Goal: Task Accomplishment & Management: Manage account settings

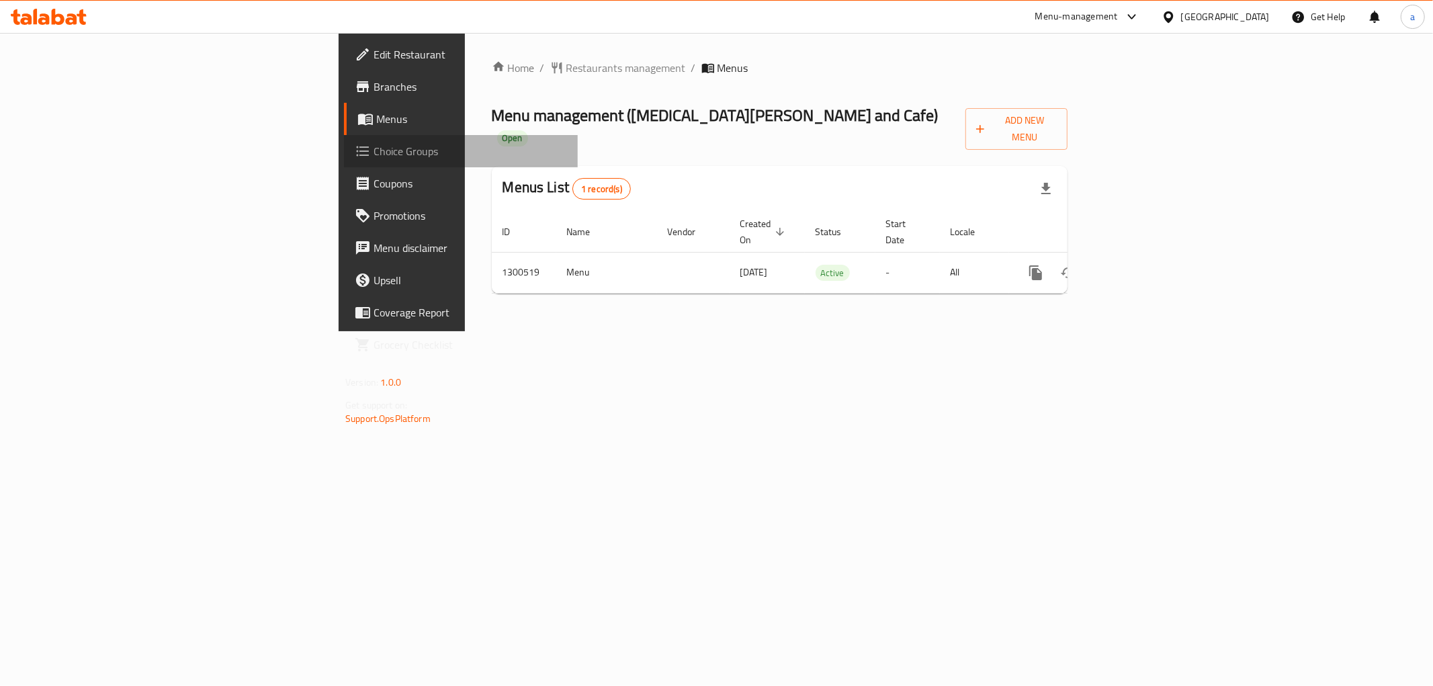
click at [374, 157] on span "Choice Groups" at bounding box center [471, 151] width 194 height 16
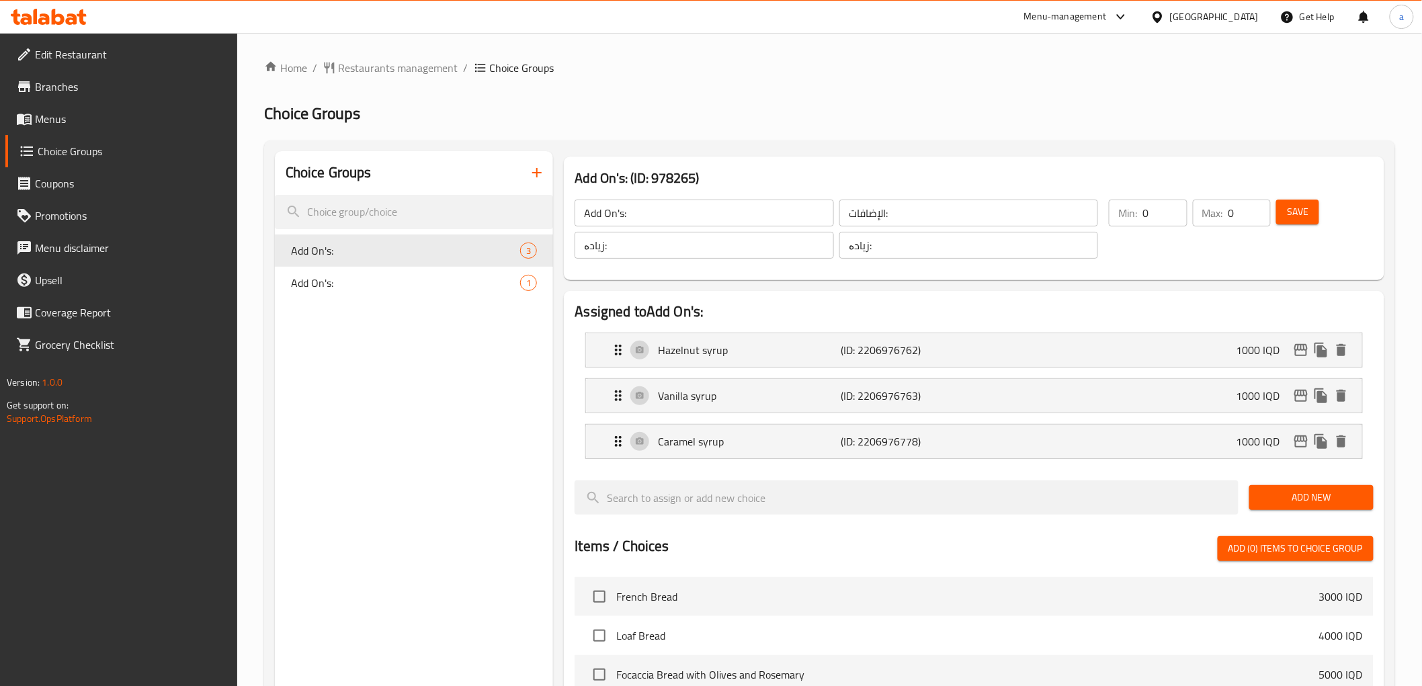
click at [532, 175] on icon "button" at bounding box center [537, 173] width 16 height 16
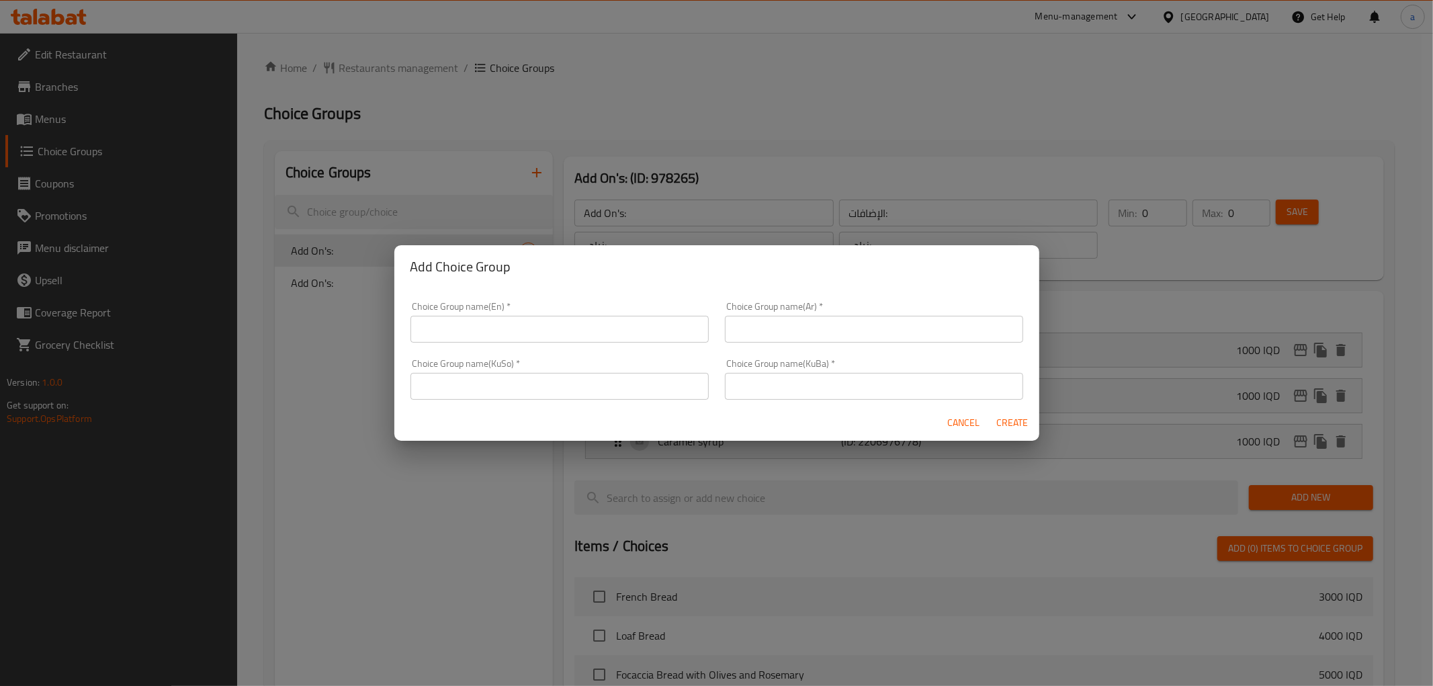
click at [543, 319] on input "text" at bounding box center [560, 329] width 298 height 27
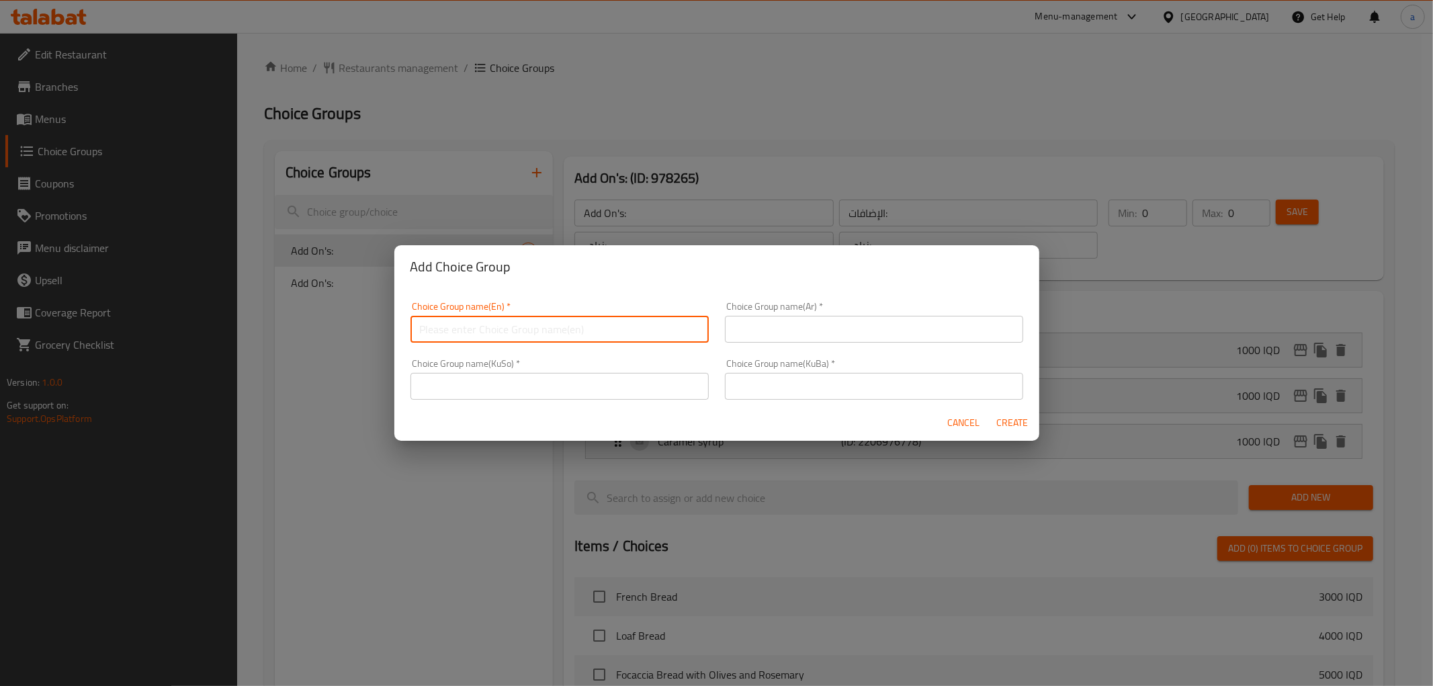
paste input "Your Choice Of:"
type input "Your Choice Of:"
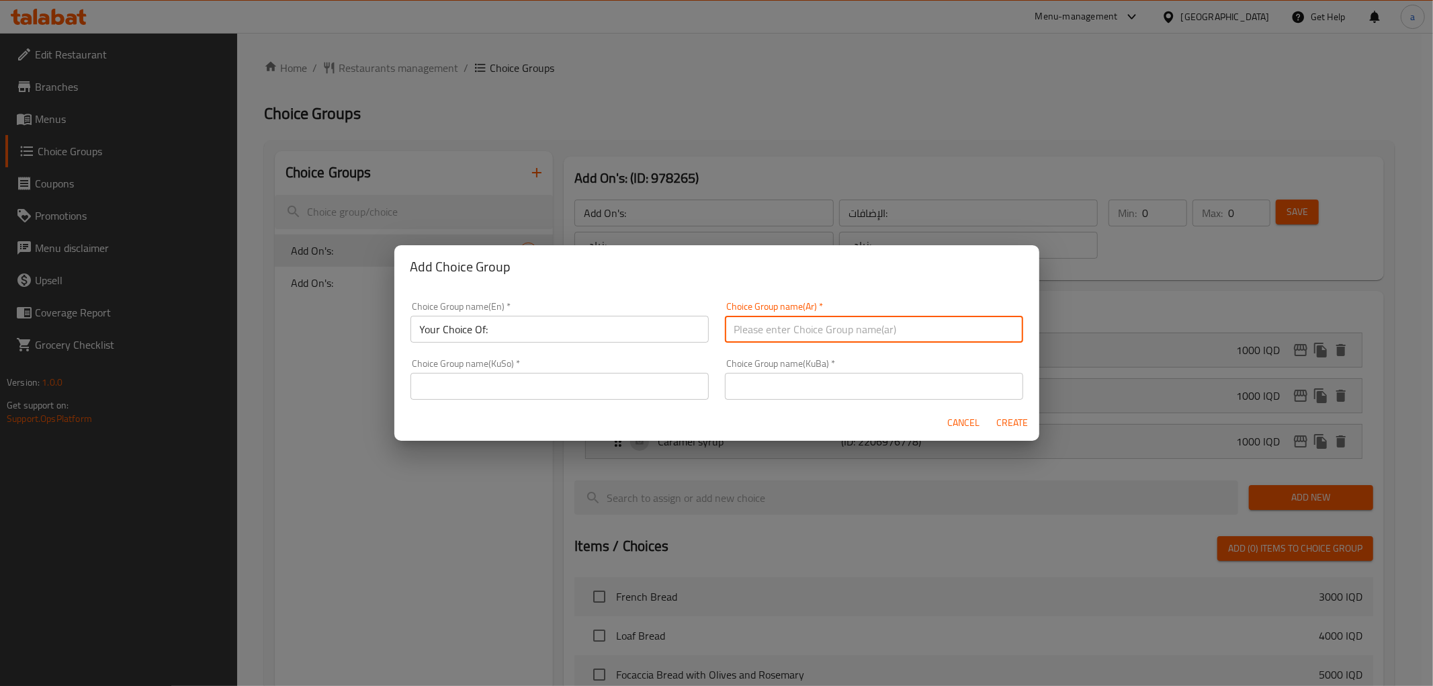
click at [780, 334] on input "text" at bounding box center [874, 329] width 298 height 27
paste input "إختيارك من:"
type input "إختيارك من:"
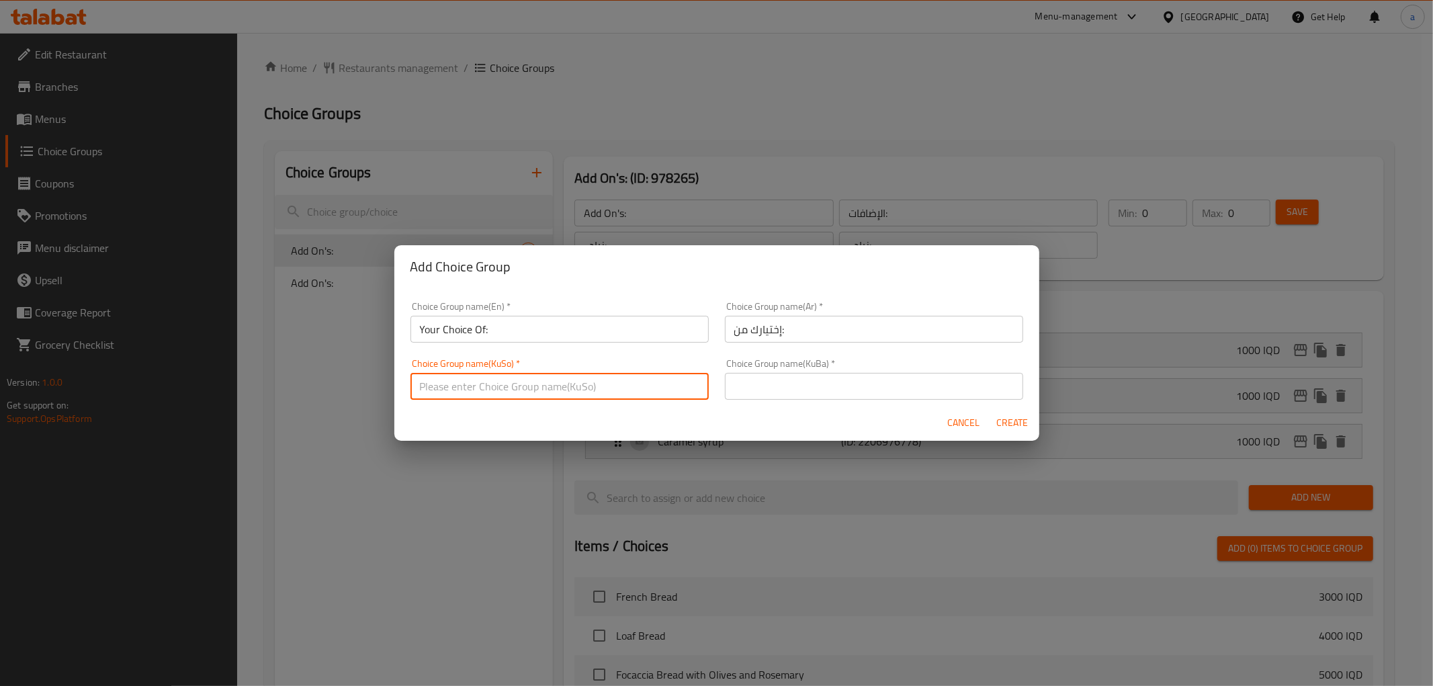
click at [605, 377] on input "text" at bounding box center [560, 386] width 298 height 27
paste input "هەڵبژاردنت لە:"
type input "هەڵبژاردنت لە:"
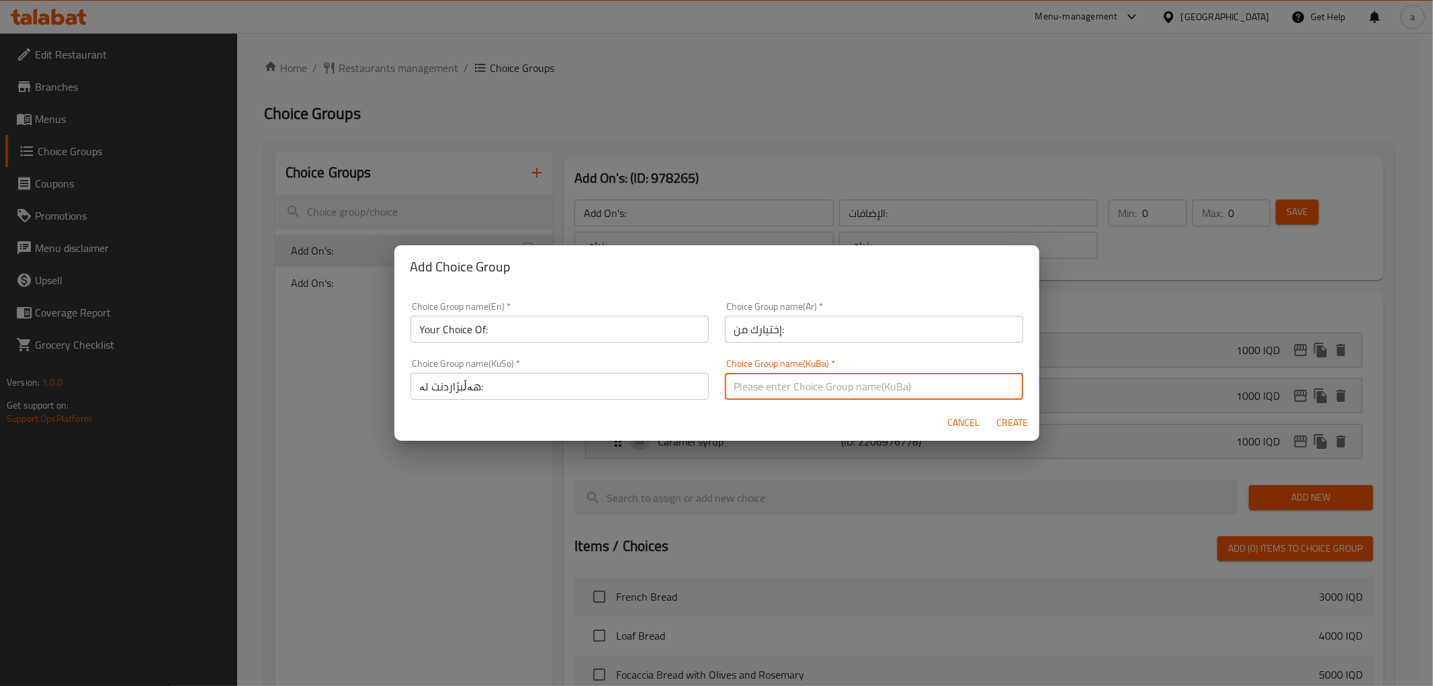
click at [797, 388] on input "text" at bounding box center [874, 386] width 298 height 27
paste input "هەڵبژاردنت لە:"
type input "هەڵبژاردنت لە:"
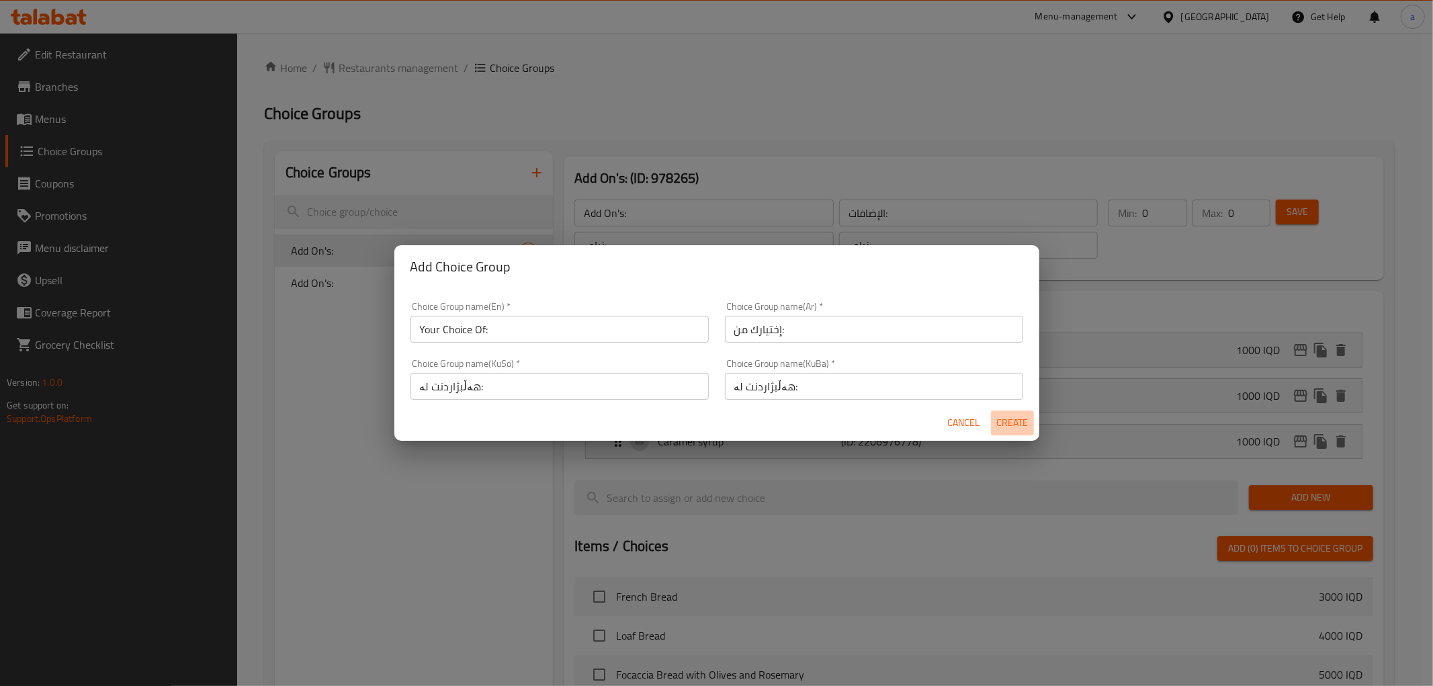
click at [1004, 417] on span "Create" at bounding box center [1013, 423] width 32 height 17
type input "Your Choice Of:"
type input "إختيارك من:"
type input "هەڵبژاردنت لە:"
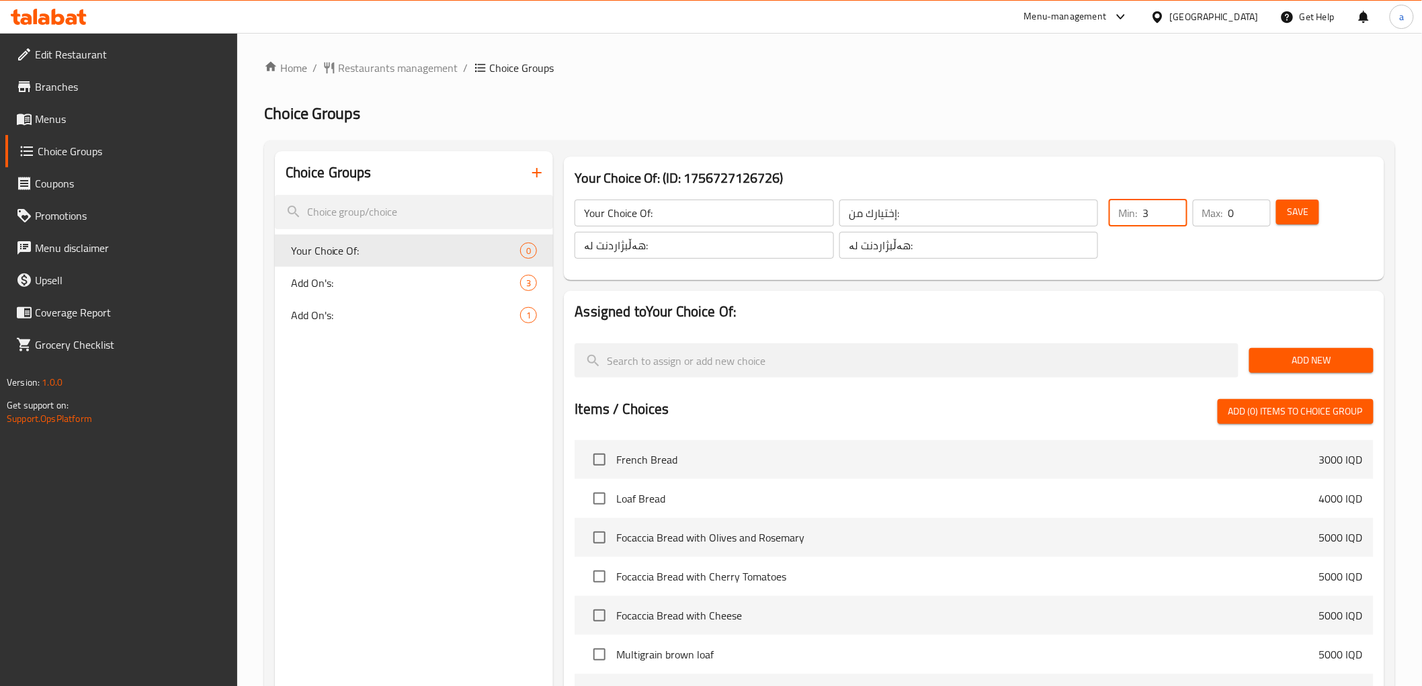
drag, startPoint x: 1169, startPoint y: 209, endPoint x: 1161, endPoint y: 205, distance: 9.6
click at [1161, 205] on input "3" at bounding box center [1164, 213] width 44 height 27
click at [1173, 220] on input "2" at bounding box center [1164, 213] width 44 height 27
type input "1"
click at [1173, 220] on input "1" at bounding box center [1164, 213] width 44 height 27
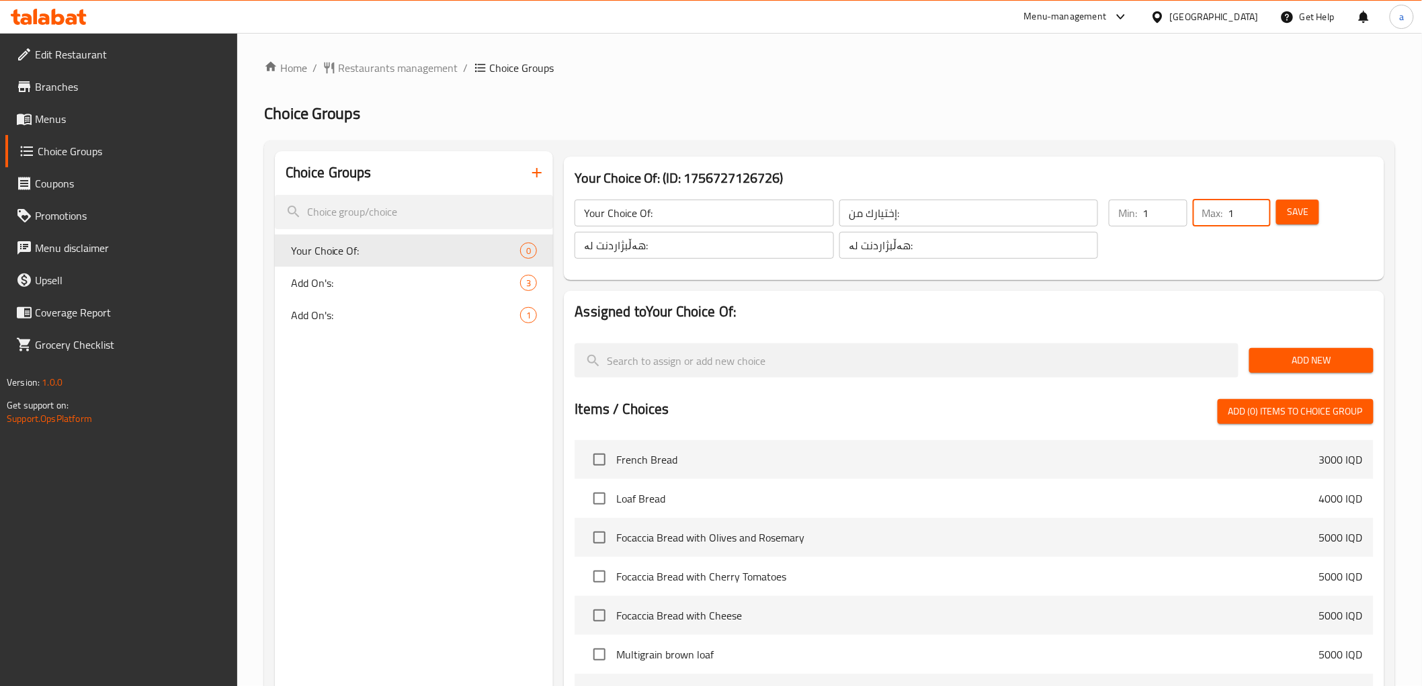
type input "1"
click at [1261, 204] on input "1" at bounding box center [1249, 213] width 42 height 27
click at [1288, 217] on span "Save" at bounding box center [1298, 212] width 22 height 17
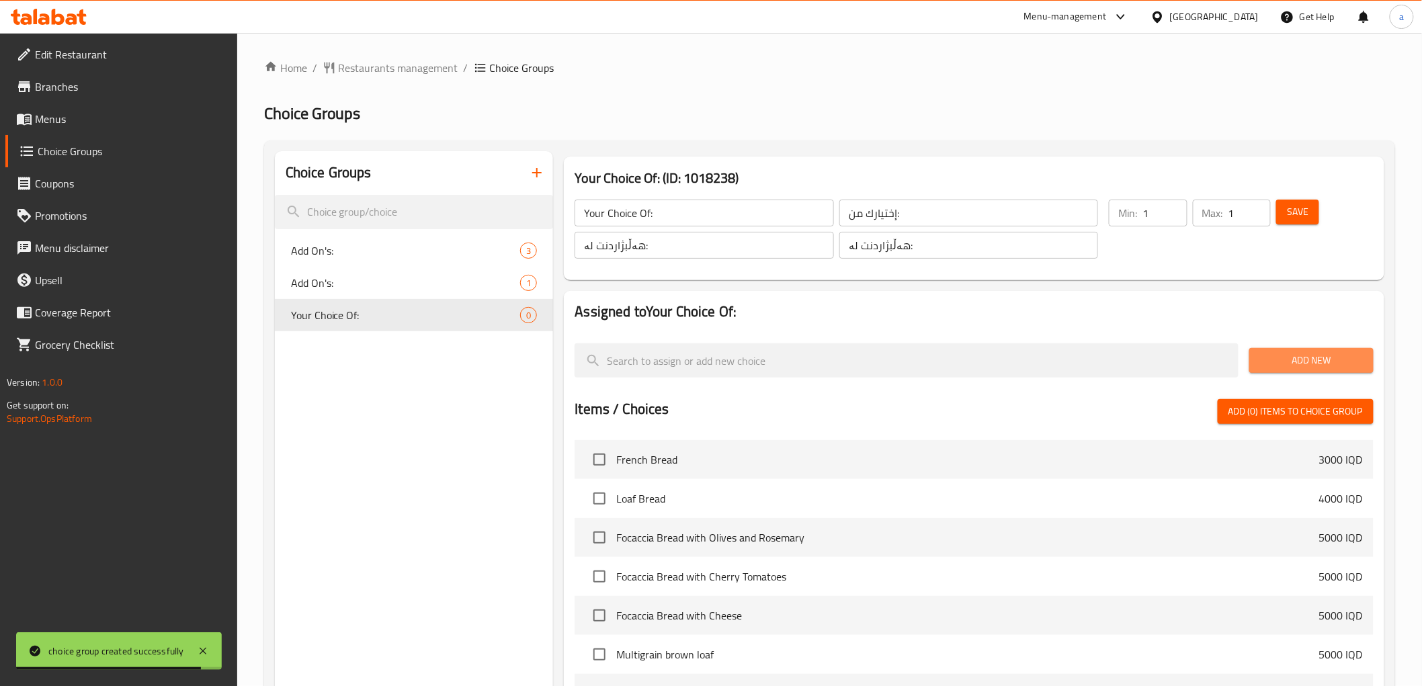
click at [1262, 358] on span "Add New" at bounding box center [1311, 360] width 103 height 17
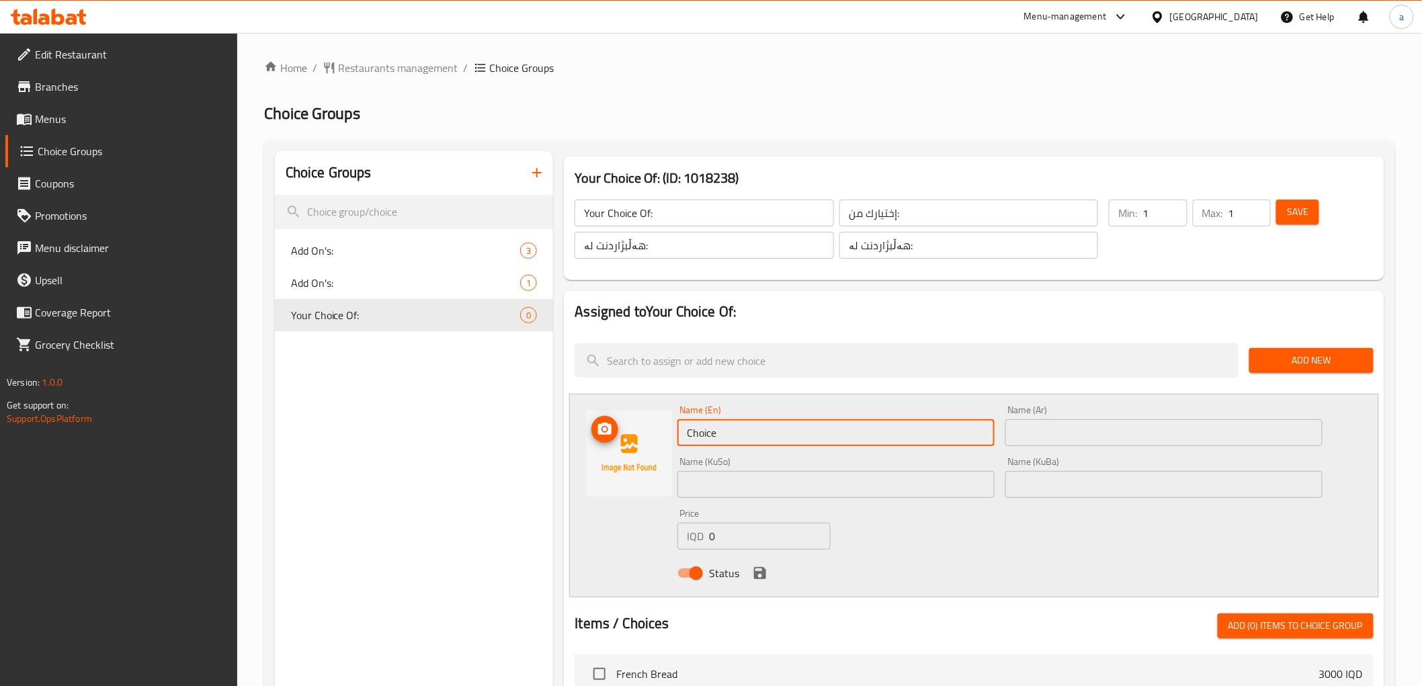
drag, startPoint x: 762, startPoint y: 433, endPoint x: 655, endPoint y: 430, distance: 106.9
click at [655, 430] on div "Name (En) Choice Name (En) Name (Ar) Name (Ar) Name (KuSo) Name (KuSo) Name (Ku…" at bounding box center [973, 496] width 809 height 204
paste input "old"
type input "Cold"
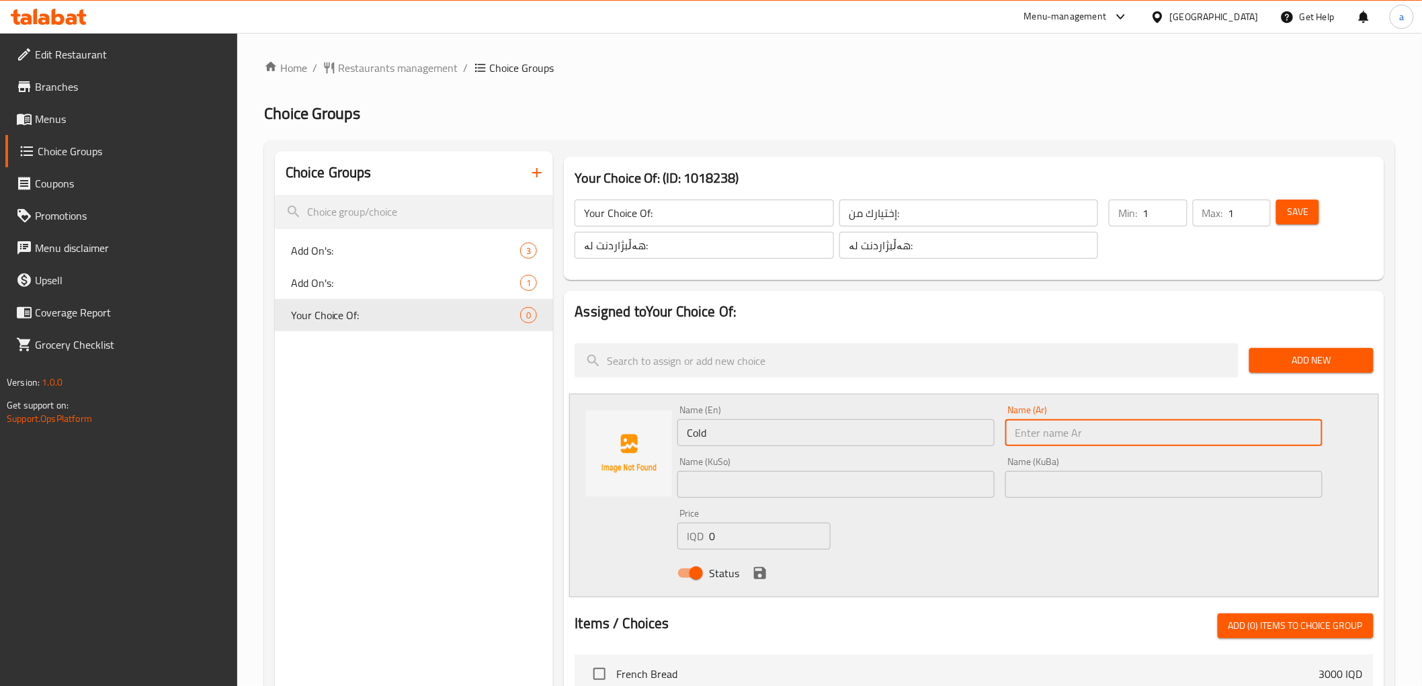
click at [1099, 424] on input "text" at bounding box center [1163, 432] width 317 height 27
paste input "بارد"
type input "بارد"
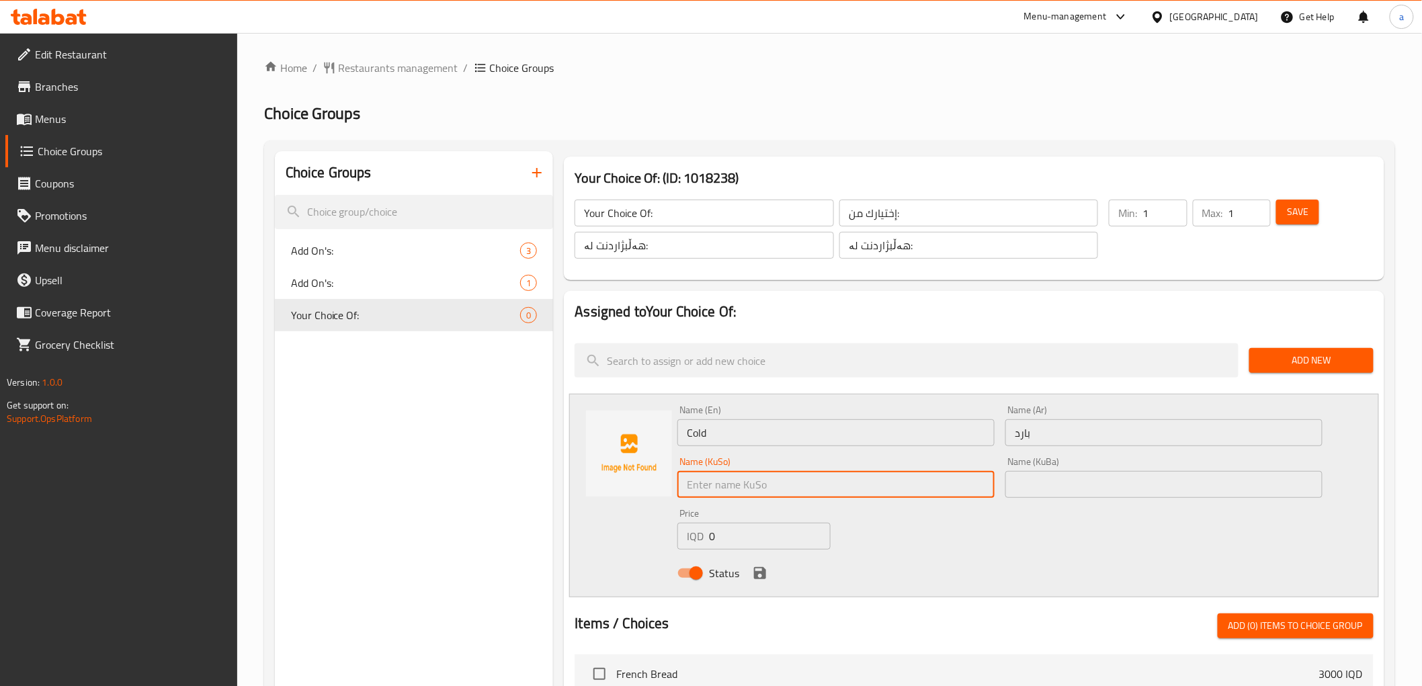
click at [929, 472] on input "text" at bounding box center [835, 484] width 317 height 27
paste input "سارد"
drag, startPoint x: 990, startPoint y: 473, endPoint x: 1011, endPoint y: 478, distance: 22.2
click at [998, 474] on div "Name ([PERSON_NAME]) سارد Name ([PERSON_NAME])" at bounding box center [836, 478] width 328 height 52
type input "سارد"
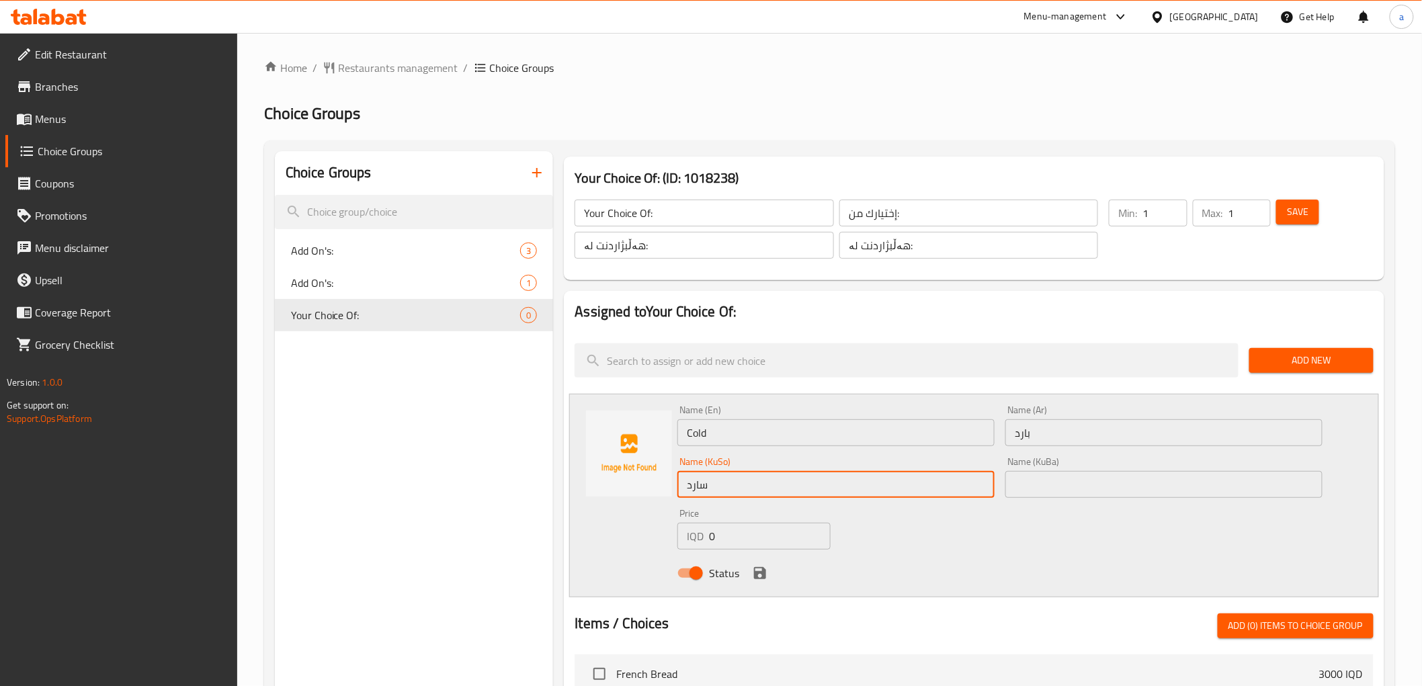
click at [1027, 478] on input "text" at bounding box center [1163, 484] width 317 height 27
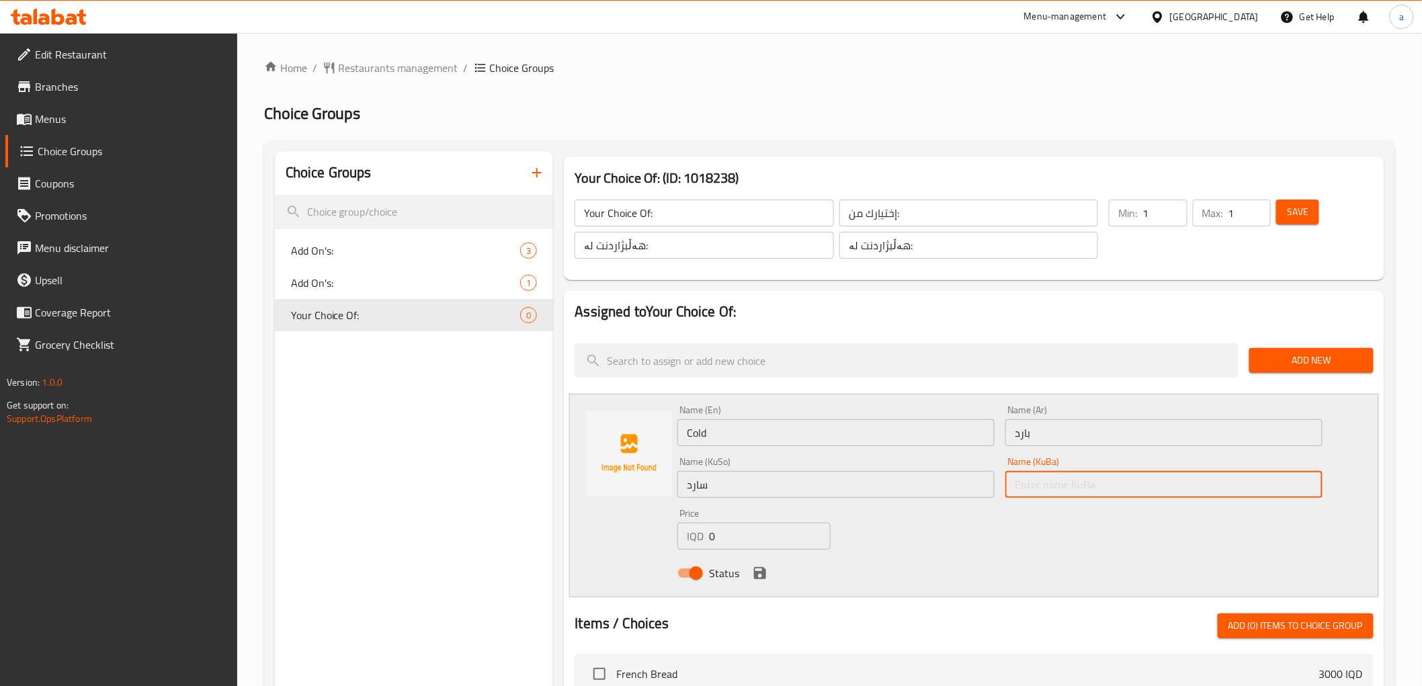
paste input "سارد"
type input "سارد"
click at [936, 531] on div "Name (En) Cold Name (En) Name (Ar) بارد Name (Ar) Name (KuSo) سارد Name (KuSo) …" at bounding box center [999, 496] width 655 height 192
click at [756, 570] on icon "save" at bounding box center [760, 573] width 16 height 16
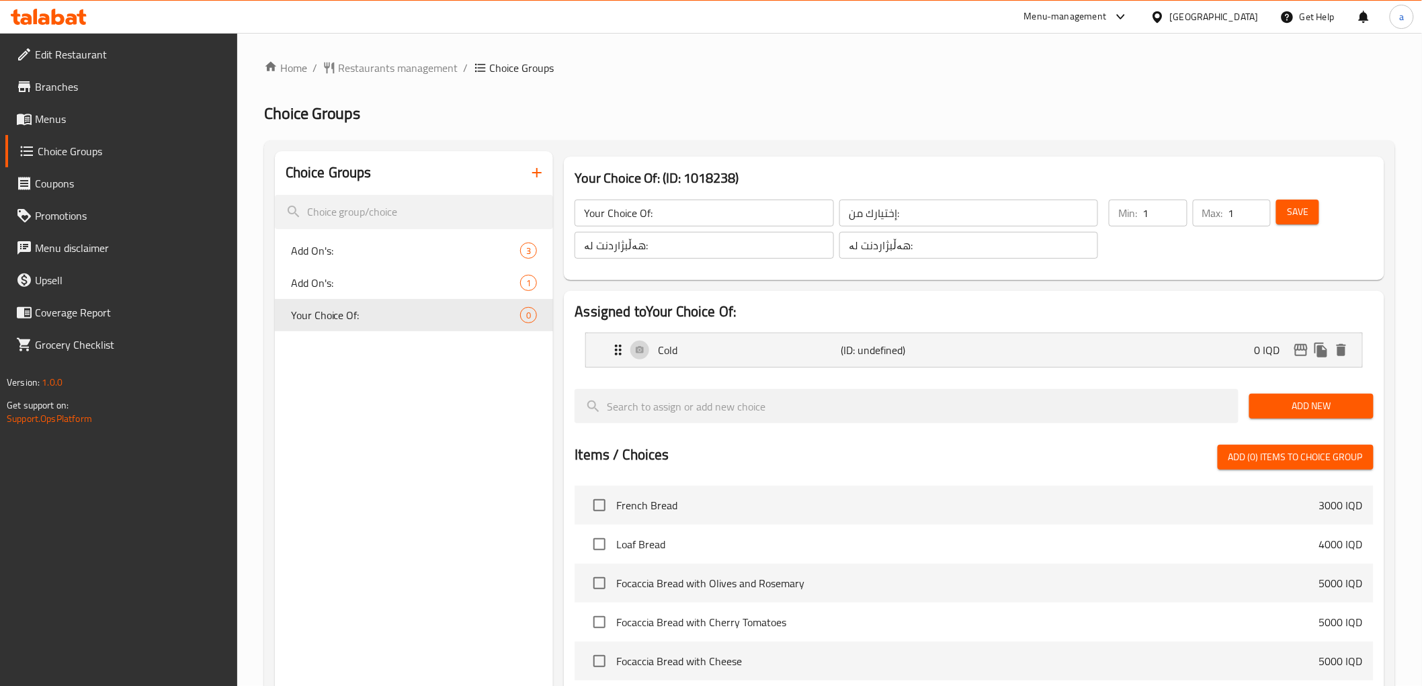
click at [1311, 401] on span "Add New" at bounding box center [1311, 406] width 103 height 17
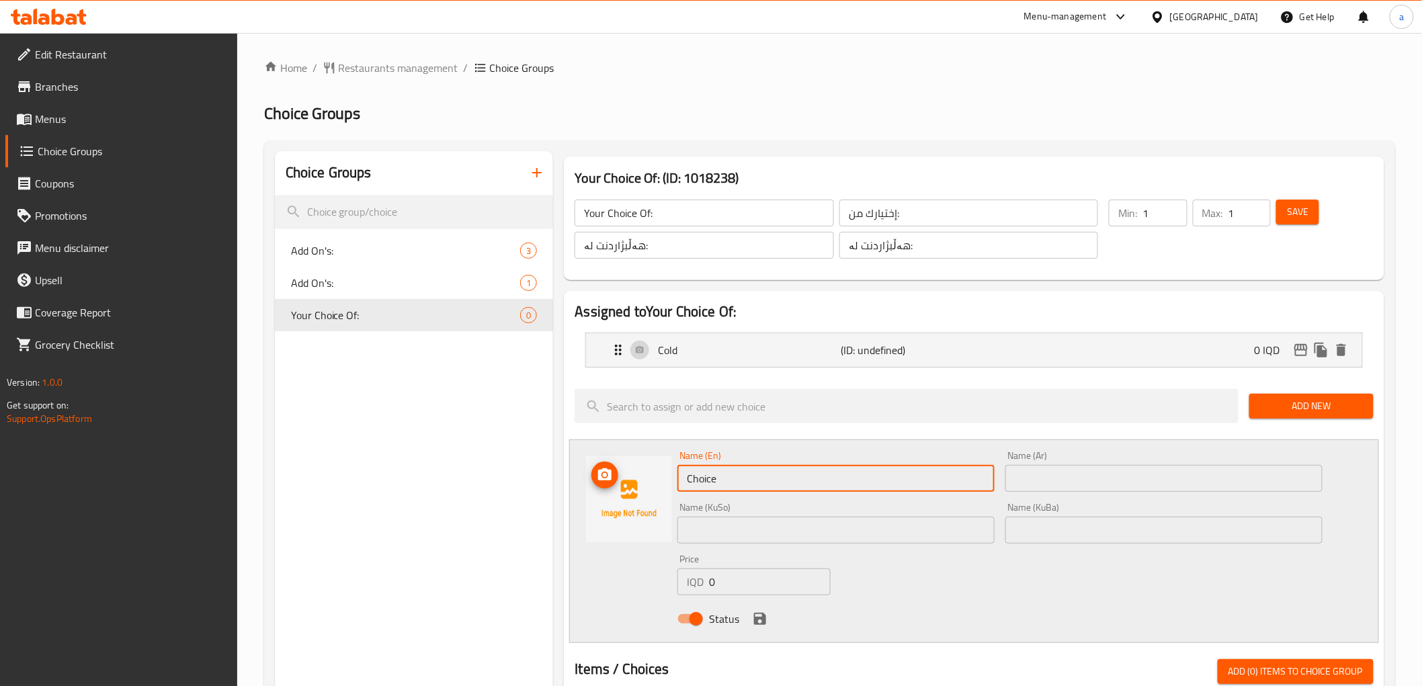
drag, startPoint x: 763, startPoint y: 479, endPoint x: 669, endPoint y: 472, distance: 93.7
click at [669, 472] on div "Name (En) Choice Name (En) Name (Ar) Name (Ar) Name (KuSo) Name (KuSo) Name (Ku…" at bounding box center [973, 541] width 809 height 204
type input "Hot"
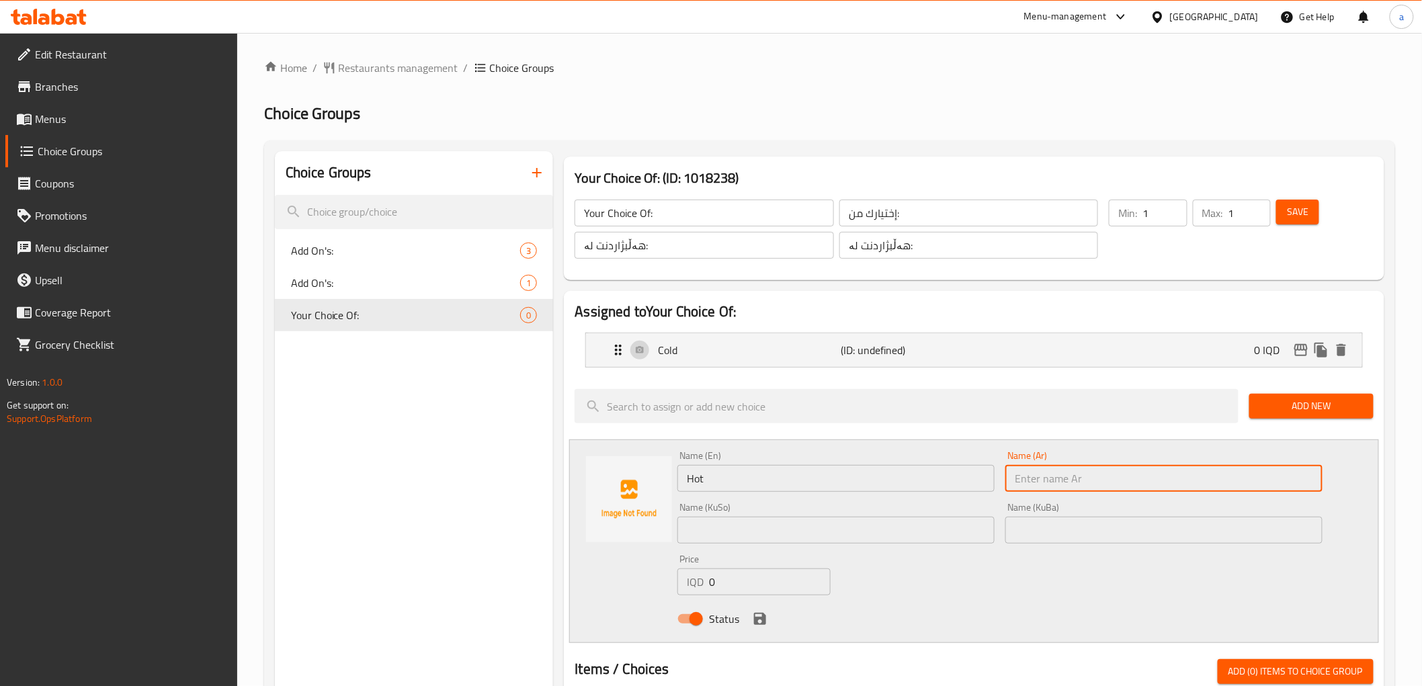
click at [1099, 472] on input "text" at bounding box center [1163, 478] width 317 height 27
type input "ساخن"
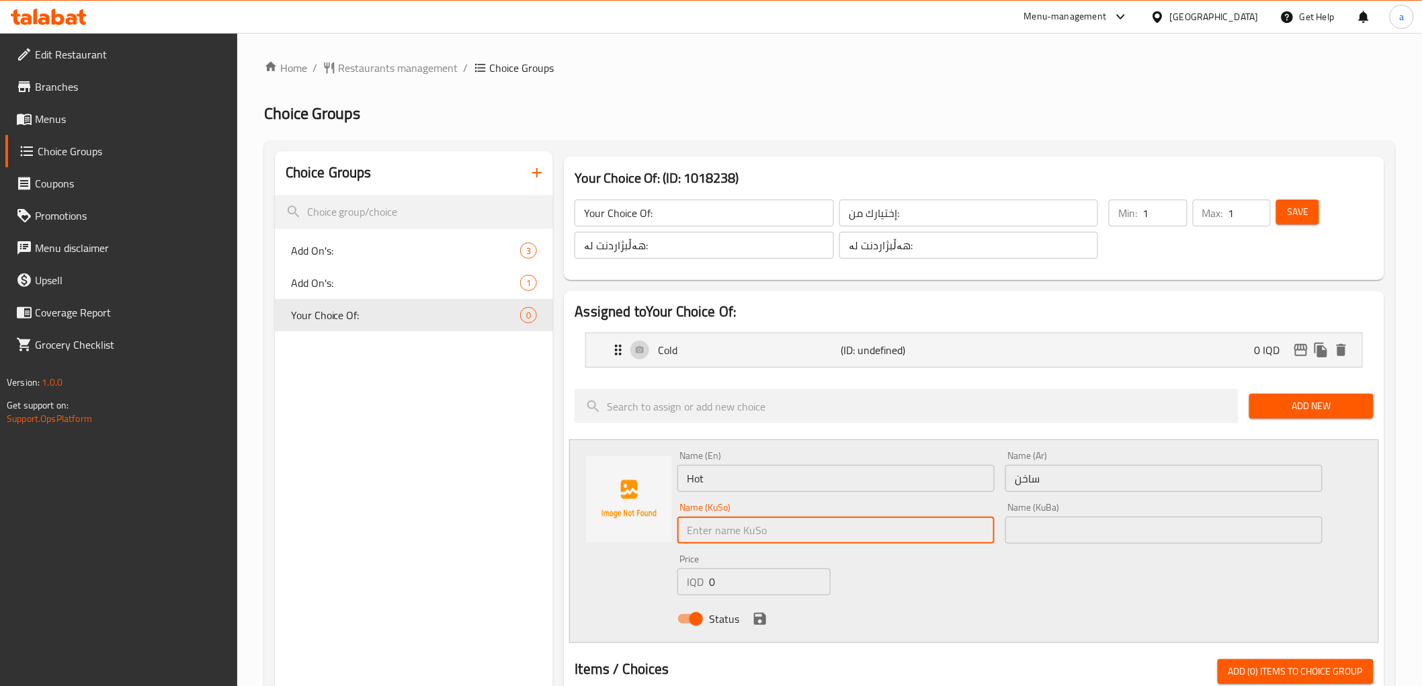
click at [768, 532] on input "text" at bounding box center [835, 530] width 317 height 27
paste input "گەرم"
type input "گەرم"
click at [1091, 523] on input "text" at bounding box center [1163, 530] width 317 height 27
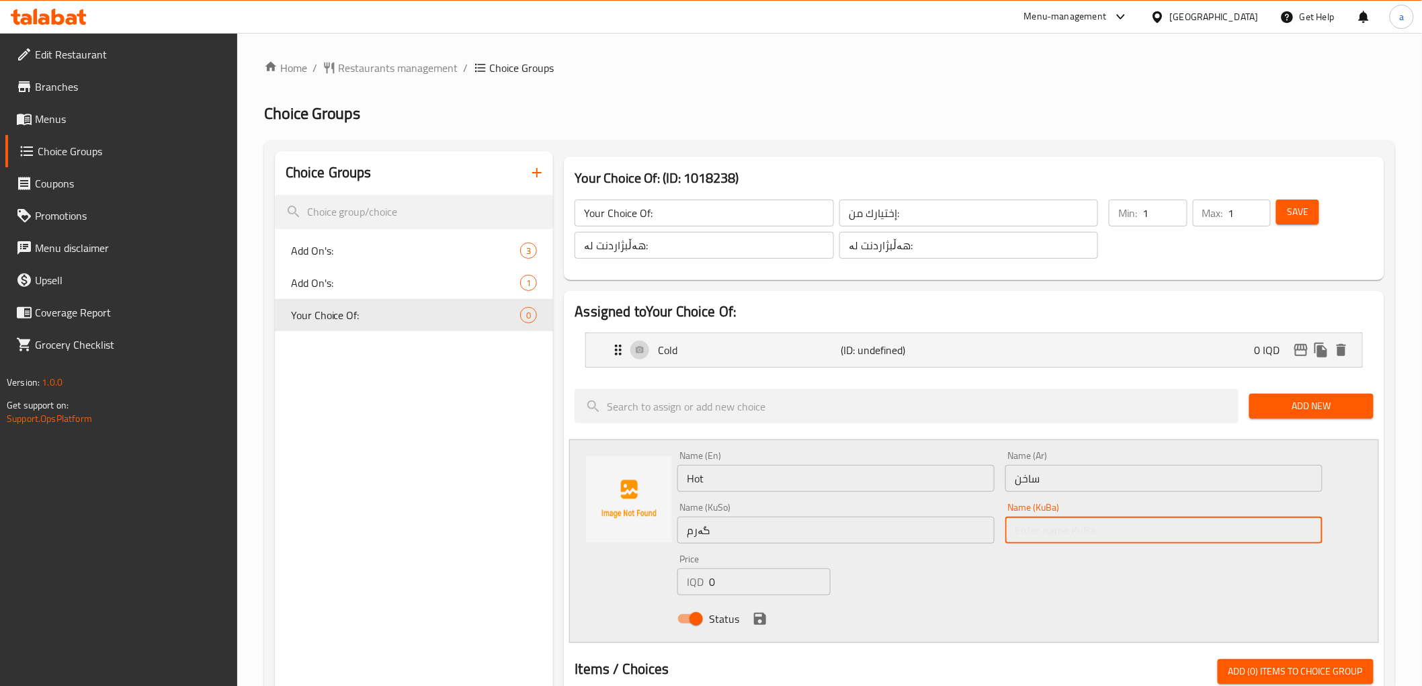
paste input "گەرم"
drag, startPoint x: 1064, startPoint y: 527, endPoint x: 950, endPoint y: 529, distance: 114.9
click at [950, 529] on div "Name (En) Hot Name (En) Name (Ar) ساخن Name (Ar) Name (KuSo) گەرم Name (KuSo) N…" at bounding box center [999, 542] width 655 height 192
type input "گەرم"
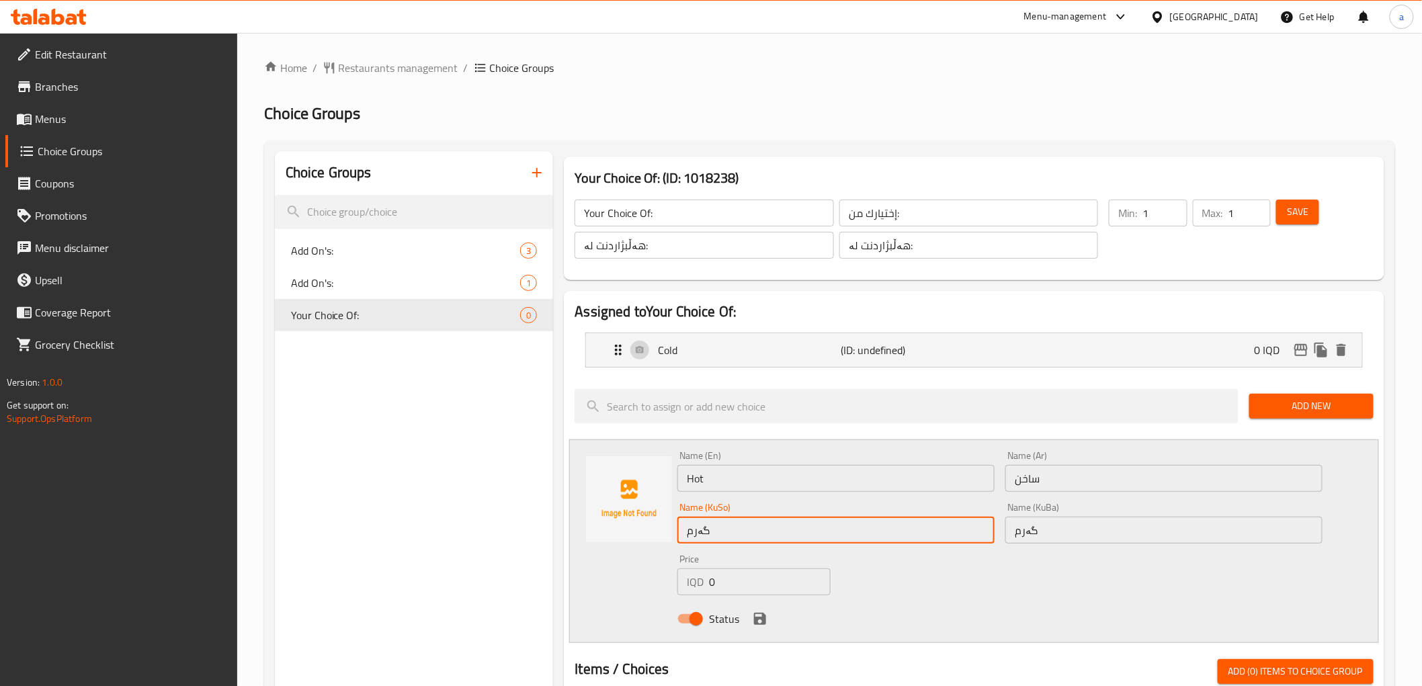
drag, startPoint x: 889, startPoint y: 527, endPoint x: 682, endPoint y: 531, distance: 207.0
click at [663, 525] on div "Name (En) Hot Name (En) Name (Ar) ساخن Name (Ar) Name (KuSo) گەرم Name (KuSo) N…" at bounding box center [973, 541] width 809 height 204
drag, startPoint x: 854, startPoint y: 582, endPoint x: 786, endPoint y: 609, distance: 73.0
click at [854, 583] on div "Name (En) Hot Name (En) Name (Ar) ساخن Name (Ar) Name (KuSo) گەرم Name (KuSo) N…" at bounding box center [999, 542] width 655 height 192
click at [756, 619] on icon "save" at bounding box center [760, 619] width 12 height 12
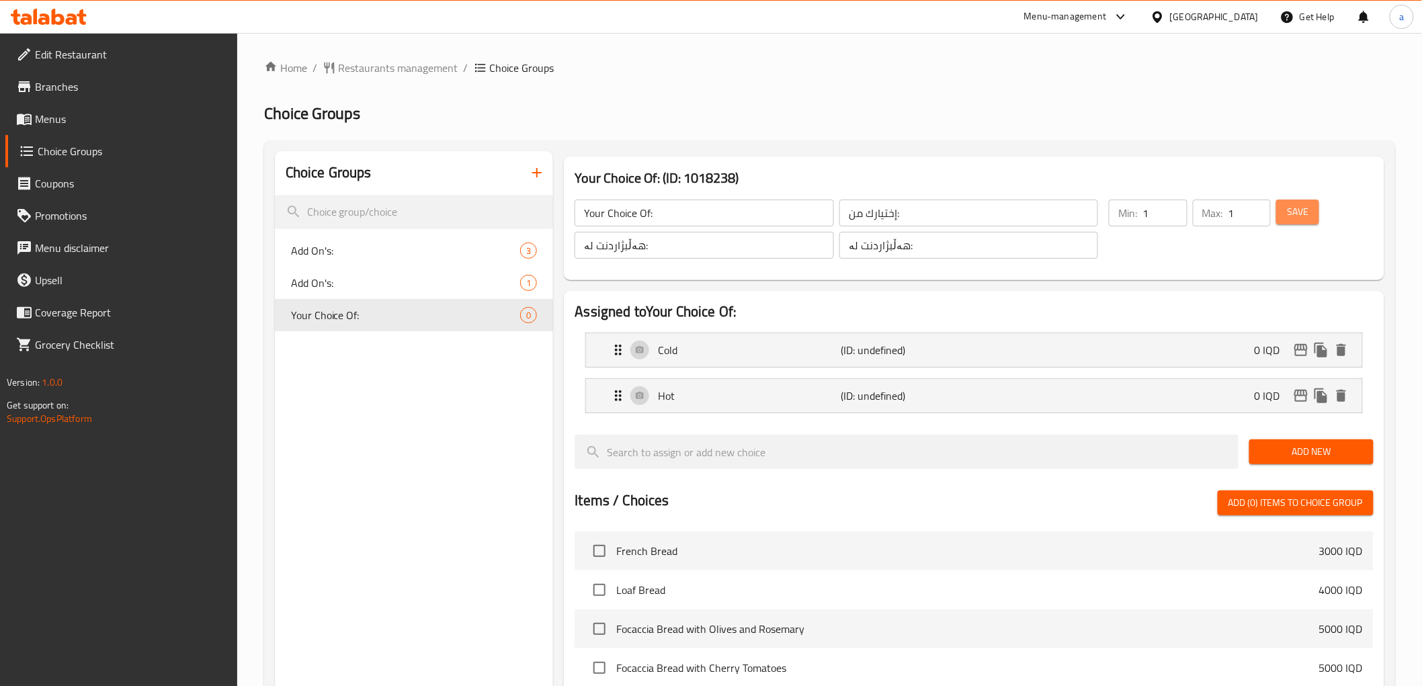
click at [1300, 215] on span "Save" at bounding box center [1298, 212] width 22 height 17
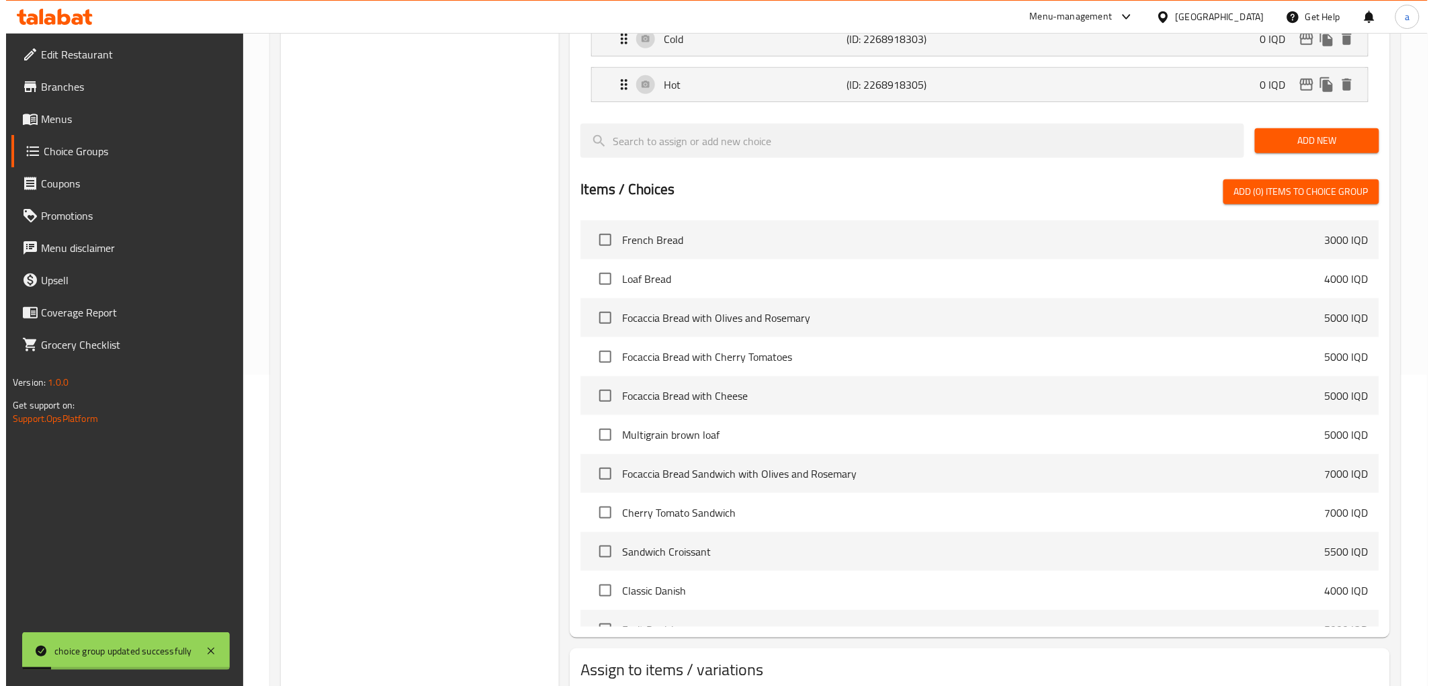
scroll to position [399, 0]
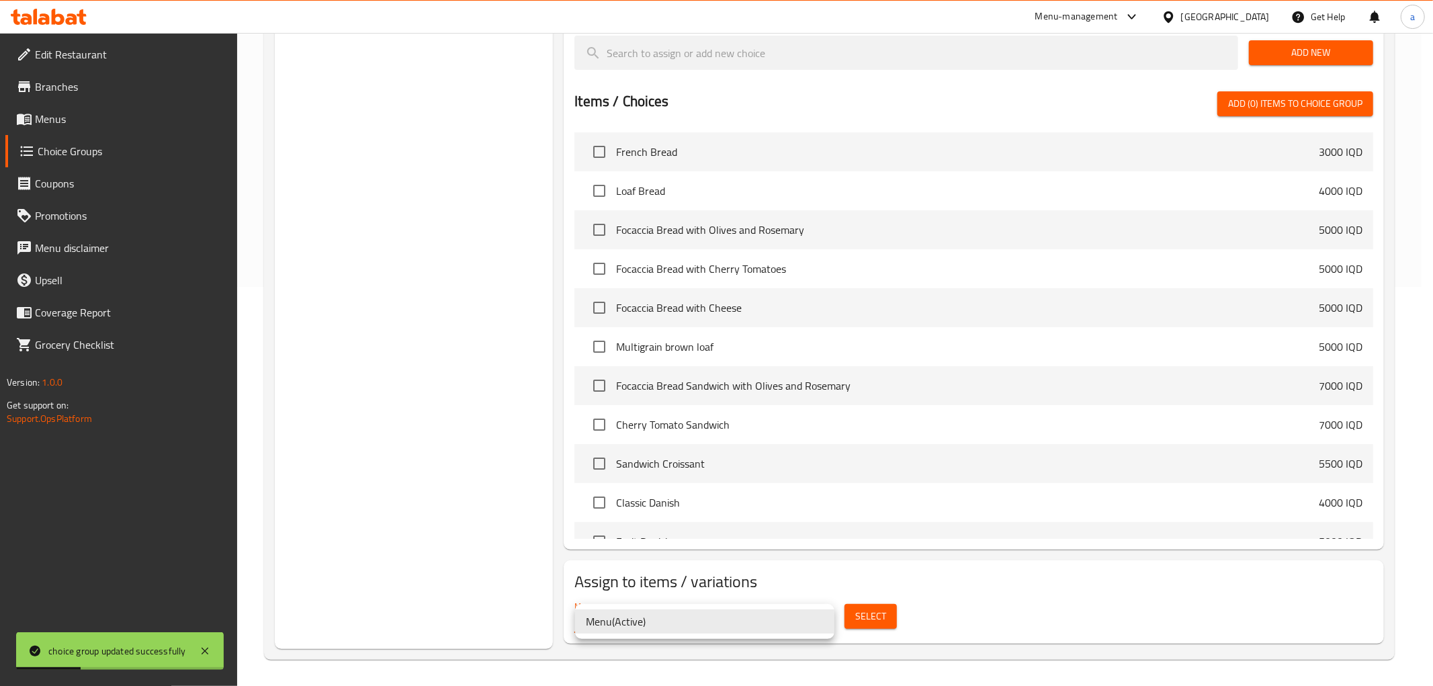
click at [751, 629] on li "Menu ( Active )" at bounding box center [704, 622] width 259 height 24
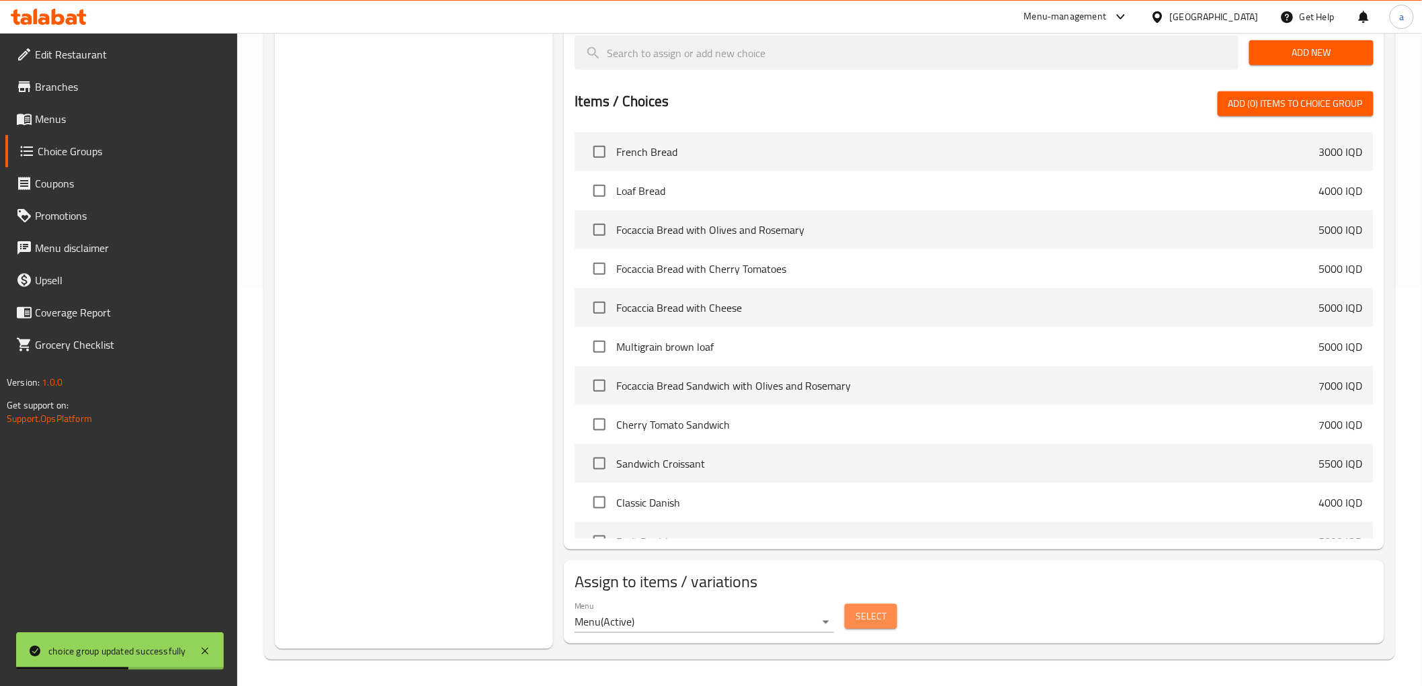
click at [890, 614] on button "Select" at bounding box center [871, 616] width 52 height 25
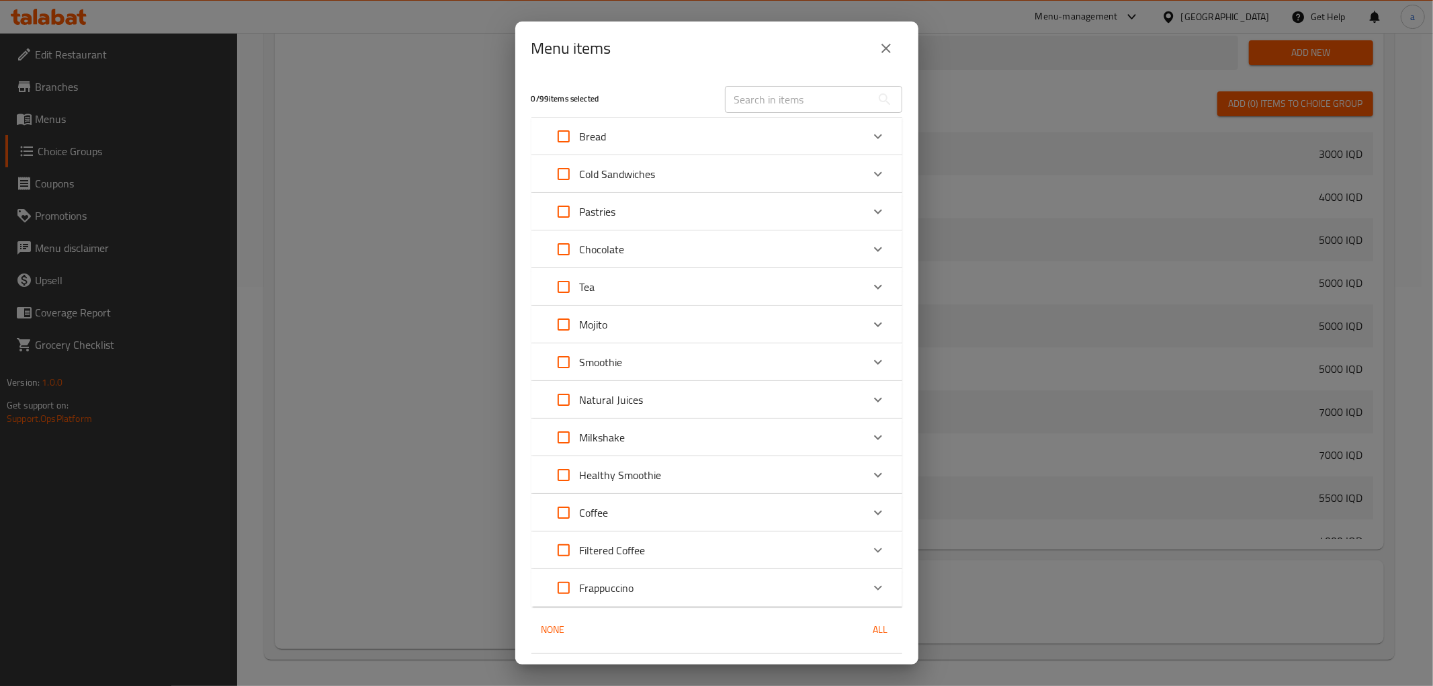
click at [785, 92] on input "text" at bounding box center [798, 99] width 146 height 27
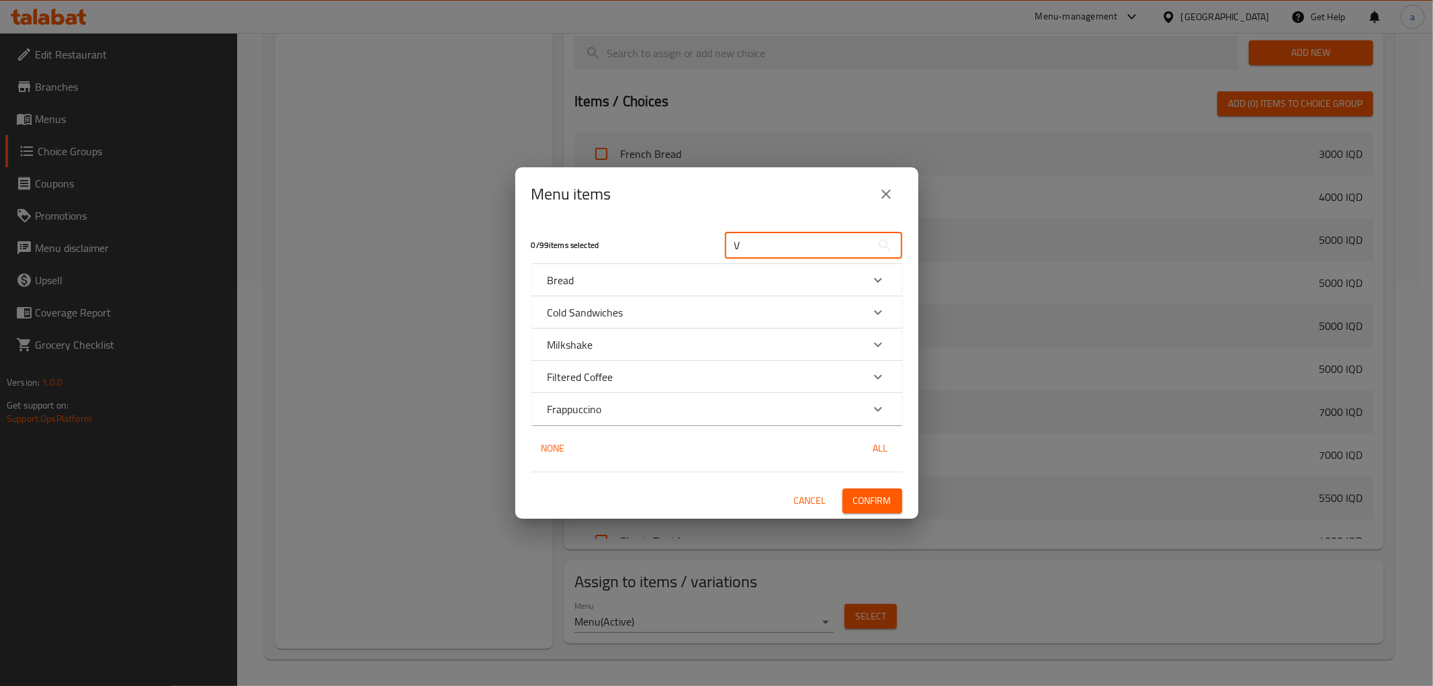
type input "V"
click at [884, 401] on icon "Expand" at bounding box center [878, 409] width 16 height 16
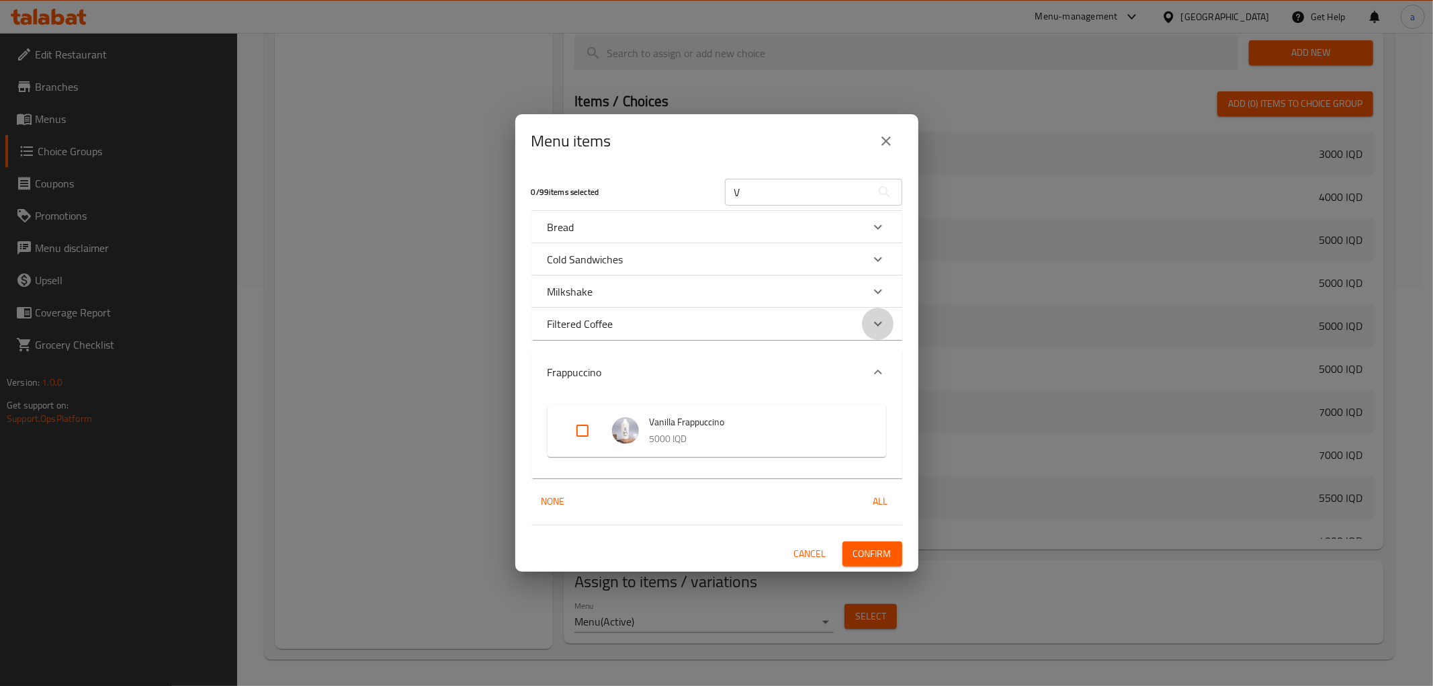
click at [883, 312] on div "Expand" at bounding box center [878, 324] width 32 height 32
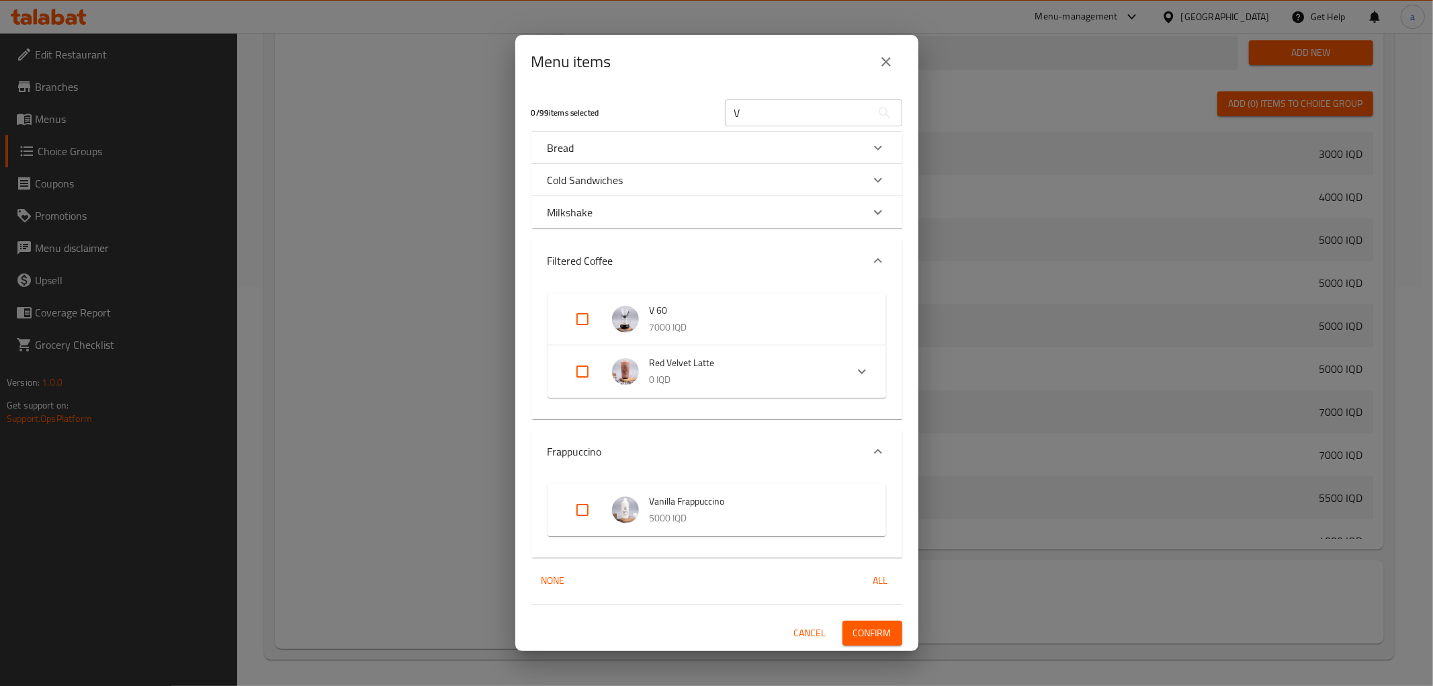
click at [880, 261] on icon "Expand" at bounding box center [878, 260] width 8 height 5
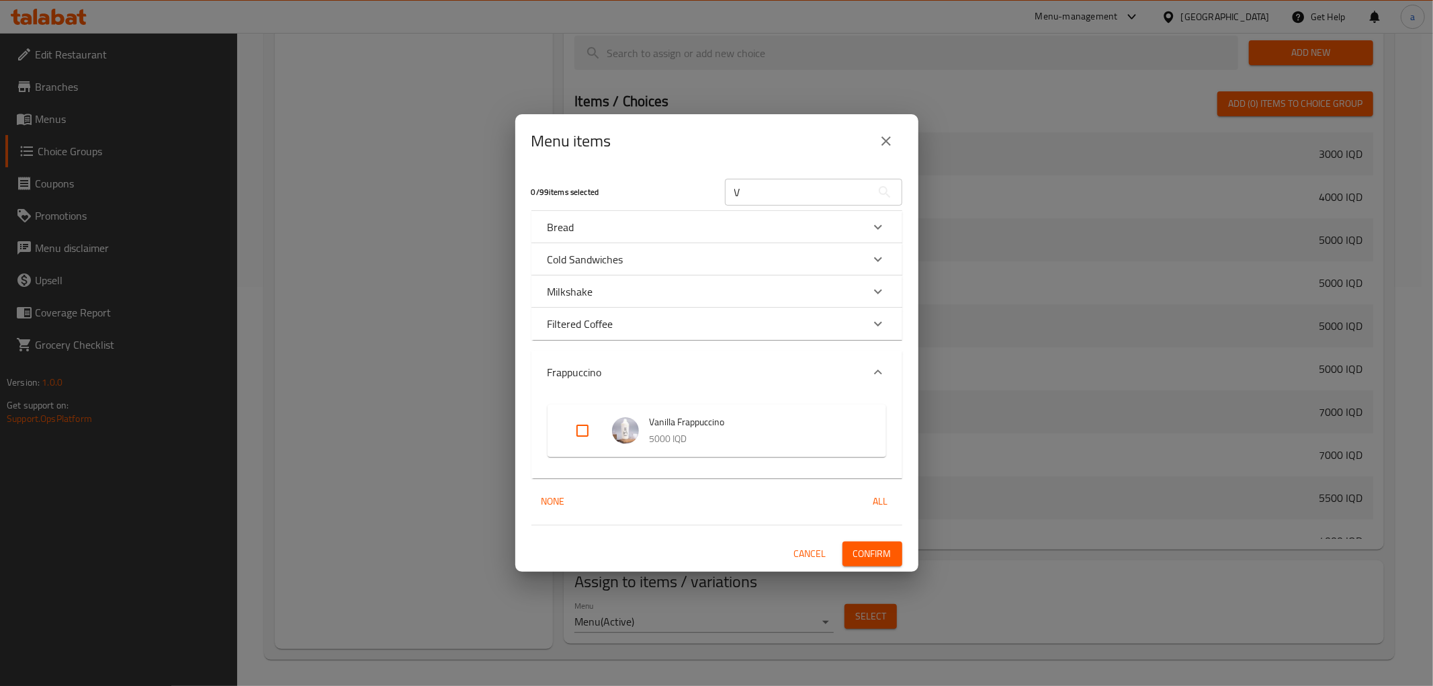
click at [879, 357] on div "Expand" at bounding box center [878, 372] width 32 height 32
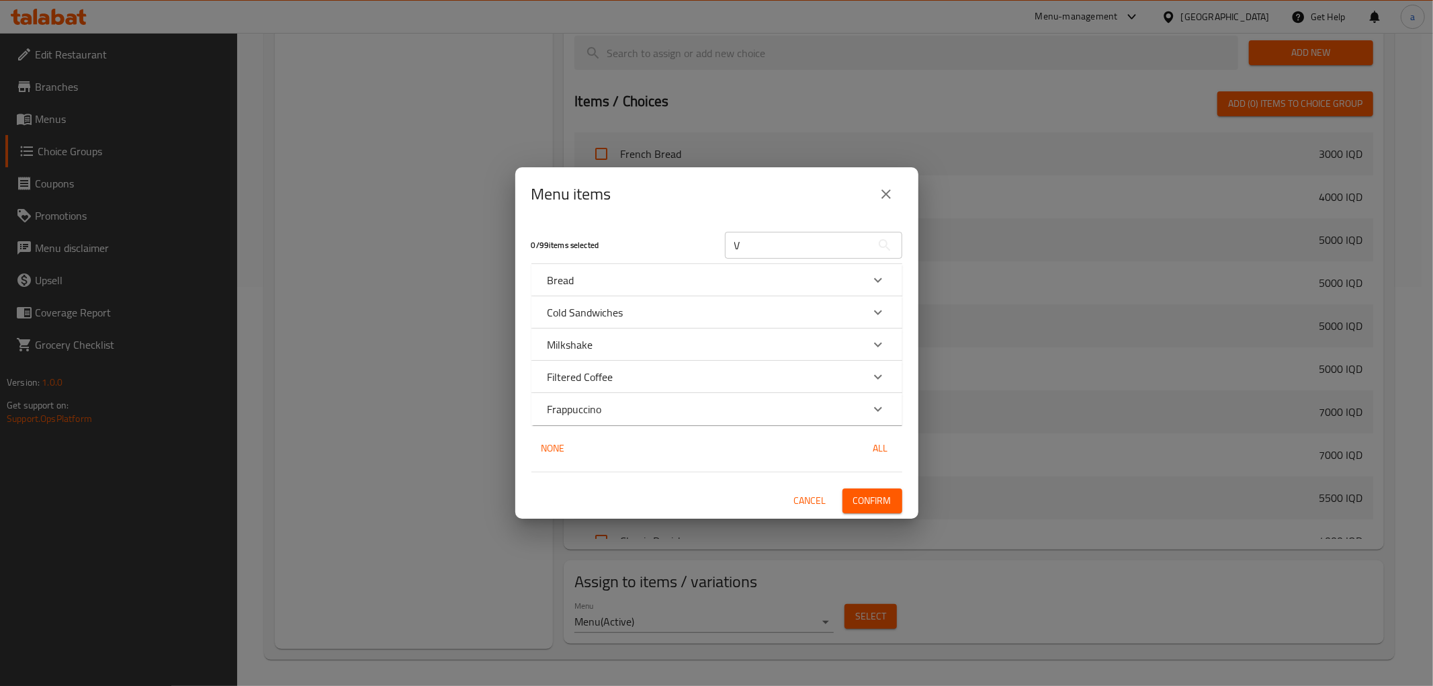
click at [887, 371] on div "Expand" at bounding box center [878, 377] width 32 height 32
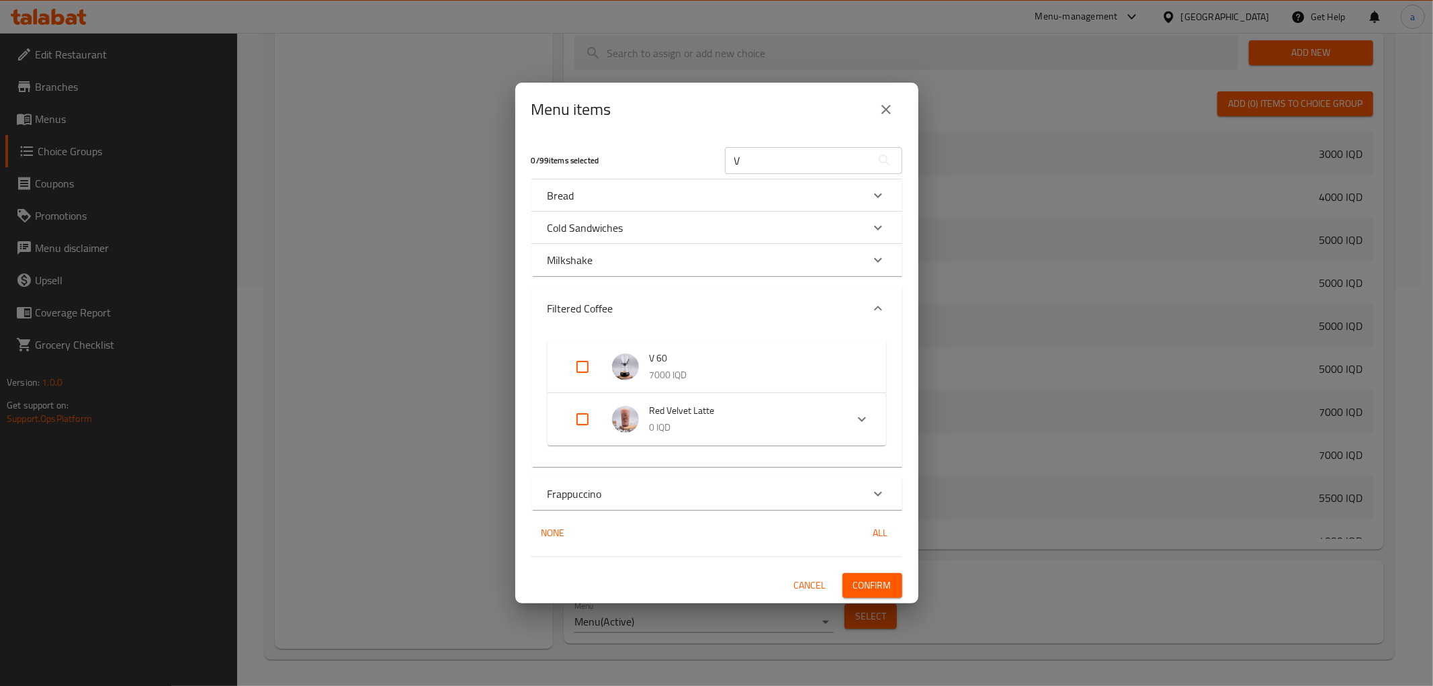
click at [587, 364] on input "Expand" at bounding box center [583, 367] width 32 height 32
checkbox input "true"
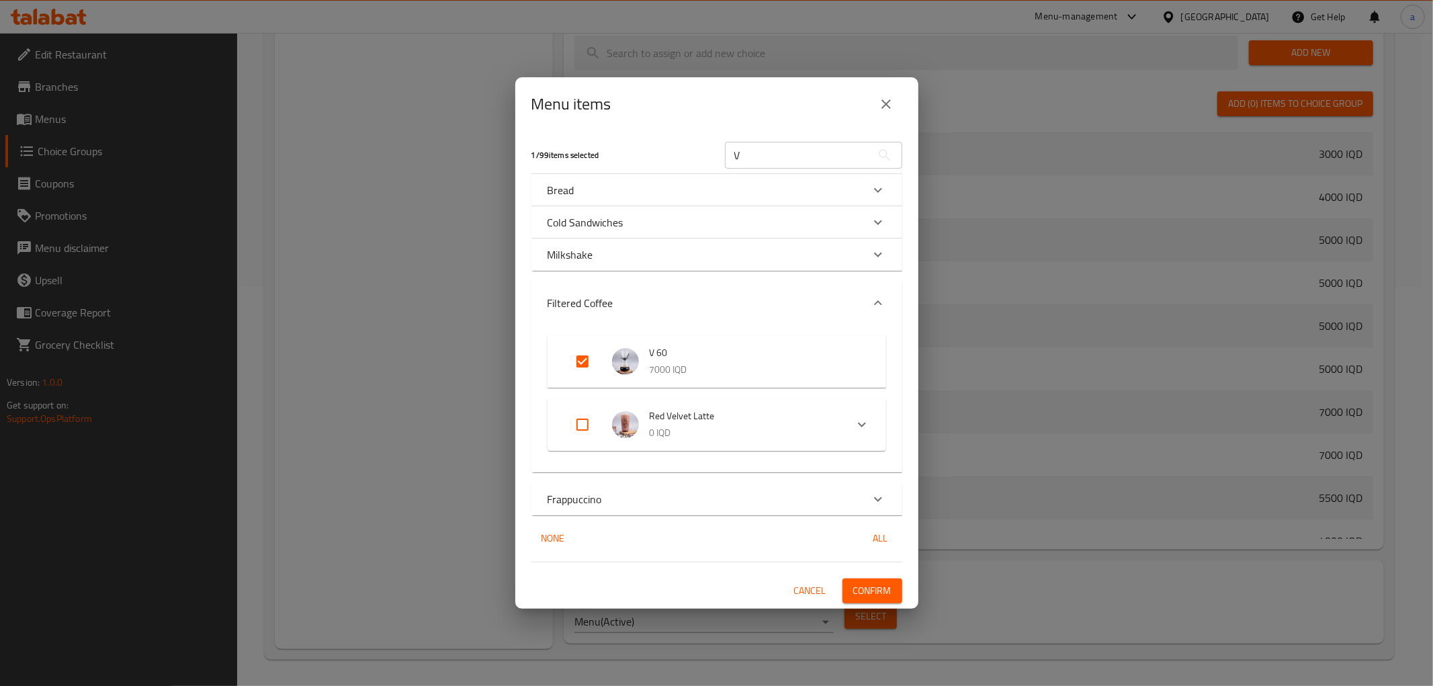
click at [592, 424] on input "Expand" at bounding box center [583, 425] width 32 height 32
checkbox input "true"
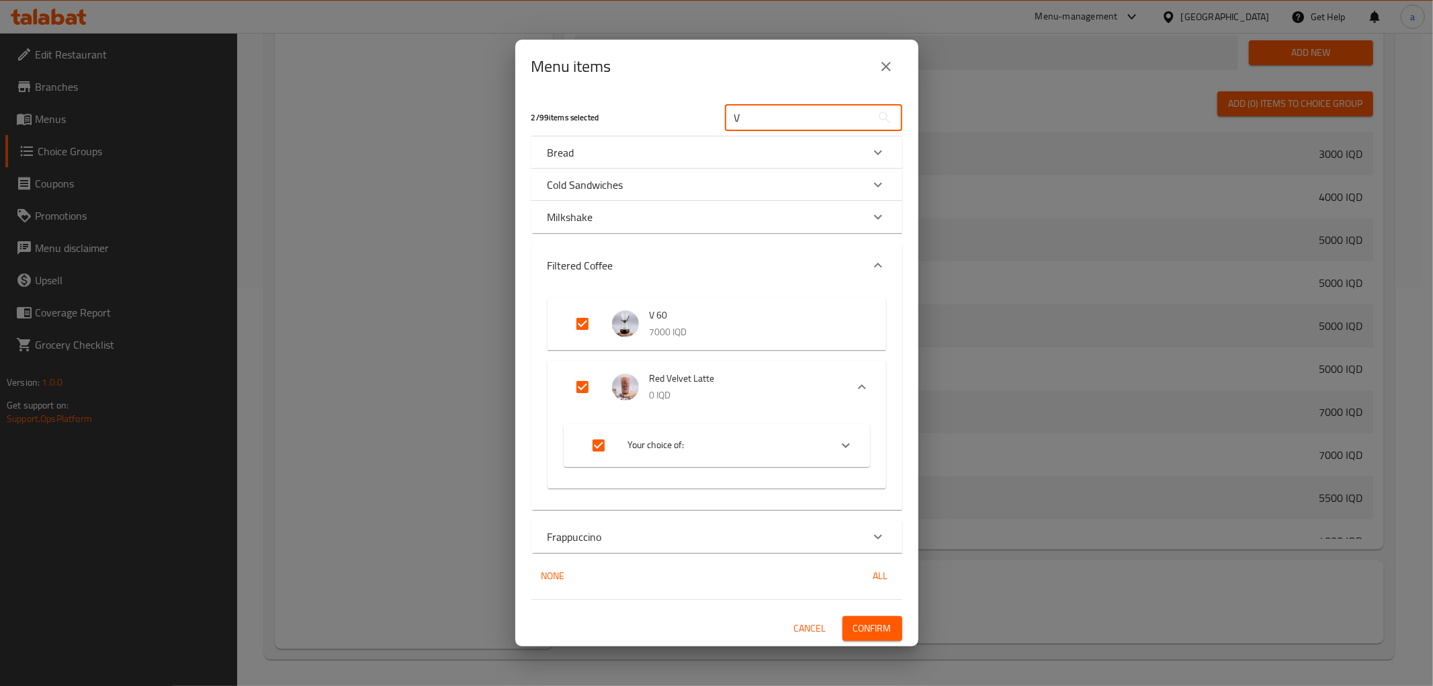
drag, startPoint x: 845, startPoint y: 112, endPoint x: 674, endPoint y: 105, distance: 171.5
click at [674, 105] on div "2 / 99 items selected V ​" at bounding box center [716, 117] width 387 height 53
paste input "Latte"
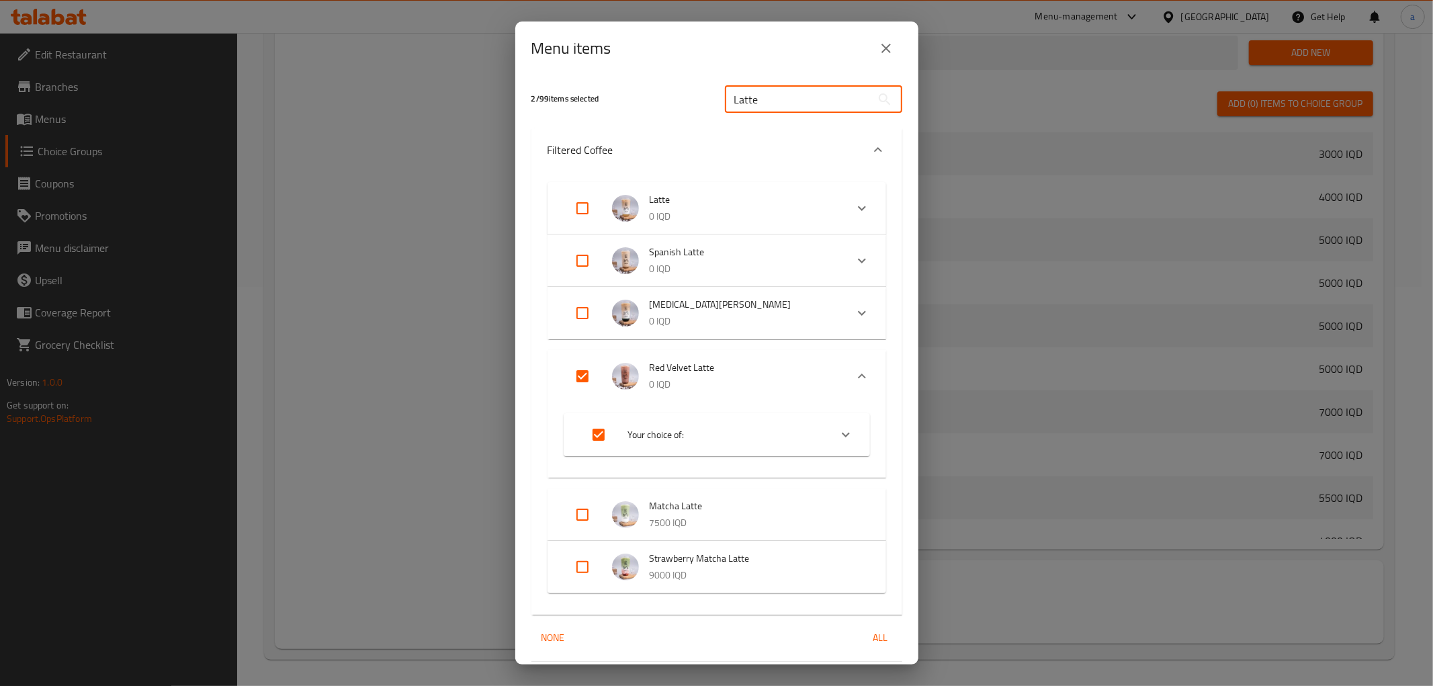
type input "Latte"
click at [589, 303] on input "Expand" at bounding box center [583, 313] width 32 height 32
checkbox input "true"
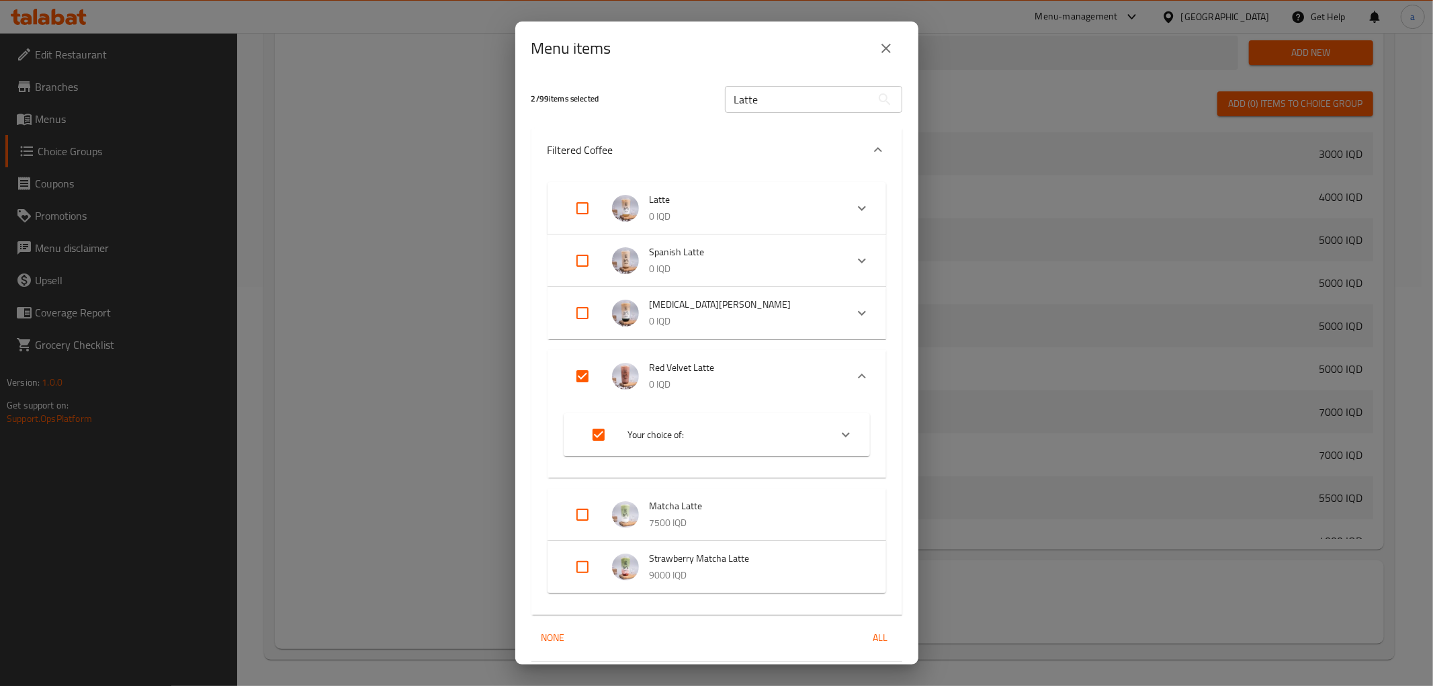
checkbox input "true"
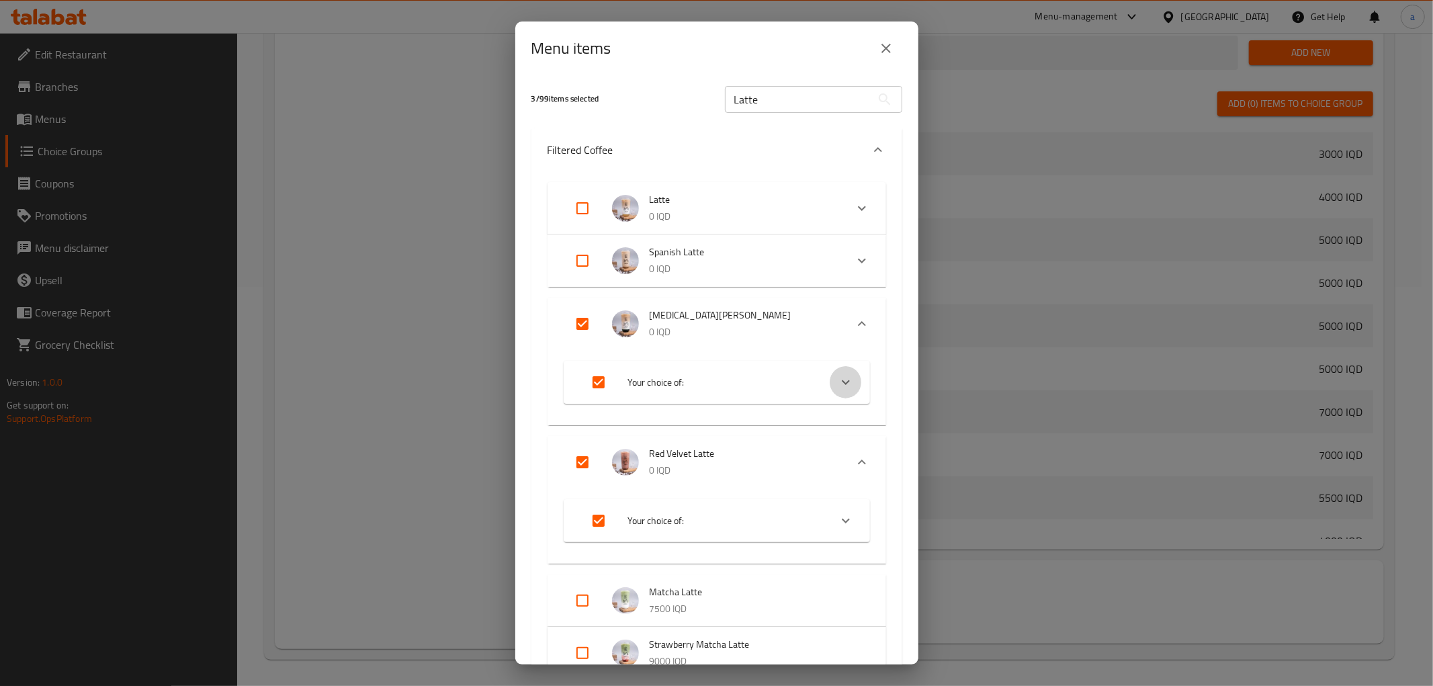
click at [838, 379] on icon "Expand" at bounding box center [846, 382] width 16 height 16
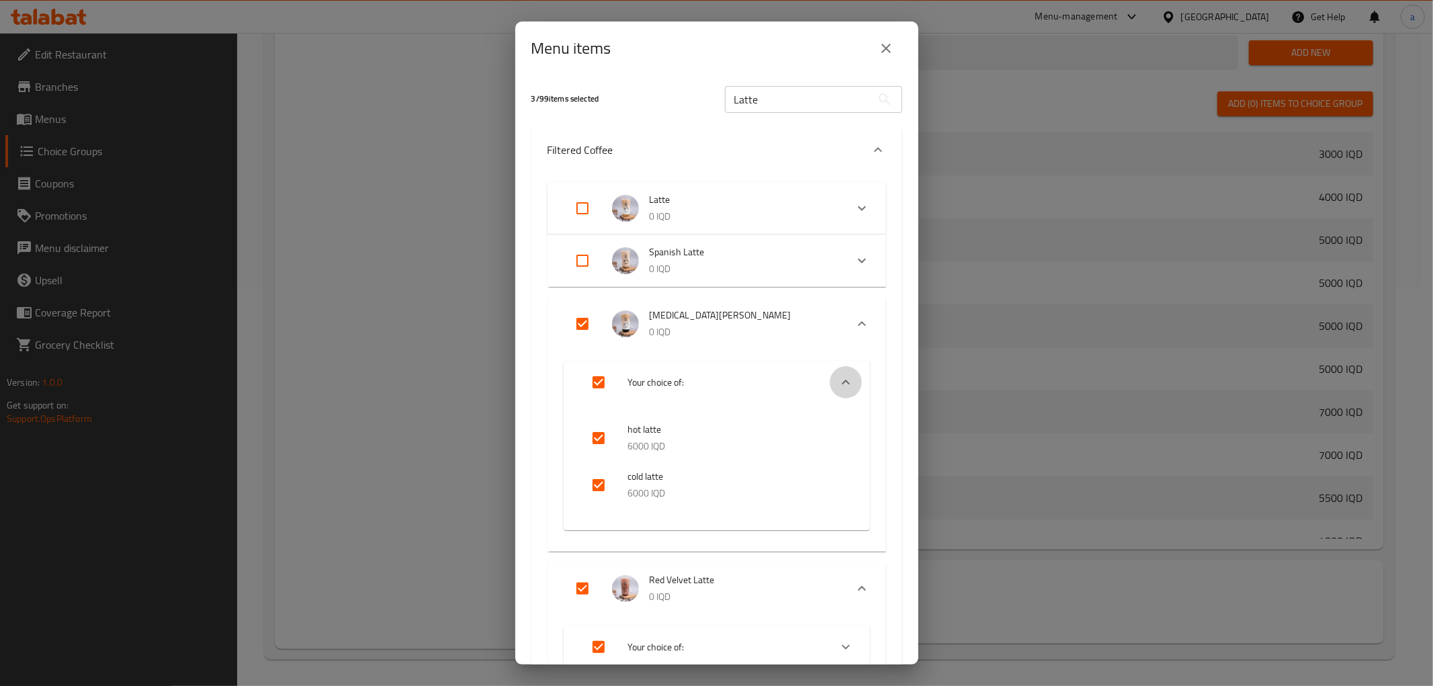
click at [838, 380] on icon "Expand" at bounding box center [846, 382] width 16 height 16
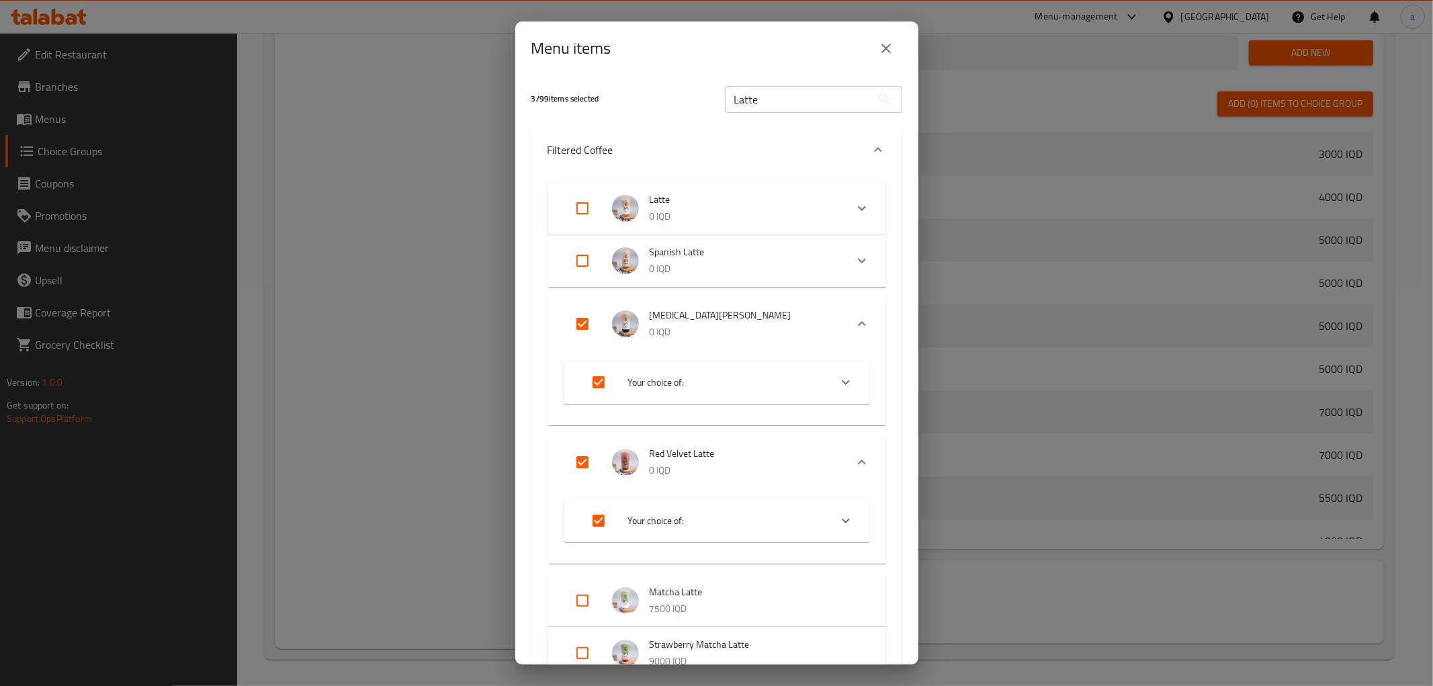
click at [838, 525] on icon "Expand" at bounding box center [846, 521] width 16 height 16
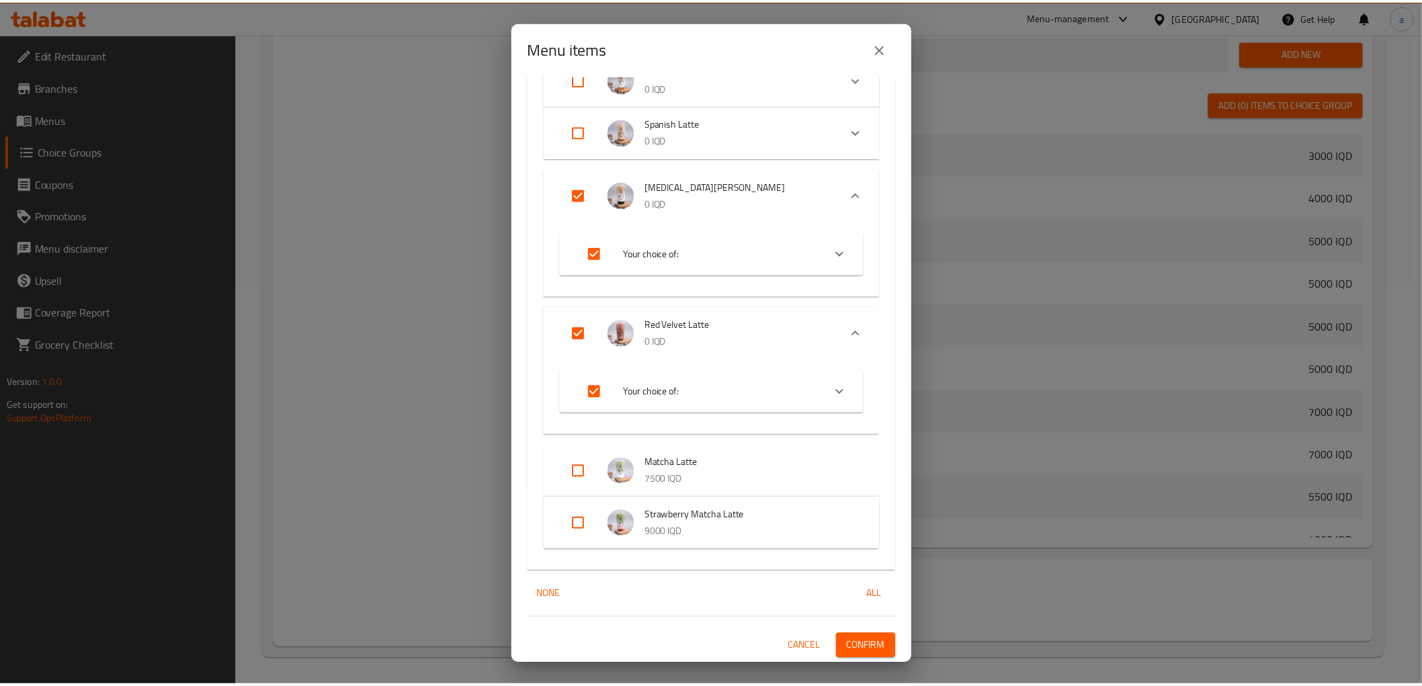
scroll to position [0, 0]
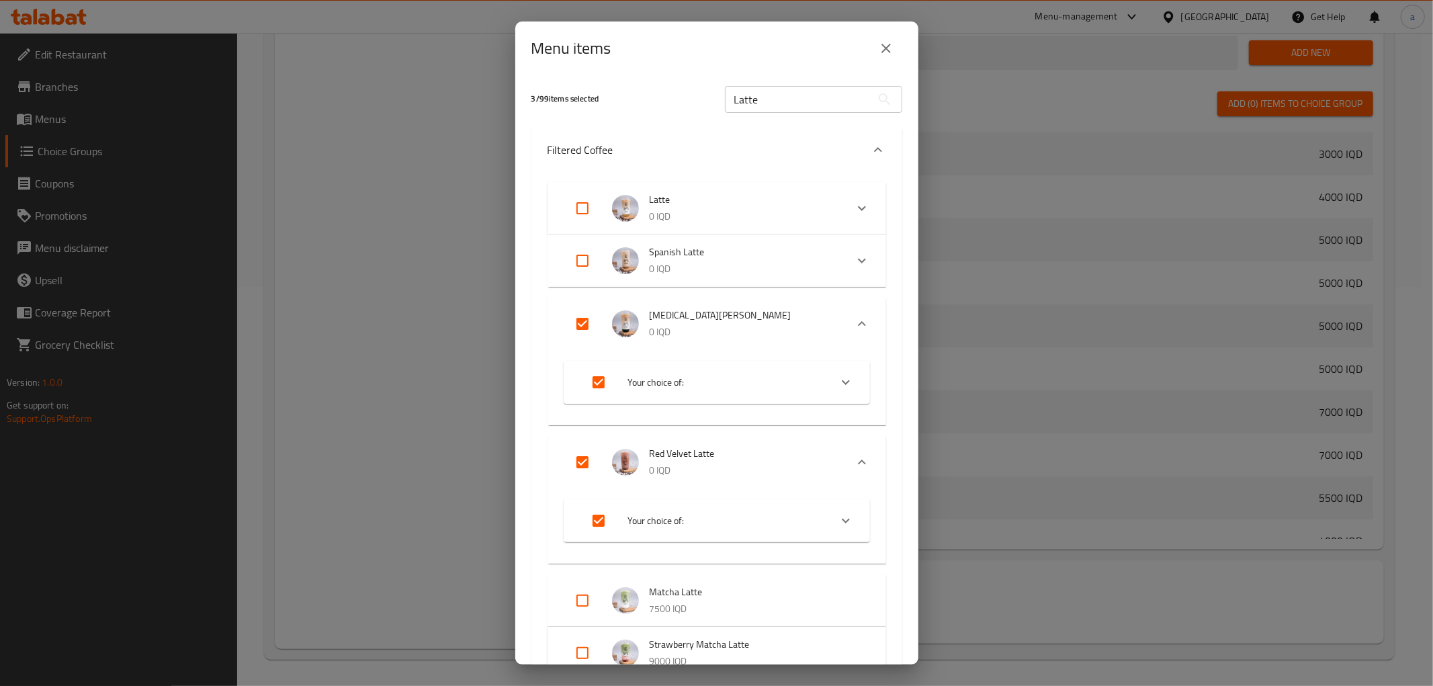
drag, startPoint x: 815, startPoint y: 34, endPoint x: 785, endPoint y: 48, distance: 33.7
click at [785, 48] on div "Menu items" at bounding box center [717, 48] width 371 height 32
click at [883, 52] on icon "close" at bounding box center [886, 48] width 16 height 16
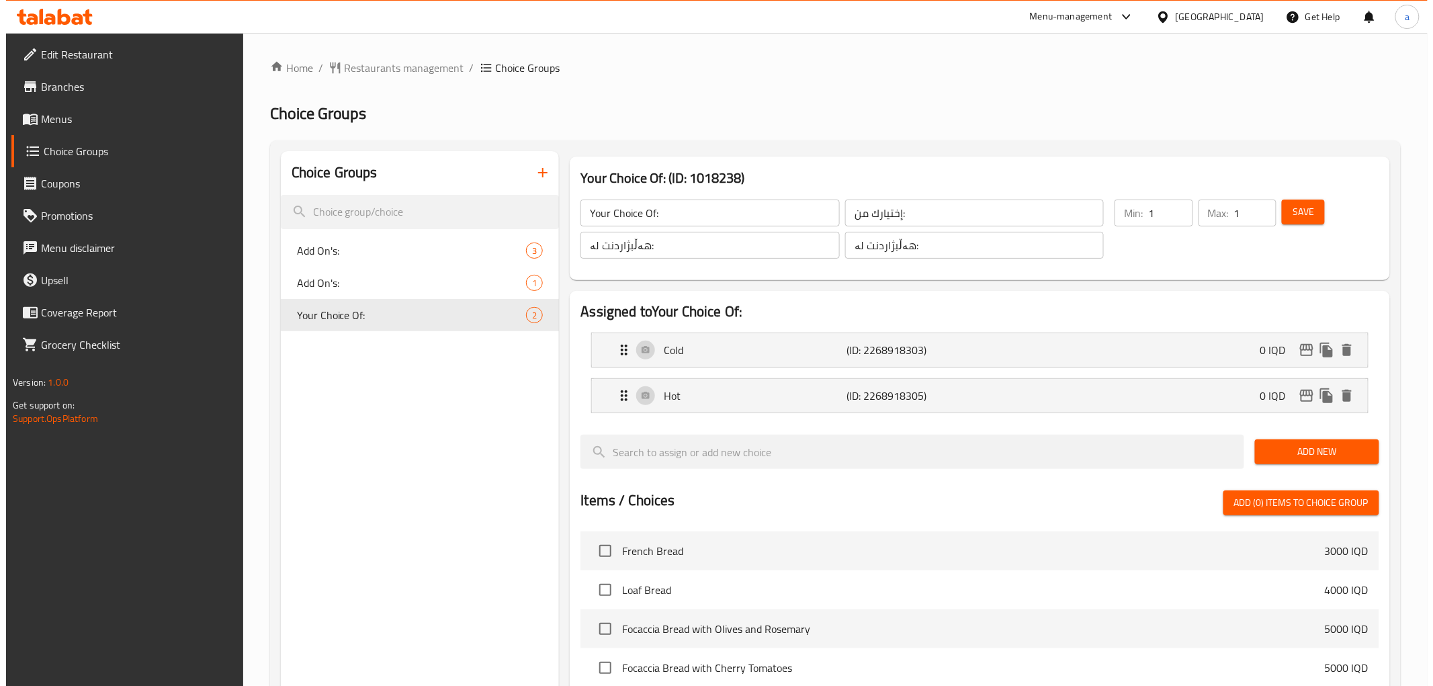
scroll to position [399, 0]
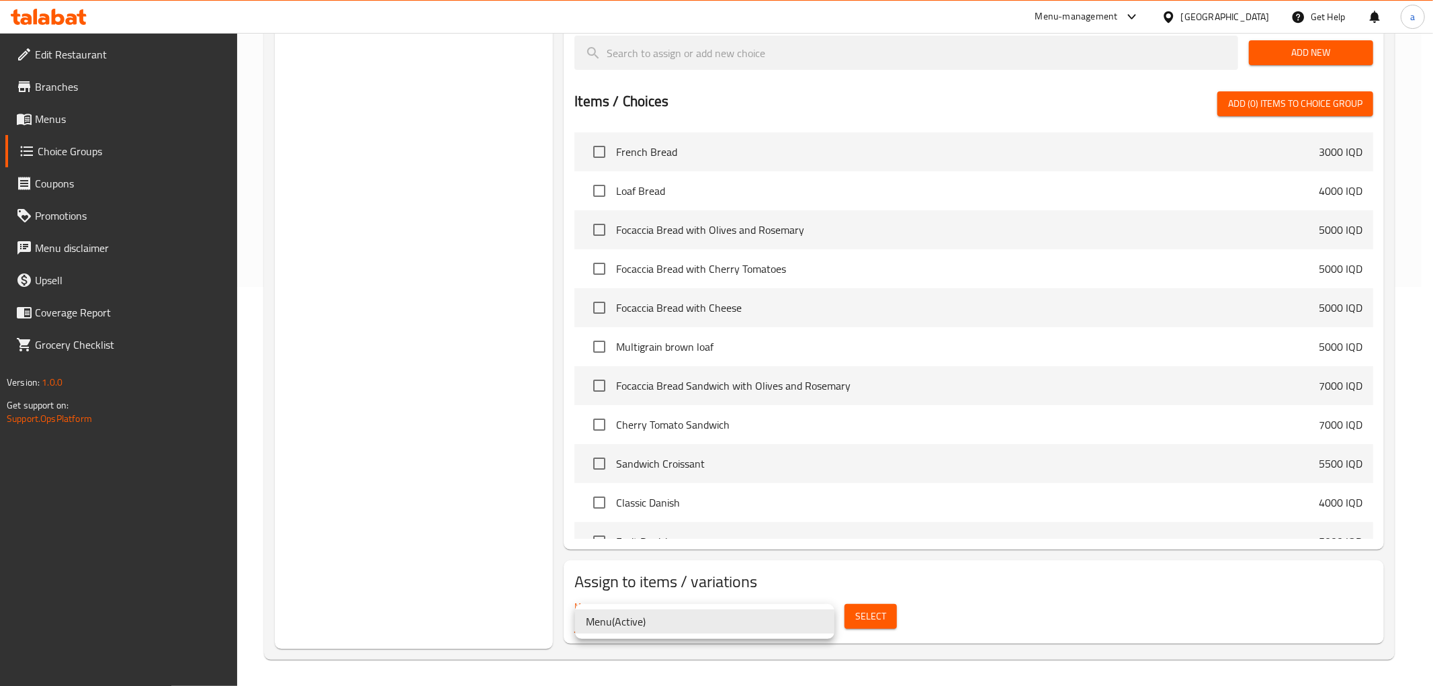
click at [859, 610] on div at bounding box center [716, 343] width 1433 height 686
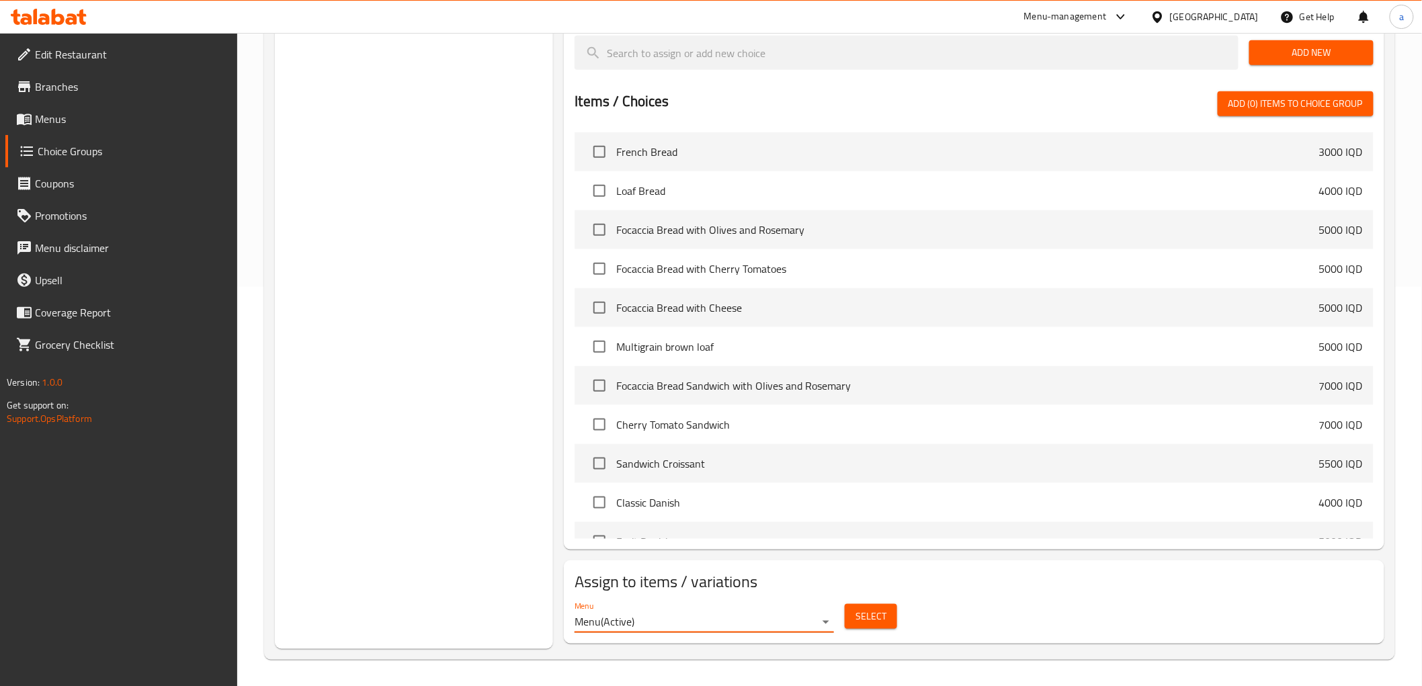
click at [888, 615] on button "Select" at bounding box center [871, 616] width 52 height 25
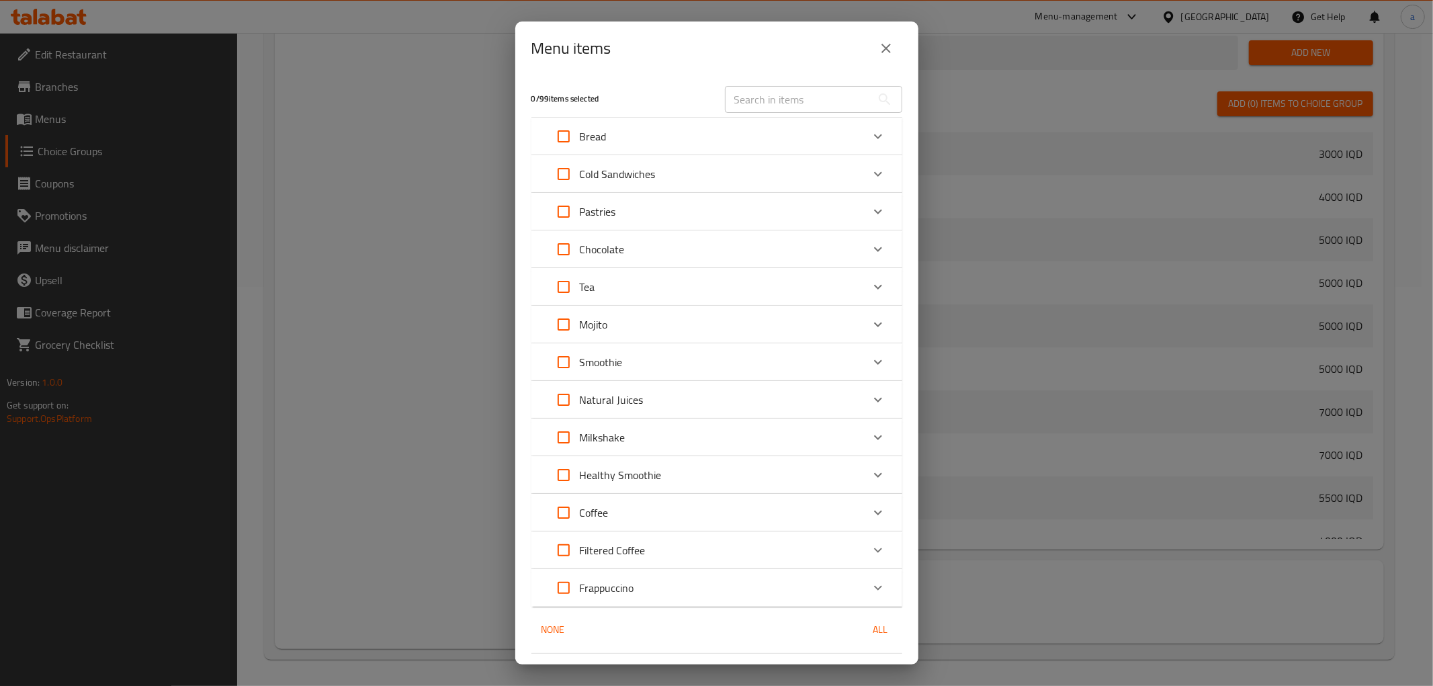
click at [793, 91] on input "text" at bounding box center [798, 99] width 146 height 27
paste input "Latte"
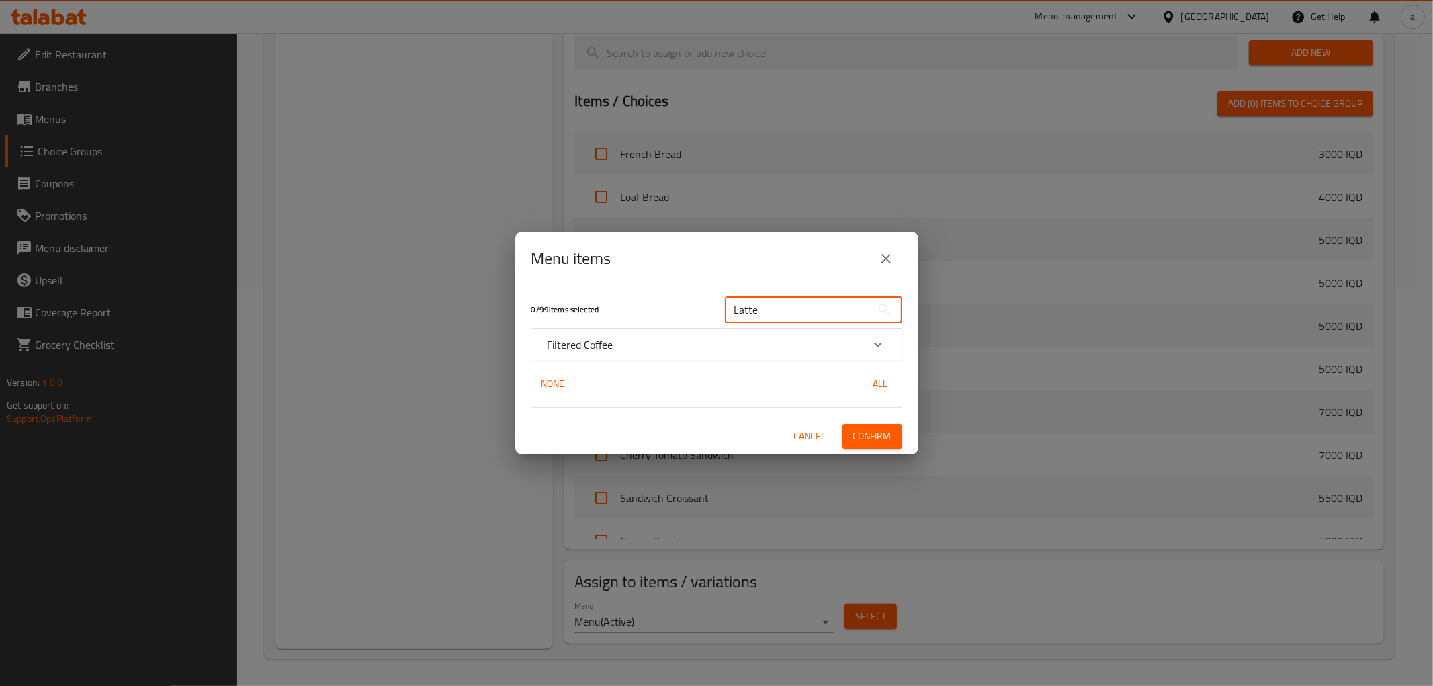
type input "Latte"
click at [769, 341] on div "Filtered Coffee" at bounding box center [705, 345] width 315 height 16
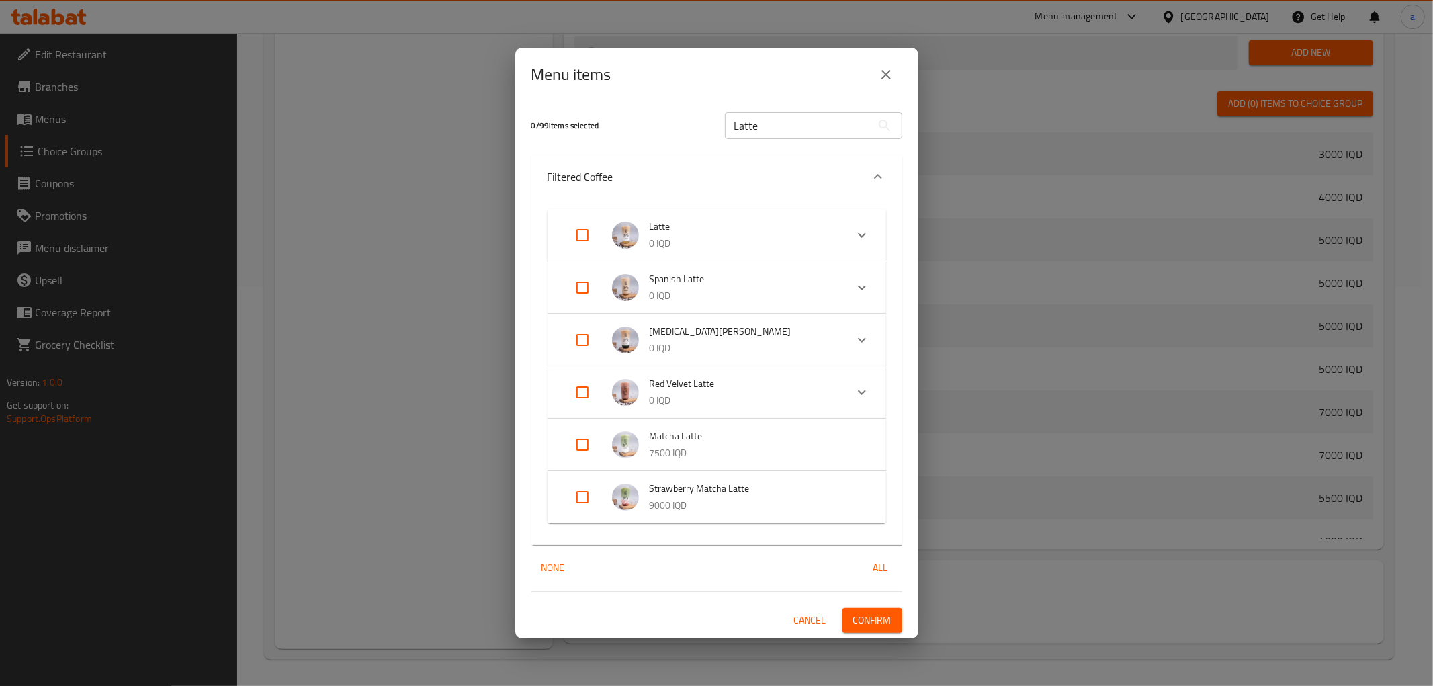
click at [663, 330] on span "[MEDICAL_DATA][PERSON_NAME]" at bounding box center [742, 331] width 185 height 17
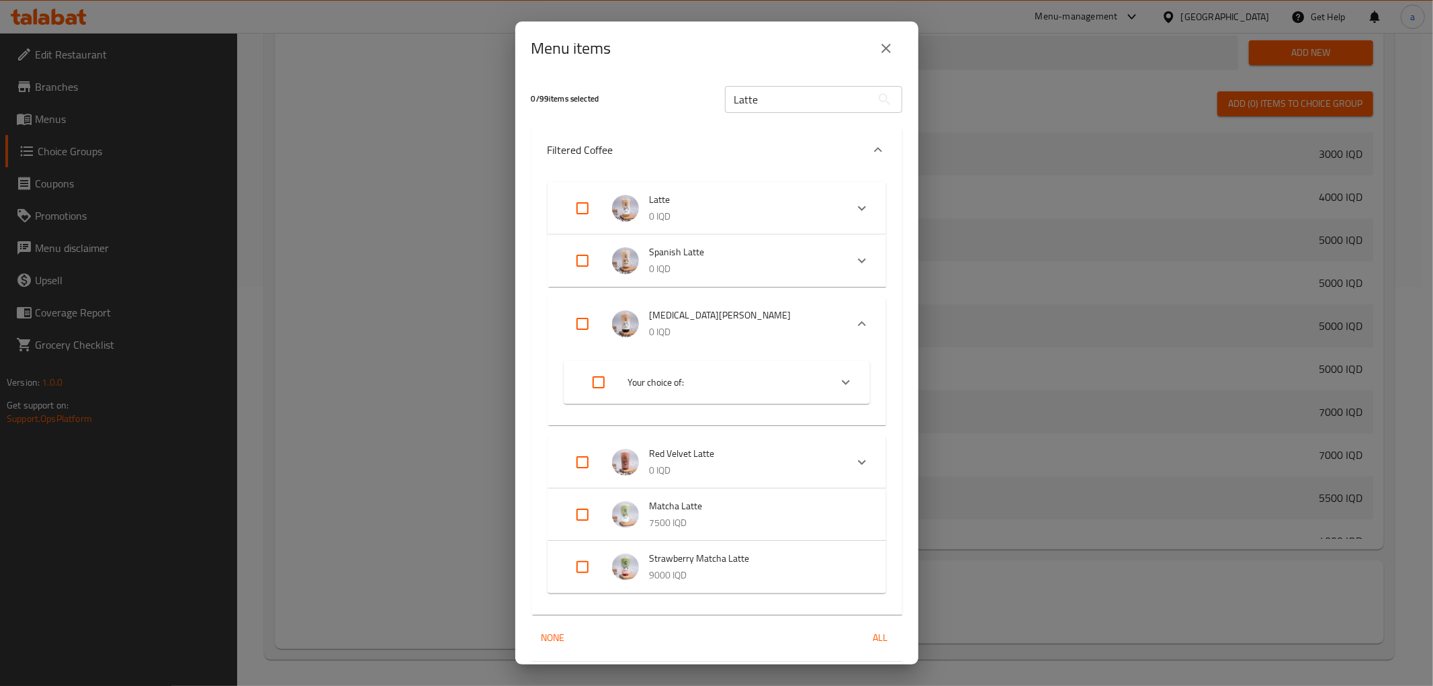
click at [656, 450] on span "Red Velvet Latte" at bounding box center [742, 454] width 185 height 17
click at [585, 461] on input "Expand" at bounding box center [583, 462] width 32 height 32
checkbox input "true"
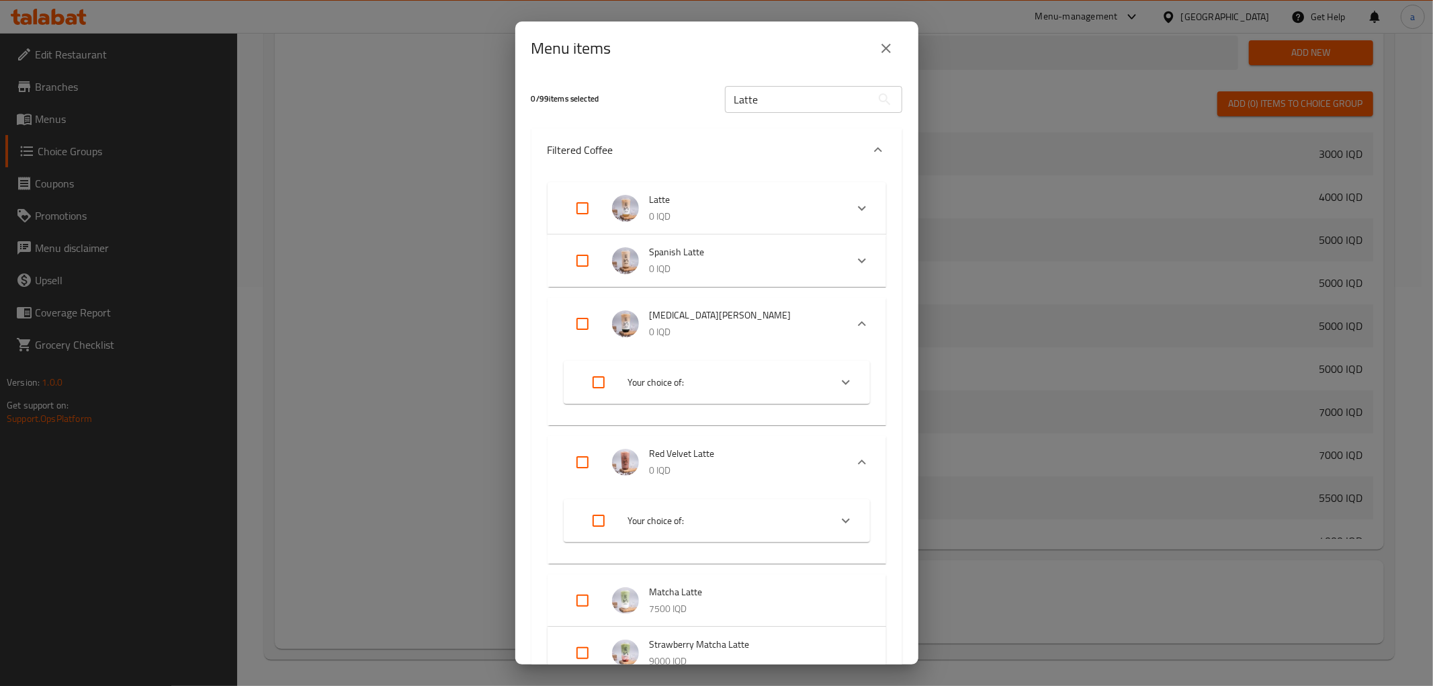
checkbox input "true"
click at [578, 321] on input "Expand" at bounding box center [583, 324] width 32 height 32
checkbox input "true"
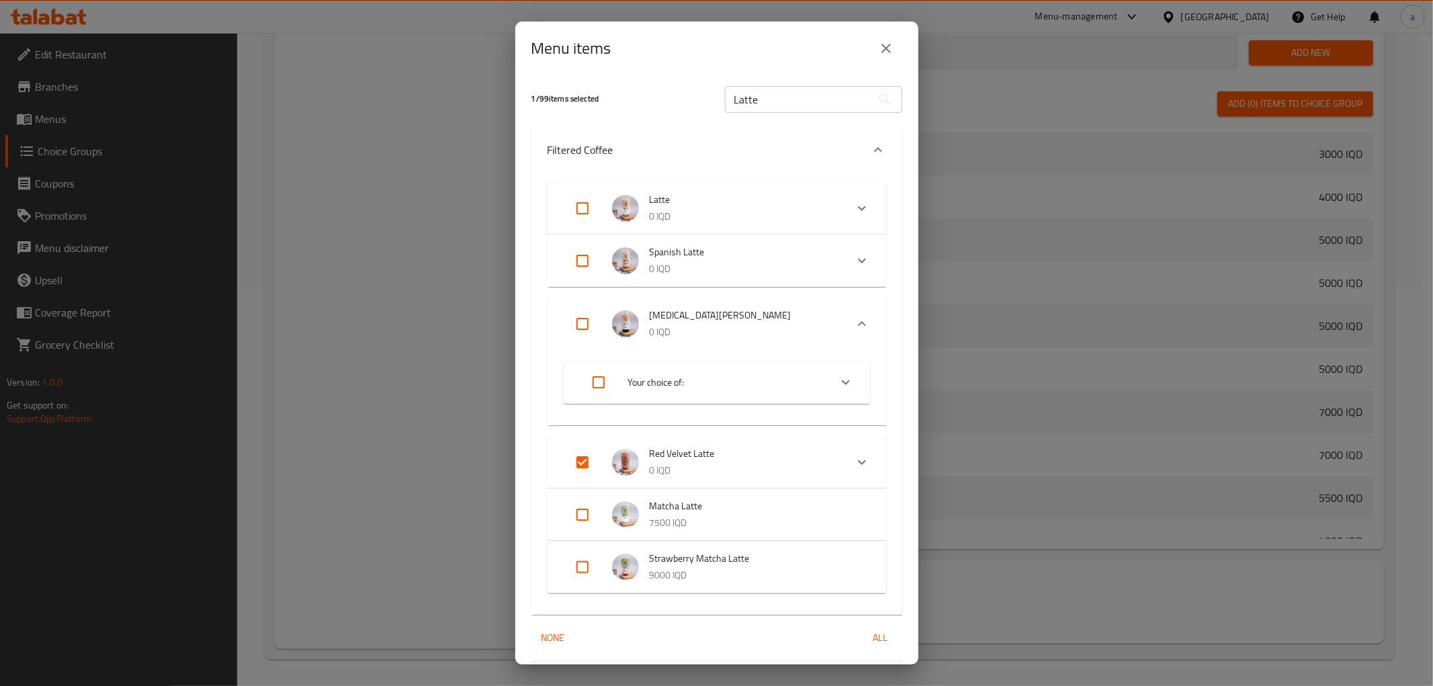
checkbox input "true"
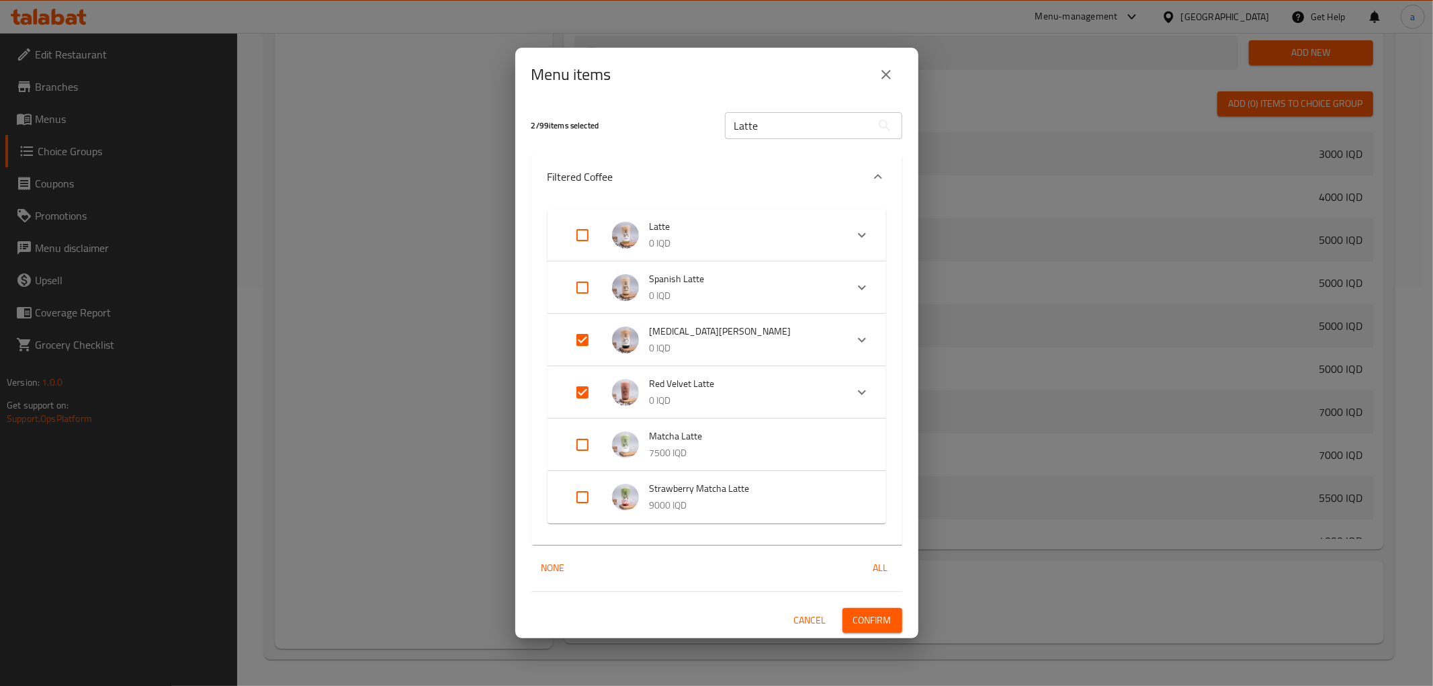
click at [583, 439] on input "Expand" at bounding box center [583, 445] width 32 height 32
checkbox input "true"
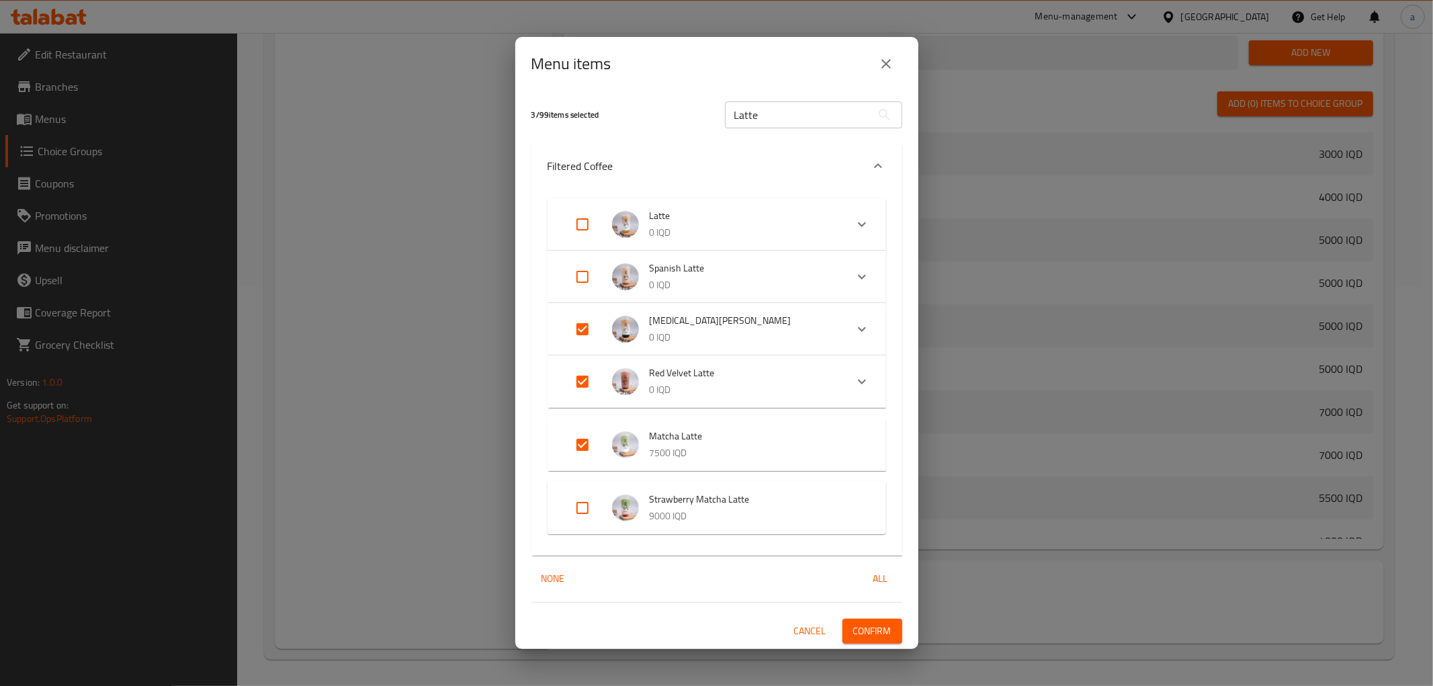
click at [574, 271] on input "Expand" at bounding box center [583, 277] width 32 height 32
checkbox input "true"
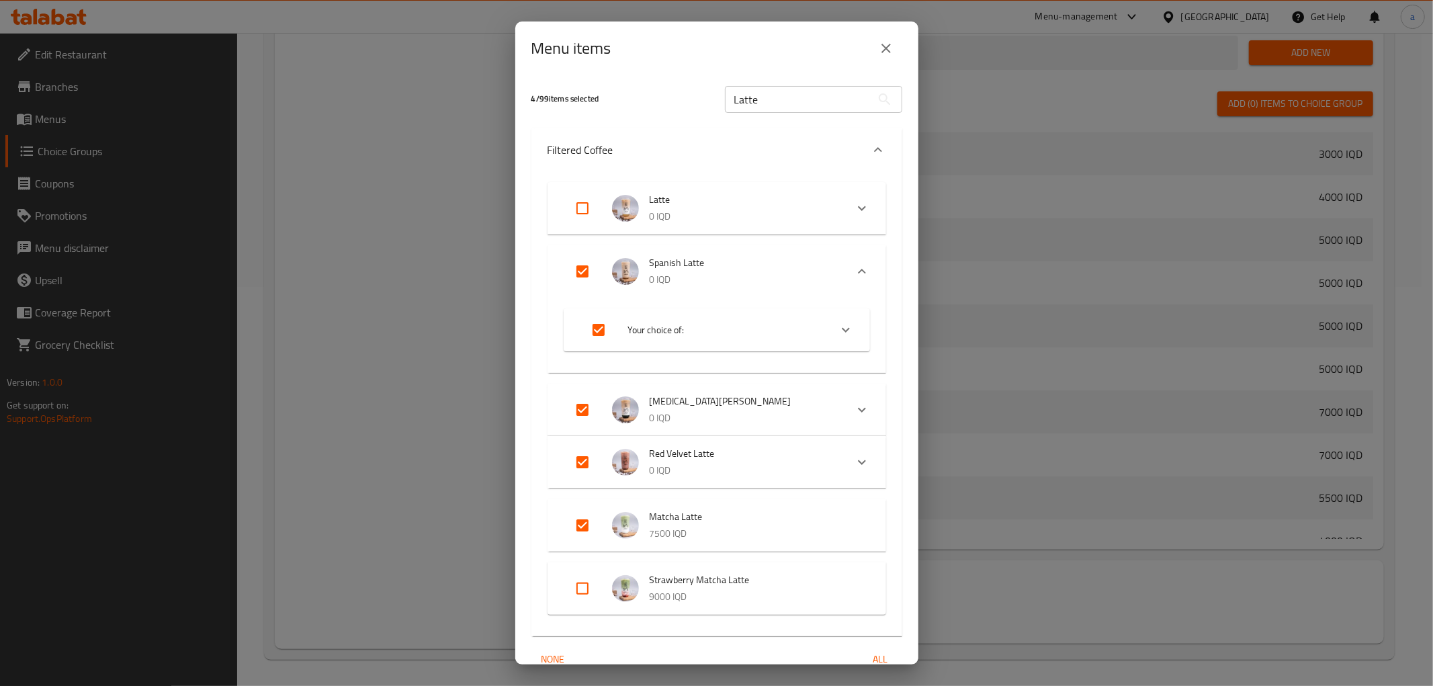
click at [585, 206] on input "Expand" at bounding box center [583, 208] width 32 height 32
checkbox input "true"
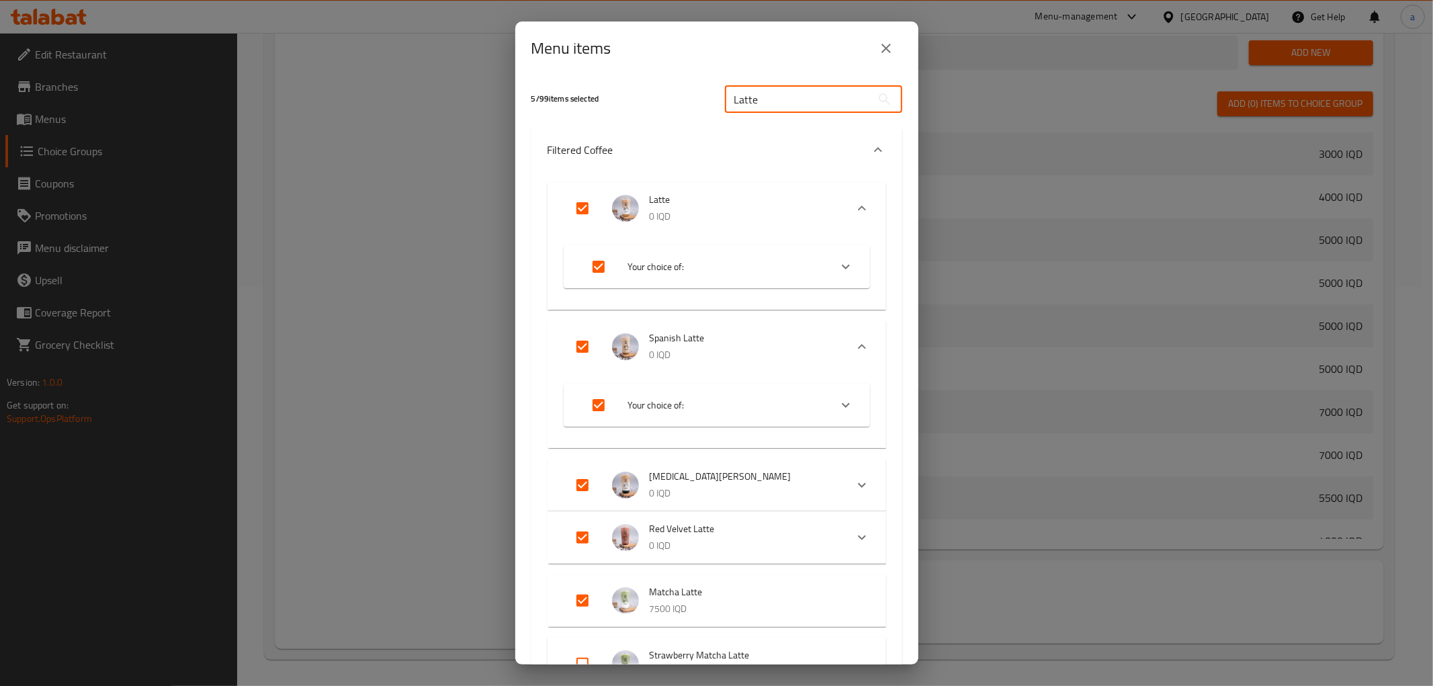
drag, startPoint x: 781, startPoint y: 89, endPoint x: 698, endPoint y: 85, distance: 83.4
click at [698, 85] on div "5 / 99 items selected Latte ​" at bounding box center [716, 99] width 387 height 53
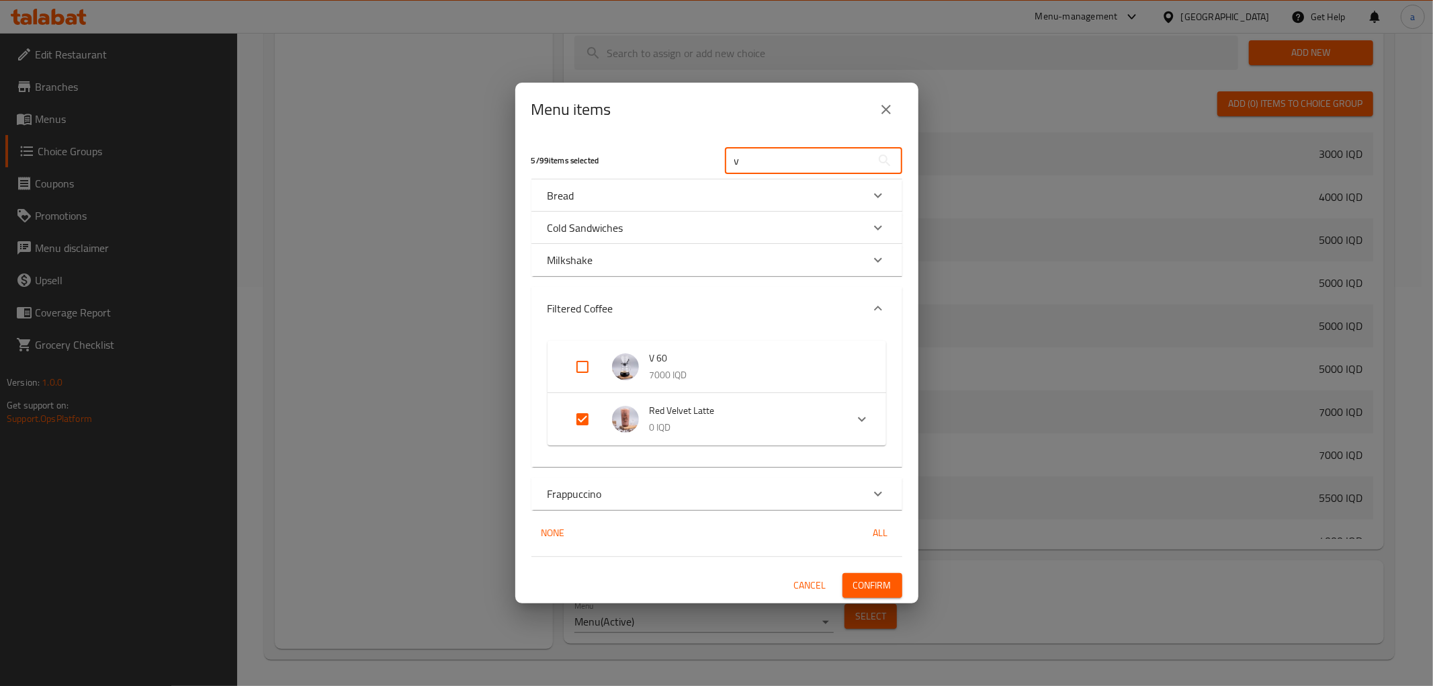
type input "v"
click at [579, 366] on input "Expand" at bounding box center [583, 367] width 32 height 32
checkbox input "true"
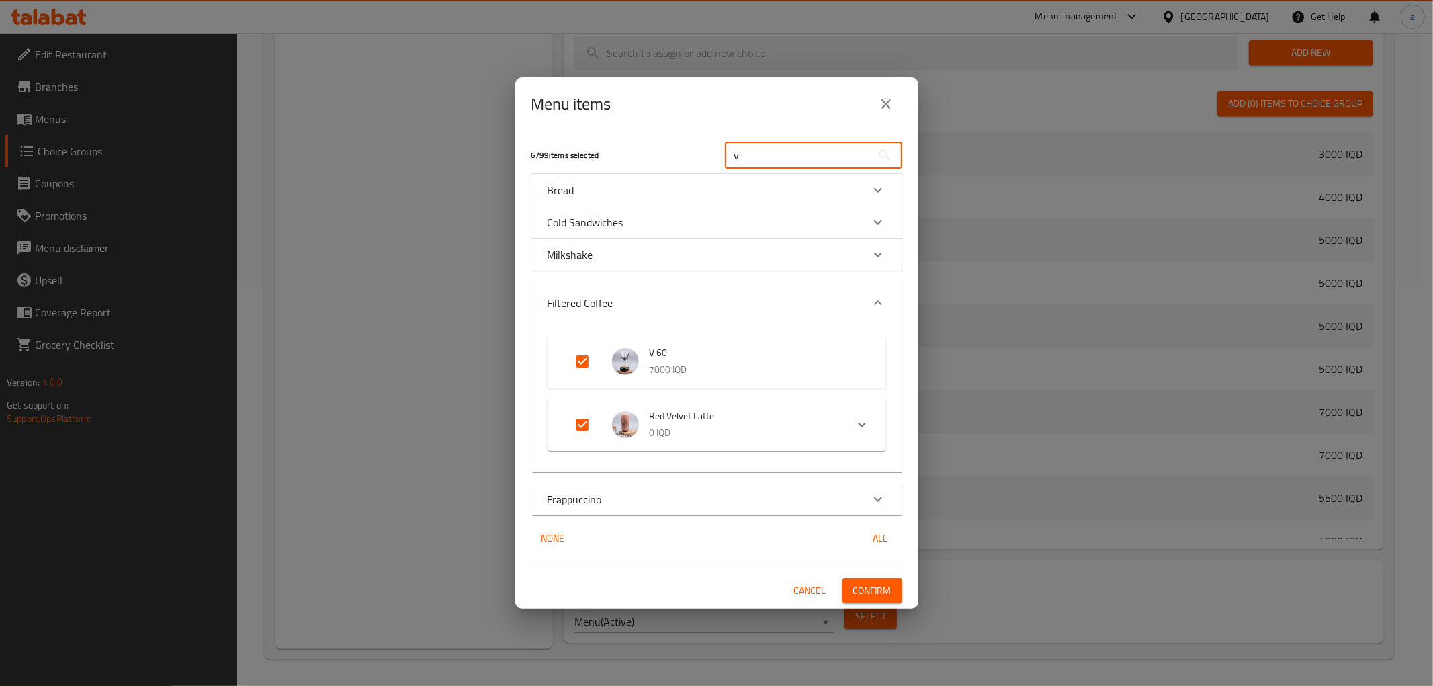
drag, startPoint x: 780, startPoint y: 149, endPoint x: 706, endPoint y: 138, distance: 74.8
click at [706, 138] on div "6 / 99 items selected v ​" at bounding box center [716, 154] width 387 height 53
paste input "Latte"
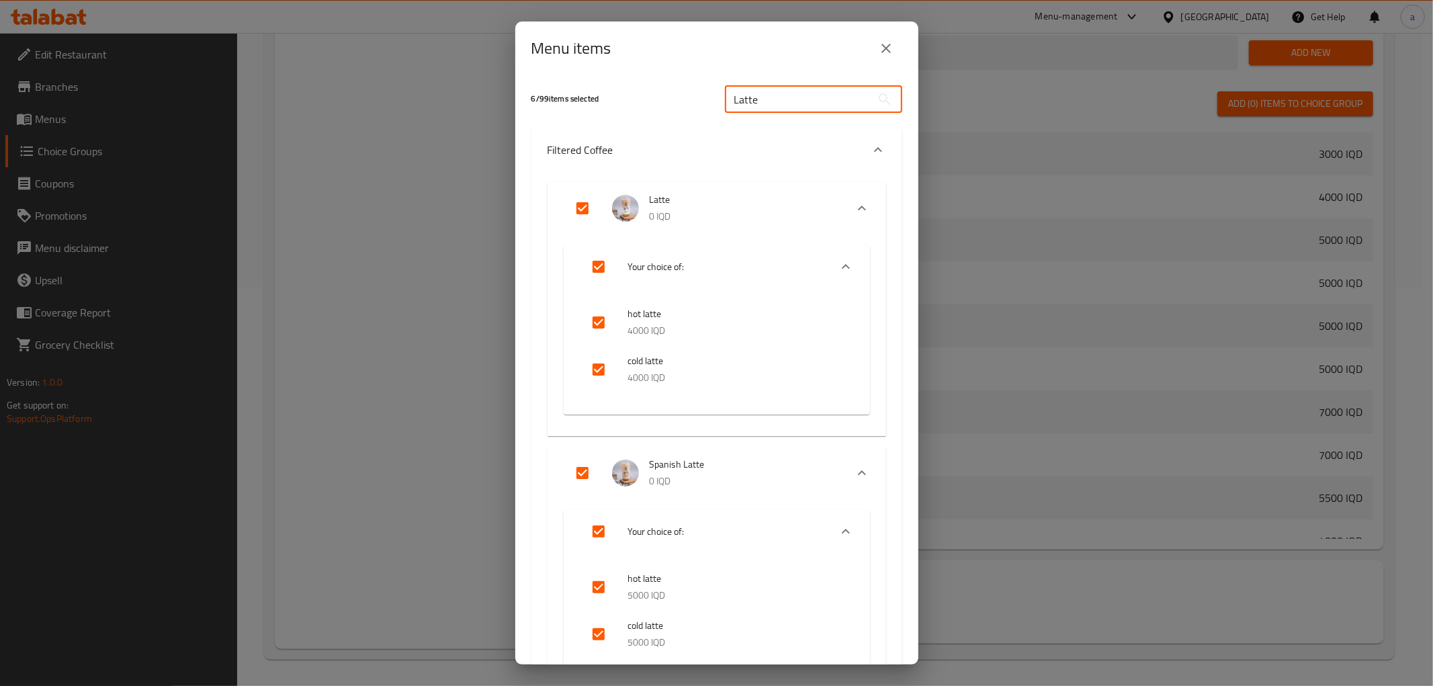
drag, startPoint x: 801, startPoint y: 95, endPoint x: 650, endPoint y: 97, distance: 151.2
click at [650, 97] on div "6 / 99 items selected Latte ​" at bounding box center [716, 99] width 387 height 53
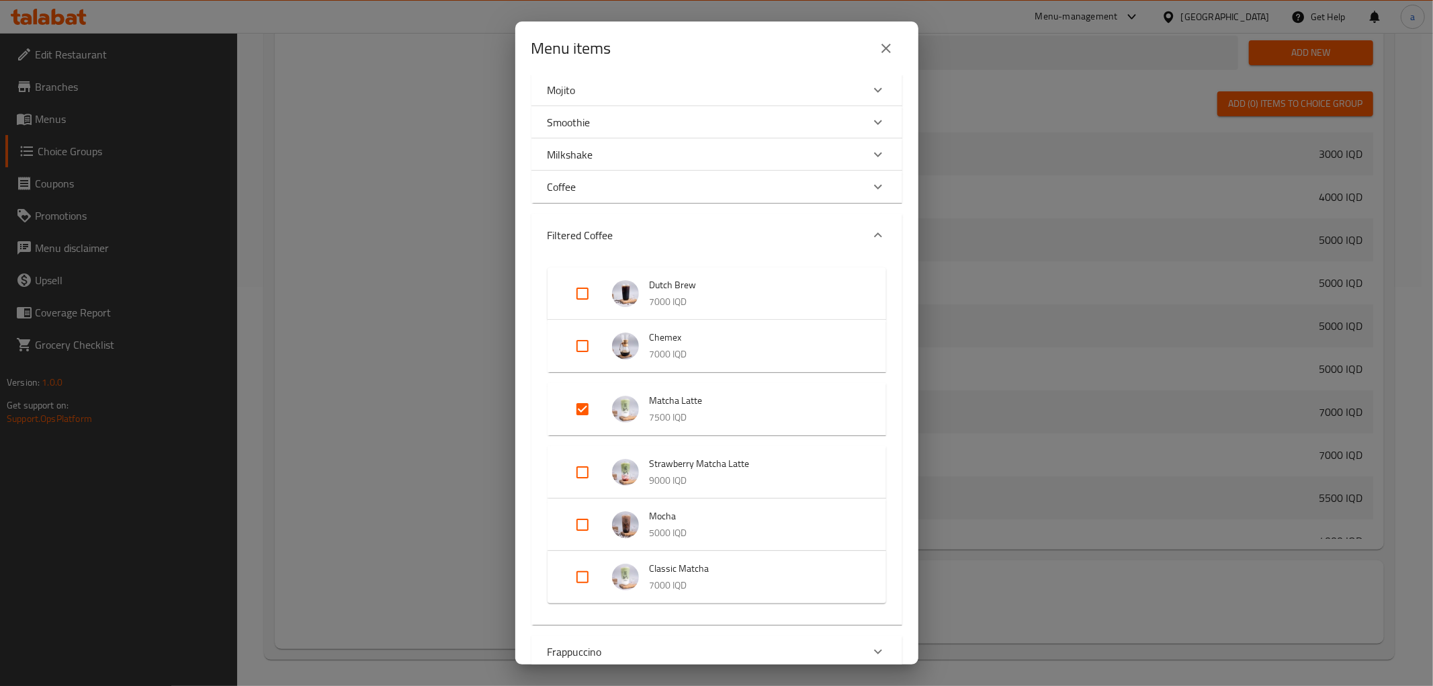
scroll to position [224, 0]
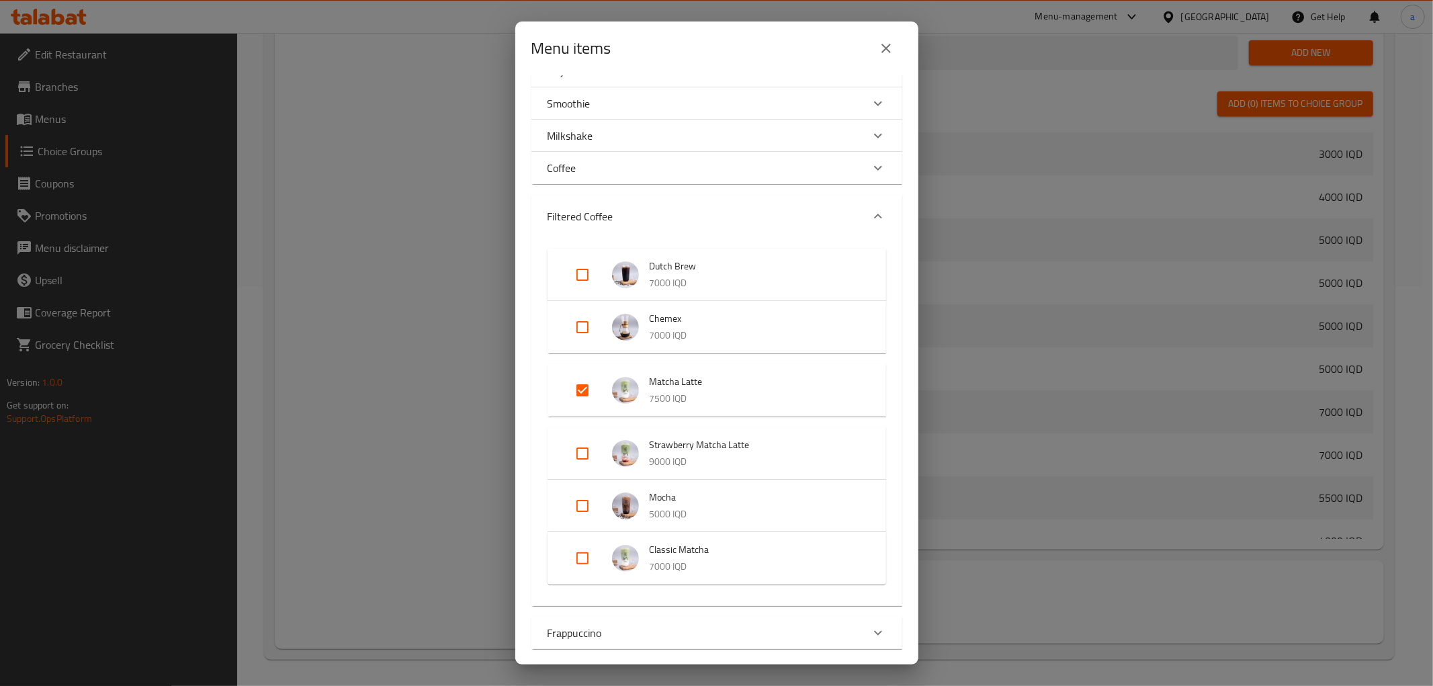
type input "ch"
click at [588, 325] on input "Expand" at bounding box center [583, 327] width 32 height 32
checkbox input "true"
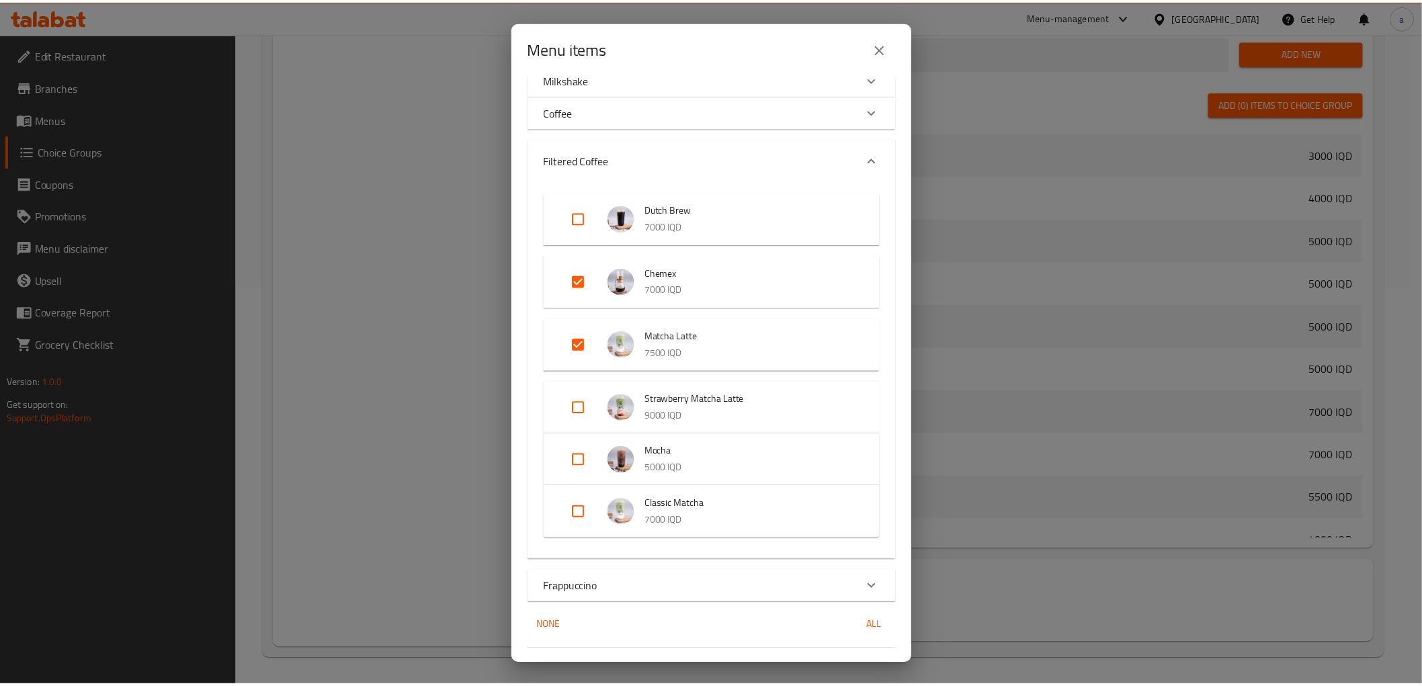
scroll to position [312, 0]
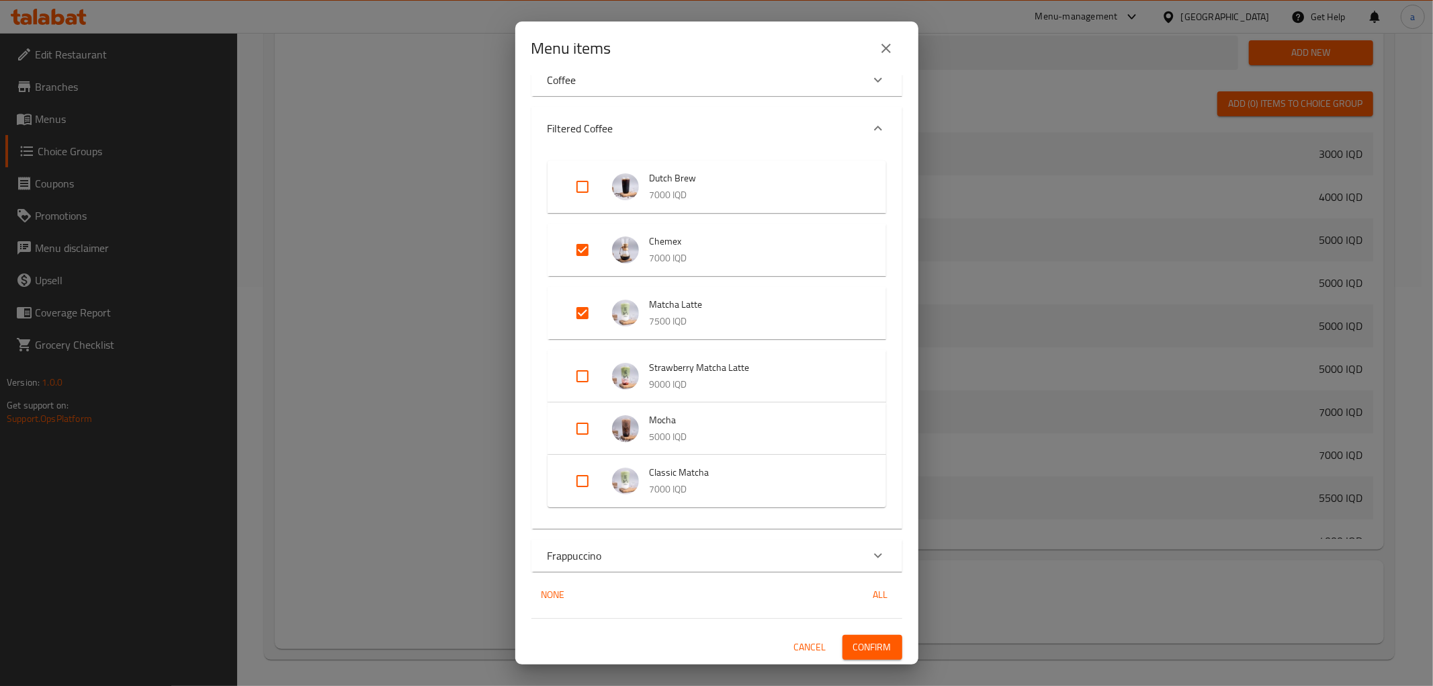
click at [857, 642] on span "Confirm" at bounding box center [872, 647] width 38 height 17
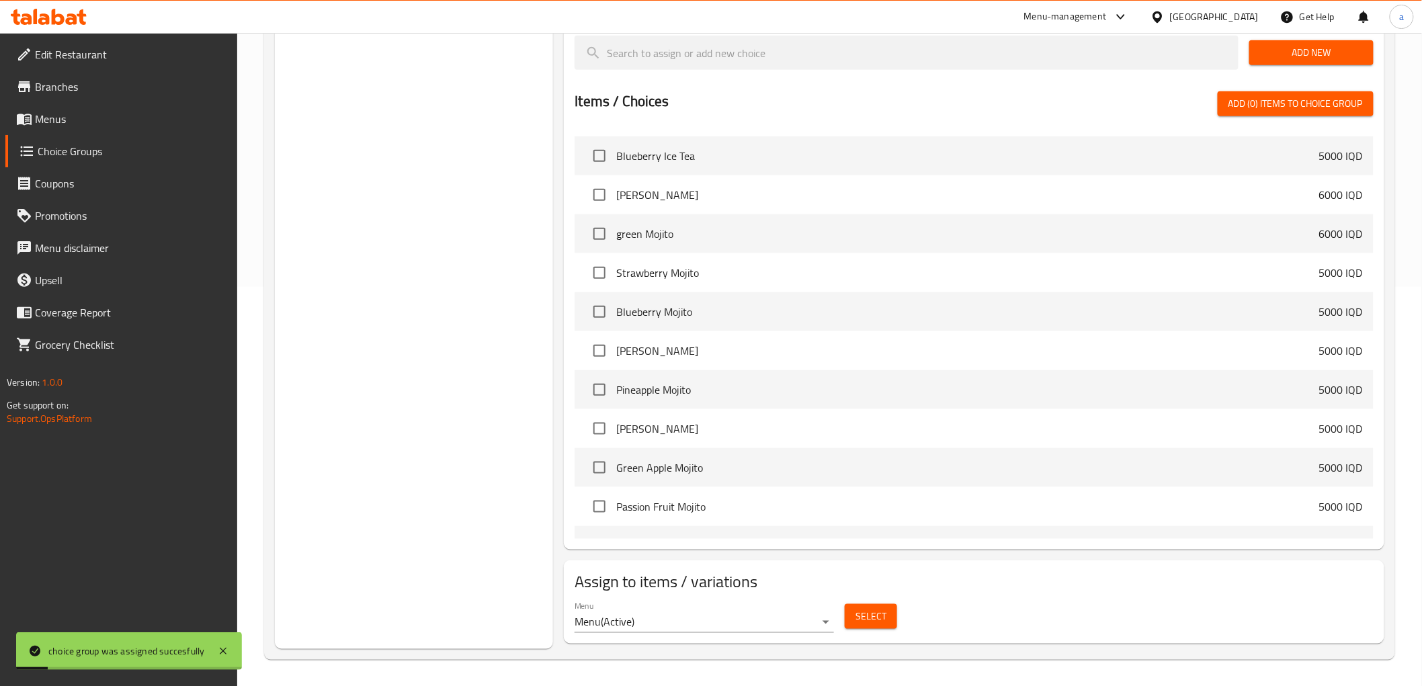
scroll to position [1344, 0]
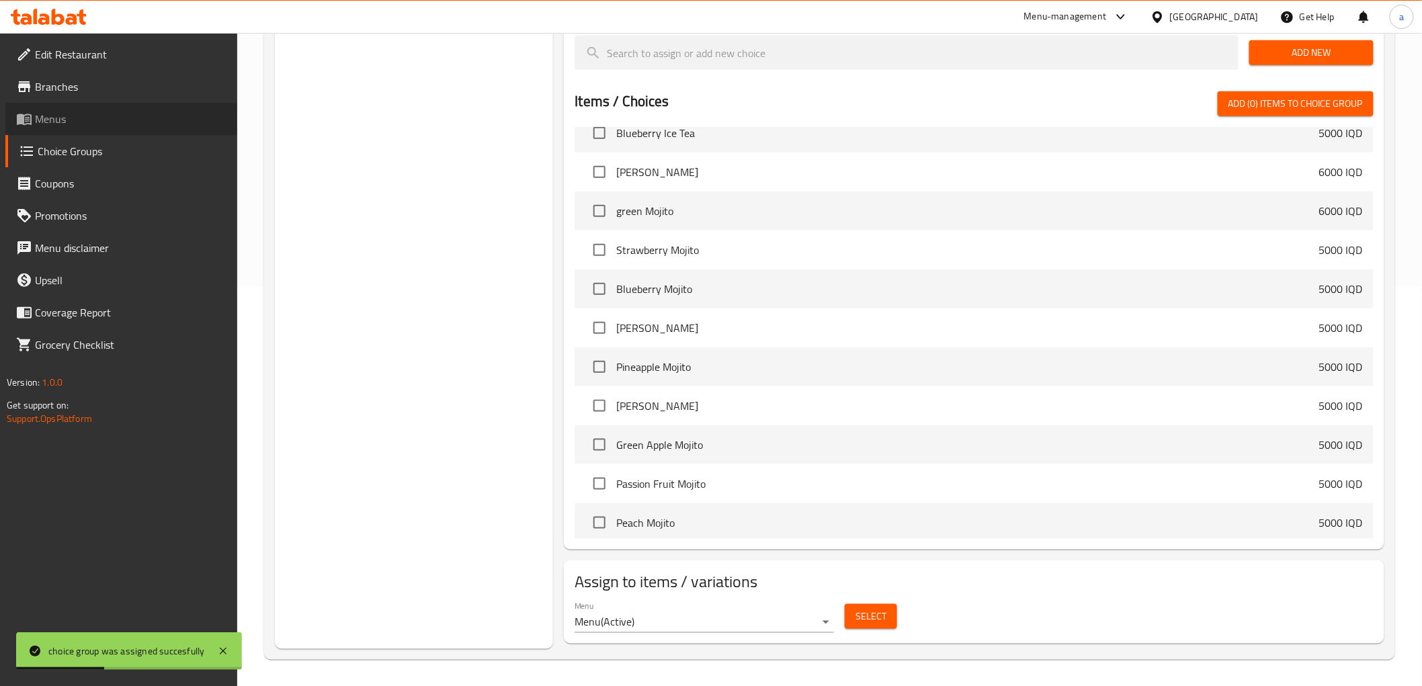
click at [85, 125] on span "Menus" at bounding box center [131, 119] width 192 height 16
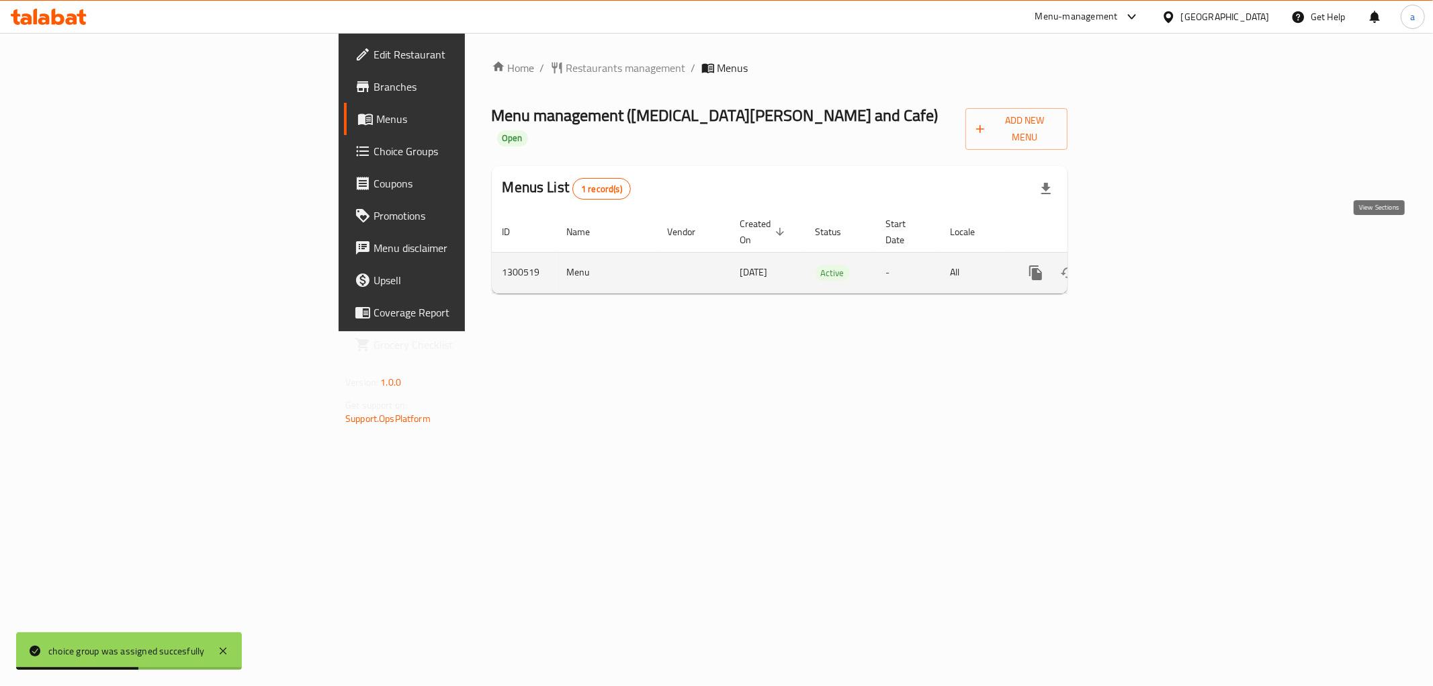
click at [1141, 265] on icon "enhanced table" at bounding box center [1133, 273] width 16 height 16
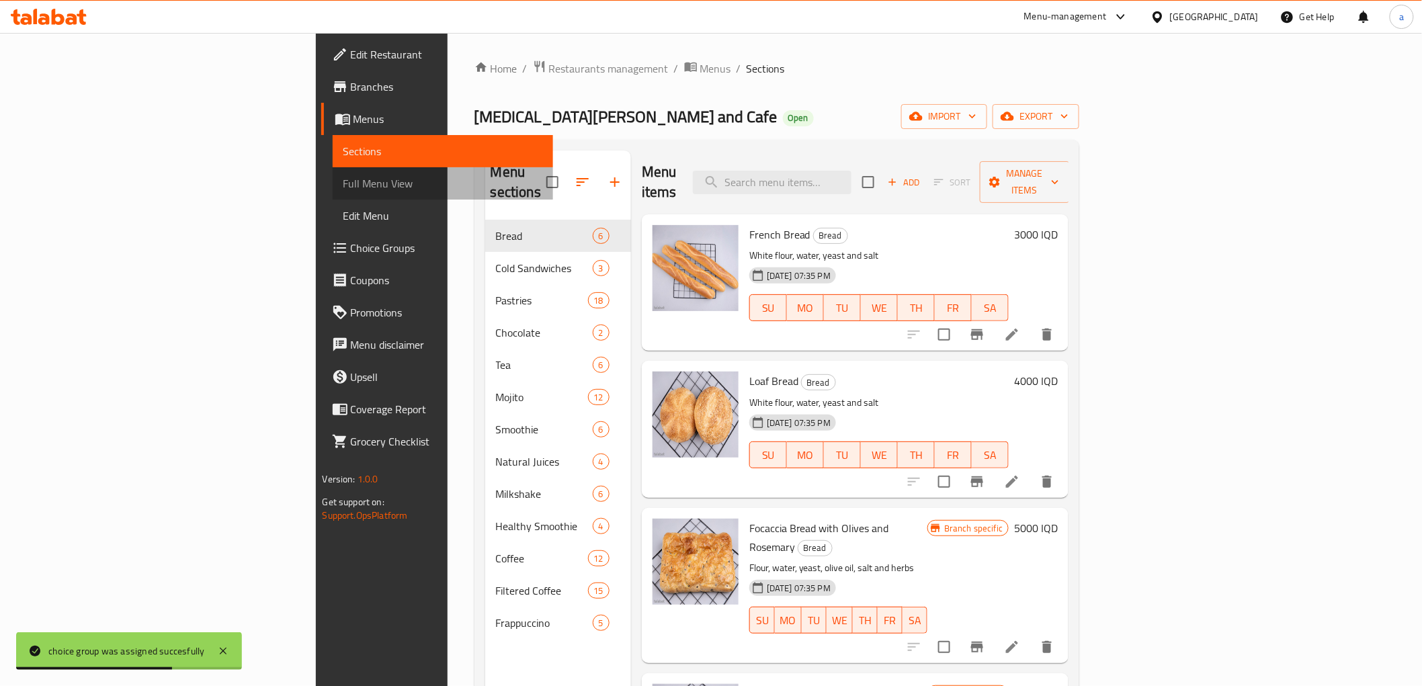
click at [343, 190] on span "Full Menu View" at bounding box center [442, 183] width 199 height 16
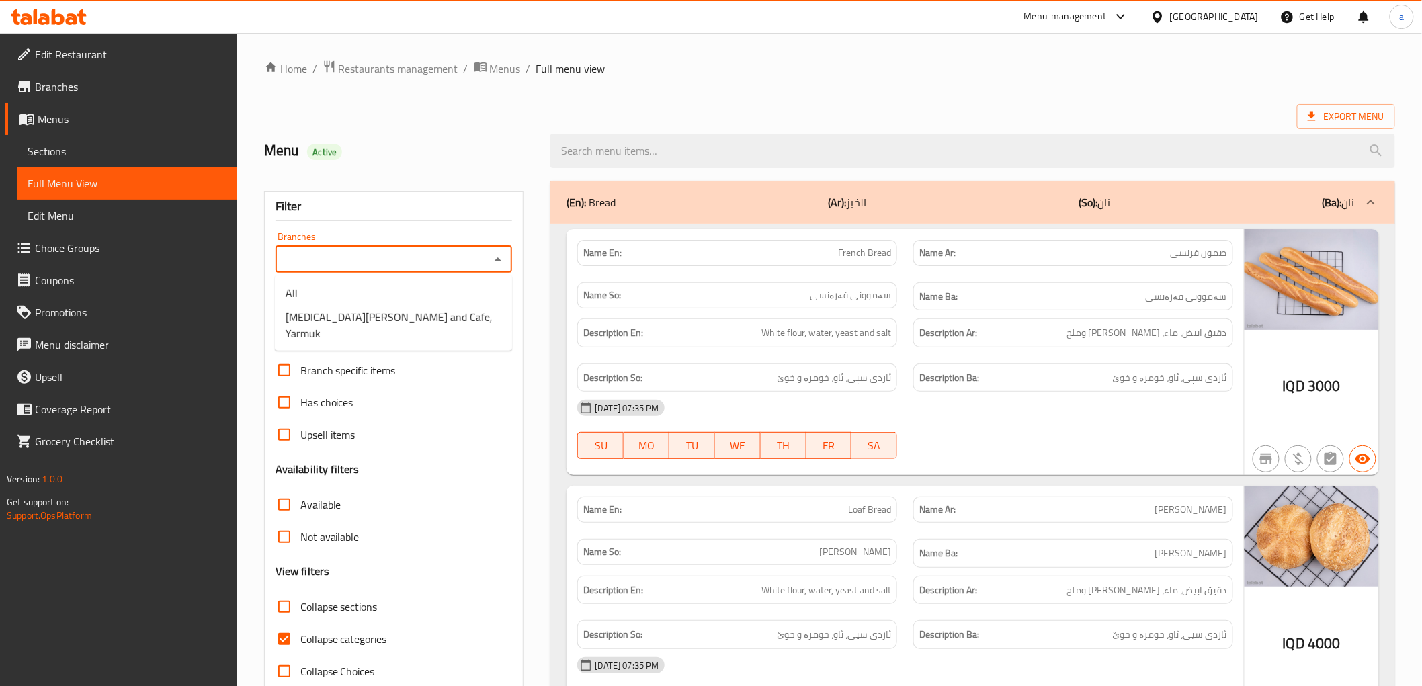
click at [474, 255] on input "Branches" at bounding box center [383, 259] width 207 height 19
click at [423, 312] on span "[MEDICAL_DATA][PERSON_NAME] and Cafe, Yarmuk" at bounding box center [394, 325] width 216 height 32
type input "[MEDICAL_DATA][PERSON_NAME] and Cafe, Yarmuk"
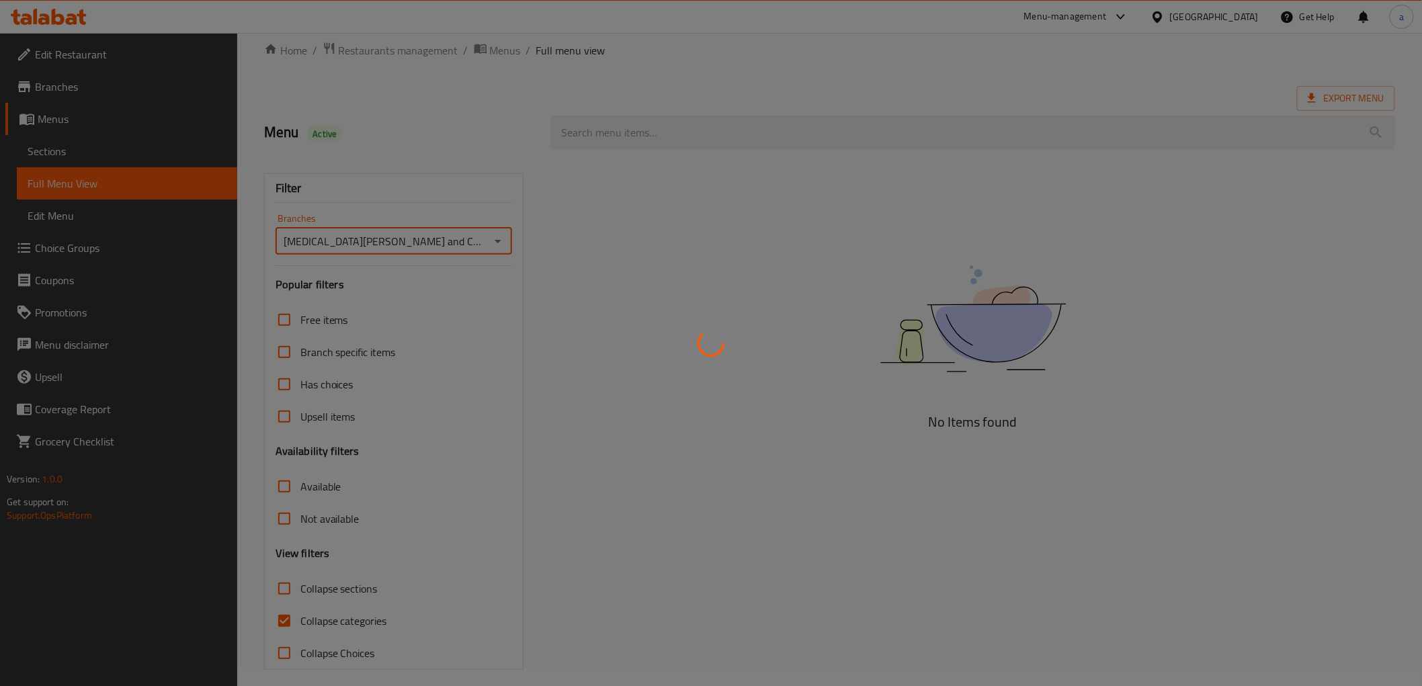
scroll to position [29, 0]
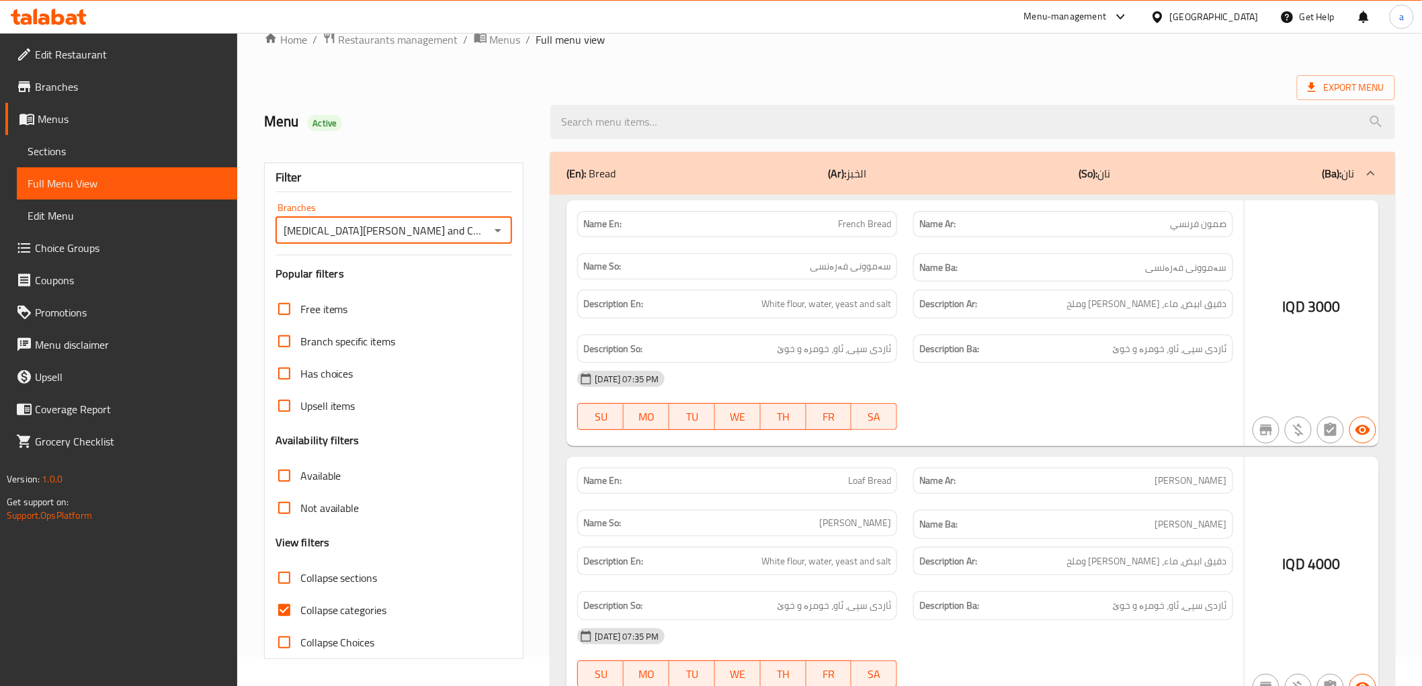
click at [289, 645] on div at bounding box center [711, 343] width 1422 height 686
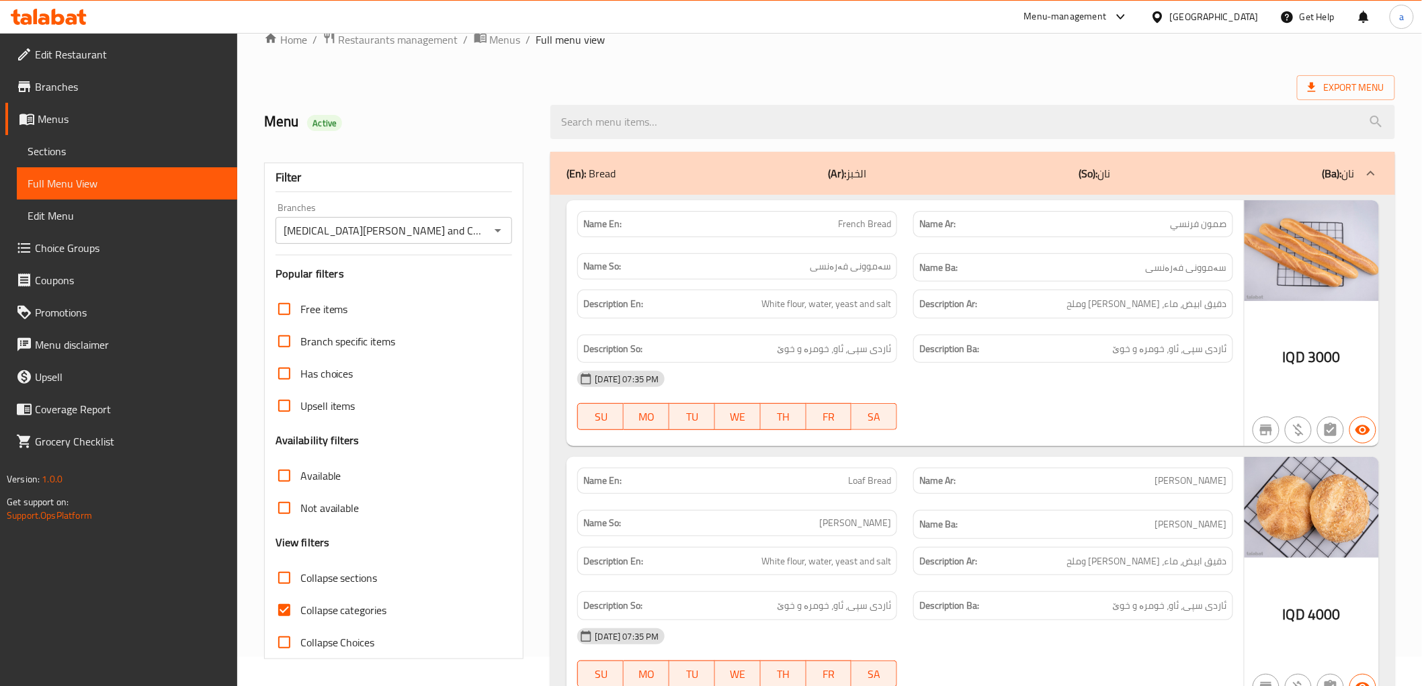
click at [300, 640] on span "Collapse Choices" at bounding box center [337, 642] width 75 height 16
click at [300, 640] on input "Collapse Choices" at bounding box center [284, 642] width 32 height 32
checkbox input "true"
click at [290, 610] on input "Collapse categories" at bounding box center [284, 610] width 32 height 32
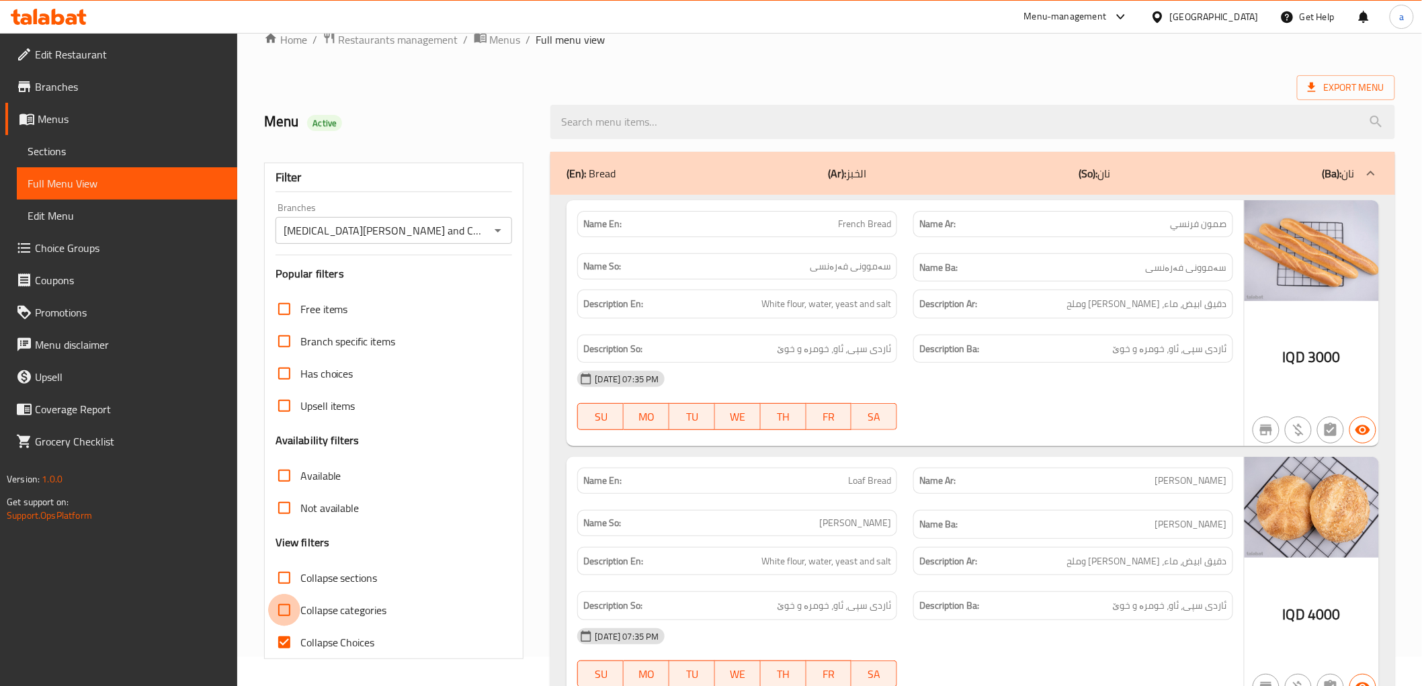
checkbox input "true"
click at [288, 641] on input "Collapse Choices" at bounding box center [284, 642] width 32 height 32
checkbox input "false"
click at [292, 581] on input "Collapse sections" at bounding box center [284, 578] width 32 height 32
checkbox input "true"
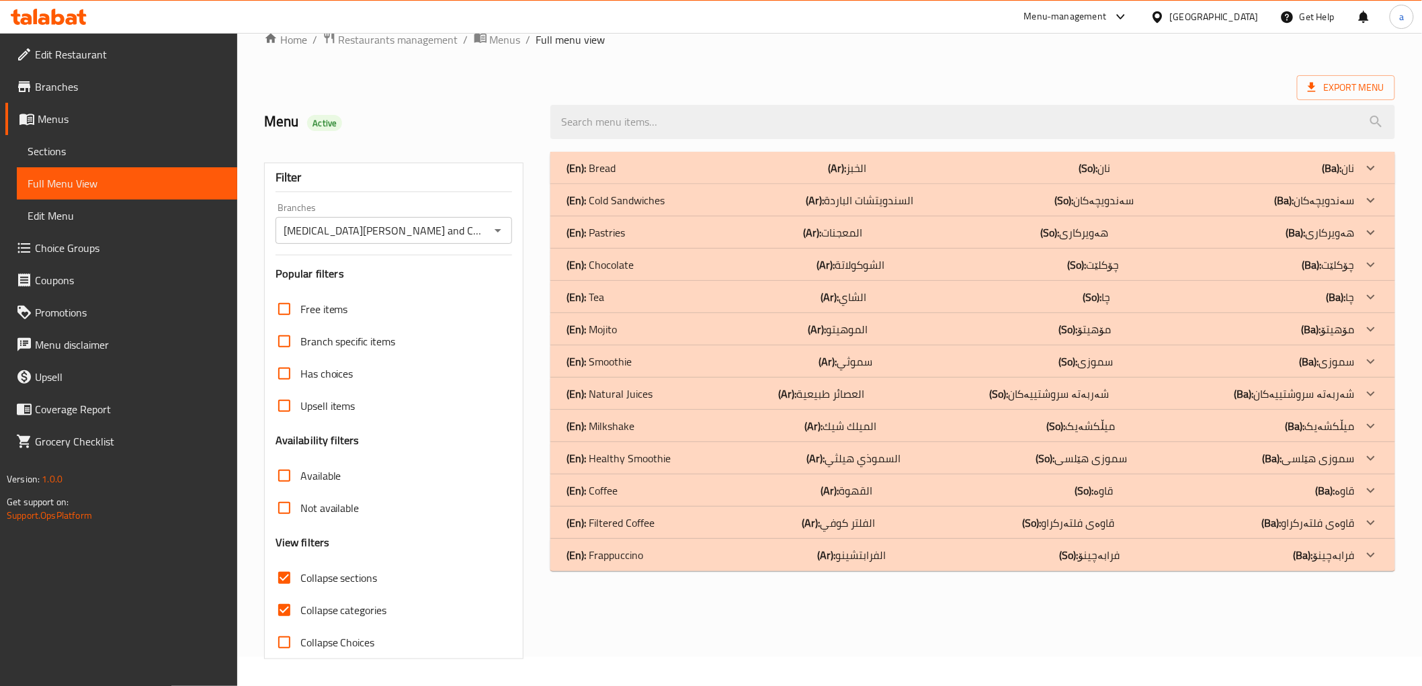
click at [909, 184] on div "(En): Frappuccino (Ar): الفرابتشينو (So): فرابەچينۆ (Ba): فرابەچينۆ" at bounding box center [972, 168] width 844 height 32
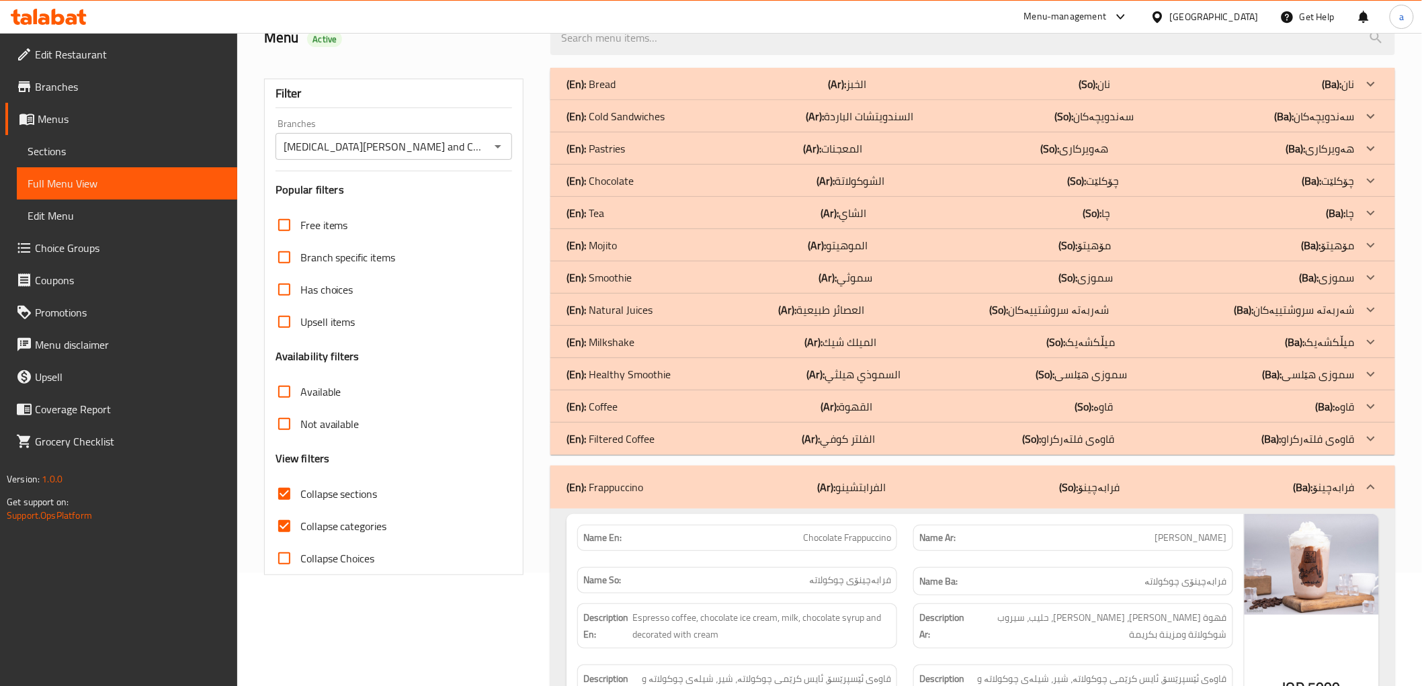
scroll to position [91, 0]
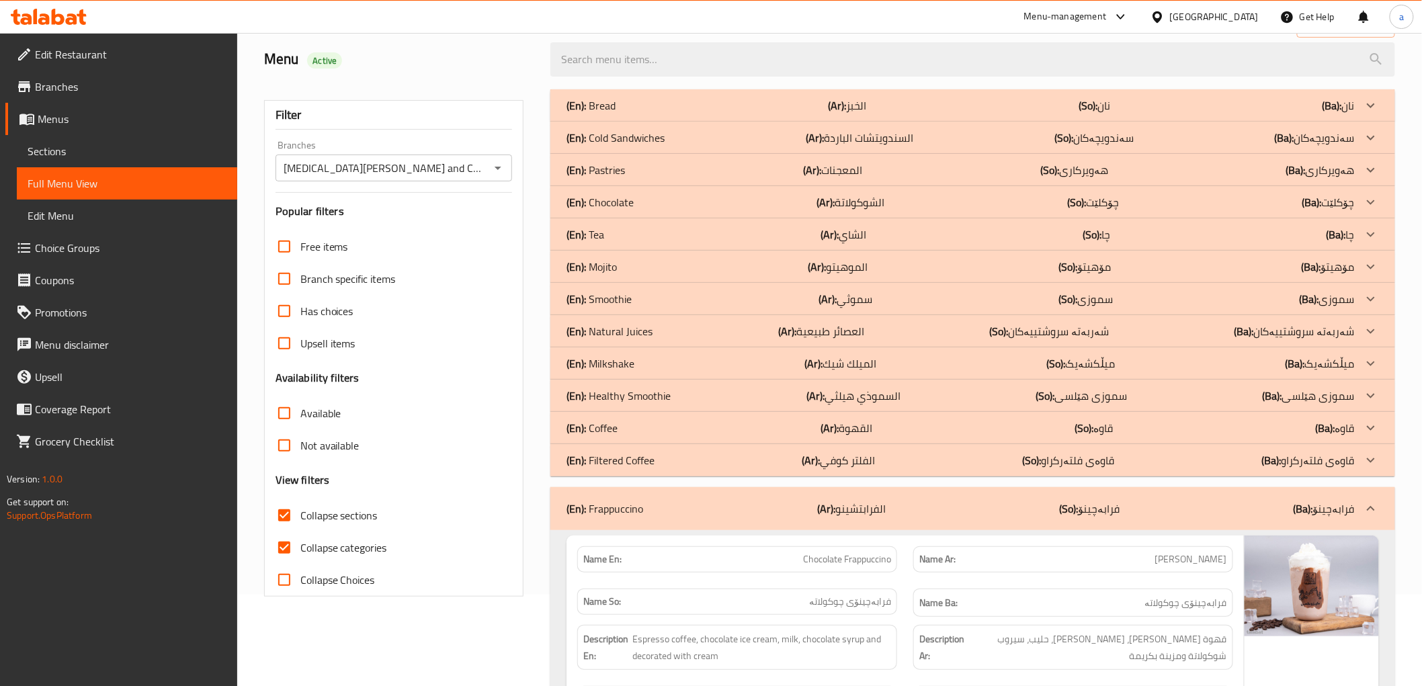
click at [1161, 502] on div "(En): Frappuccino (Ar): الفرابتشينو (So): فرابەچينۆ (Ba): فرابەچينۆ" at bounding box center [961, 509] width 788 height 16
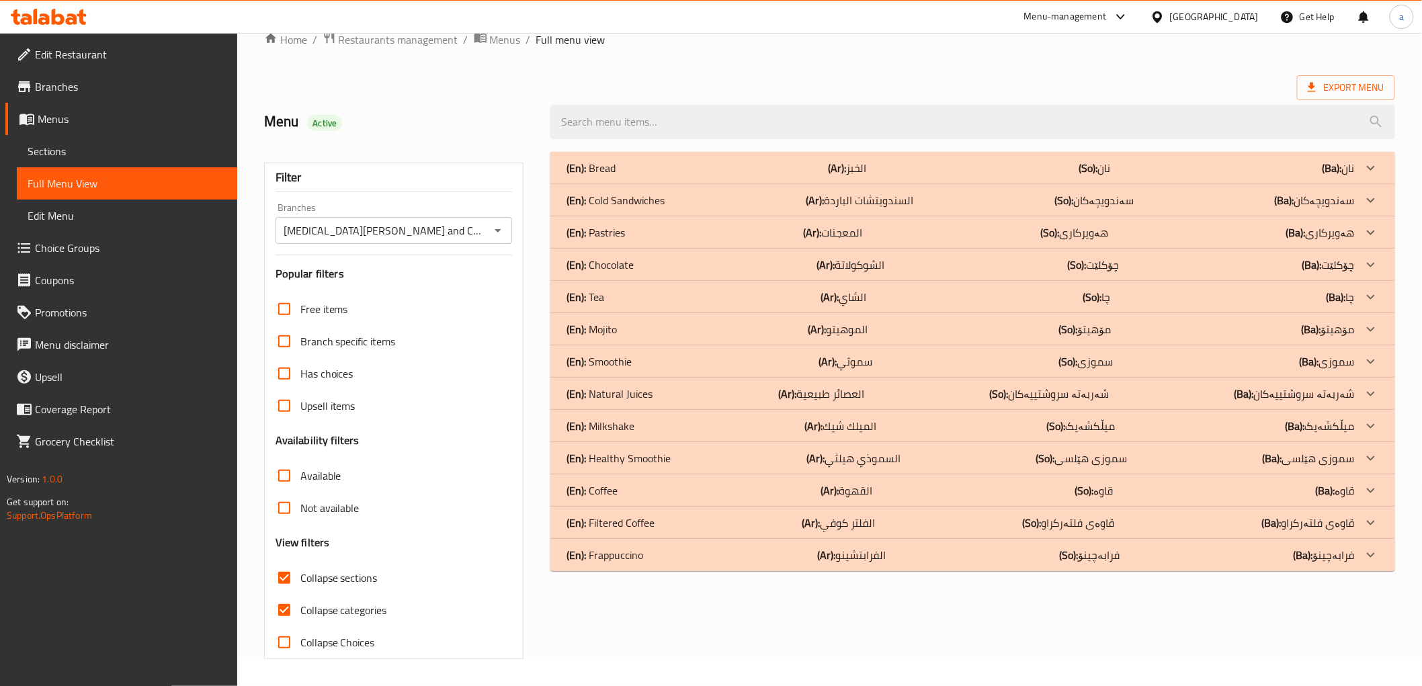
scroll to position [29, 0]
click at [891, 176] on div "(En): Filtered Coffee (Ar): الفلتر كوفي (So): قاوەی فلتەرکراو (Ba): قاوەی فلتەر…" at bounding box center [961, 168] width 788 height 16
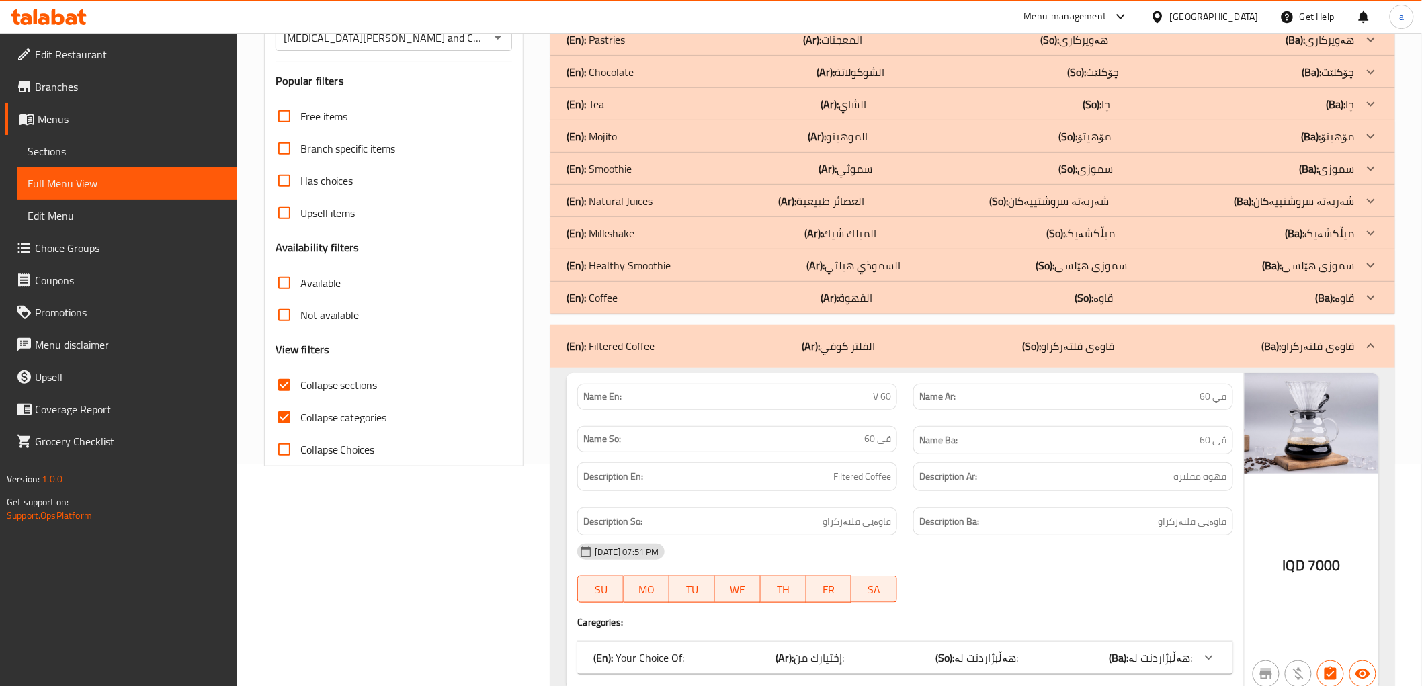
scroll to position [0, 0]
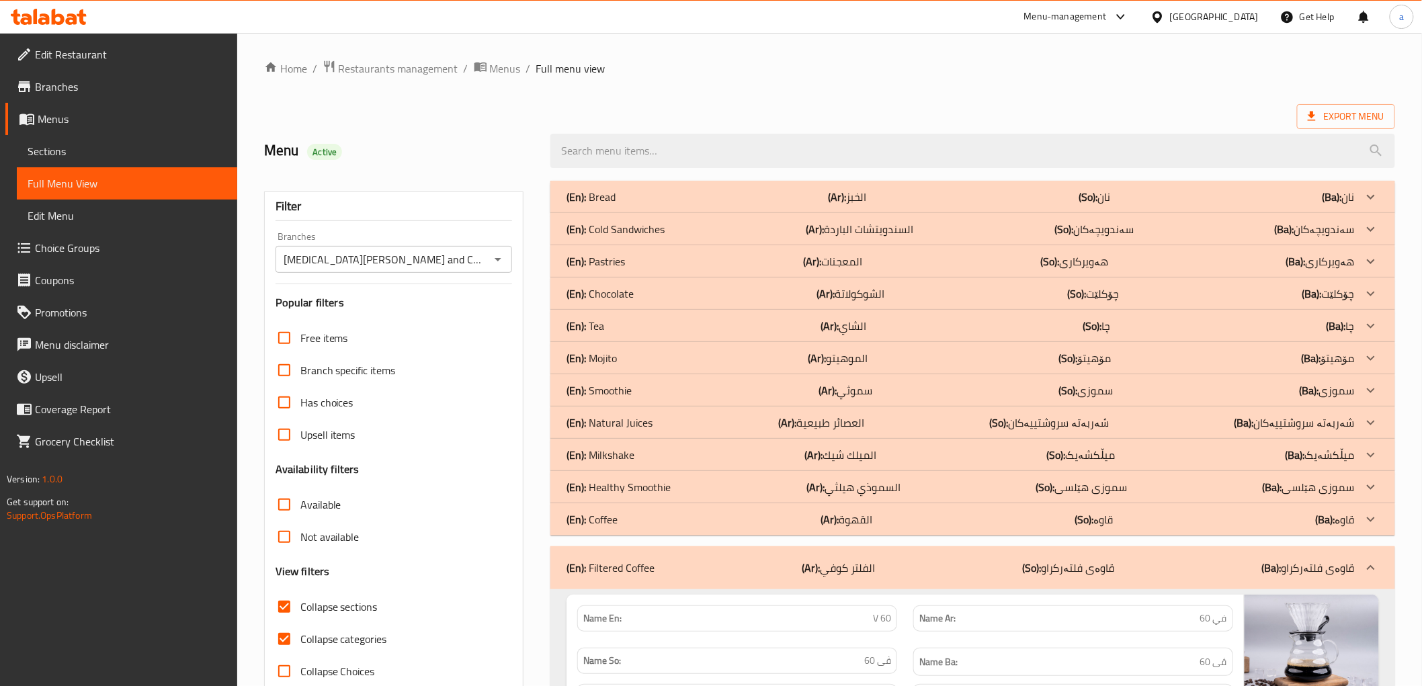
click at [603, 205] on p "(En): Coffee" at bounding box center [591, 197] width 49 height 16
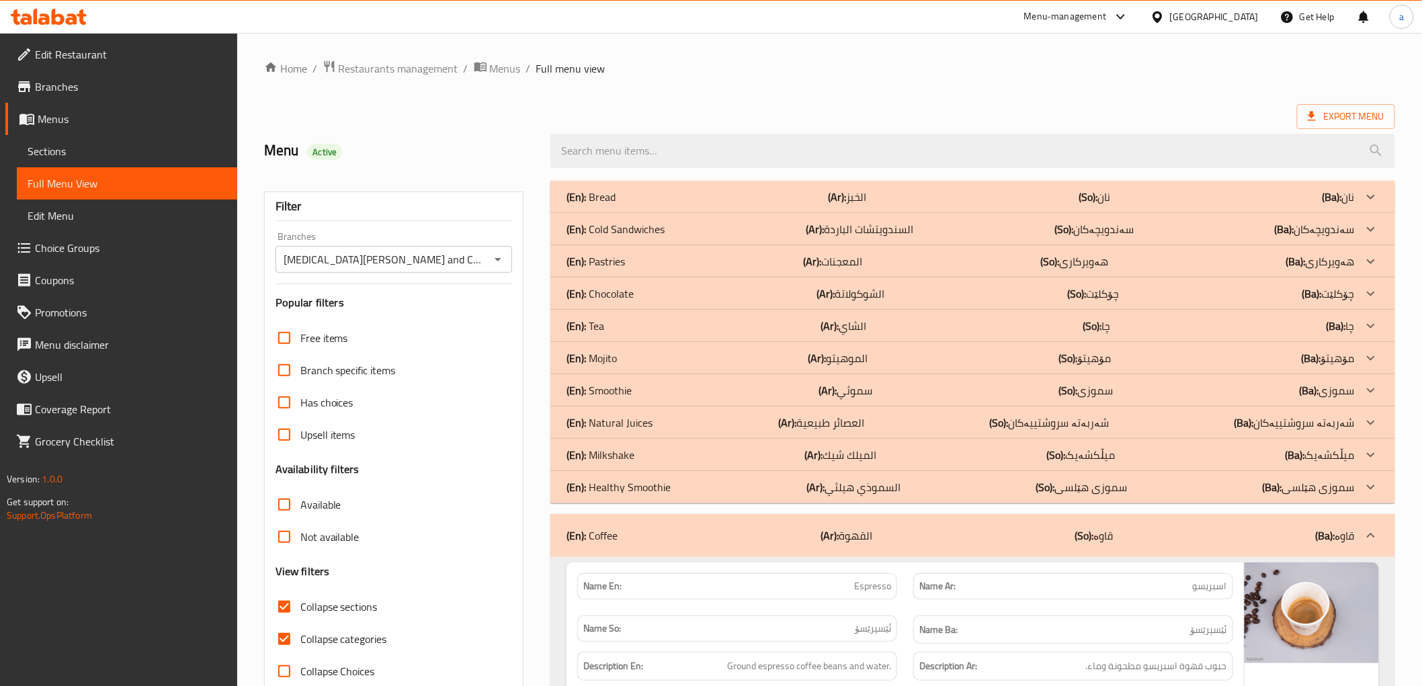
click at [1050, 539] on div "(En): Coffee (Ar): القهوة (So): قاوە (Ba): قاوە" at bounding box center [961, 536] width 788 height 16
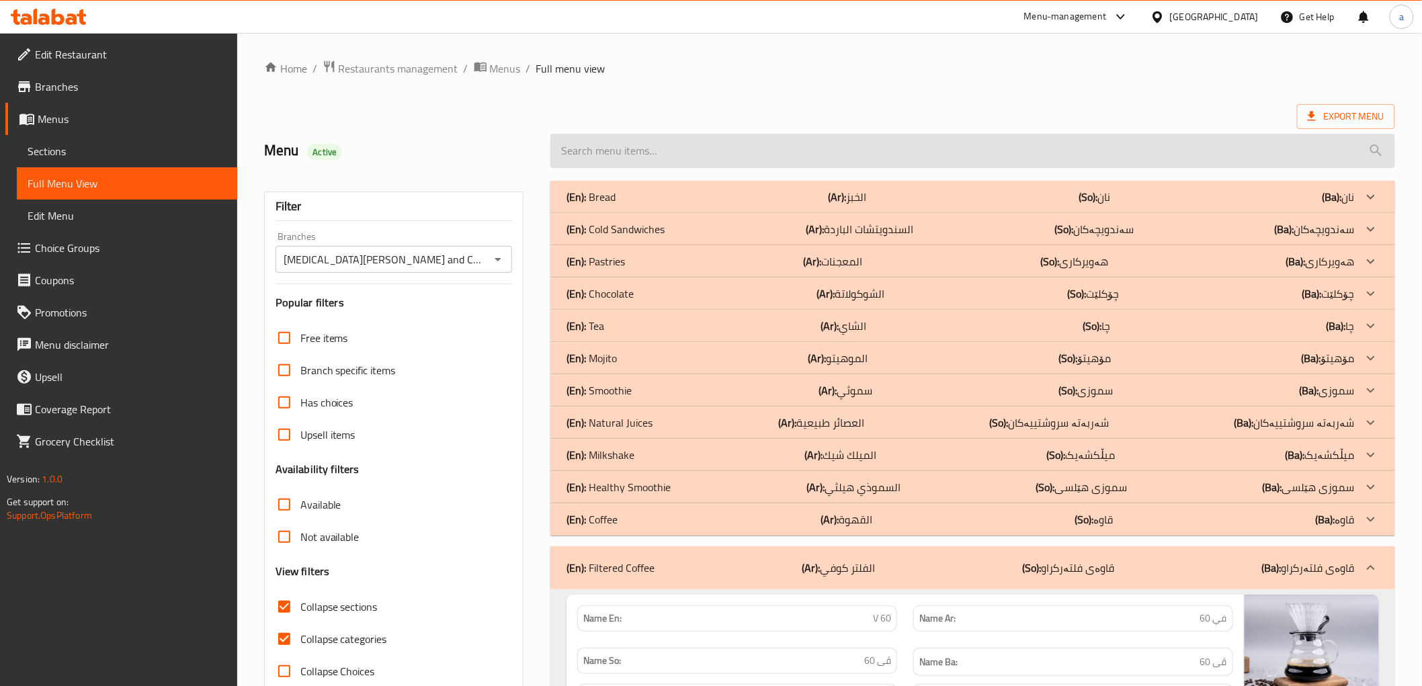
click at [859, 157] on input "search" at bounding box center [972, 151] width 844 height 34
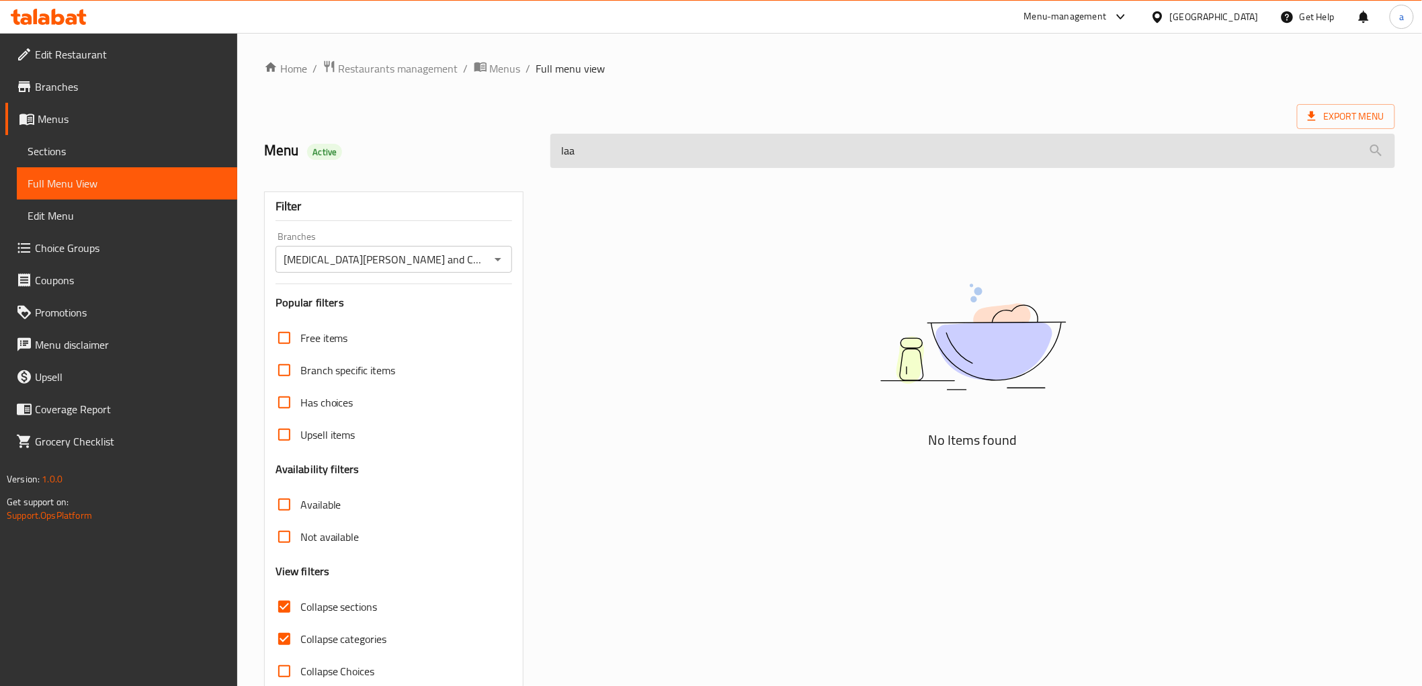
type input "la"
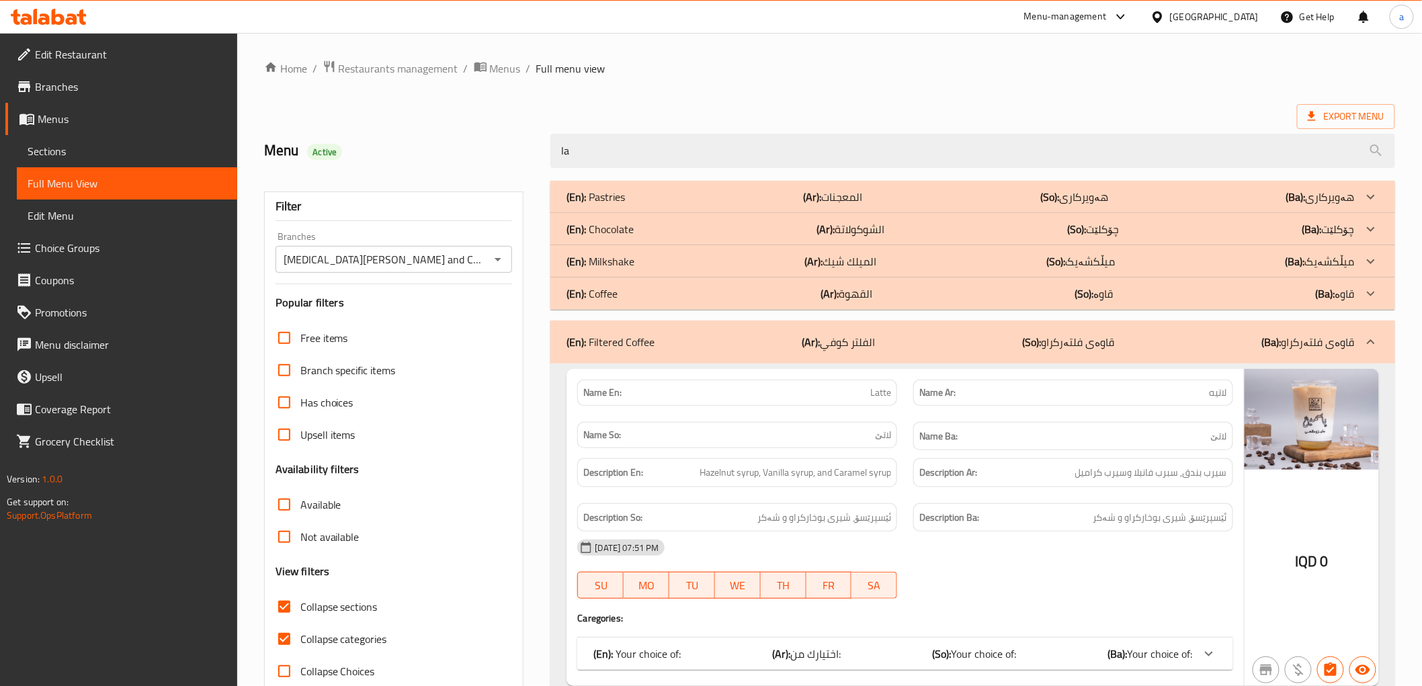
drag, startPoint x: 662, startPoint y: 163, endPoint x: 543, endPoint y: 157, distance: 119.1
click at [543, 157] on div "la" at bounding box center [972, 151] width 860 height 50
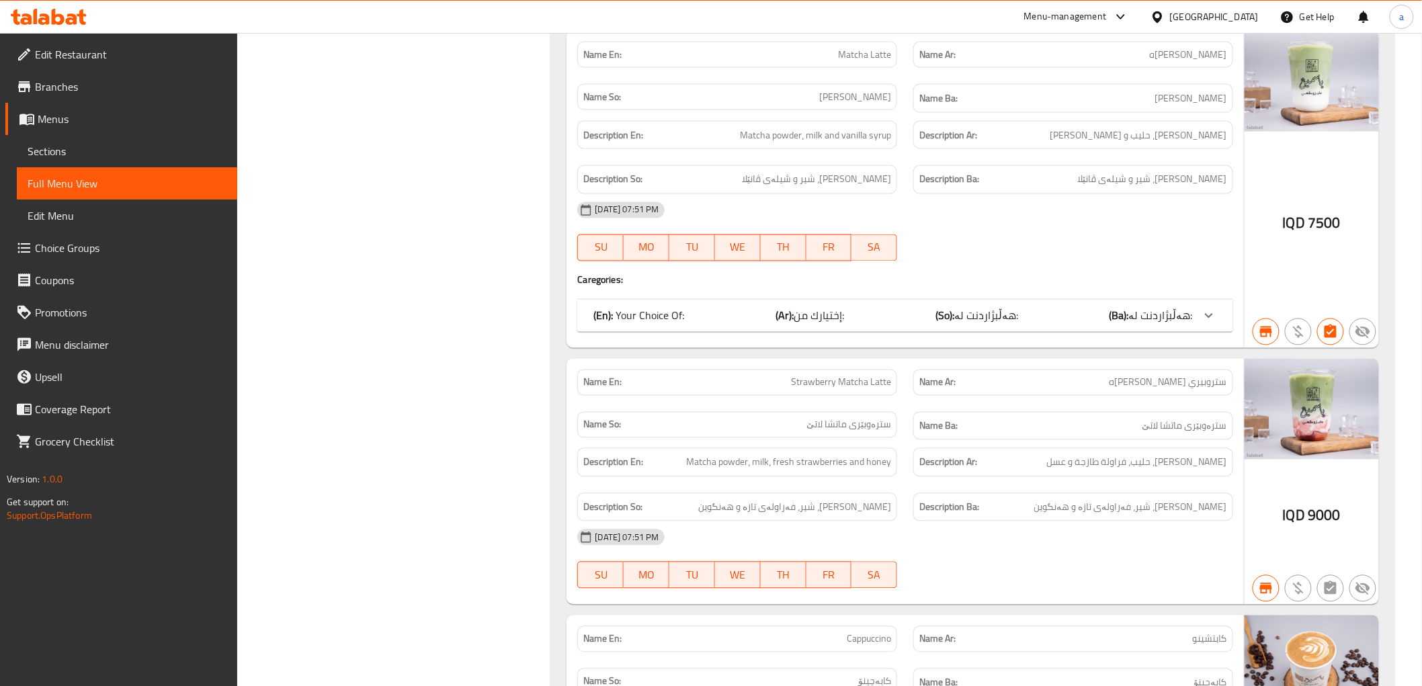
scroll to position [1776, 0]
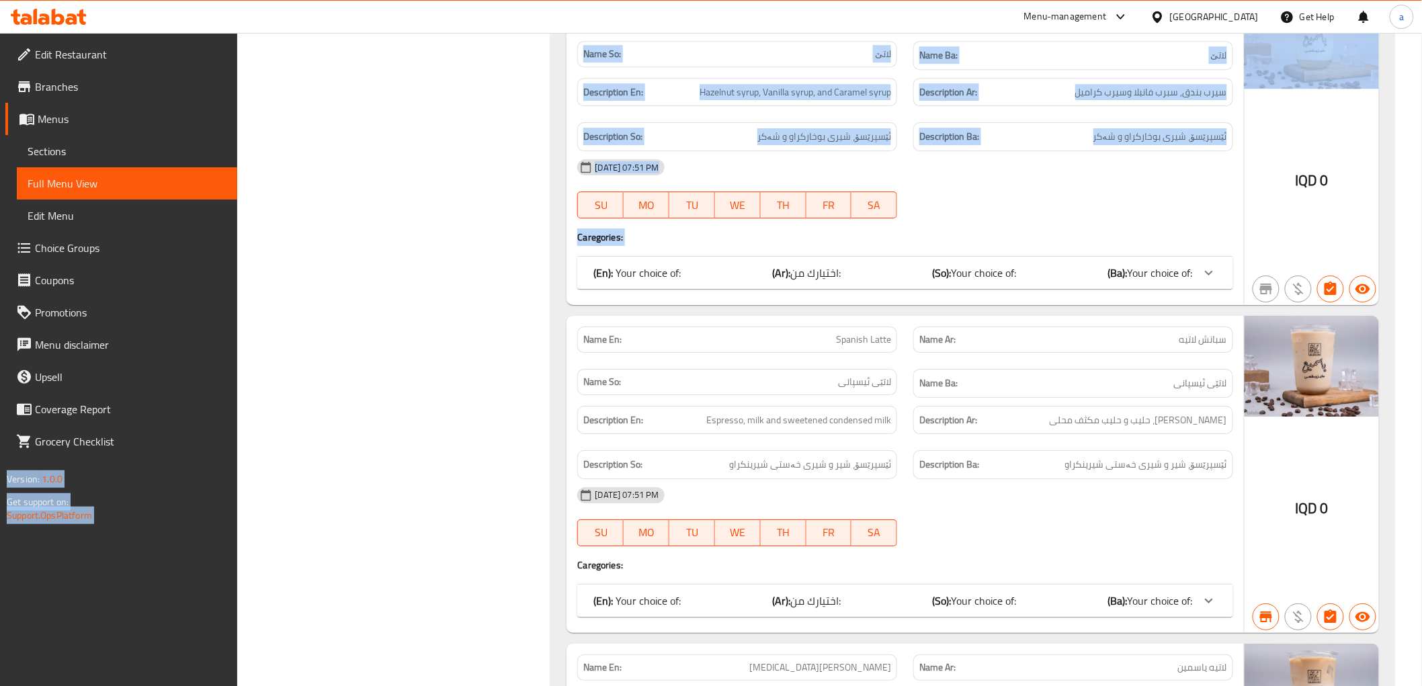
drag, startPoint x: 1429, startPoint y: -7, endPoint x: 1431, endPoint y: -16, distance: 9.8
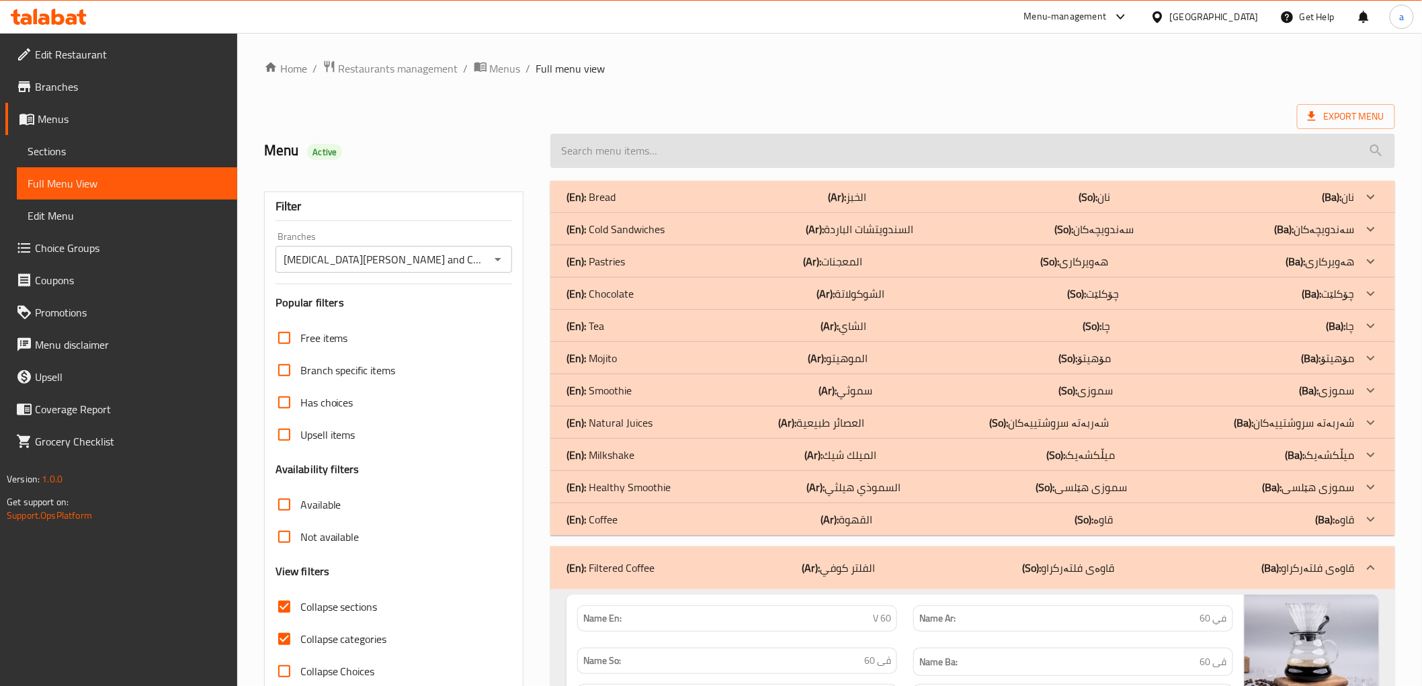
click at [1042, 155] on input "search" at bounding box center [972, 151] width 844 height 34
paste input "Chemex"
type input "Chemex"
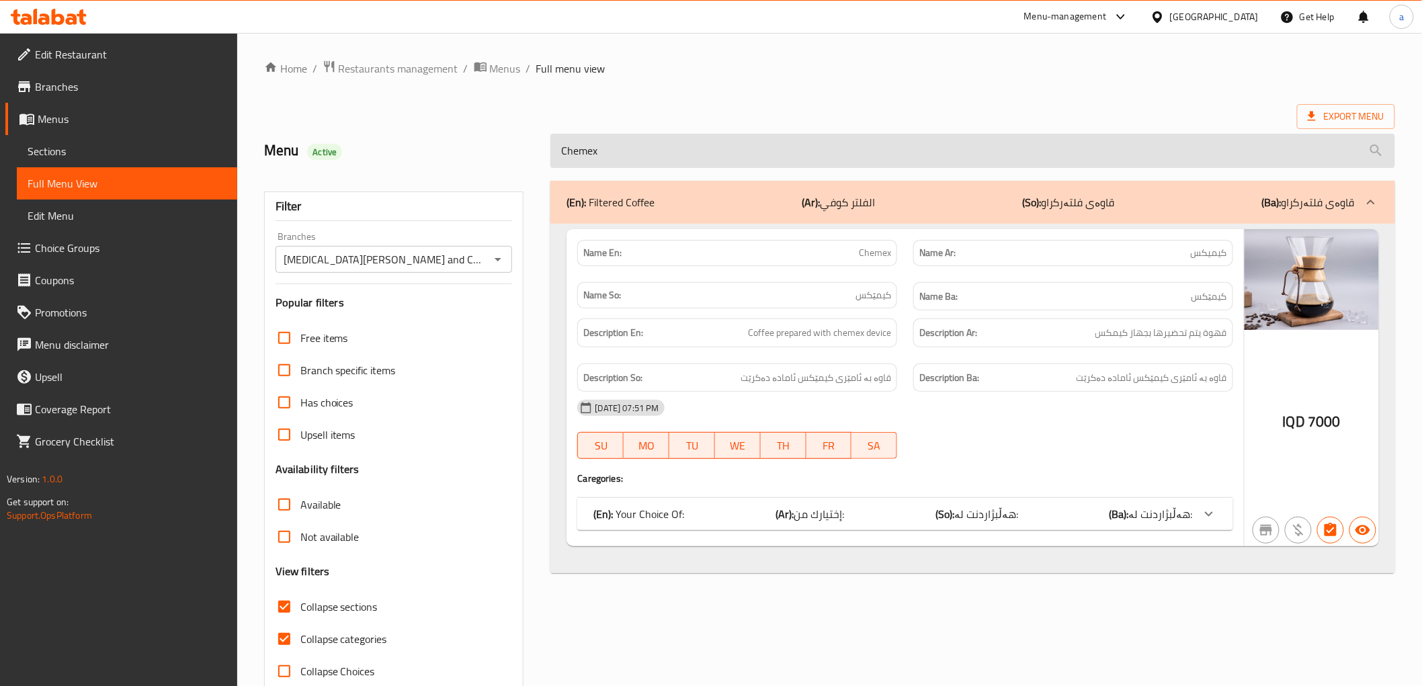
drag, startPoint x: 882, startPoint y: 157, endPoint x: 552, endPoint y: 160, distance: 330.0
click at [552, 160] on input "Chemex" at bounding box center [972, 151] width 844 height 34
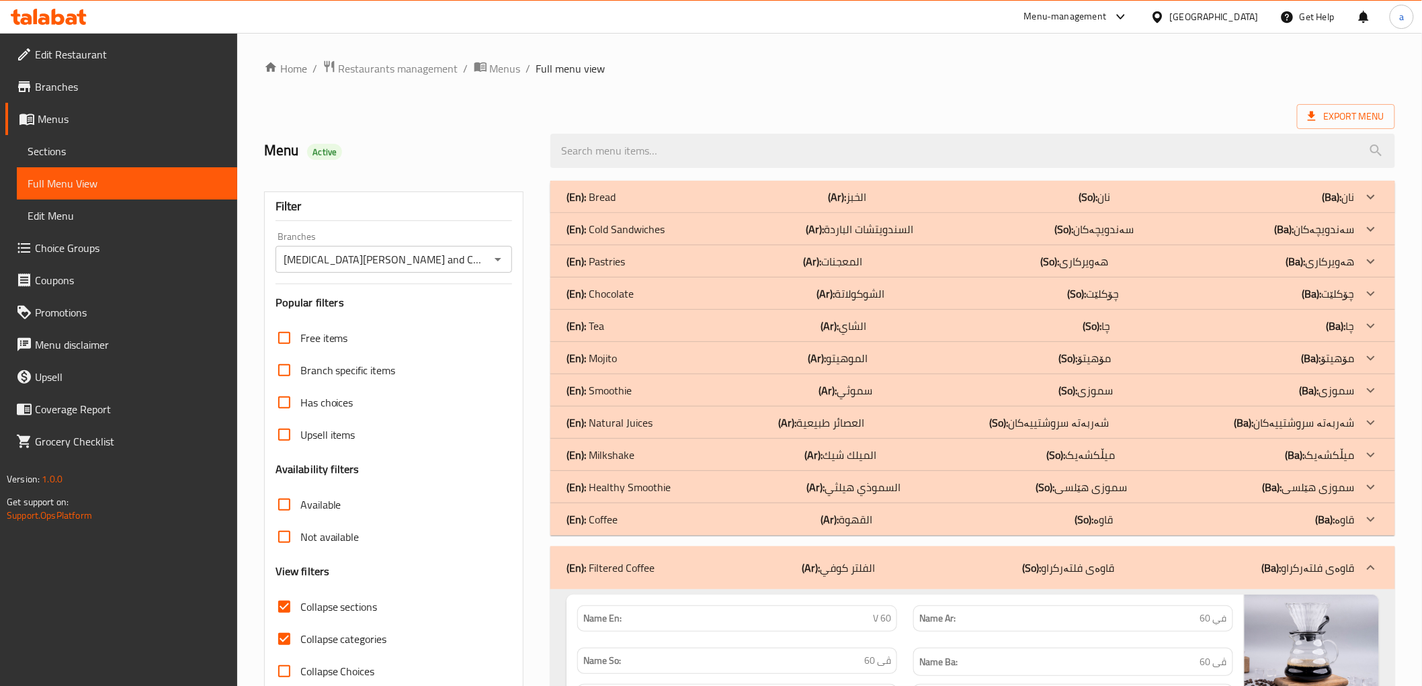
click at [1199, 75] on ol "Home / Restaurants management / Menus / Full menu view" at bounding box center [829, 68] width 1131 height 17
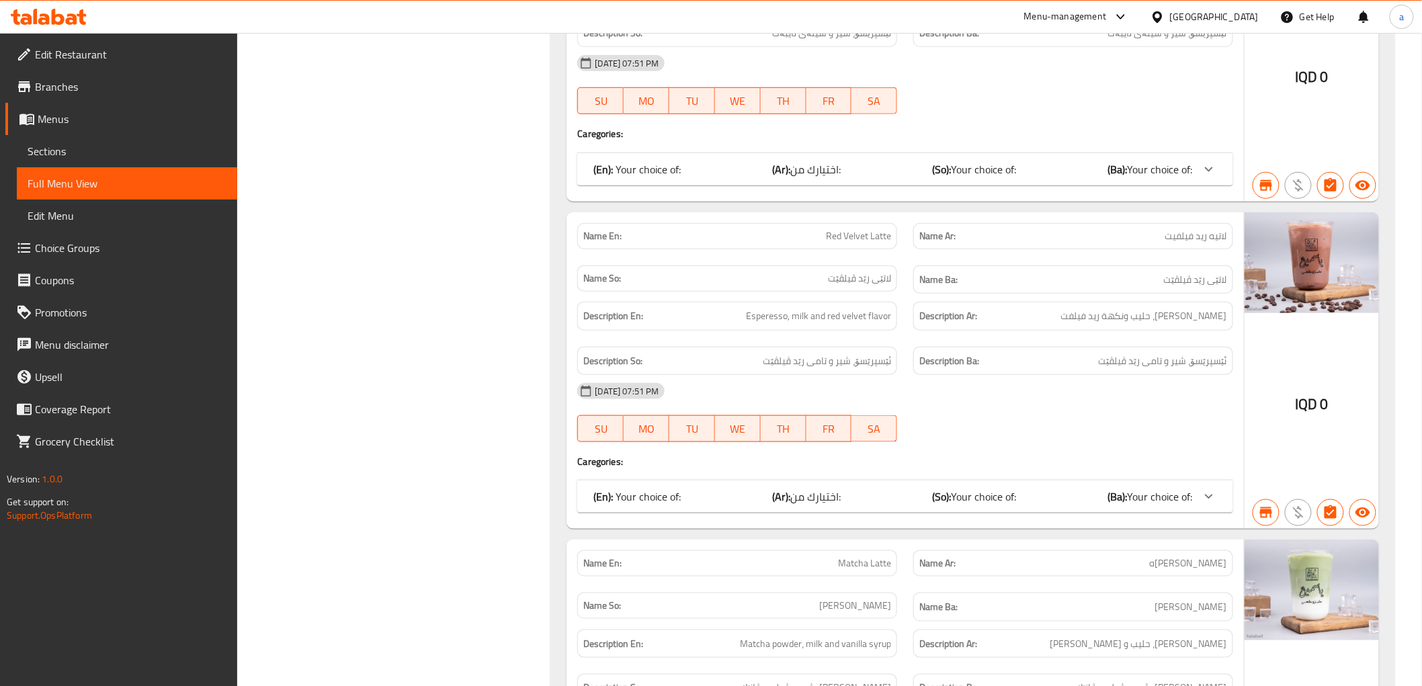
scroll to position [2759, 0]
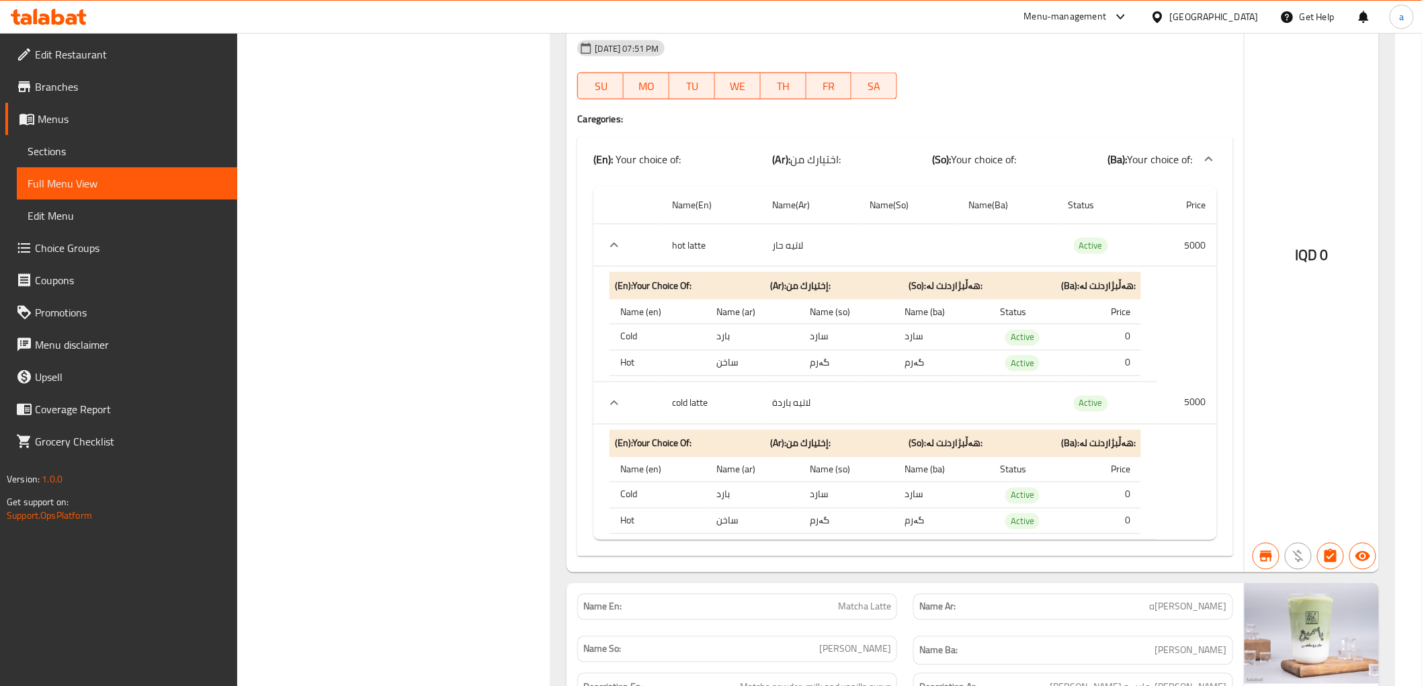
scroll to position [2921, 0]
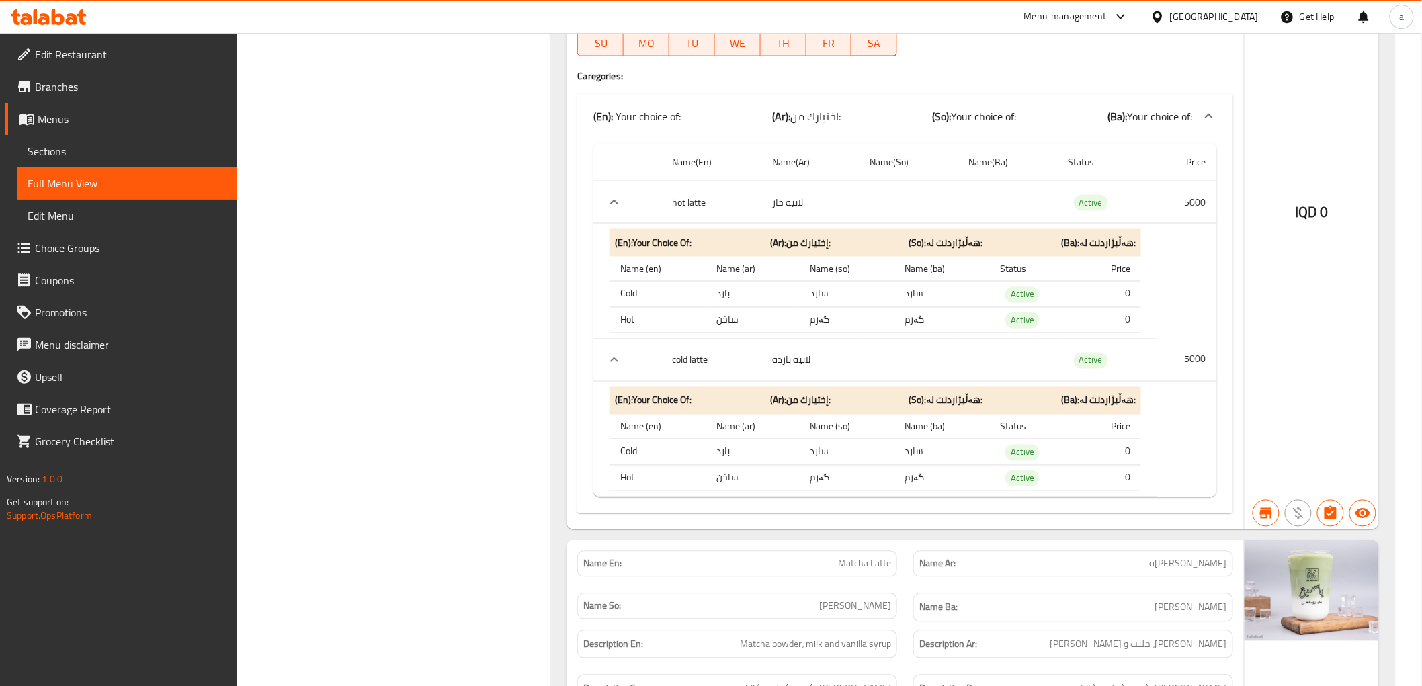
click at [1206, 294] on table "Name(En) Name(Ar) Name(So) Name(Ba) Status Price hot latte لاتيه حار Active 500…" at bounding box center [904, 320] width 623 height 354
click at [1207, 124] on icon at bounding box center [1209, 116] width 16 height 16
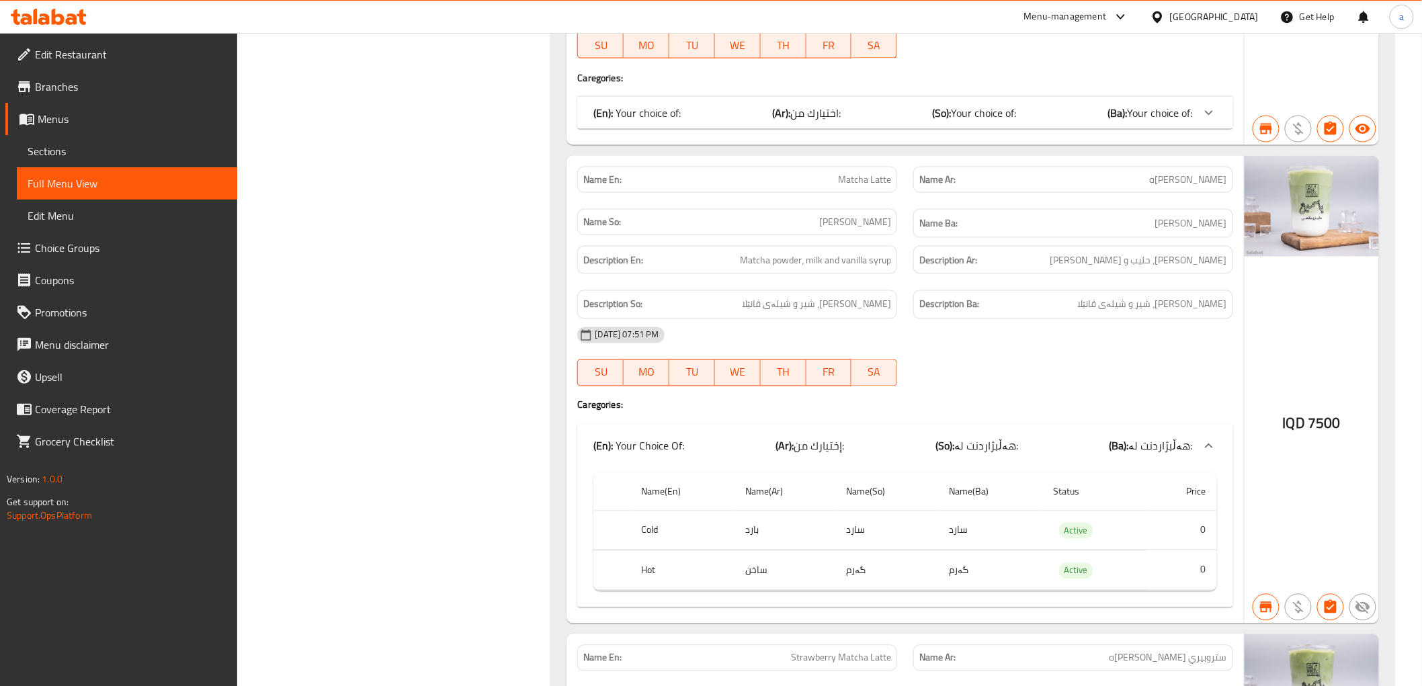
scroll to position [2536, 0]
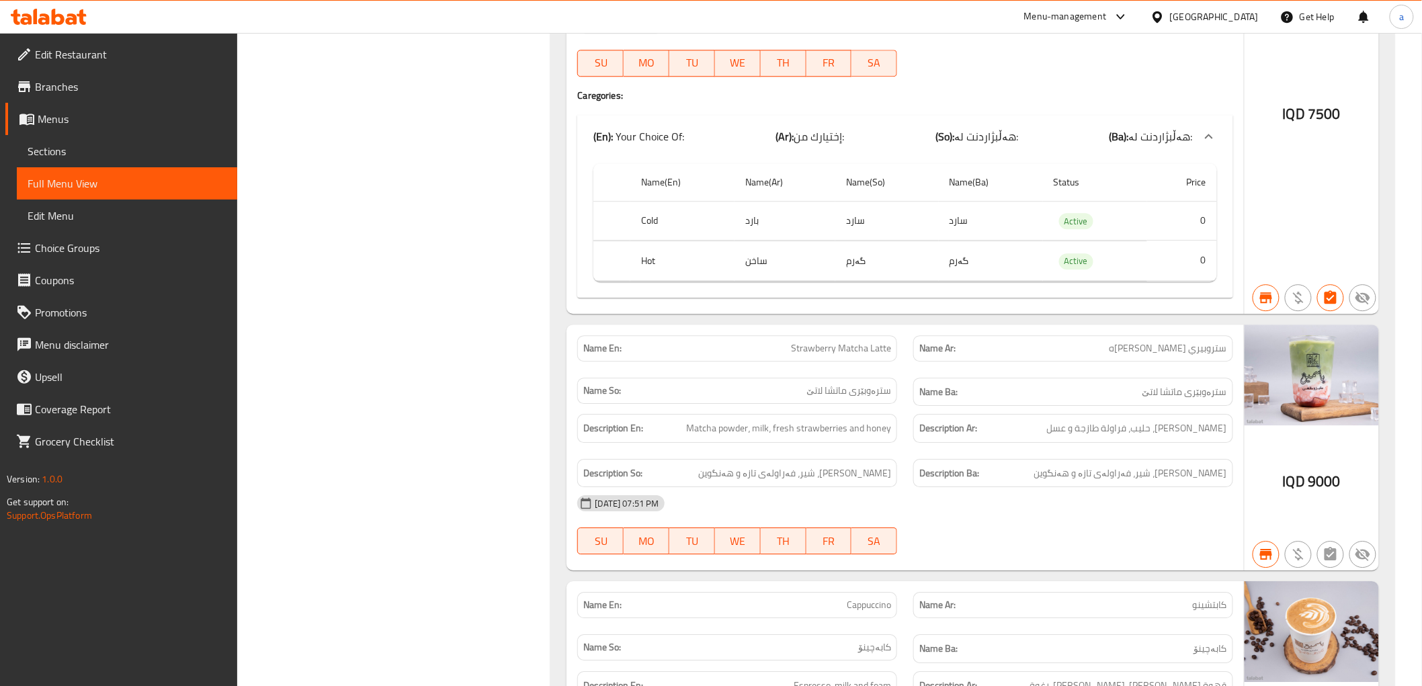
scroll to position [3593, 0]
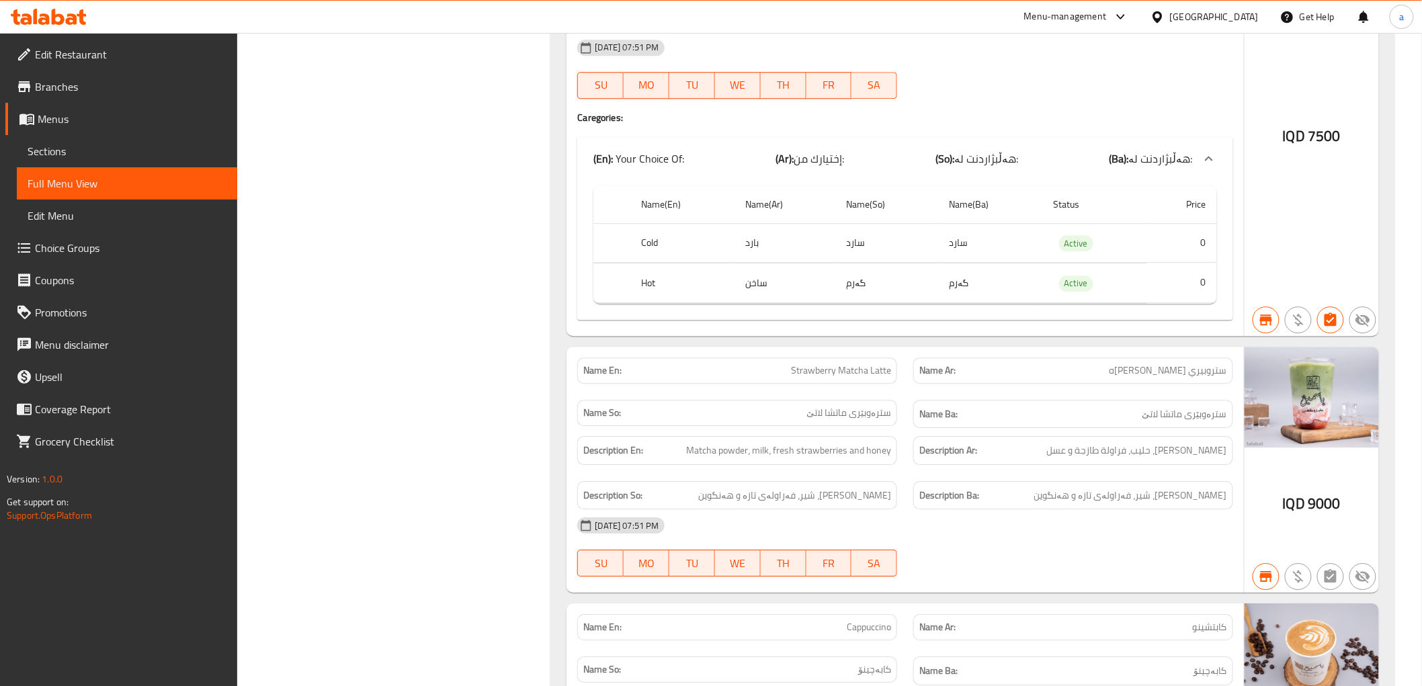
click at [91, 250] on span "Choice Groups" at bounding box center [131, 248] width 192 height 16
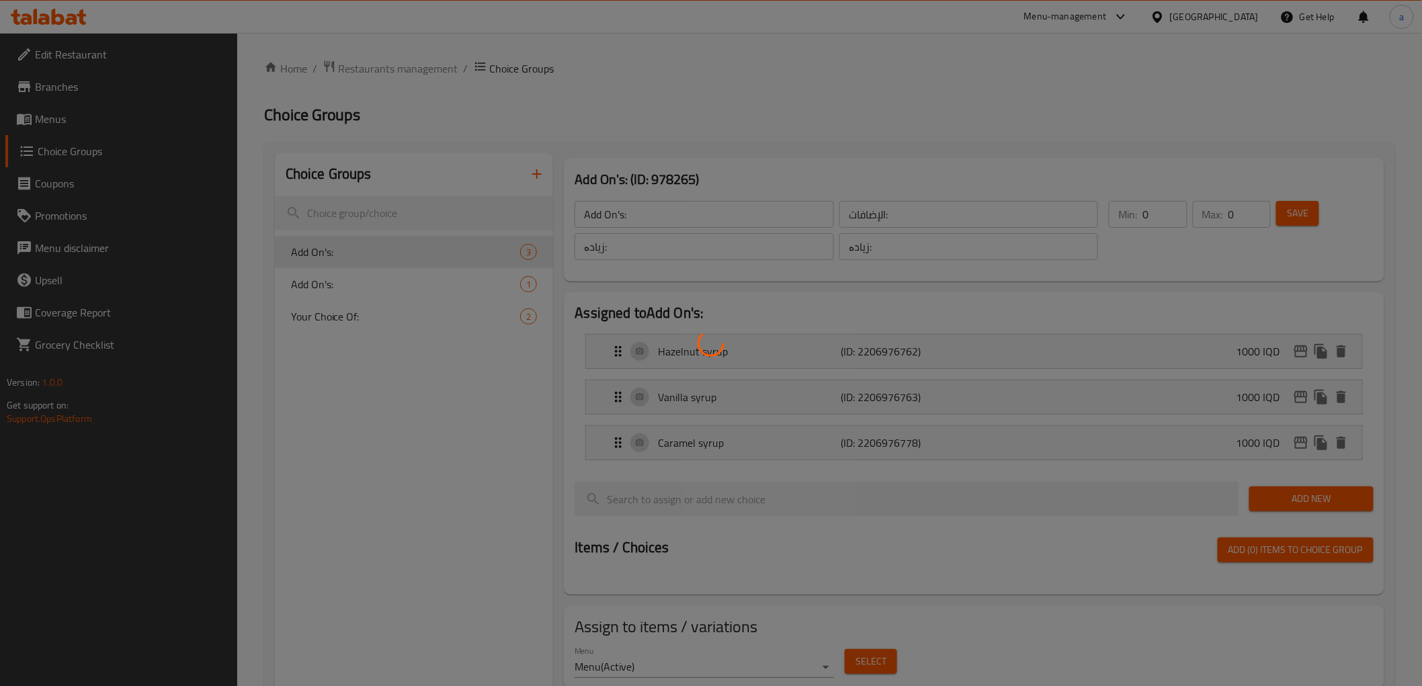
click at [415, 312] on div at bounding box center [711, 343] width 1422 height 686
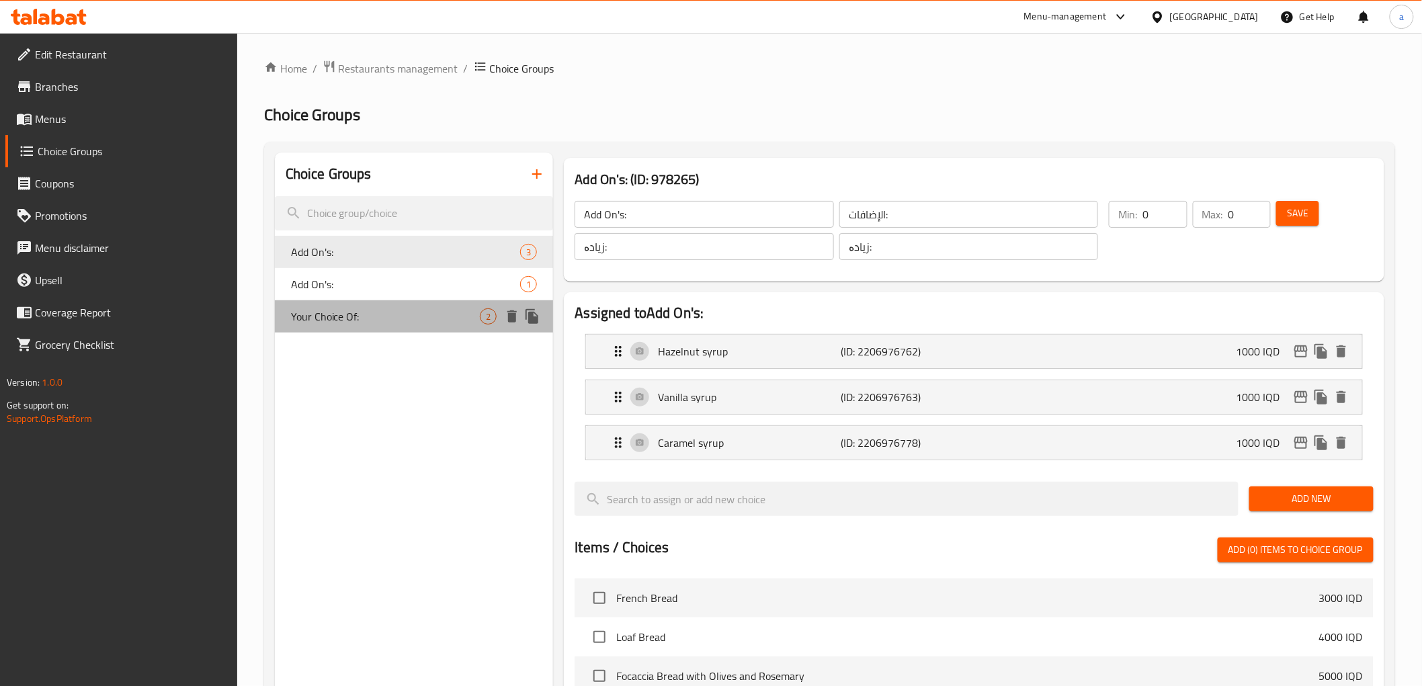
click at [381, 313] on span "Your Choice Of:" at bounding box center [386, 316] width 190 height 16
type input "Your Choice Of:"
type input "إختيارك من:"
type input "هەڵبژاردنت لە:"
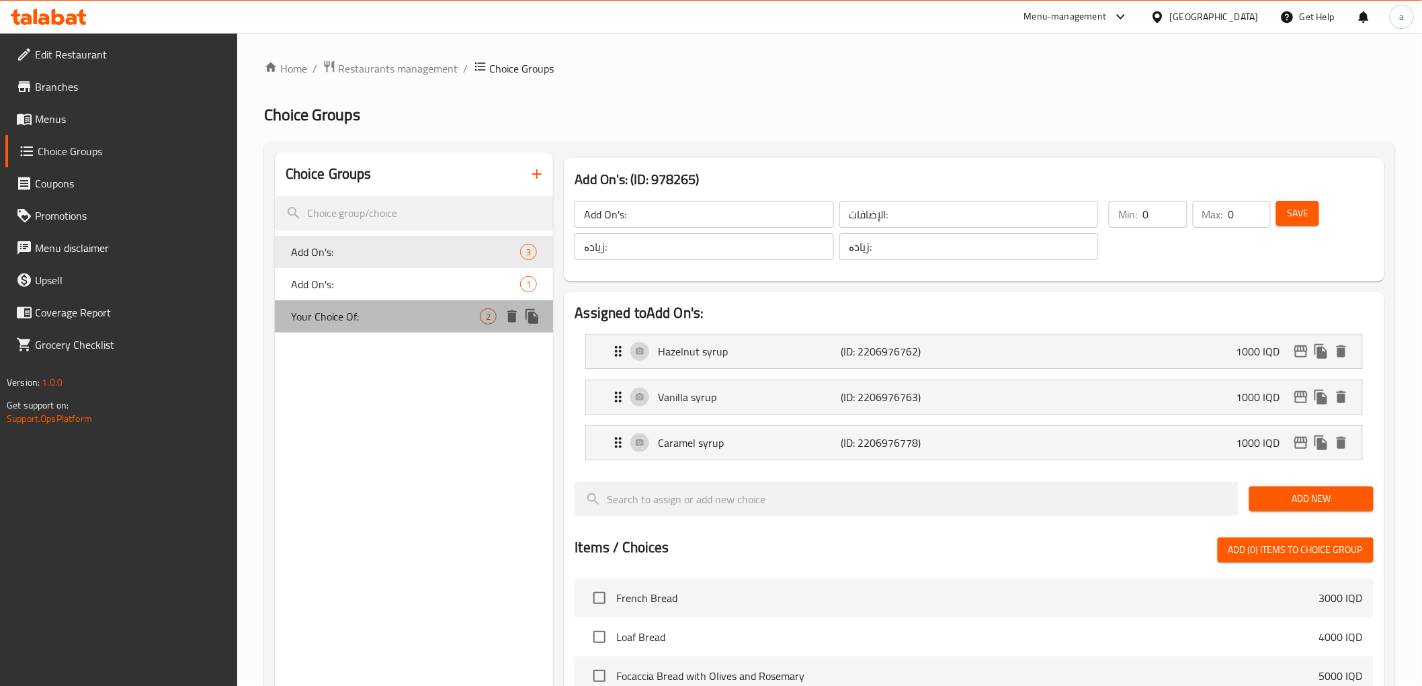
type input "1"
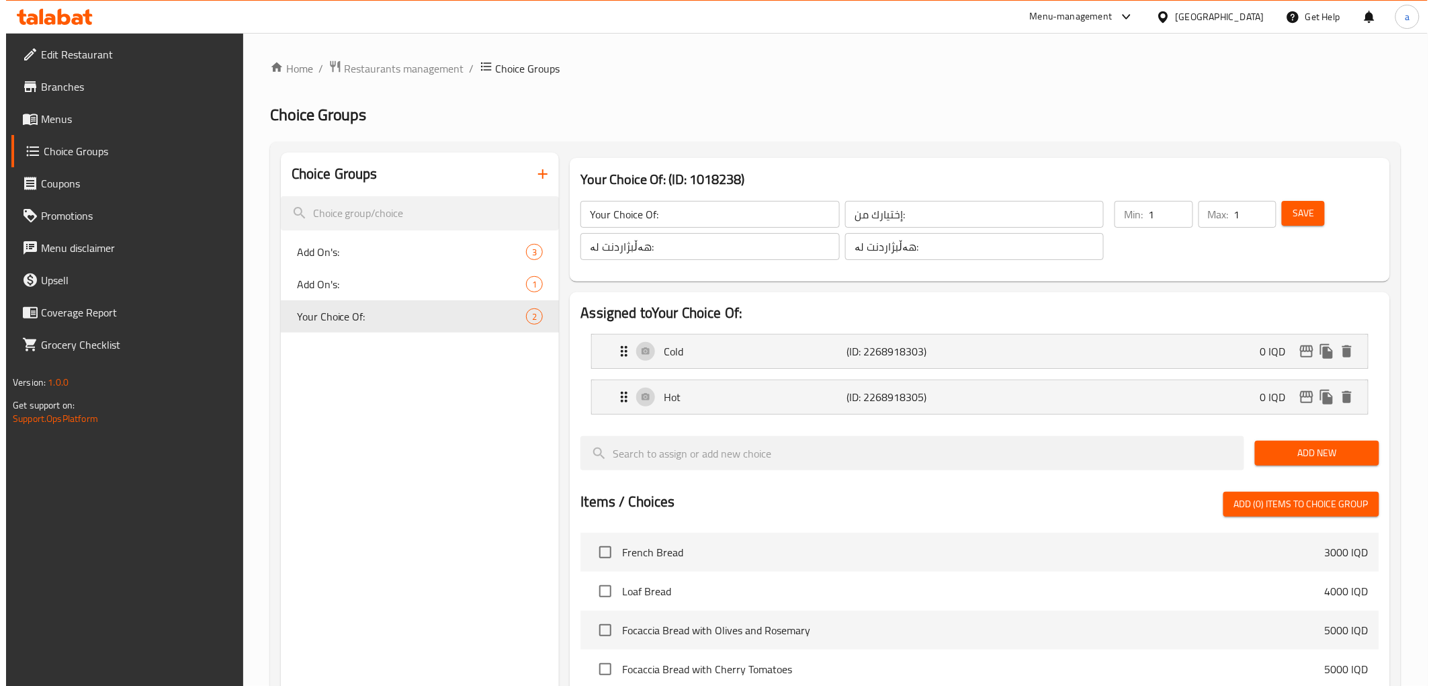
scroll to position [401, 0]
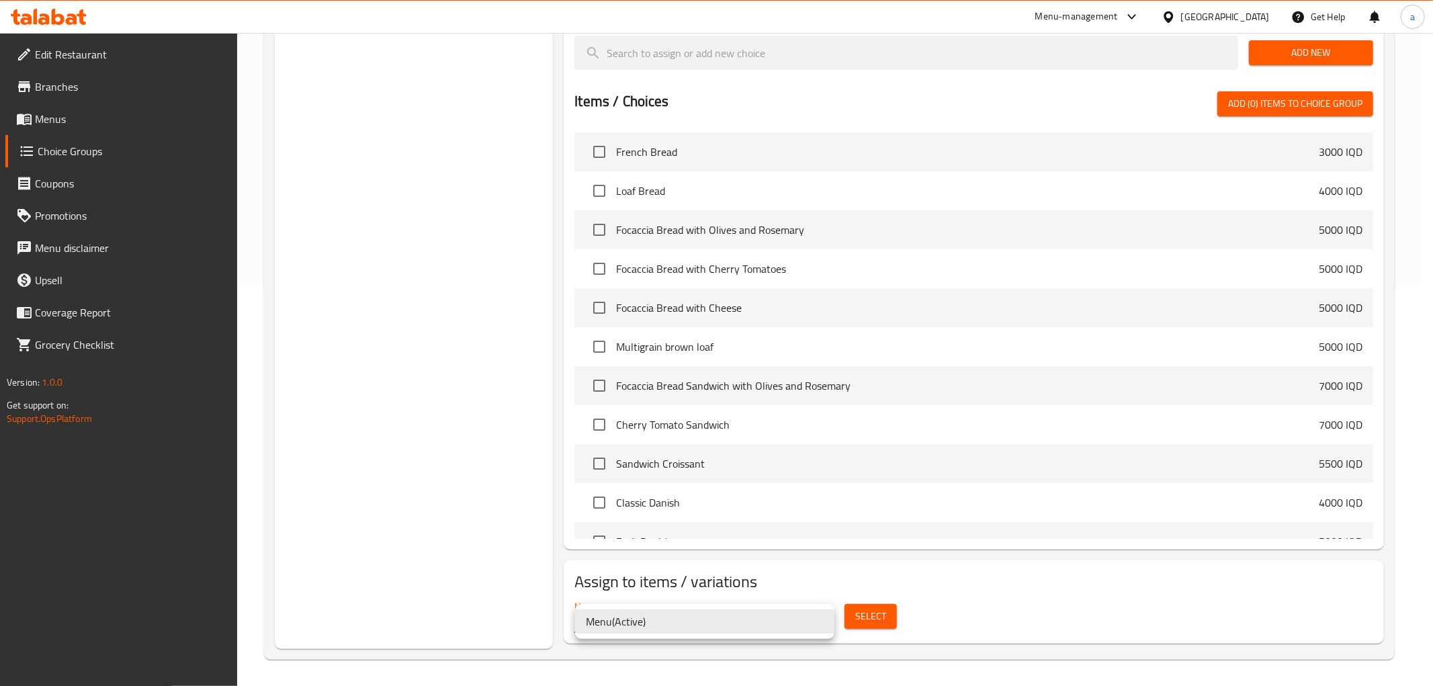
click at [868, 622] on div at bounding box center [716, 343] width 1433 height 686
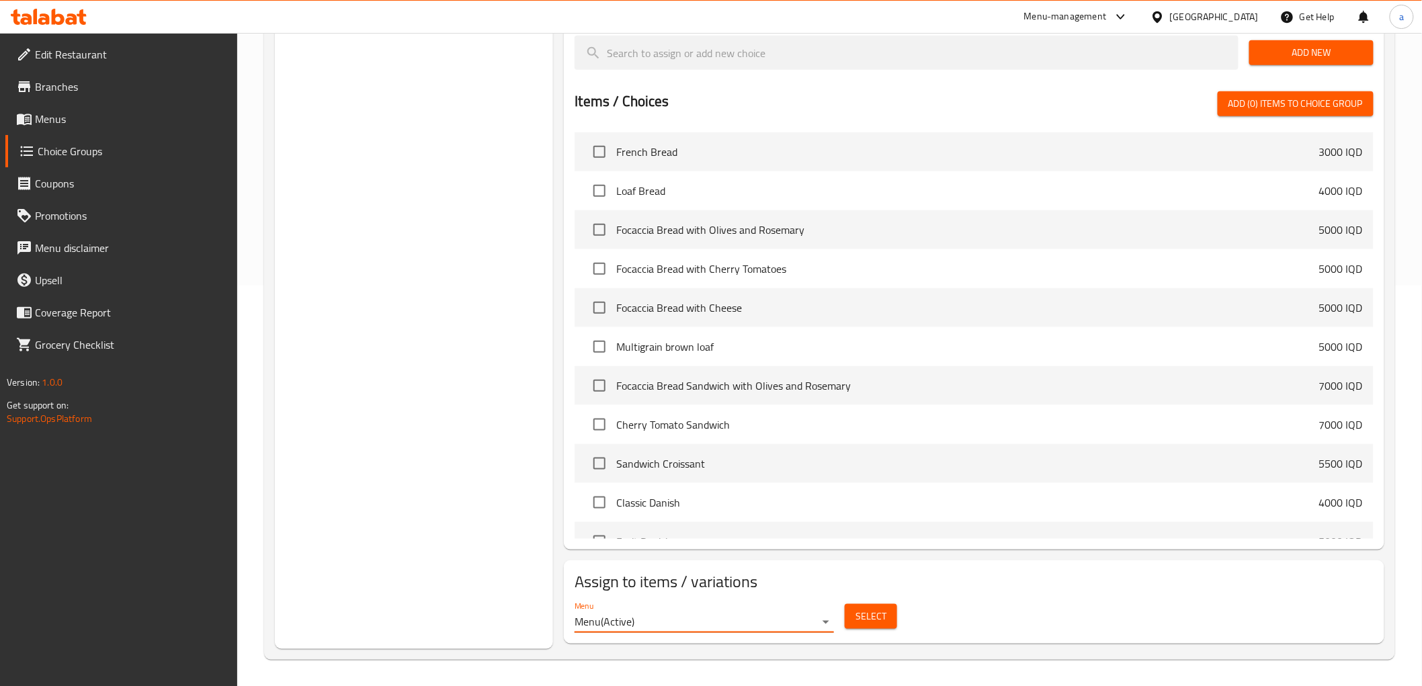
click at [876, 609] on span "Select" at bounding box center [870, 616] width 31 height 17
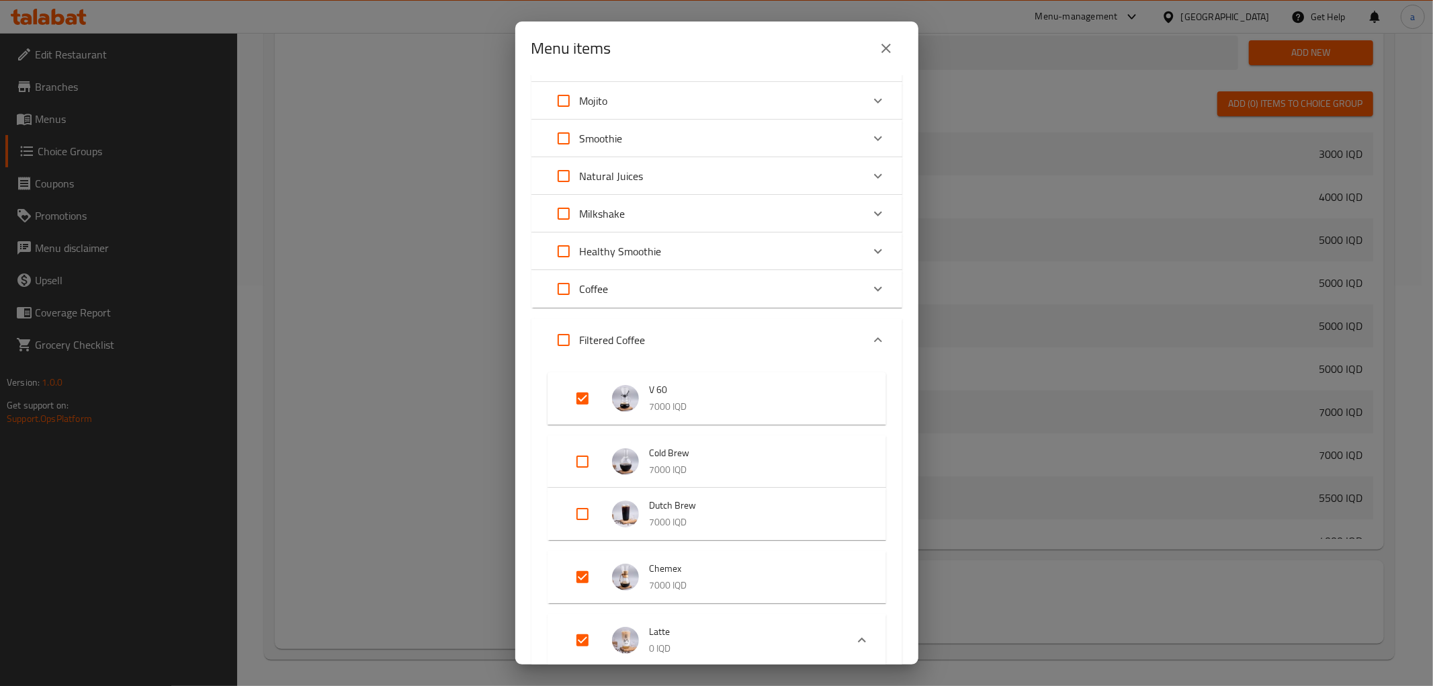
scroll to position [448, 0]
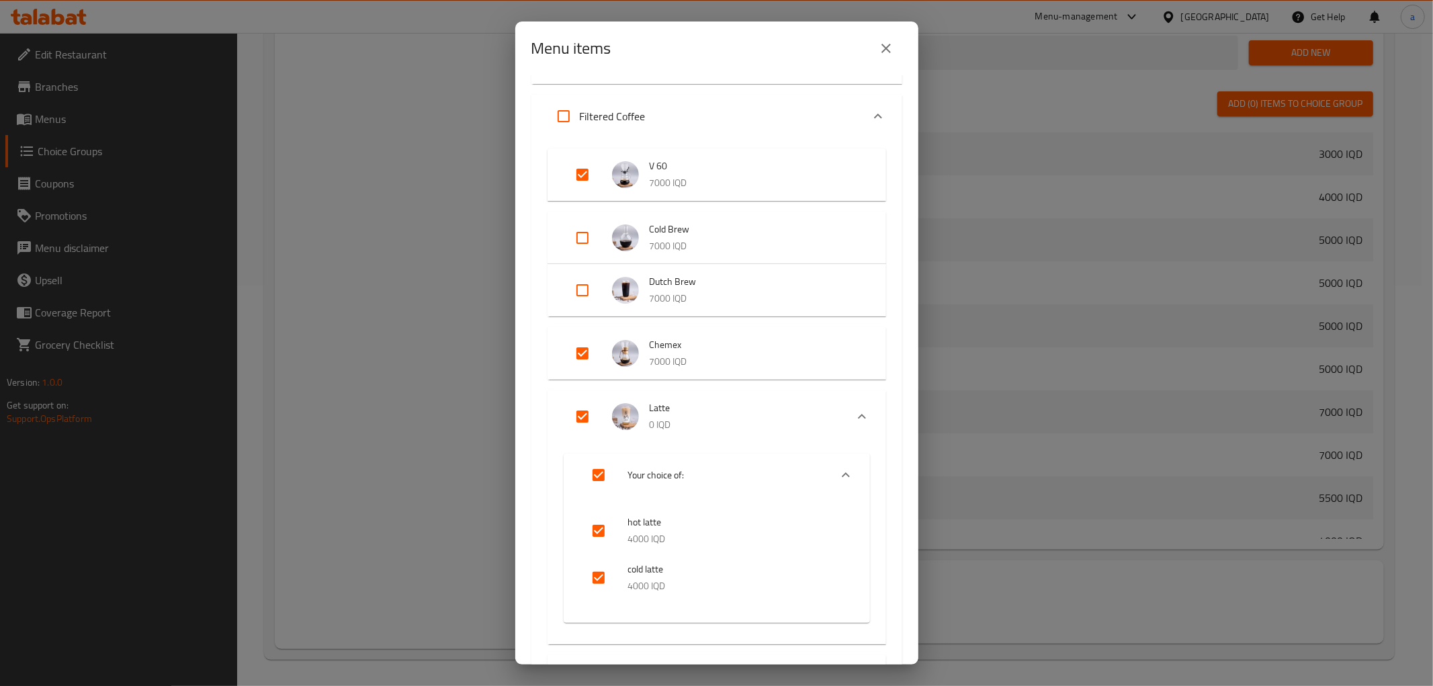
click at [595, 473] on input "Expand" at bounding box center [599, 475] width 32 height 32
checkbox input "false"
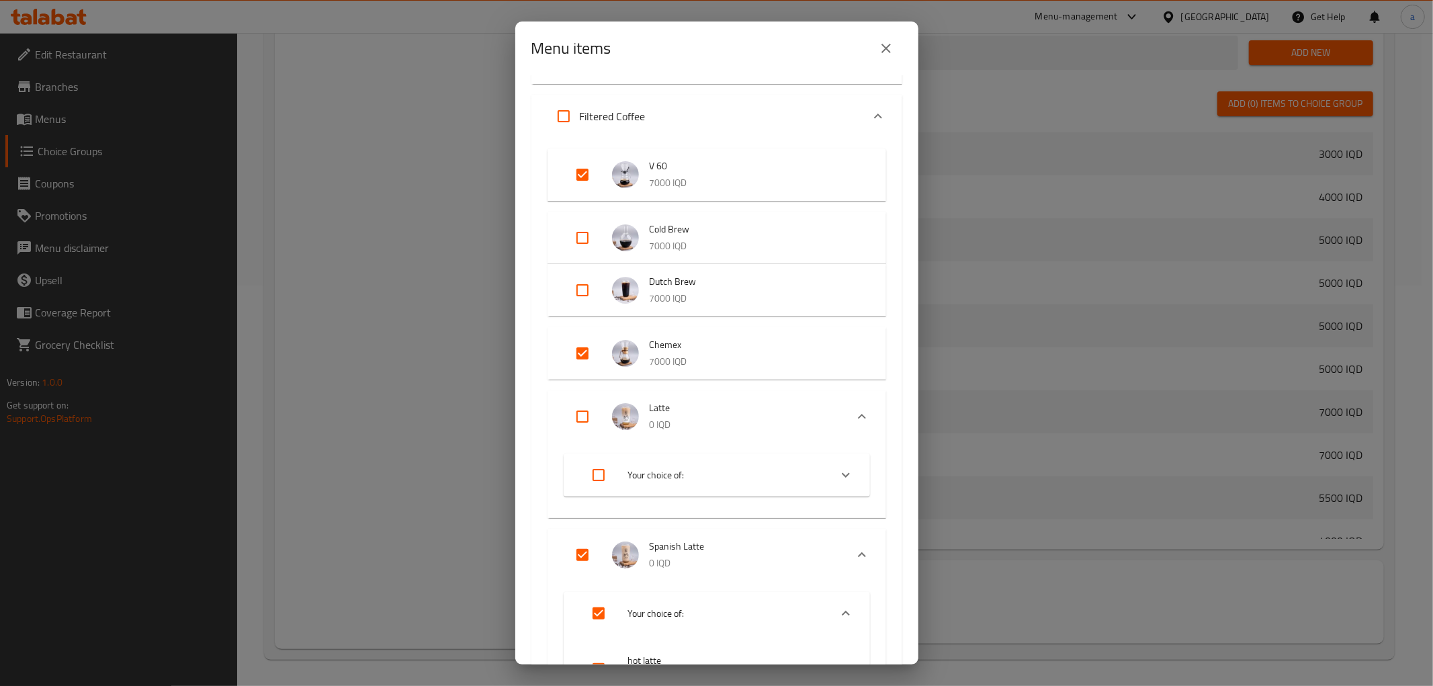
click at [575, 411] on input "Expand" at bounding box center [583, 417] width 32 height 32
checkbox input "true"
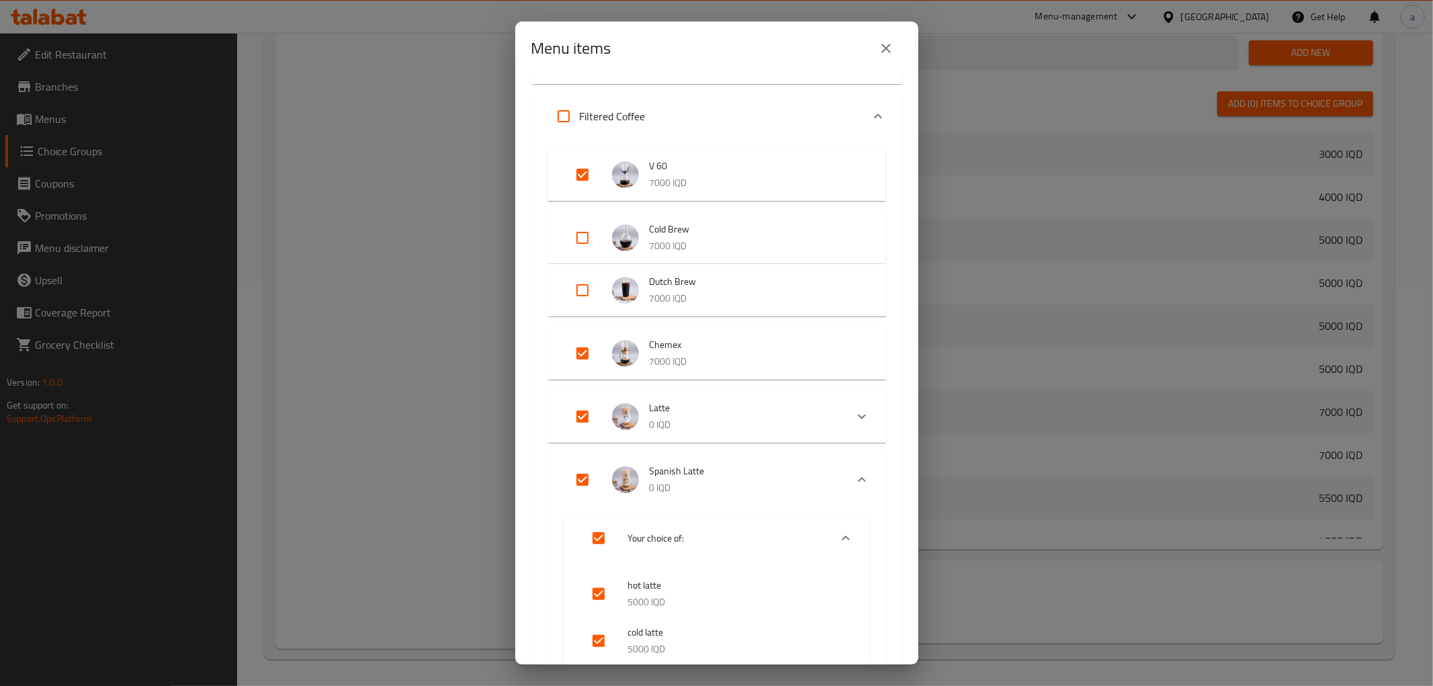
click at [854, 417] on icon "Expand" at bounding box center [862, 417] width 16 height 16
click at [858, 417] on icon "Expand" at bounding box center [862, 416] width 8 height 5
click at [591, 412] on input "Expand" at bounding box center [583, 417] width 32 height 32
checkbox input "false"
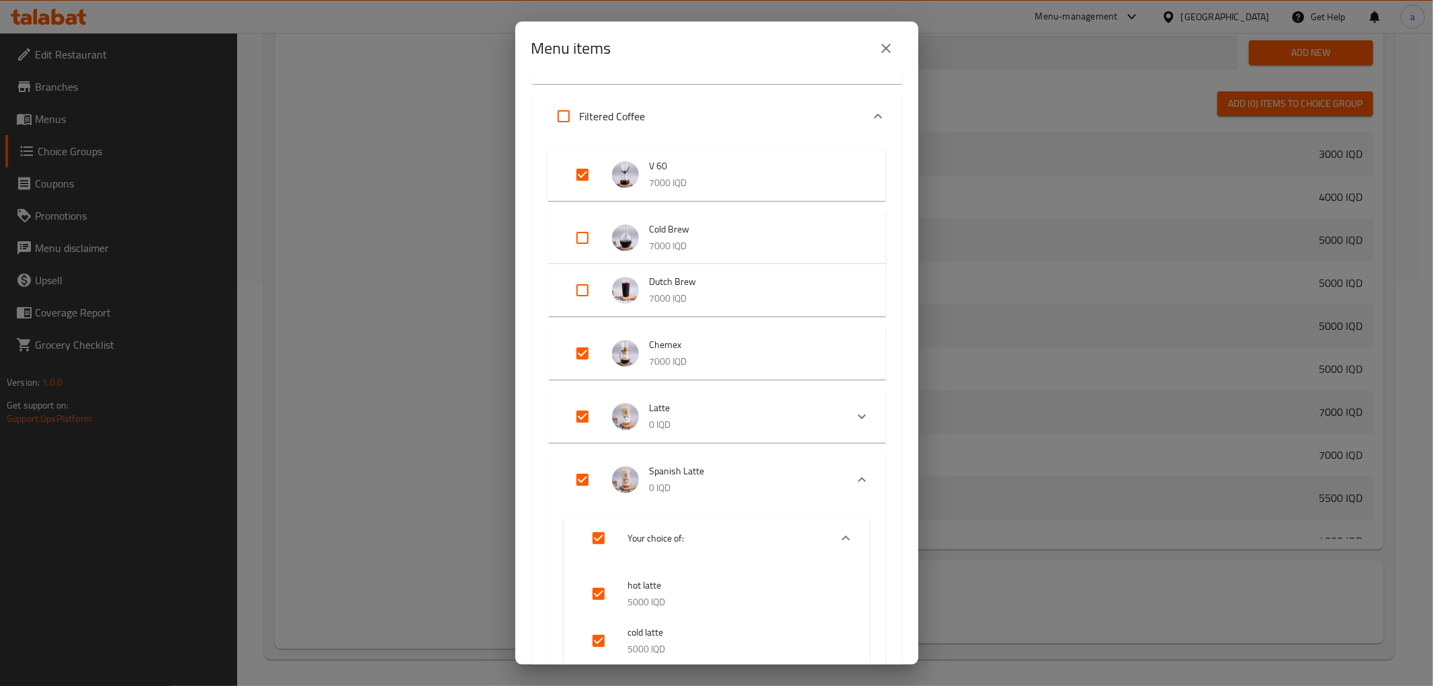
checkbox input "false"
click at [587, 413] on input "Expand" at bounding box center [583, 417] width 32 height 32
checkbox input "true"
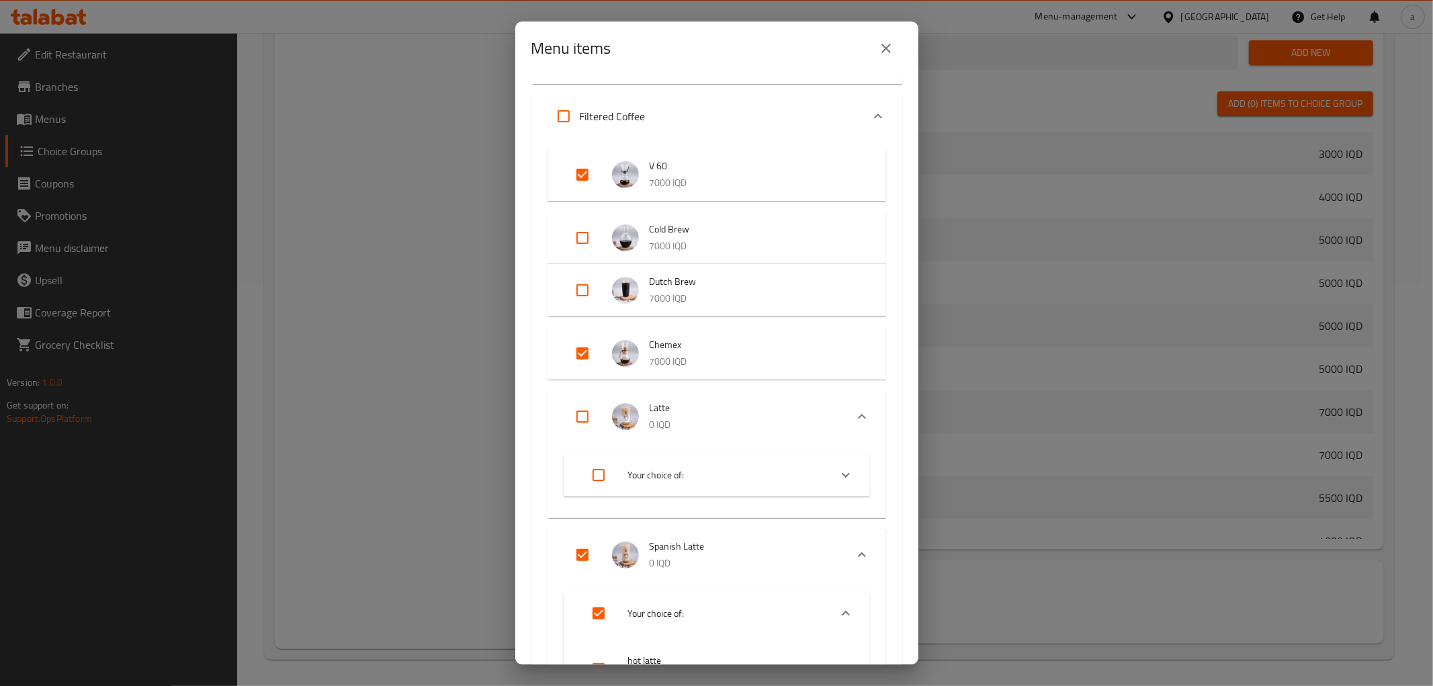
checkbox input "true"
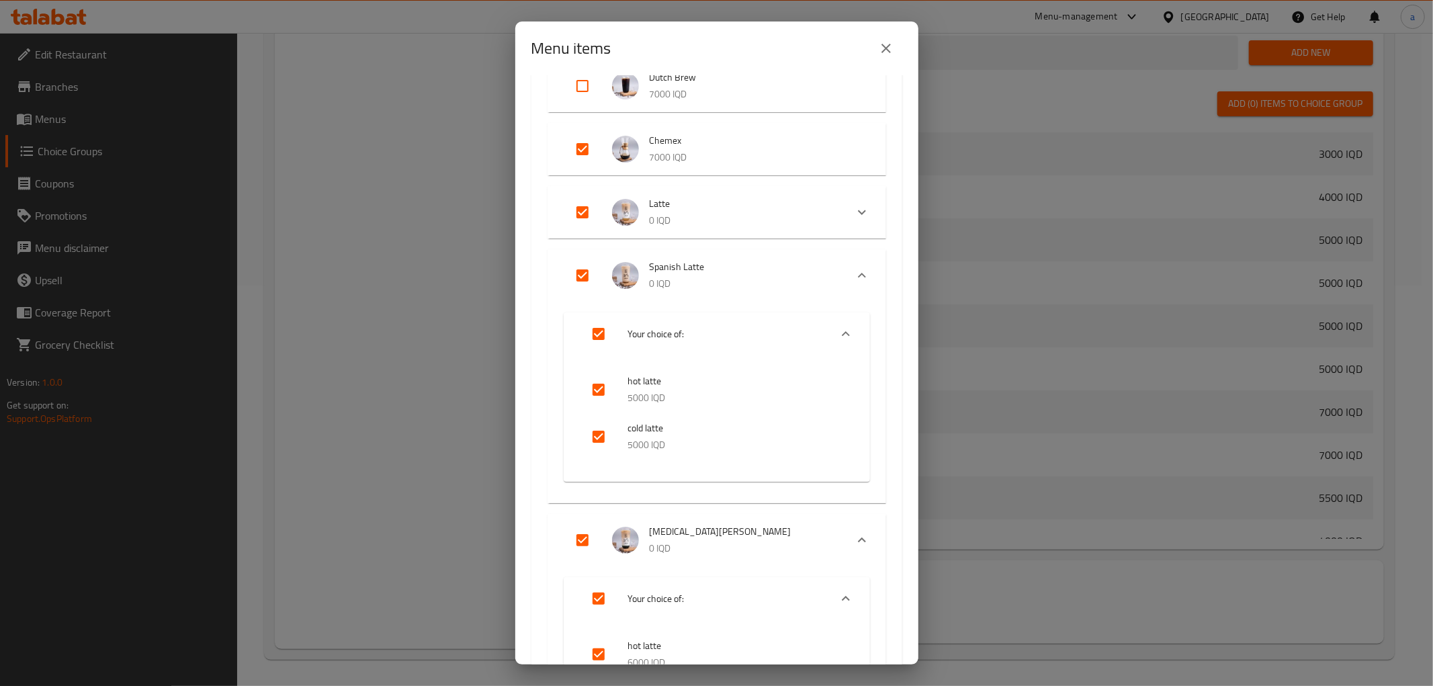
scroll to position [672, 0]
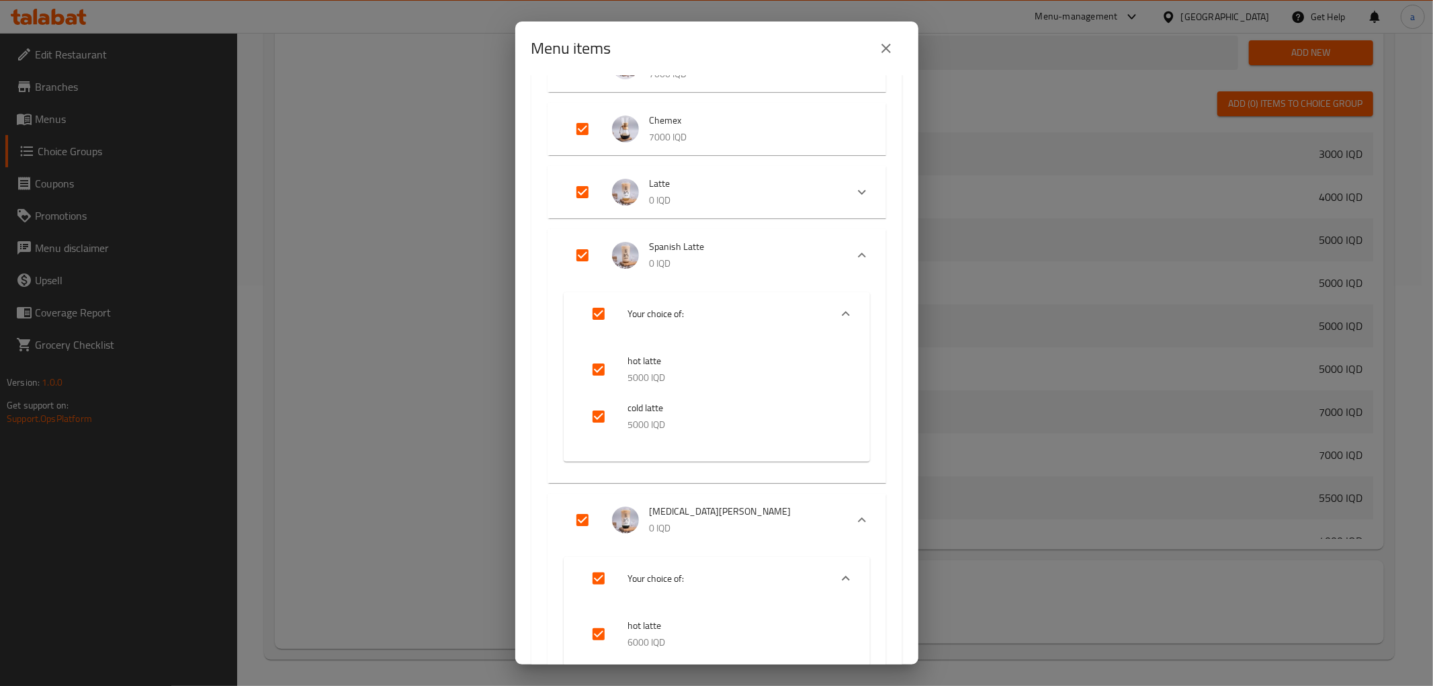
click at [598, 305] on input "Expand" at bounding box center [599, 314] width 32 height 32
checkbox input "false"
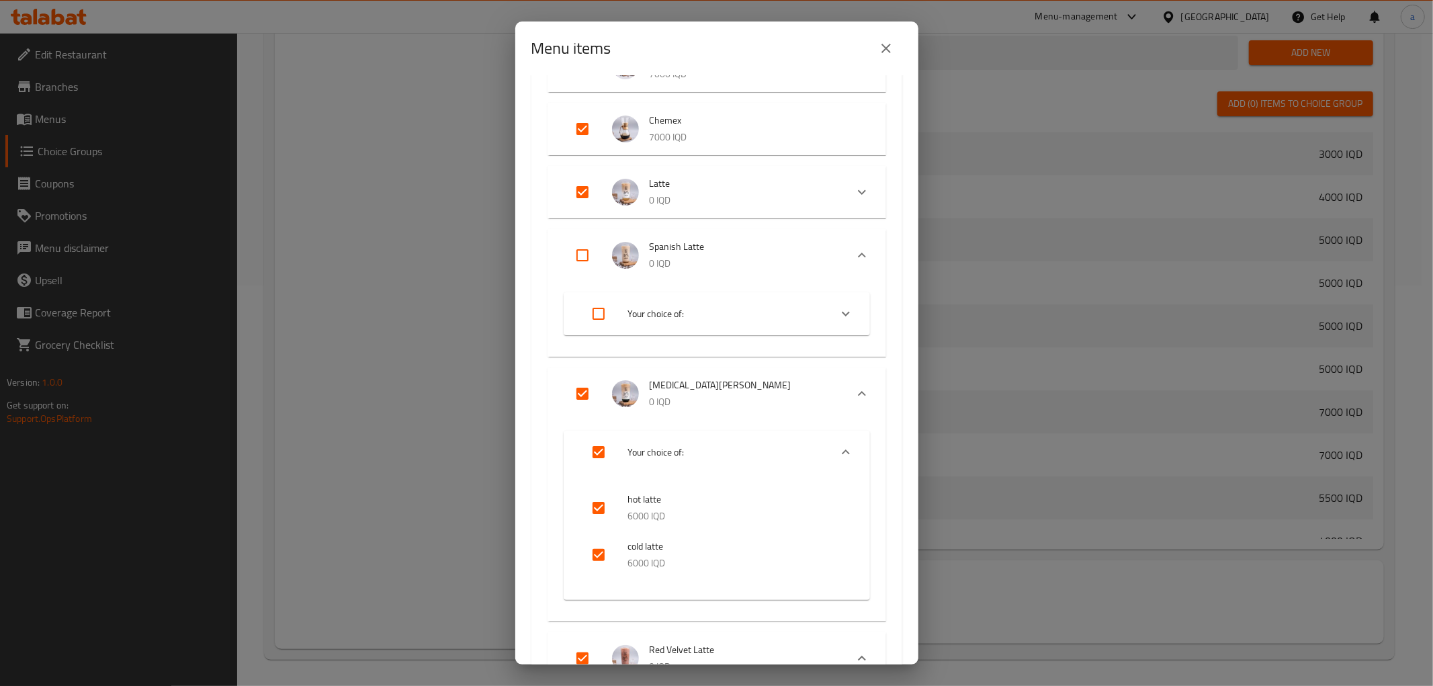
click at [833, 304] on div "Expand" at bounding box center [846, 314] width 32 height 32
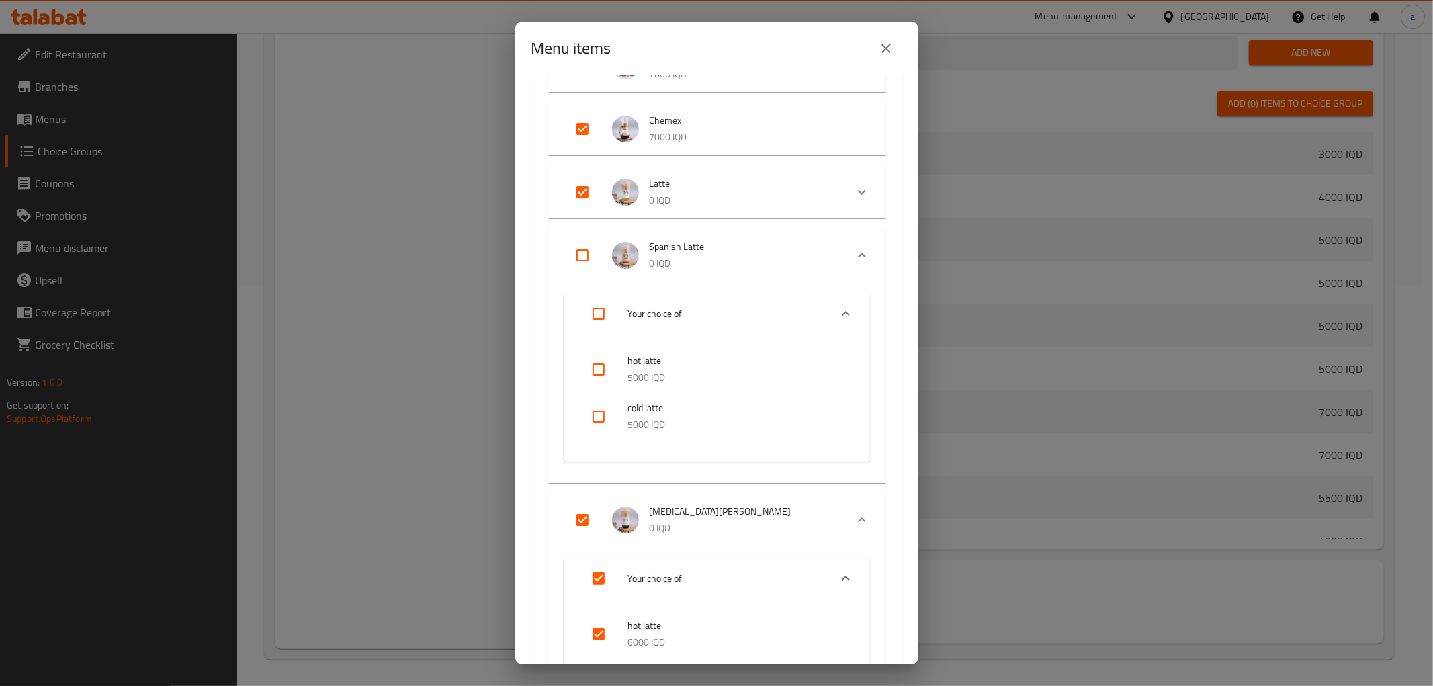
click at [838, 310] on icon "Expand" at bounding box center [846, 314] width 16 height 16
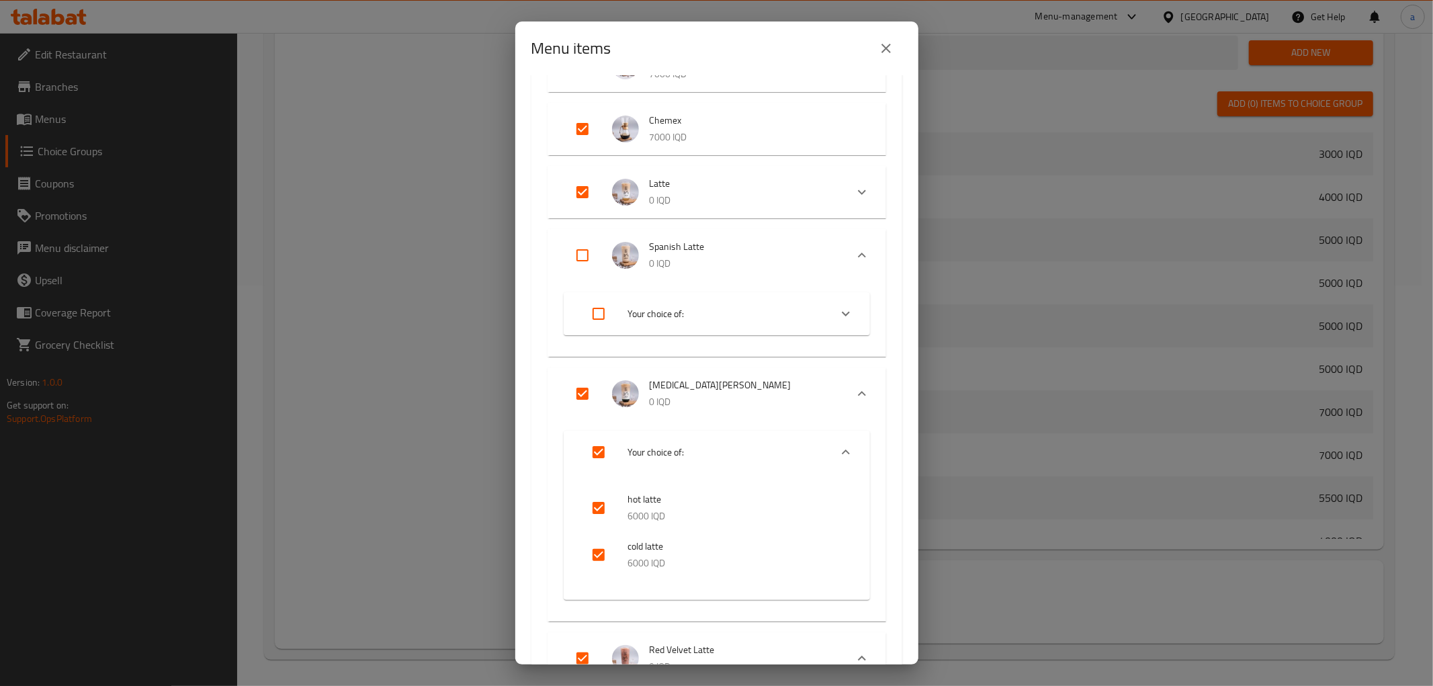
click at [854, 251] on icon "Expand" at bounding box center [862, 255] width 16 height 16
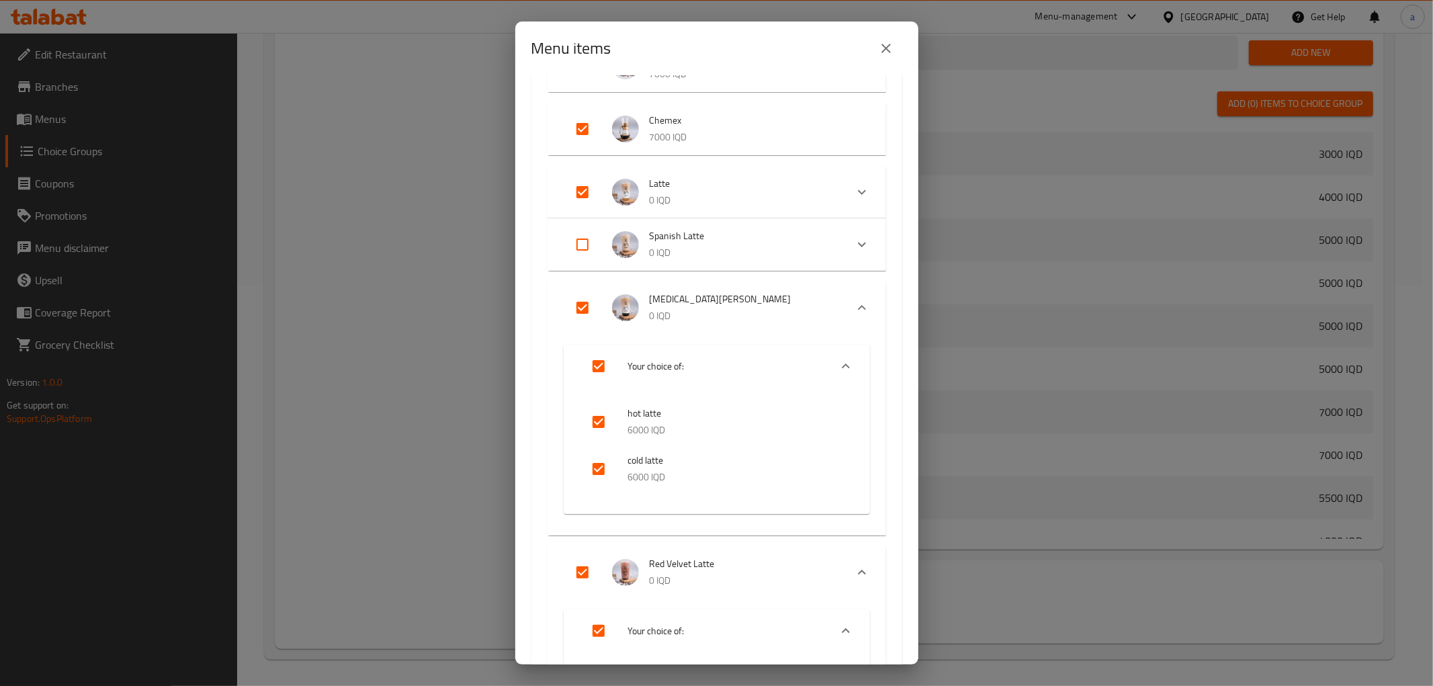
click at [586, 240] on input "Expand" at bounding box center [583, 244] width 32 height 32
checkbox input "true"
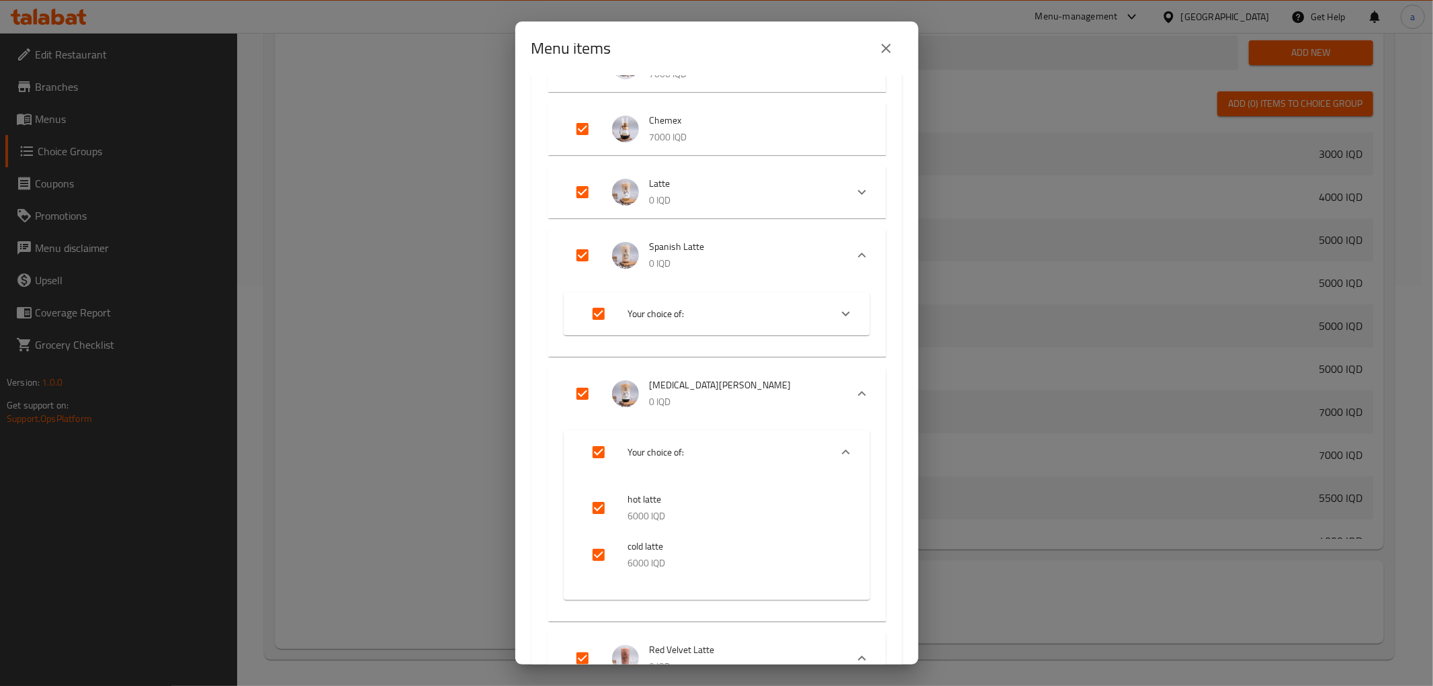
click at [854, 388] on icon "Expand" at bounding box center [862, 394] width 16 height 16
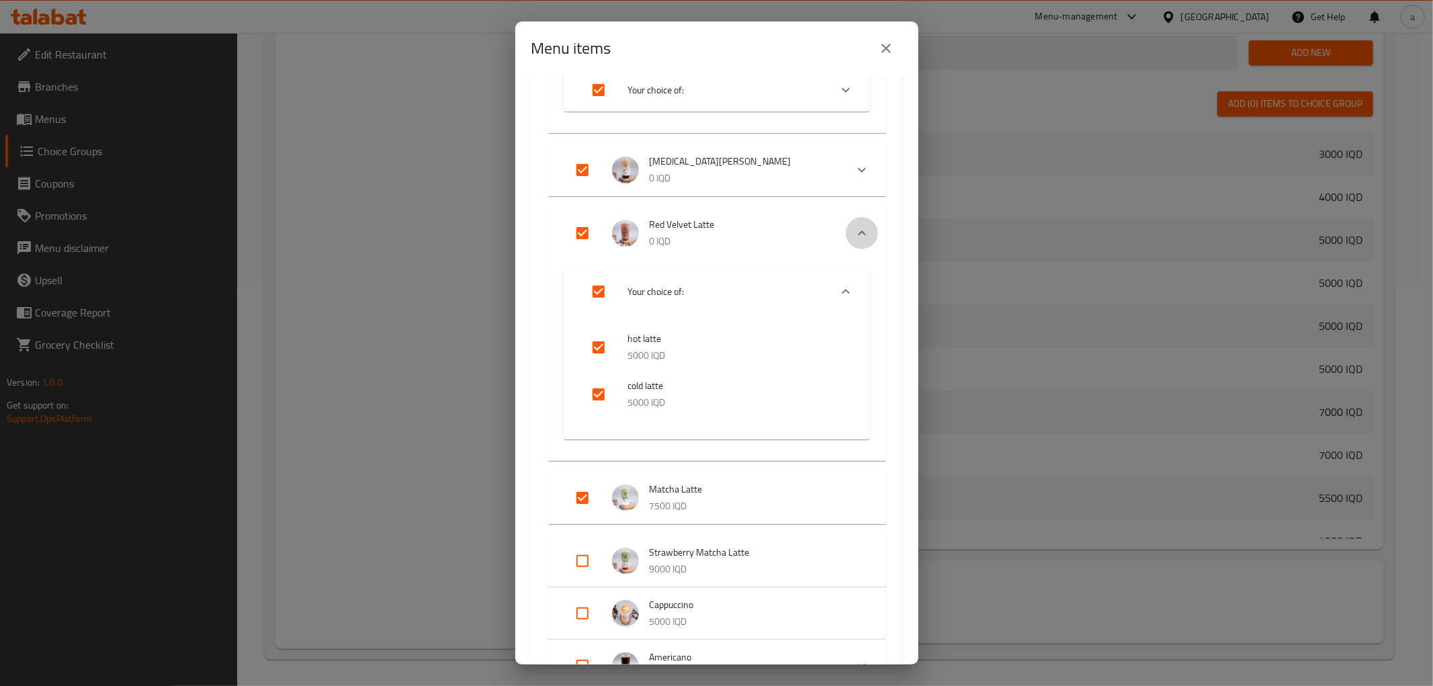
click at [858, 226] on icon "Expand" at bounding box center [862, 233] width 16 height 16
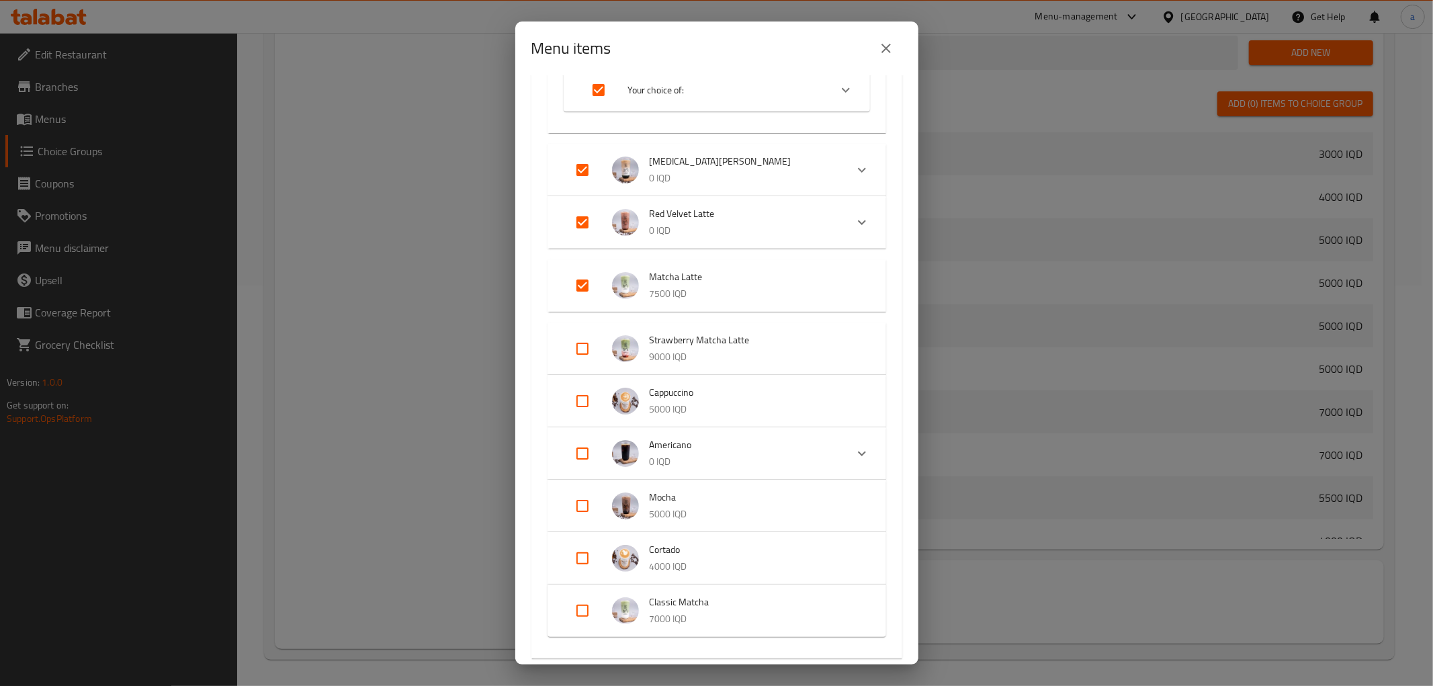
click at [591, 211] on input "Expand" at bounding box center [583, 222] width 32 height 32
checkbox input "false"
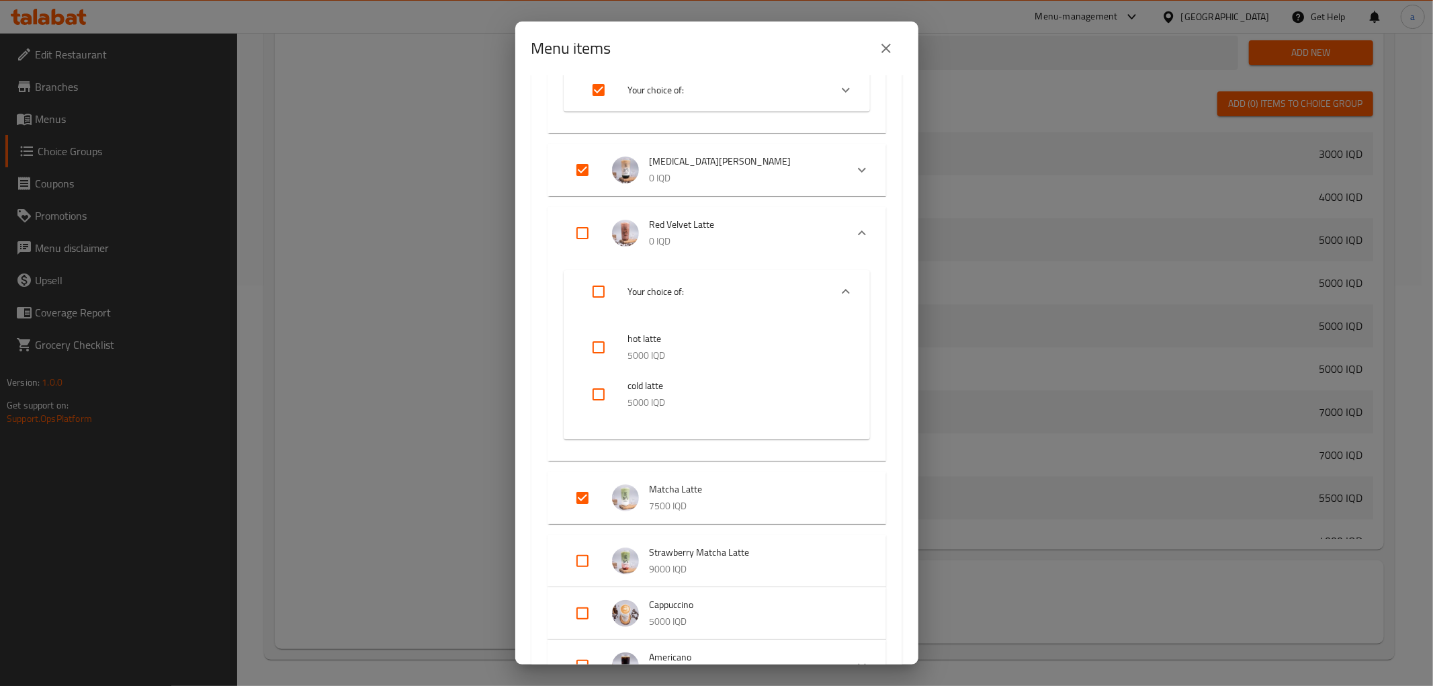
click at [589, 217] on input "Expand" at bounding box center [583, 233] width 32 height 32
checkbox input "true"
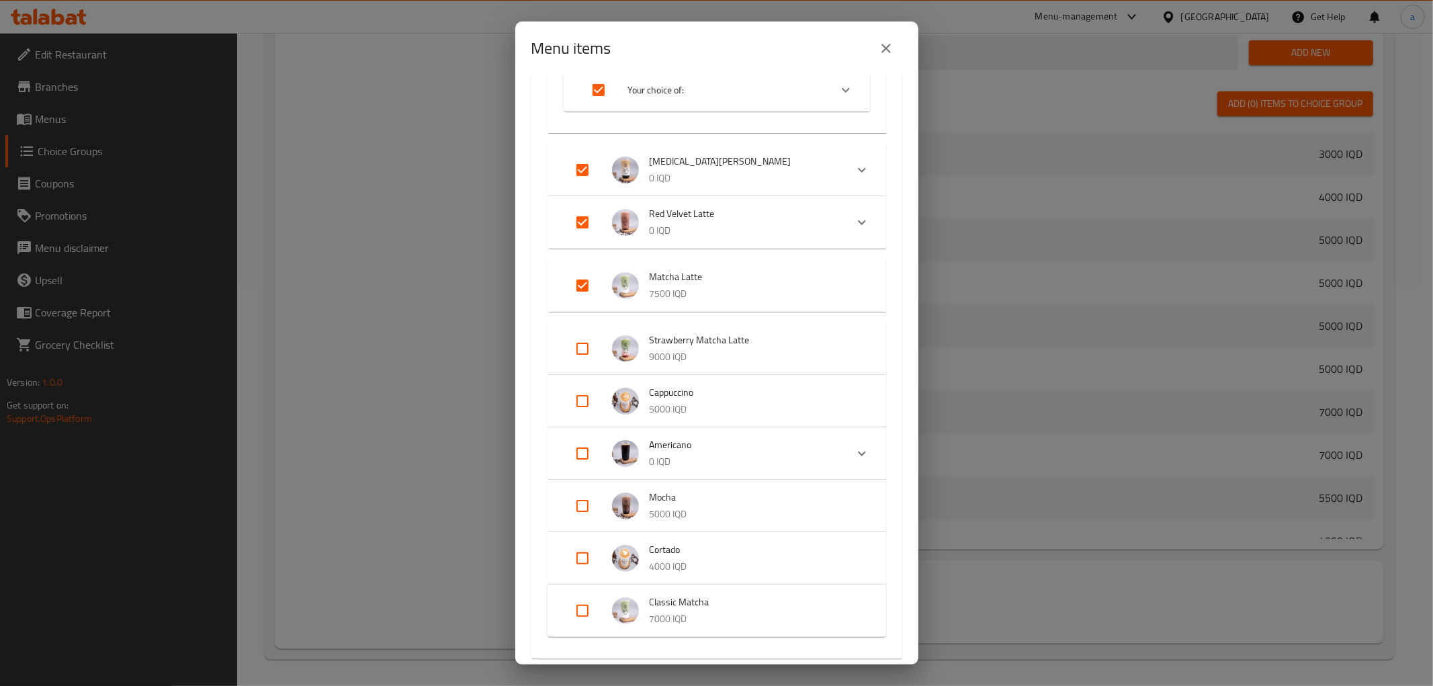
click at [587, 278] on input "Expand" at bounding box center [583, 285] width 32 height 32
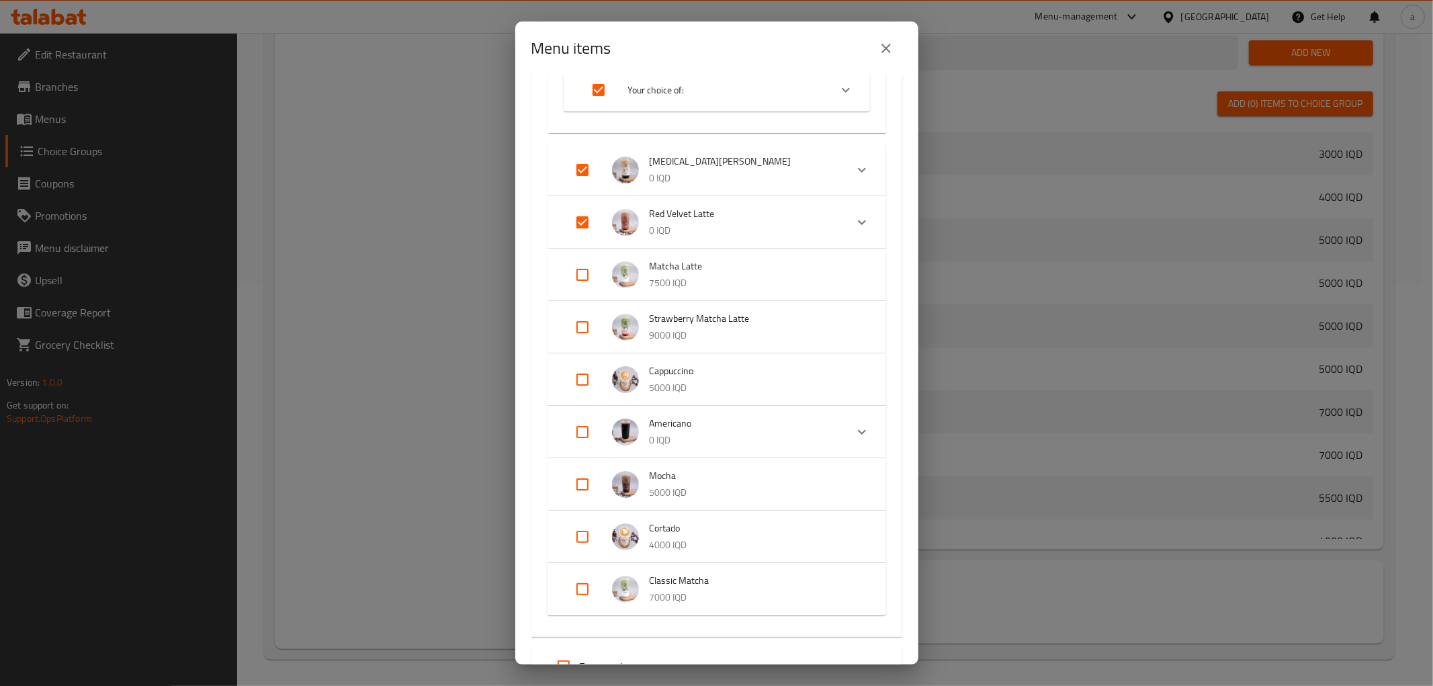
click at [585, 274] on input "Expand" at bounding box center [583, 275] width 32 height 32
checkbox input "true"
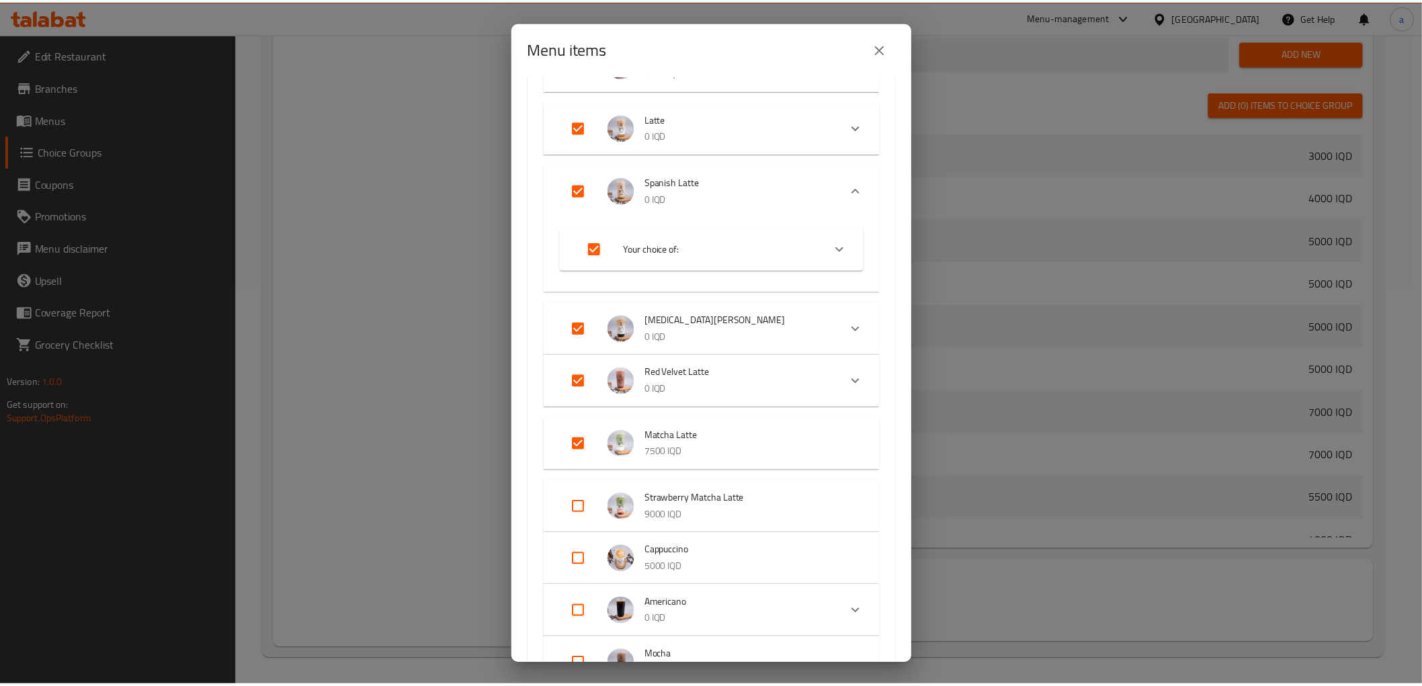
scroll to position [1030, 0]
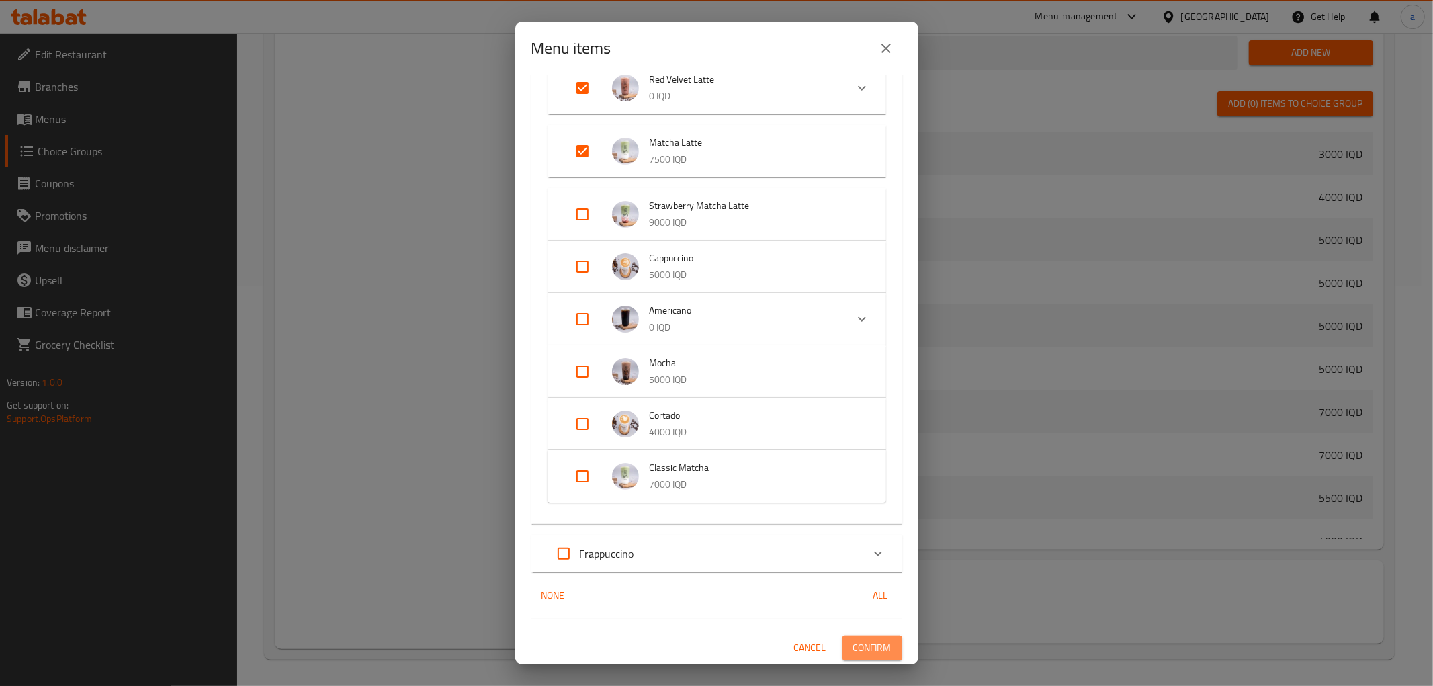
click at [881, 636] on button "Confirm" at bounding box center [873, 648] width 60 height 25
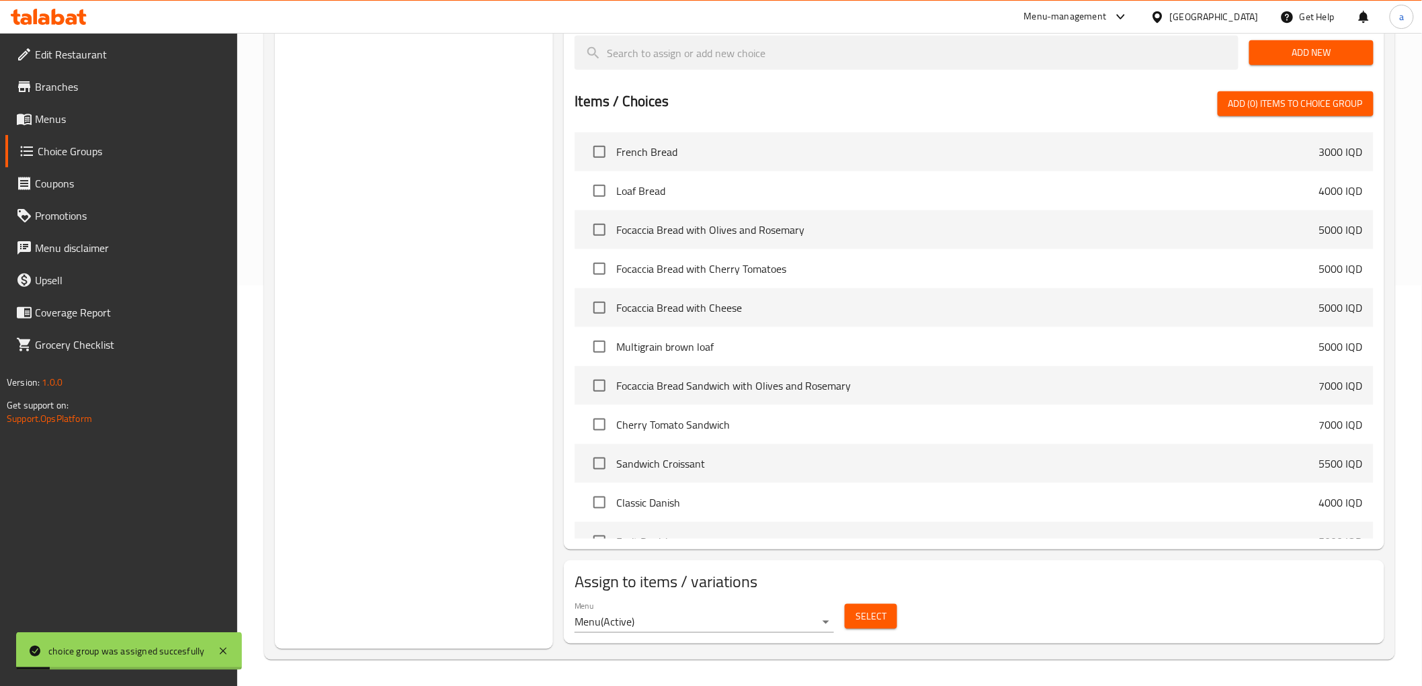
click at [109, 152] on span "Choice Groups" at bounding box center [132, 151] width 189 height 16
click at [103, 123] on span "Menus" at bounding box center [131, 119] width 192 height 16
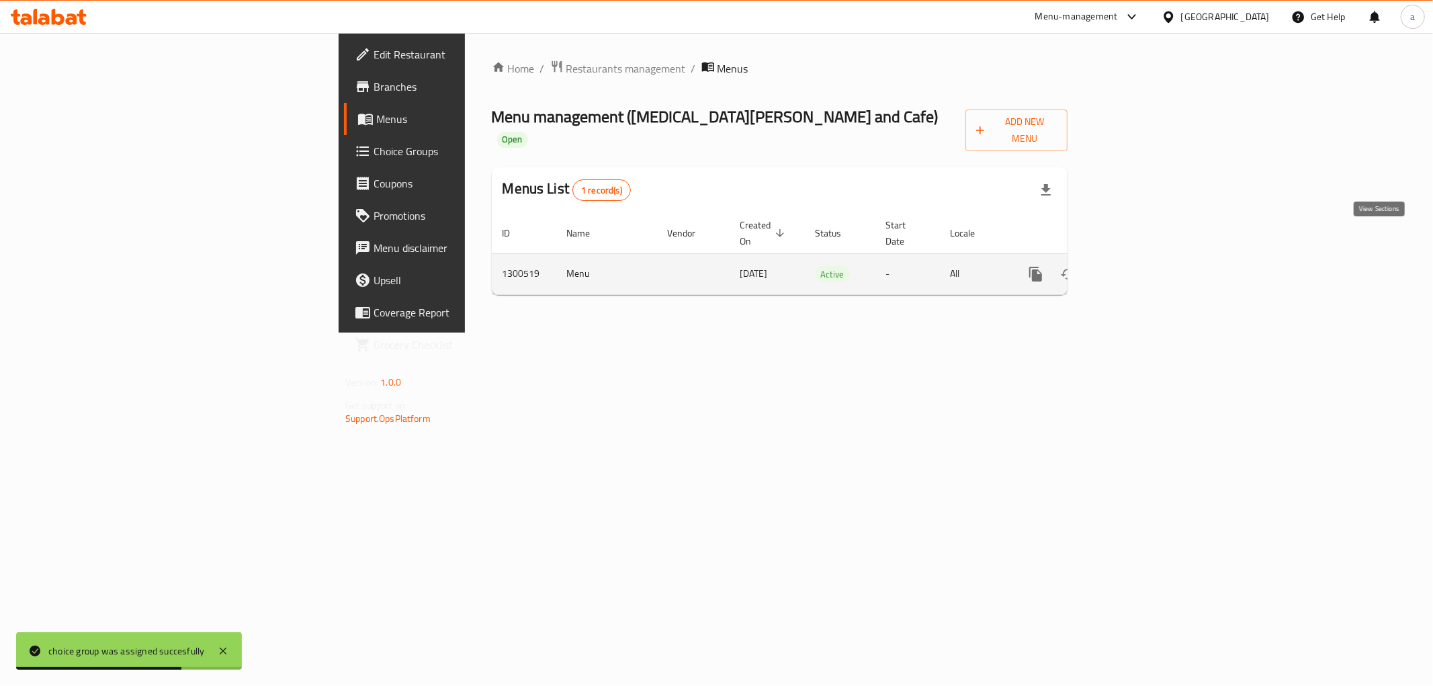
click at [1141, 266] on icon "enhanced table" at bounding box center [1133, 274] width 16 height 16
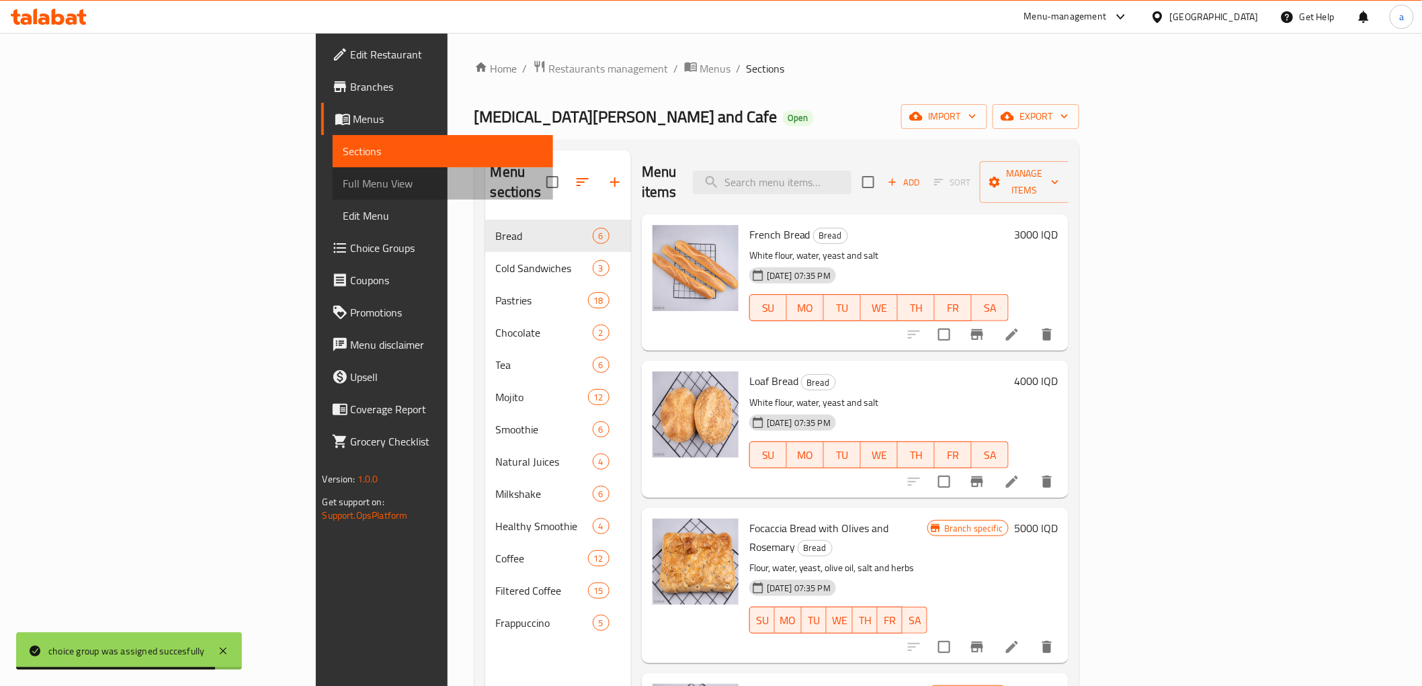
click at [343, 175] on span "Full Menu View" at bounding box center [442, 183] width 199 height 16
click at [343, 178] on span "Full Menu View" at bounding box center [442, 183] width 199 height 16
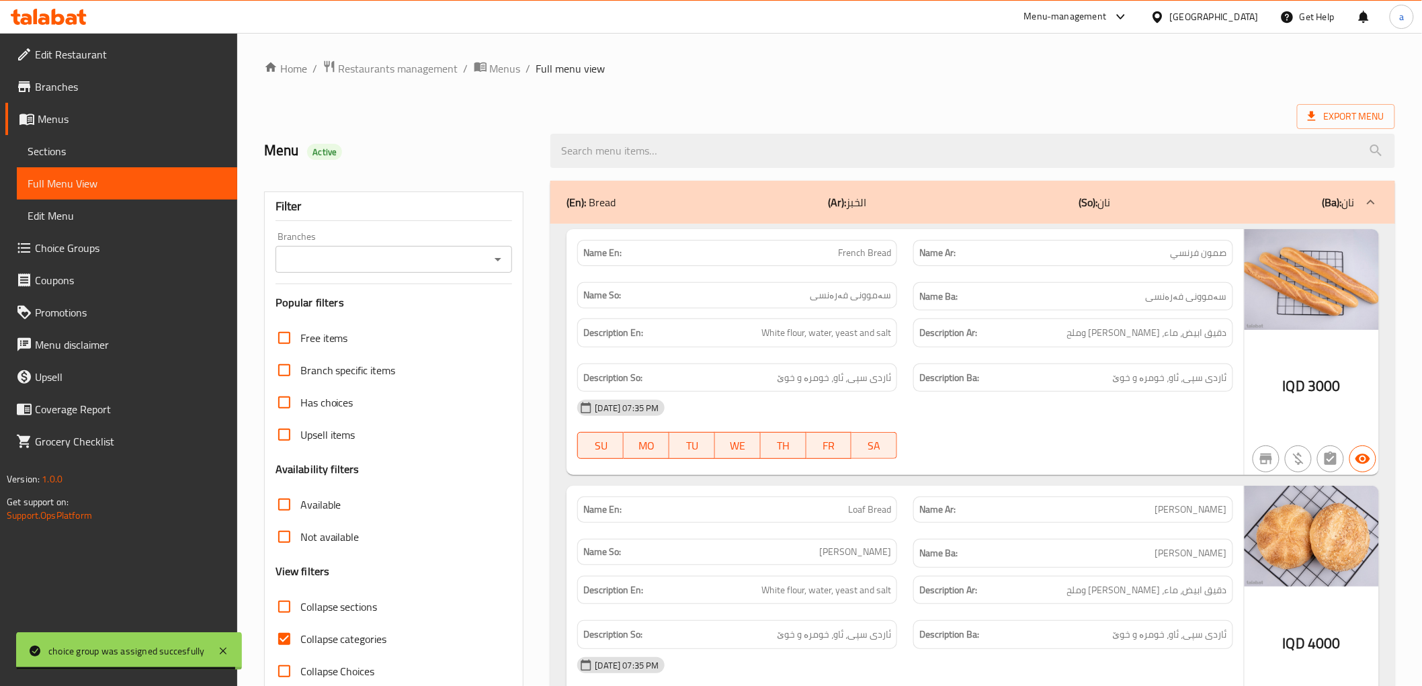
click at [441, 245] on div "Branches Branches" at bounding box center [394, 252] width 237 height 41
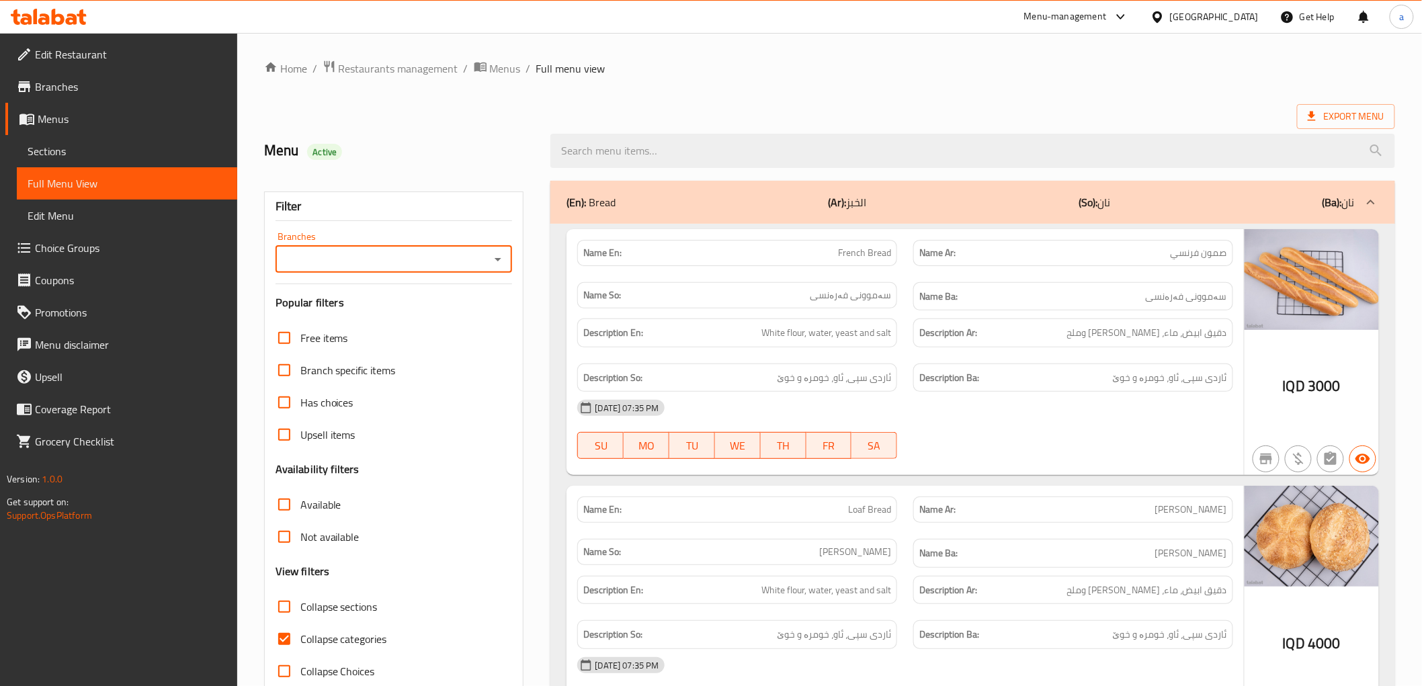
click at [458, 254] on input "Branches" at bounding box center [383, 259] width 207 height 19
click at [372, 317] on span "[MEDICAL_DATA][PERSON_NAME] and Cafe, Yarmuk" at bounding box center [394, 325] width 216 height 32
type input "[MEDICAL_DATA][PERSON_NAME] and Cafe, Yarmuk"
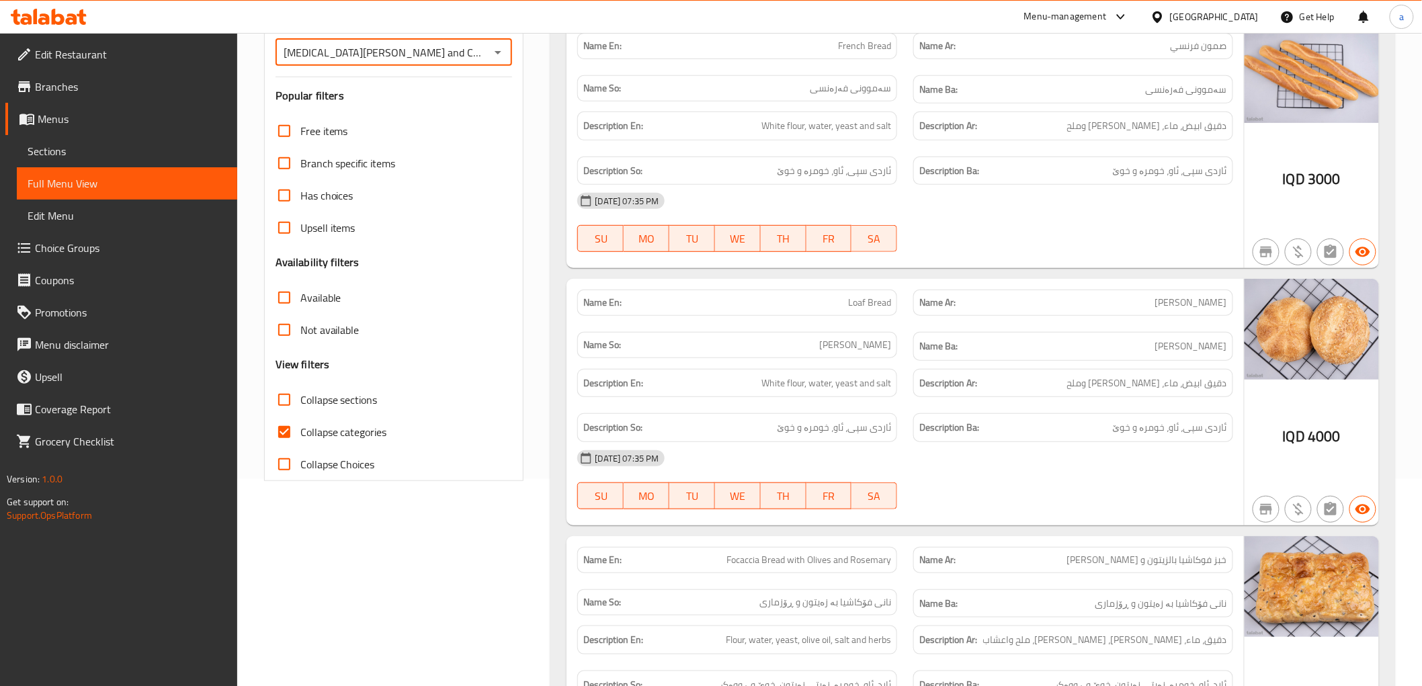
scroll to position [224, 0]
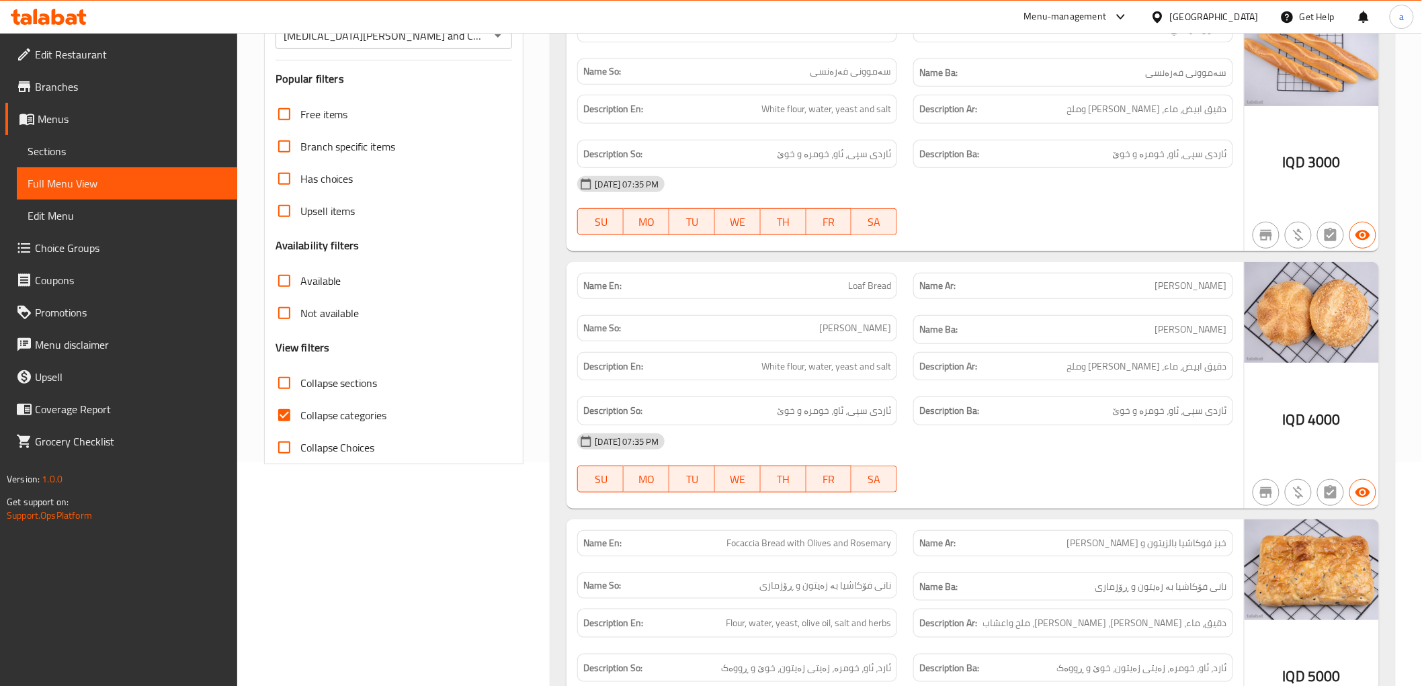
click at [363, 381] on span "Collapse sections" at bounding box center [338, 383] width 77 height 16
click at [300, 381] on input "Collapse sections" at bounding box center [284, 383] width 32 height 32
checkbox input "true"
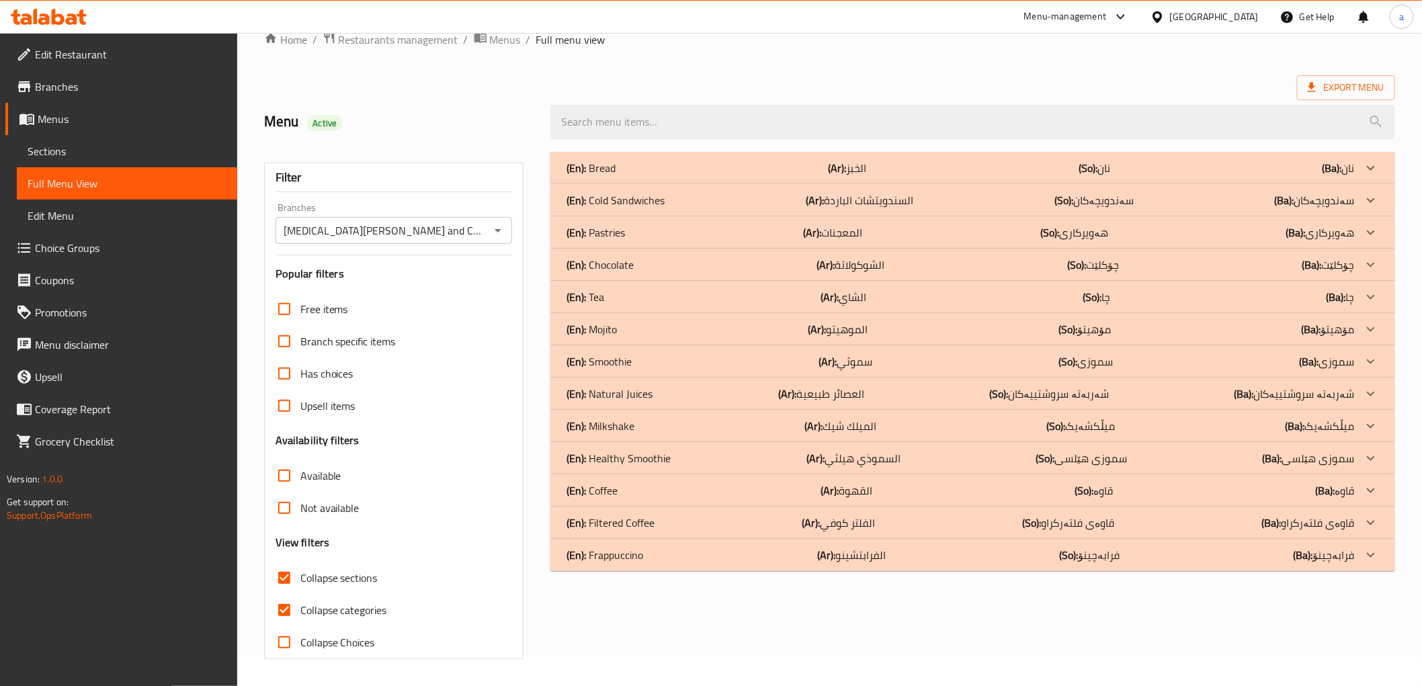
scroll to position [29, 0]
click at [368, 610] on span "Collapse categories" at bounding box center [343, 610] width 87 height 16
click at [300, 610] on input "Collapse categories" at bounding box center [284, 610] width 32 height 32
click at [367, 610] on span "Collapse categories" at bounding box center [343, 610] width 87 height 16
click at [300, 610] on input "Collapse categories" at bounding box center [284, 610] width 32 height 32
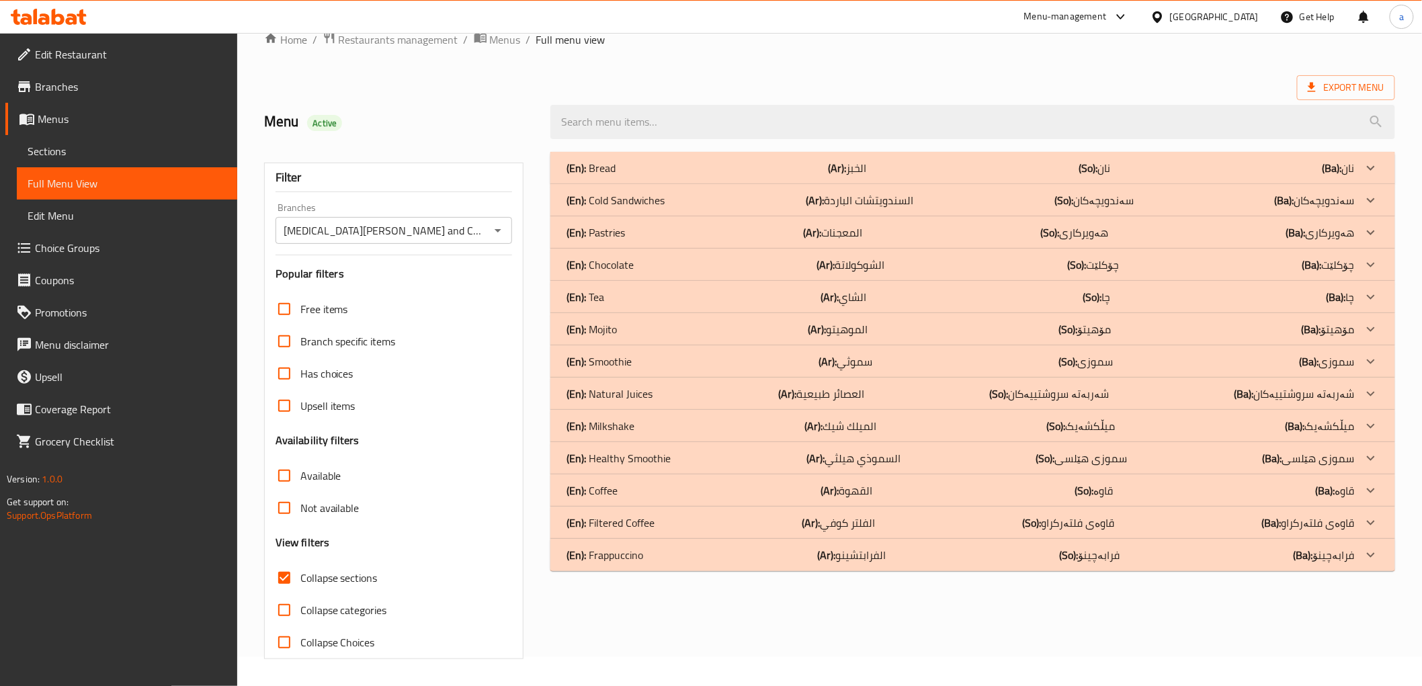
checkbox input "true"
click at [891, 176] on div "(En): Filtered Coffee (Ar): الفلتر كوفي (So): قاوەی فلتەرکراو (Ba): قاوەی فلتەر…" at bounding box center [961, 168] width 788 height 16
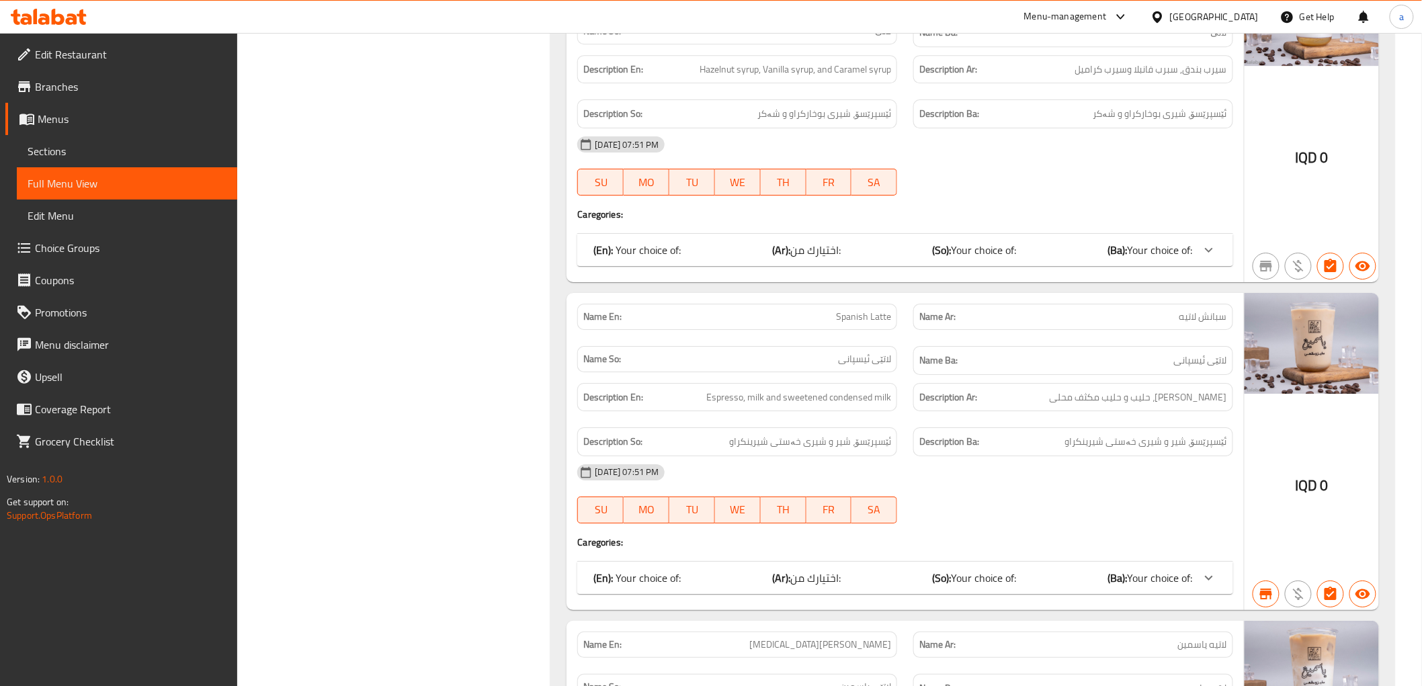
scroll to position [1821, 0]
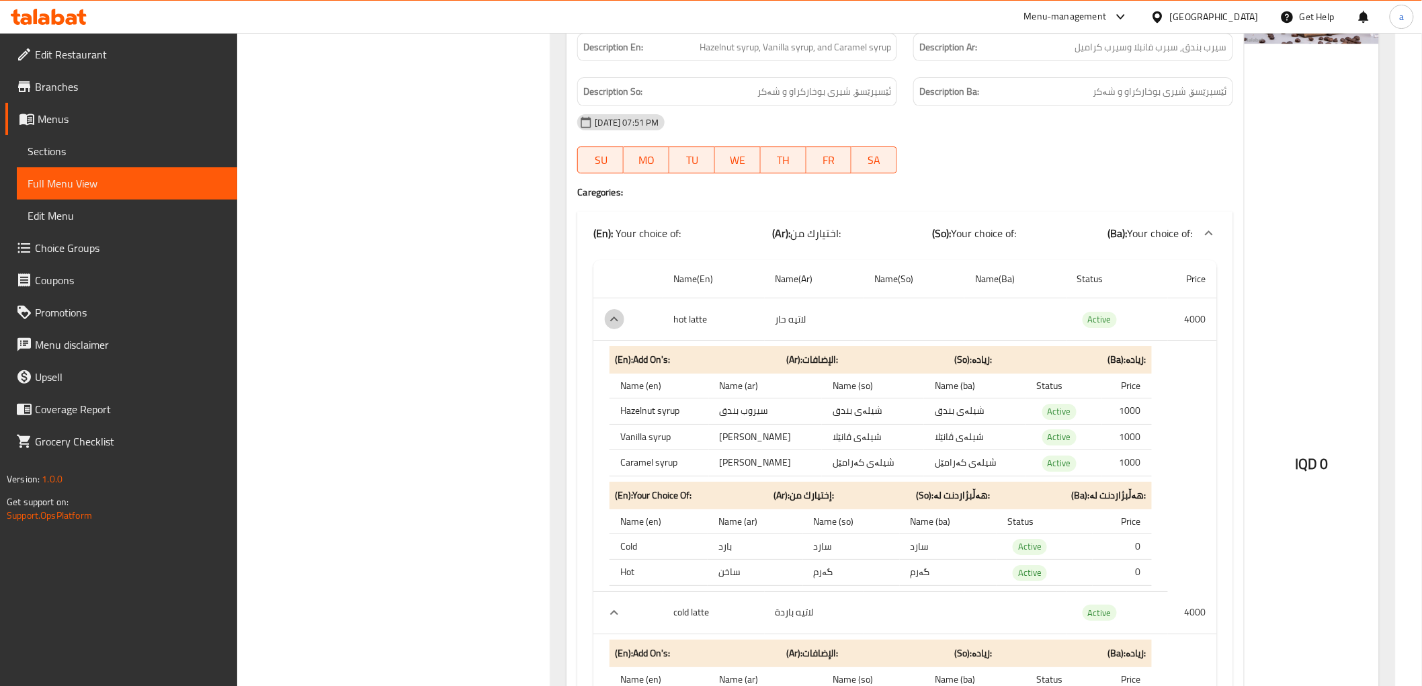
click at [618, 317] on icon "expand row" at bounding box center [614, 319] width 16 height 16
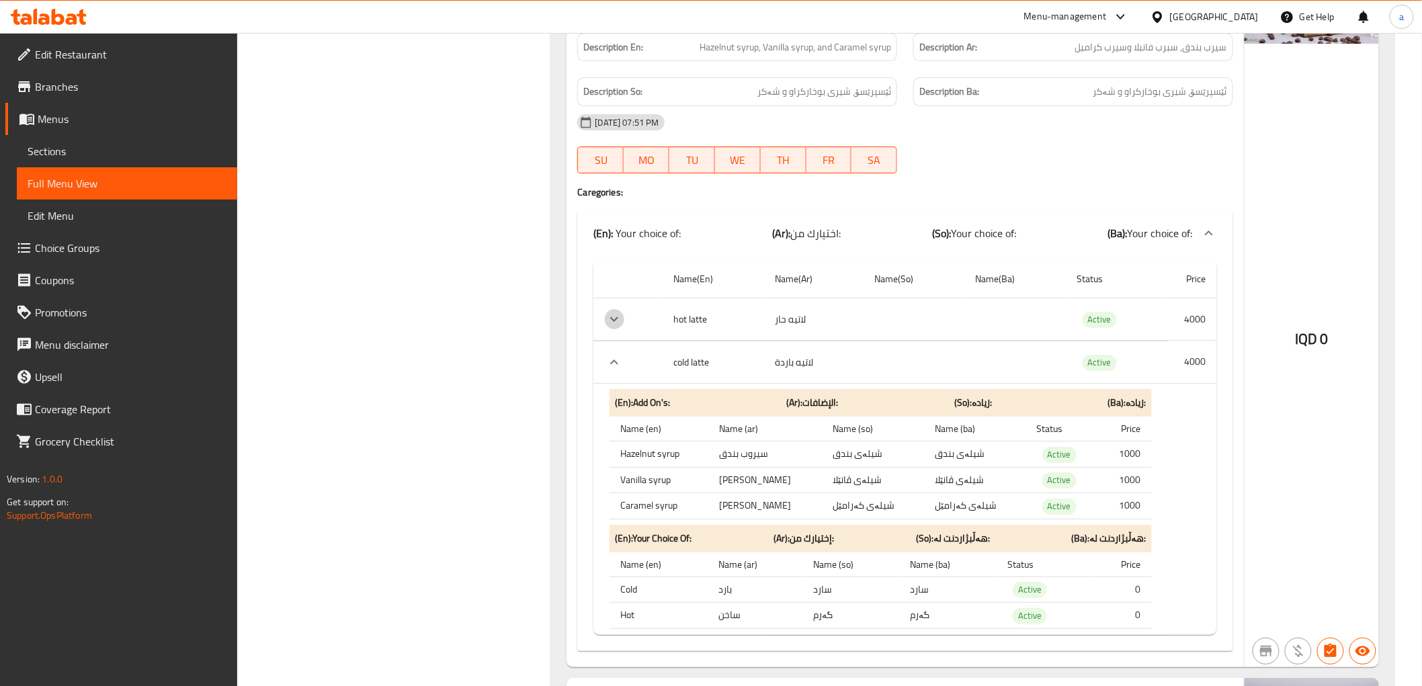
click at [614, 325] on icon "expand row" at bounding box center [614, 319] width 16 height 16
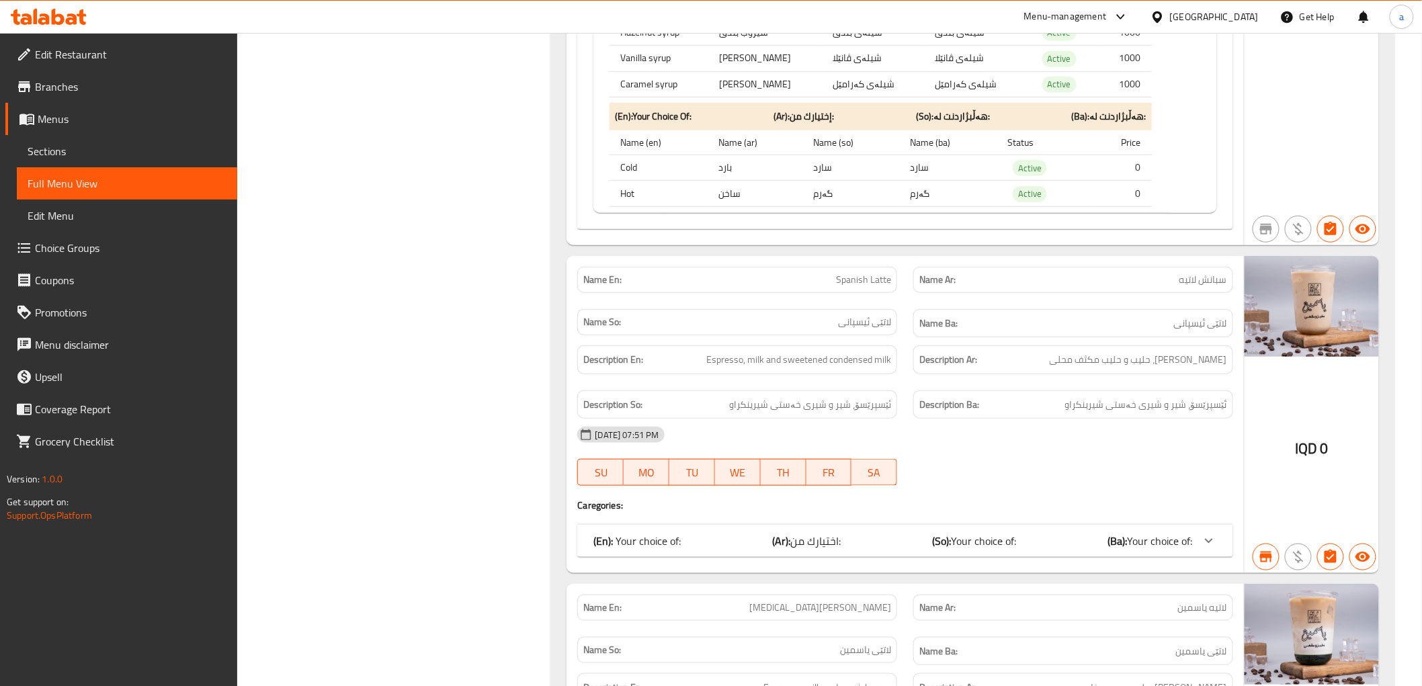
scroll to position [2717, 0]
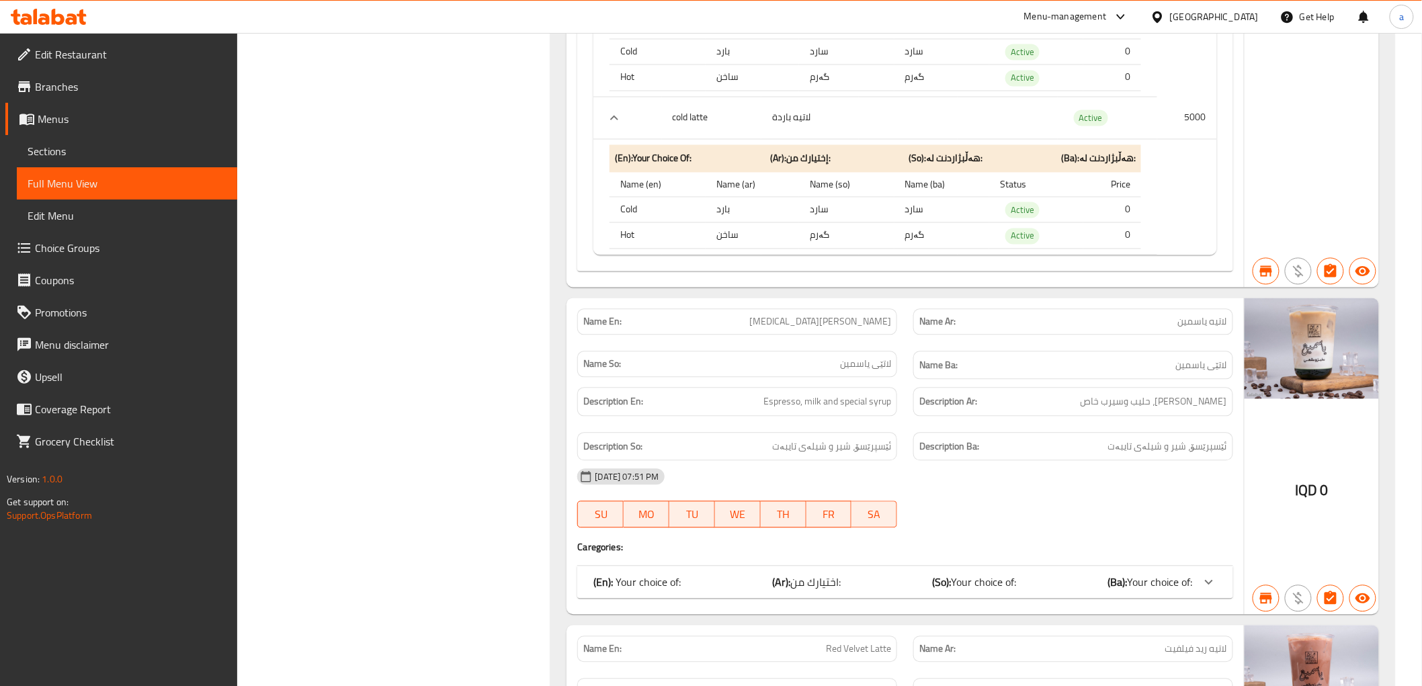
scroll to position [3389, 0]
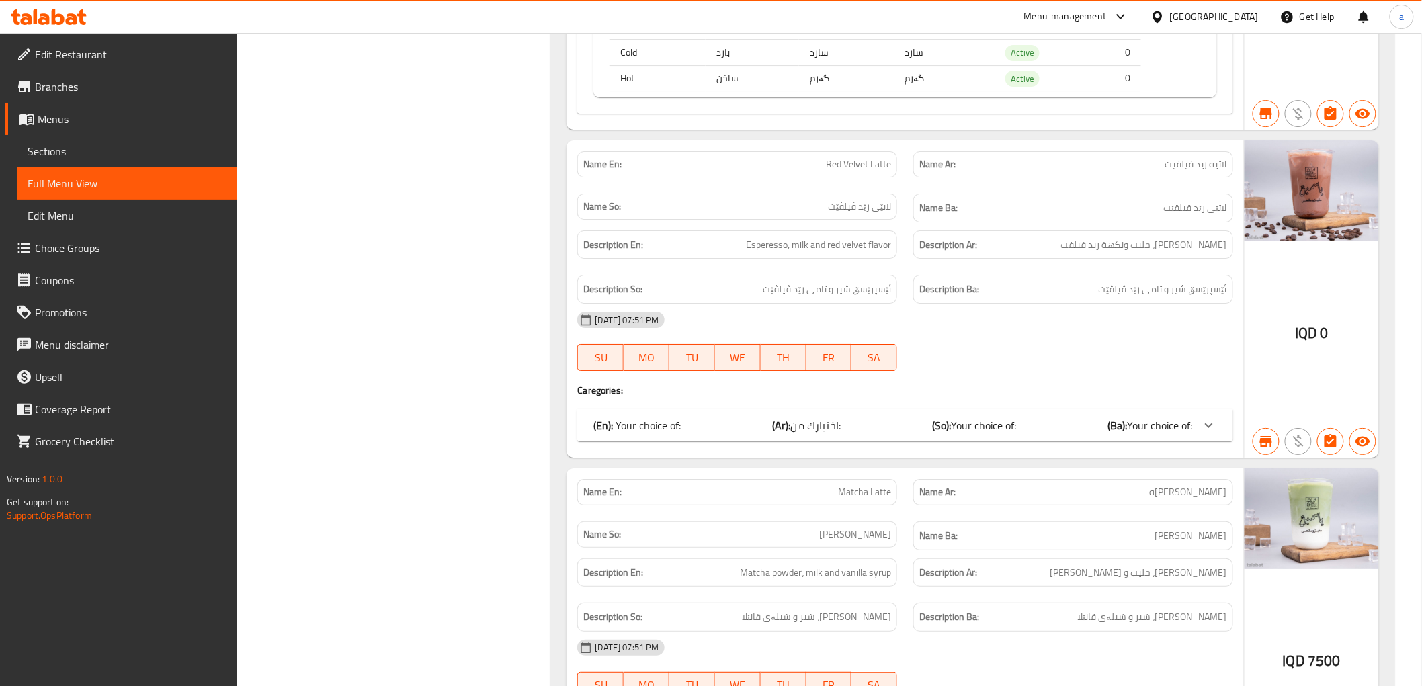
scroll to position [4061, 0]
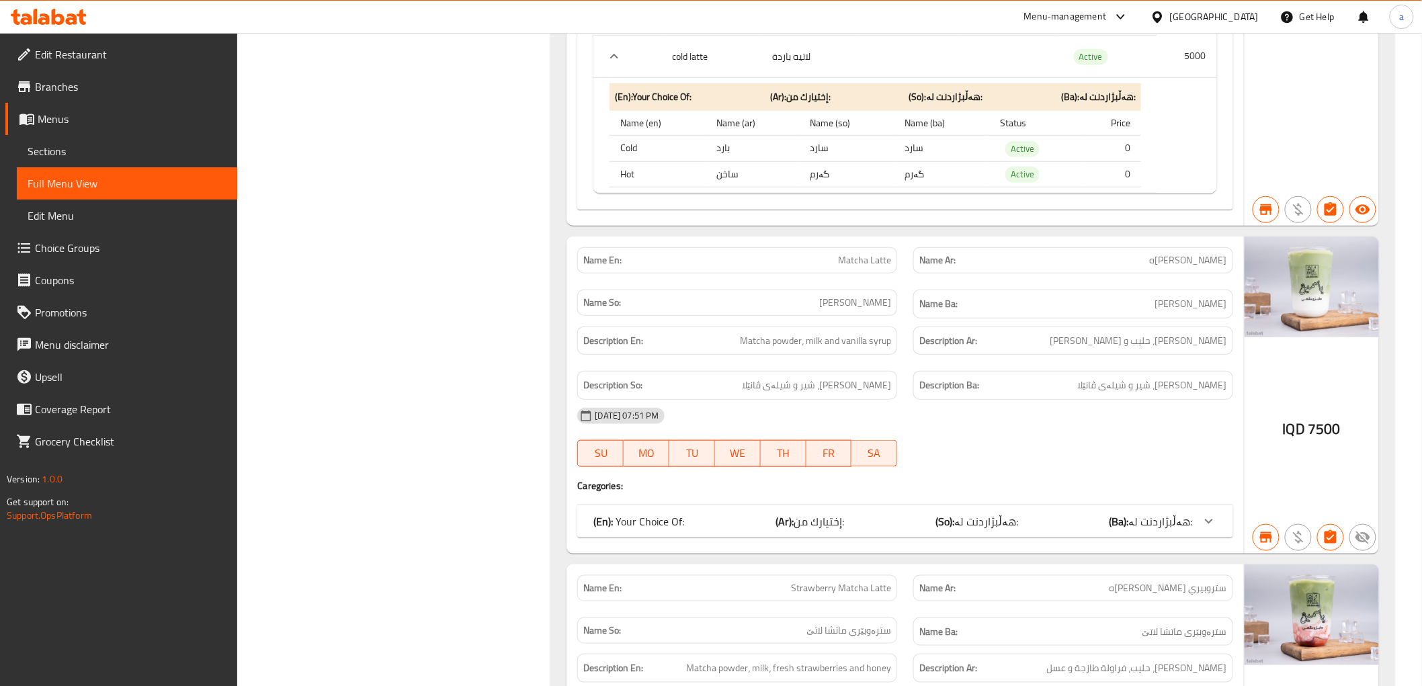
scroll to position [4733, 0]
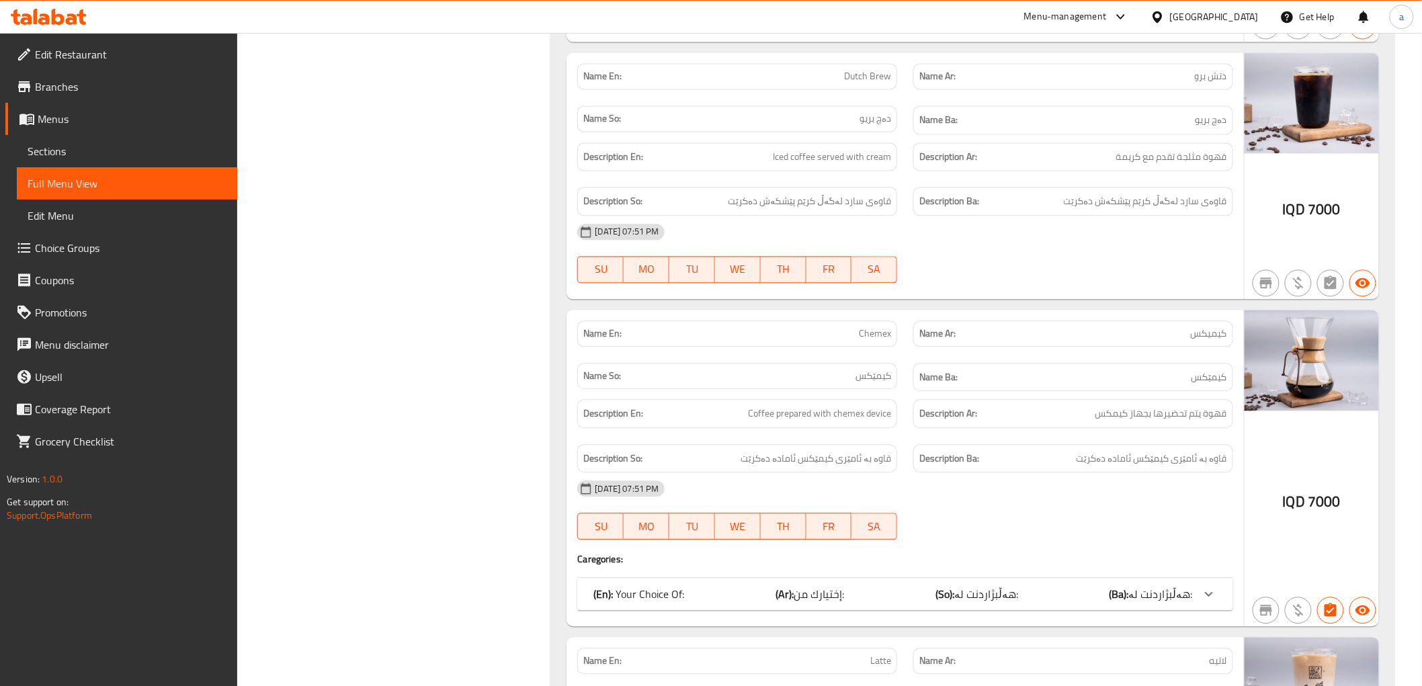
scroll to position [1149, 0]
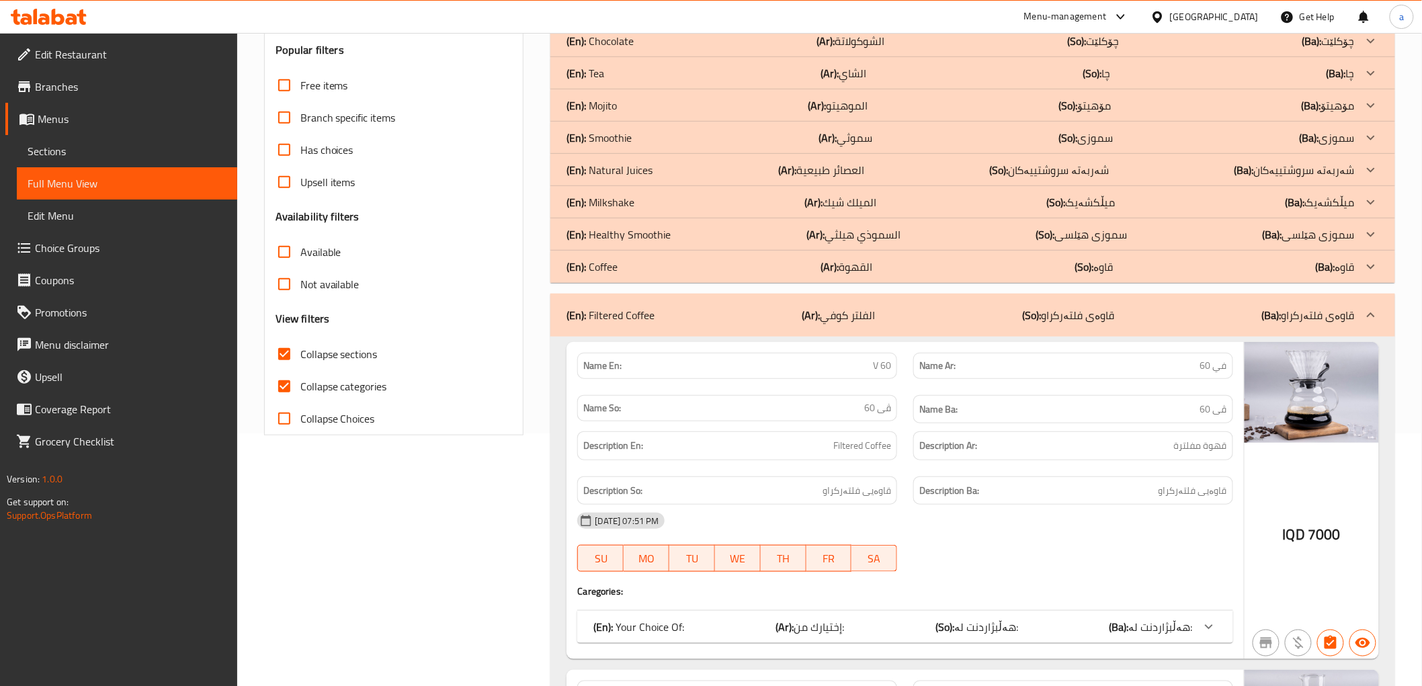
scroll to position [477, 0]
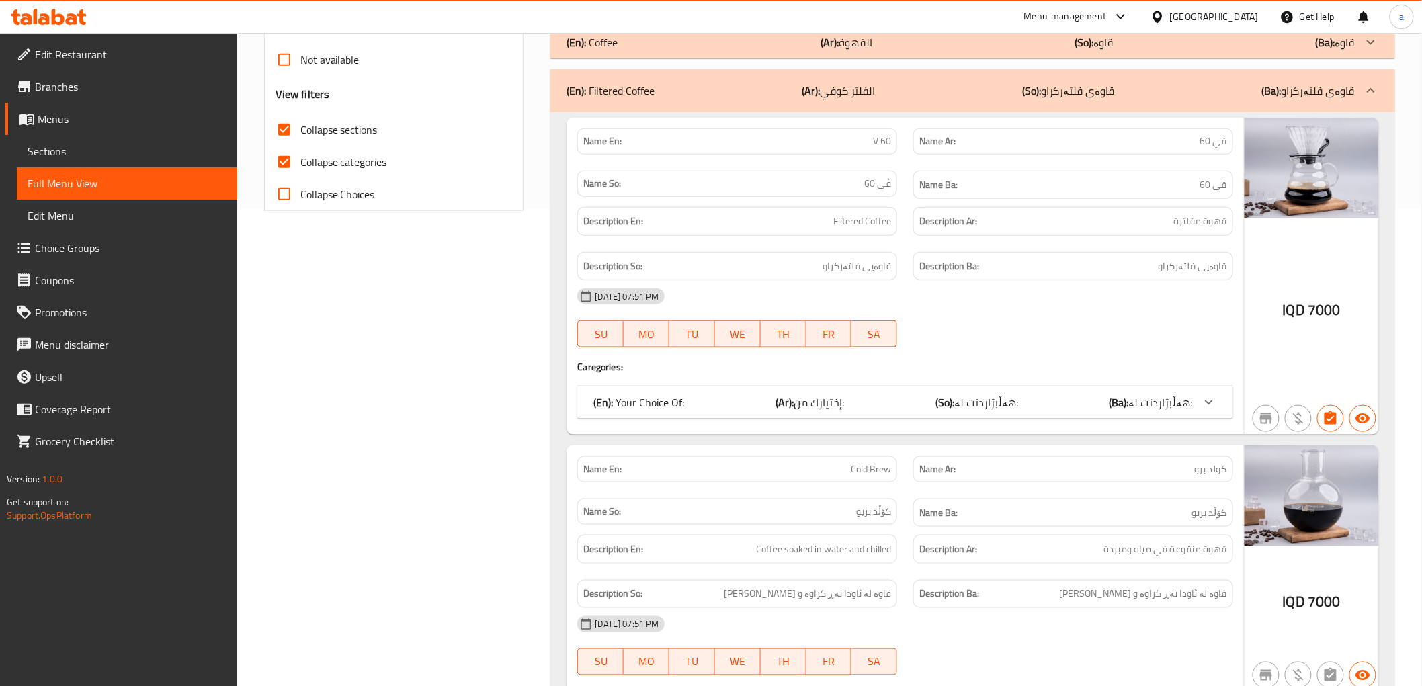
click at [1192, 401] on span "هەڵبژاردنت لە:" at bounding box center [1161, 402] width 64 height 20
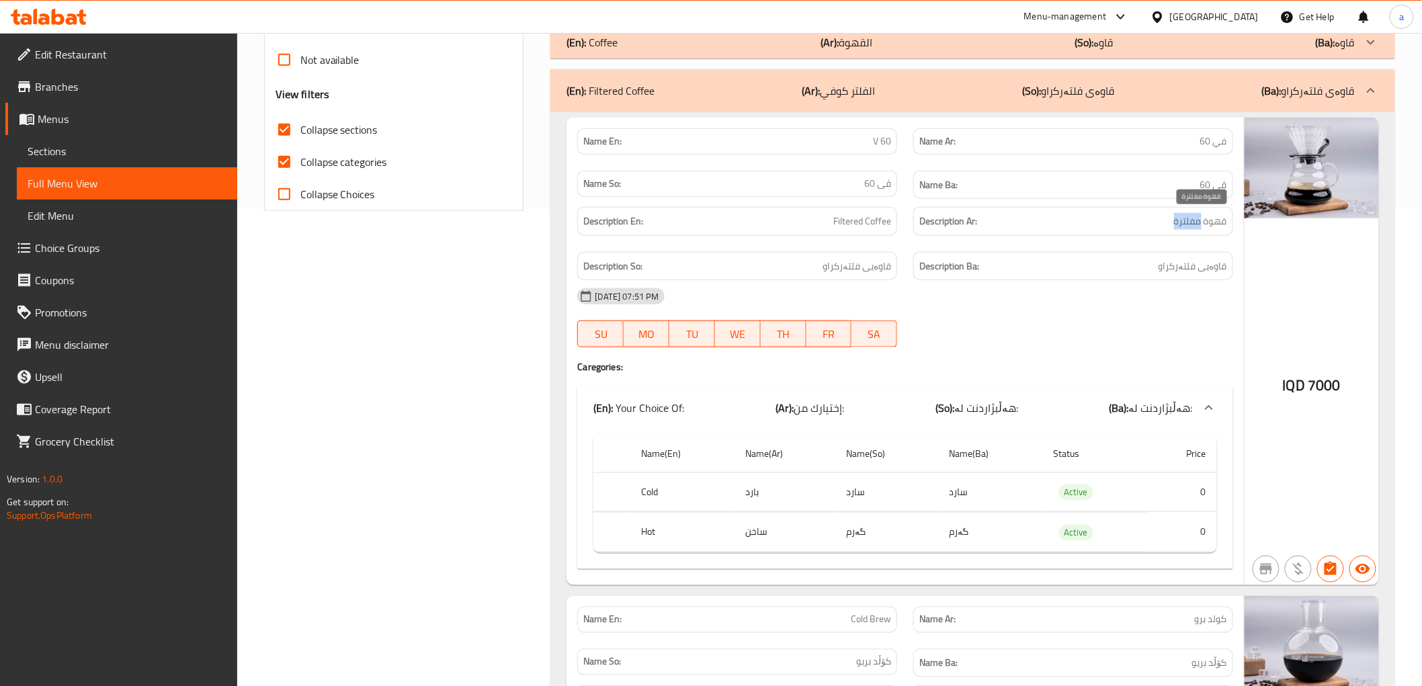
drag, startPoint x: 1165, startPoint y: 222, endPoint x: 1199, endPoint y: 222, distance: 34.3
click at [1199, 222] on h6 "Description Ar: قهوة مفلترة" at bounding box center [1073, 221] width 308 height 17
click at [1161, 222] on h6 "Description Ar: قهوة مفلترة" at bounding box center [1073, 221] width 308 height 17
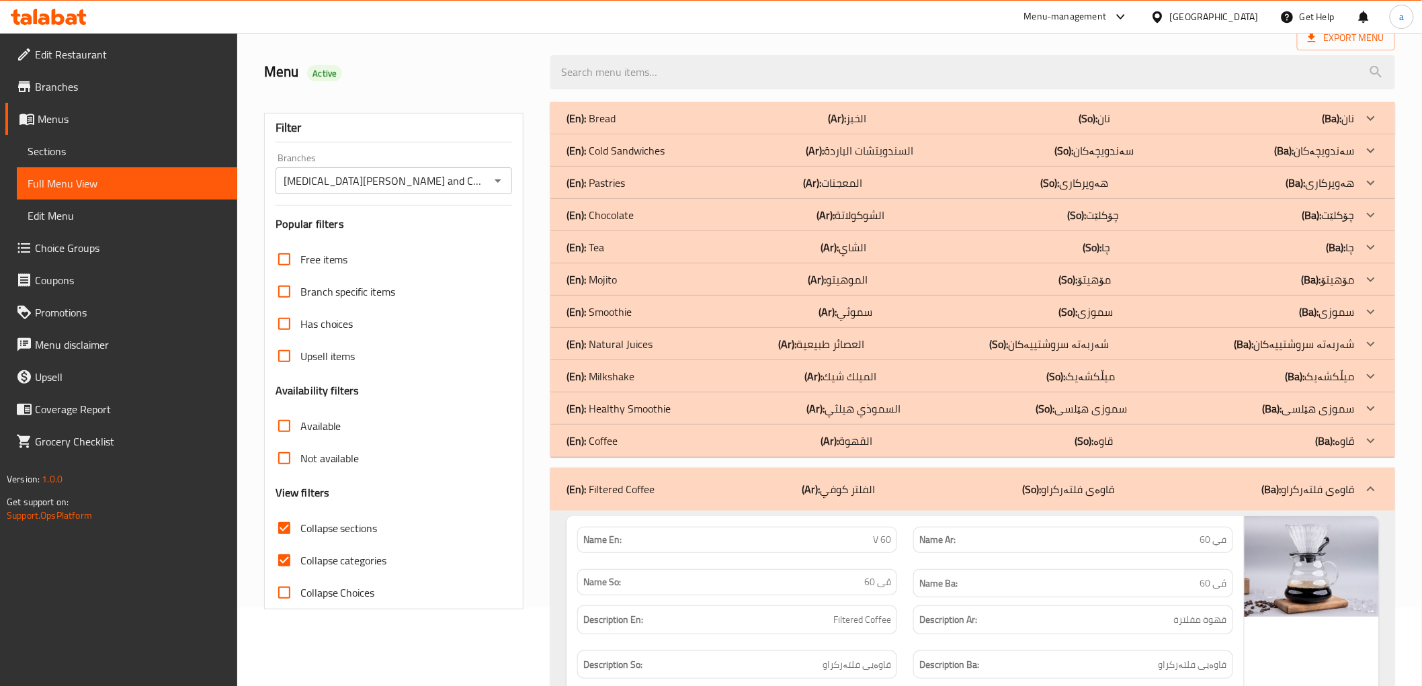
scroll to position [0, 0]
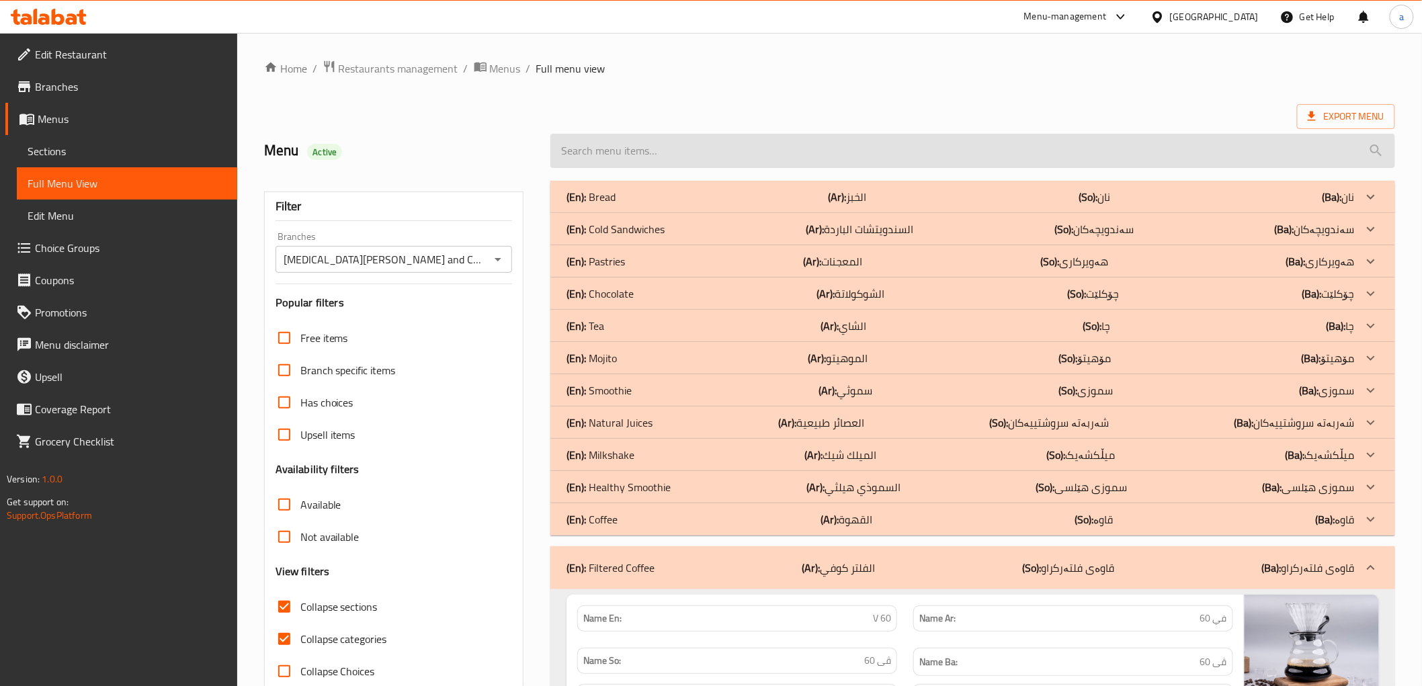
click at [800, 159] on input "search" at bounding box center [972, 151] width 844 height 34
paste input "Latte"
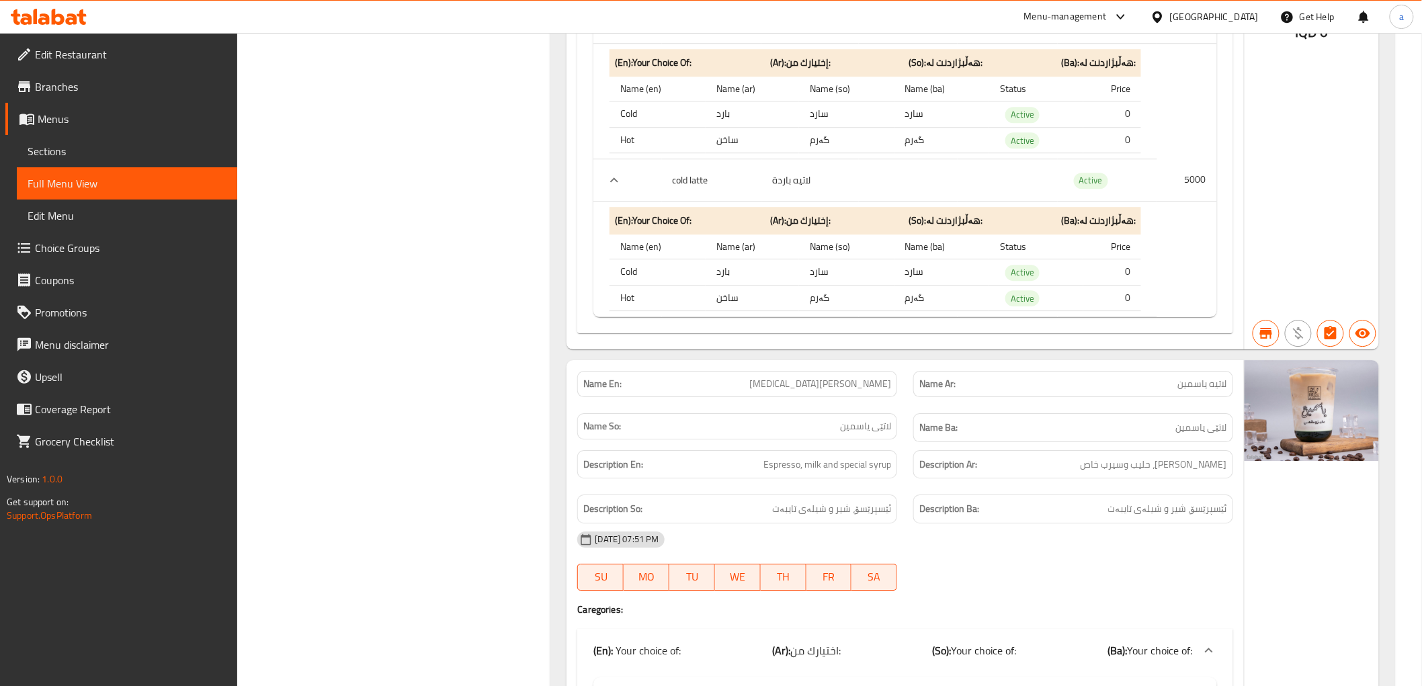
scroll to position [1344, 0]
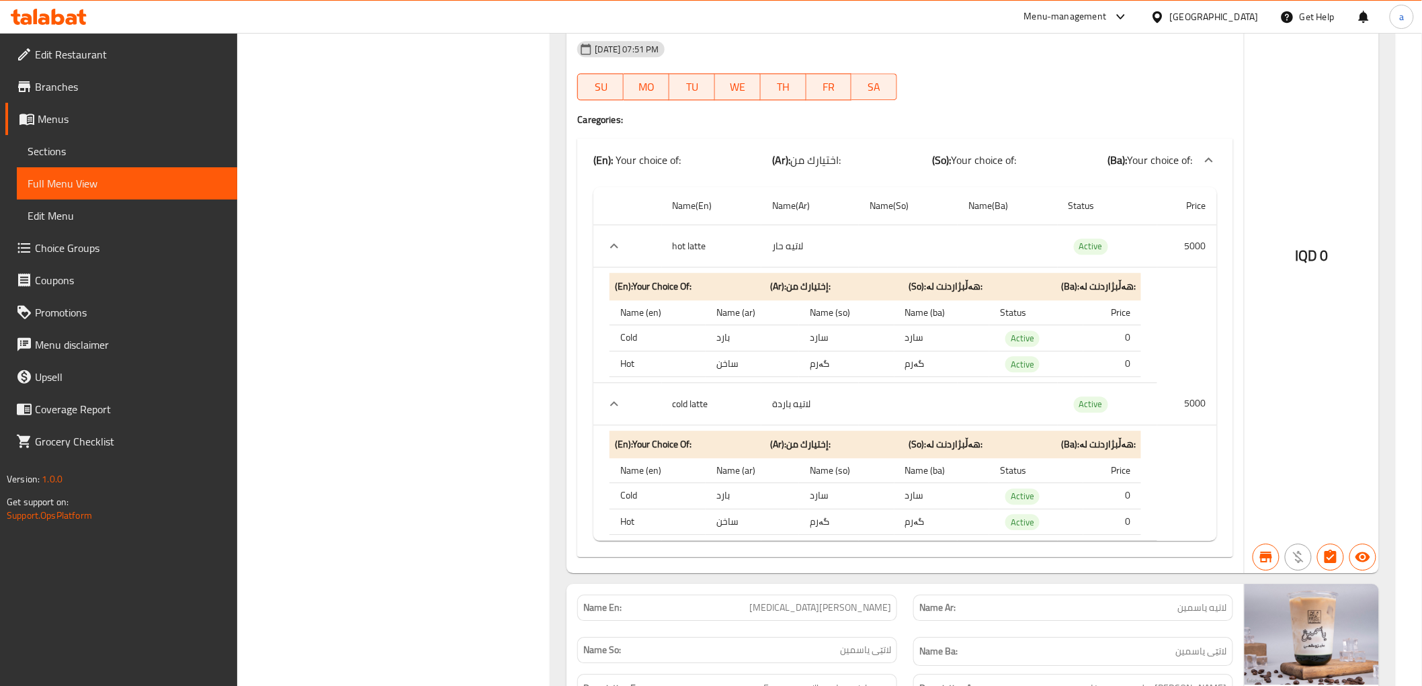
type input "Latte"
drag, startPoint x: 816, startPoint y: 407, endPoint x: 618, endPoint y: 399, distance: 197.8
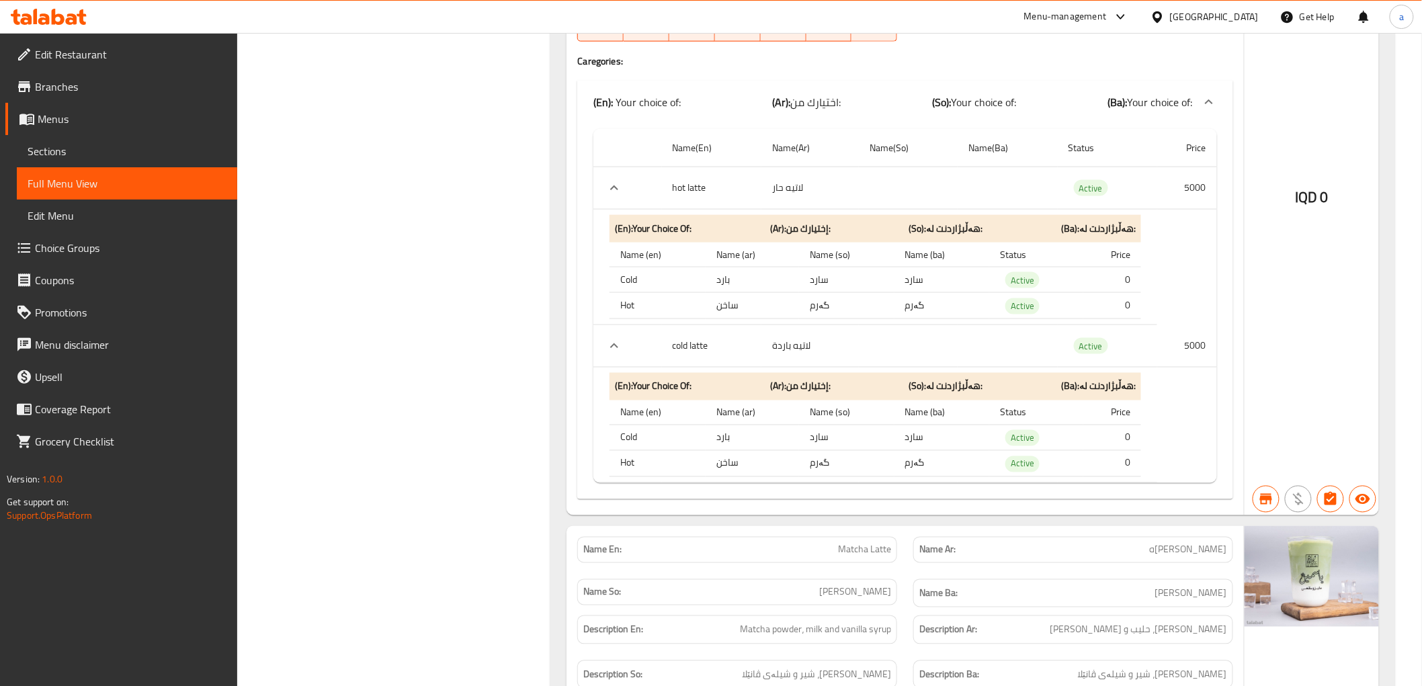
scroll to position [2777, 0]
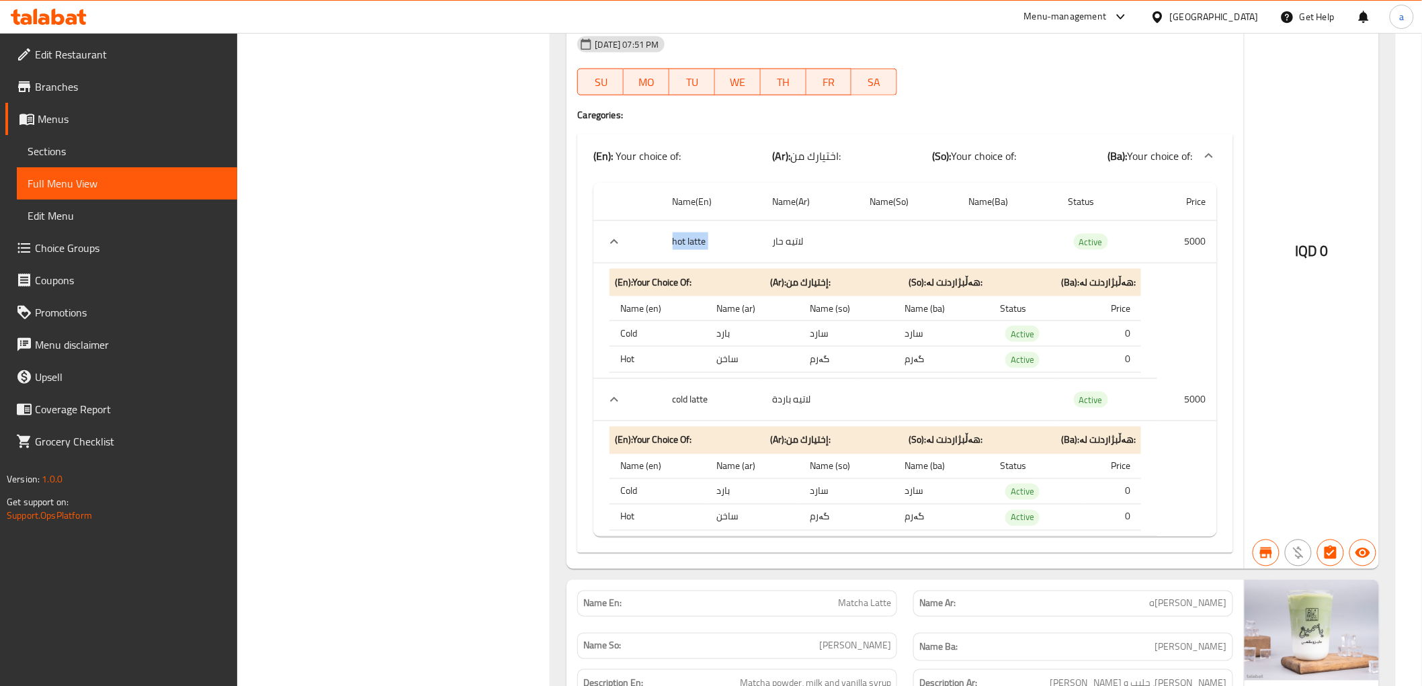
drag, startPoint x: 816, startPoint y: 245, endPoint x: 634, endPoint y: 241, distance: 181.5
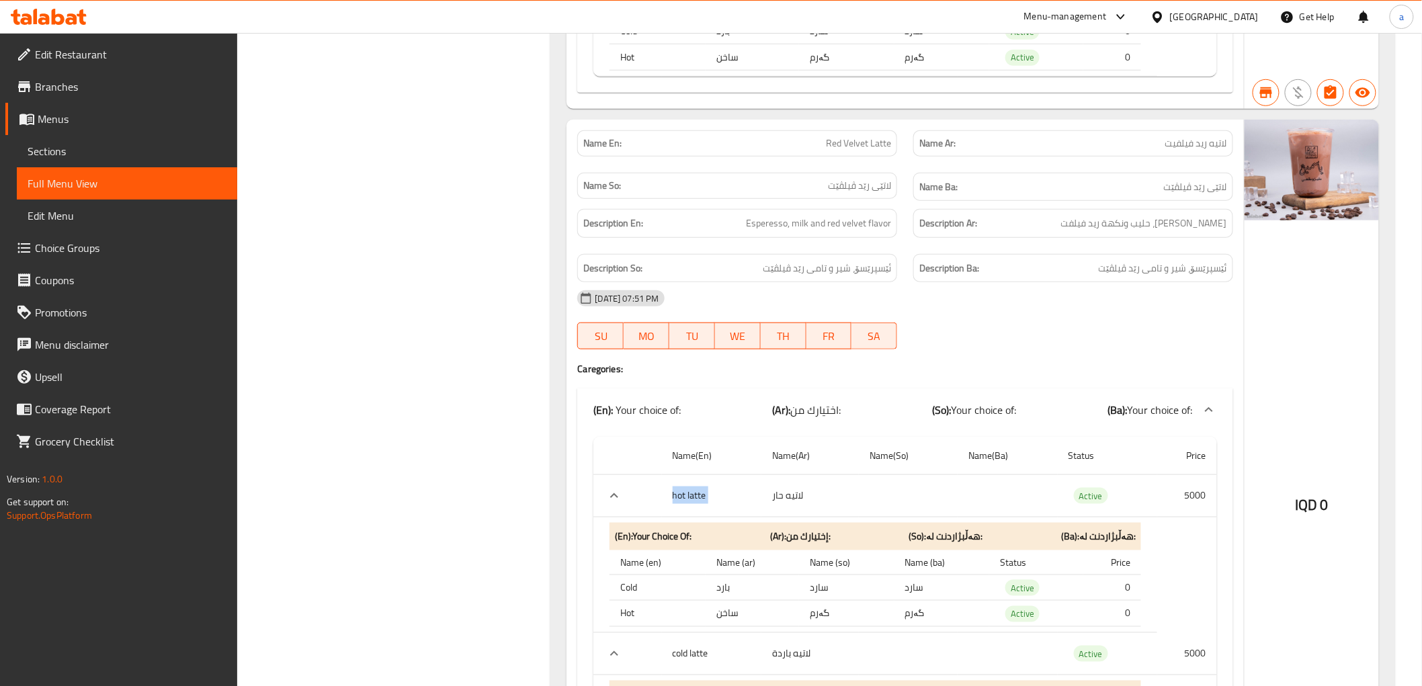
scroll to position [2329, 0]
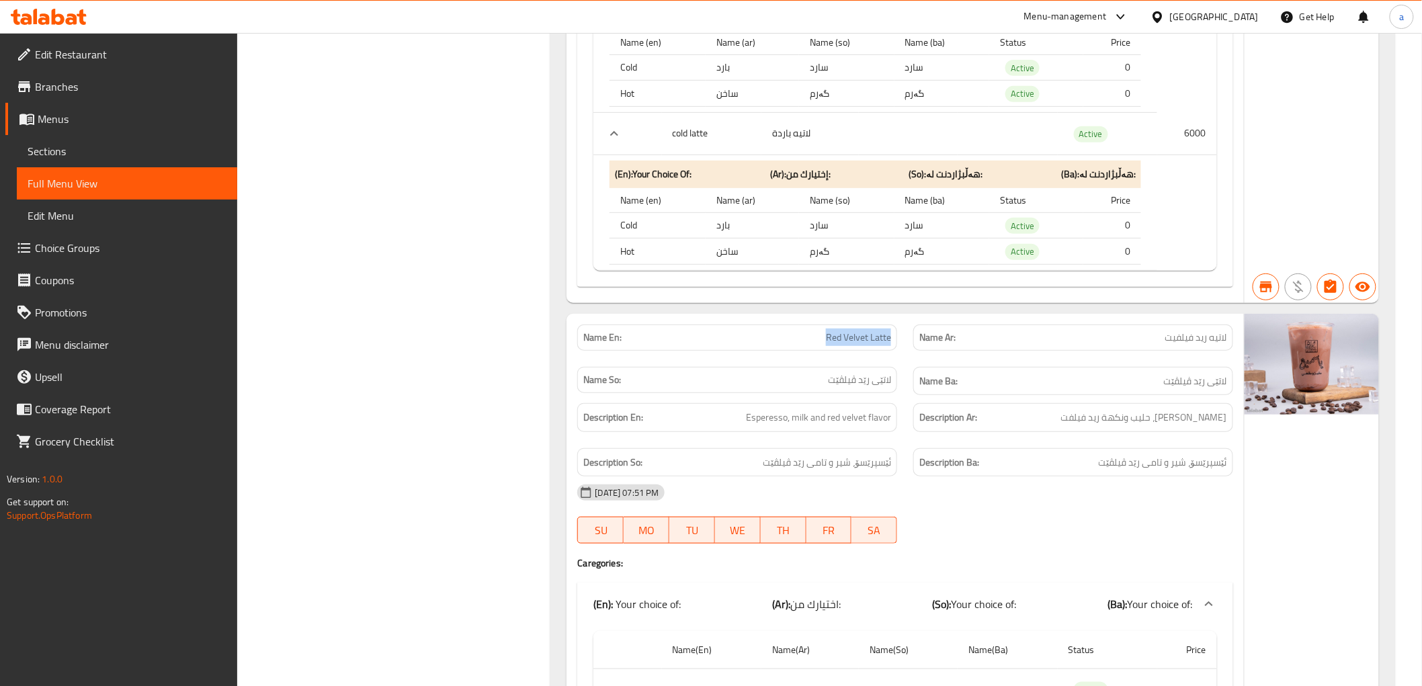
drag, startPoint x: 824, startPoint y: 334, endPoint x: 894, endPoint y: 344, distance: 71.3
click at [894, 344] on div "Name En: Red Velvet Latte" at bounding box center [737, 338] width 320 height 26
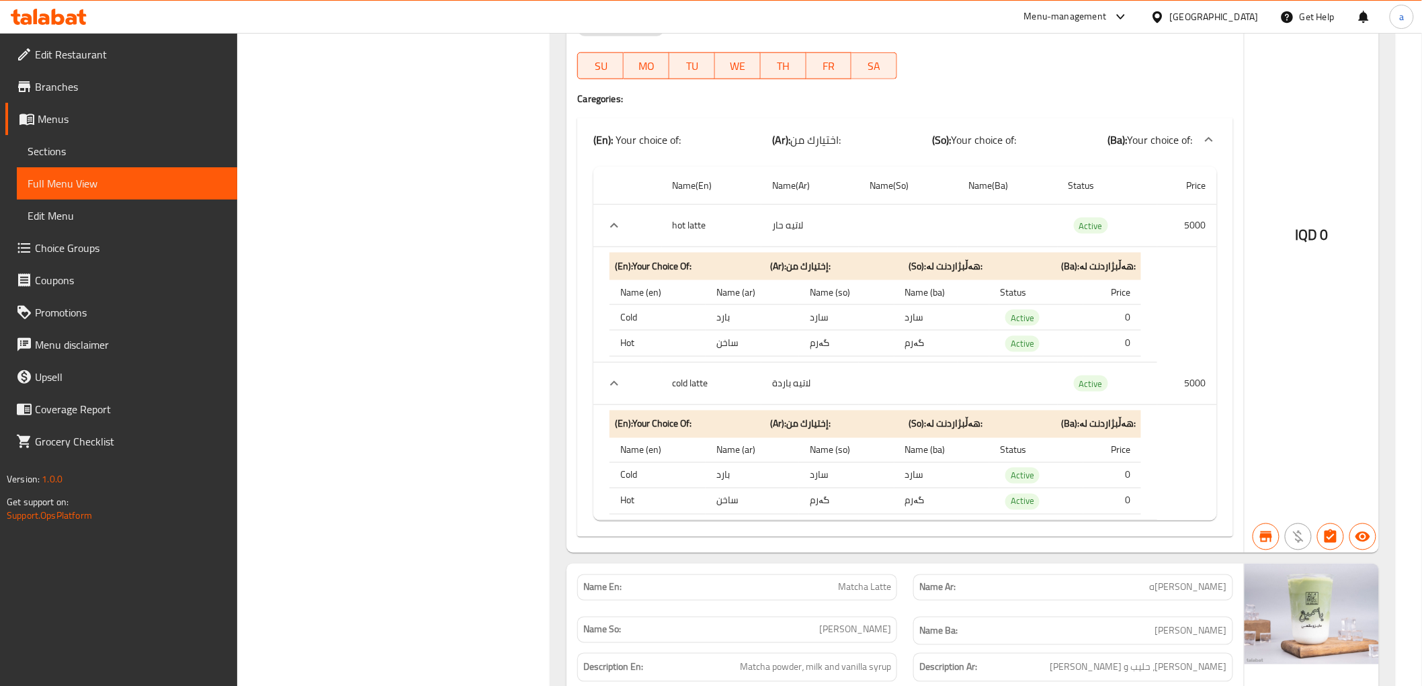
scroll to position [2777, 0]
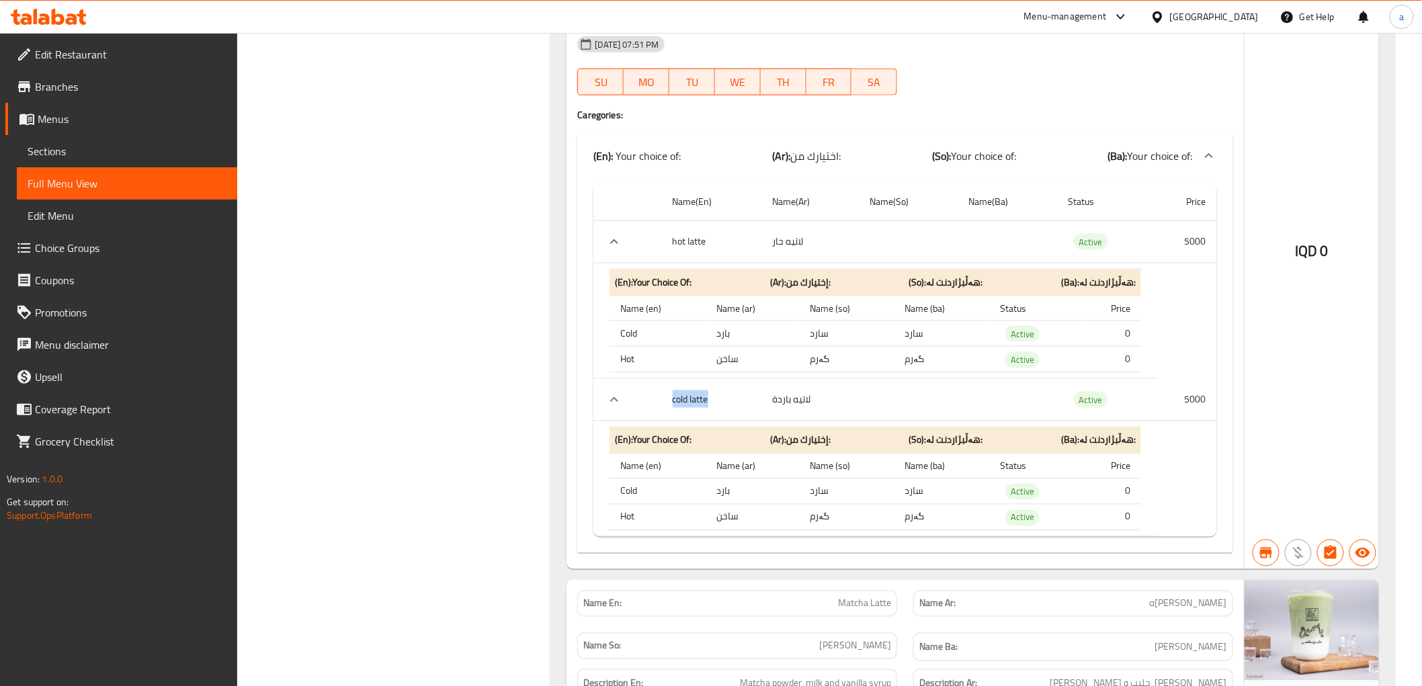
drag, startPoint x: 673, startPoint y: 398, endPoint x: 726, endPoint y: 406, distance: 54.4
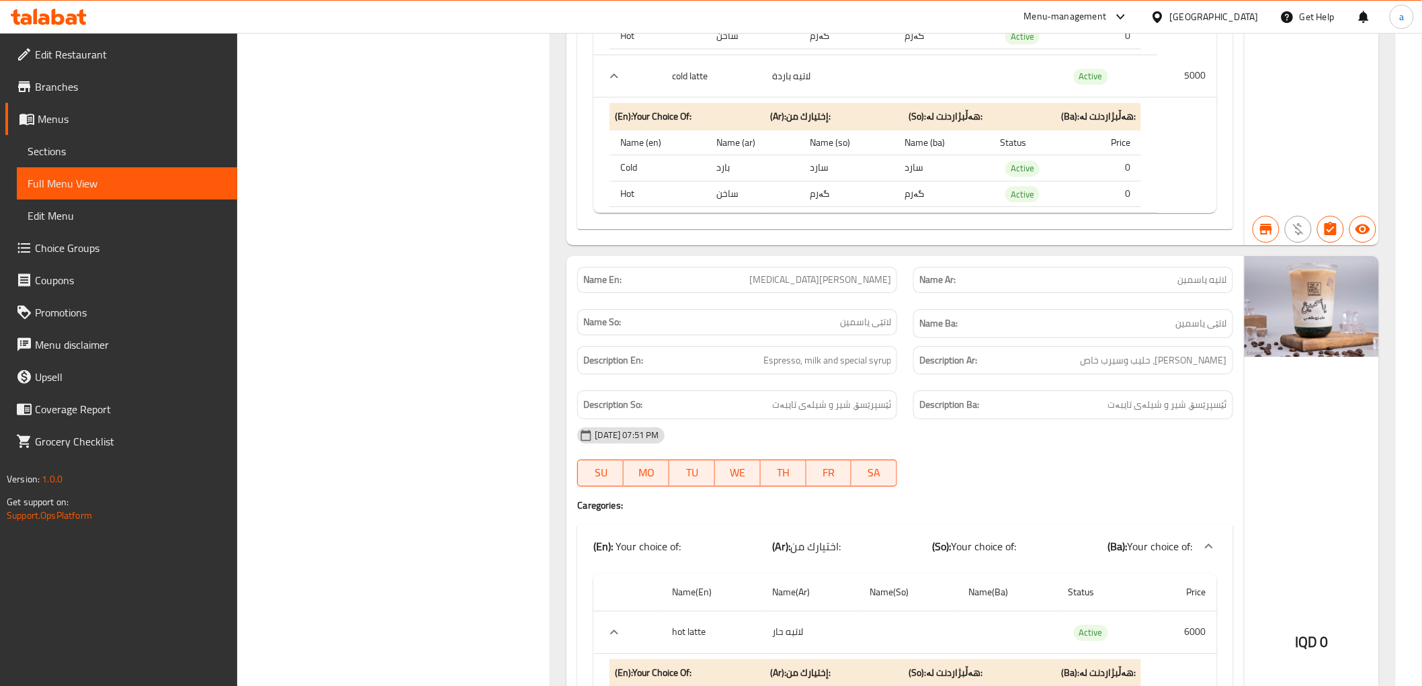
scroll to position [1433, 0]
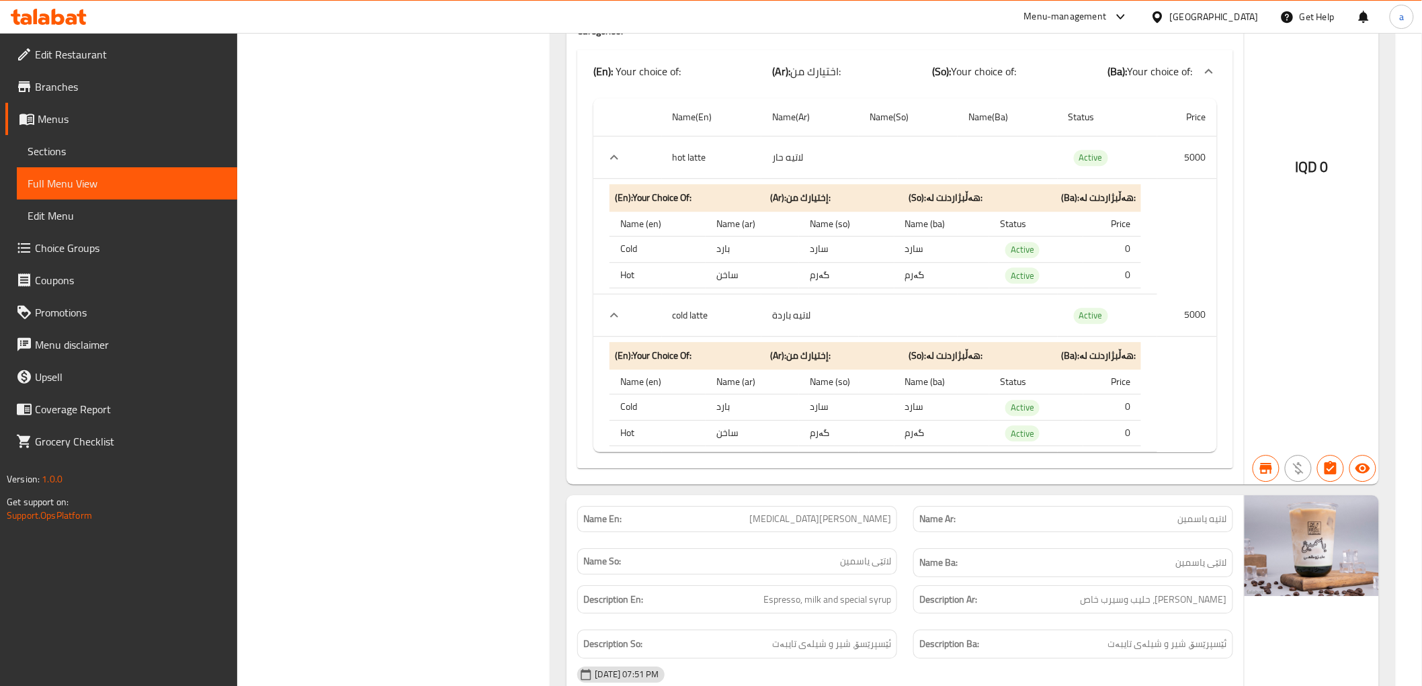
click at [139, 152] on span "Sections" at bounding box center [127, 151] width 199 height 16
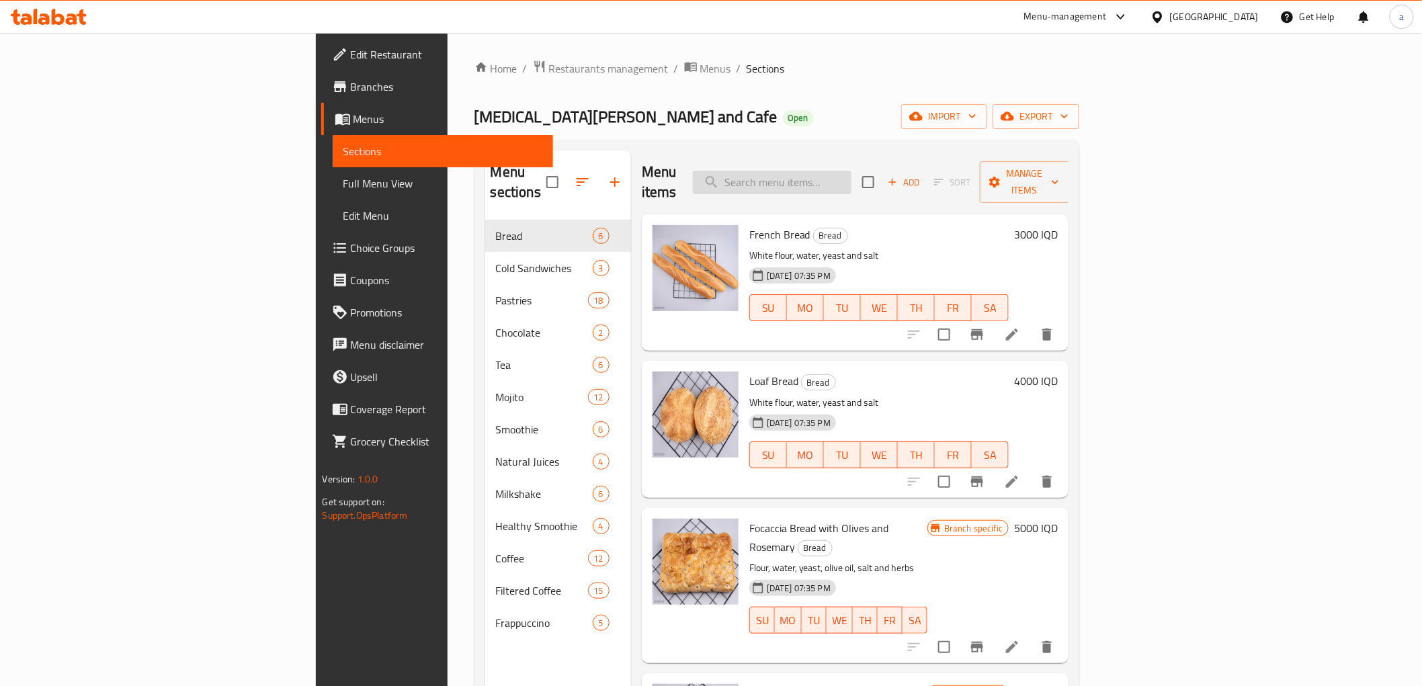
click at [851, 175] on input "search" at bounding box center [772, 183] width 159 height 24
paste input "Latte"
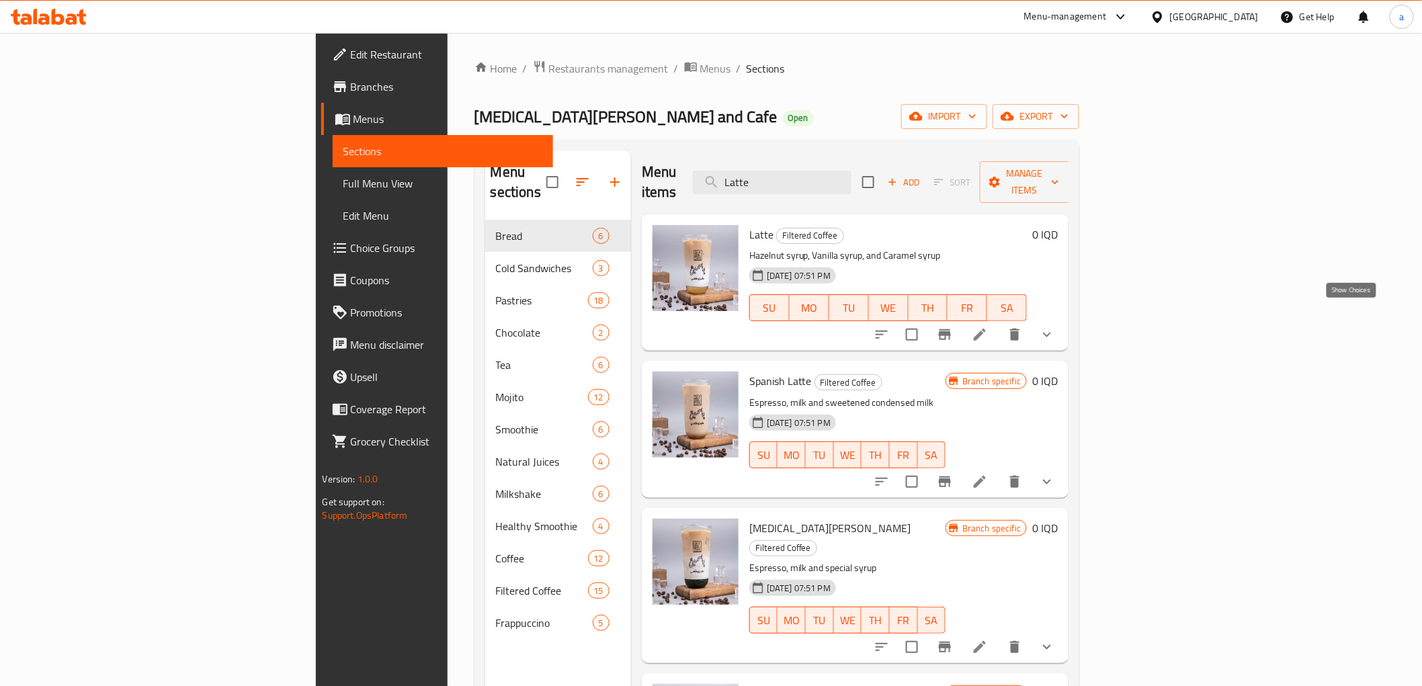
type input "Latte"
click at [1055, 327] on icon "show more" at bounding box center [1047, 335] width 16 height 16
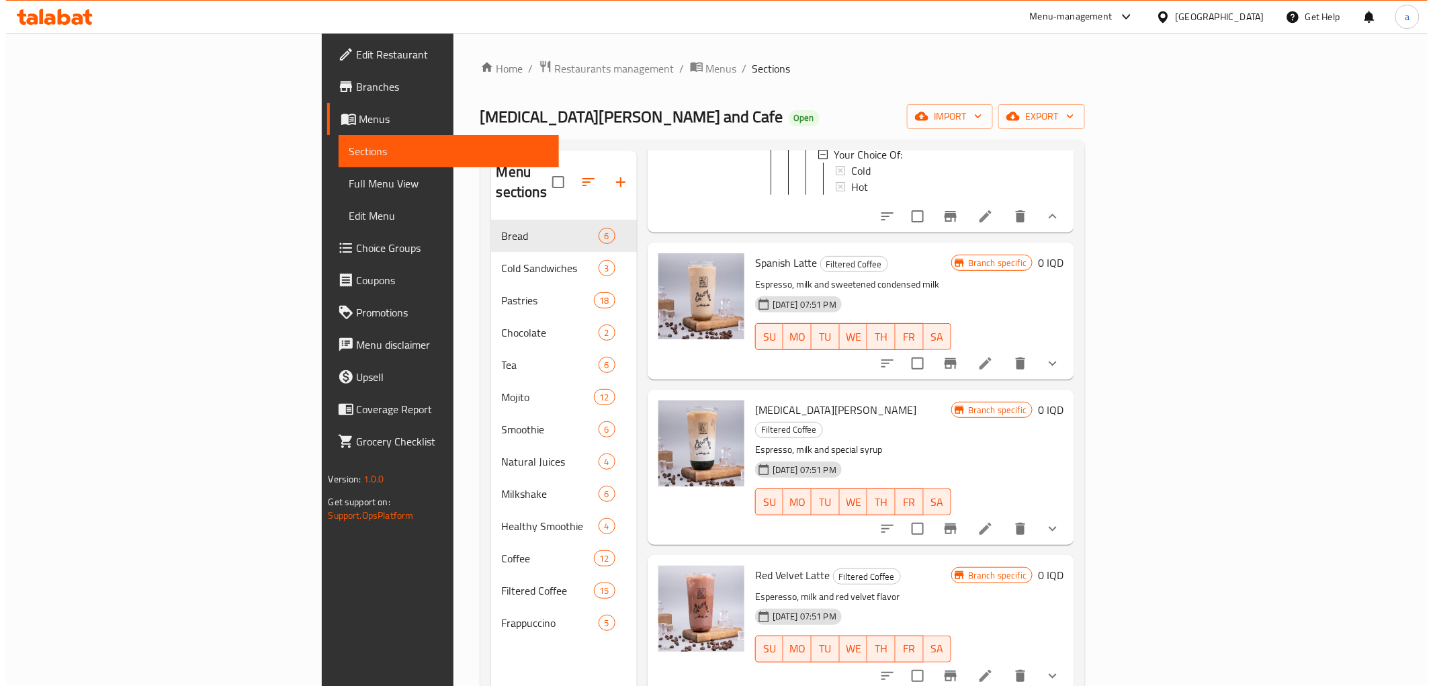
scroll to position [448, 0]
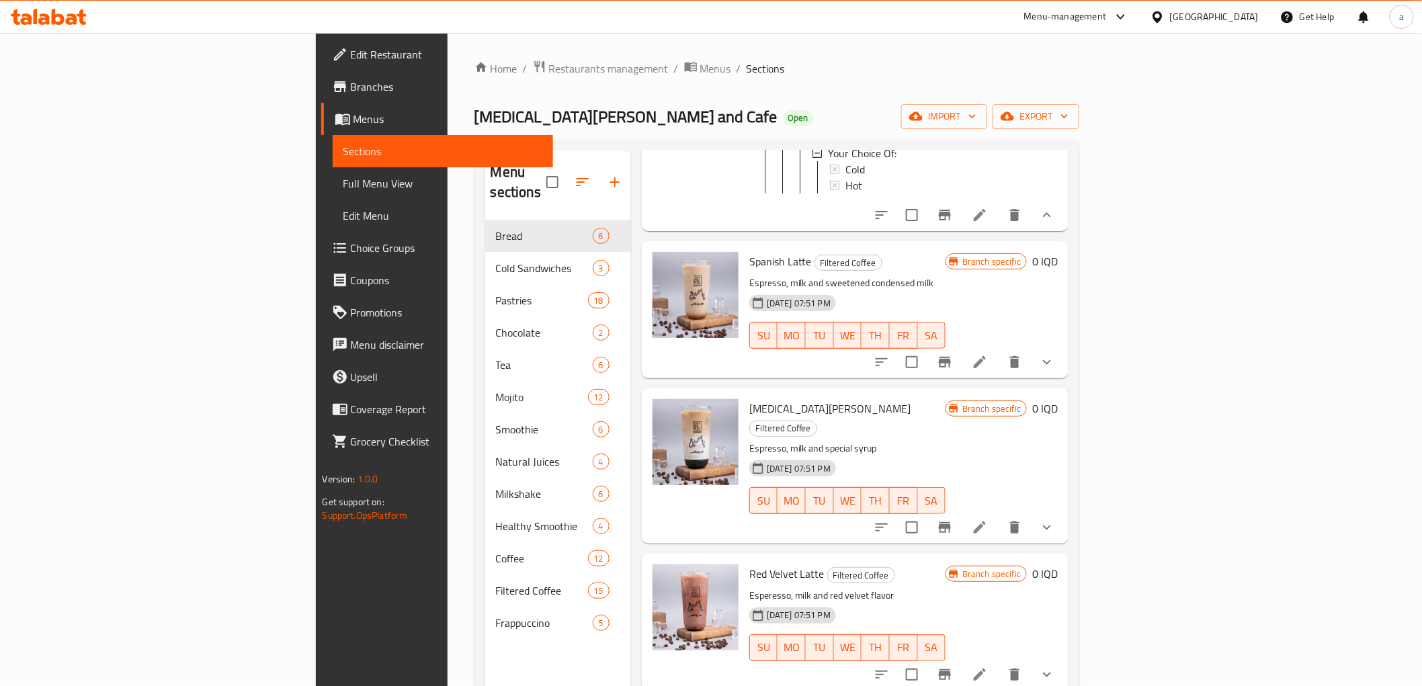
click at [999, 203] on li at bounding box center [980, 215] width 38 height 24
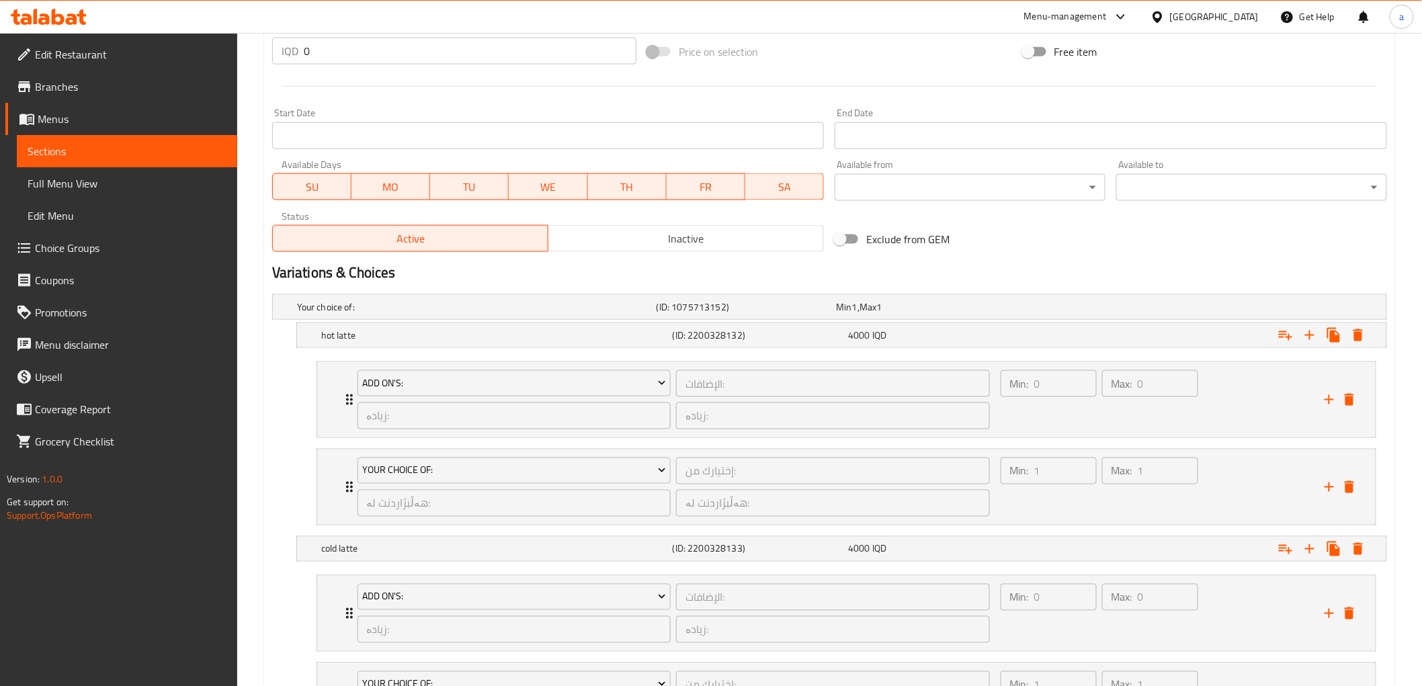
scroll to position [816, 0]
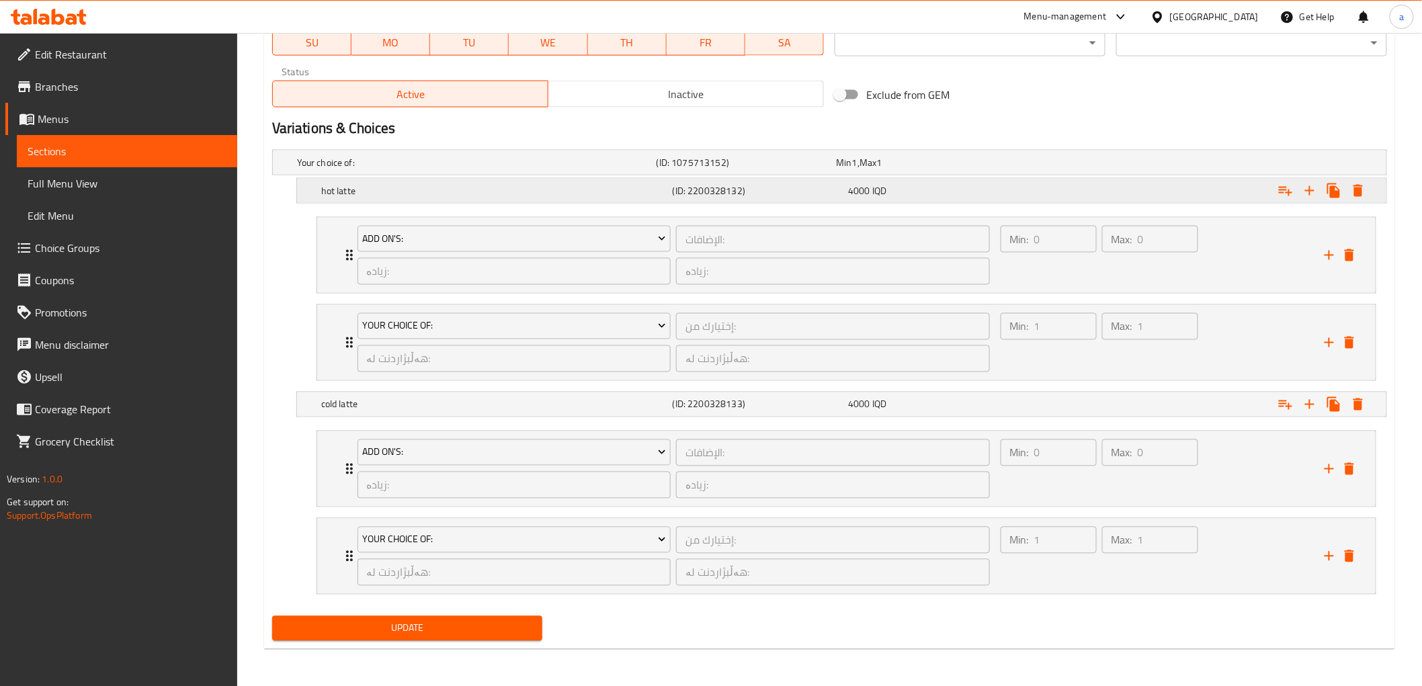
click at [616, 169] on h5 "hot latte" at bounding box center [474, 162] width 354 height 13
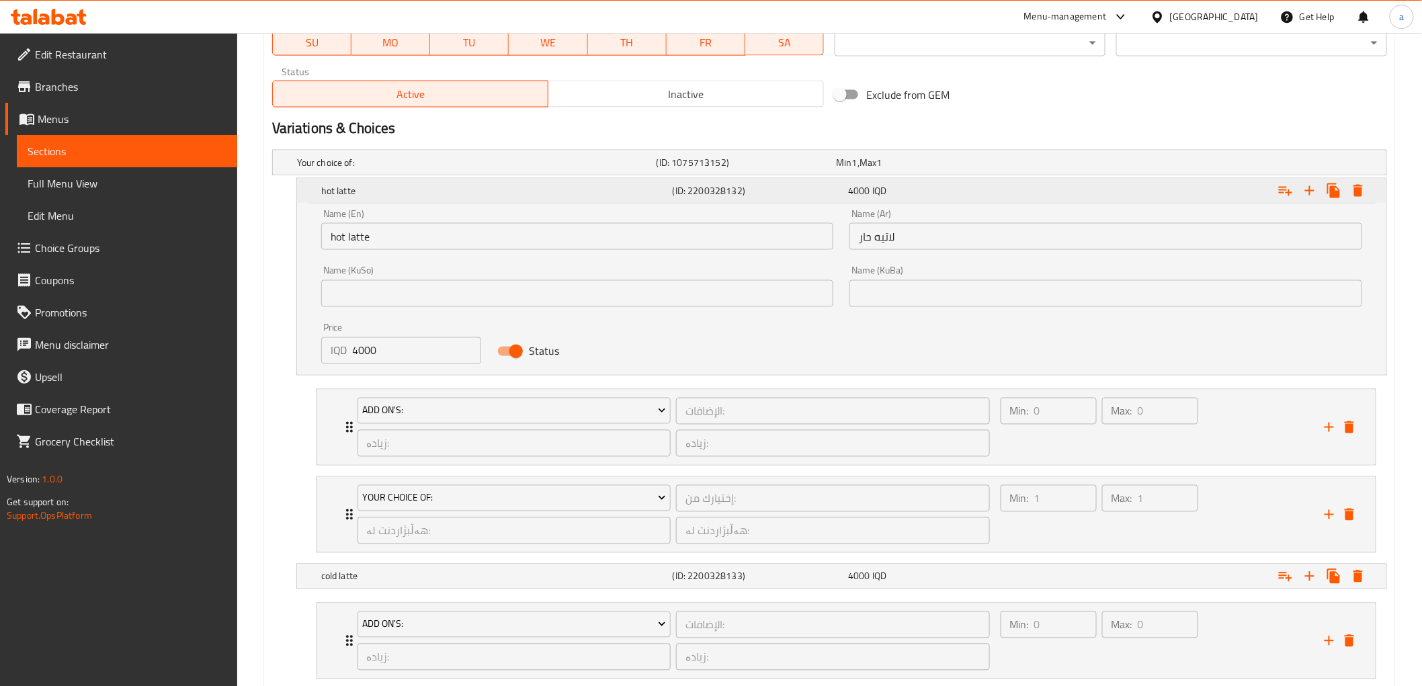
click at [675, 184] on h5 "(ID: 2200328132)" at bounding box center [758, 190] width 171 height 13
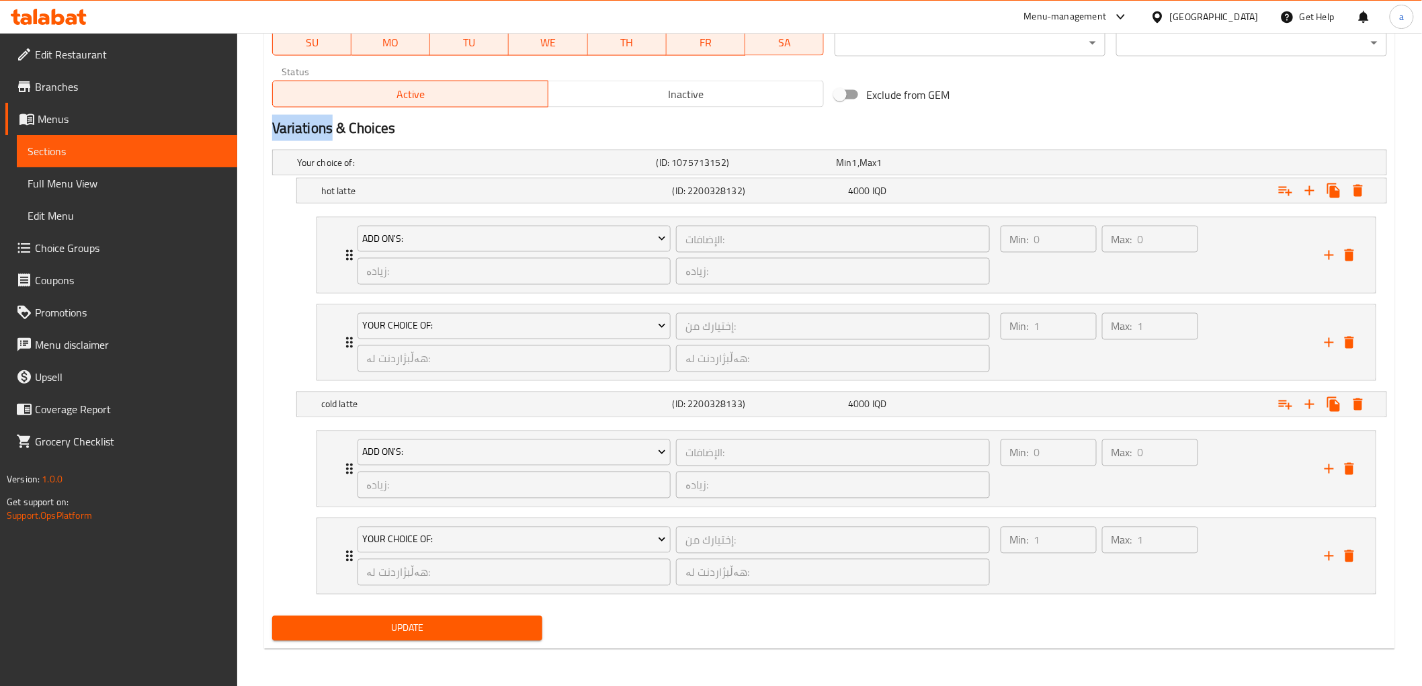
drag, startPoint x: 332, startPoint y: 126, endPoint x: 238, endPoint y: 136, distance: 94.6
click at [328, 250] on div "Add On's: الإضافات: ​ زیادە: ​ زیادە: ​ Min: 0 ​ Max: 0 ​" at bounding box center [846, 255] width 1058 height 75
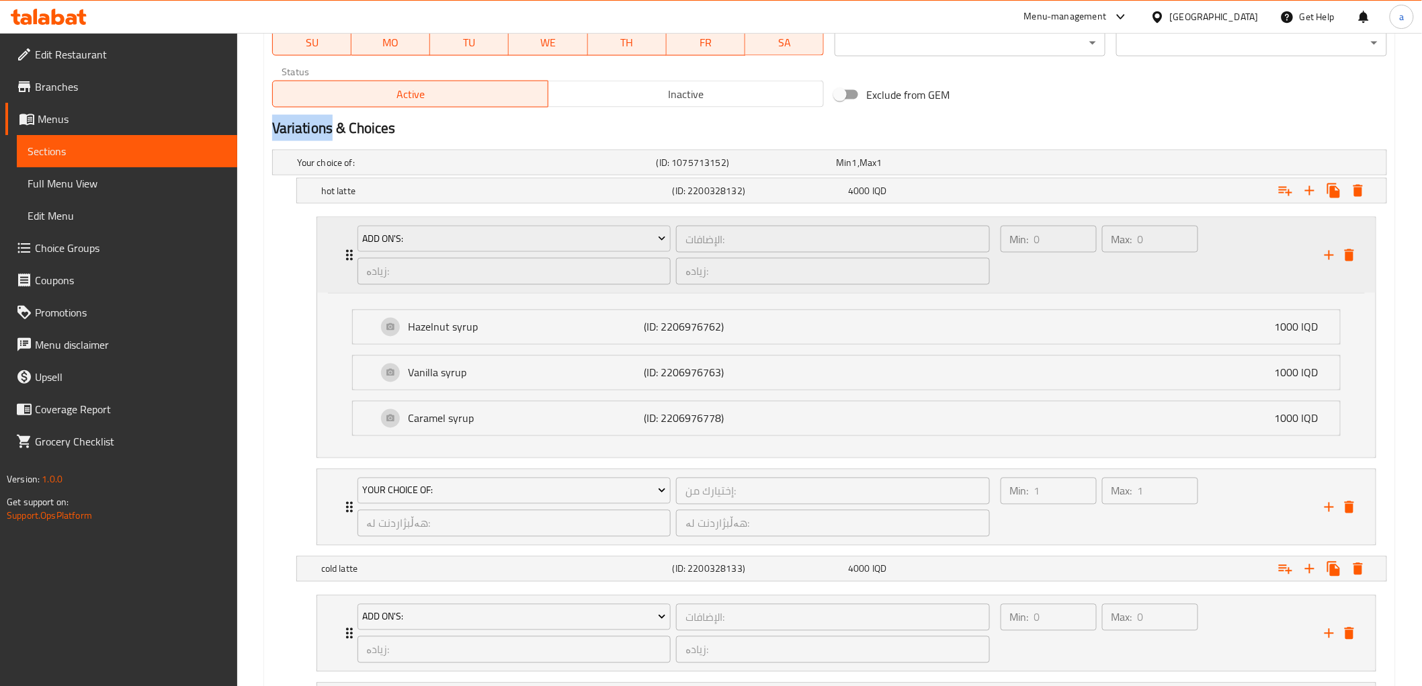
click at [328, 250] on div "Add On's: الإضافات: ​ زیادە: ​ زیادە: ​ Min: 0 ​ Max: 0 ​" at bounding box center [846, 255] width 1058 height 75
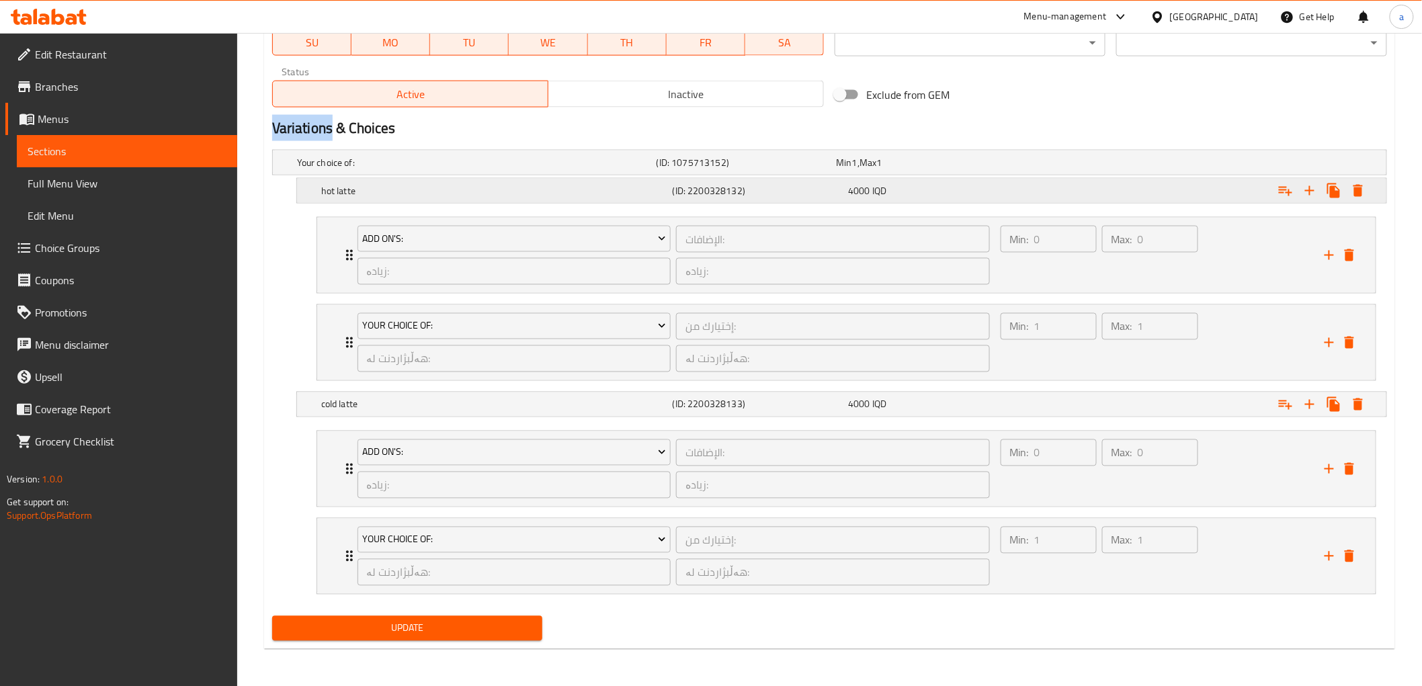
click at [383, 169] on h5 "hot latte" at bounding box center [474, 162] width 354 height 13
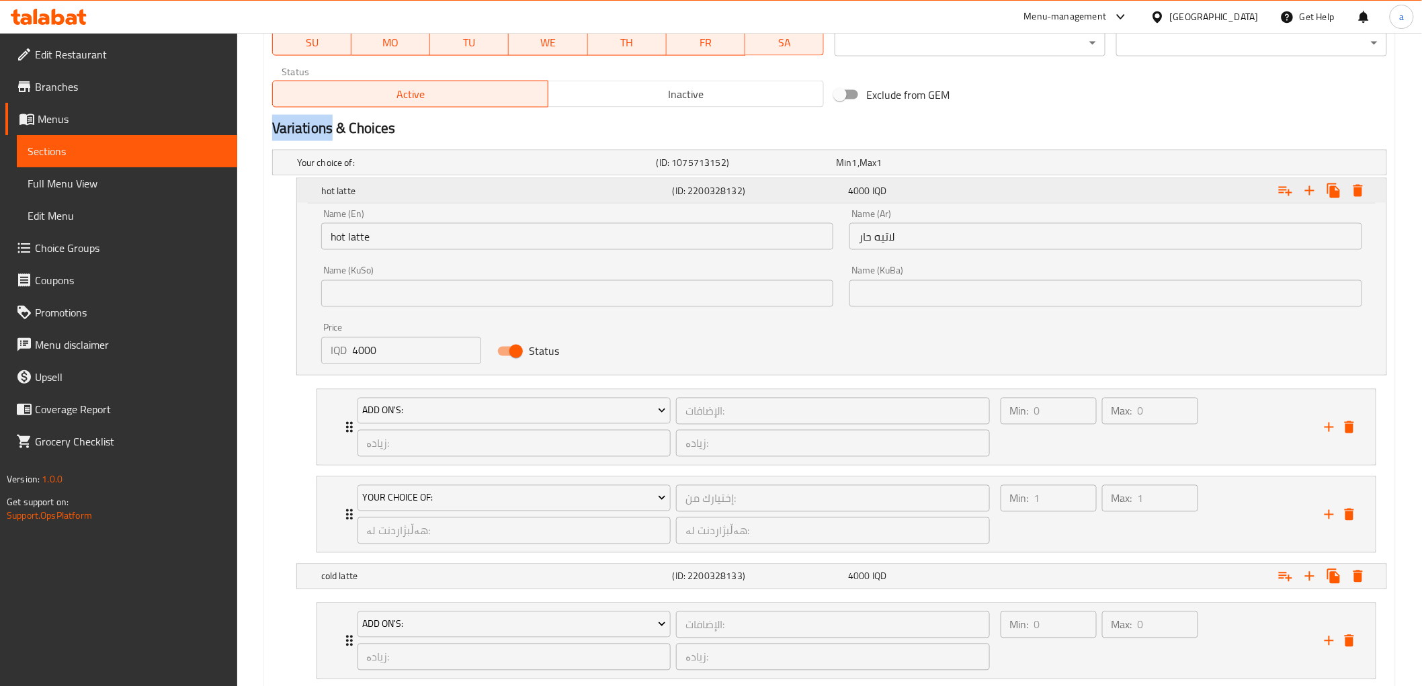
click at [383, 184] on h5 "hot latte" at bounding box center [494, 190] width 346 height 13
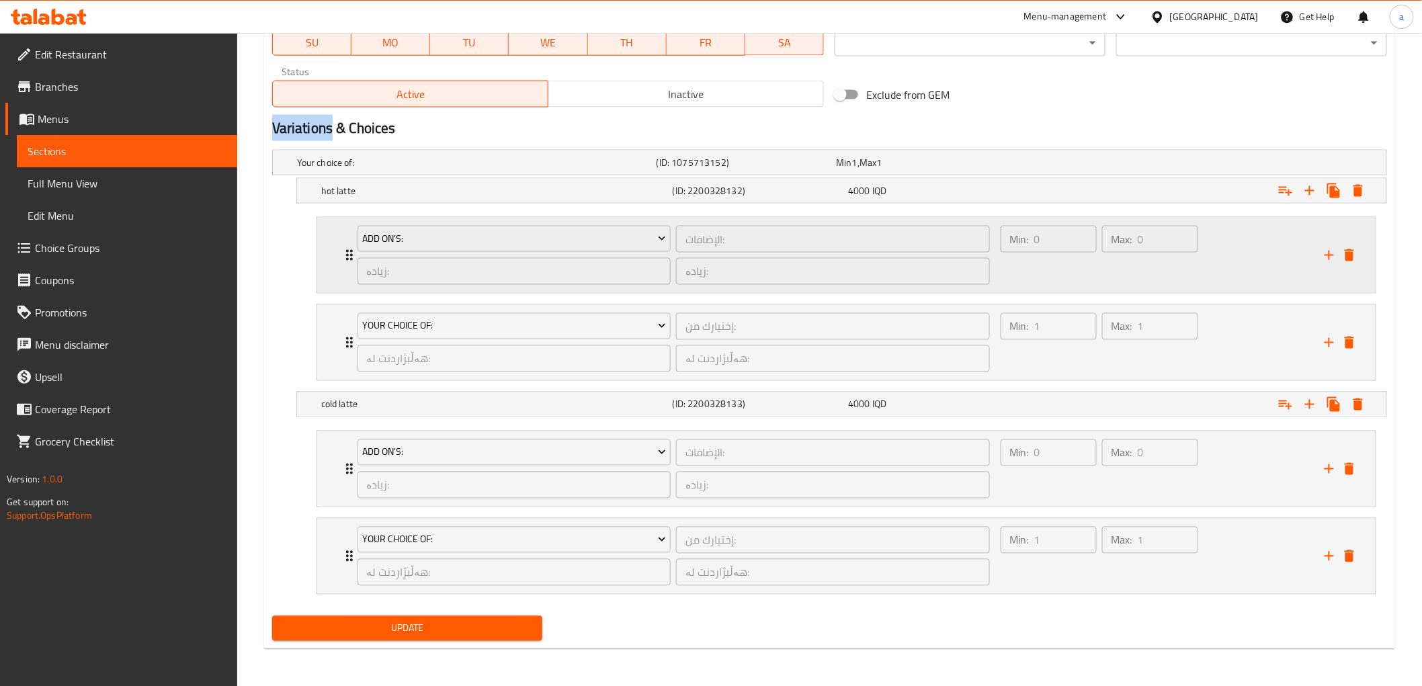
click at [341, 237] on div "Add On's: الإضافات: ​ زیادە: ​ زیادە: ​ Min: 0 ​ Max: 0 ​" at bounding box center [850, 255] width 1018 height 75
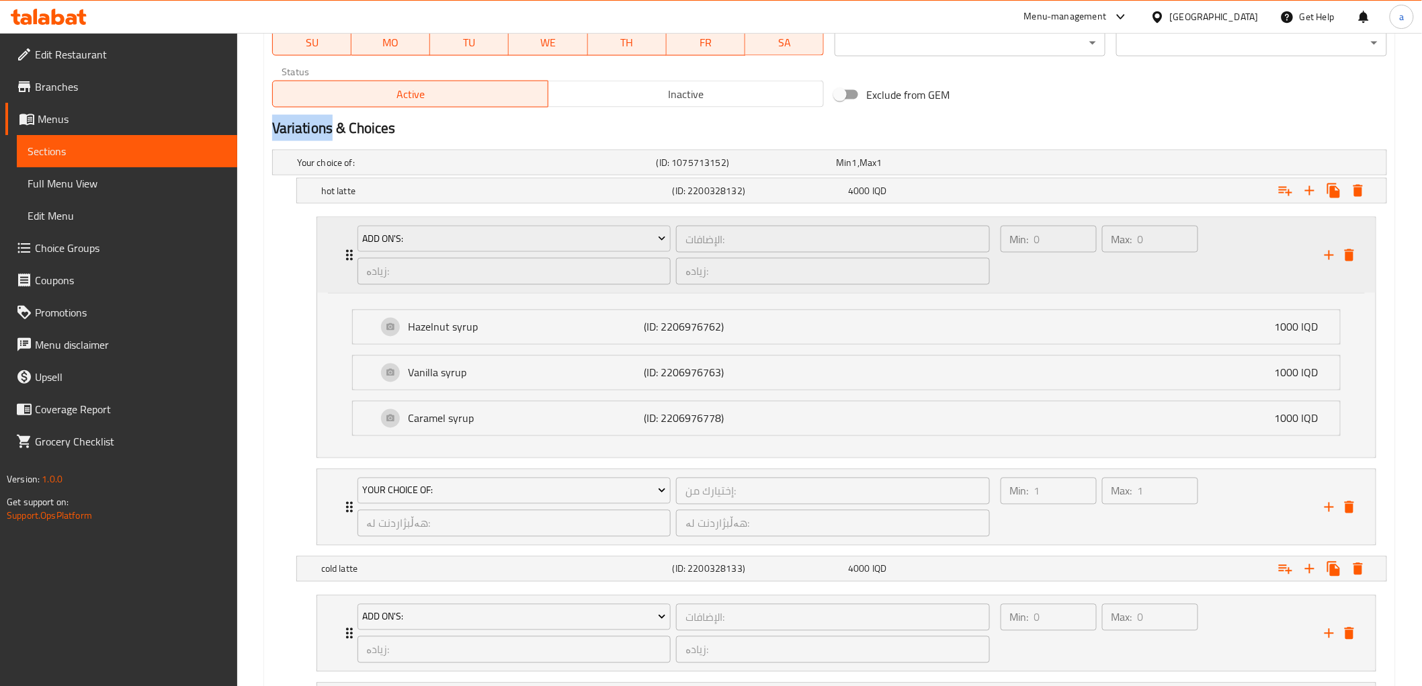
click at [341, 237] on div "Add On's: الإضافات: ​ زیادە: ​ زیادە: ​ Min: 0 ​ Max: 0 ​" at bounding box center [850, 255] width 1018 height 75
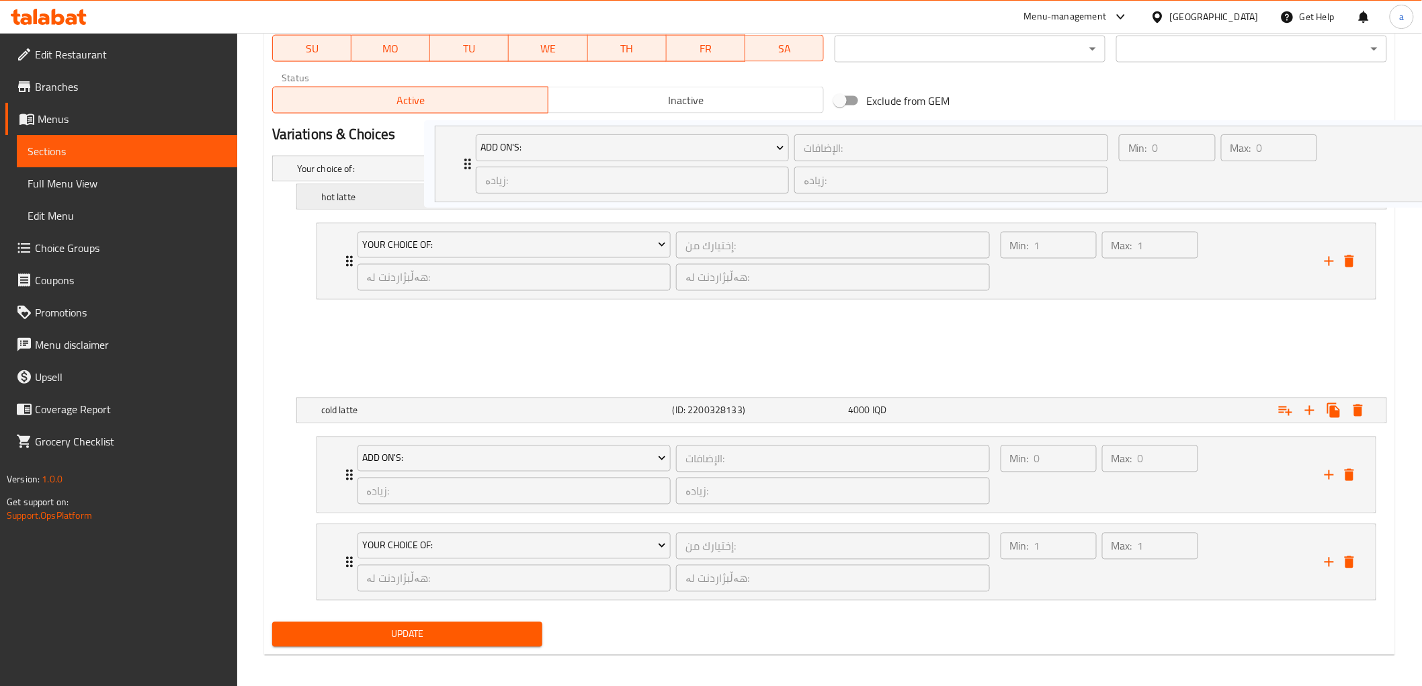
scroll to position [809, 0]
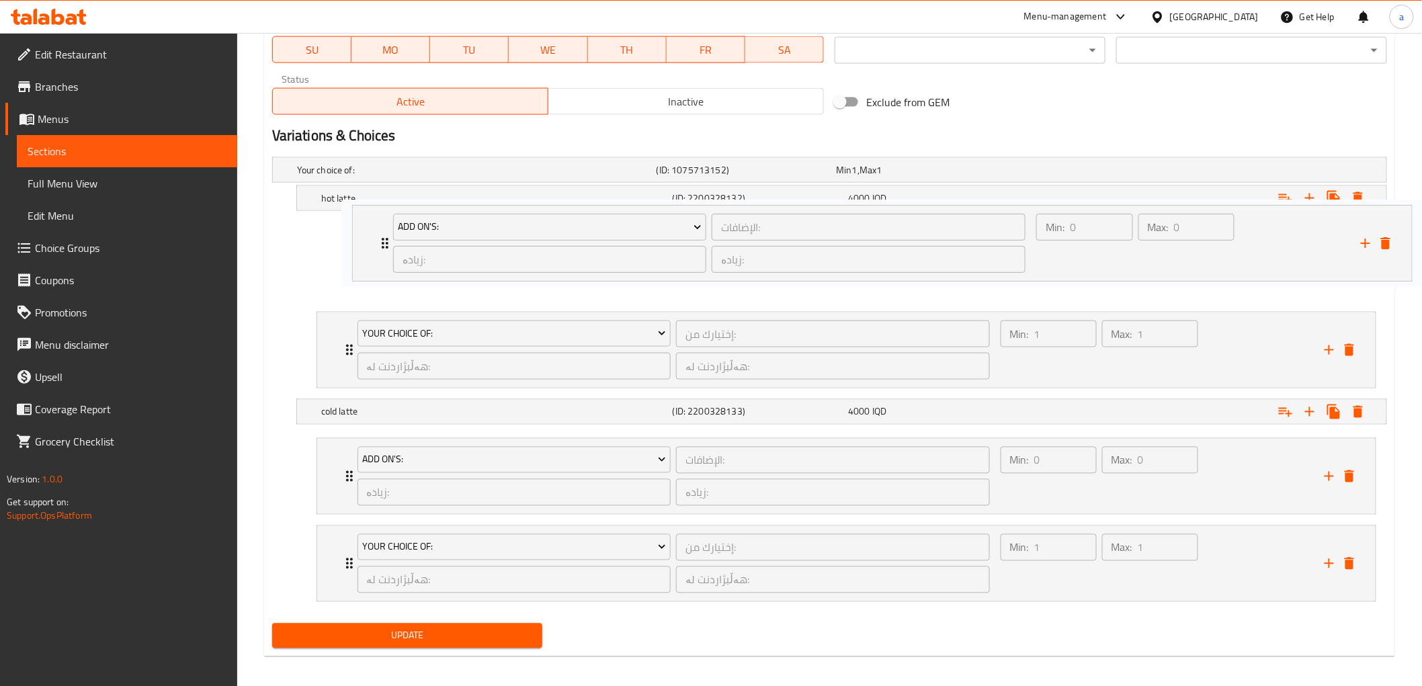
drag, startPoint x: 341, startPoint y: 237, endPoint x: 393, endPoint y: 231, distance: 52.8
click at [393, 231] on div "Add On's: الإضافات: ​ زیادە: ​ زیادە: ​ Min: 0 ​ Max: 0 ​ Hazelnut syrup (ID: 2…" at bounding box center [846, 306] width 1081 height 175
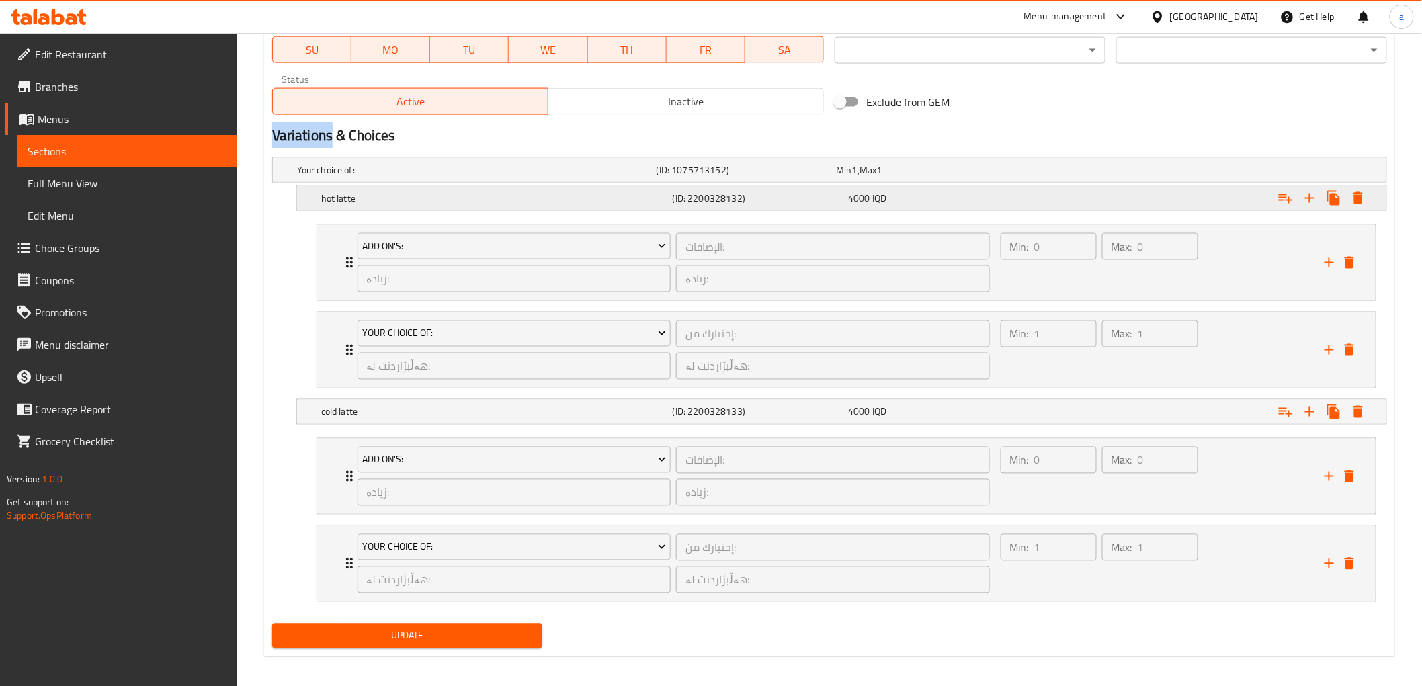
click at [353, 185] on div "hot latte (ID: 2200328132) 4000 IQD" at bounding box center [833, 170] width 1079 height 30
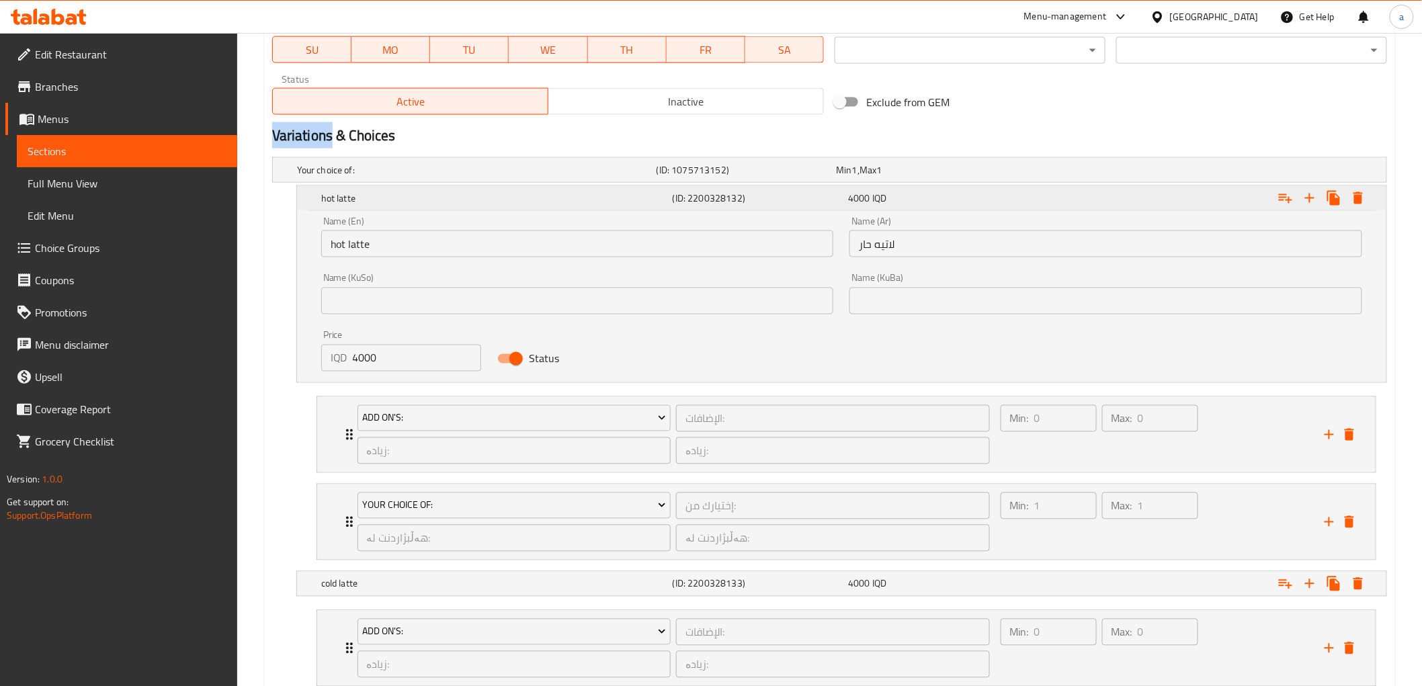
click at [364, 203] on h5 "hot latte" at bounding box center [494, 198] width 346 height 13
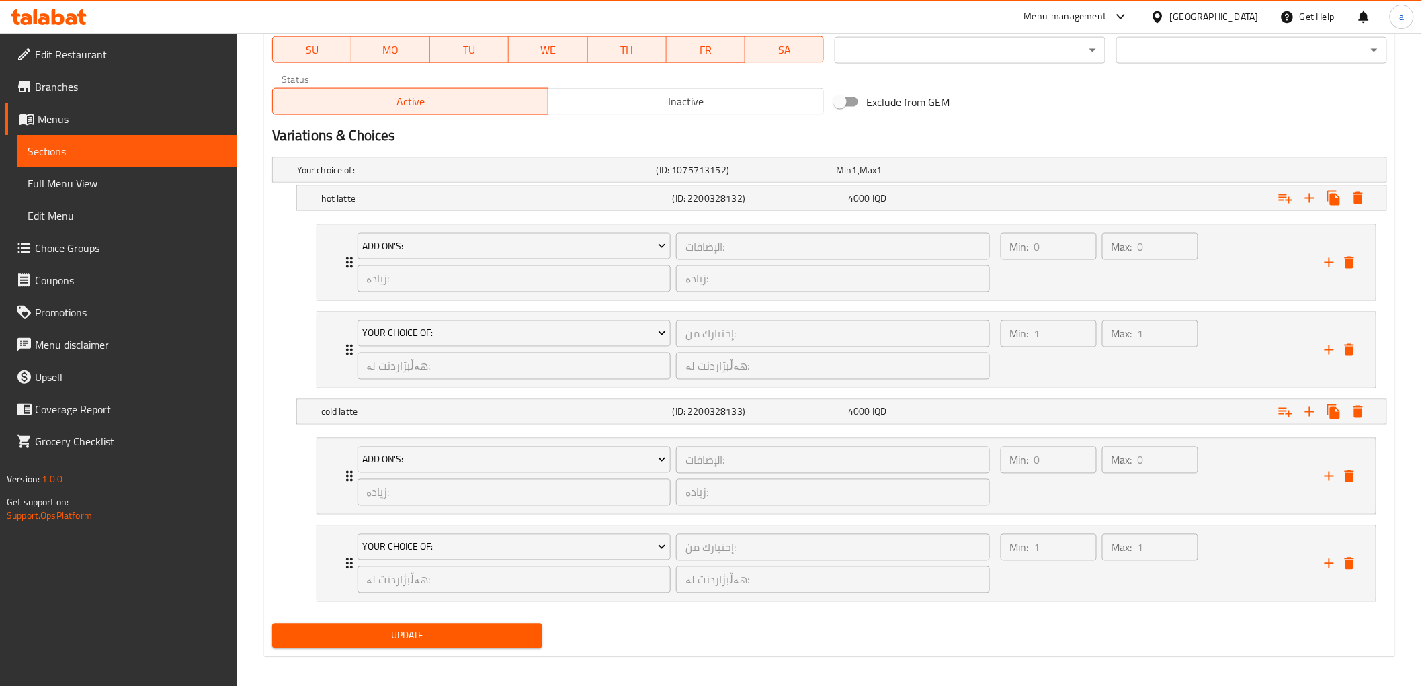
click at [413, 142] on h2 "Variations & Choices" at bounding box center [829, 136] width 1115 height 20
click at [343, 249] on div "Add On's: الإضافات: ​ زیادە: ​ زیادە: ​ Min: 0 ​ Max: 0 ​" at bounding box center [850, 262] width 1018 height 75
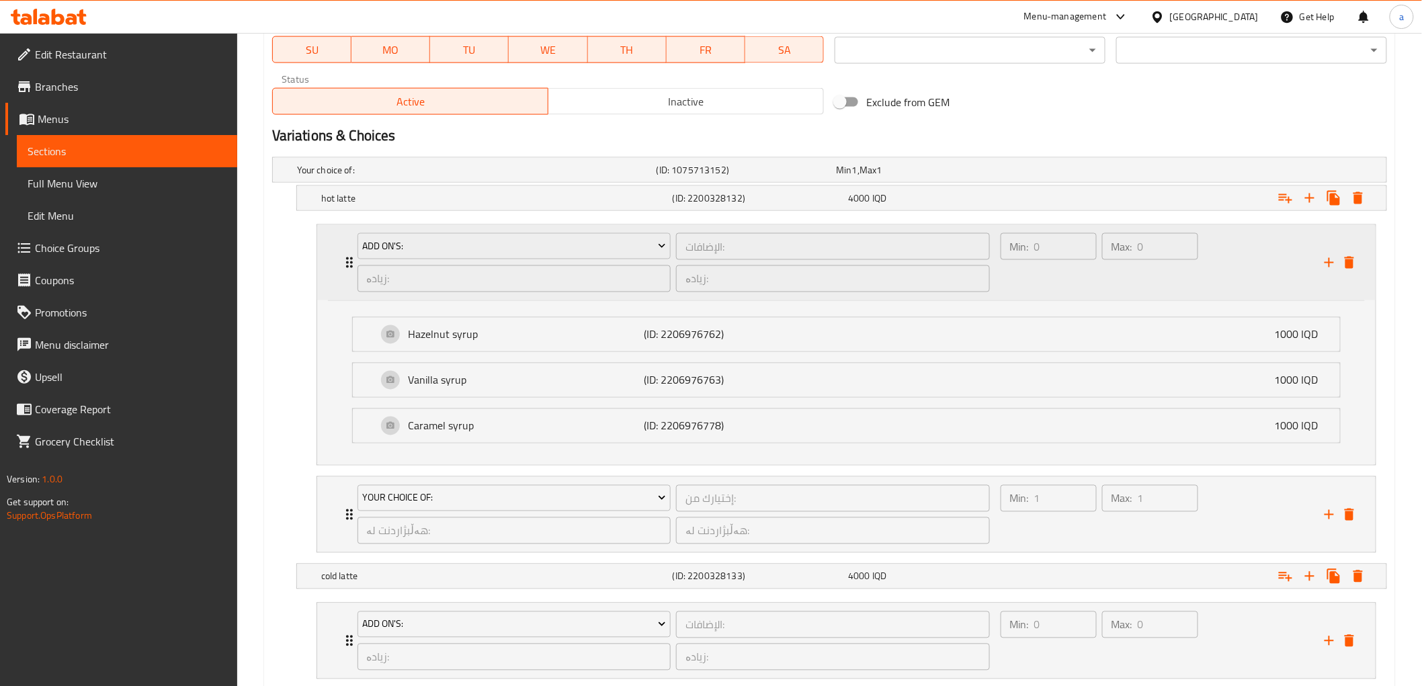
click at [343, 249] on div "Add On's: الإضافات: ​ زیادە: ​ زیادە: ​ Min: 0 ​ Max: 0 ​" at bounding box center [850, 262] width 1018 height 75
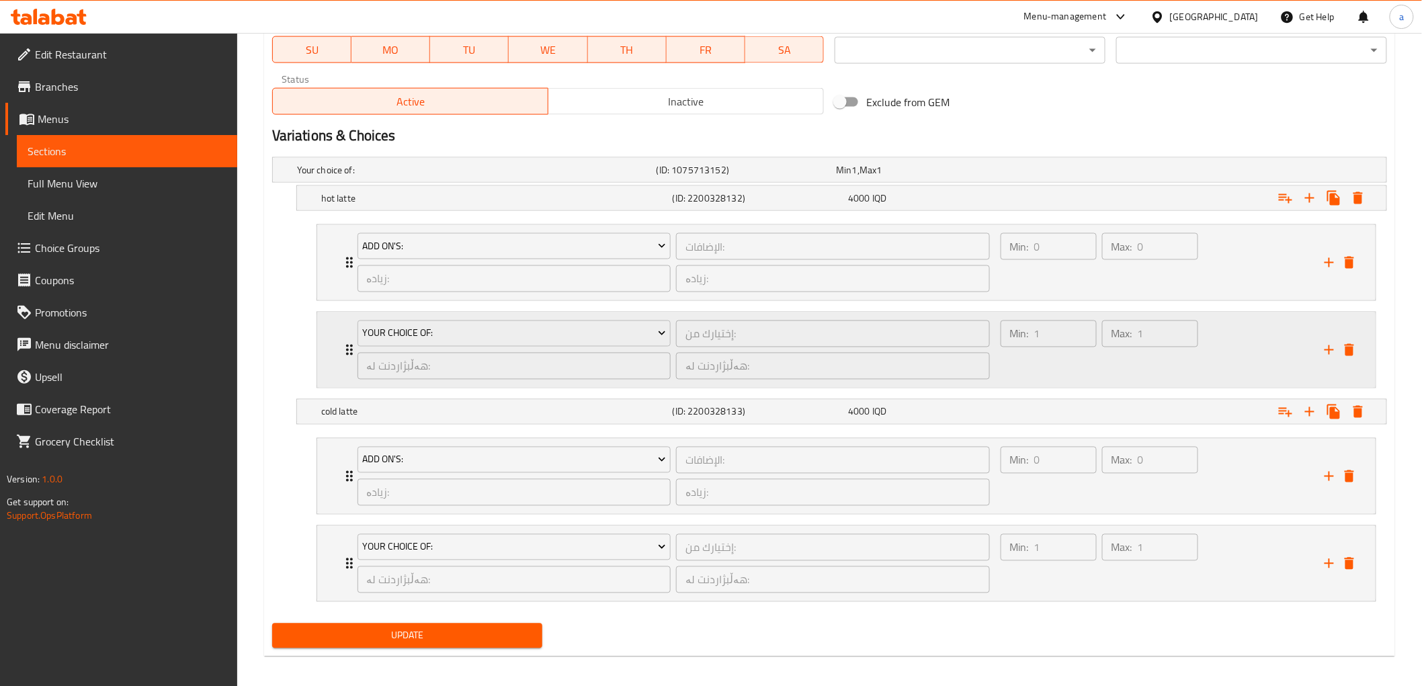
click at [346, 335] on div "Your Choice Of: إختيارك من: ​ هەڵبژاردنت لە: ​ هەڵبژاردنت لە: ​ Min: 1 ​ Max: 1…" at bounding box center [850, 349] width 1018 height 75
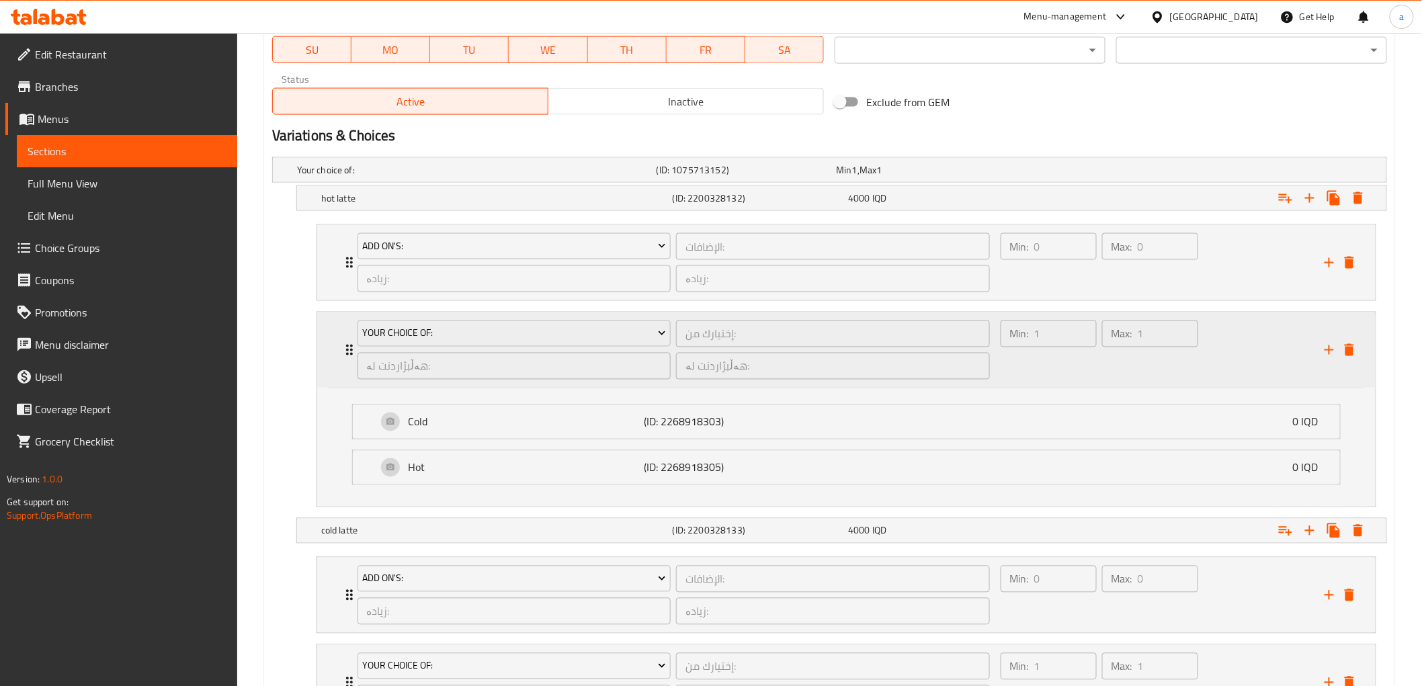
click at [341, 332] on div "Your Choice Of: إختيارك من: ​ هەڵبژاردنت لە: ​ هەڵبژاردنت لە: ​ Min: 1 ​ Max: 1…" at bounding box center [850, 349] width 1018 height 75
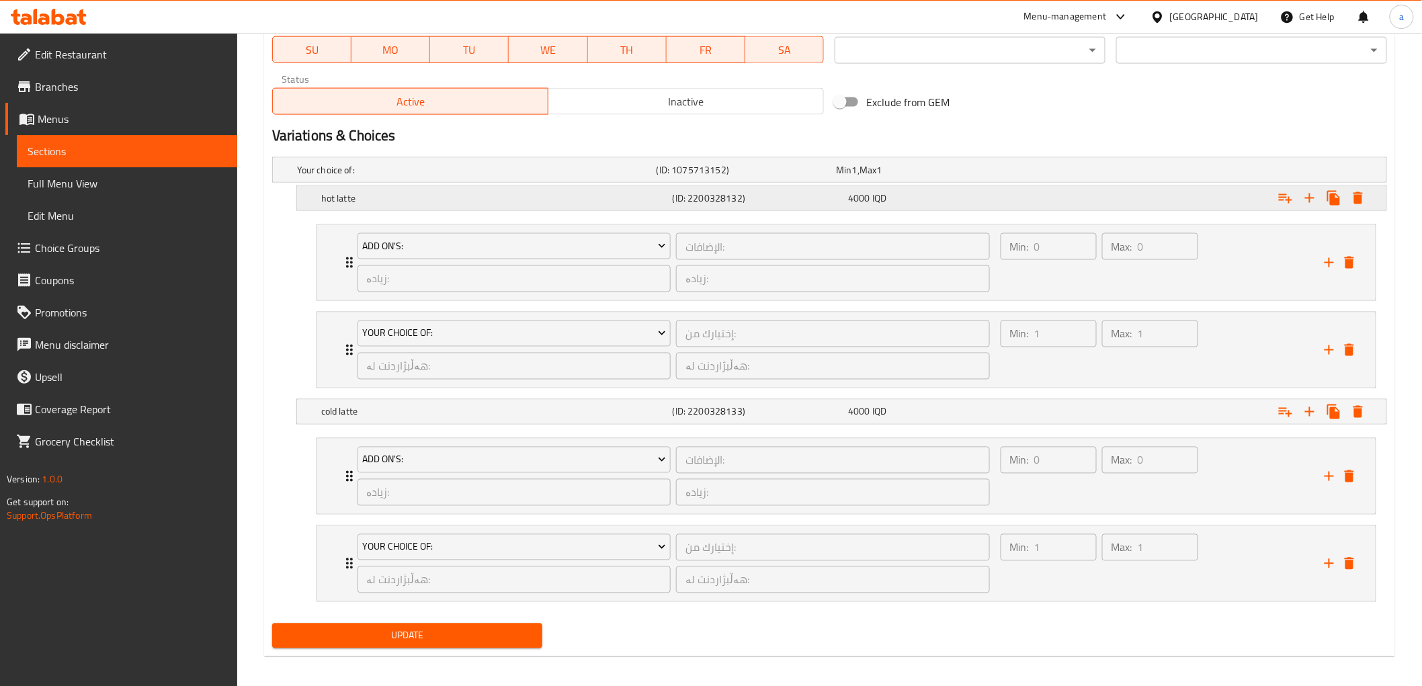
click at [410, 185] on div "hot latte (ID: 2200328132) 4000 IQD" at bounding box center [833, 170] width 1079 height 30
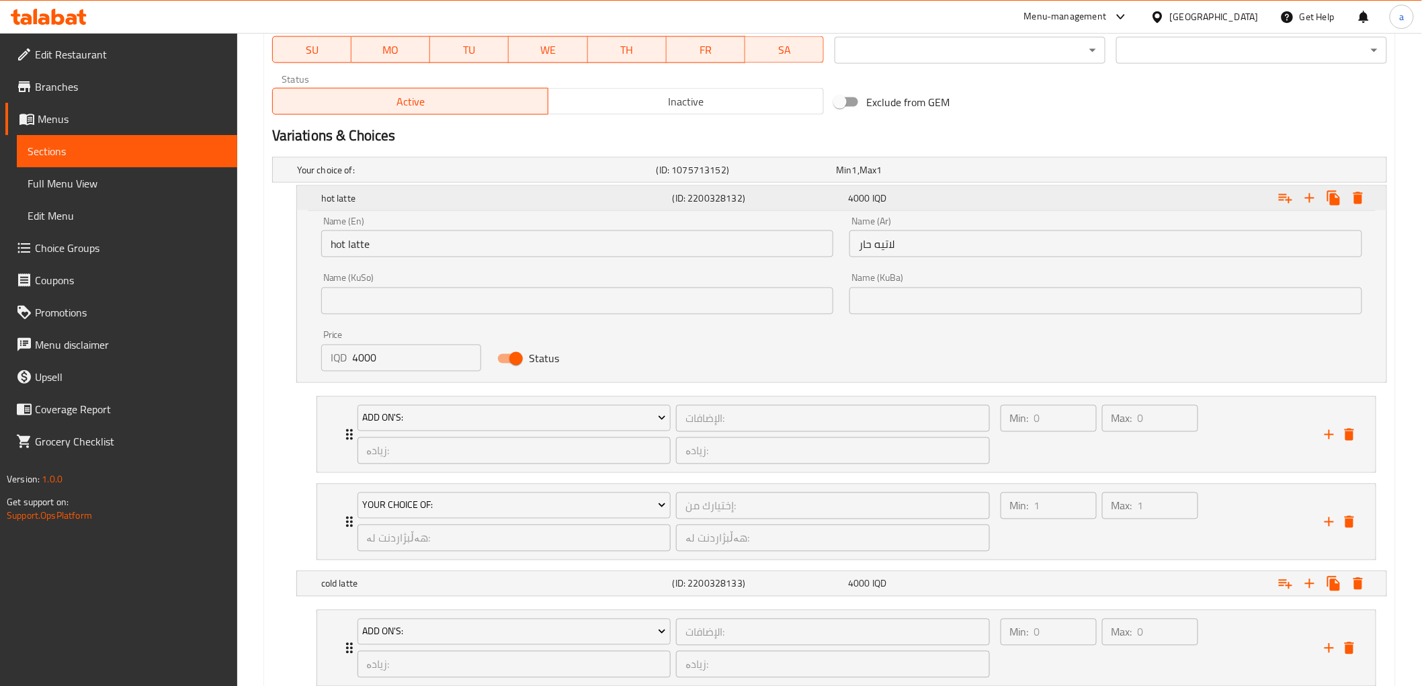
click at [410, 208] on div "hot latte (ID: 2200328132) 4000 IQD" at bounding box center [846, 198] width 1054 height 30
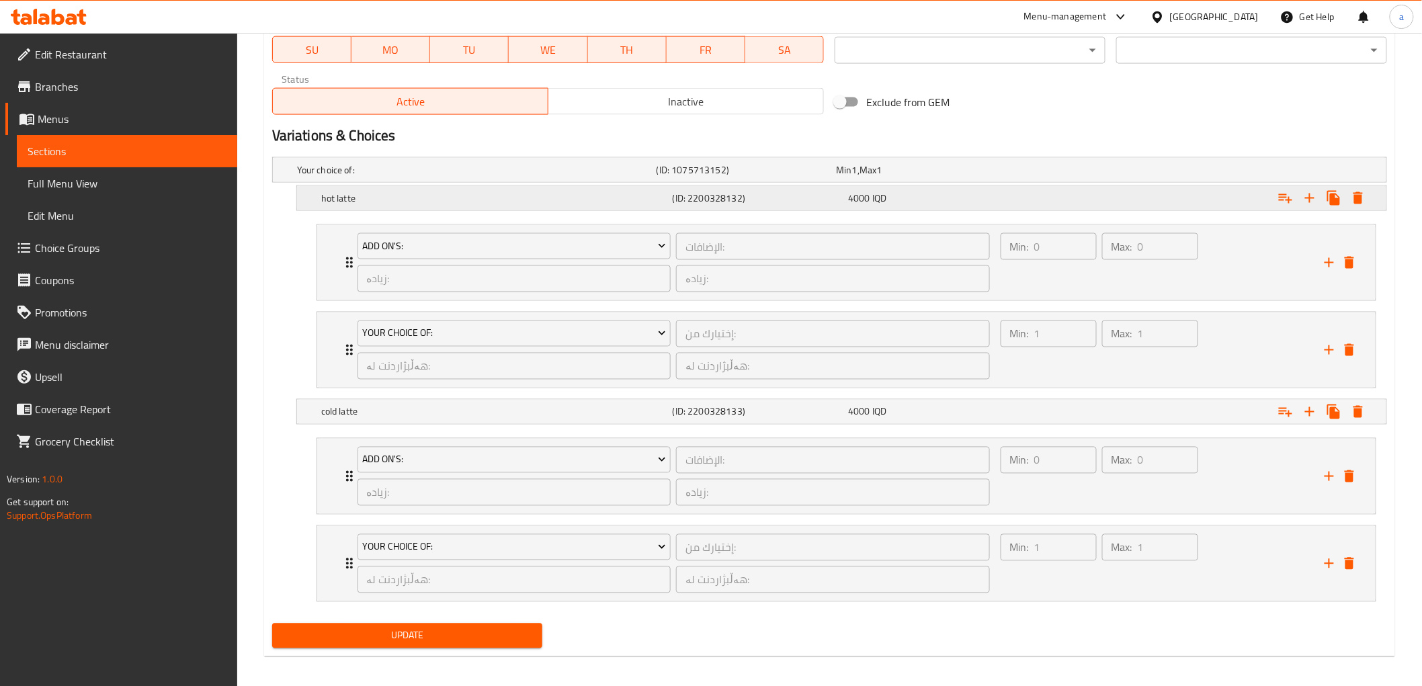
click at [410, 185] on div "hot latte (ID: 2200328132) 4000 IQD" at bounding box center [833, 170] width 1079 height 30
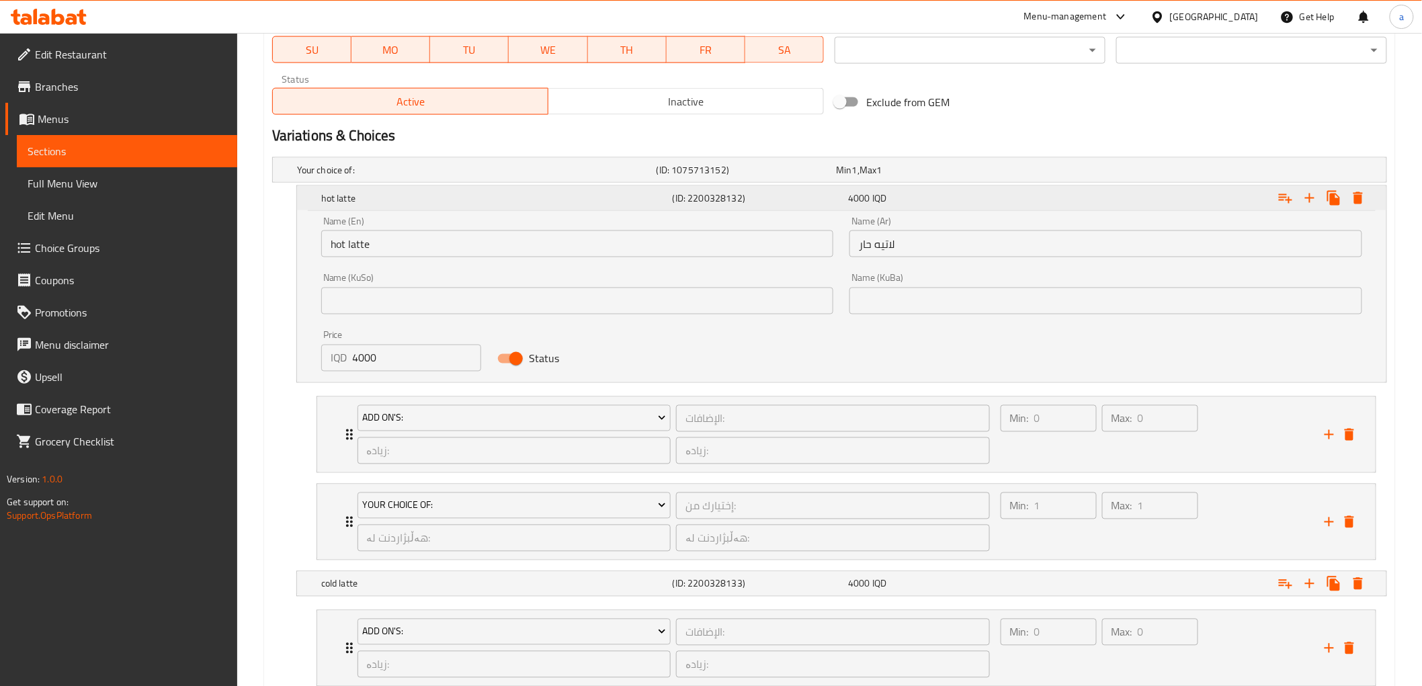
click at [410, 208] on div "hot latte (ID: 2200328132) 4000 IQD" at bounding box center [846, 198] width 1054 height 30
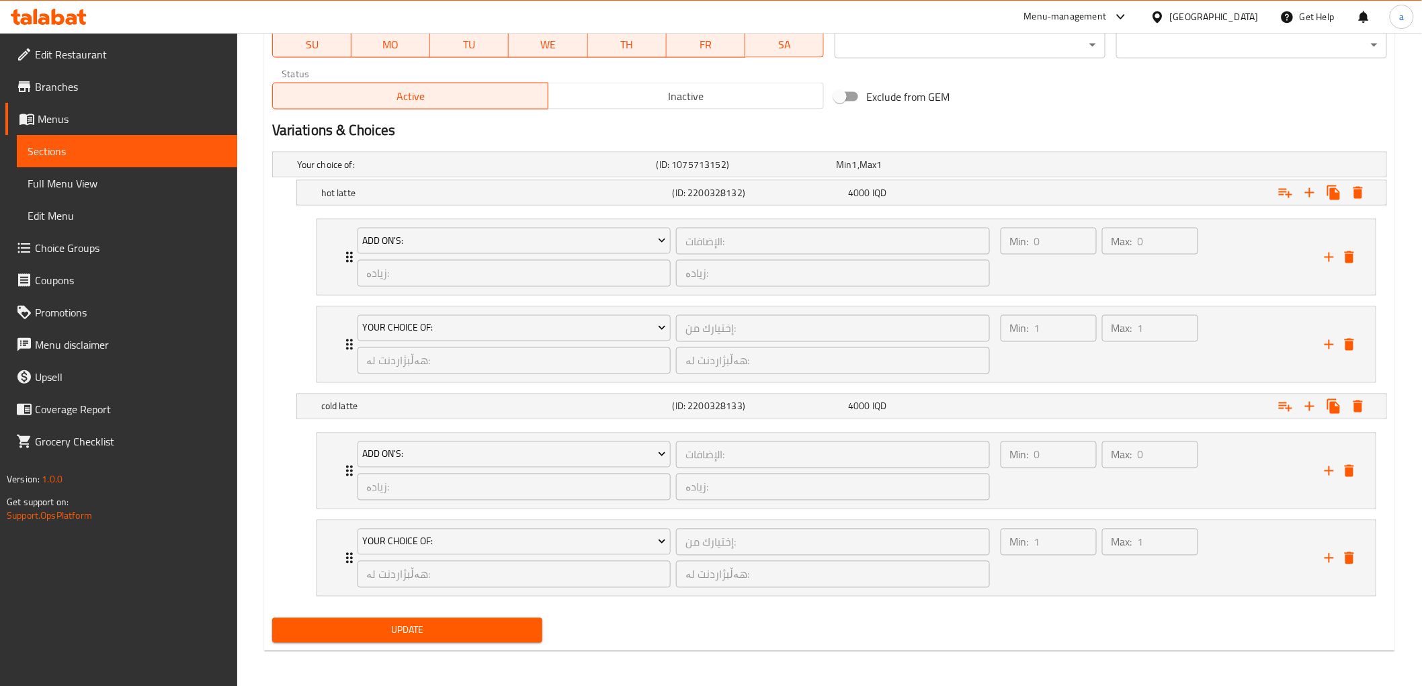
scroll to position [816, 0]
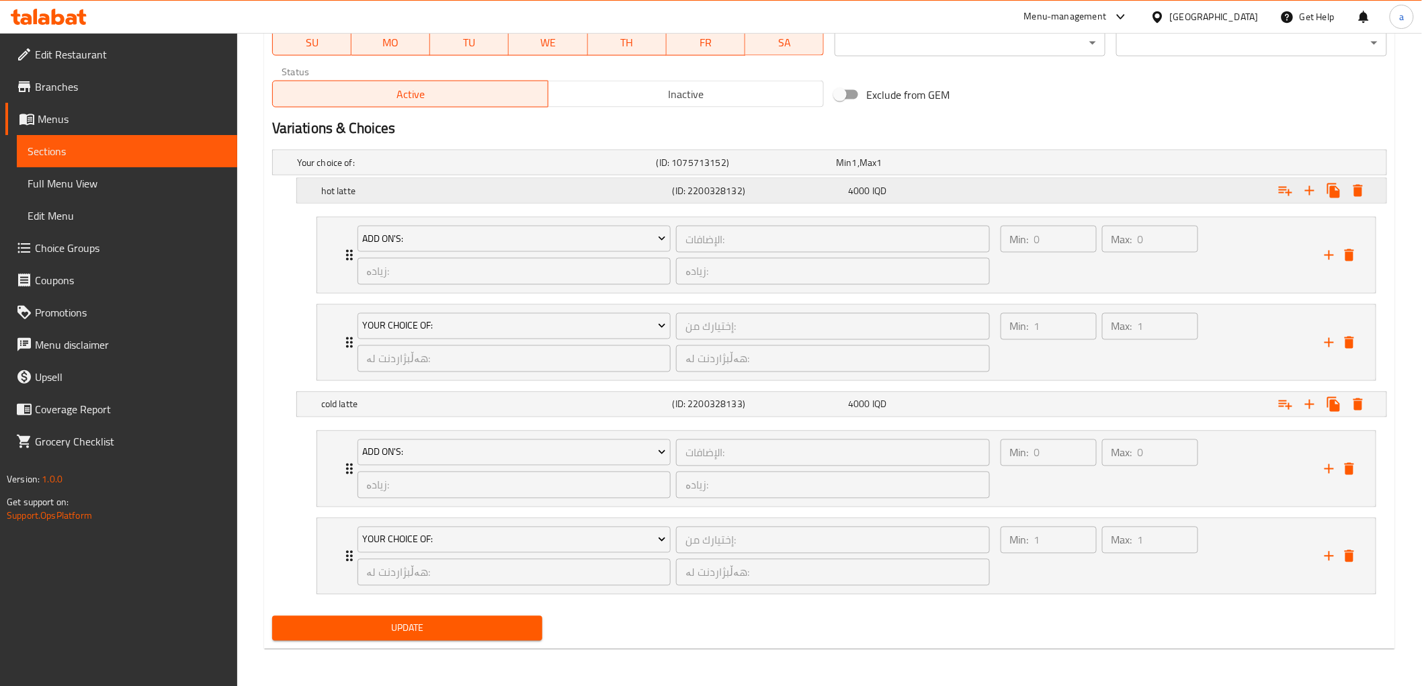
click at [437, 169] on h5 "hot latte" at bounding box center [474, 162] width 354 height 13
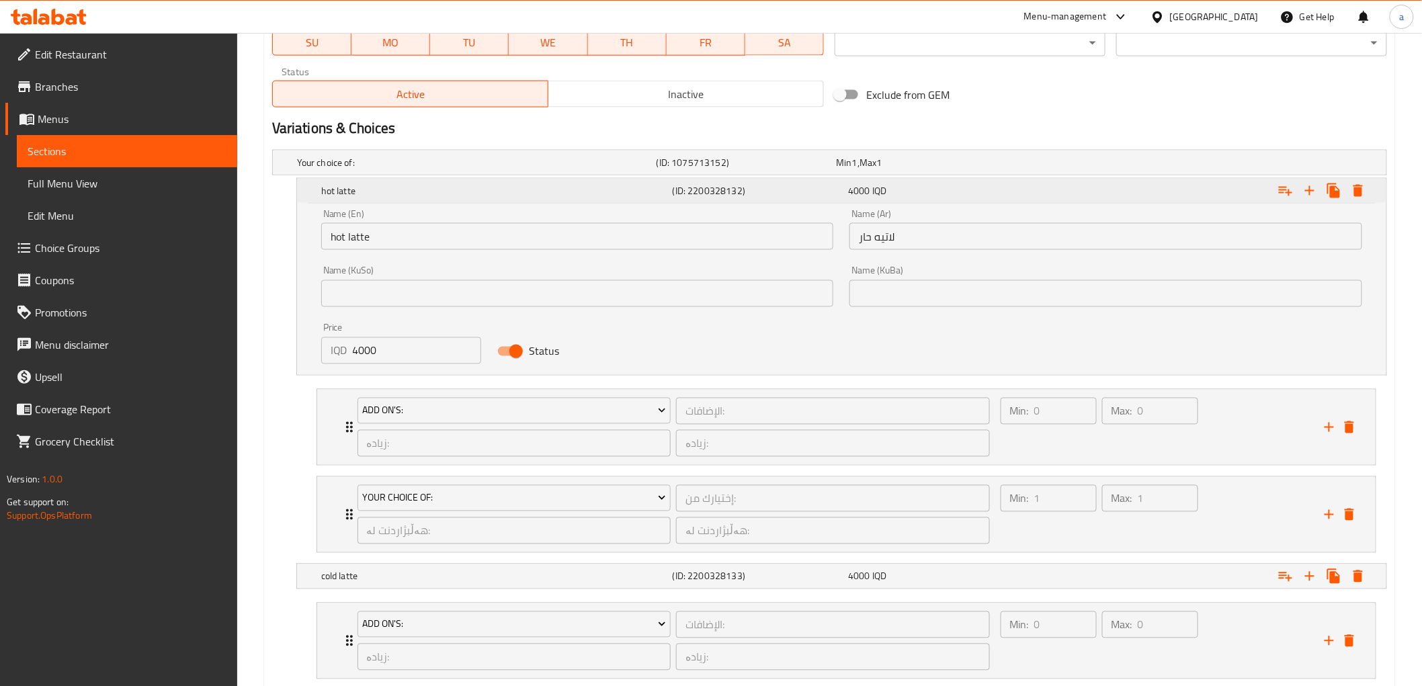
click at [437, 196] on h5 "hot latte" at bounding box center [494, 190] width 346 height 13
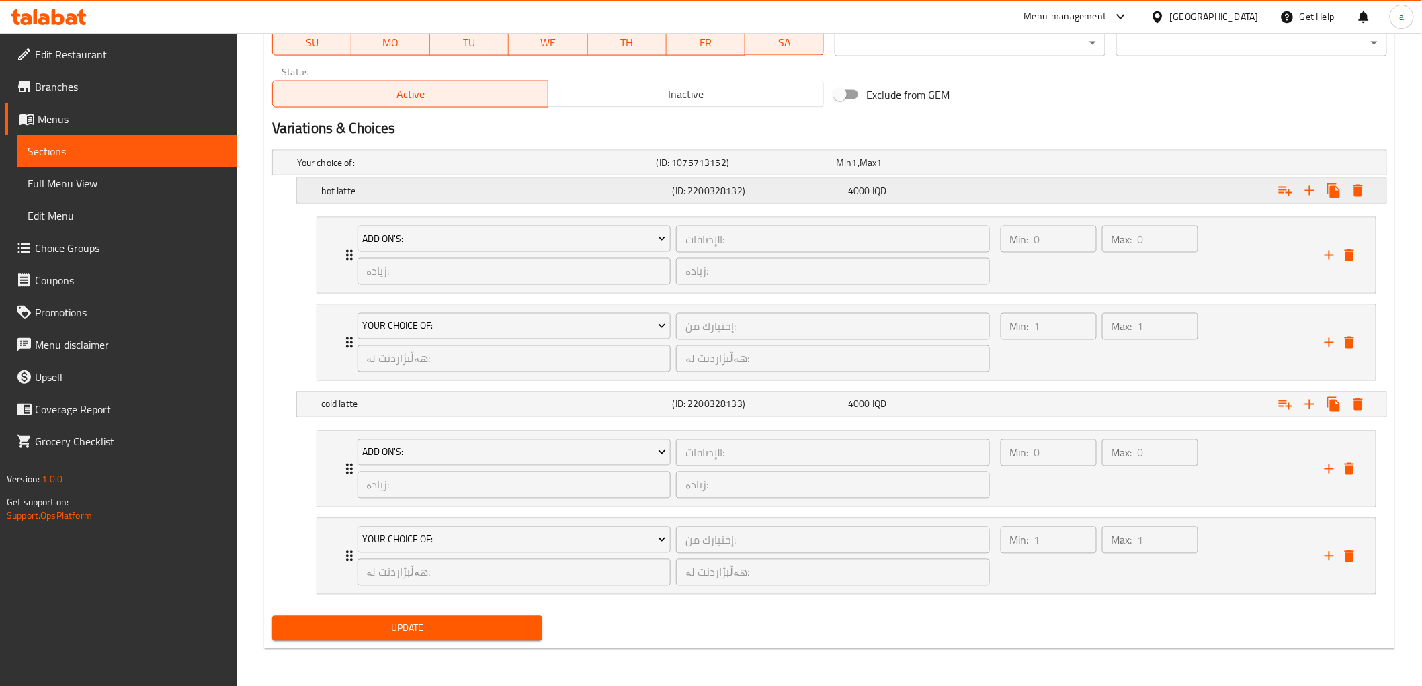
click at [437, 169] on h5 "hot latte" at bounding box center [474, 162] width 354 height 13
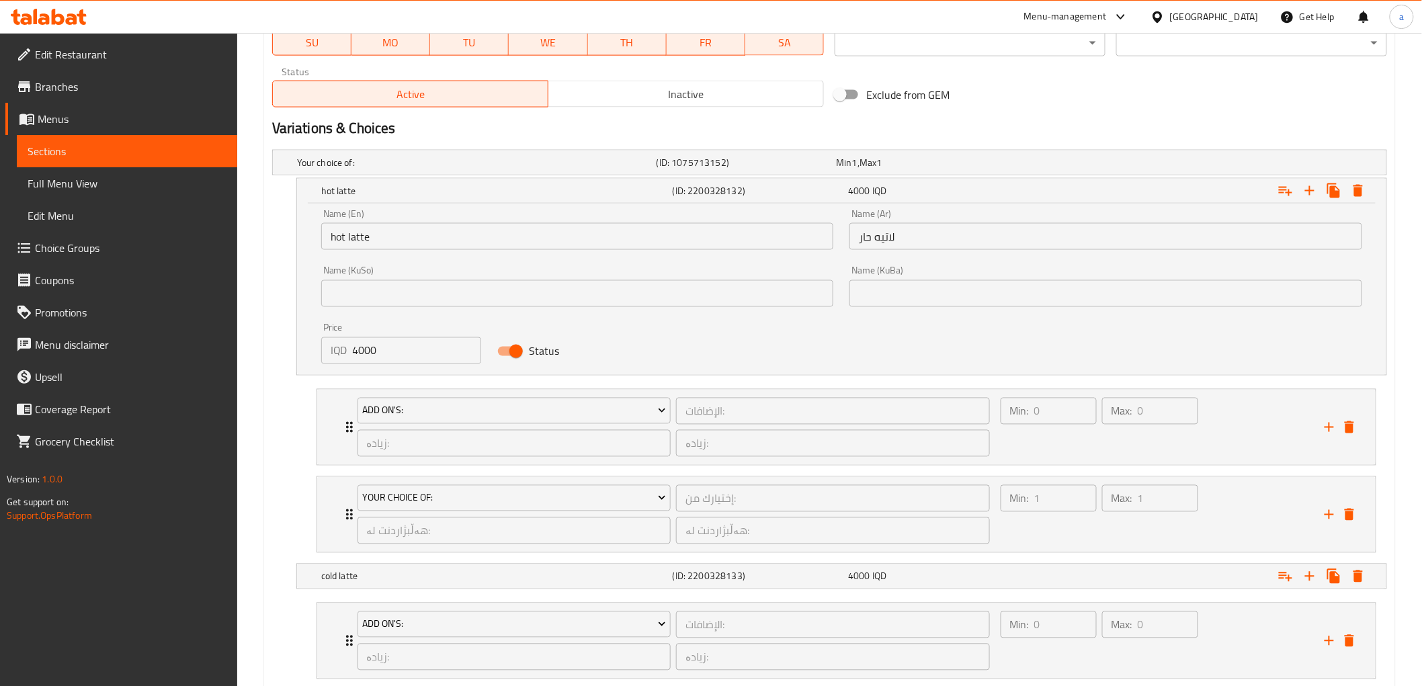
click at [899, 238] on input "لاتيه حار" at bounding box center [1105, 236] width 513 height 27
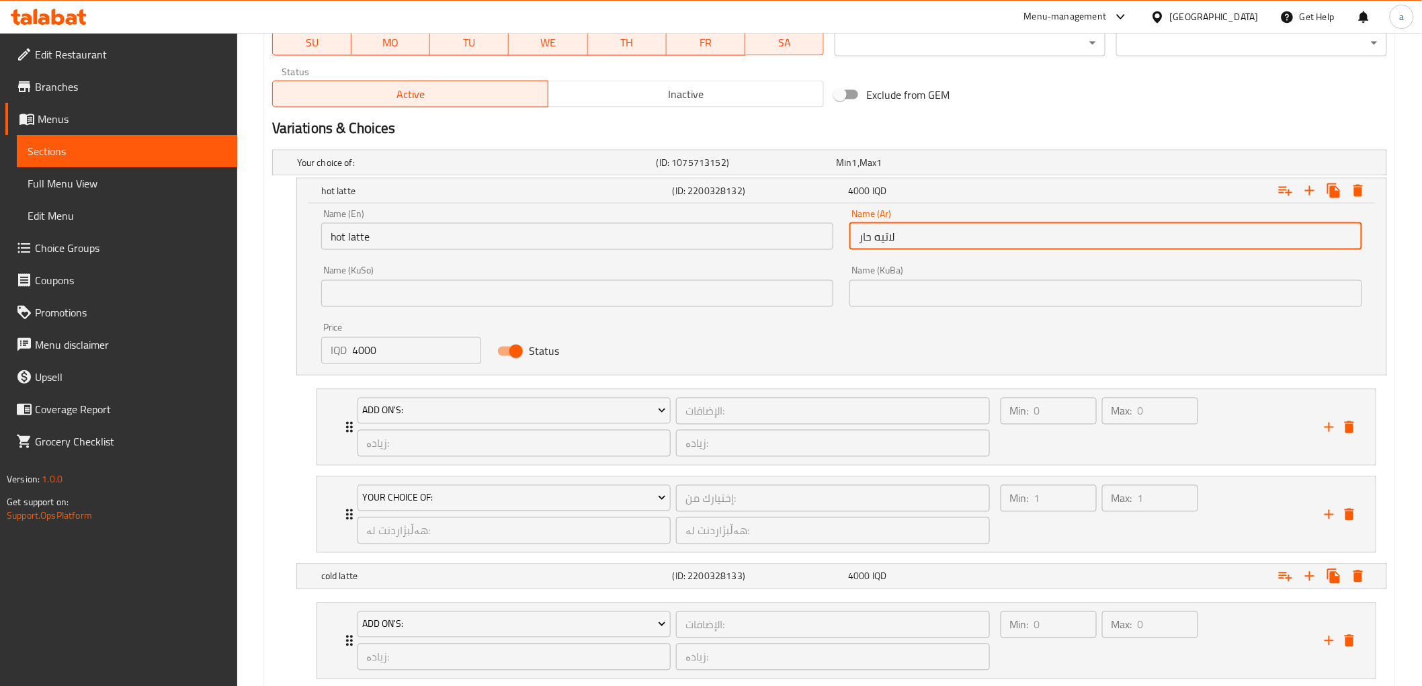
click at [749, 286] on input "text" at bounding box center [577, 293] width 513 height 27
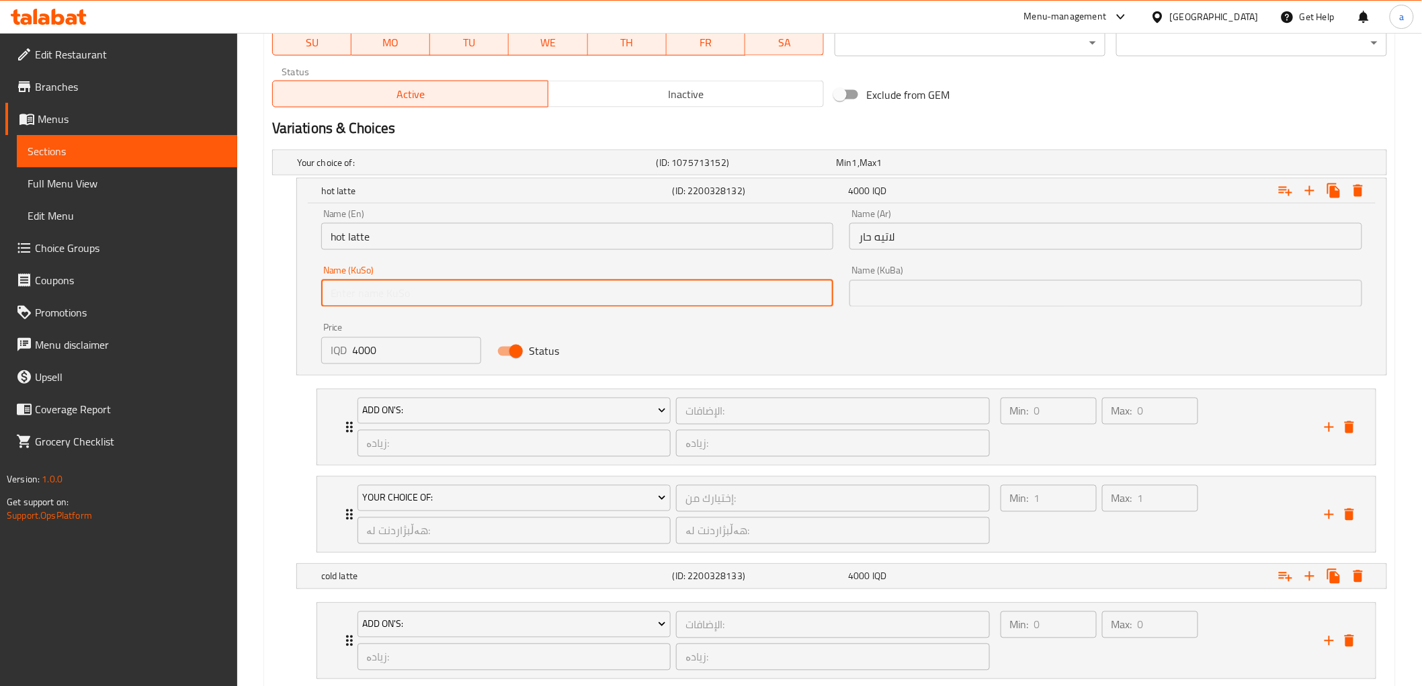
click at [883, 278] on div "Name (KuBa) Name (KuBa)" at bounding box center [1105, 286] width 513 height 41
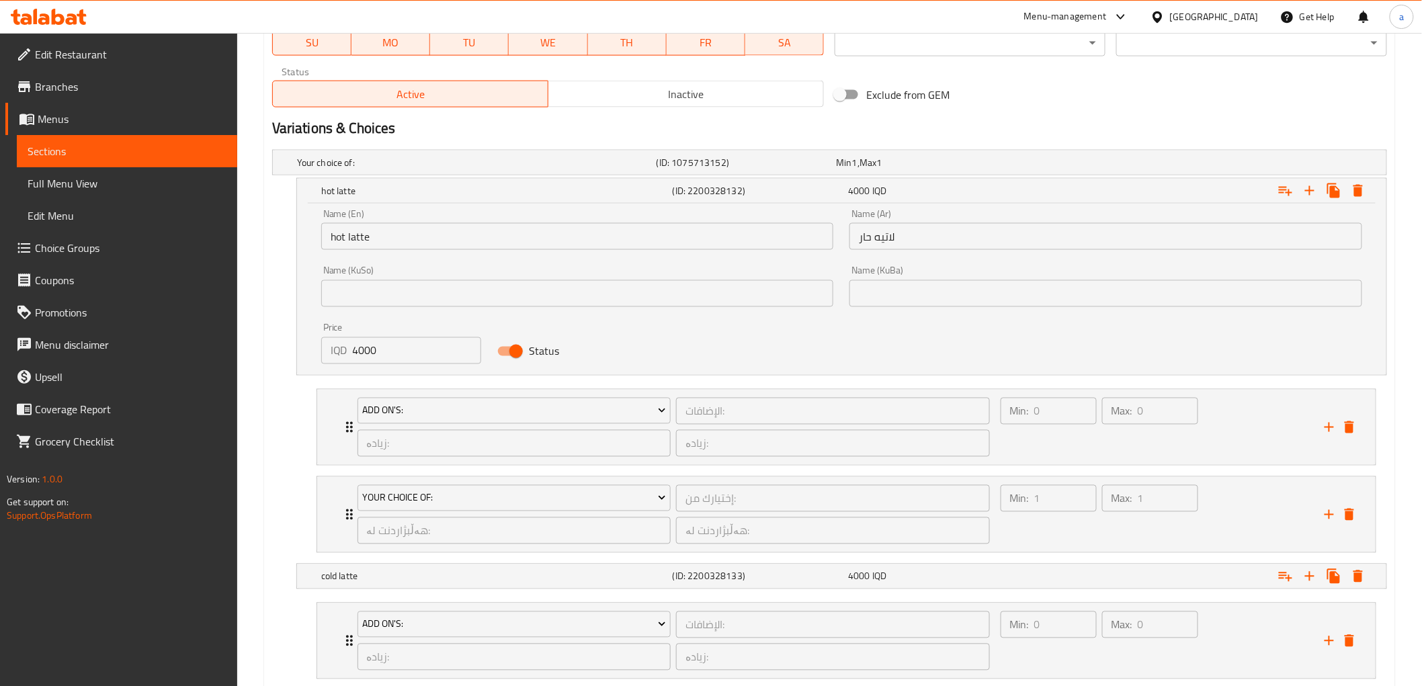
drag, startPoint x: 866, startPoint y: 288, endPoint x: 808, endPoint y: 289, distance: 57.1
click at [866, 288] on input "text" at bounding box center [1105, 293] width 513 height 27
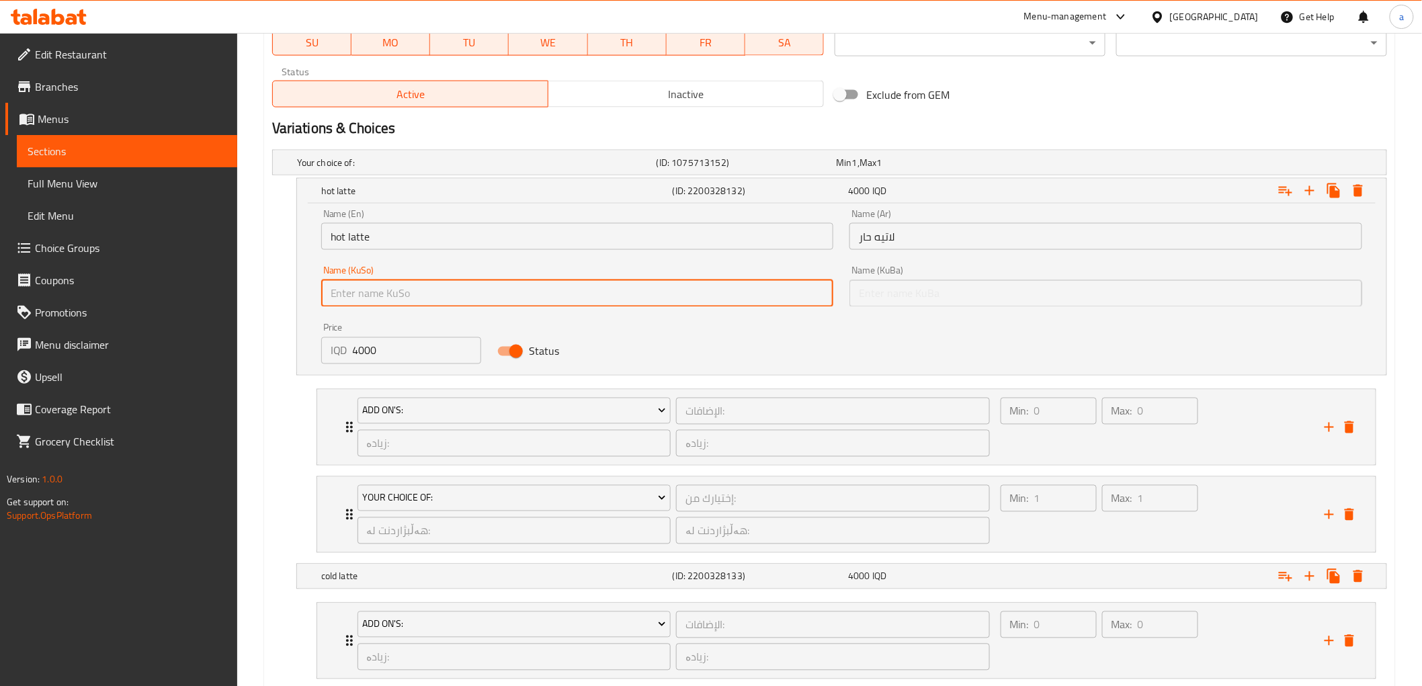
click at [788, 289] on input "text" at bounding box center [577, 293] width 513 height 27
click at [848, 280] on div "Name (KuBa) Name (KuBa)" at bounding box center [1105, 286] width 529 height 57
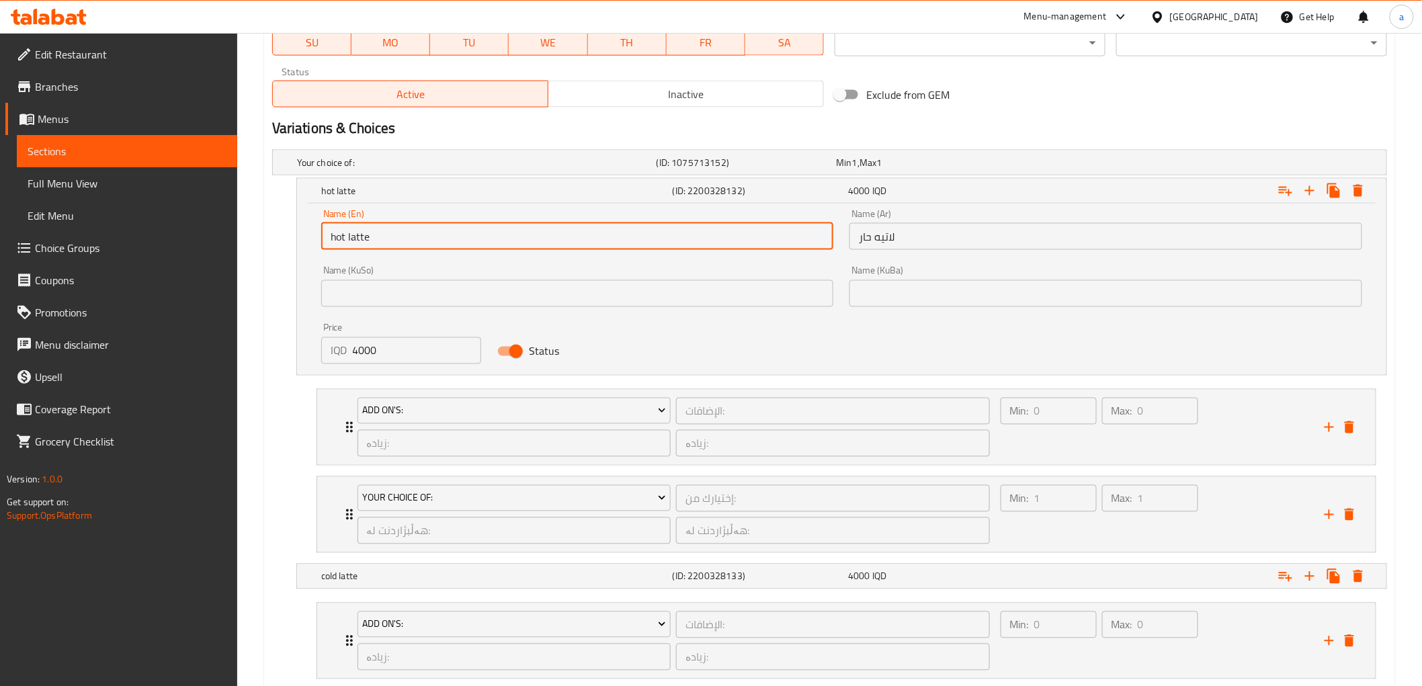
click at [363, 239] on input "hot latte" at bounding box center [577, 236] width 513 height 27
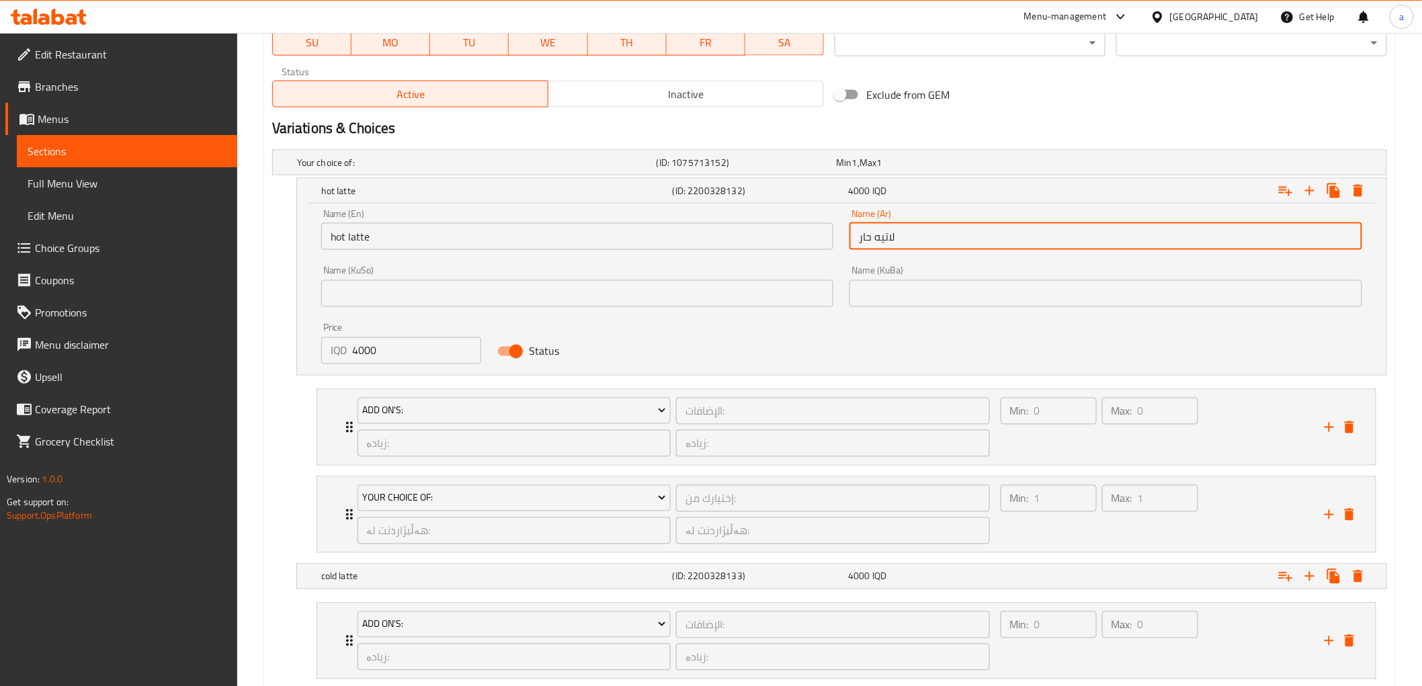
click at [887, 233] on input "لاتيه حار" at bounding box center [1105, 236] width 513 height 27
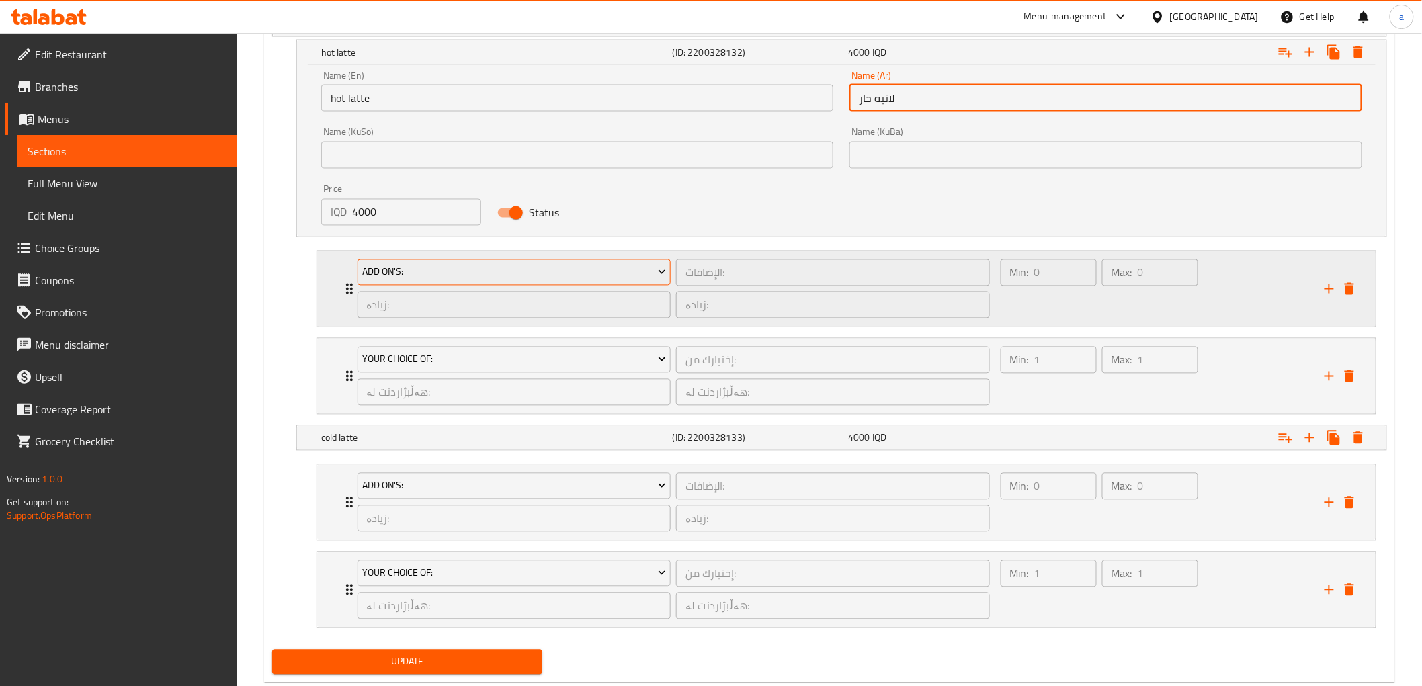
scroll to position [989, 0]
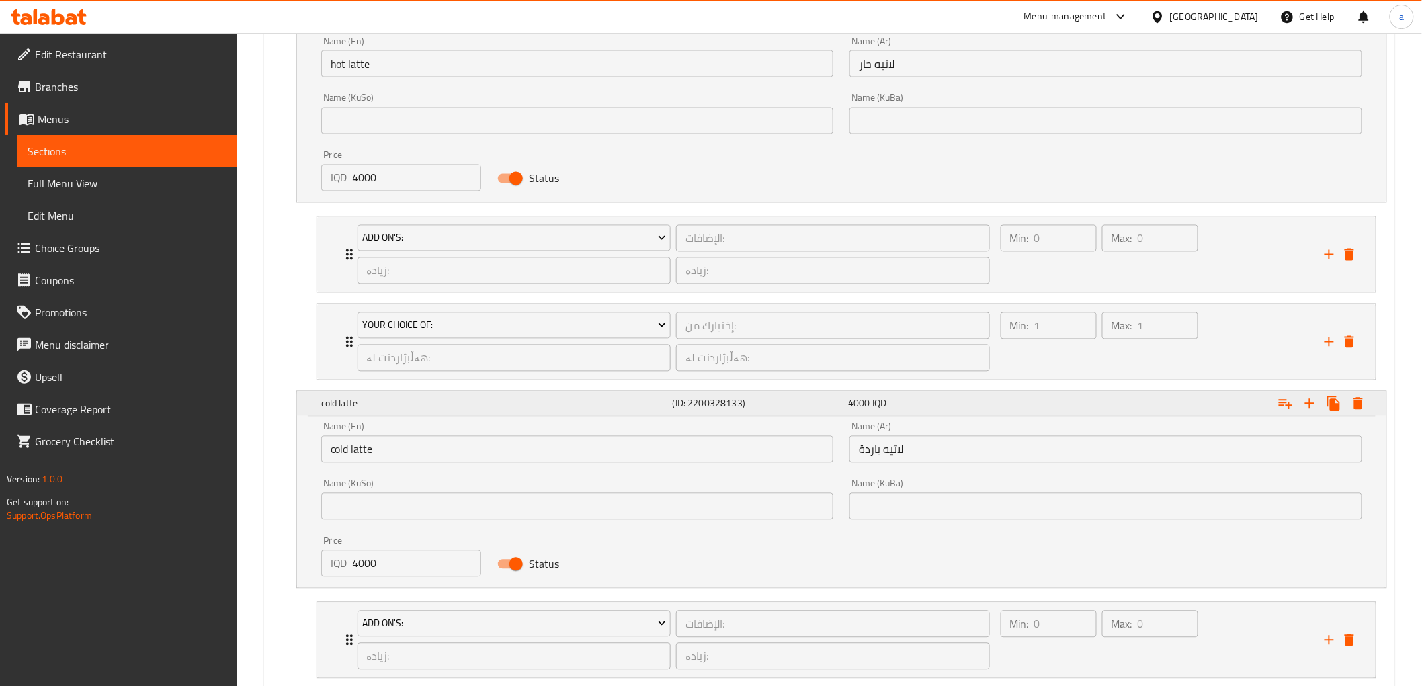
click at [482, 25] on h5 "cold latte" at bounding box center [494, 17] width 346 height 13
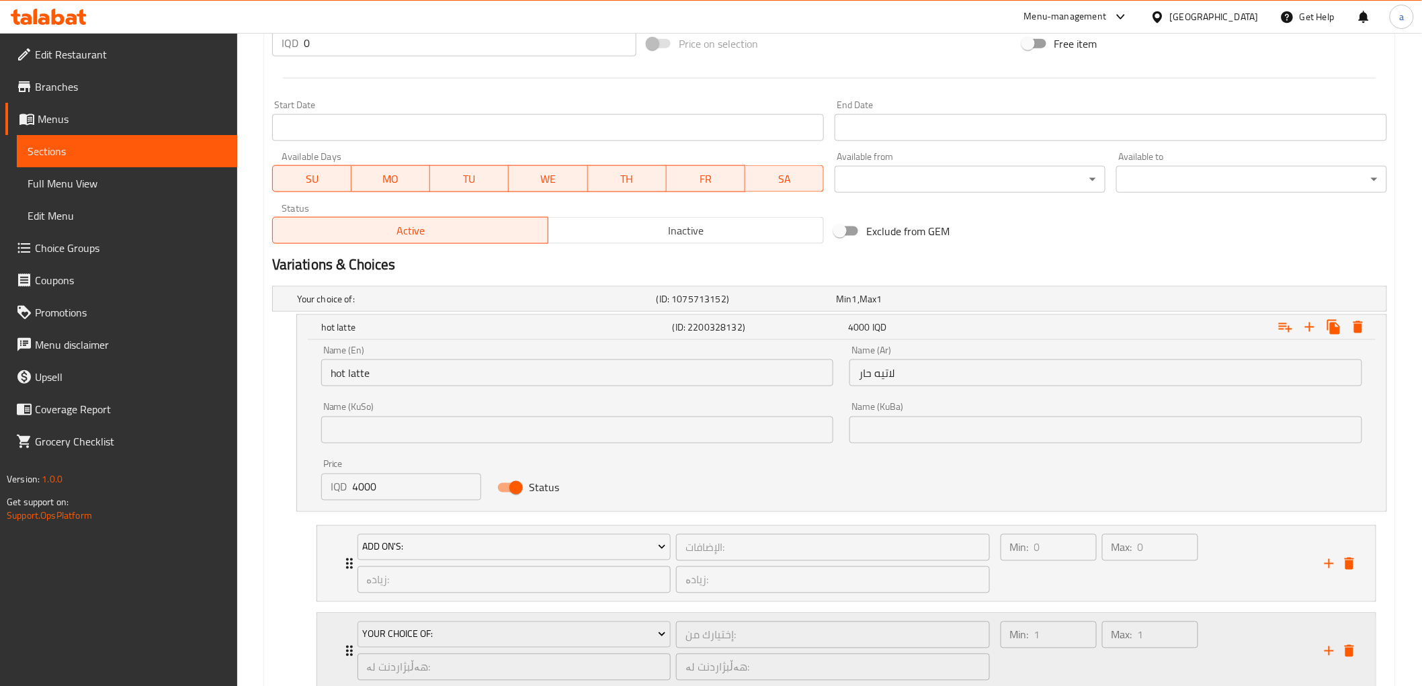
scroll to position [541, 0]
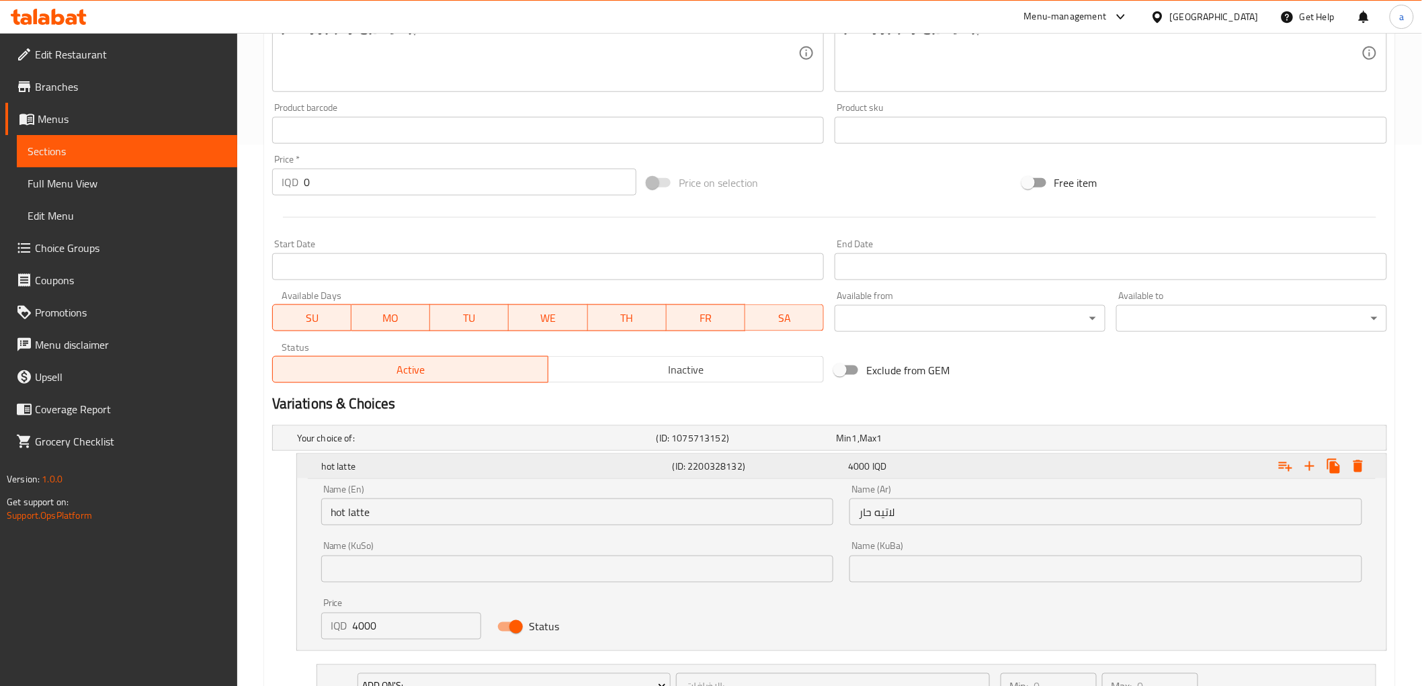
click at [440, 467] on h5 "hot latte" at bounding box center [494, 466] width 346 height 13
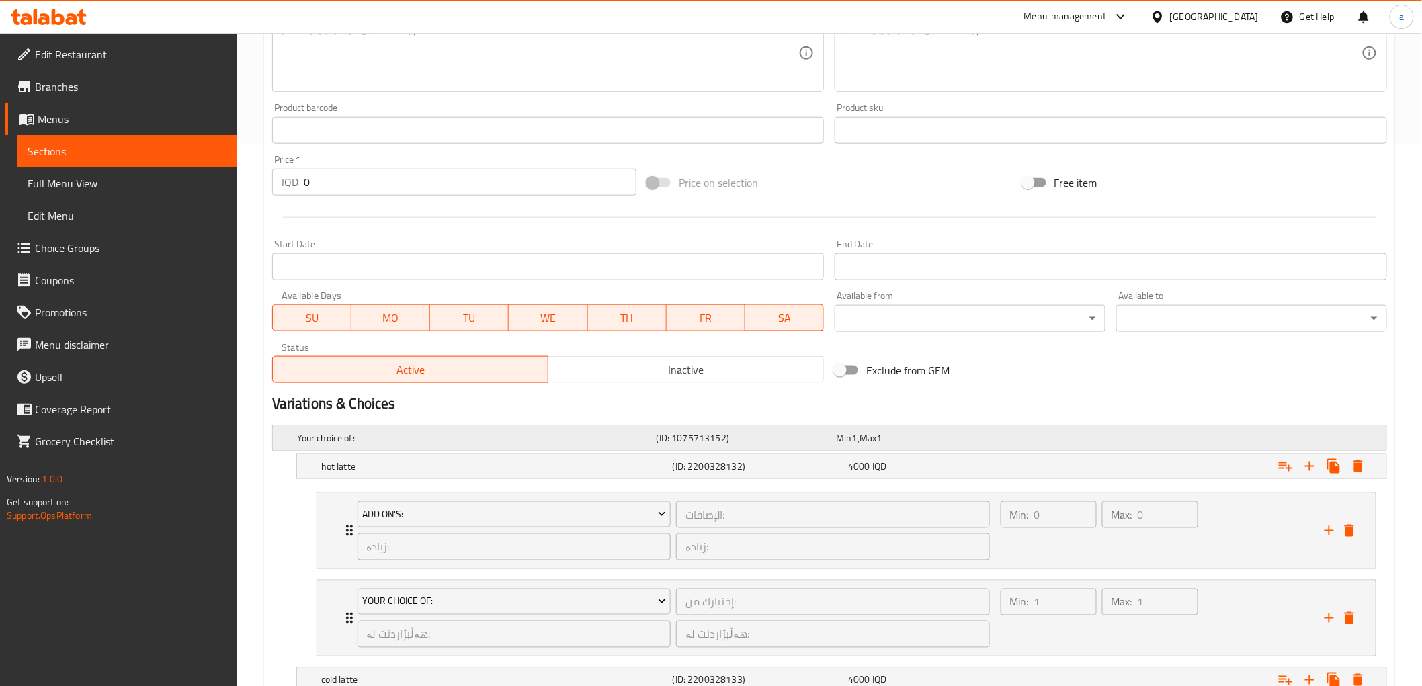
scroll to position [816, 0]
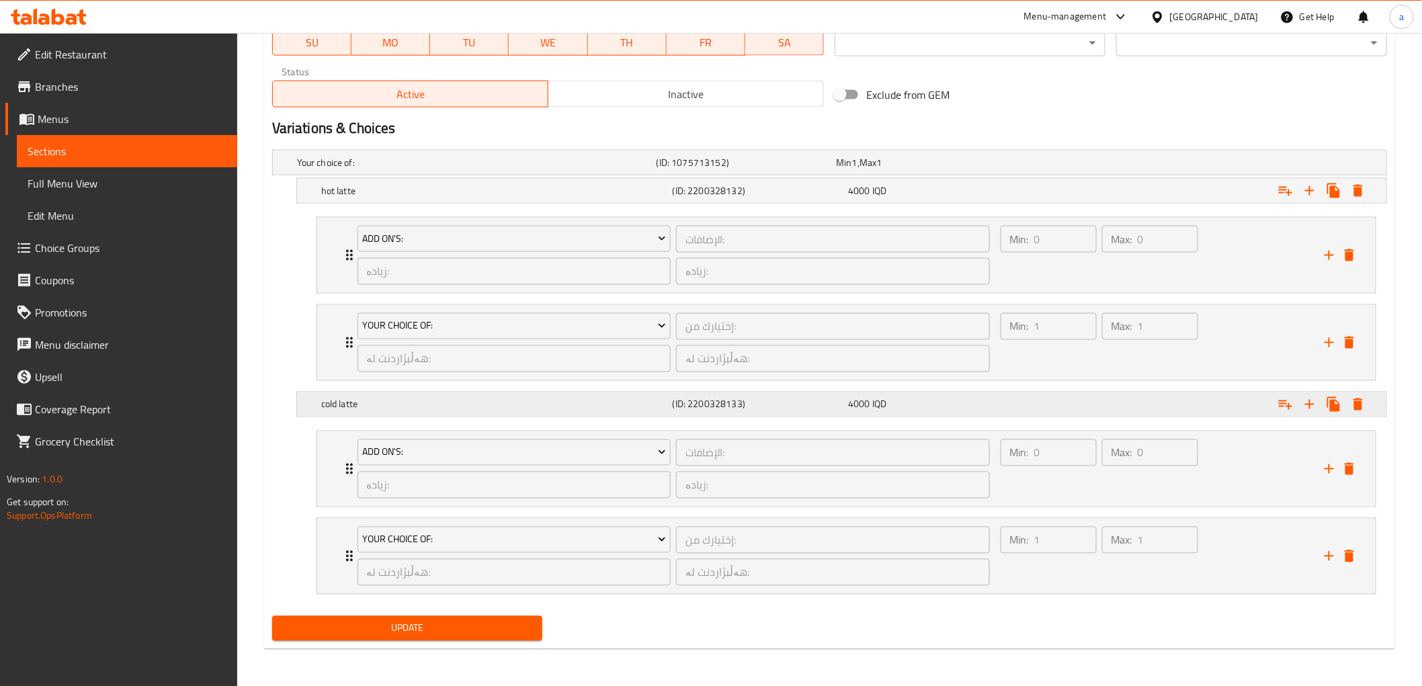
click at [473, 169] on h5 "cold latte" at bounding box center [474, 162] width 354 height 13
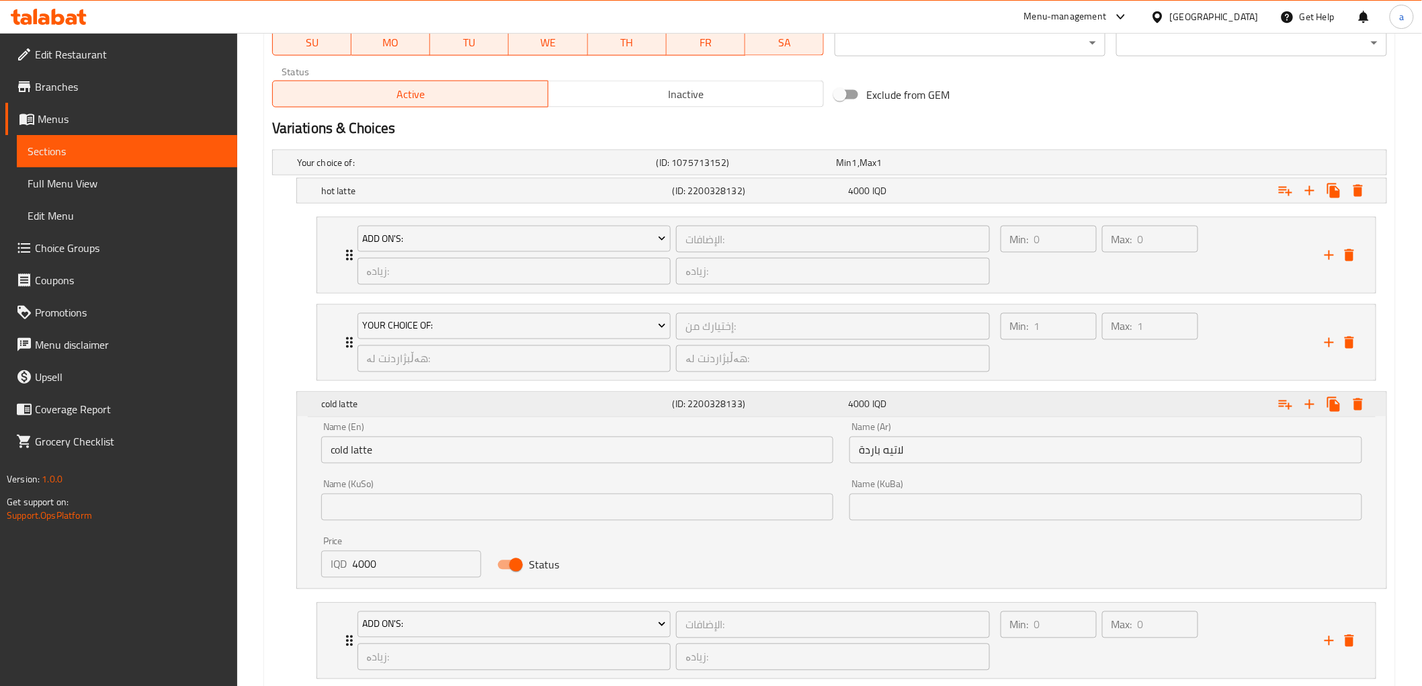
click at [473, 407] on h5 "cold latte" at bounding box center [494, 404] width 346 height 13
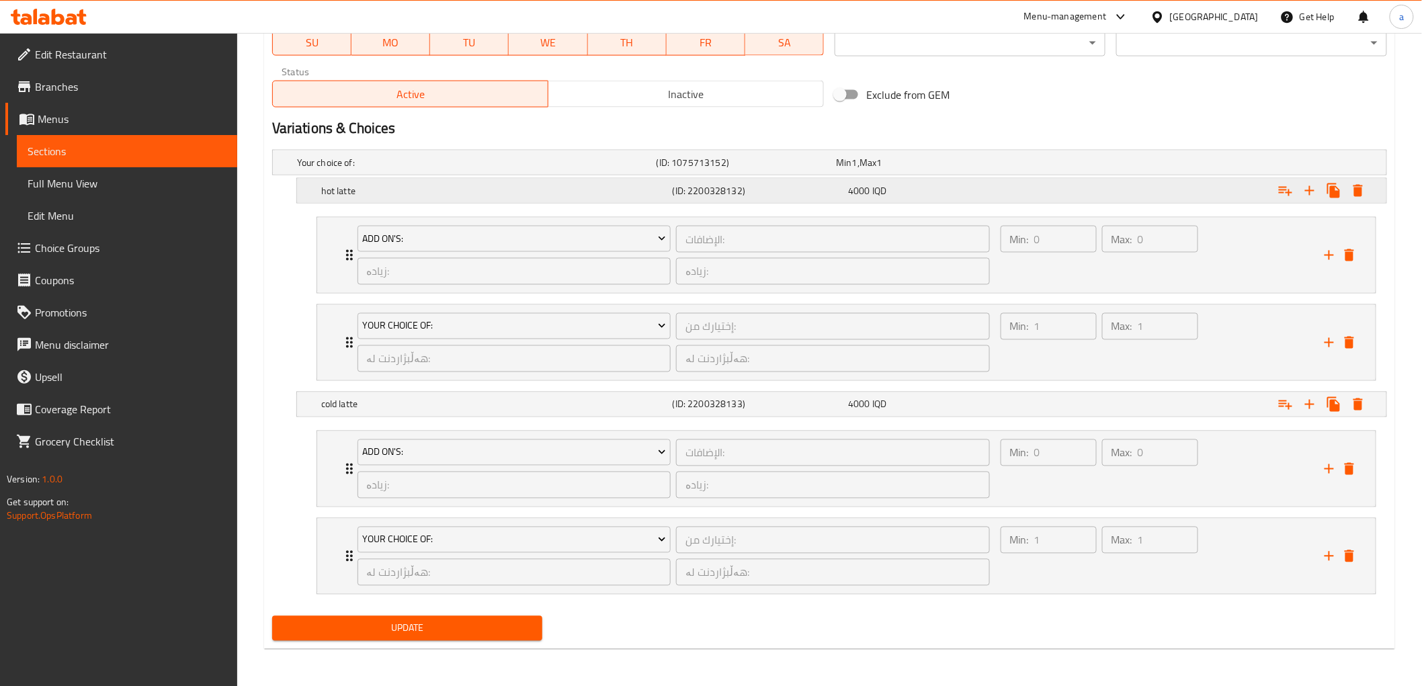
click at [498, 169] on h5 "hot latte" at bounding box center [474, 162] width 354 height 13
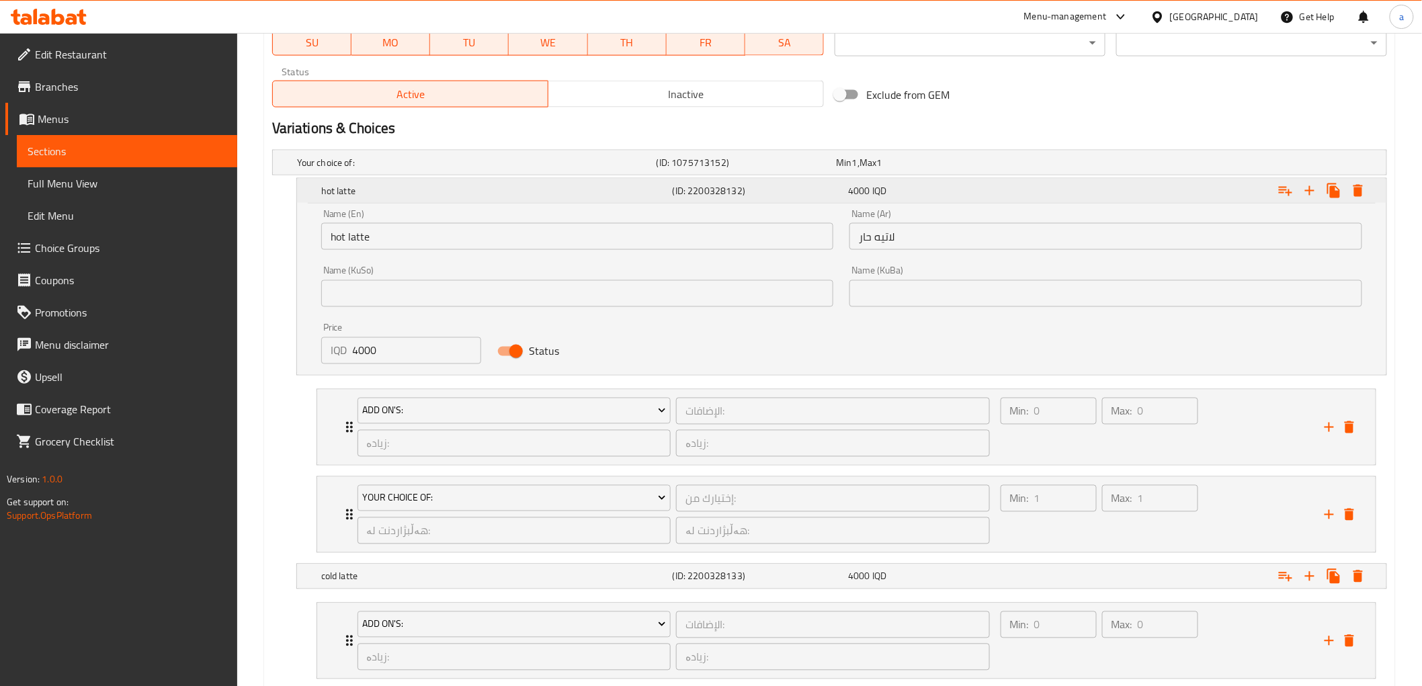
click at [577, 199] on div "hot latte" at bounding box center [494, 190] width 351 height 19
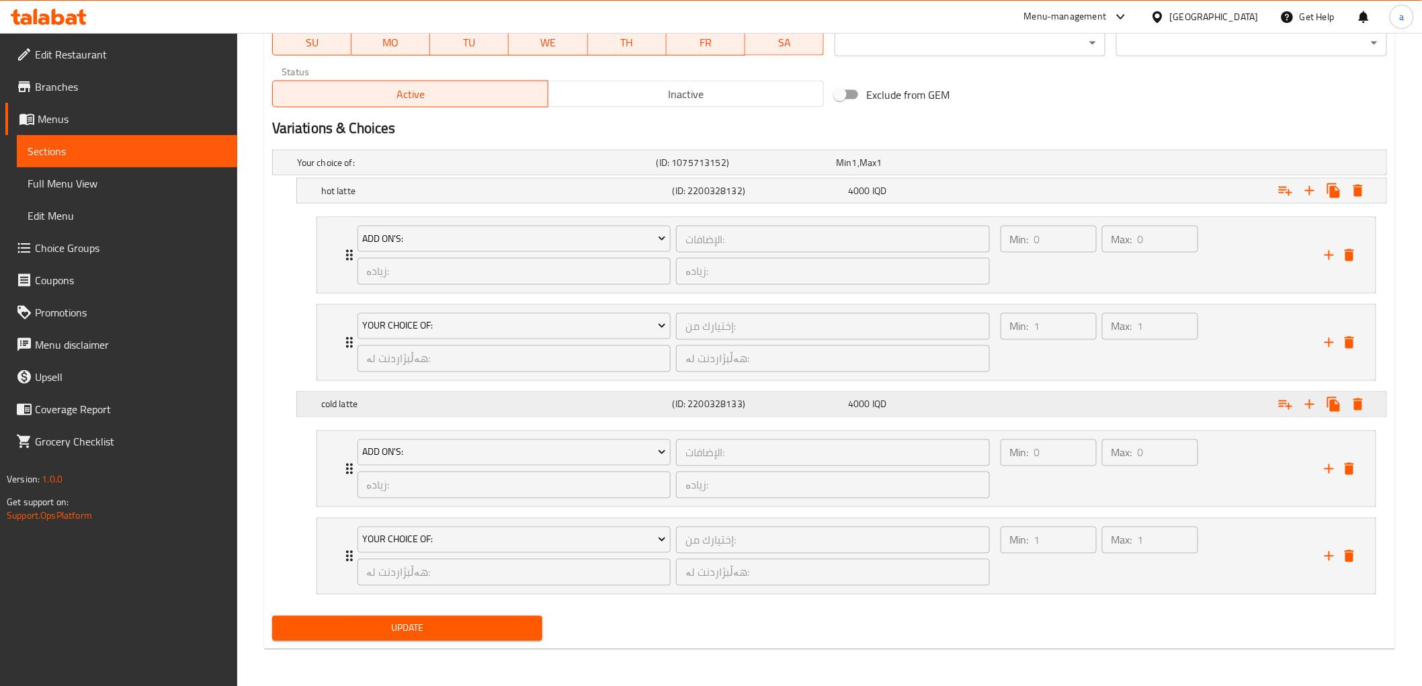
click at [579, 177] on div "cold latte (ID: 2200328133) 4000 IQD" at bounding box center [833, 163] width 1079 height 30
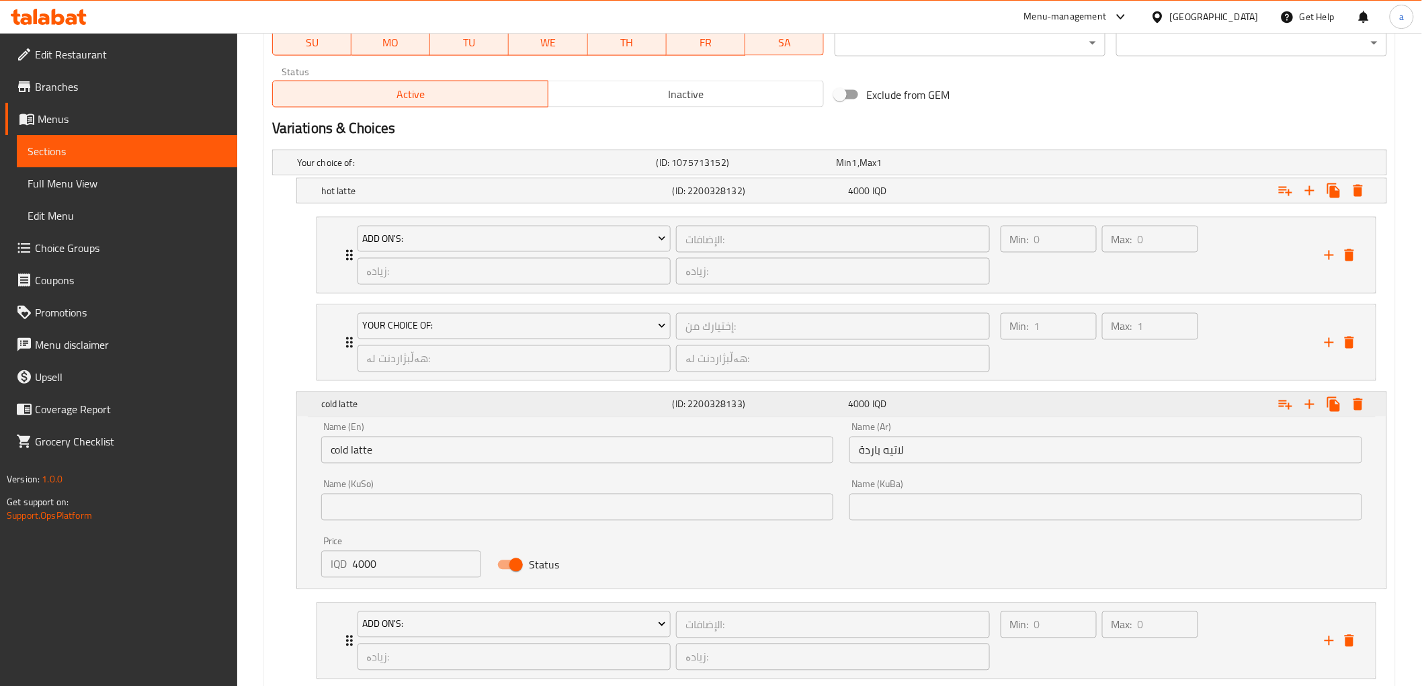
click at [579, 393] on div "cold latte (ID: 2200328133) 4000 IQD" at bounding box center [846, 405] width 1054 height 30
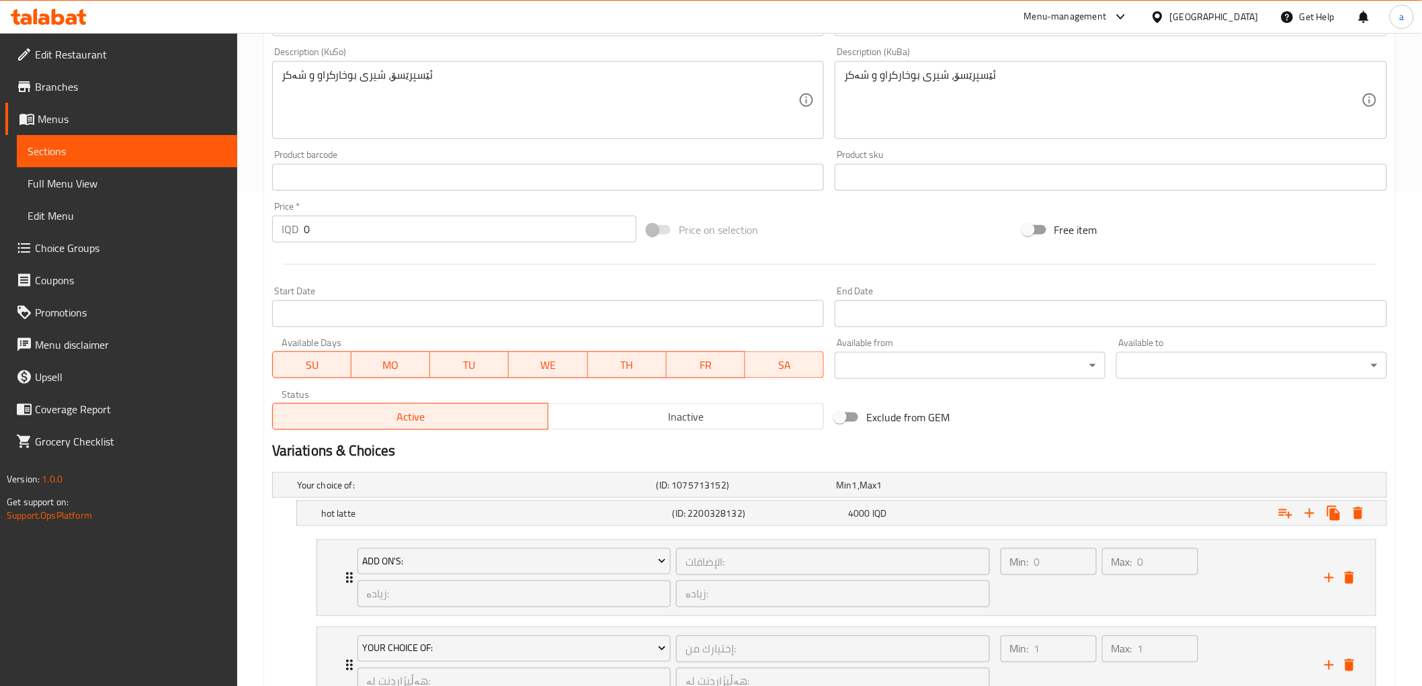
scroll to position [368, 0]
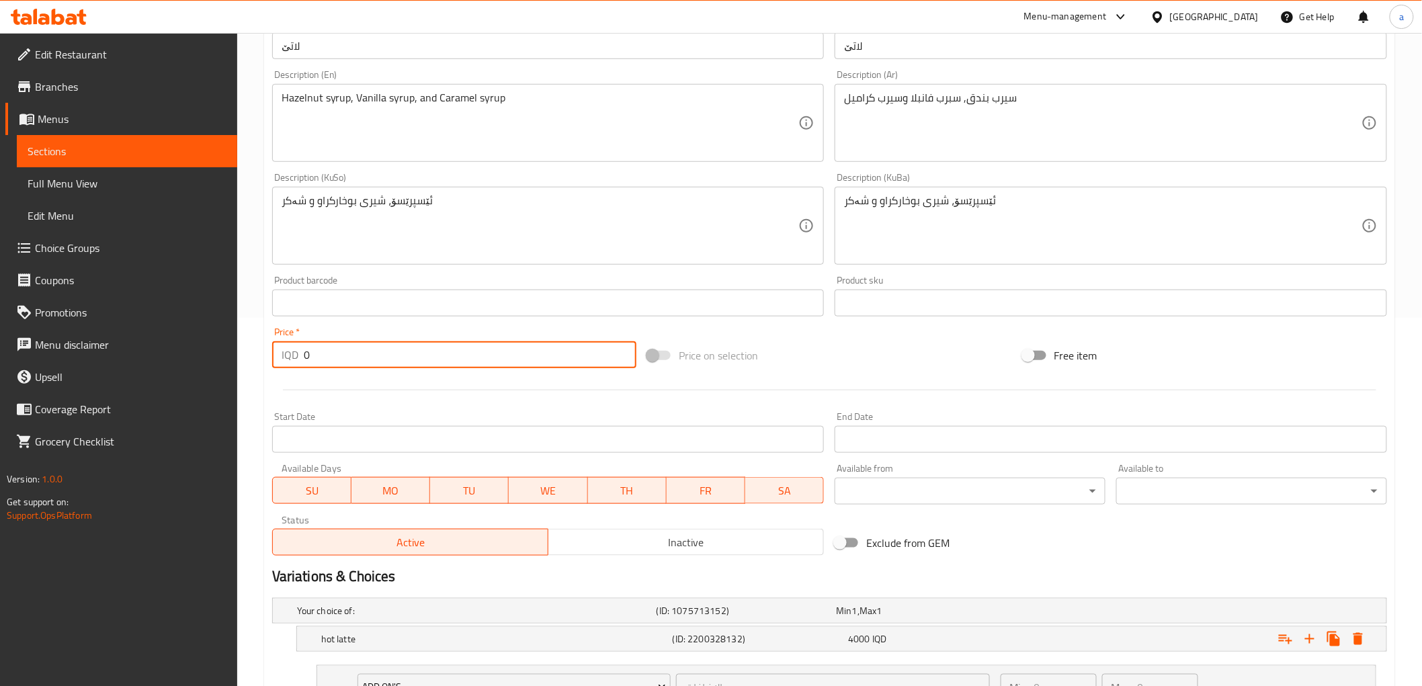
drag, startPoint x: 316, startPoint y: 359, endPoint x: 298, endPoint y: 370, distance: 20.9
click at [298, 370] on div "Price   * IQD 0 Price *" at bounding box center [454, 348] width 375 height 52
click at [444, 335] on div "Price   * IQD 0 Price *" at bounding box center [454, 347] width 364 height 41
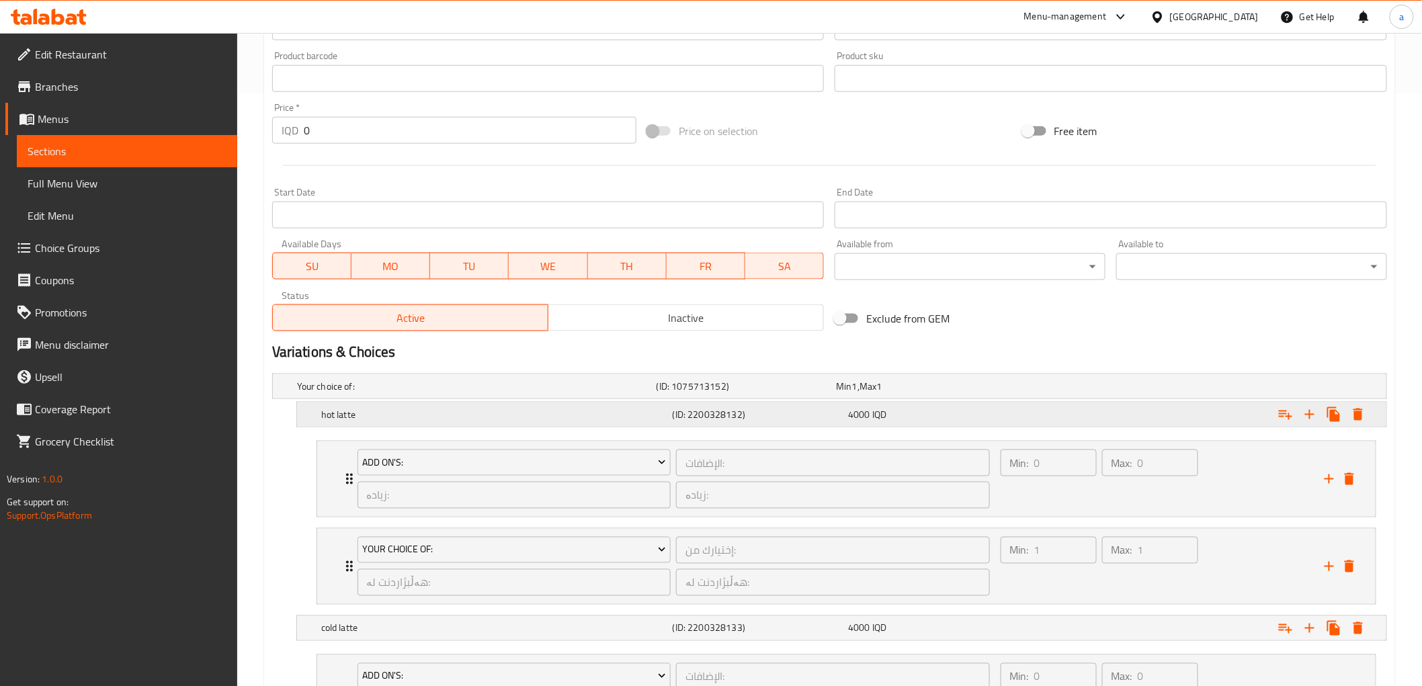
scroll to position [816, 0]
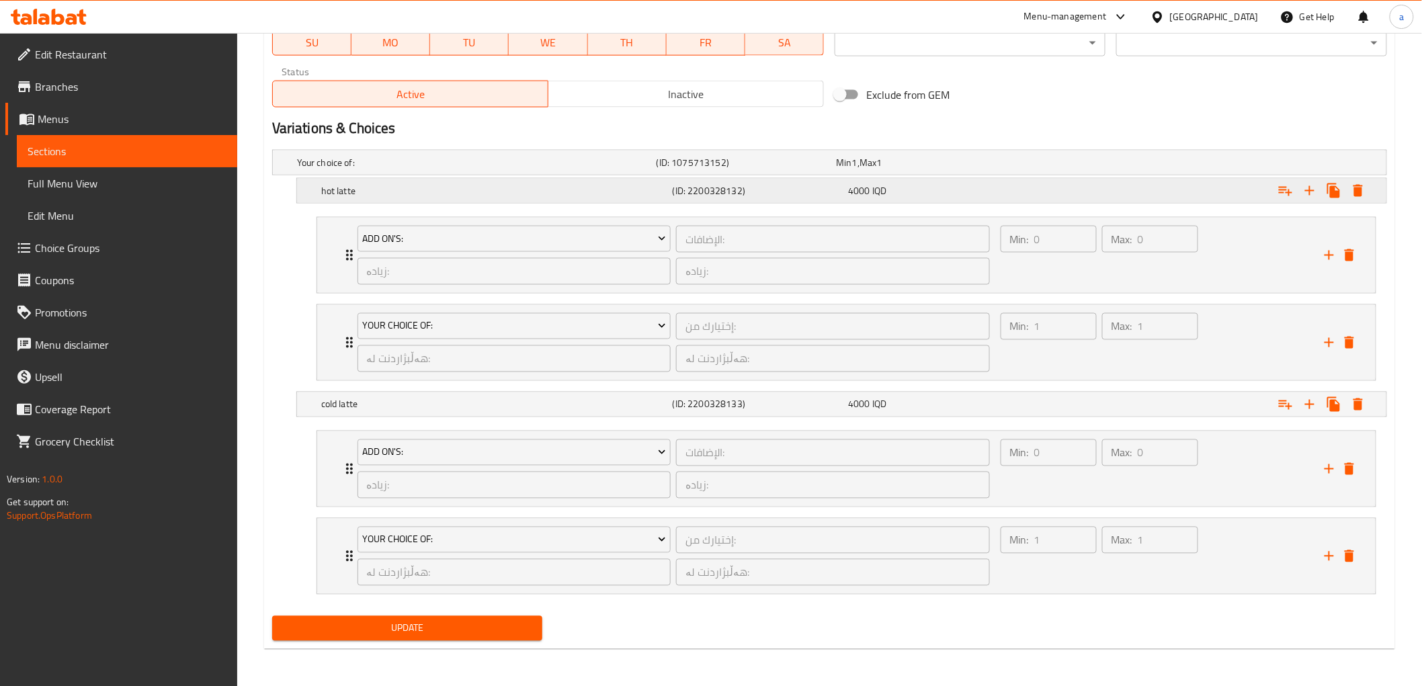
click at [851, 171] on span "4000" at bounding box center [843, 162] width 15 height 17
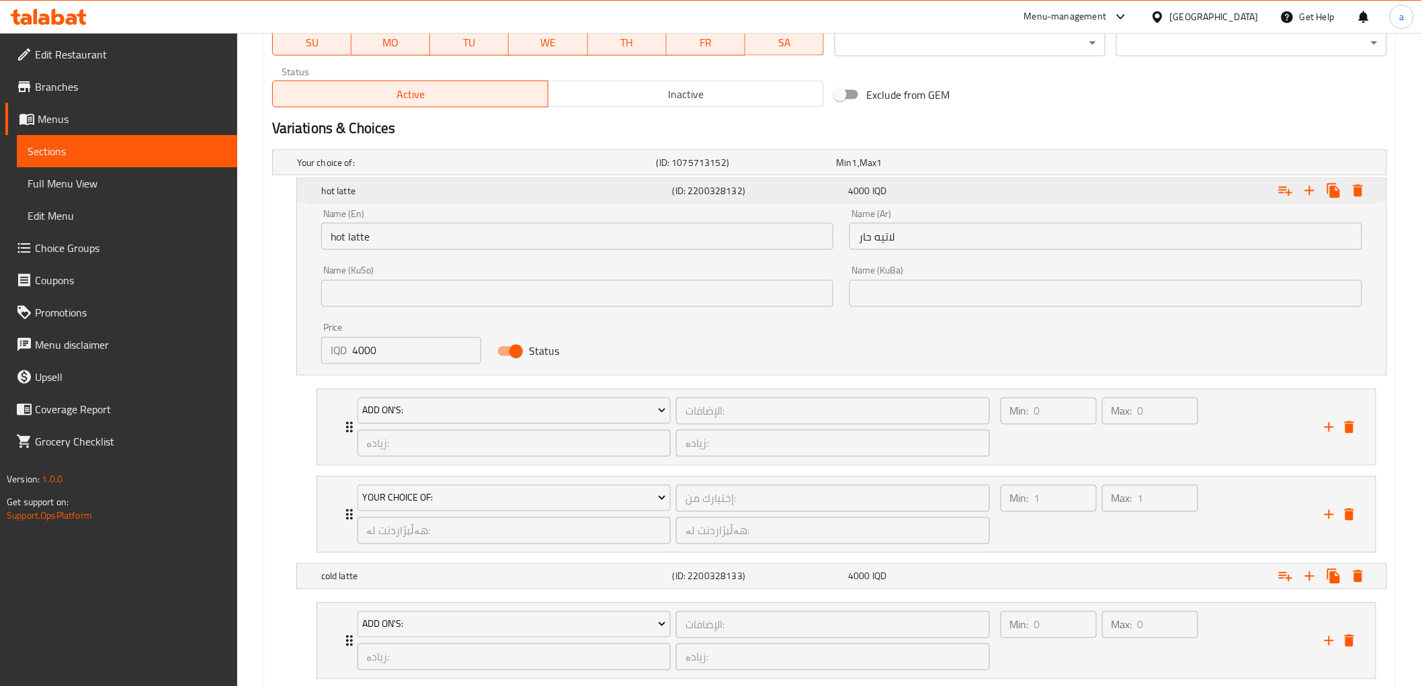
click at [869, 195] on span "4000" at bounding box center [859, 190] width 22 height 17
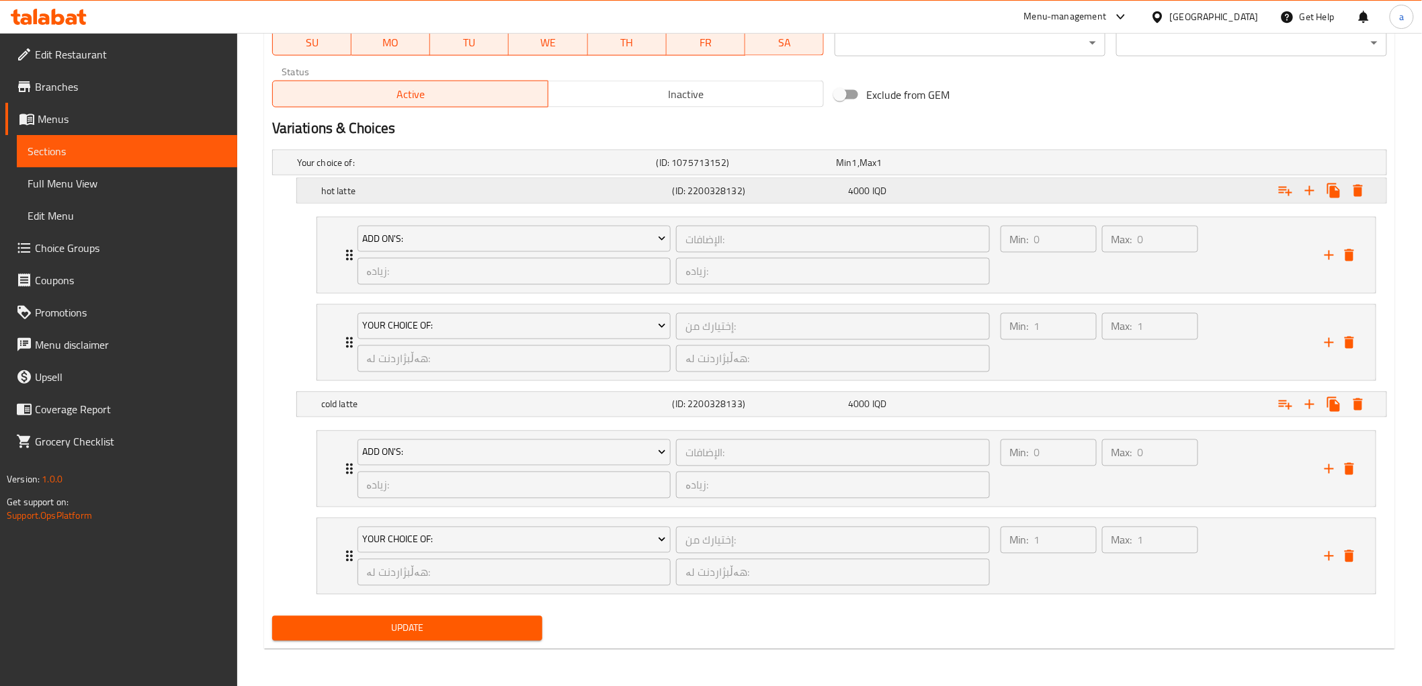
click at [851, 171] on span "4000" at bounding box center [843, 162] width 15 height 17
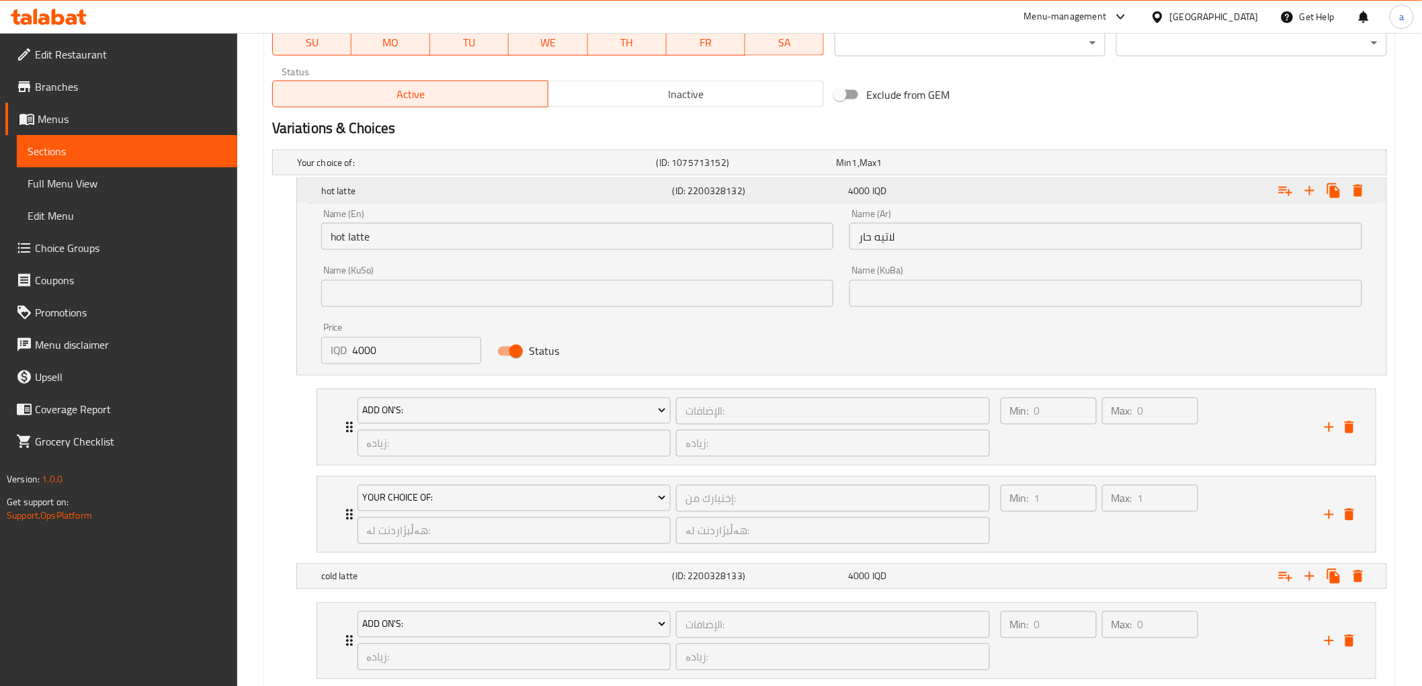
click at [869, 195] on span "4000" at bounding box center [859, 190] width 22 height 17
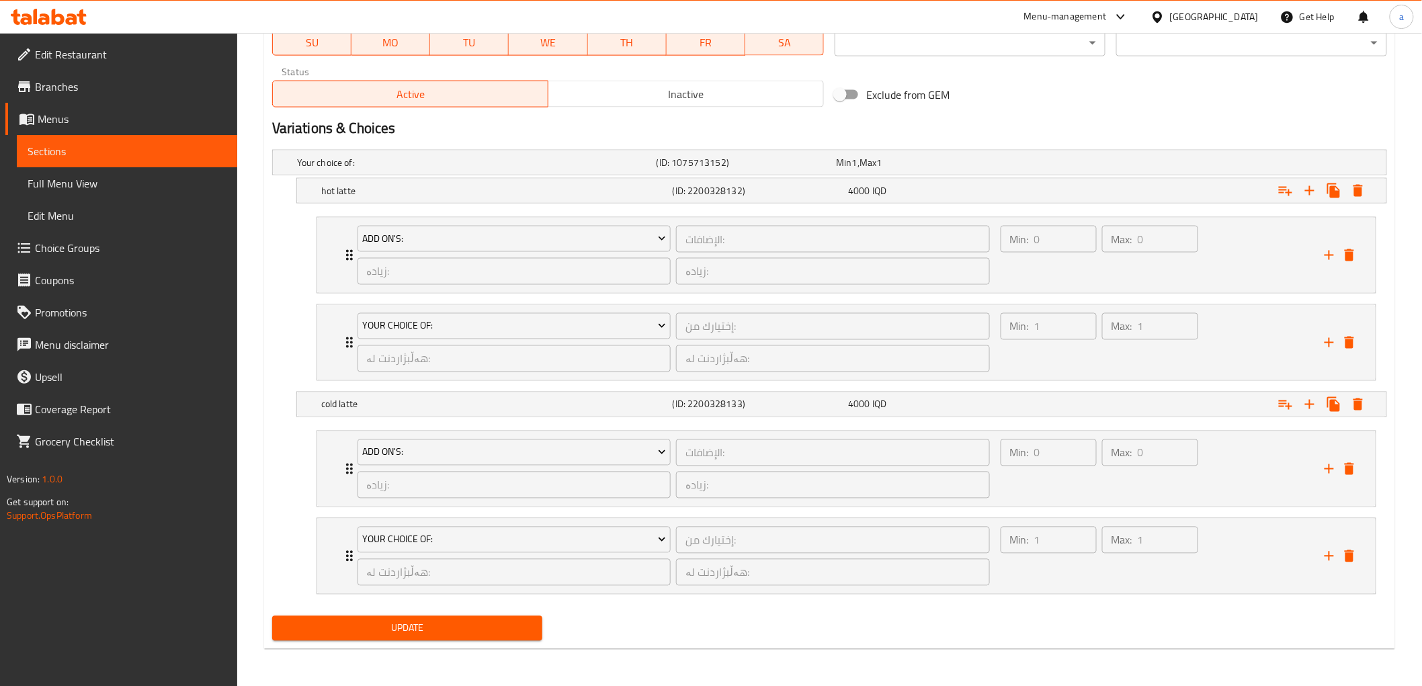
click at [98, 255] on span "Choice Groups" at bounding box center [131, 248] width 192 height 16
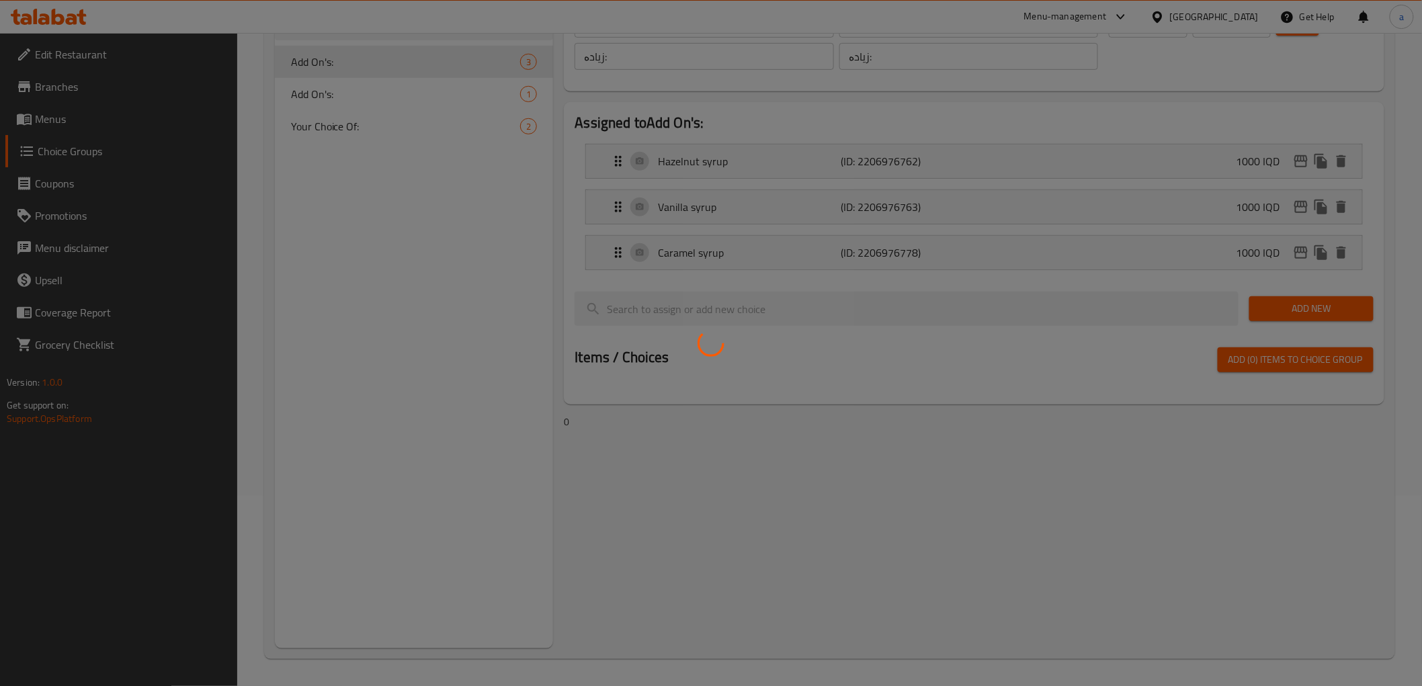
scroll to position [190, 0]
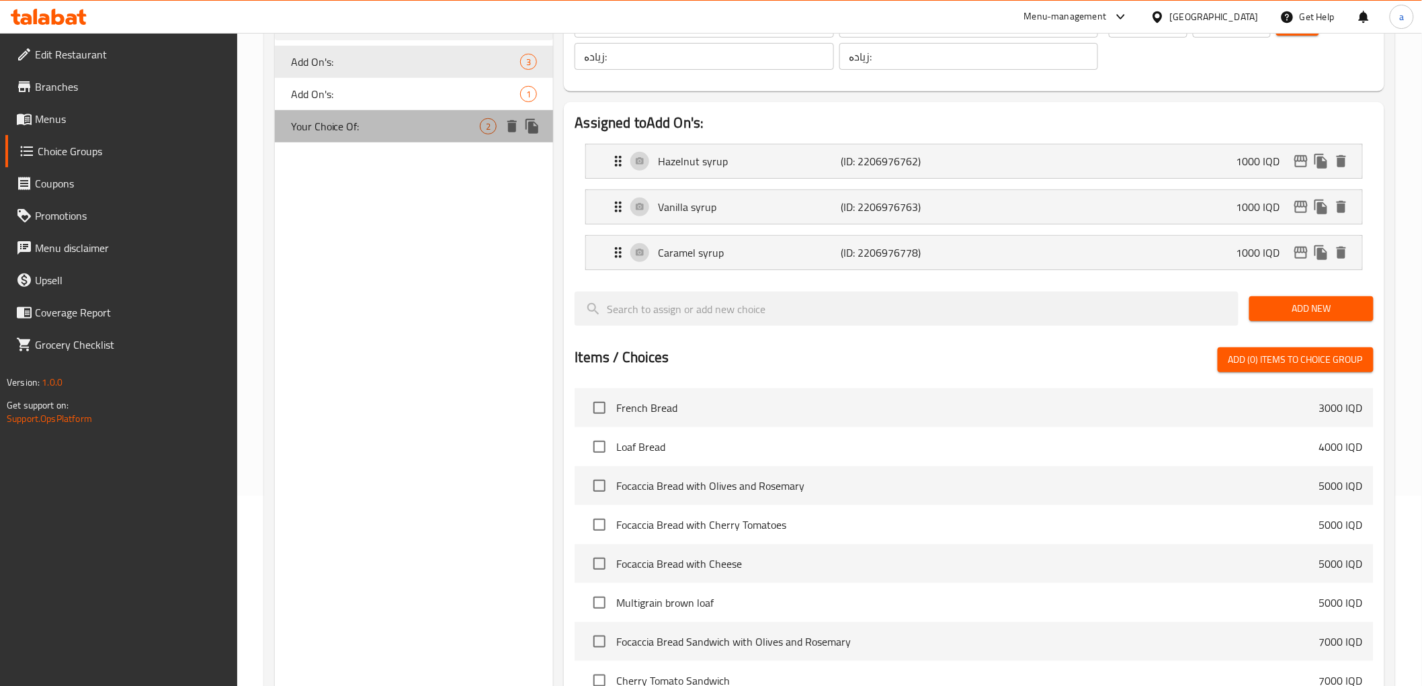
click at [394, 135] on div "Your Choice Of: 2" at bounding box center [414, 126] width 279 height 32
type input "Your Choice Of:"
type input "إختيارك من:"
type input "هەڵبژاردنت لە:"
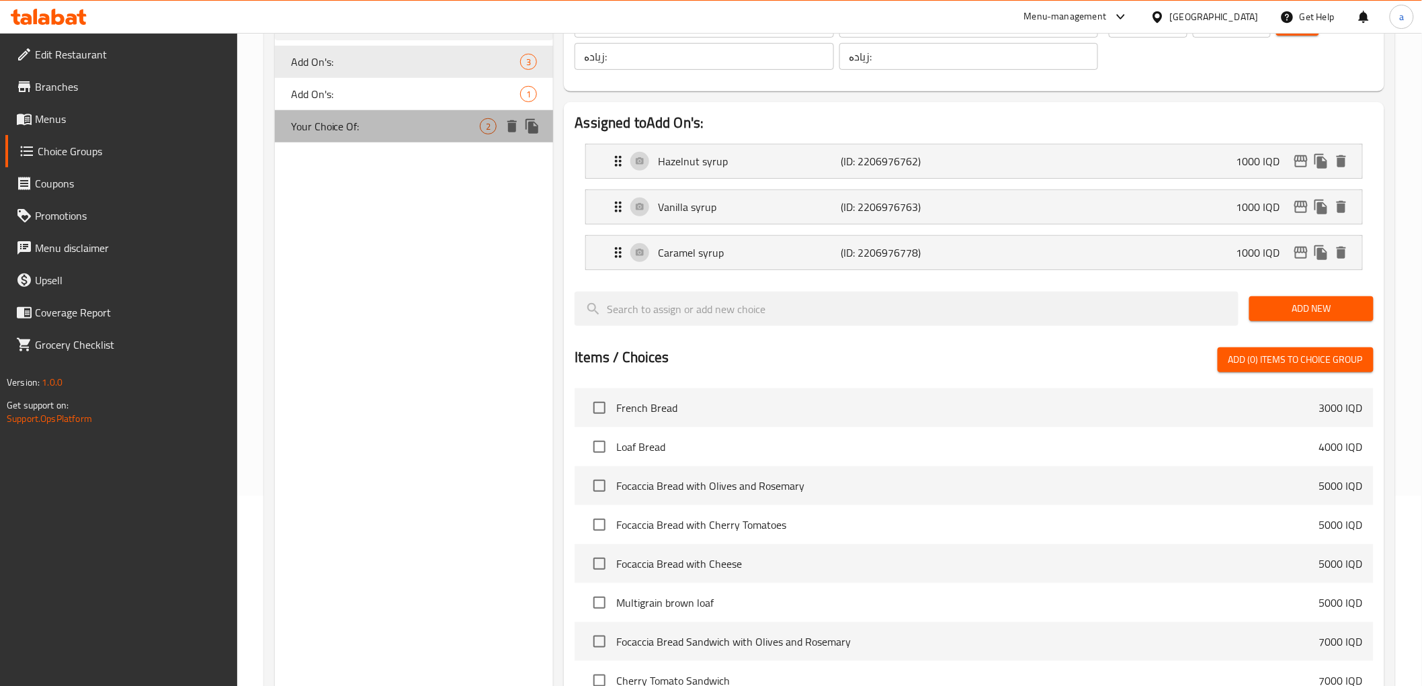
type input "1"
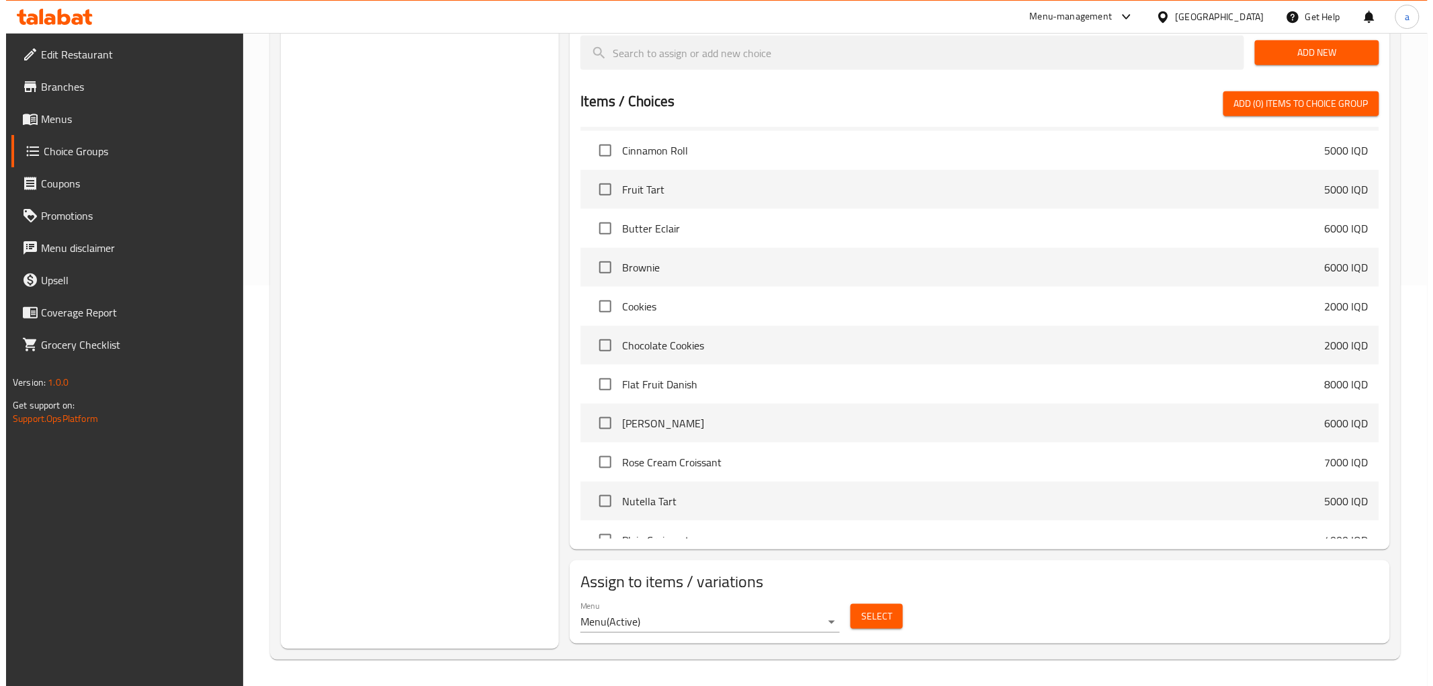
scroll to position [448, 0]
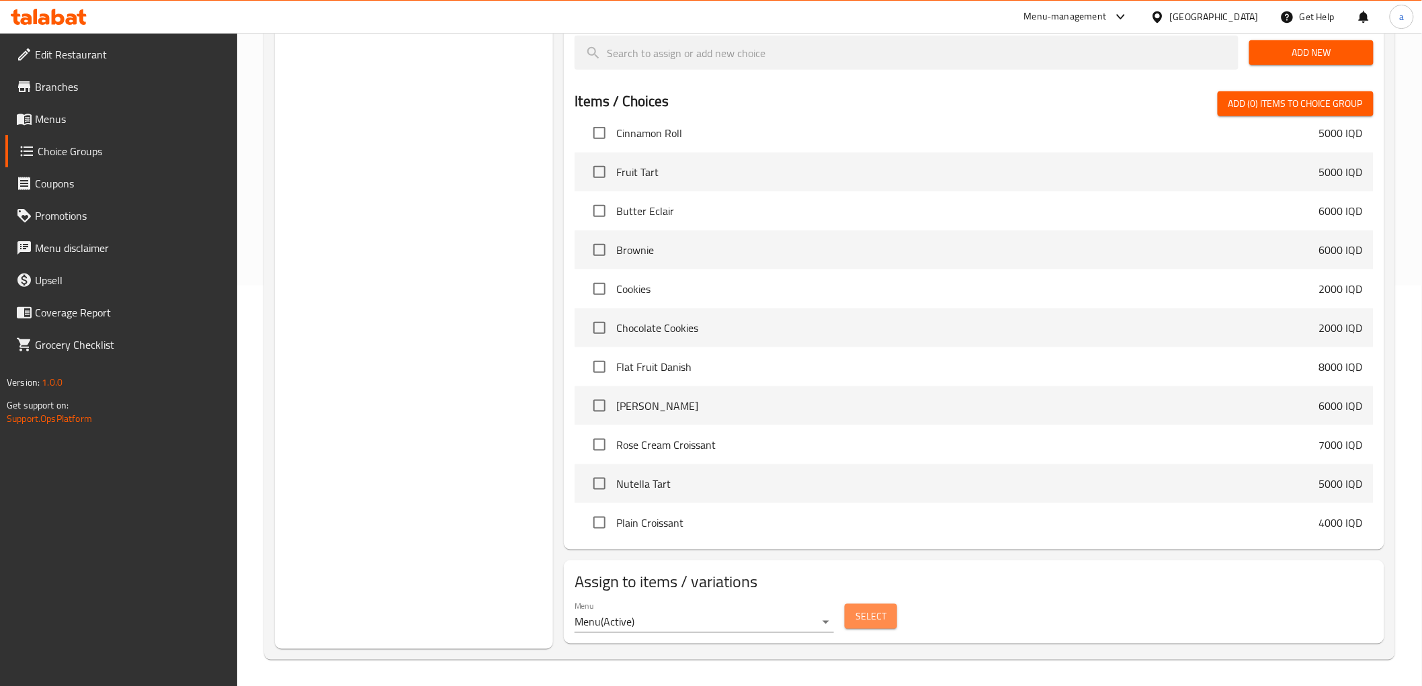
click at [855, 620] on span "Select" at bounding box center [870, 616] width 31 height 17
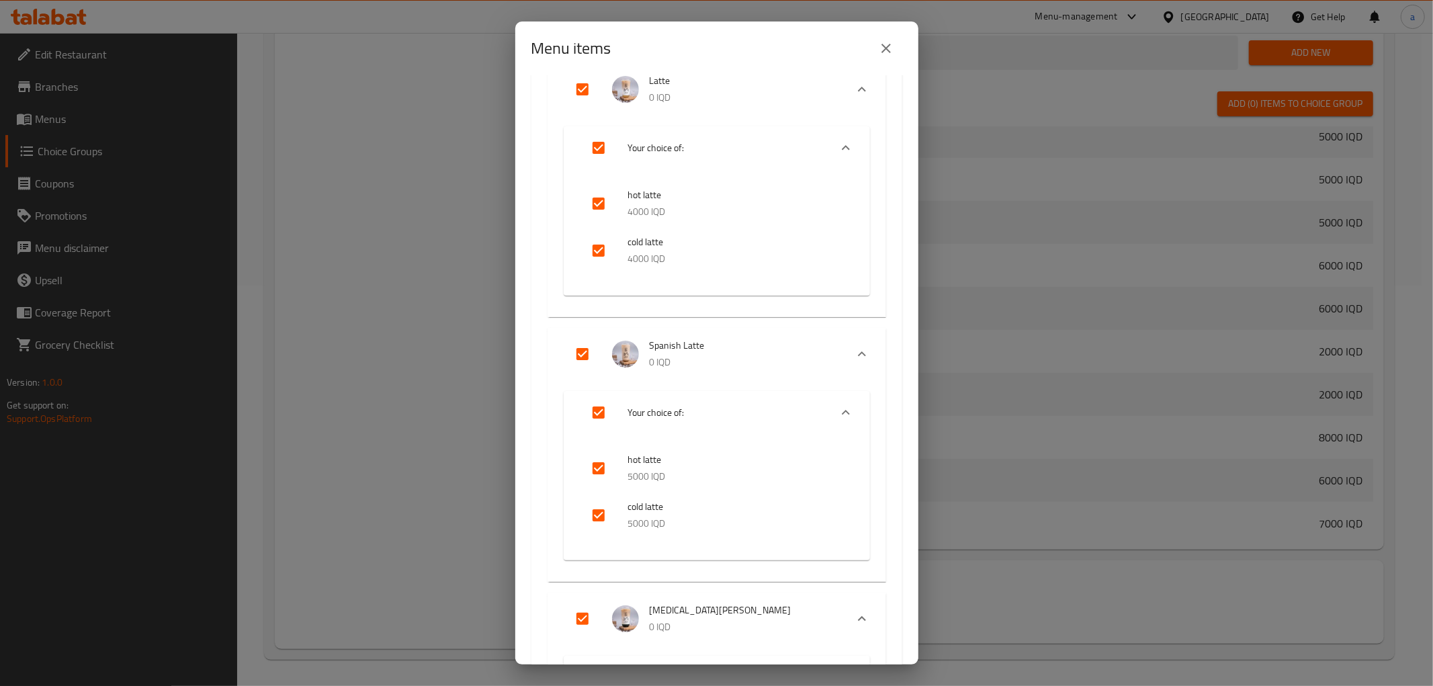
scroll to position [896, 0]
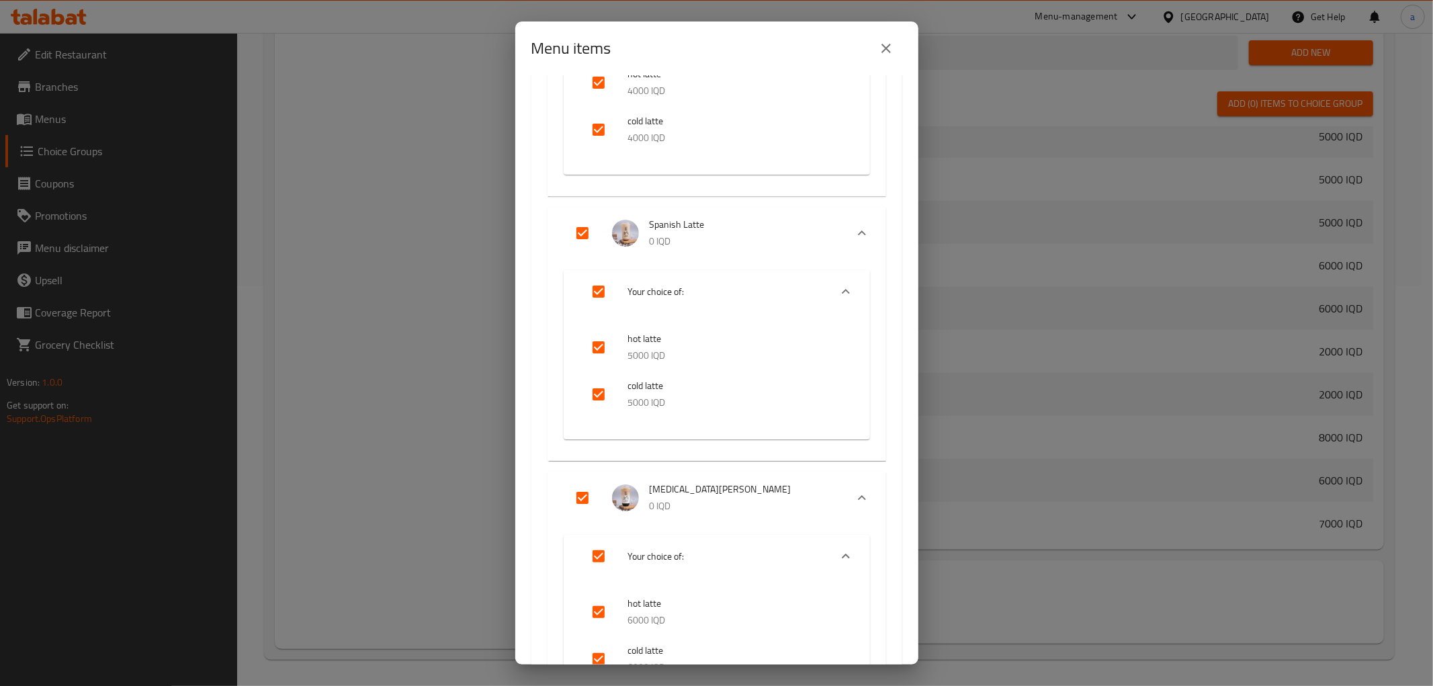
click at [585, 233] on input "Expand" at bounding box center [583, 233] width 32 height 32
checkbox input "false"
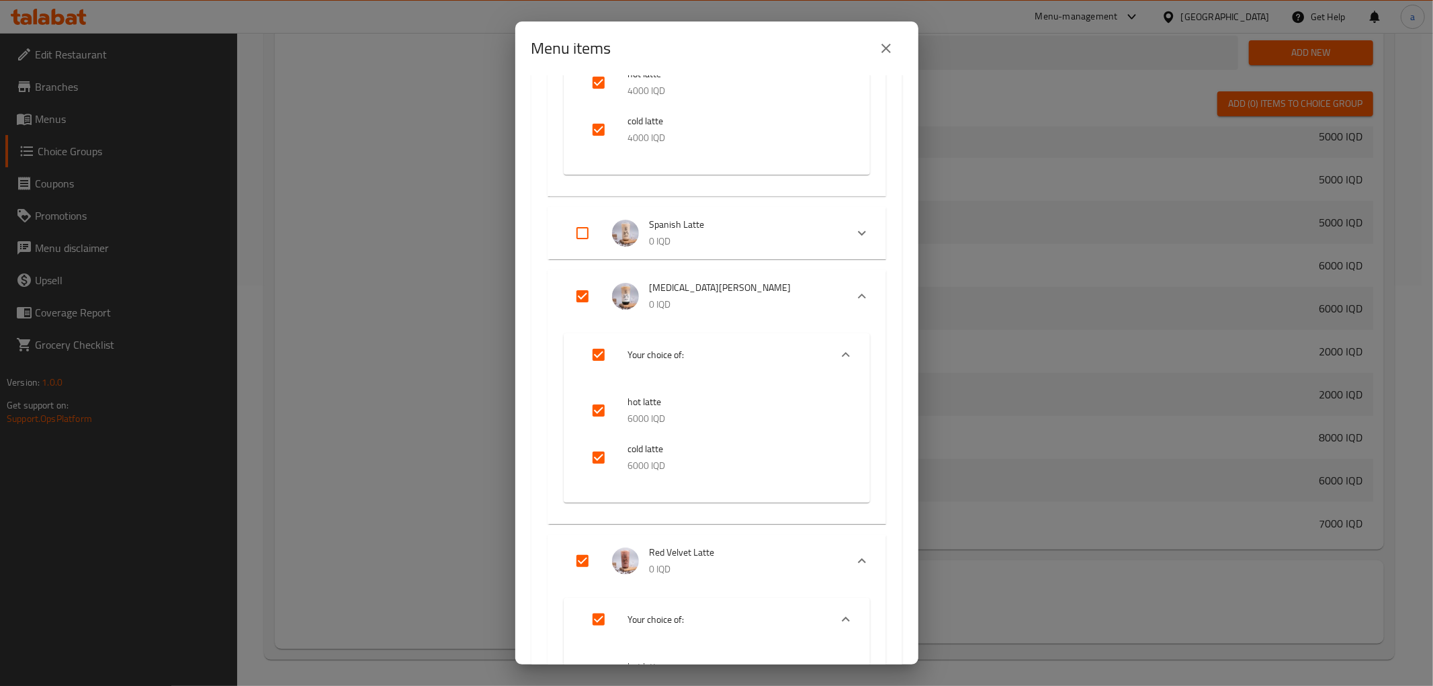
scroll to position [672, 0]
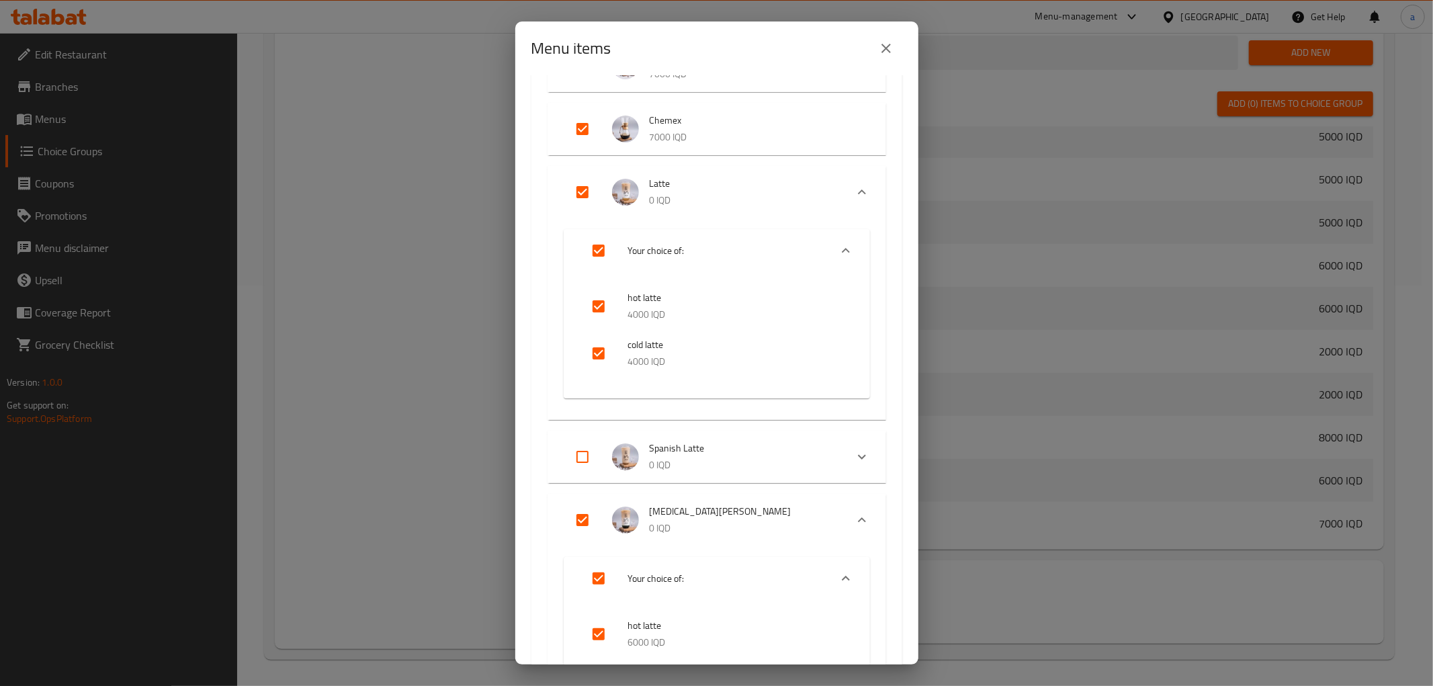
click at [579, 196] on input "Expand" at bounding box center [583, 192] width 32 height 32
checkbox input "false"
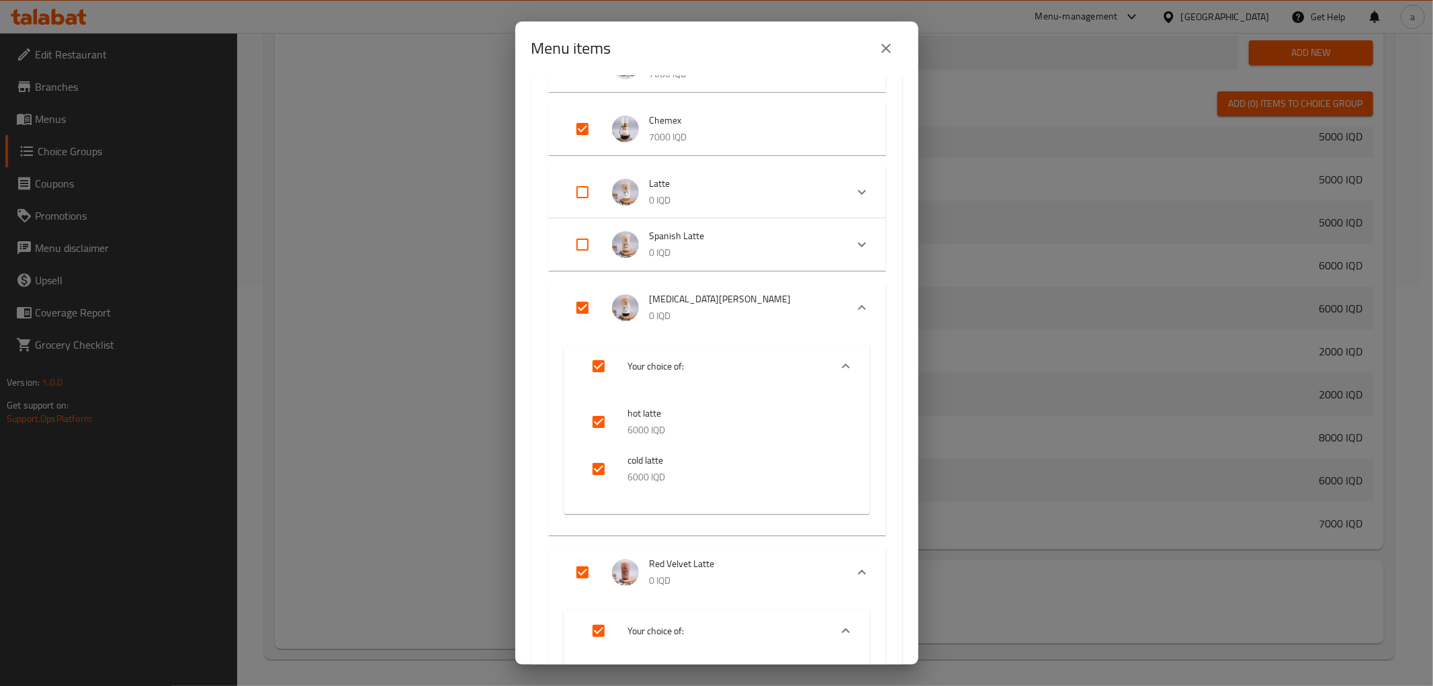
click at [585, 307] on input "Expand" at bounding box center [583, 308] width 32 height 32
checkbox input "false"
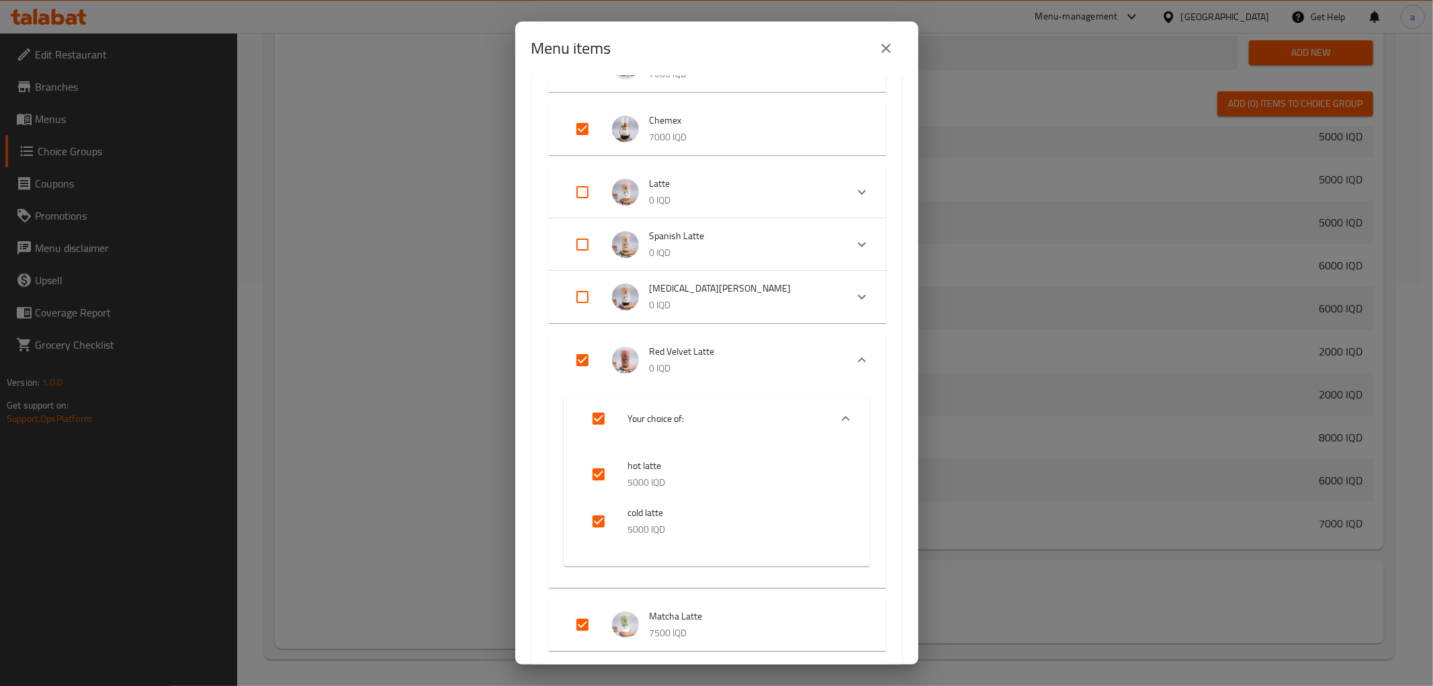
click at [592, 358] on input "Expand" at bounding box center [583, 360] width 32 height 32
checkbox input "false"
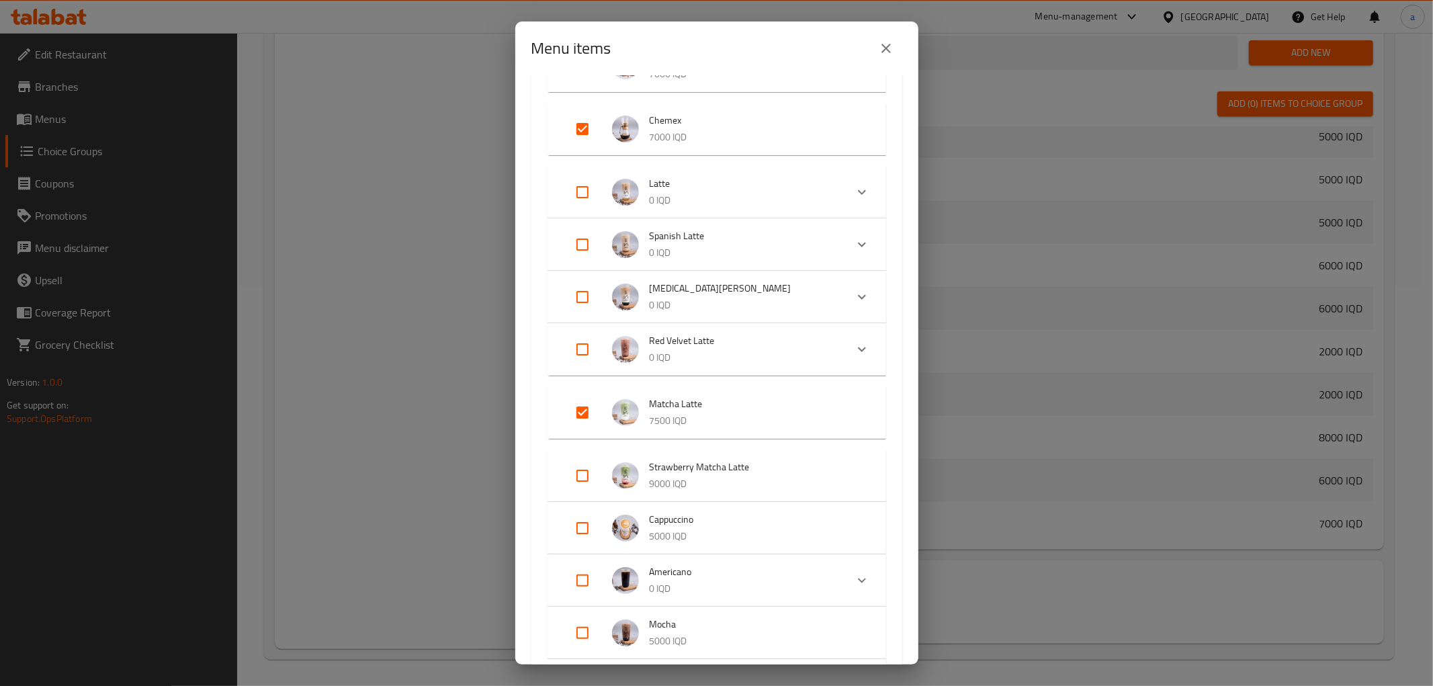
click at [589, 356] on input "Expand" at bounding box center [583, 349] width 32 height 32
checkbox input "true"
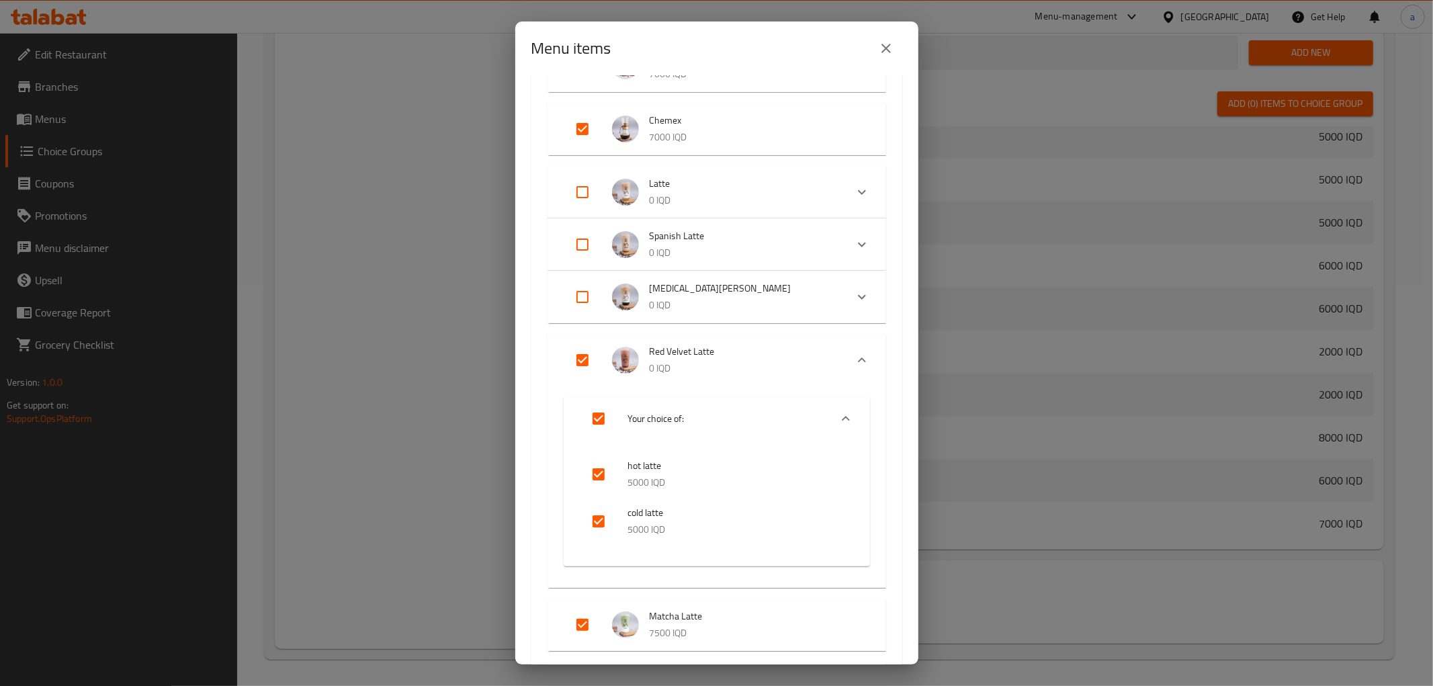
click at [593, 418] on input "Expand" at bounding box center [599, 419] width 32 height 32
checkbox input "false"
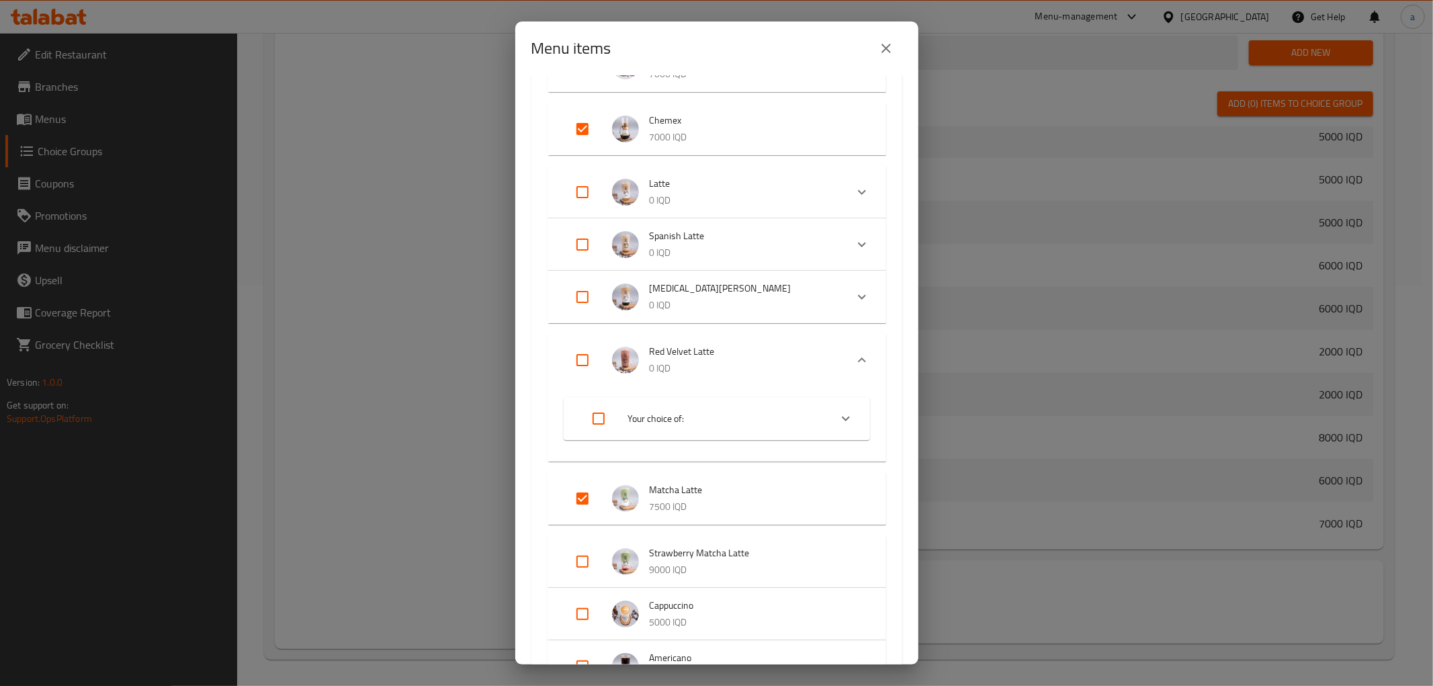
click at [599, 419] on input "Expand" at bounding box center [599, 419] width 32 height 32
checkbox input "true"
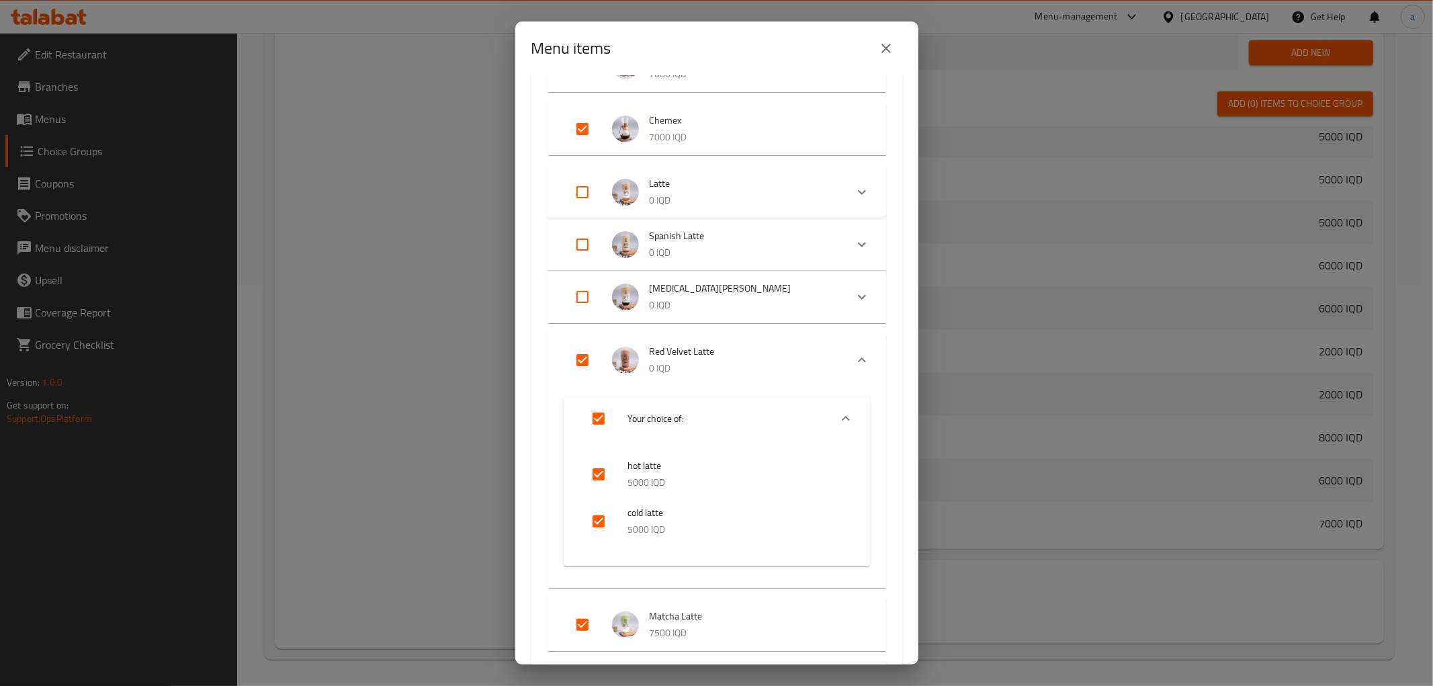
click at [600, 465] on input "checkbox" at bounding box center [599, 474] width 32 height 32
checkbox input "false"
click at [600, 501] on li "cold latte 5000 IQD" at bounding box center [717, 521] width 274 height 47
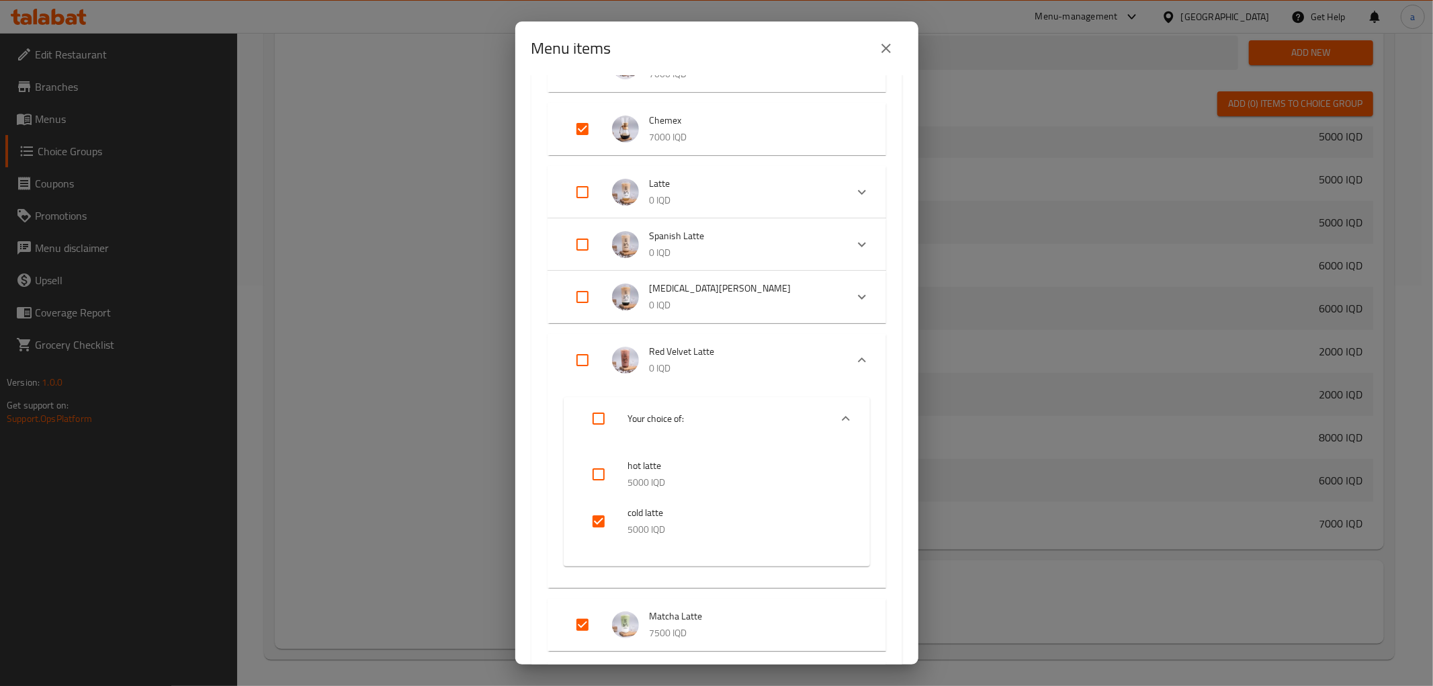
click at [599, 517] on input "checkbox" at bounding box center [599, 521] width 32 height 32
checkbox input "true"
click at [599, 485] on input "checkbox" at bounding box center [599, 474] width 32 height 32
checkbox input "true"
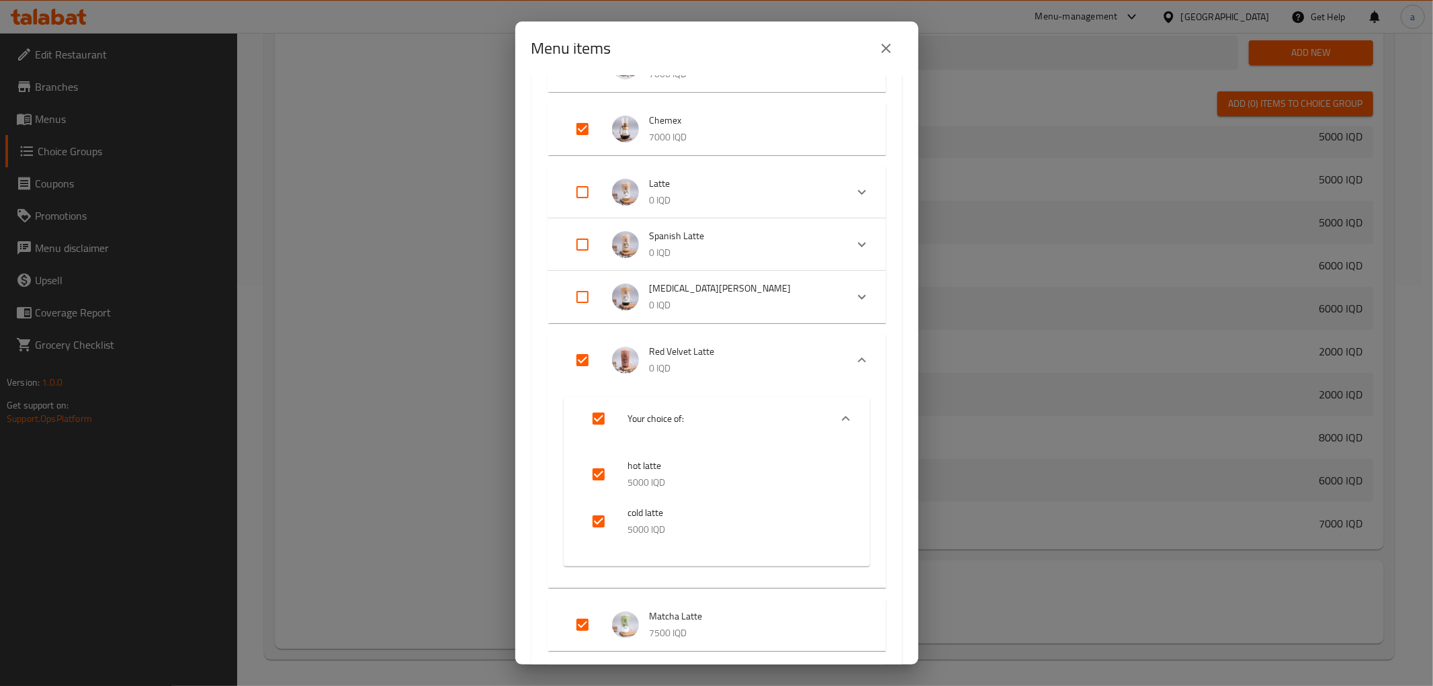
checkbox input "true"
click at [599, 485] on input "checkbox" at bounding box center [599, 474] width 32 height 32
checkbox input "false"
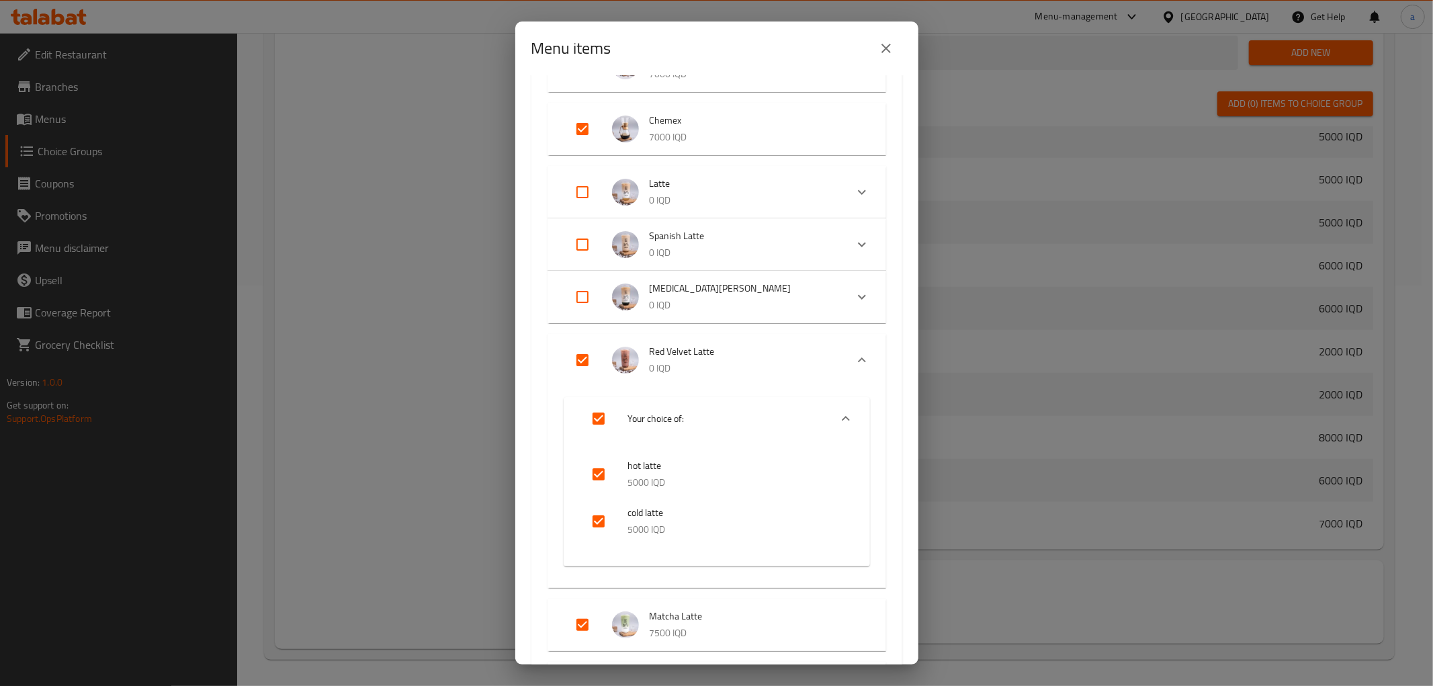
checkbox input "false"
click at [598, 519] on input "checkbox" at bounding box center [599, 521] width 32 height 32
checkbox input "false"
click at [571, 360] on input "Expand" at bounding box center [583, 360] width 32 height 32
checkbox input "true"
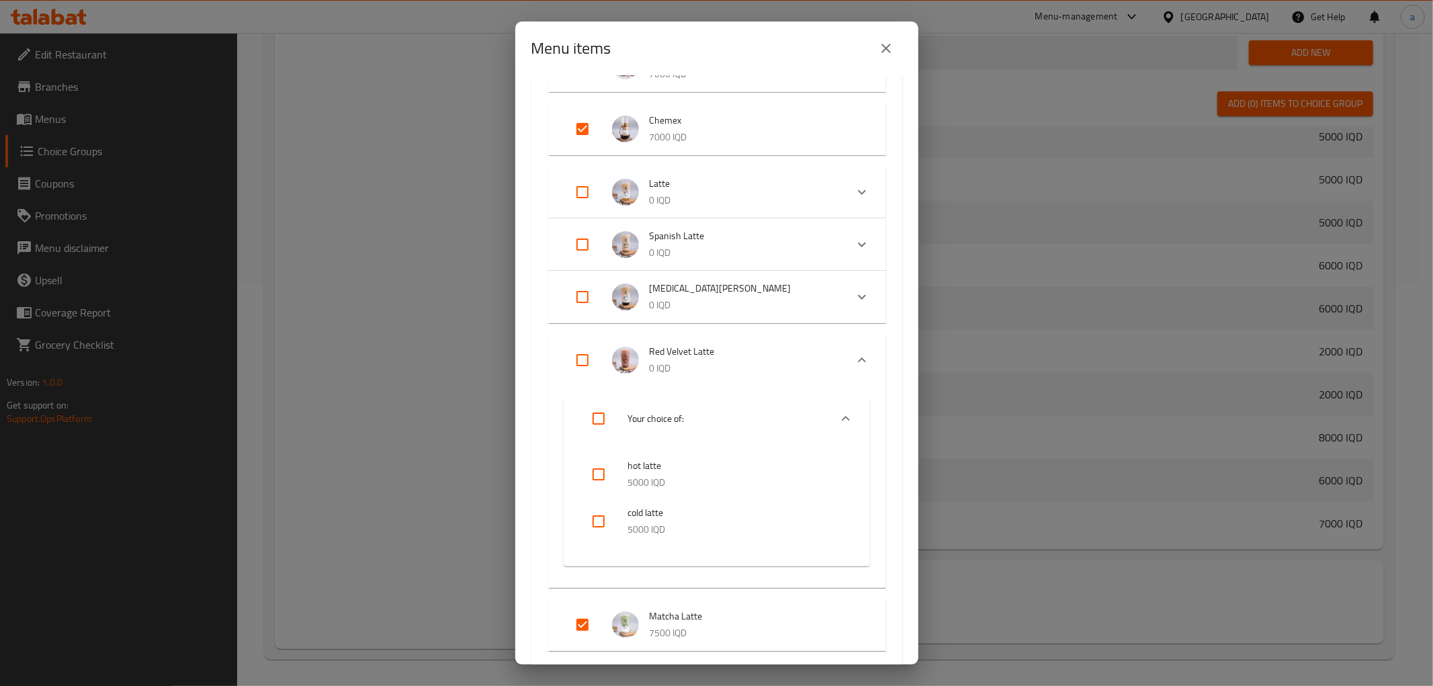
checkbox input "true"
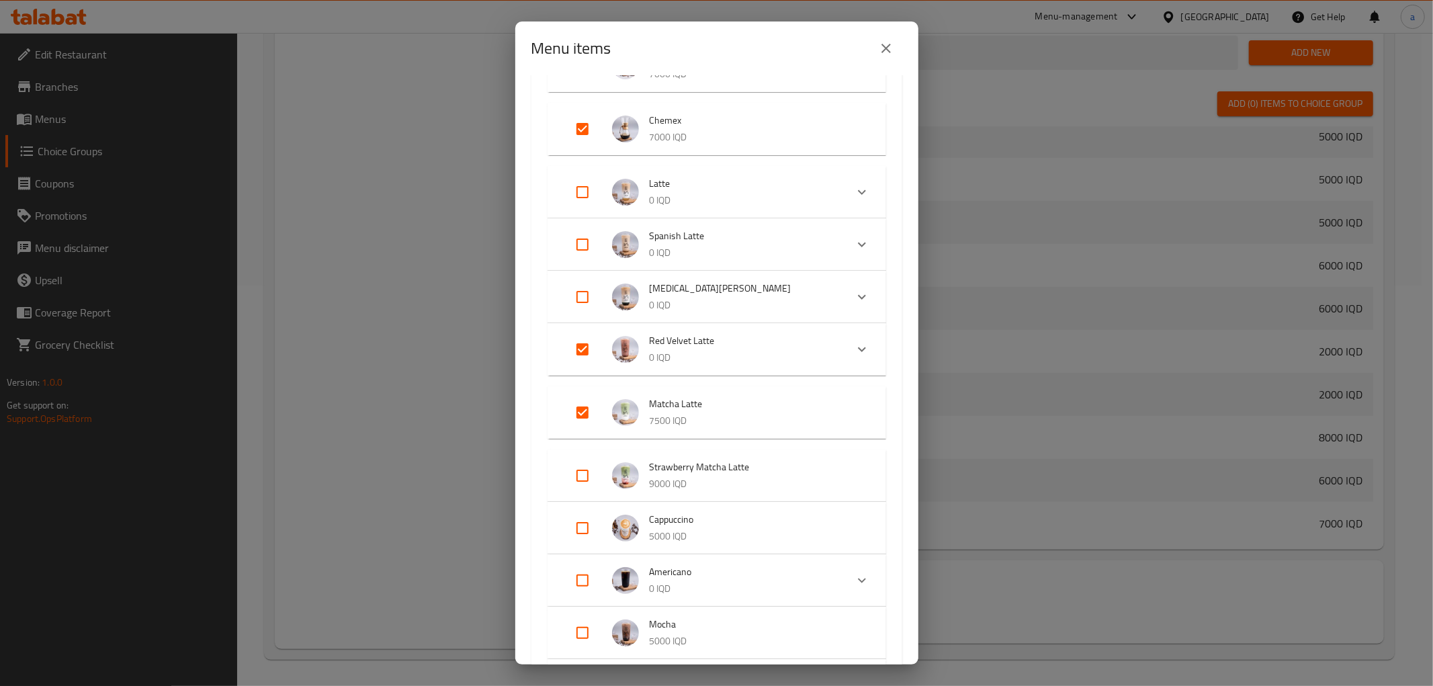
click at [582, 364] on input "Expand" at bounding box center [583, 349] width 32 height 32
checkbox input "false"
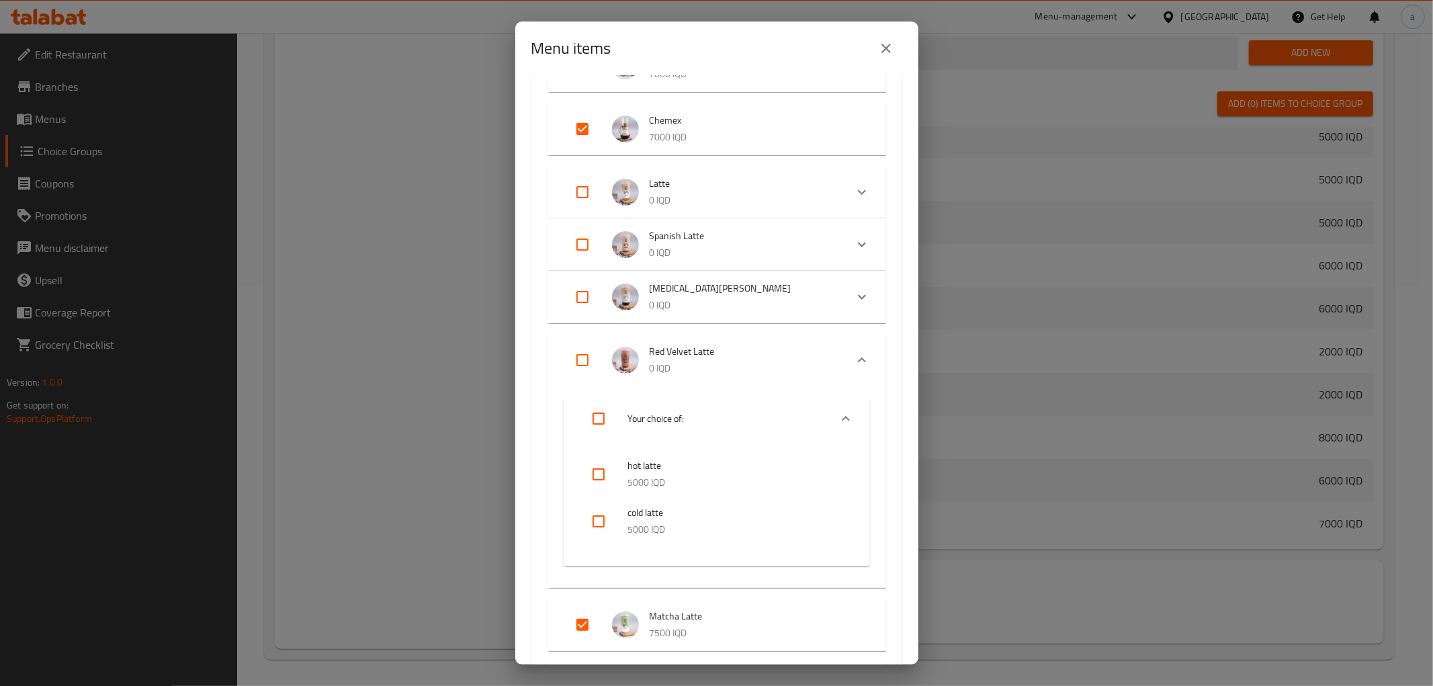
click at [576, 136] on input "Expand" at bounding box center [583, 129] width 32 height 32
checkbox input "false"
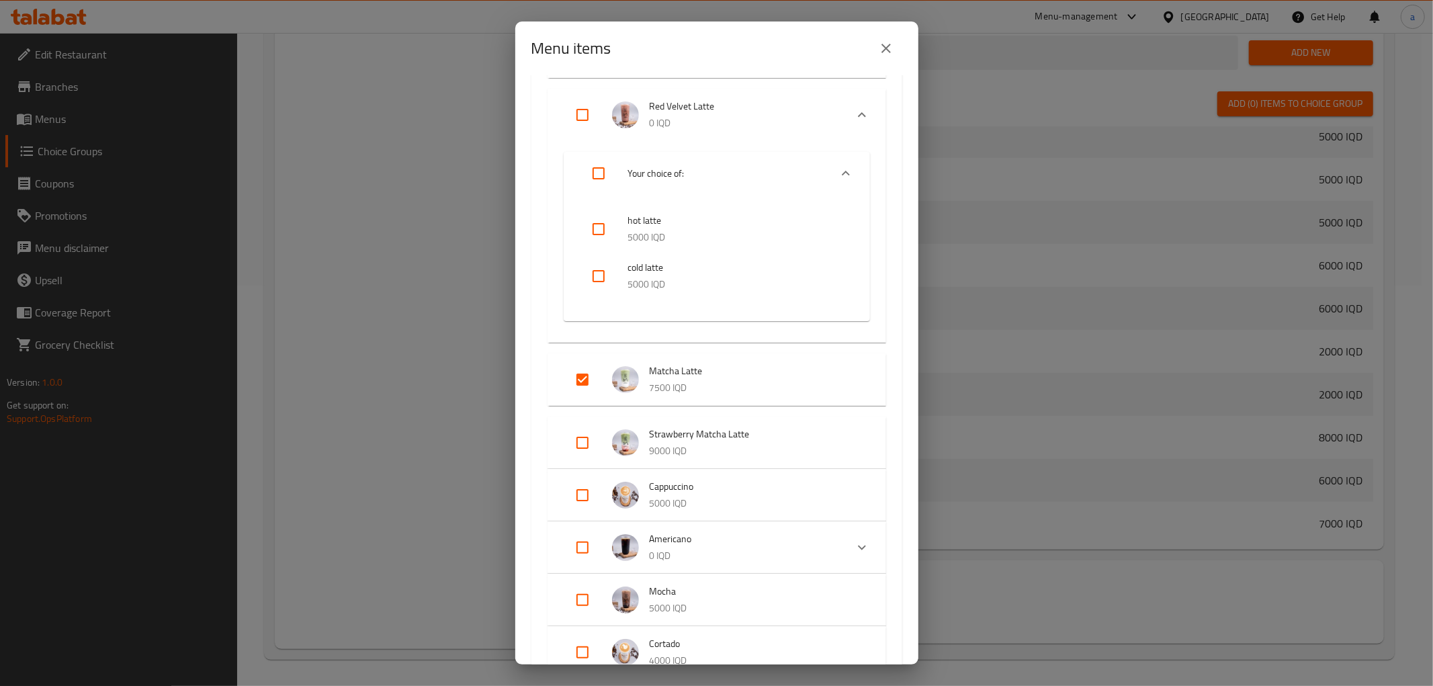
click at [595, 386] on input "Expand" at bounding box center [583, 380] width 32 height 32
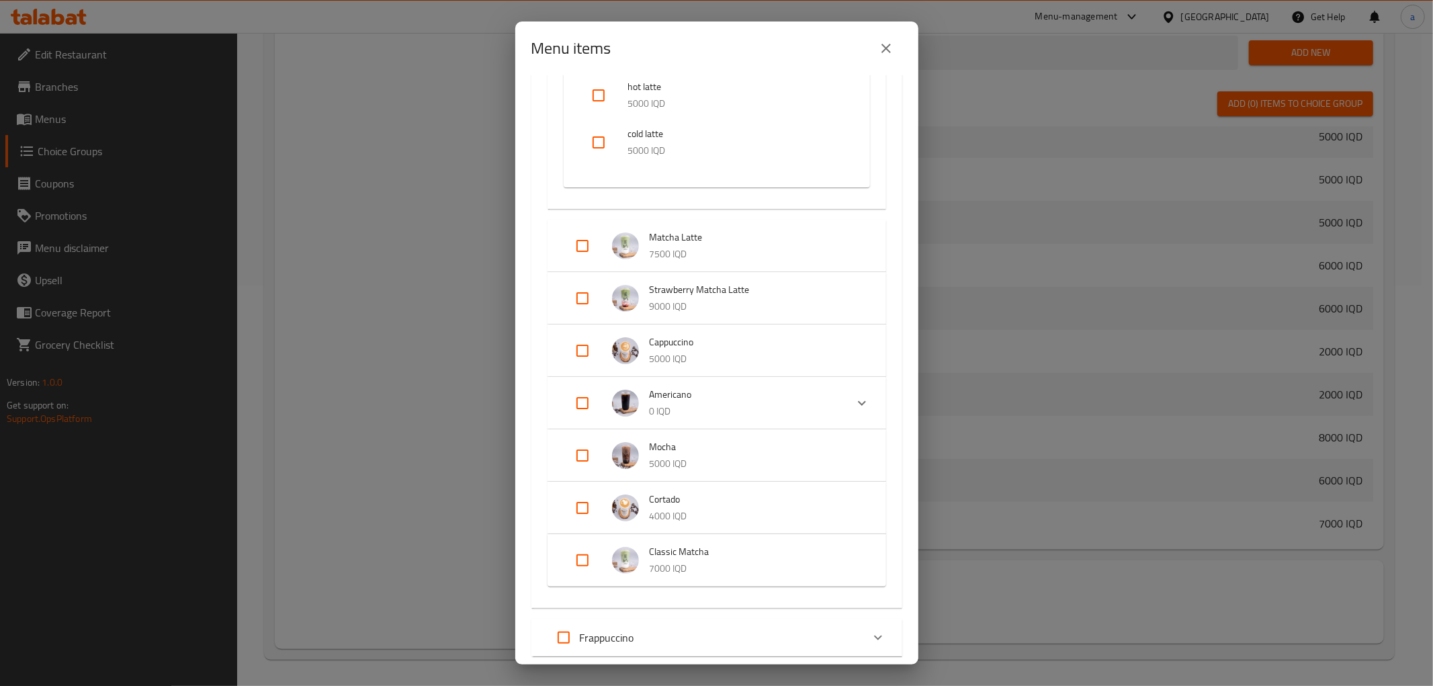
scroll to position [1113, 0]
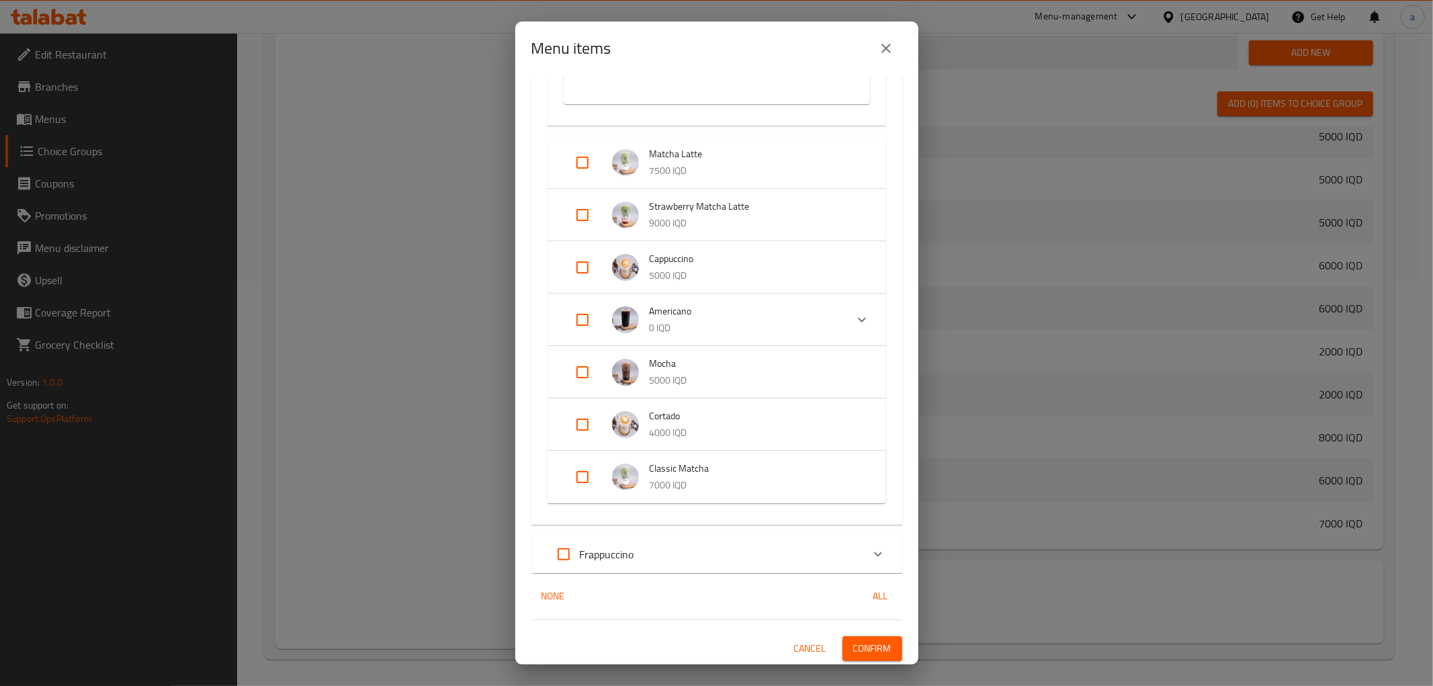
click at [575, 169] on input "Expand" at bounding box center [583, 162] width 32 height 32
checkbox input "true"
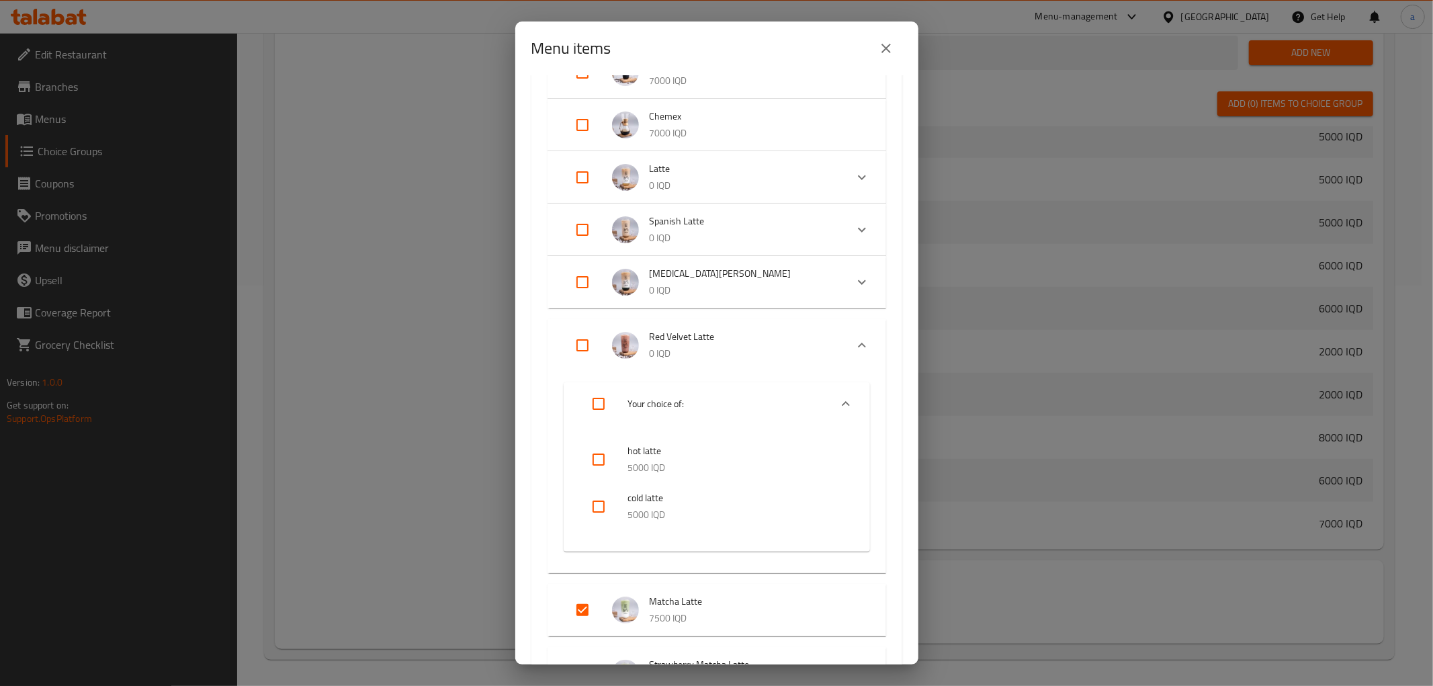
scroll to position [441, 0]
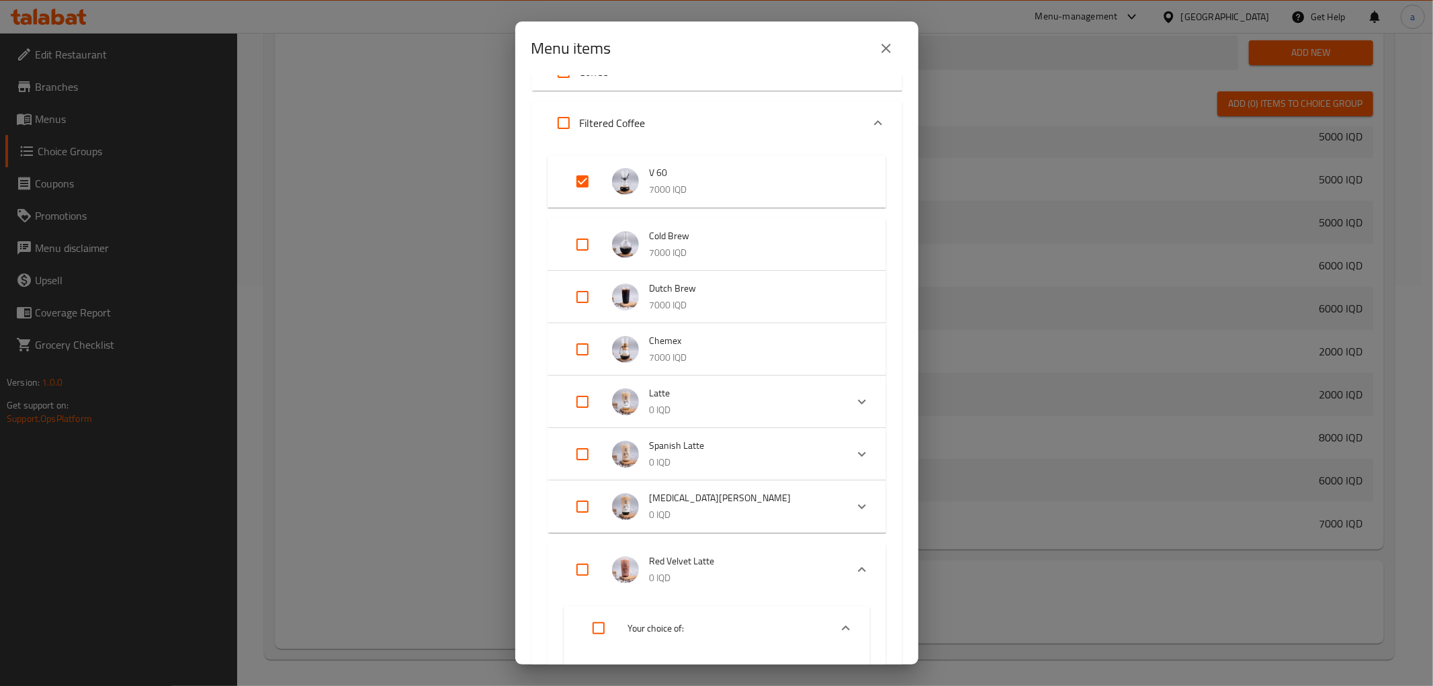
click at [579, 357] on input "Expand" at bounding box center [583, 349] width 32 height 32
checkbox input "true"
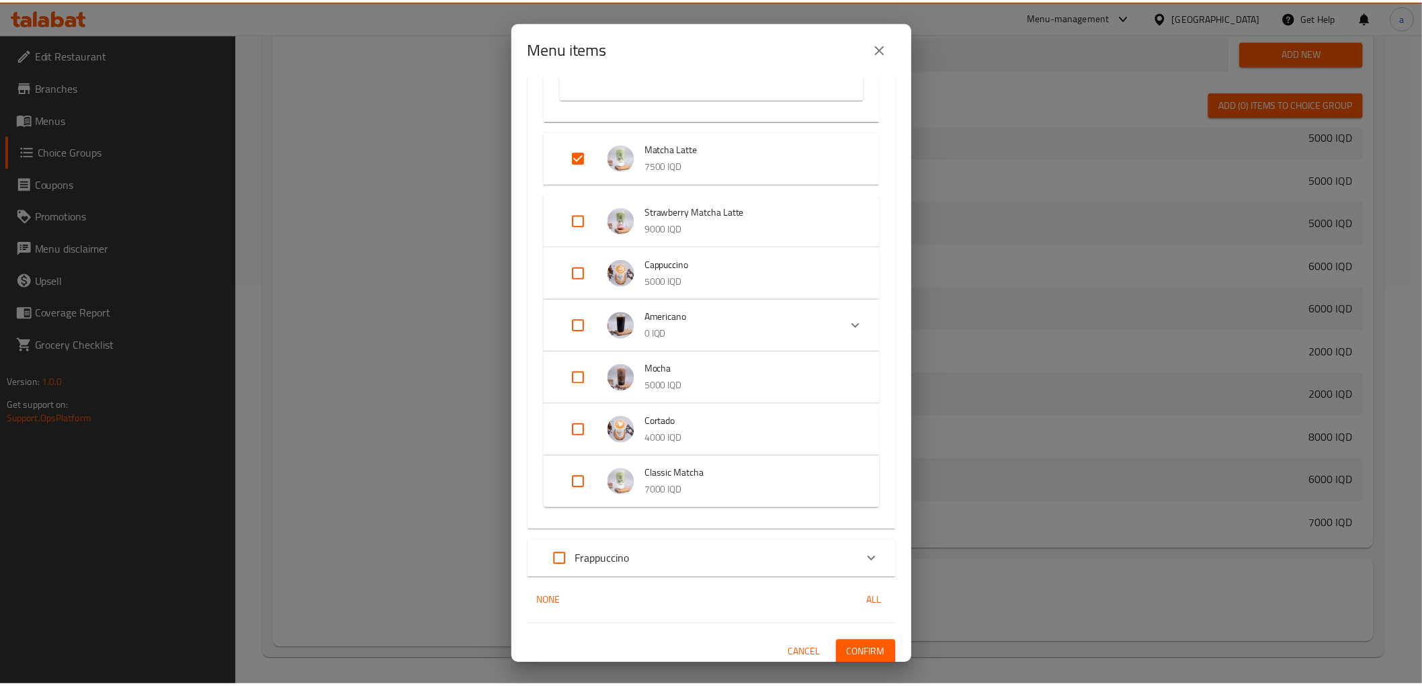
scroll to position [1145, 0]
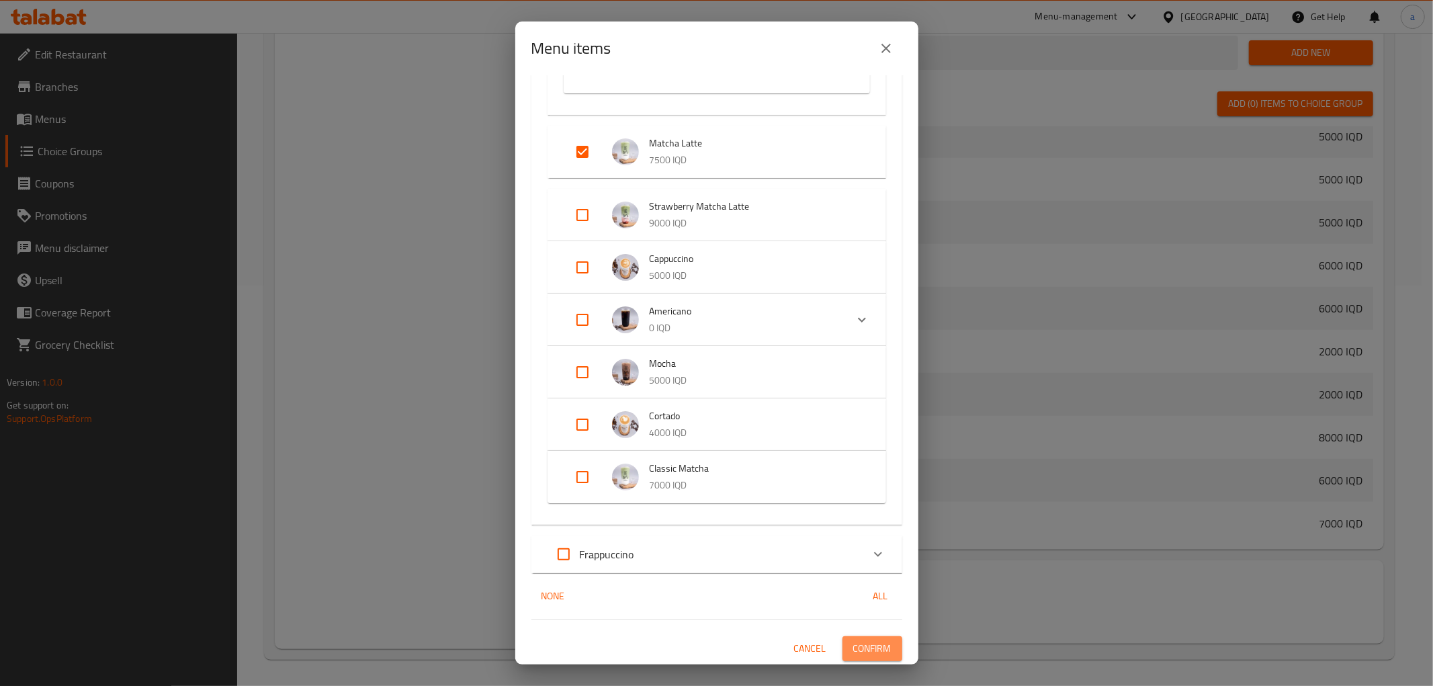
click at [868, 647] on span "Confirm" at bounding box center [872, 648] width 38 height 17
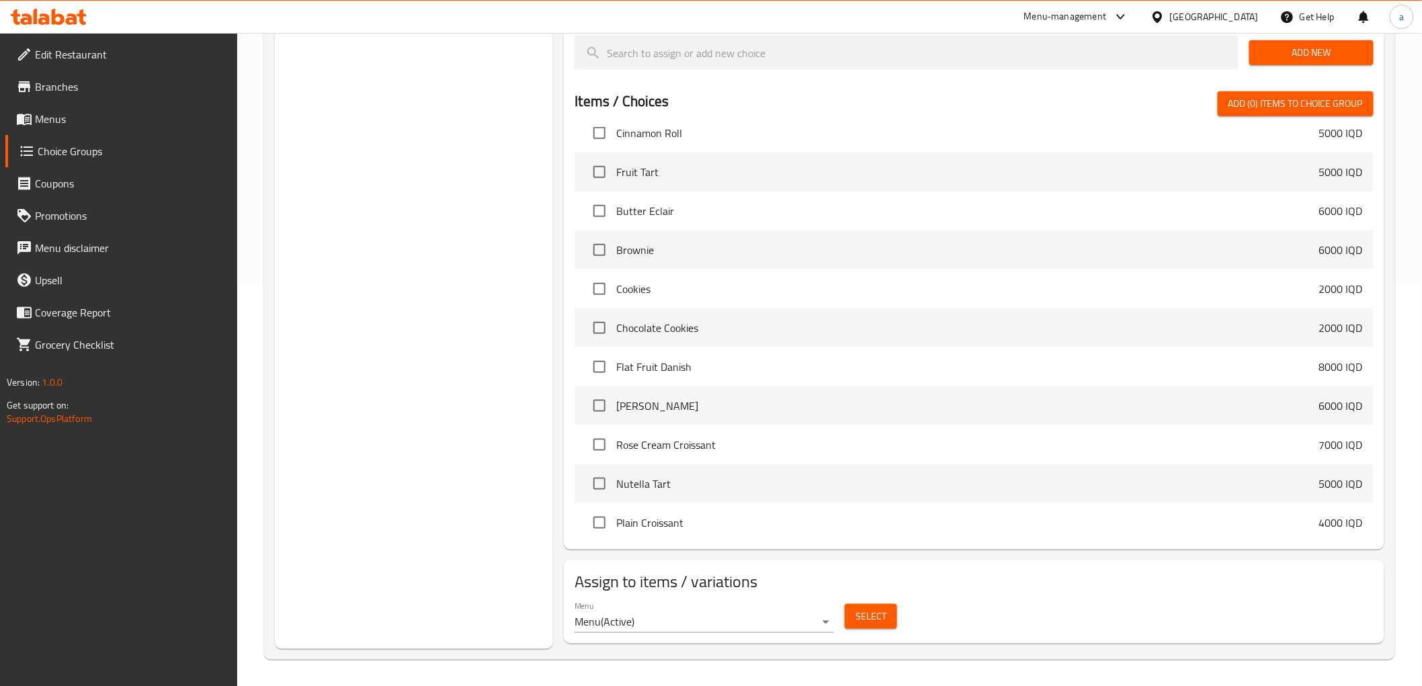
click at [75, 115] on span "Menus" at bounding box center [131, 119] width 192 height 16
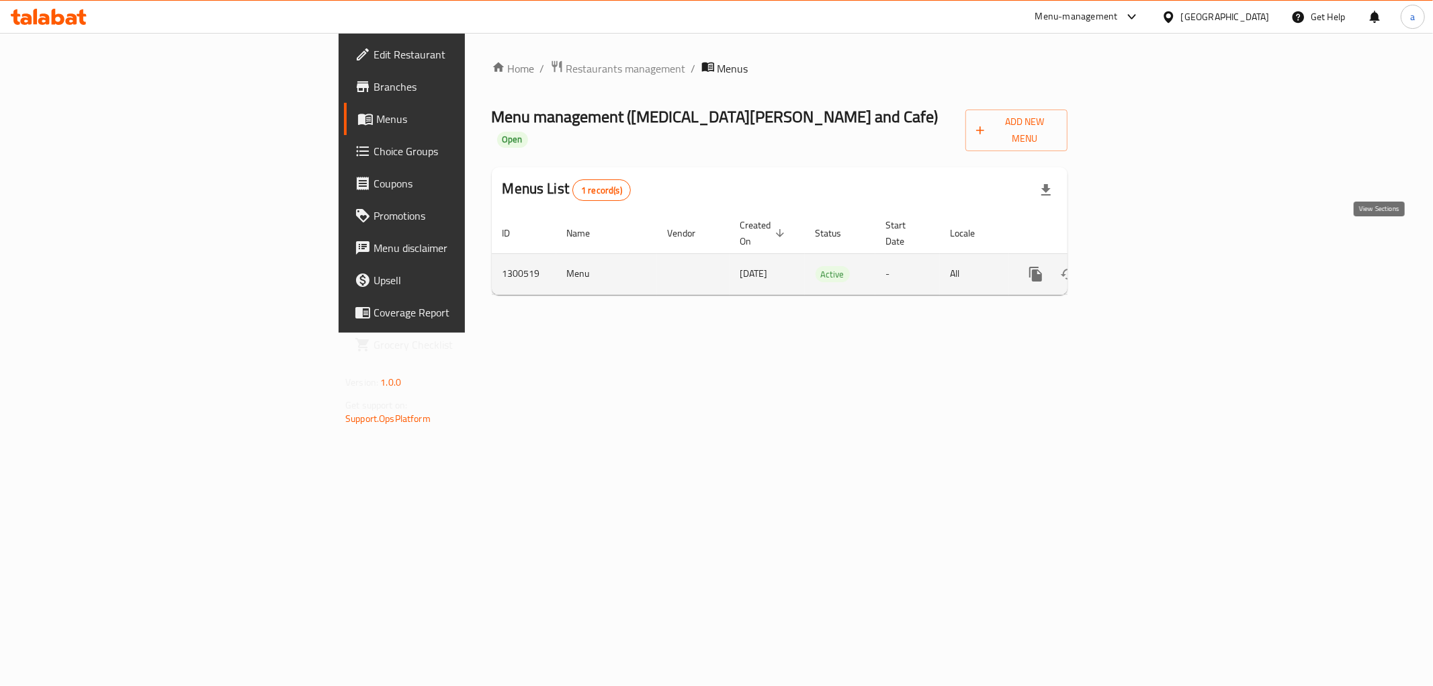
click at [1149, 258] on link "enhanced table" at bounding box center [1133, 274] width 32 height 32
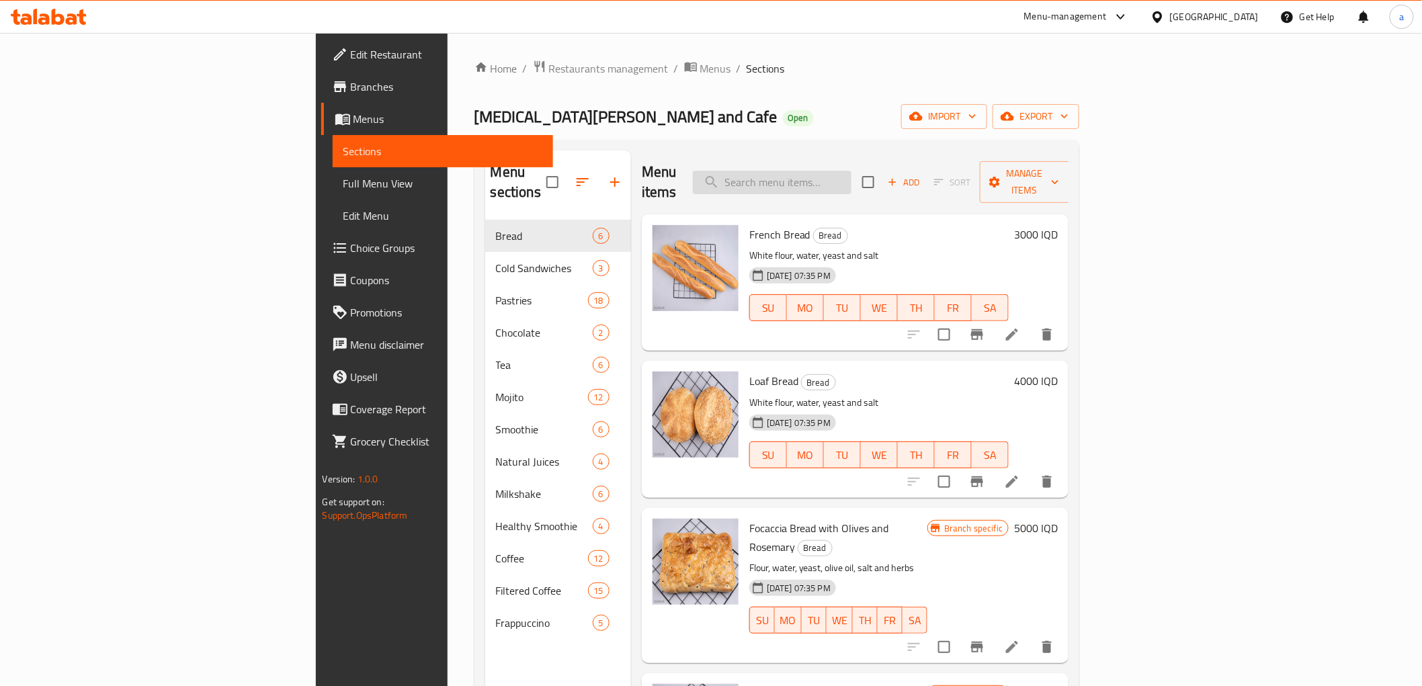
click at [851, 183] on input "search" at bounding box center [772, 183] width 159 height 24
paste input "Latte"
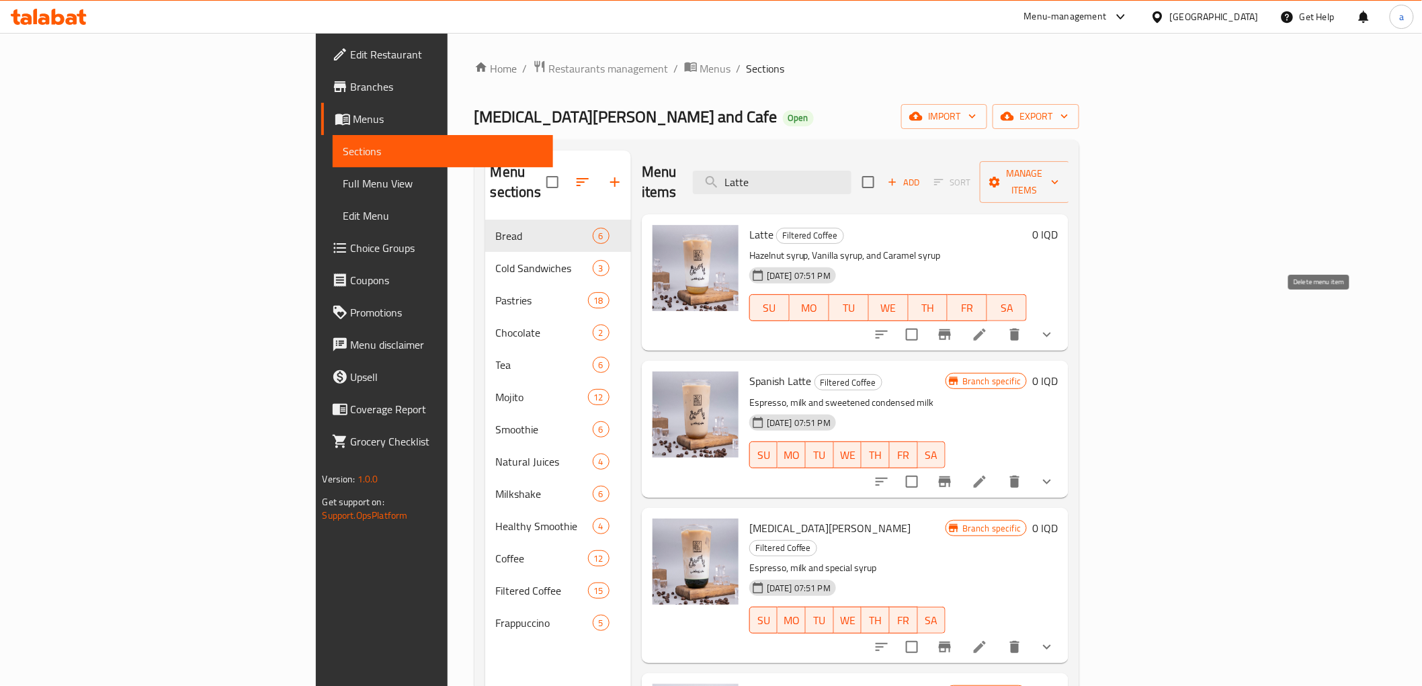
type input "Latte"
click at [999, 323] on li at bounding box center [980, 335] width 38 height 24
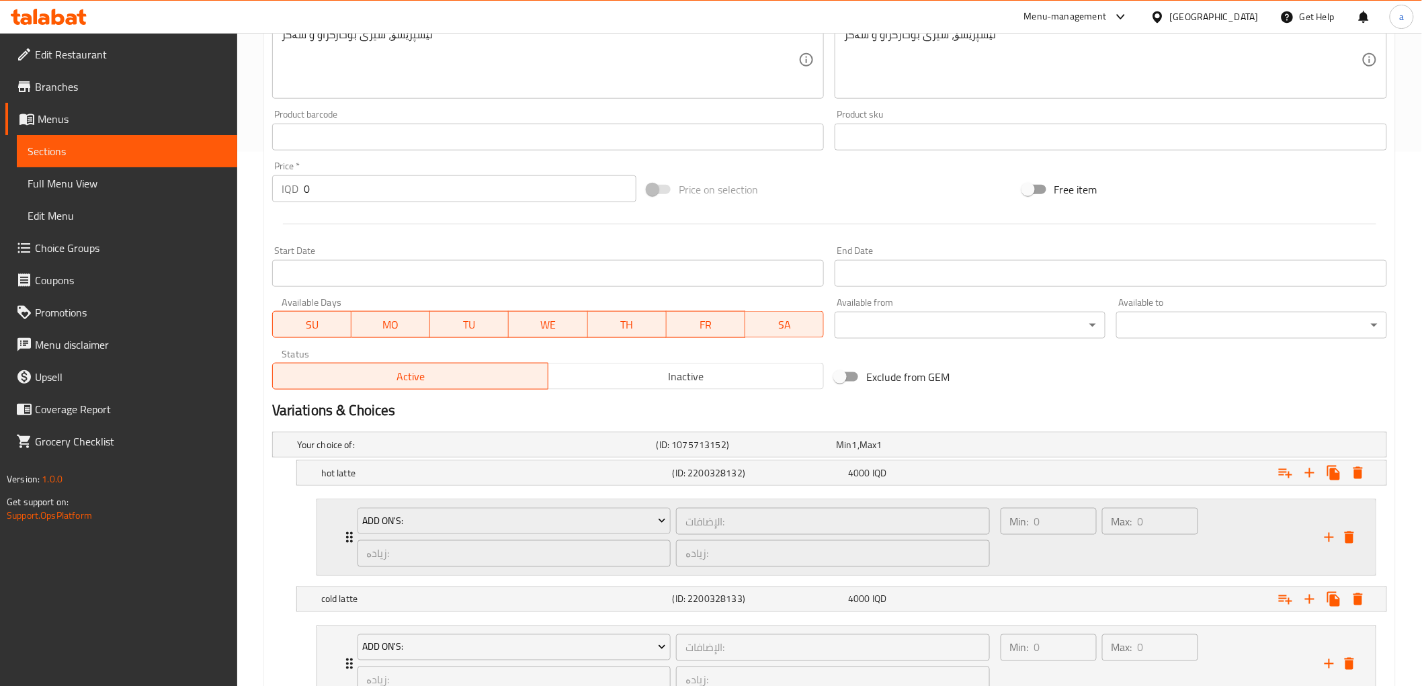
scroll to position [642, 0]
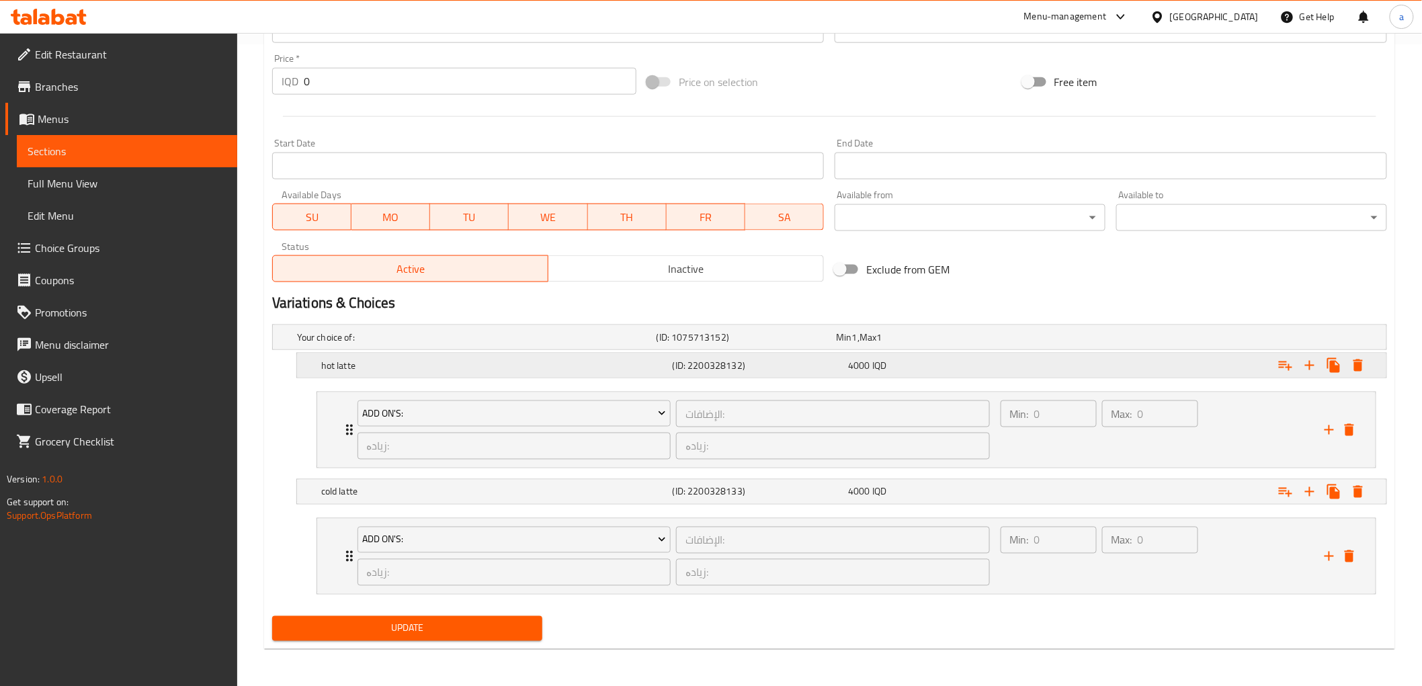
click at [366, 344] on h5 "hot latte" at bounding box center [474, 337] width 354 height 13
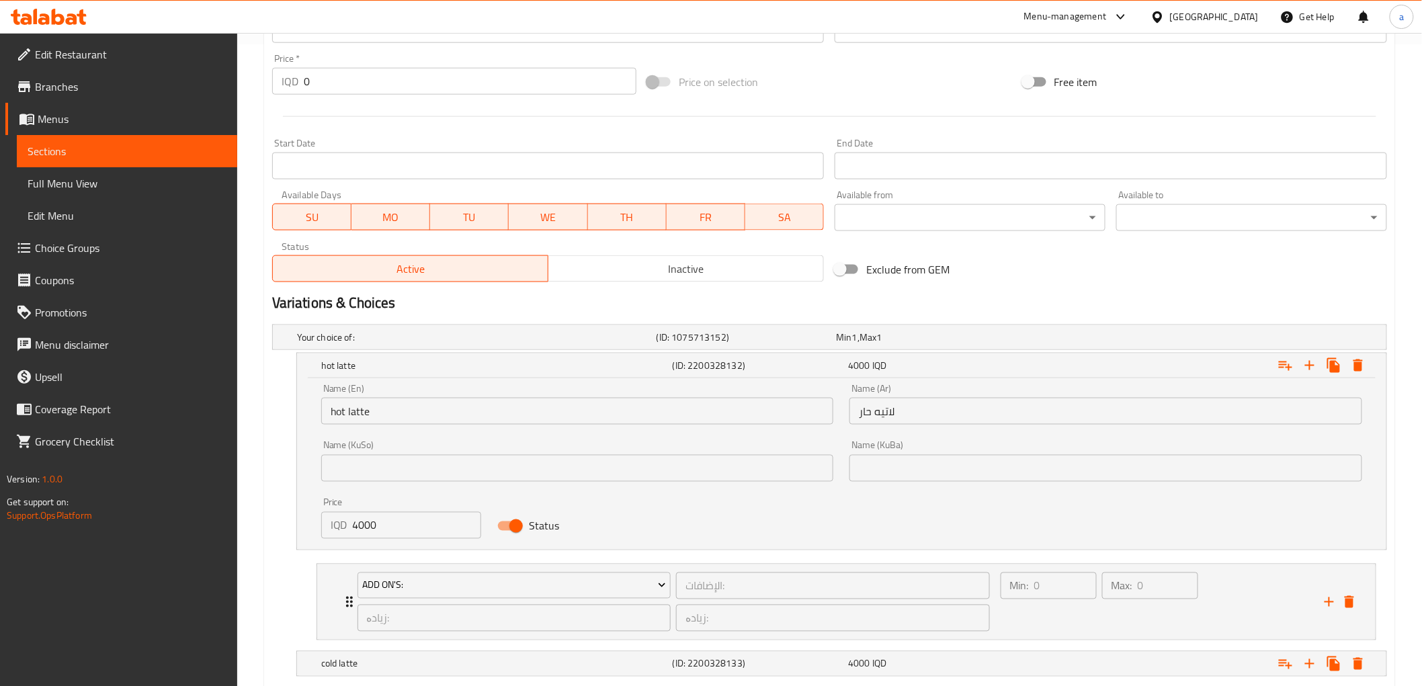
scroll to position [814, 0]
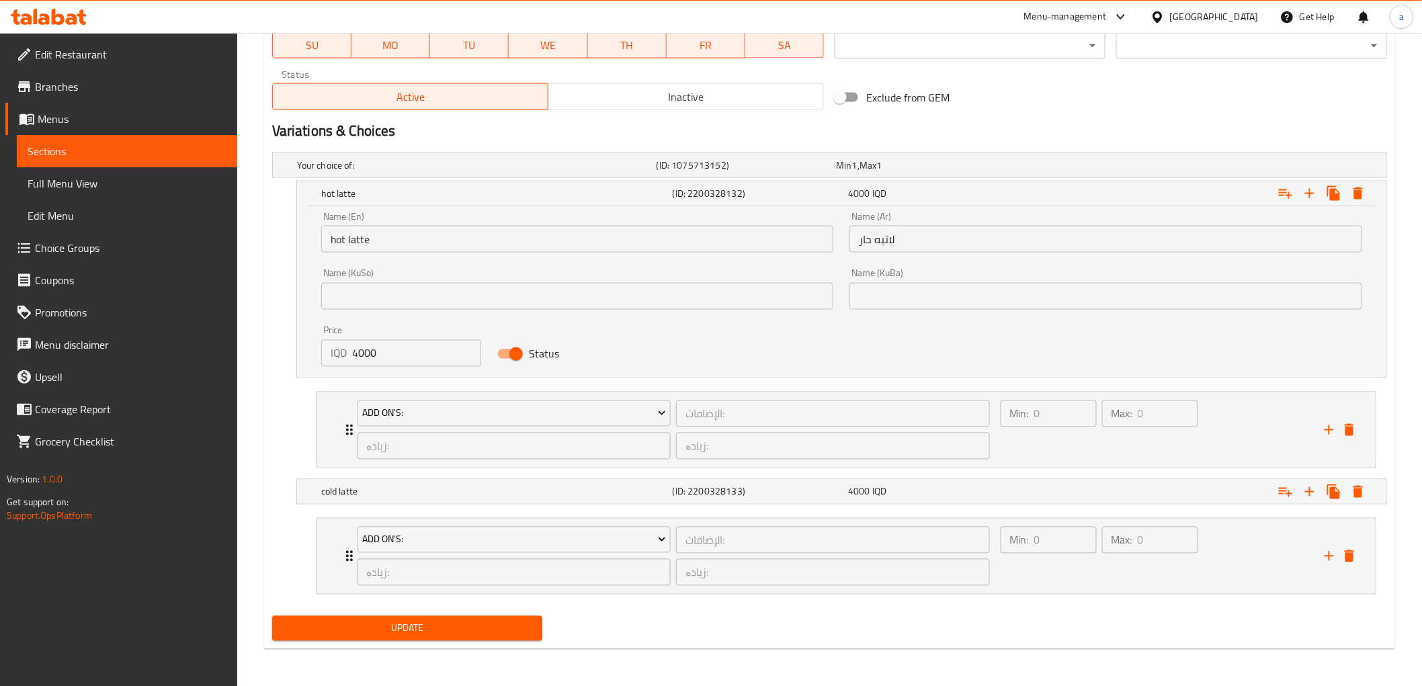
click at [306, 243] on div "Name (En) hot latte Name (En) Name (Ar) لاتيه حار Name (Ar) Name (KuSo) Name (K…" at bounding box center [841, 291] width 1089 height 171
click at [347, 246] on input "hot latte" at bounding box center [577, 239] width 513 height 27
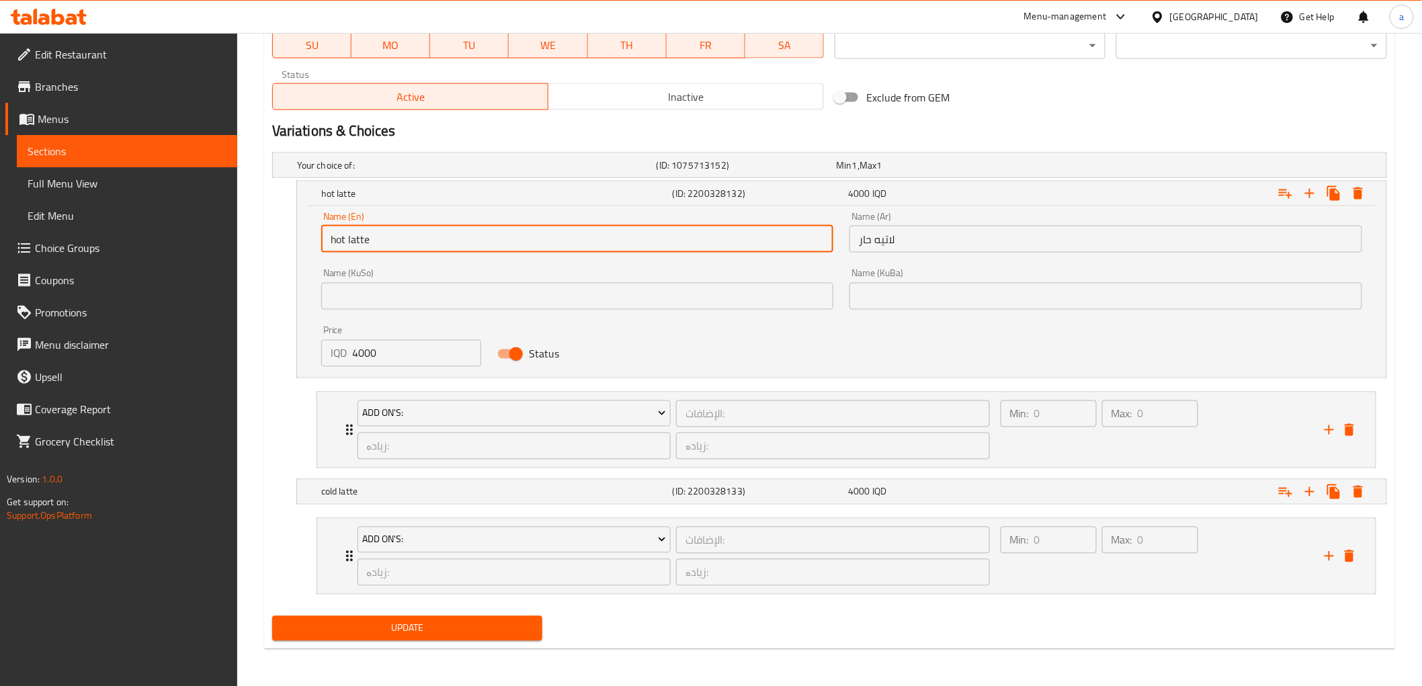
click at [347, 246] on input "hot latte" at bounding box center [577, 239] width 513 height 27
type input "hot"
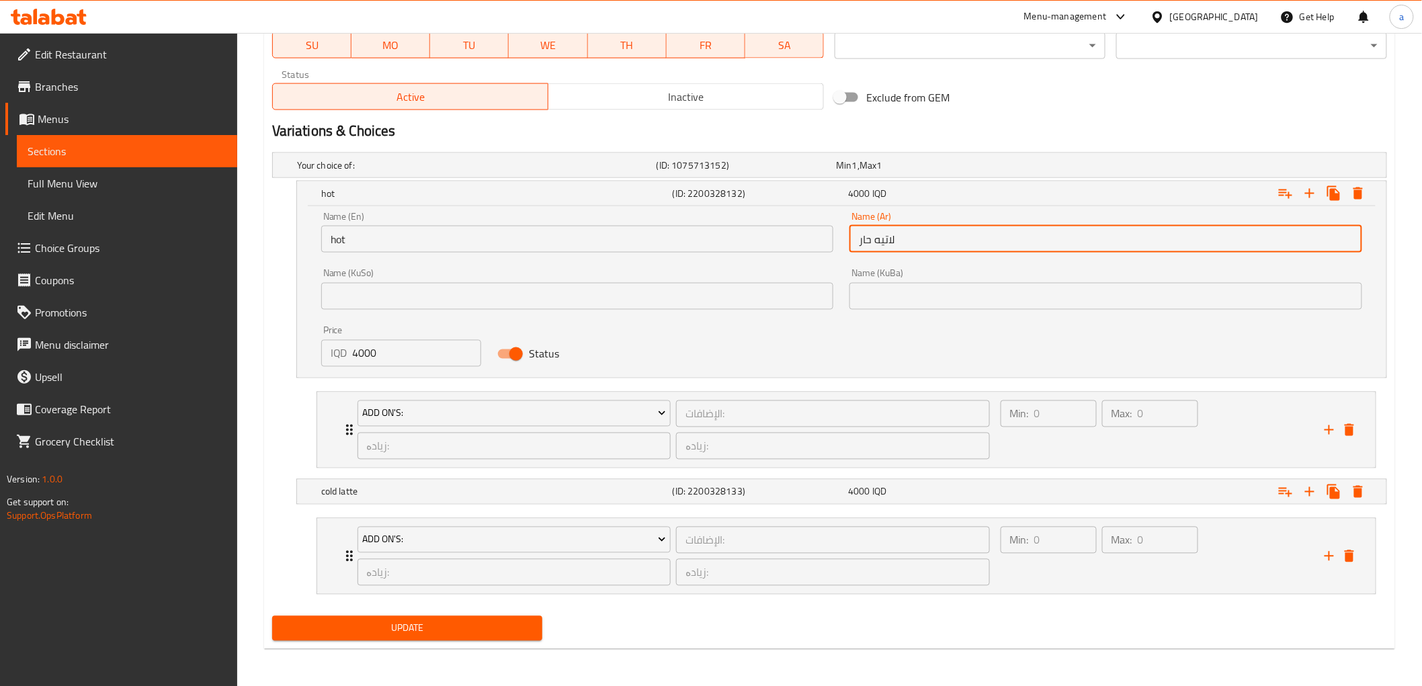
click at [887, 240] on input "لاتيه حار" at bounding box center [1105, 239] width 513 height 27
type input "حار"
drag, startPoint x: 1260, startPoint y: 247, endPoint x: 1402, endPoint y: 249, distance: 141.8
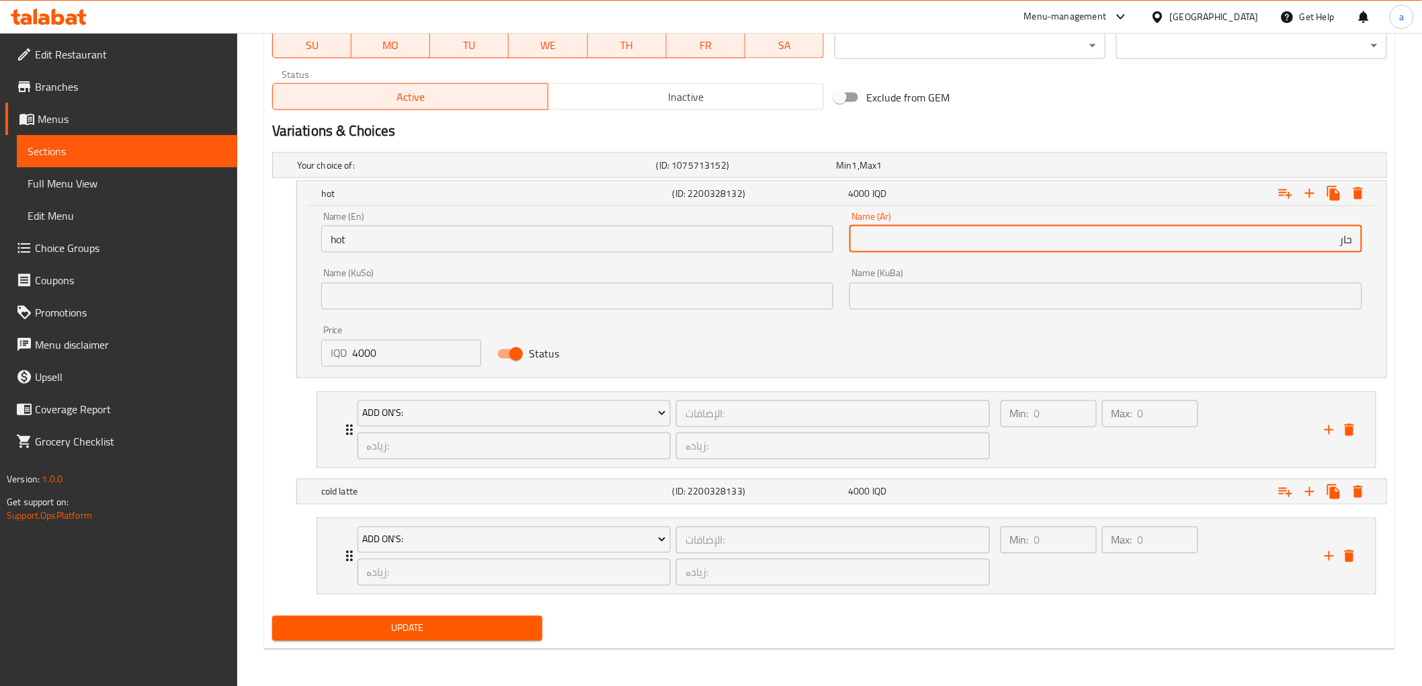
click at [989, 235] on input "حار" at bounding box center [1105, 239] width 513 height 27
drag, startPoint x: 1331, startPoint y: 240, endPoint x: 1372, endPoint y: 238, distance: 40.4
click at [1372, 238] on div "Name (En) hot Name (En) Name (Ar) حار Name (Ar) Name (KuSo) Name (KuSo) Name (K…" at bounding box center [841, 291] width 1089 height 171
click at [368, 290] on input "text" at bounding box center [577, 296] width 513 height 27
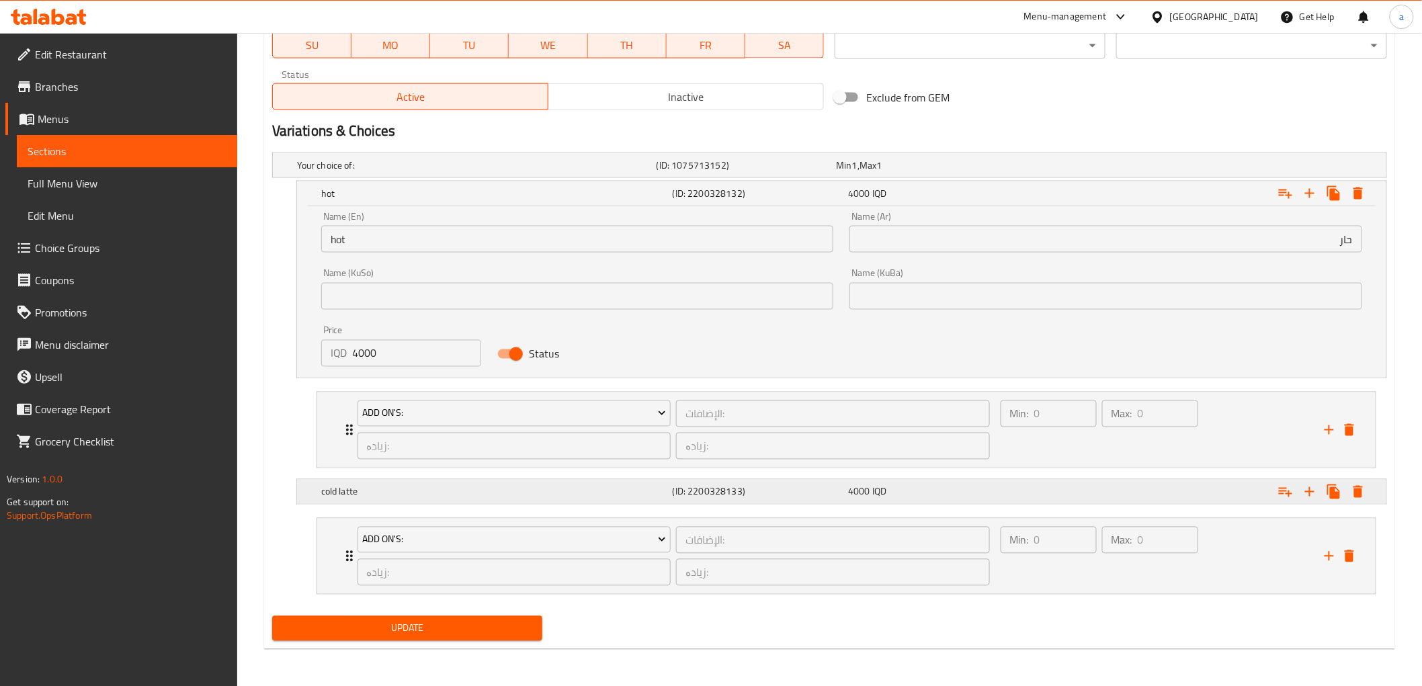
click at [401, 172] on h5 "cold latte" at bounding box center [474, 165] width 354 height 13
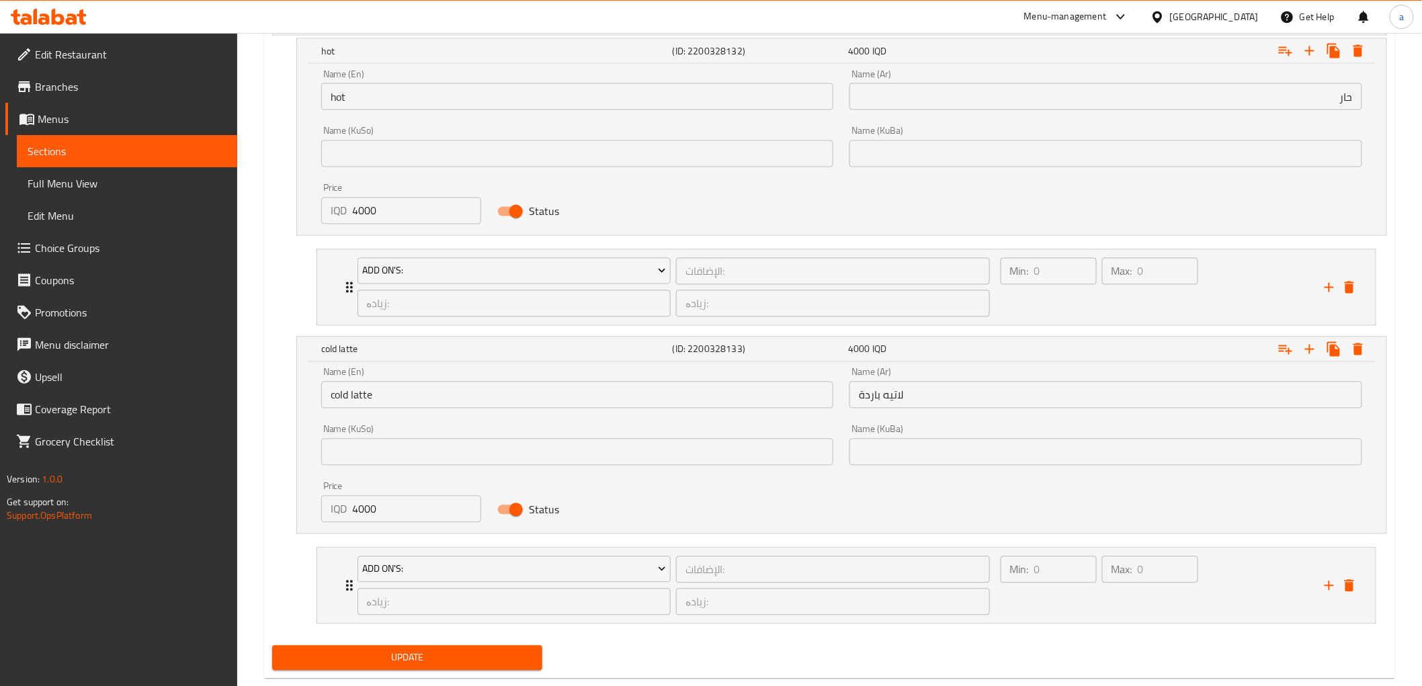
scroll to position [986, 0]
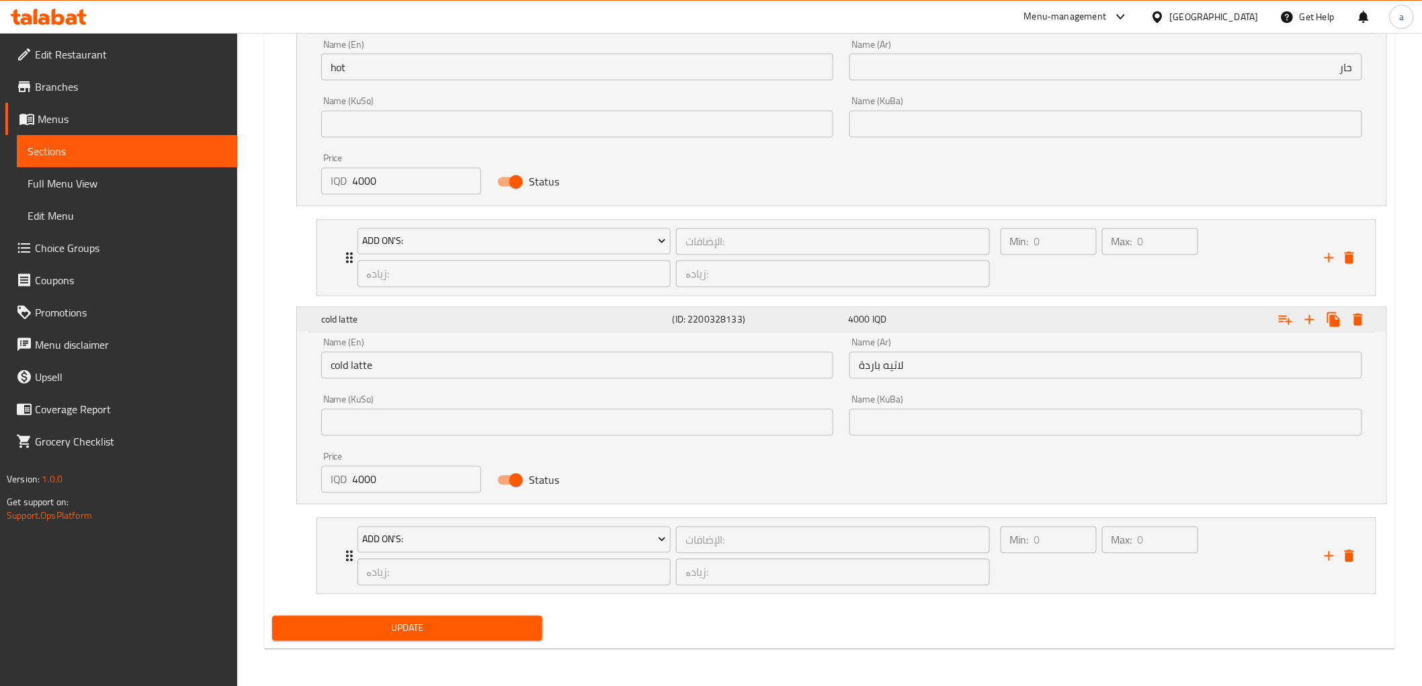
click at [840, 31] on div "(ID: 2200328133)" at bounding box center [758, 21] width 176 height 19
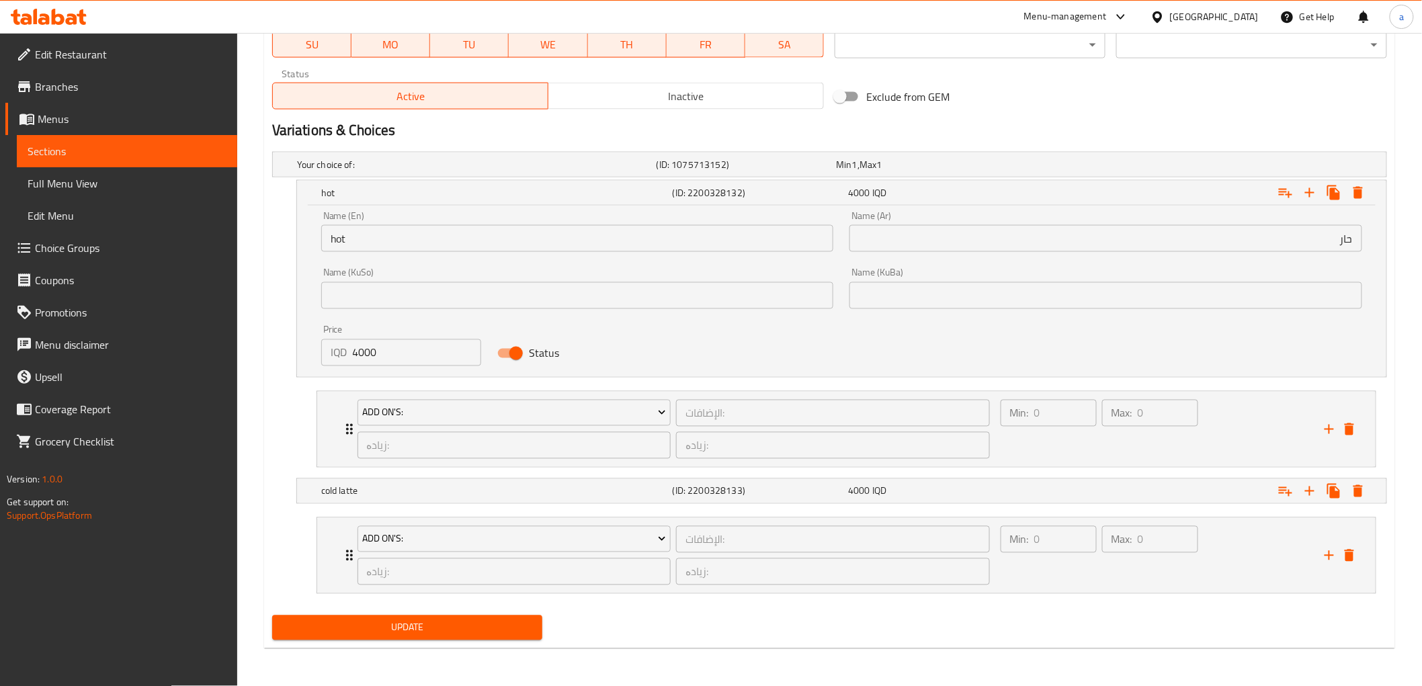
scroll to position [814, 0]
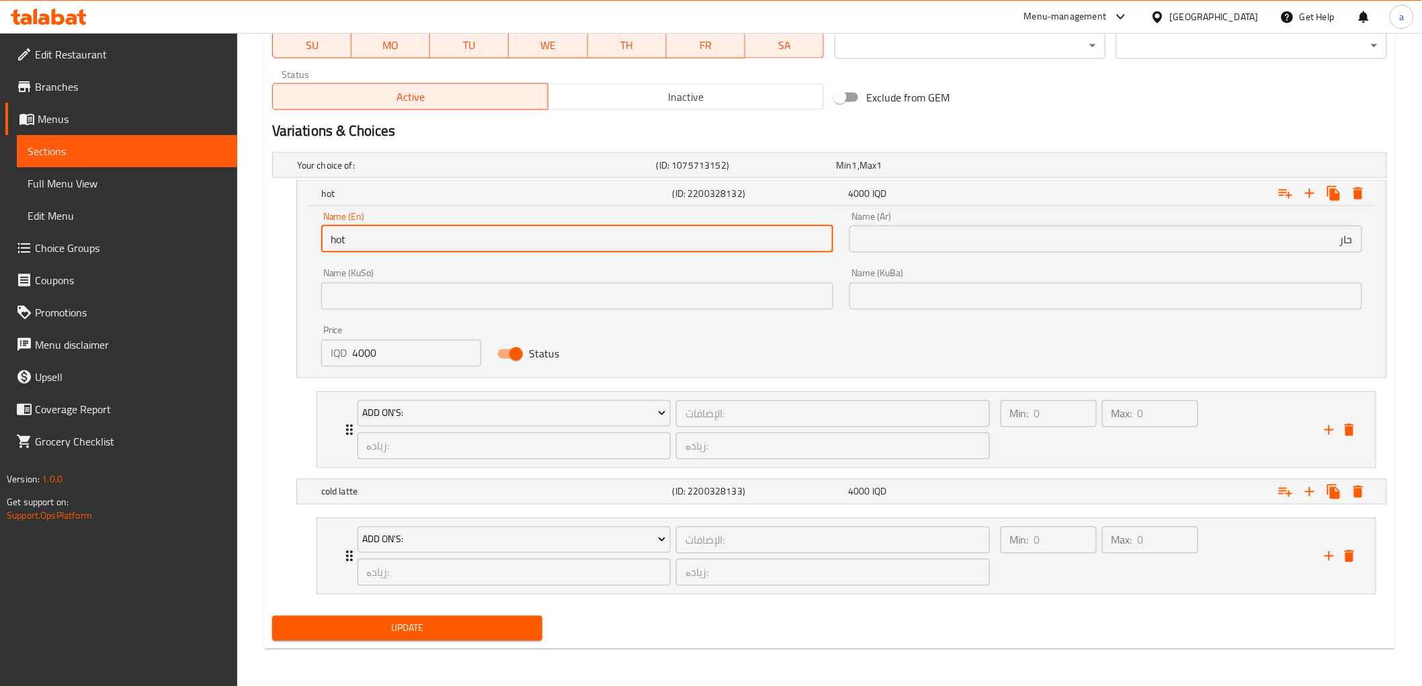
click at [538, 233] on input "hot" at bounding box center [577, 239] width 513 height 27
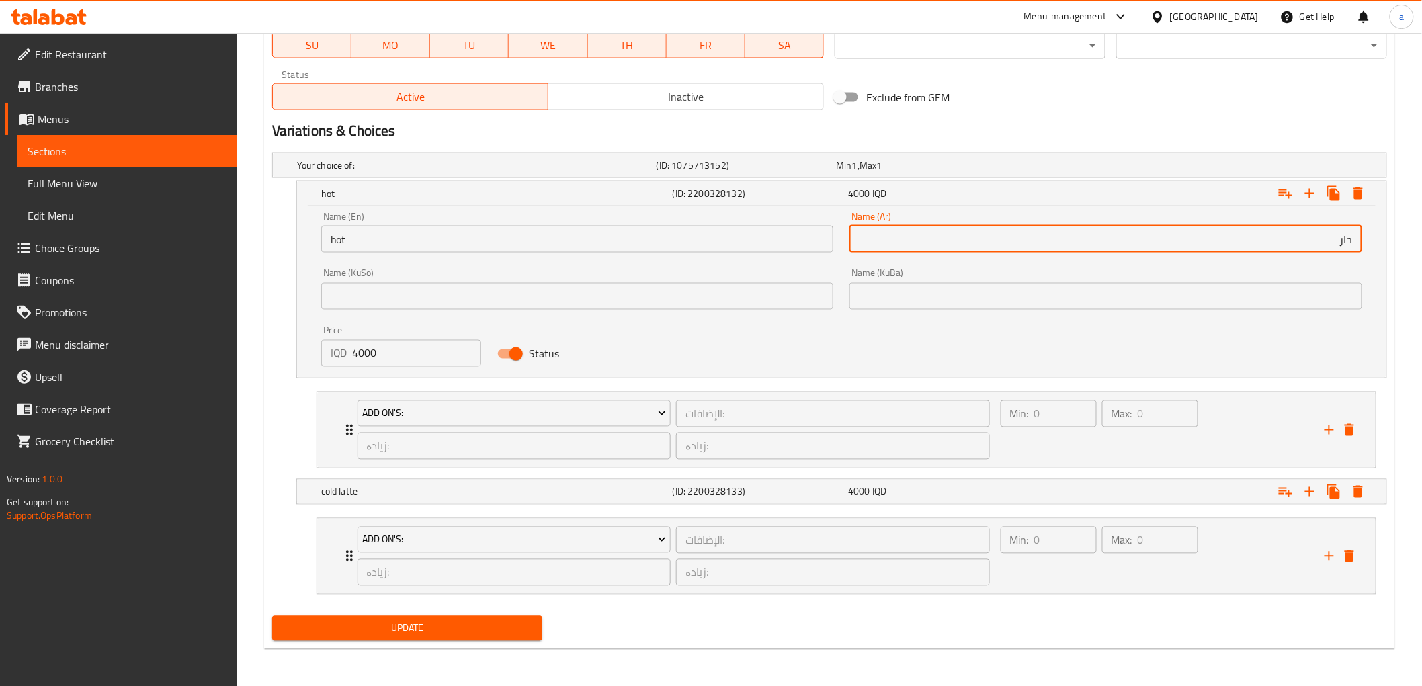
click at [901, 235] on input "حار" at bounding box center [1105, 239] width 513 height 27
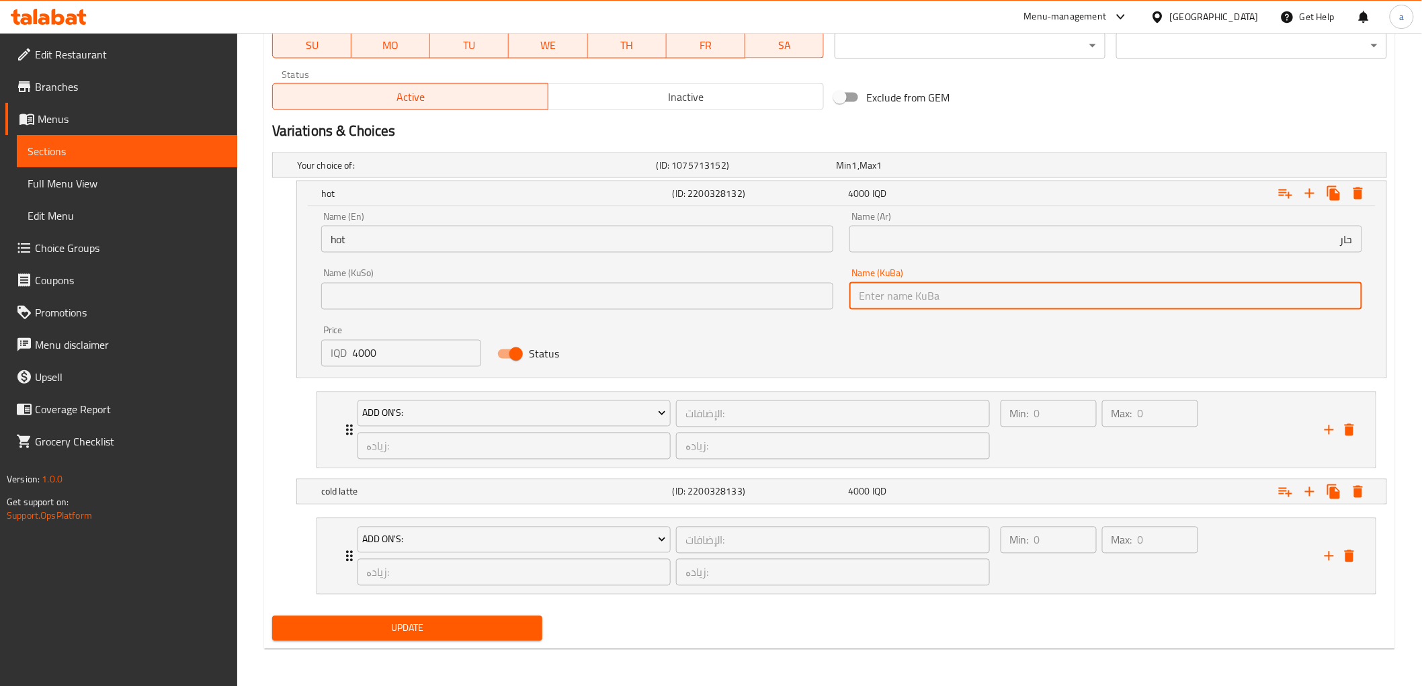
click at [943, 292] on input "text" at bounding box center [1105, 296] width 513 height 27
paste input "گەرم"
type input "گەرم"
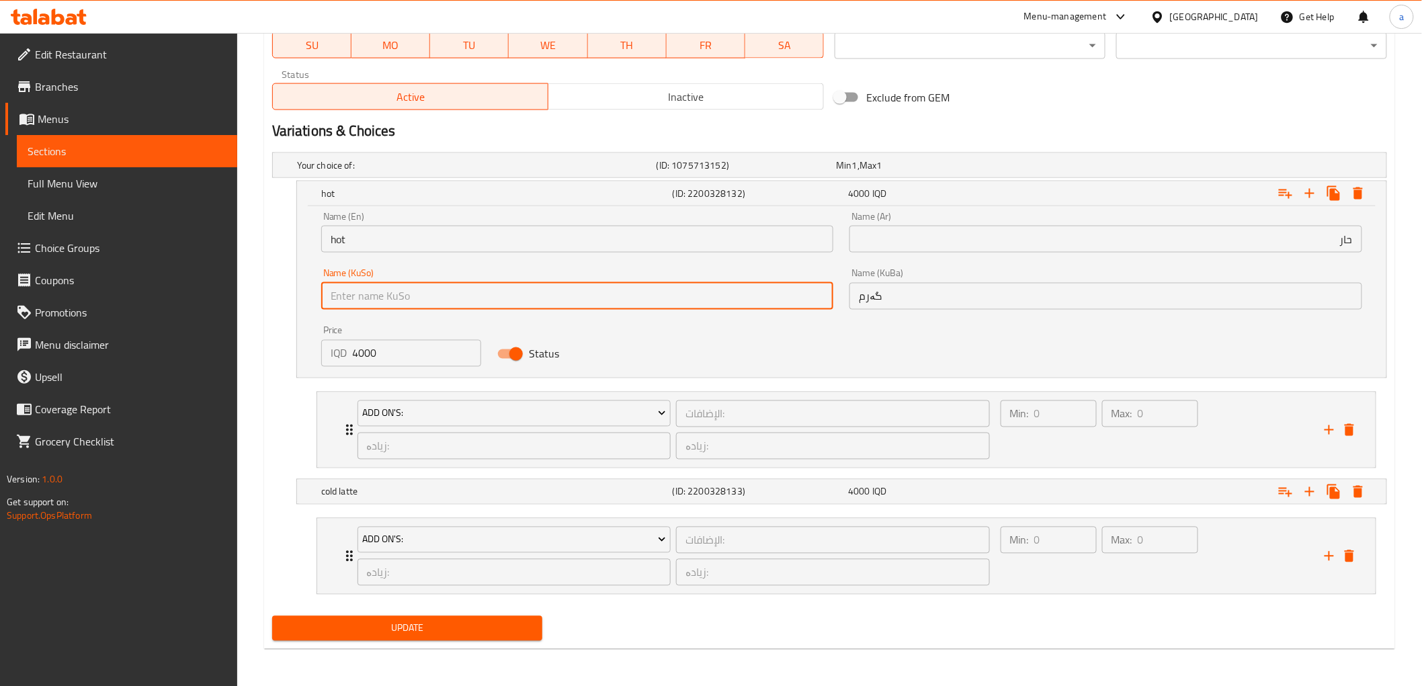
click at [733, 303] on input "text" at bounding box center [577, 296] width 513 height 27
paste input "گەرم"
type input "گەرم"
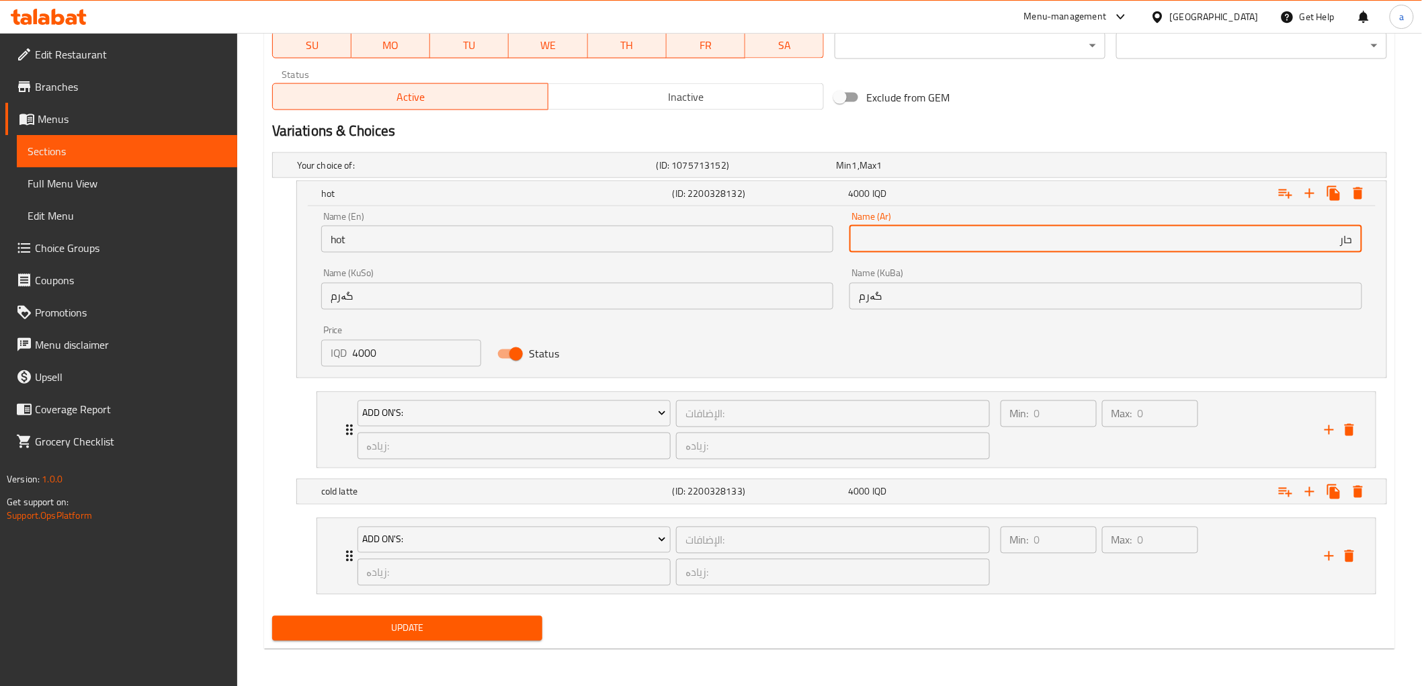
click at [894, 237] on input "حار" at bounding box center [1105, 239] width 513 height 27
drag, startPoint x: 894, startPoint y: 237, endPoint x: 1407, endPoint y: 240, distance: 512.8
type input "ساخن"
click at [491, 172] on h5 "cold latte" at bounding box center [474, 165] width 354 height 13
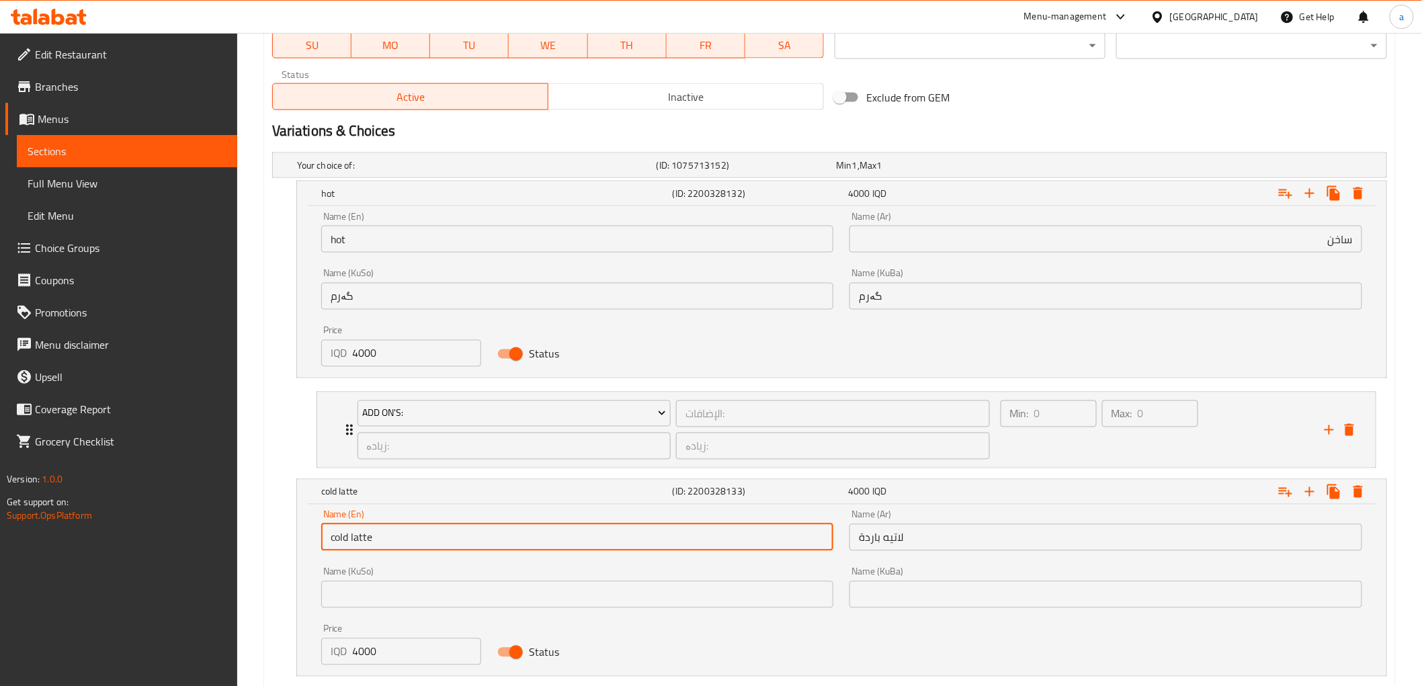
click at [380, 531] on input "cold latte" at bounding box center [577, 537] width 513 height 27
type input "cold"
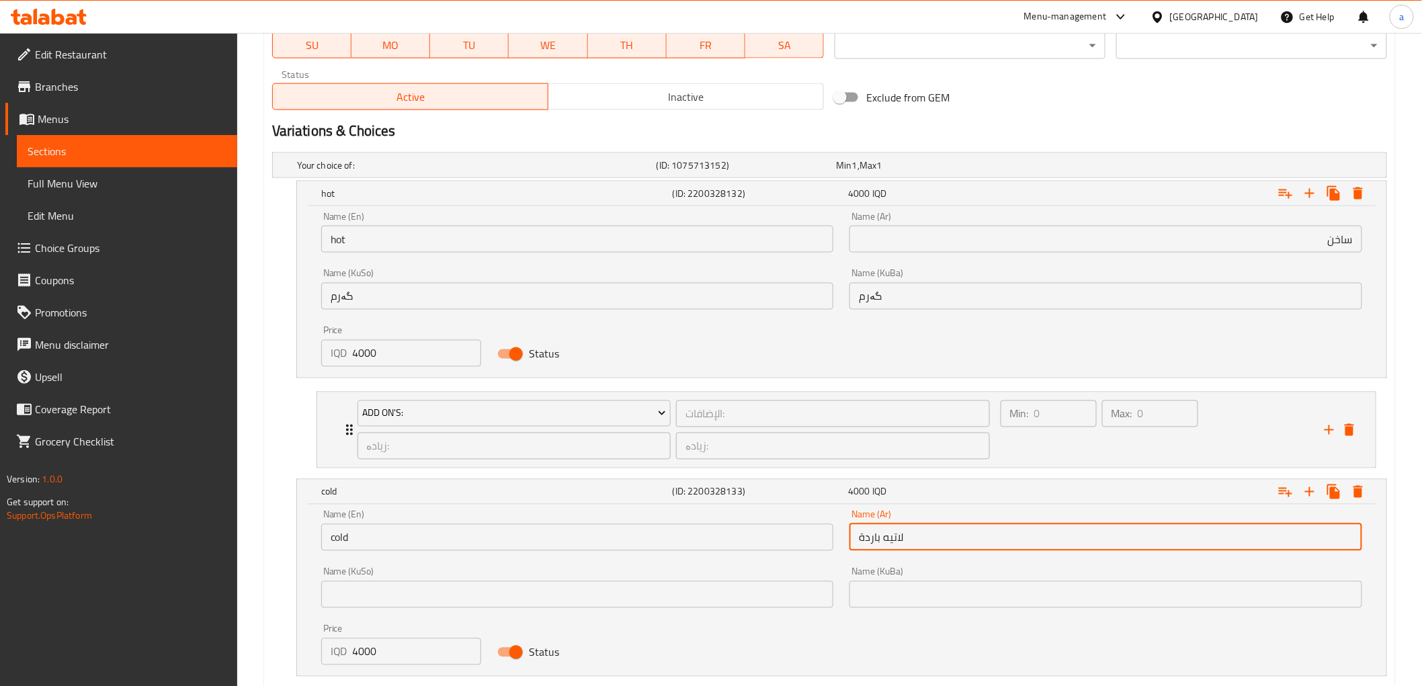
drag, startPoint x: 877, startPoint y: 539, endPoint x: 946, endPoint y: 538, distance: 68.5
click at [946, 538] on input "لاتيه باردة" at bounding box center [1105, 537] width 513 height 27
drag, startPoint x: 855, startPoint y: 536, endPoint x: 863, endPoint y: 538, distance: 7.7
click at [863, 538] on input "باردة" at bounding box center [1105, 537] width 513 height 27
type input "بارد"
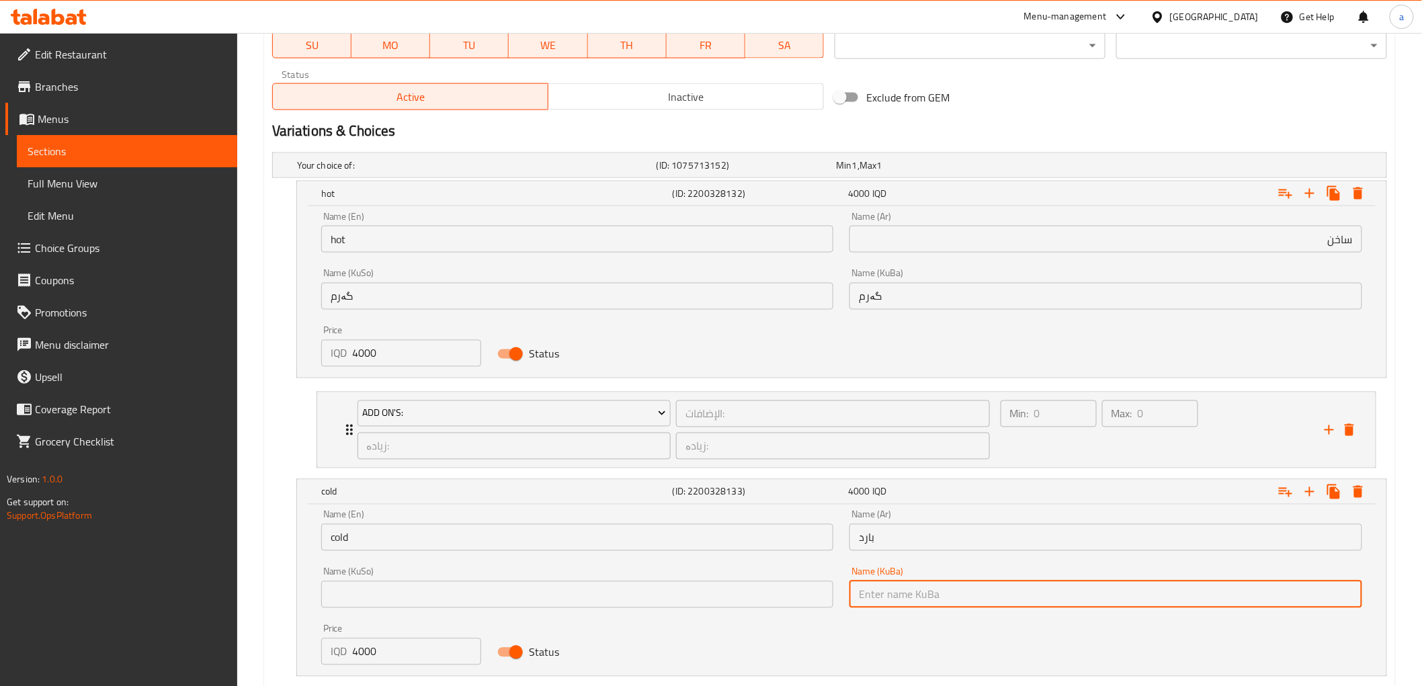
click at [909, 588] on input "text" at bounding box center [1105, 594] width 513 height 27
paste input "سارد"
type input "سارد"
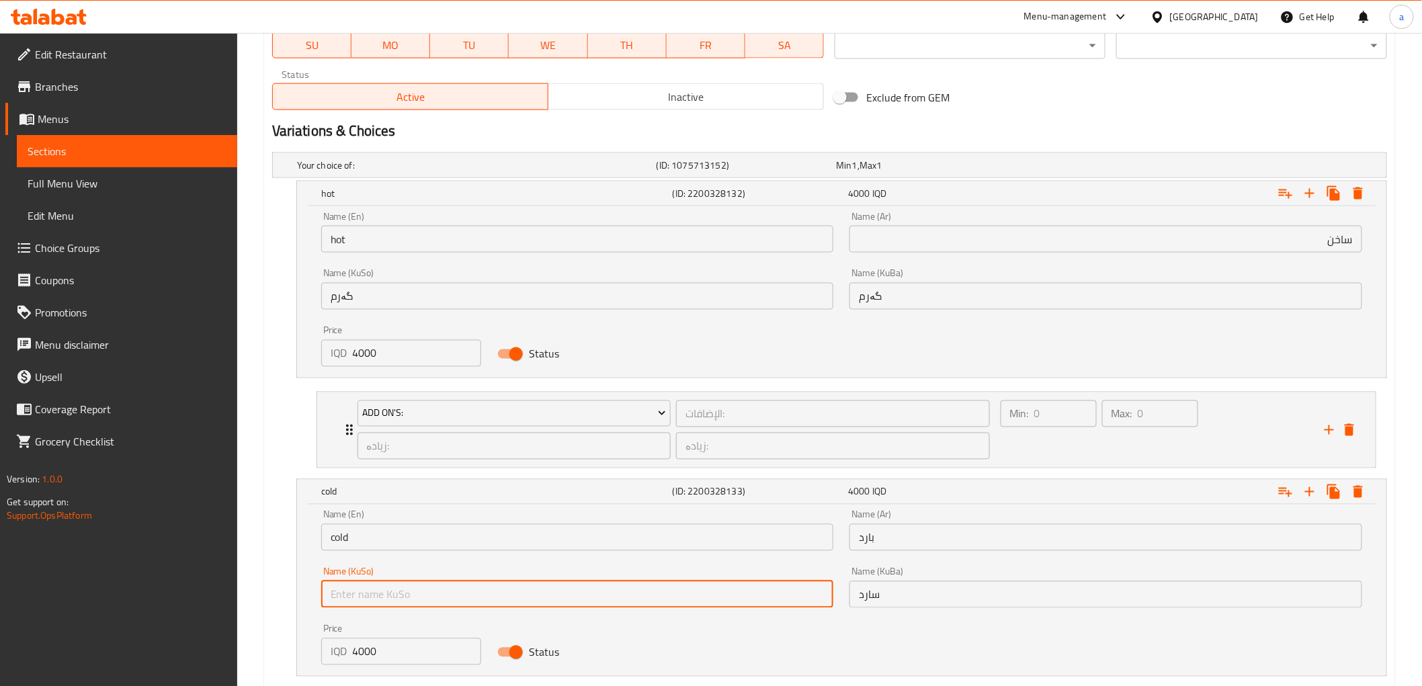
click at [784, 583] on input "text" at bounding box center [577, 594] width 513 height 27
paste input "سارد"
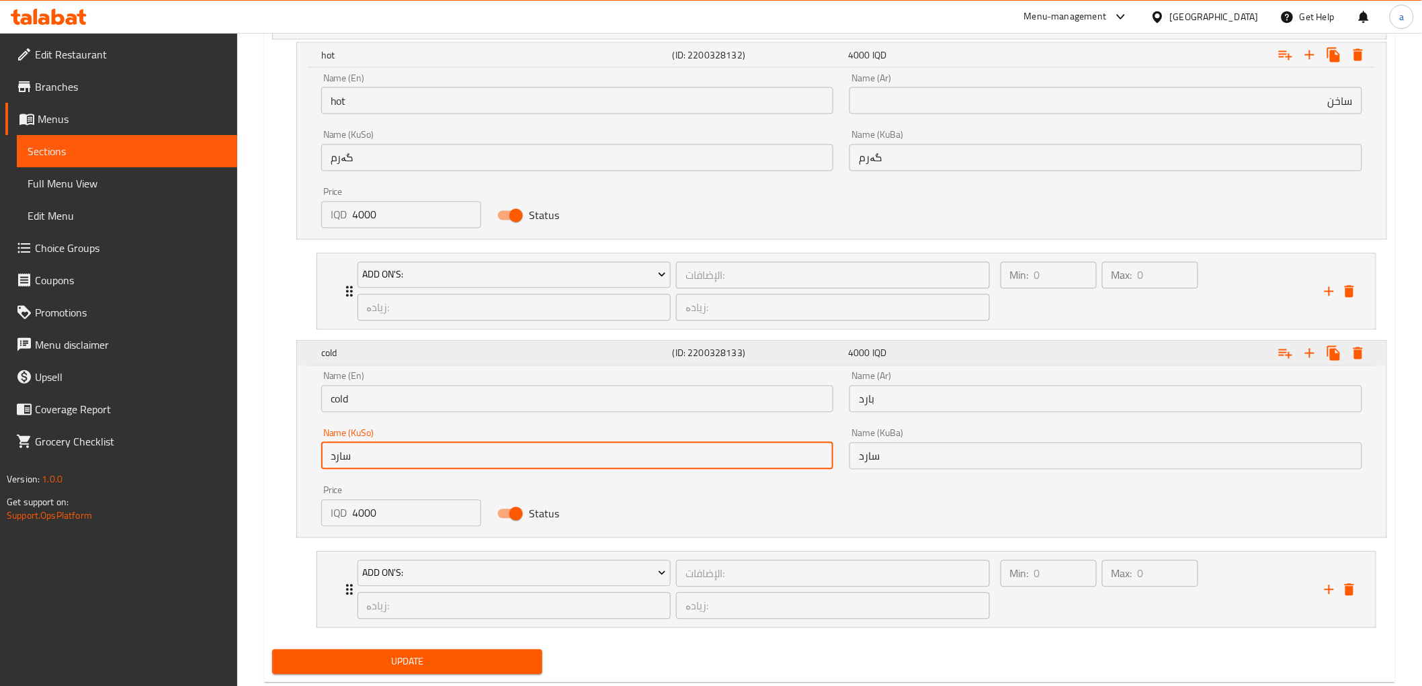
scroll to position [986, 0]
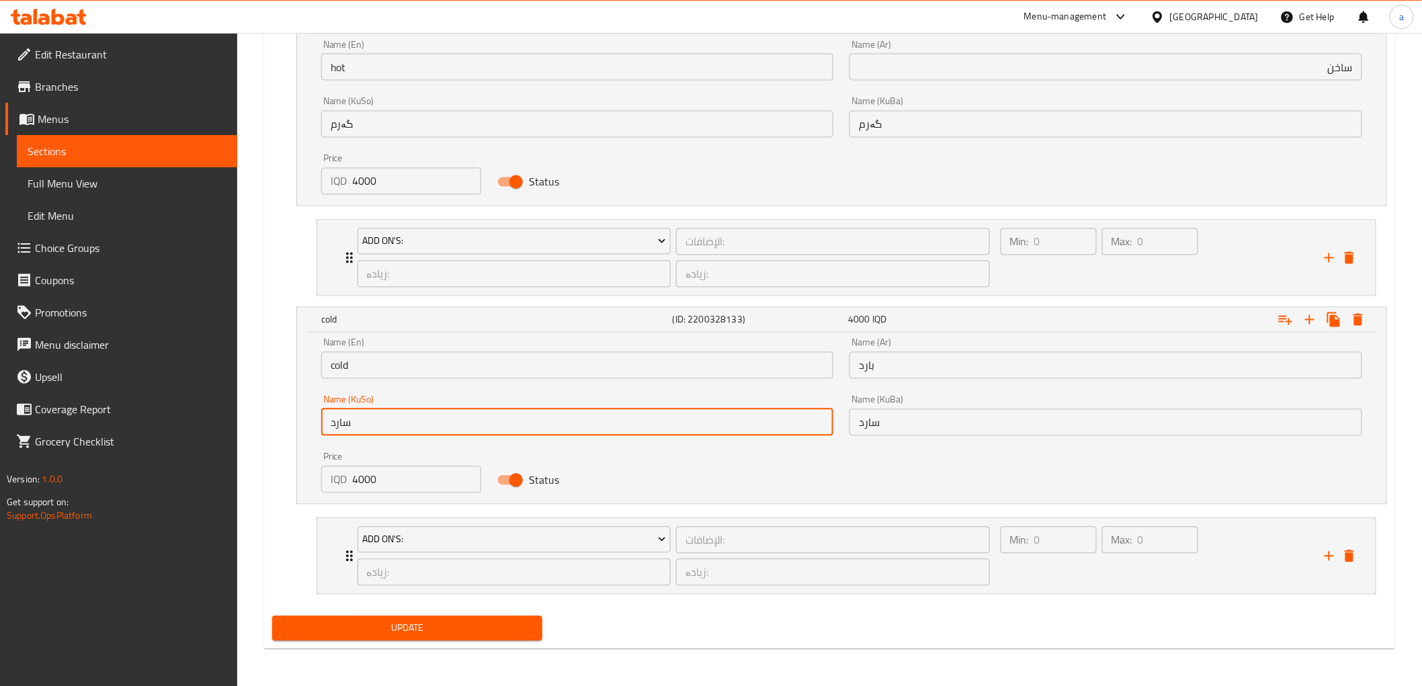
type input "سارد"
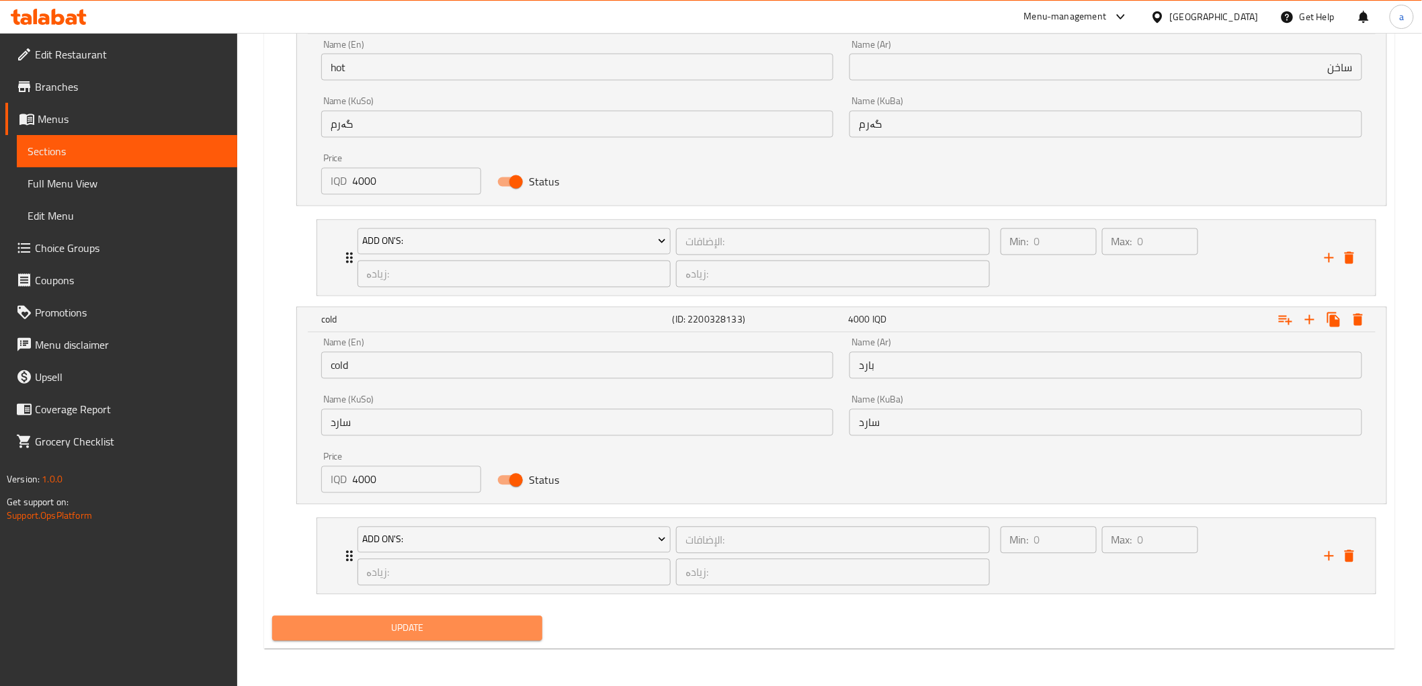
click at [430, 629] on span "Update" at bounding box center [407, 628] width 249 height 17
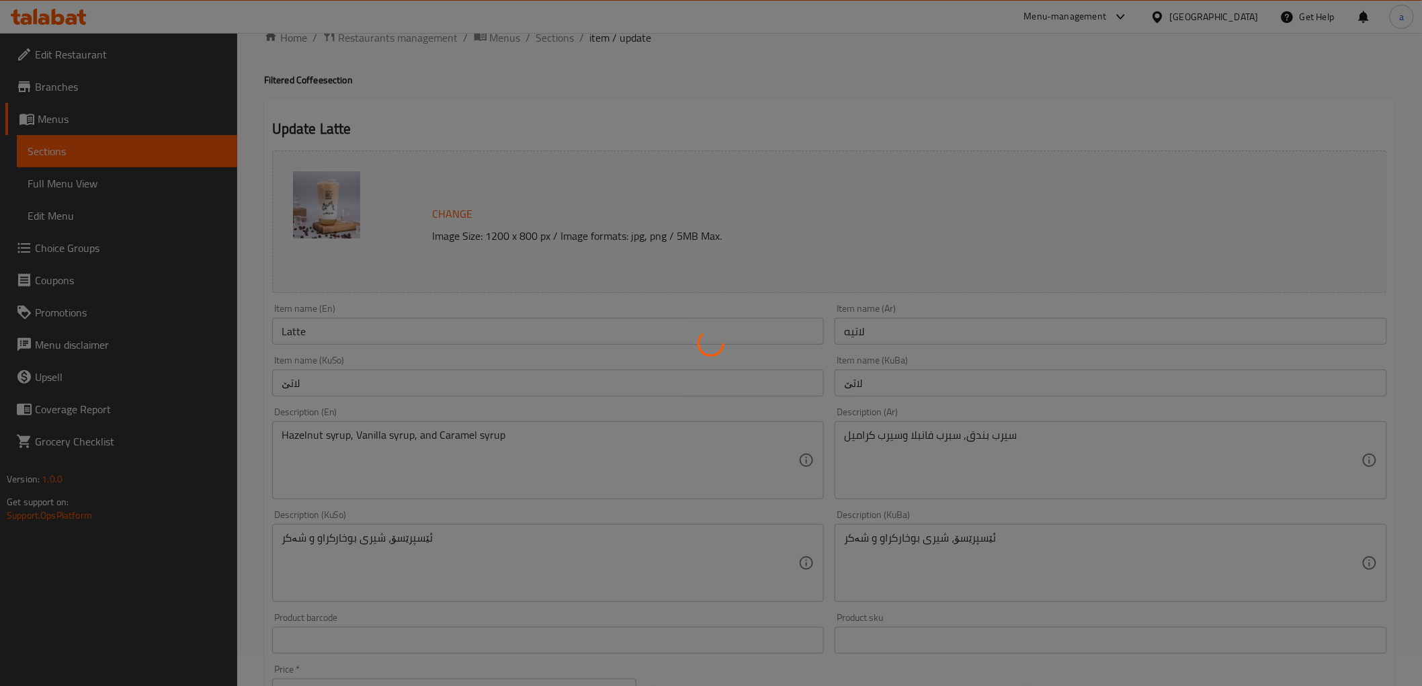
scroll to position [0, 0]
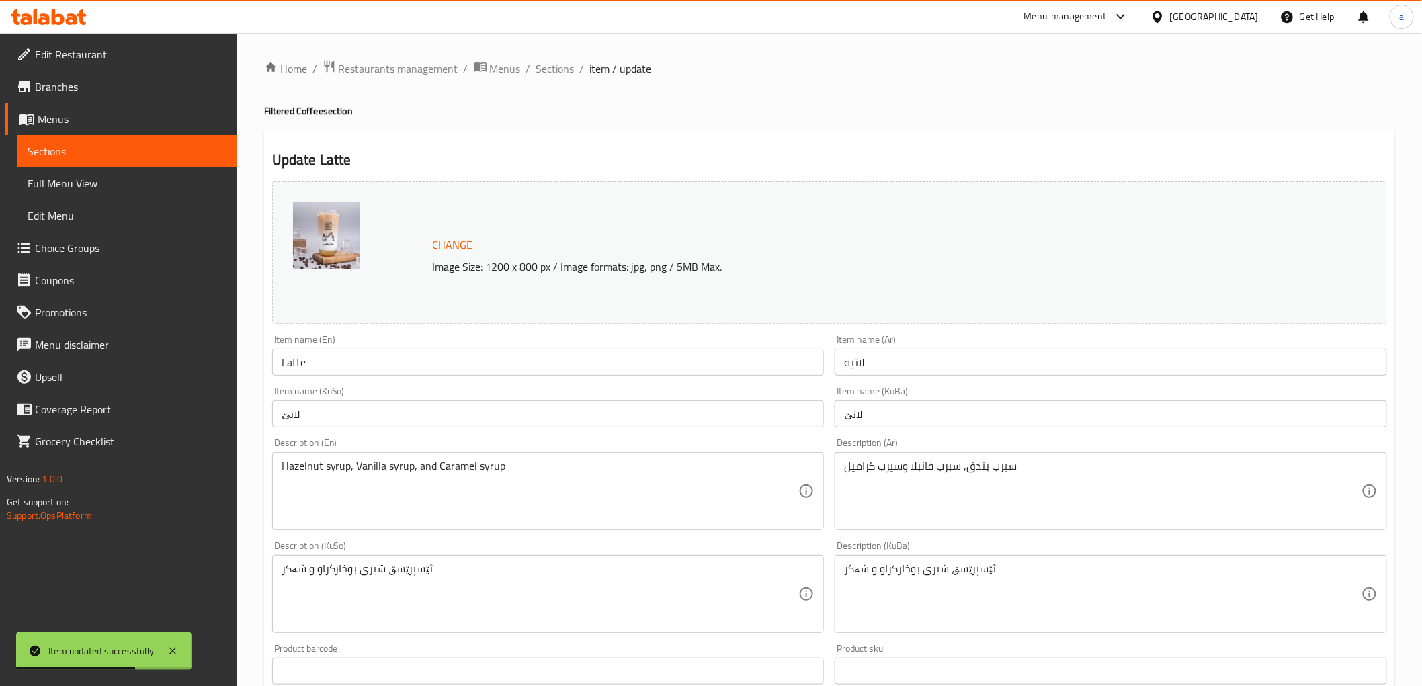
click at [535, 166] on h2 "Update Latte" at bounding box center [829, 160] width 1115 height 20
click at [140, 139] on link "Sections" at bounding box center [127, 151] width 220 height 32
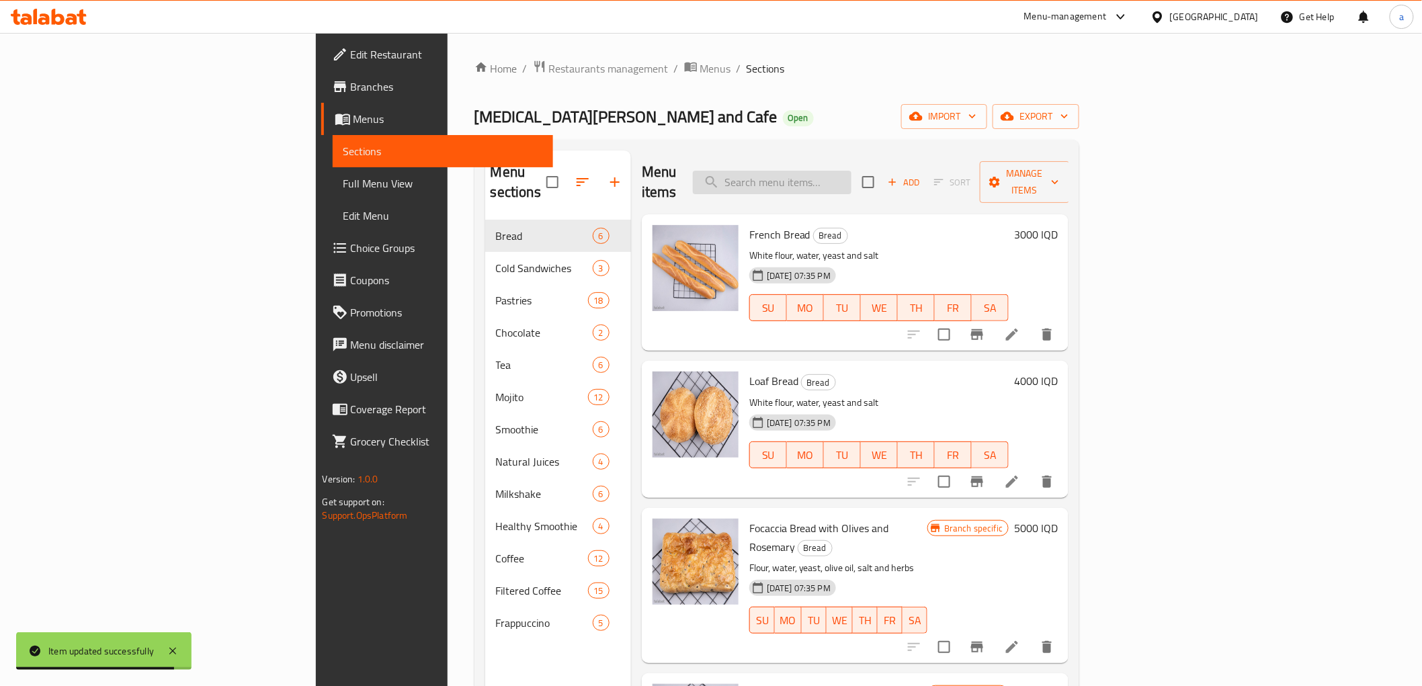
click at [851, 171] on input "search" at bounding box center [772, 183] width 159 height 24
paste input "Latte"
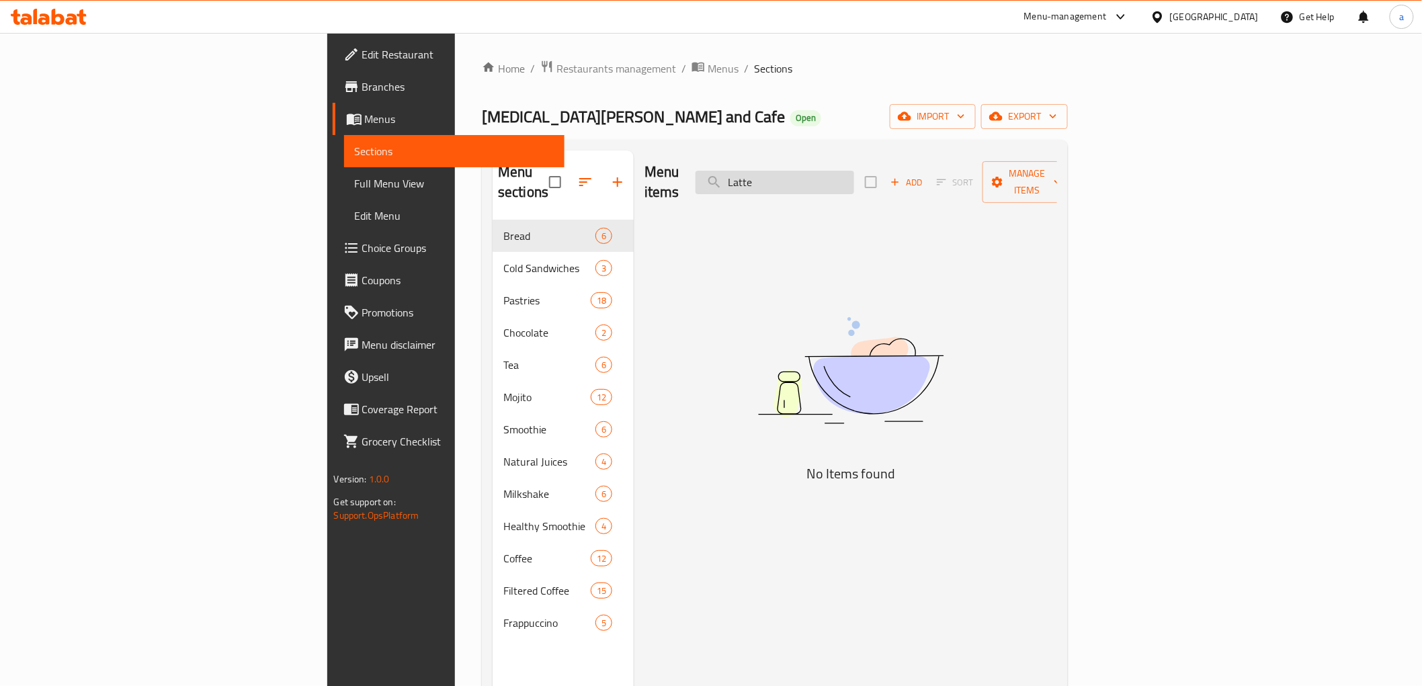
drag, startPoint x: 915, startPoint y: 178, endPoint x: 894, endPoint y: 175, distance: 21.8
click at [837, 179] on input "Latte" at bounding box center [775, 183] width 159 height 24
click at [854, 171] on input "Latte" at bounding box center [775, 183] width 159 height 24
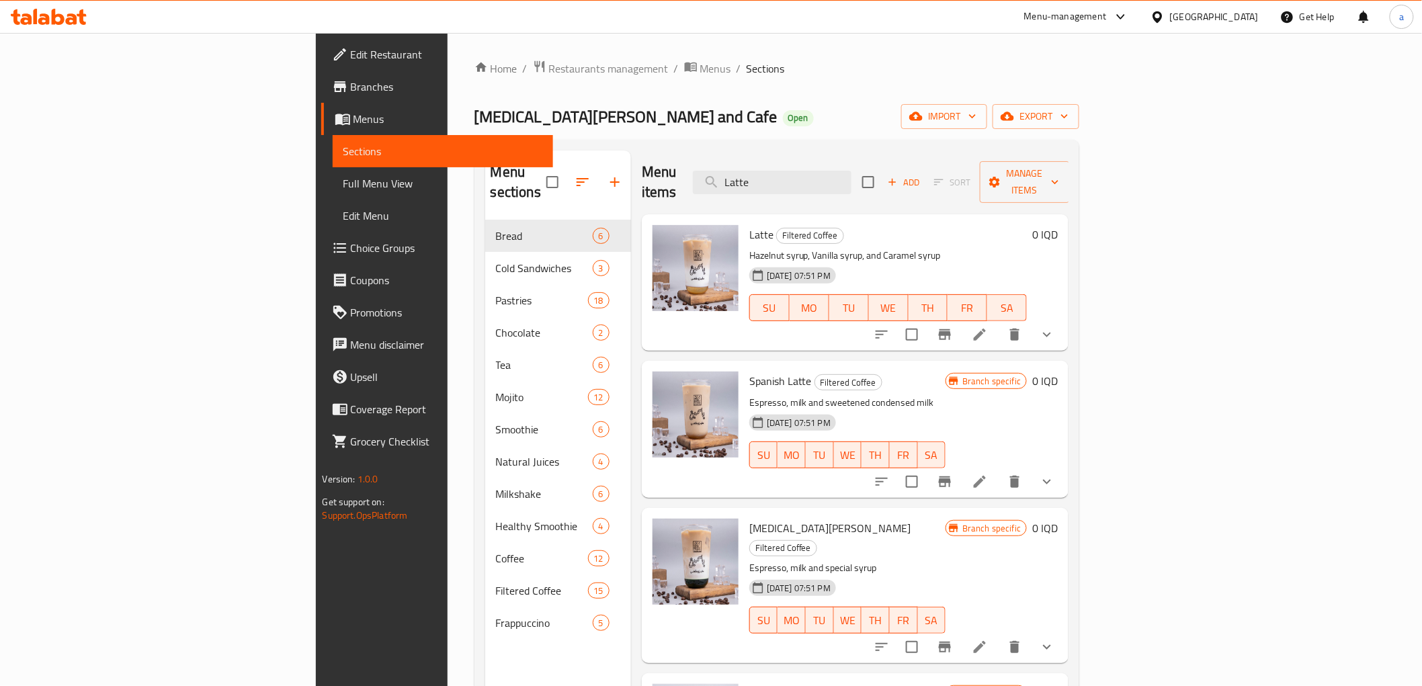
drag, startPoint x: 882, startPoint y: 177, endPoint x: 769, endPoint y: 179, distance: 112.9
click at [769, 179] on div "Menu items Latte Add Sort Manage items" at bounding box center [855, 183] width 427 height 64
type input "Latte"
click at [988, 474] on icon at bounding box center [980, 482] width 16 height 16
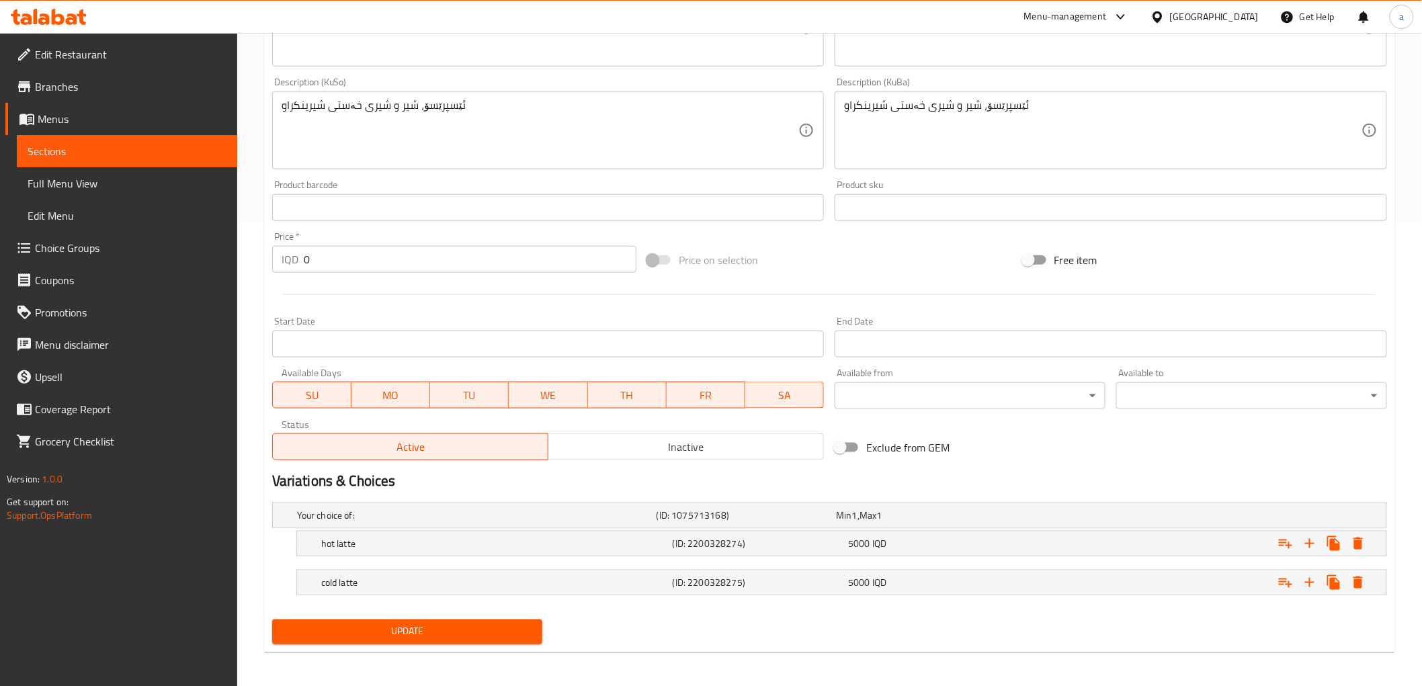
scroll to position [467, 0]
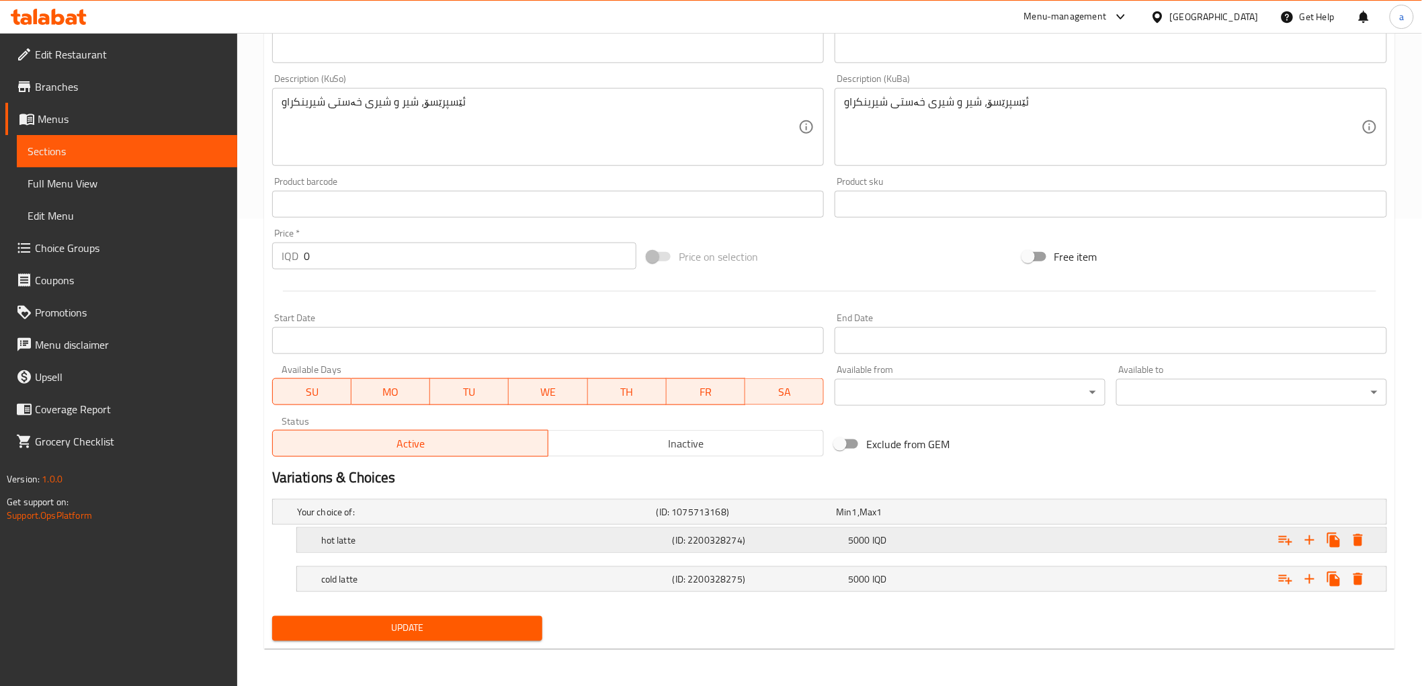
click at [439, 519] on h5 "hot latte" at bounding box center [474, 511] width 354 height 13
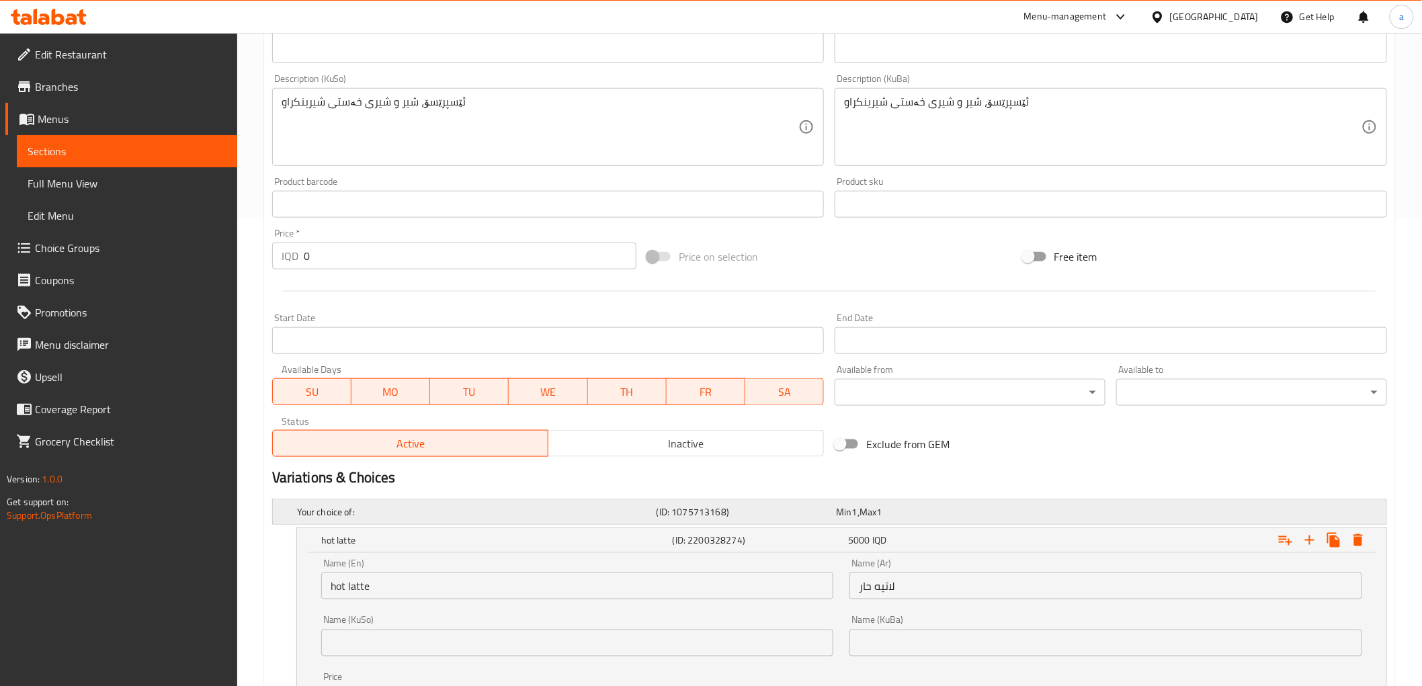
scroll to position [639, 0]
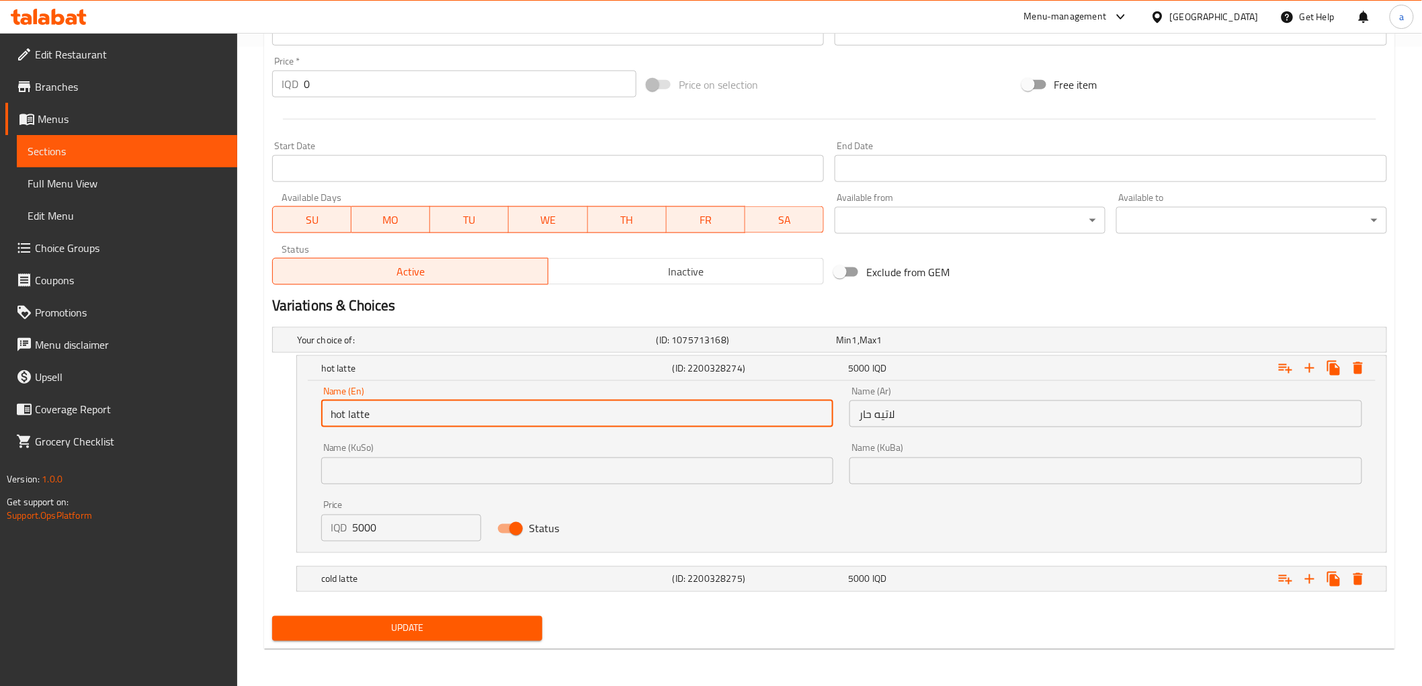
drag, startPoint x: 386, startPoint y: 405, endPoint x: 345, endPoint y: 411, distance: 41.4
click at [345, 411] on input "hot latte" at bounding box center [577, 414] width 513 height 27
type input "hot"
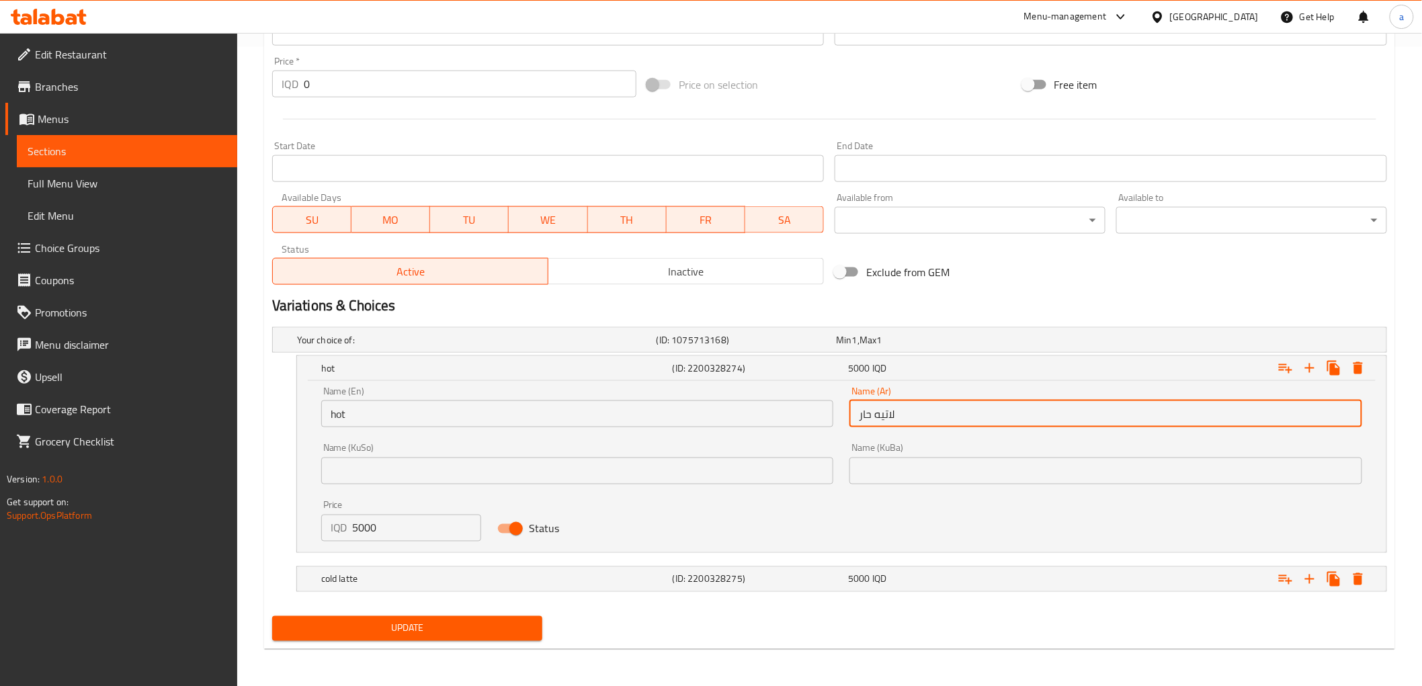
drag, startPoint x: 871, startPoint y: 418, endPoint x: 880, endPoint y: 417, distance: 9.5
click at [880, 417] on input "لاتيه حار" at bounding box center [1105, 414] width 513 height 27
drag, startPoint x: 939, startPoint y: 413, endPoint x: 800, endPoint y: 401, distance: 140.2
click at [800, 401] on div "Name (En) hot Name (En) Name (Ar) لاتيه حار Name (Ar) Name (KuSo) Name (KuSo) N…" at bounding box center [841, 463] width 1057 height 171
type input "ساخن"
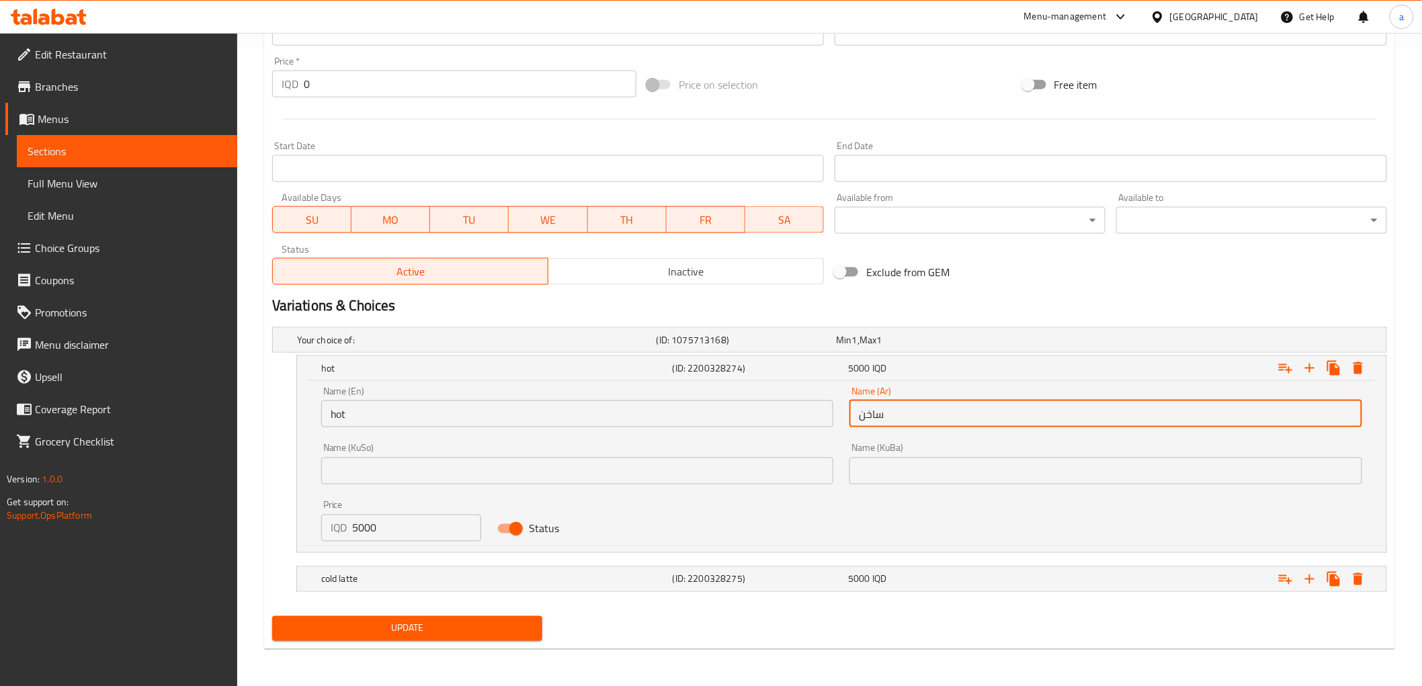
click at [666, 472] on input "text" at bounding box center [577, 471] width 513 height 27
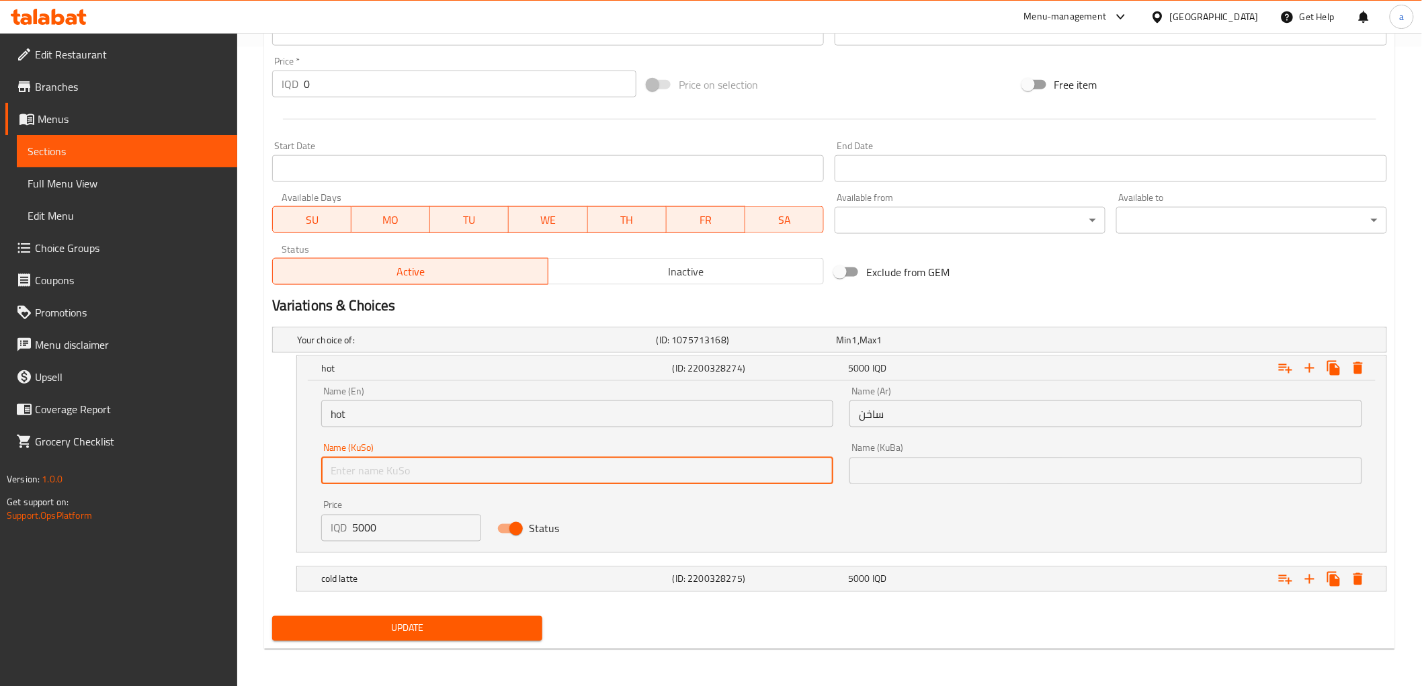
paste input "گەرم"
type input "گەرم"
click at [899, 464] on input "text" at bounding box center [1105, 471] width 513 height 27
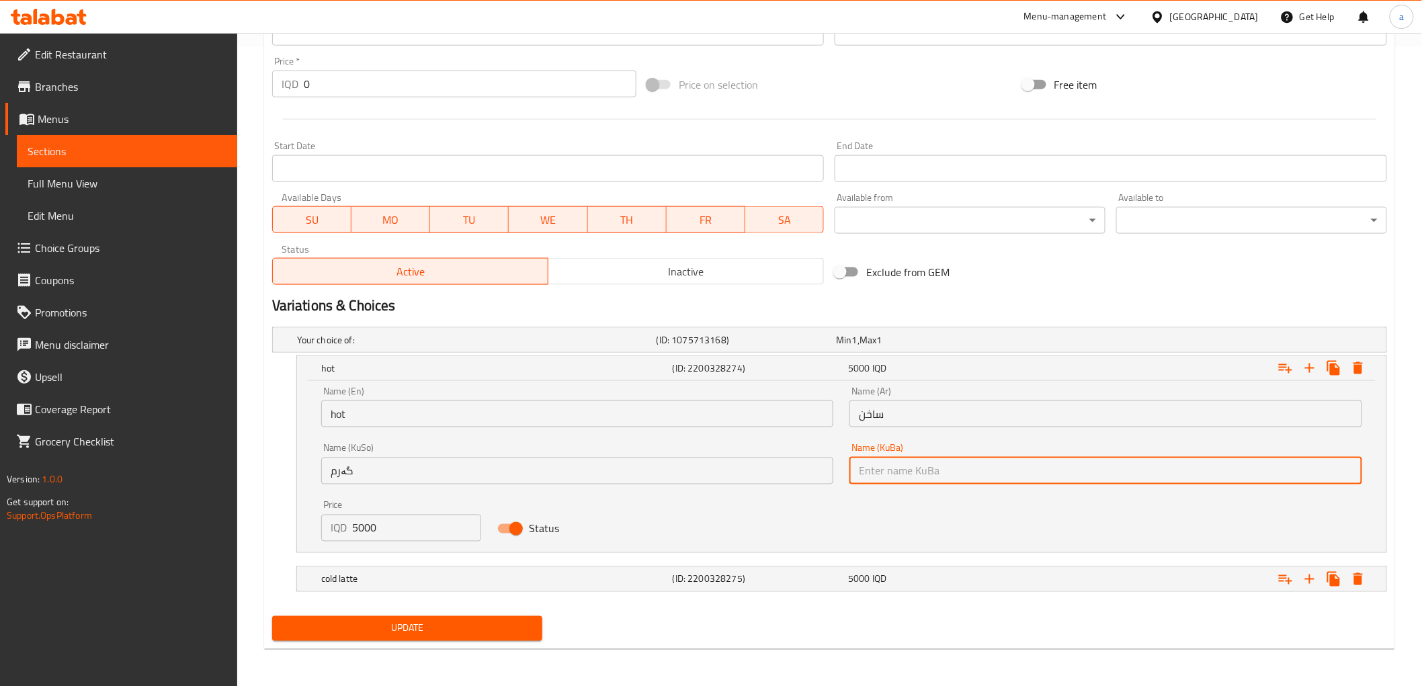
paste input "گەرم"
type input "گەرم"
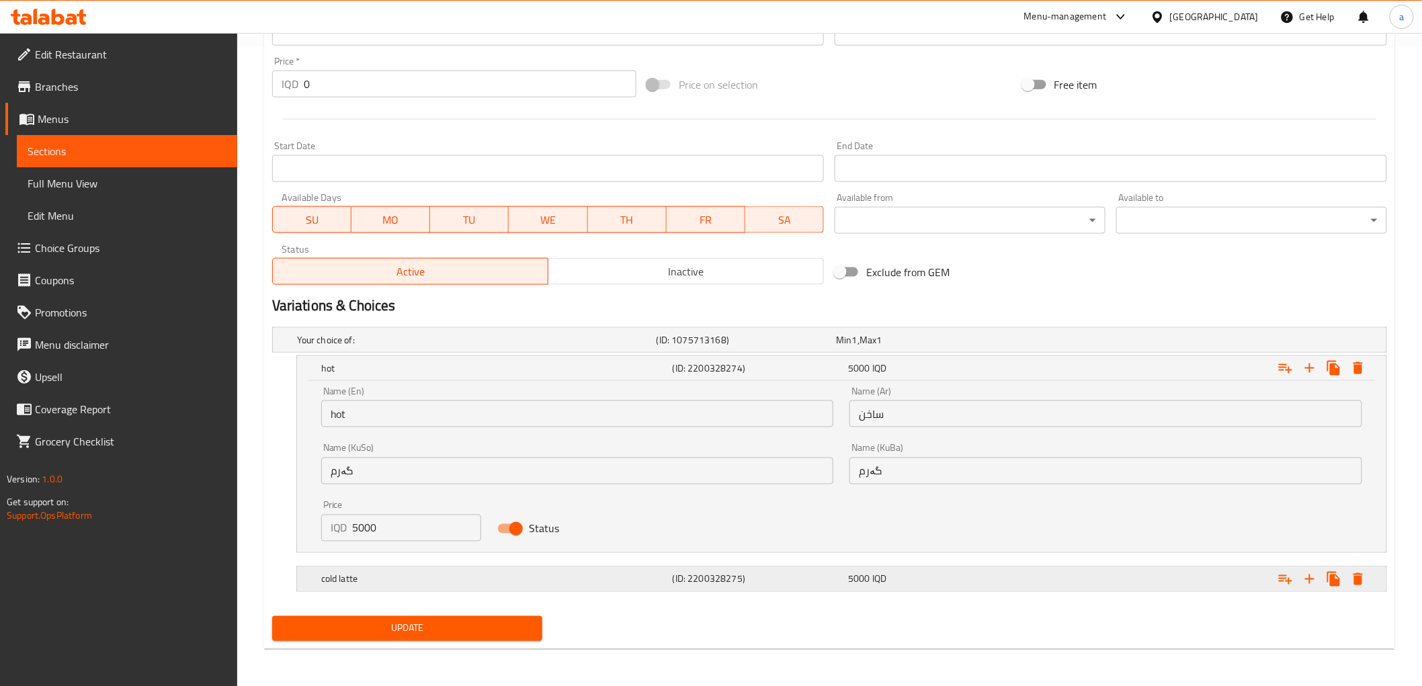
click at [496, 349] on div "cold latte" at bounding box center [474, 340] width 360 height 19
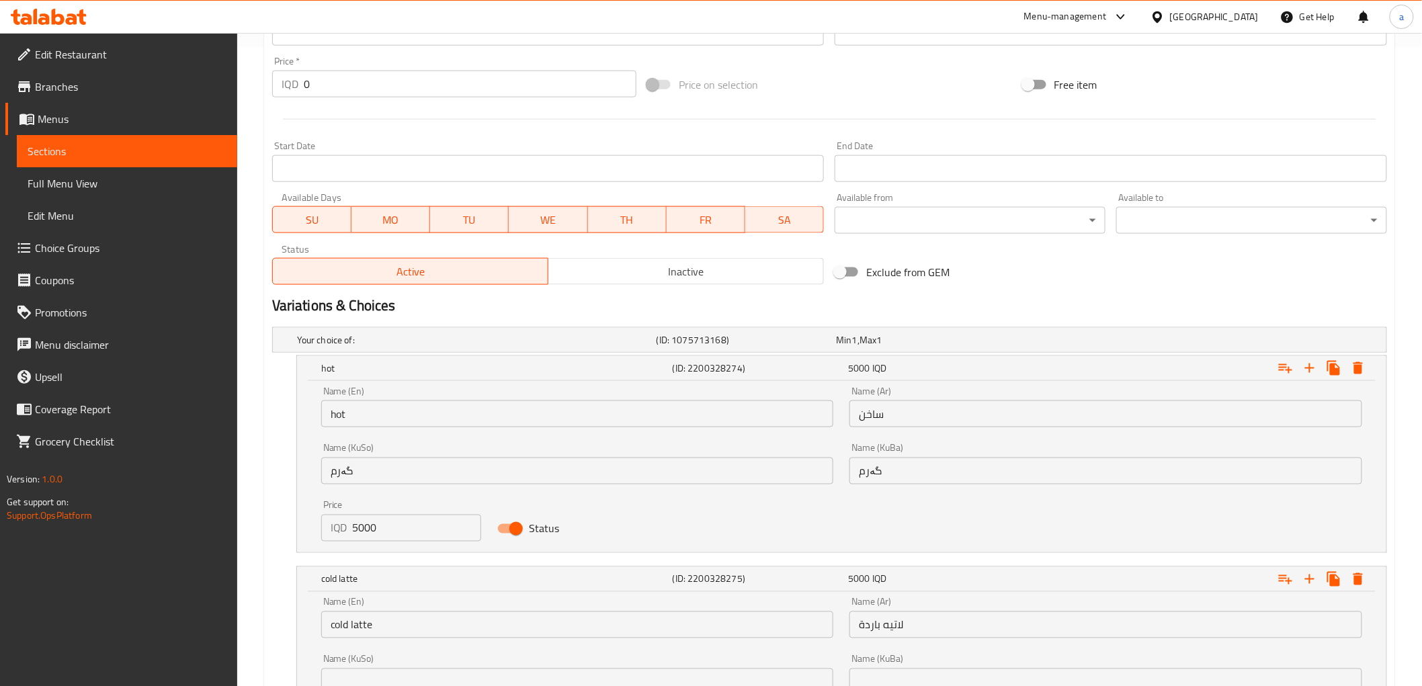
scroll to position [810, 0]
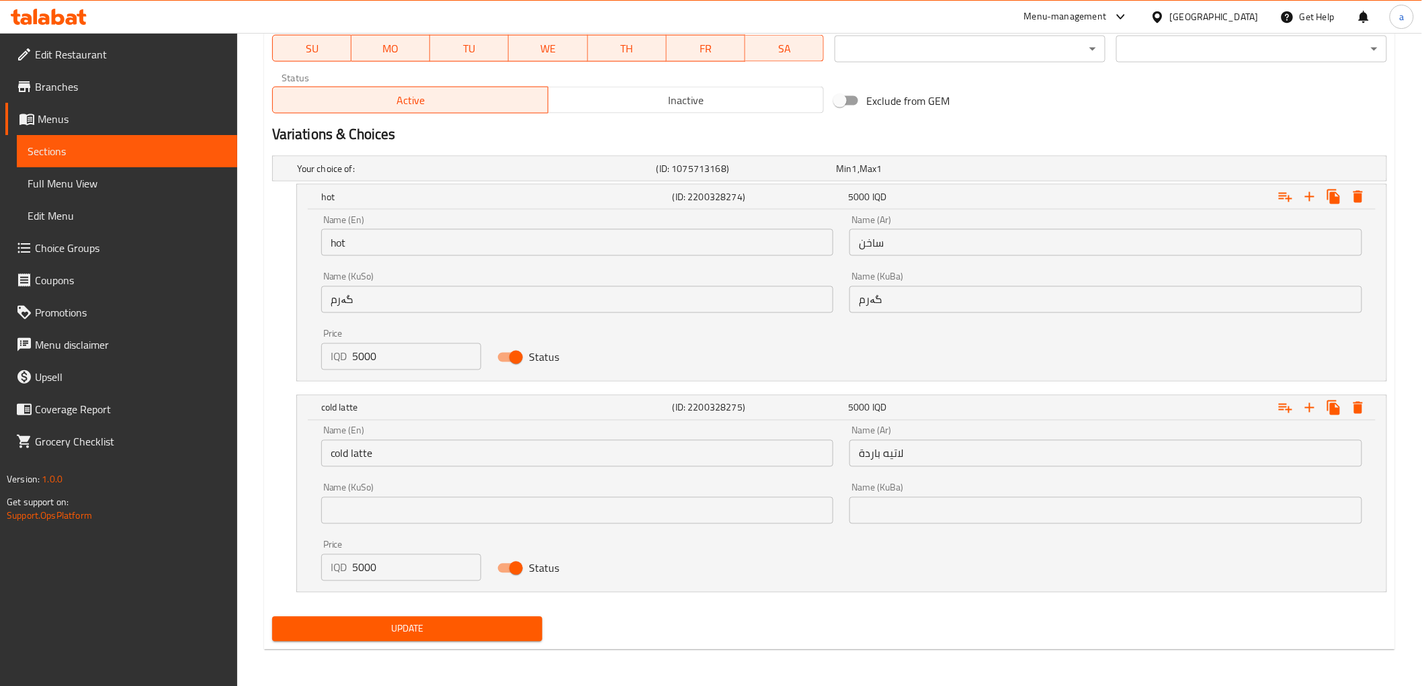
click at [366, 450] on input "cold latte" at bounding box center [577, 453] width 513 height 27
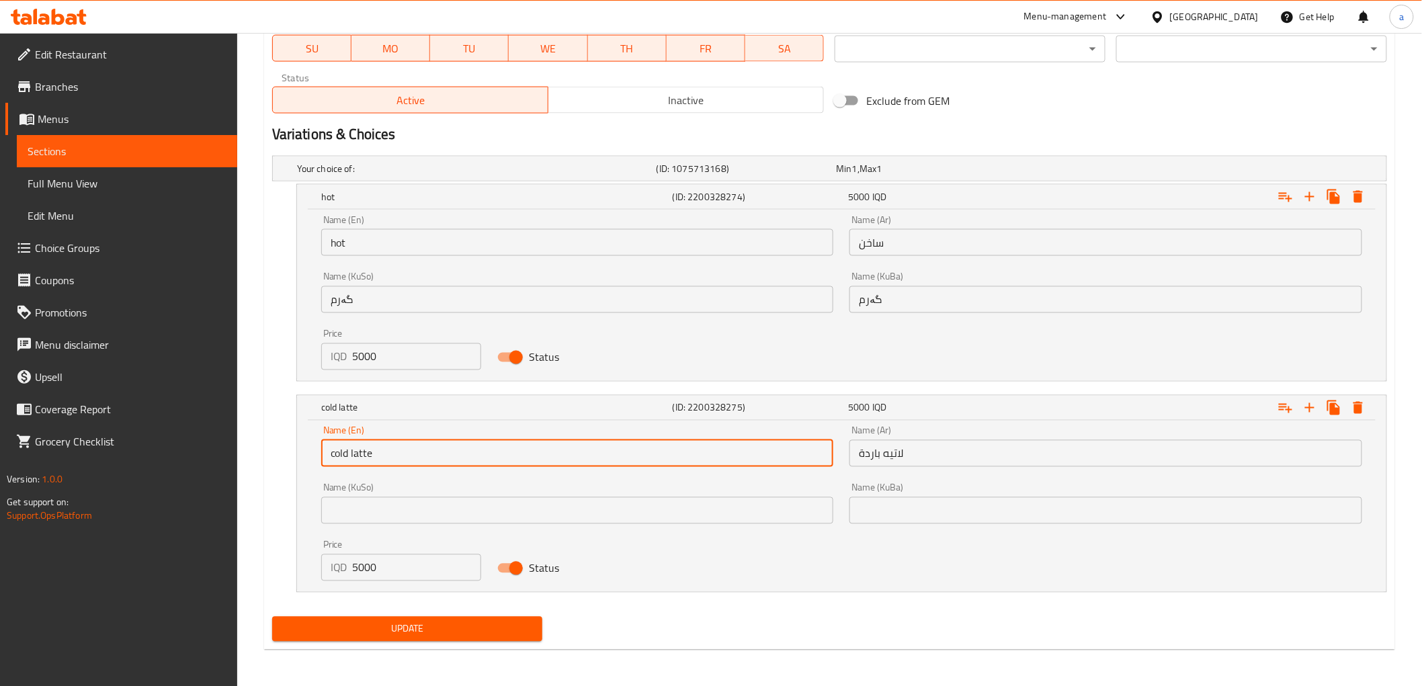
click at [366, 450] on input "cold latte" at bounding box center [577, 453] width 513 height 27
type input "cold"
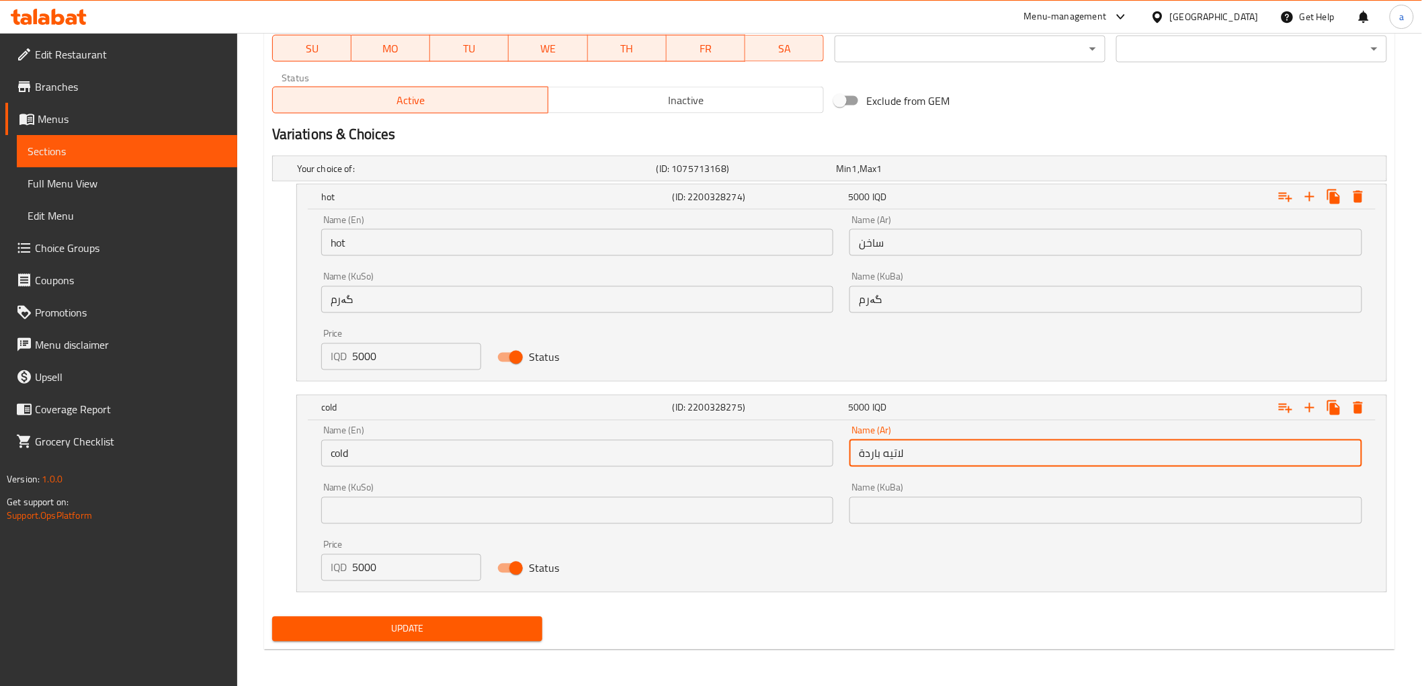
drag, startPoint x: 903, startPoint y: 457, endPoint x: 810, endPoint y: 464, distance: 93.0
click at [810, 464] on div "Name (En) cold Name (En) Name (Ar) لاتيه باردة Name (Ar) Name (KuSo) Name (KuSo…" at bounding box center [841, 503] width 1057 height 171
type input "بارد"
click at [874, 503] on input "text" at bounding box center [1105, 510] width 513 height 27
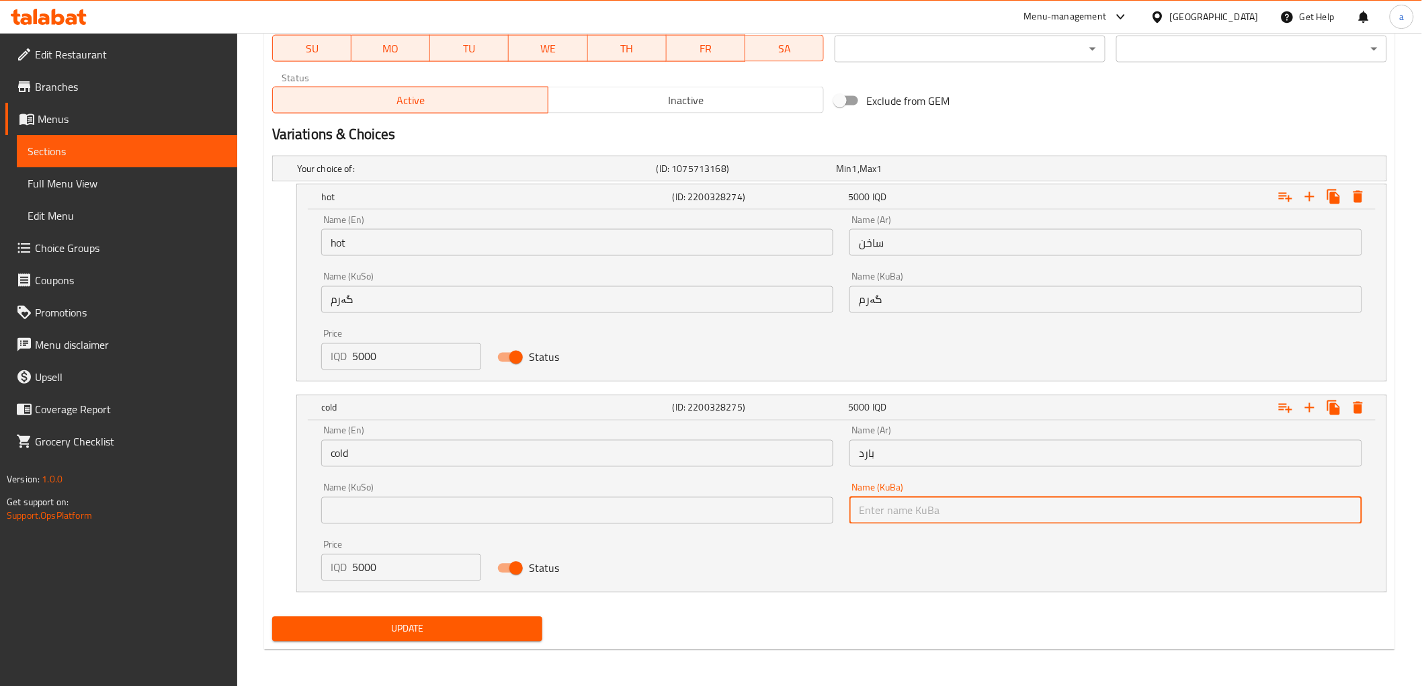
paste input "سارد"
type input "سارد"
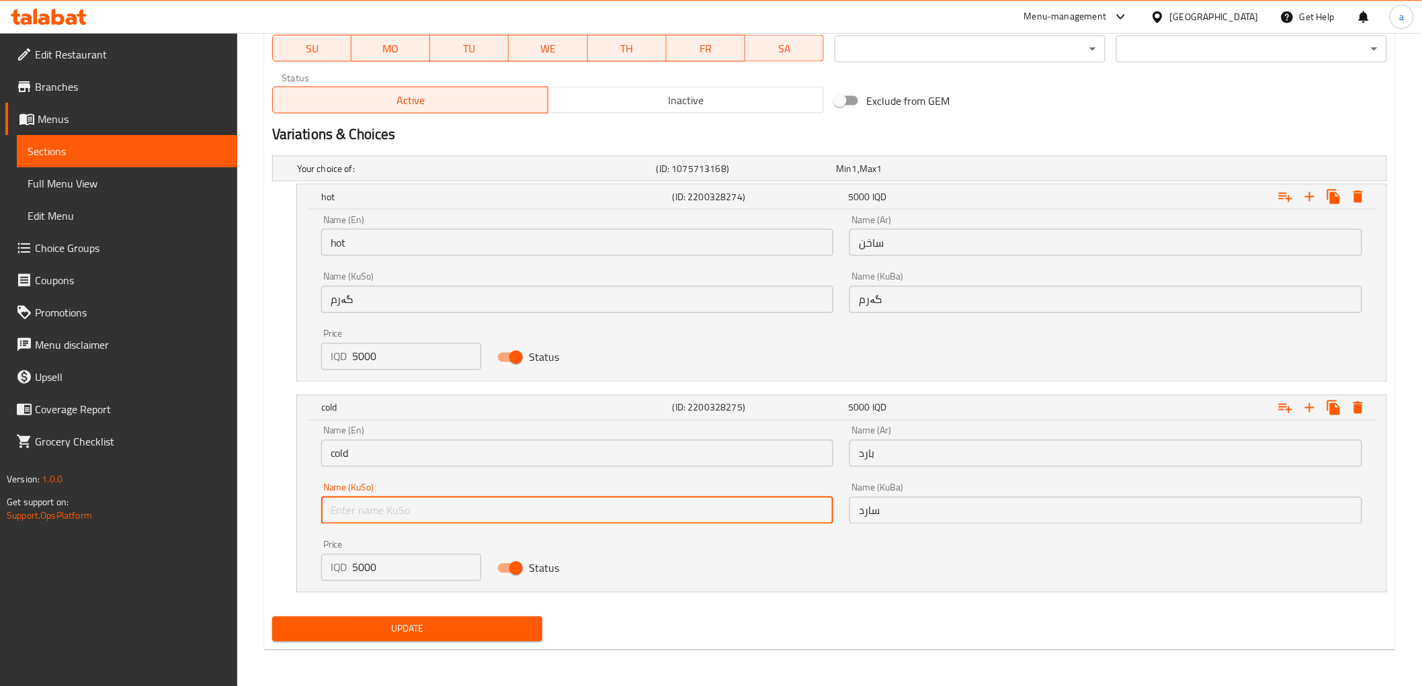
click at [755, 513] on input "text" at bounding box center [577, 510] width 513 height 27
paste input "سارد"
type input "سارد"
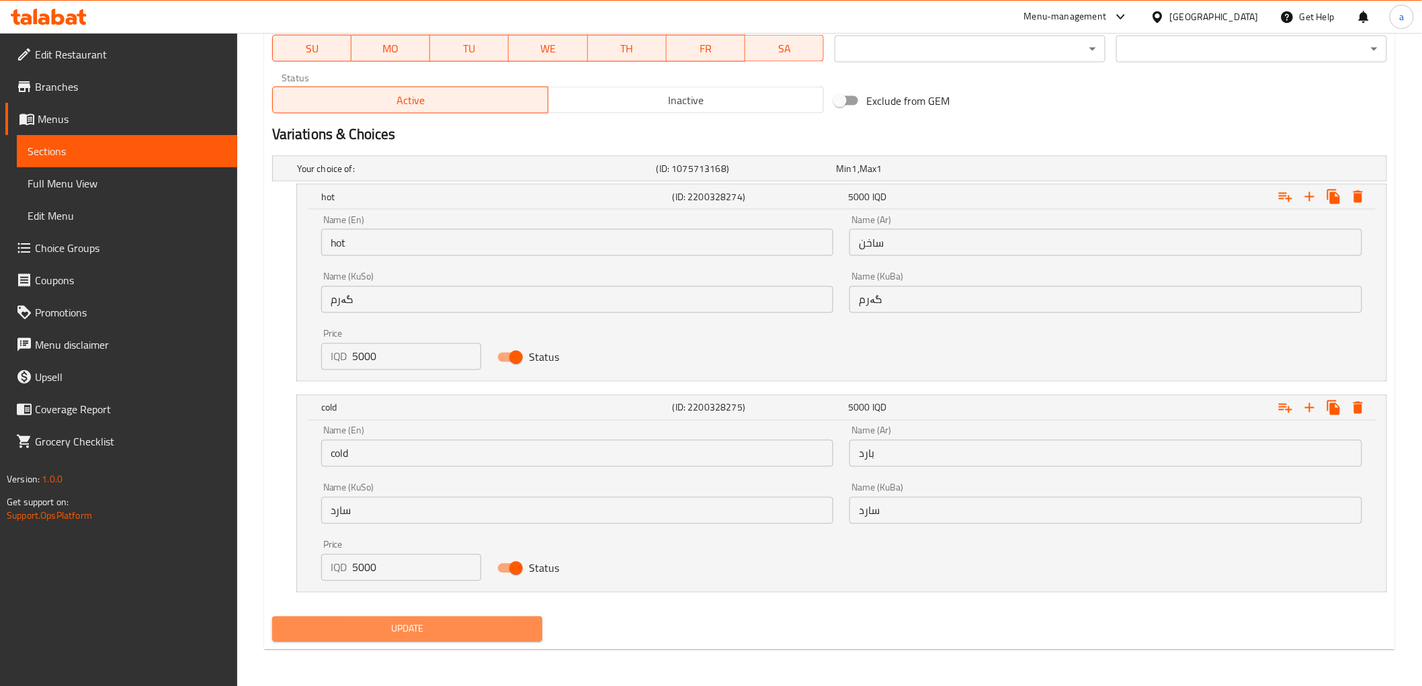
click at [439, 627] on span "Update" at bounding box center [407, 629] width 249 height 17
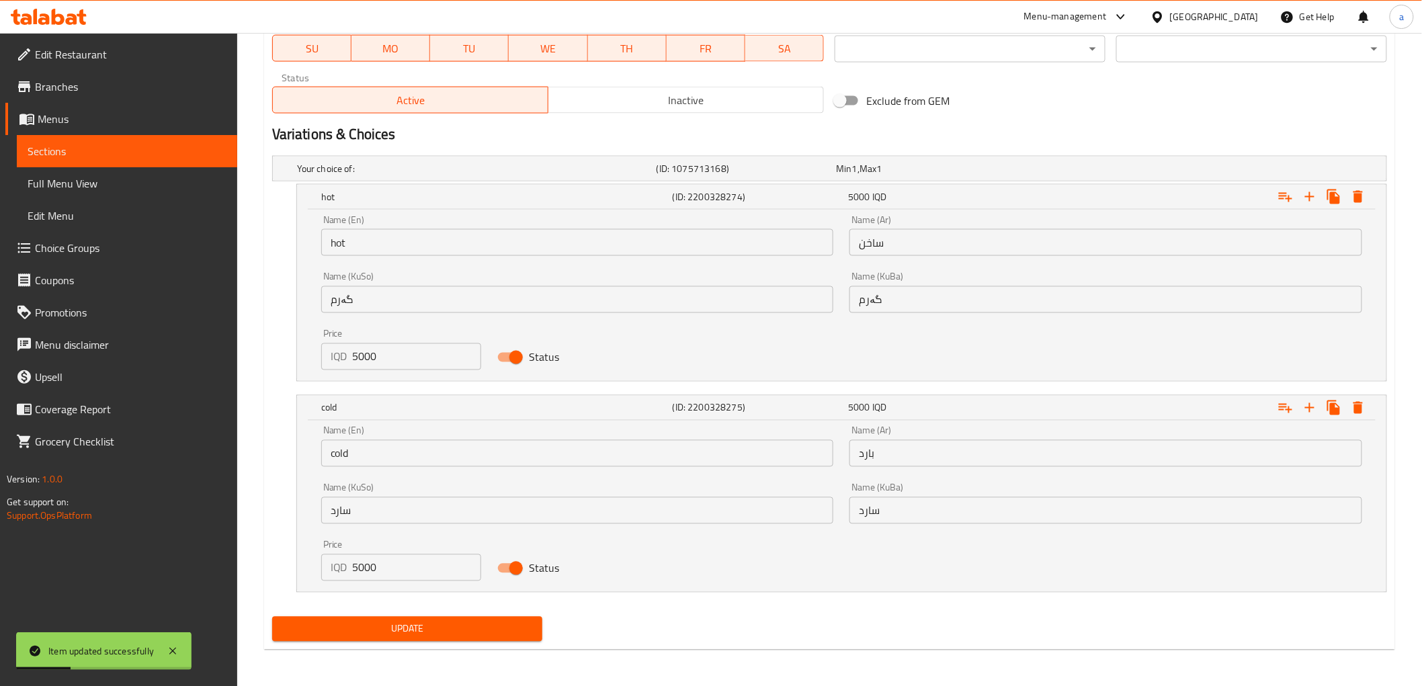
click at [108, 149] on span "Sections" at bounding box center [127, 151] width 199 height 16
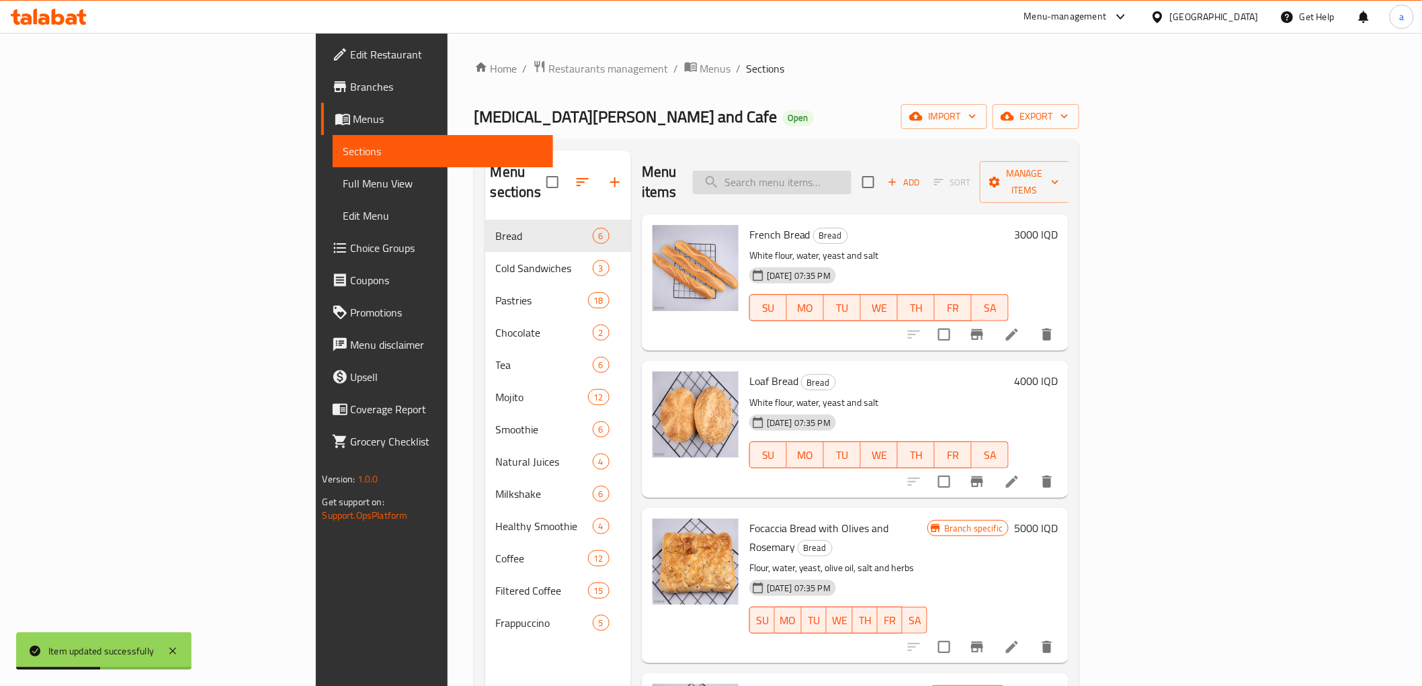
click at [851, 171] on input "search" at bounding box center [772, 183] width 159 height 24
paste input "Latte"
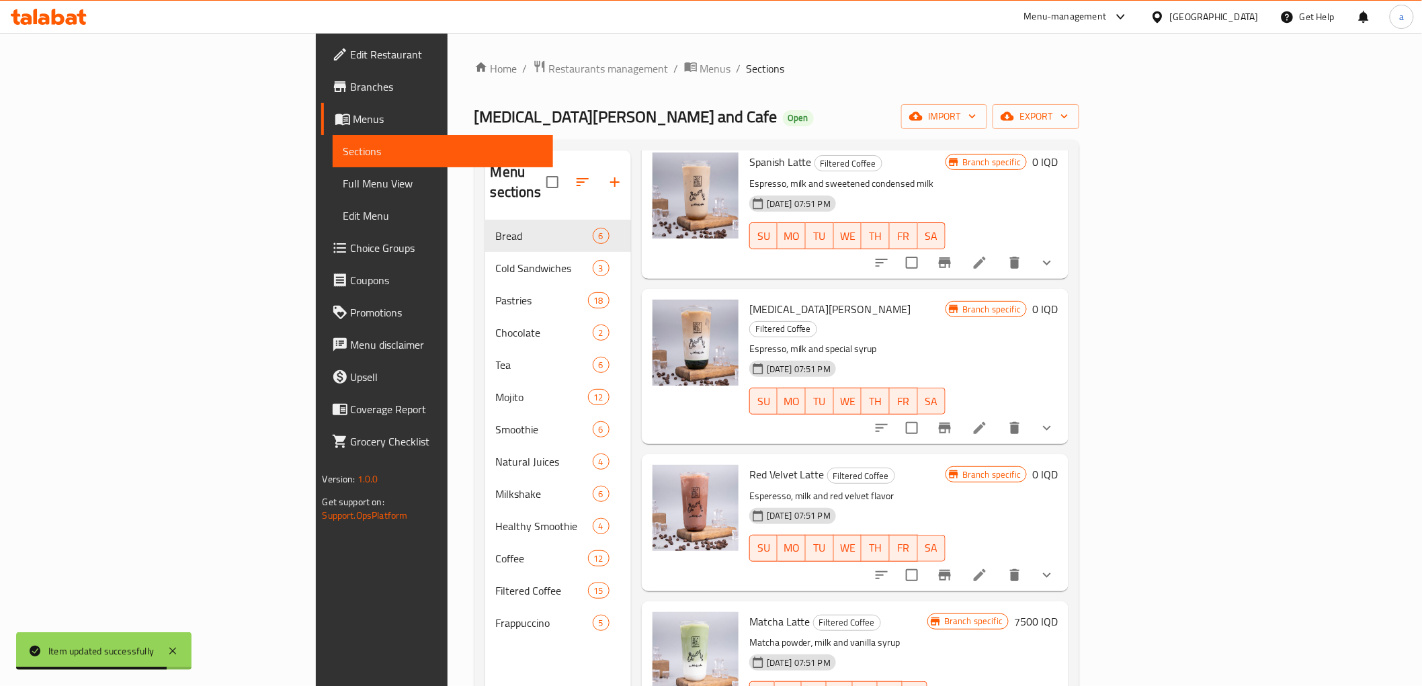
scroll to position [224, 0]
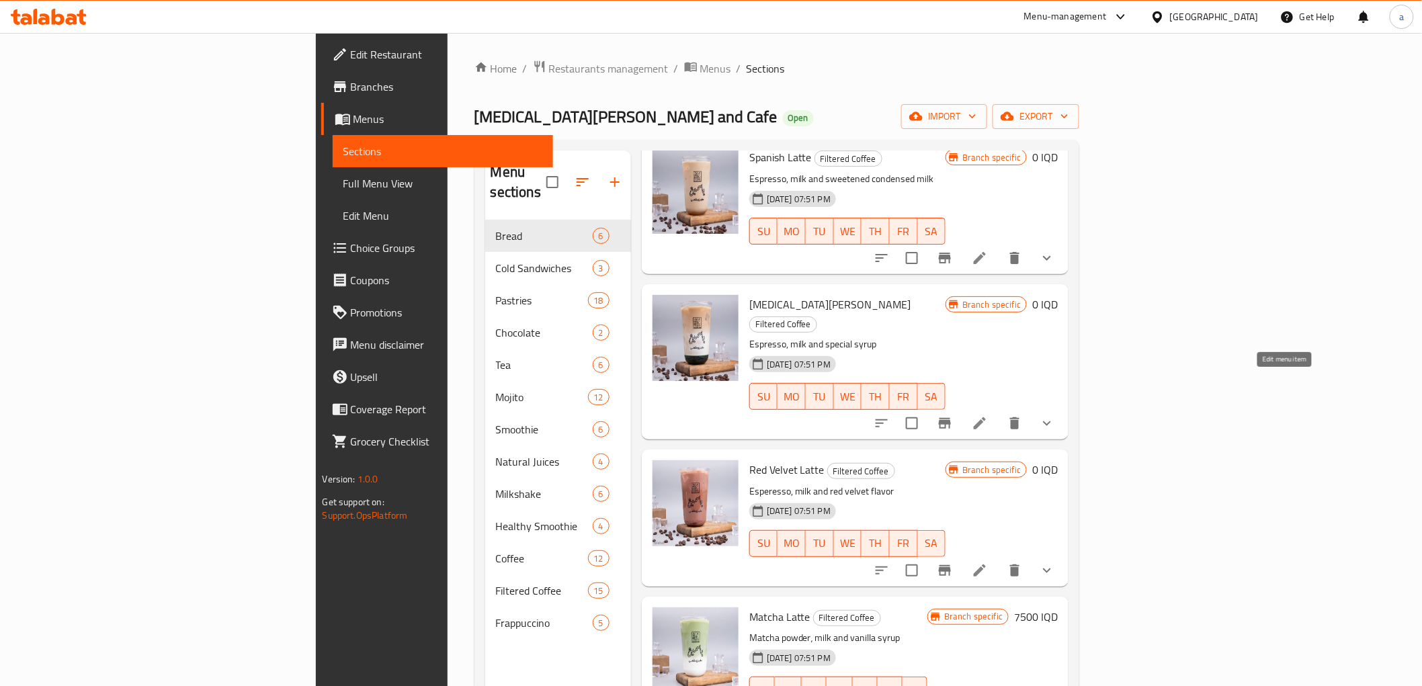
type input "Latte"
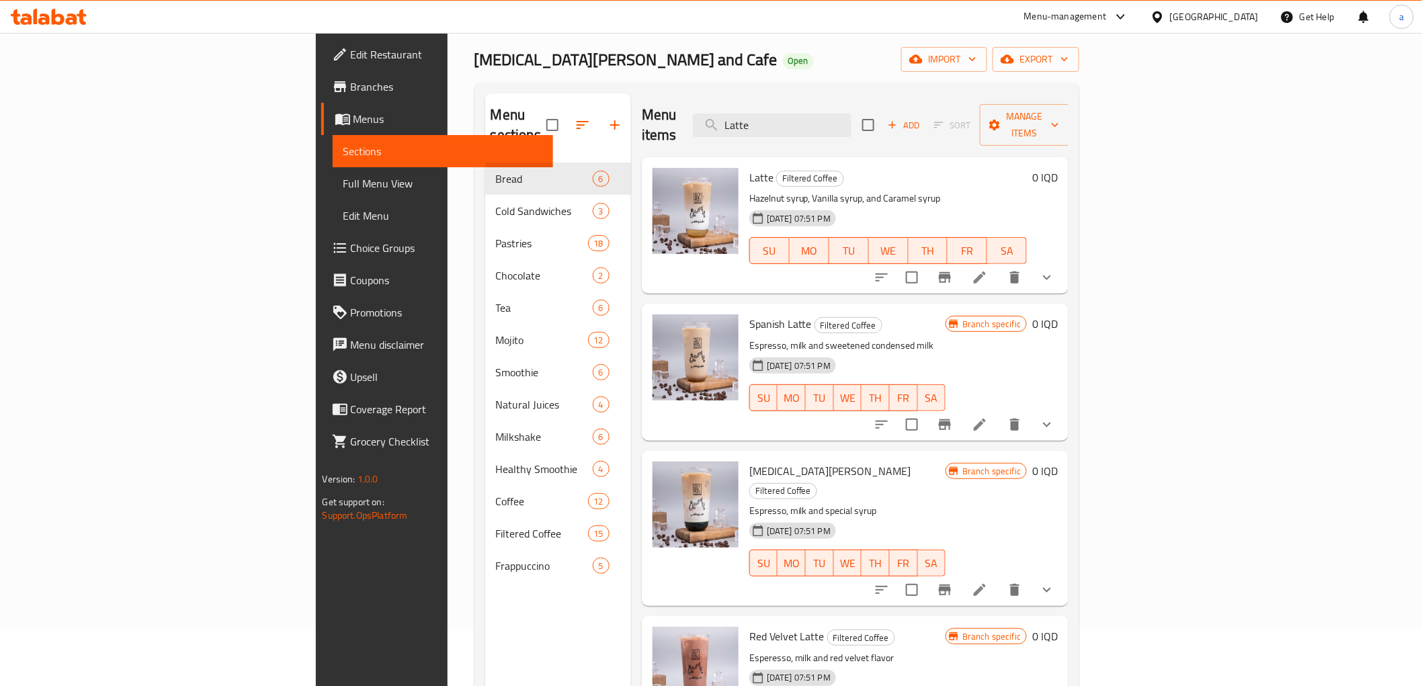
scroll to position [0, 0]
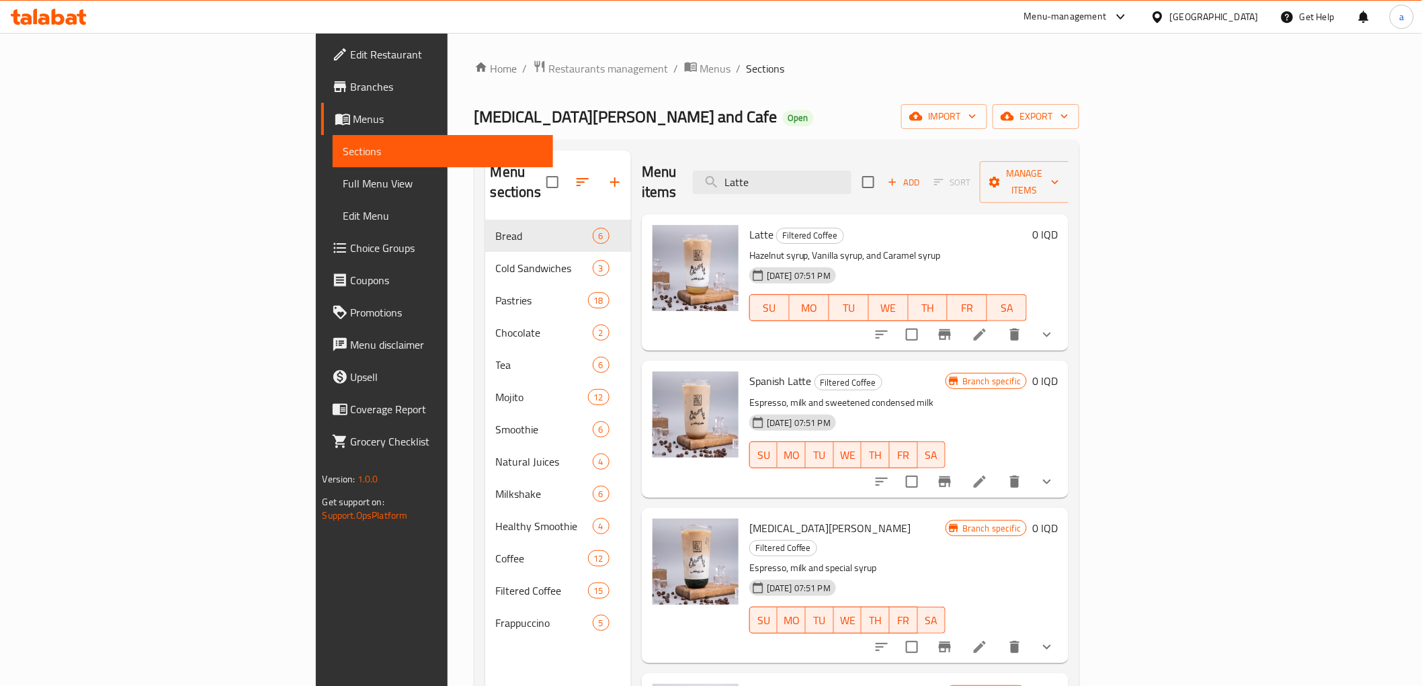
click at [343, 177] on span "Full Menu View" at bounding box center [442, 183] width 199 height 16
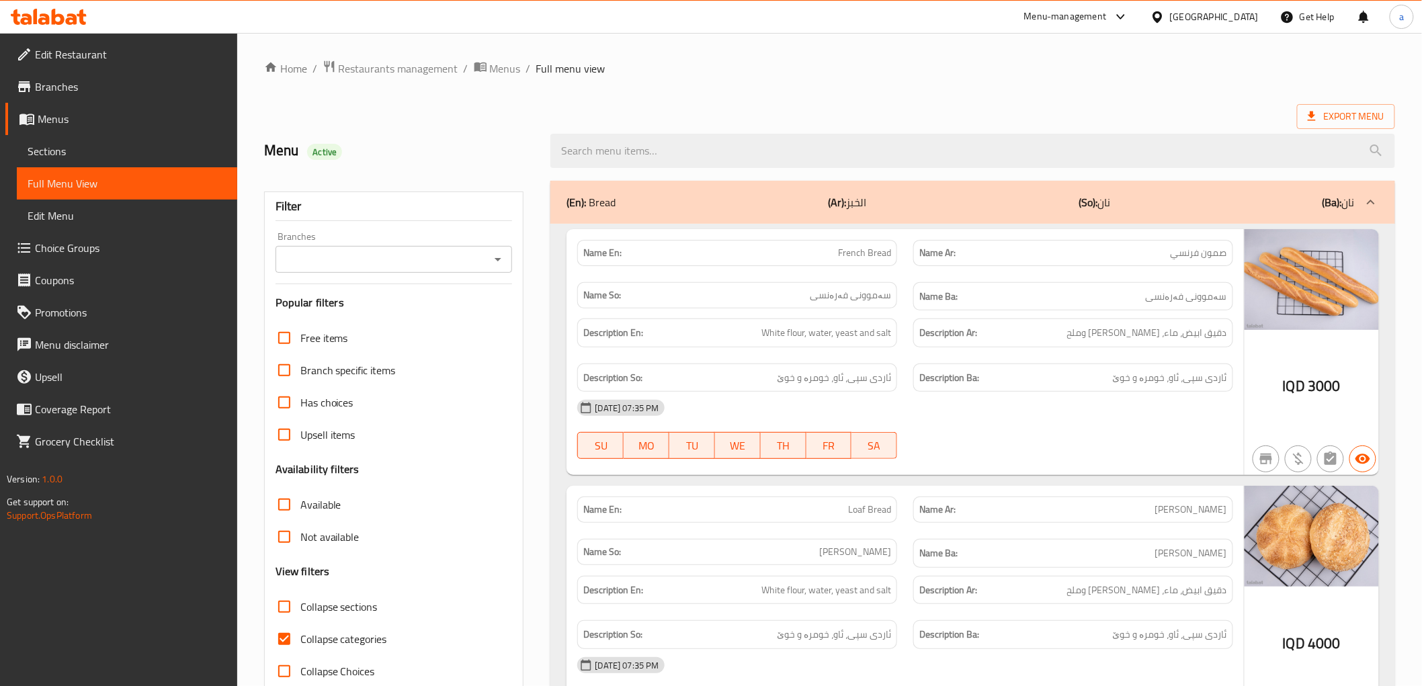
click at [444, 267] on input "Branches" at bounding box center [383, 259] width 207 height 19
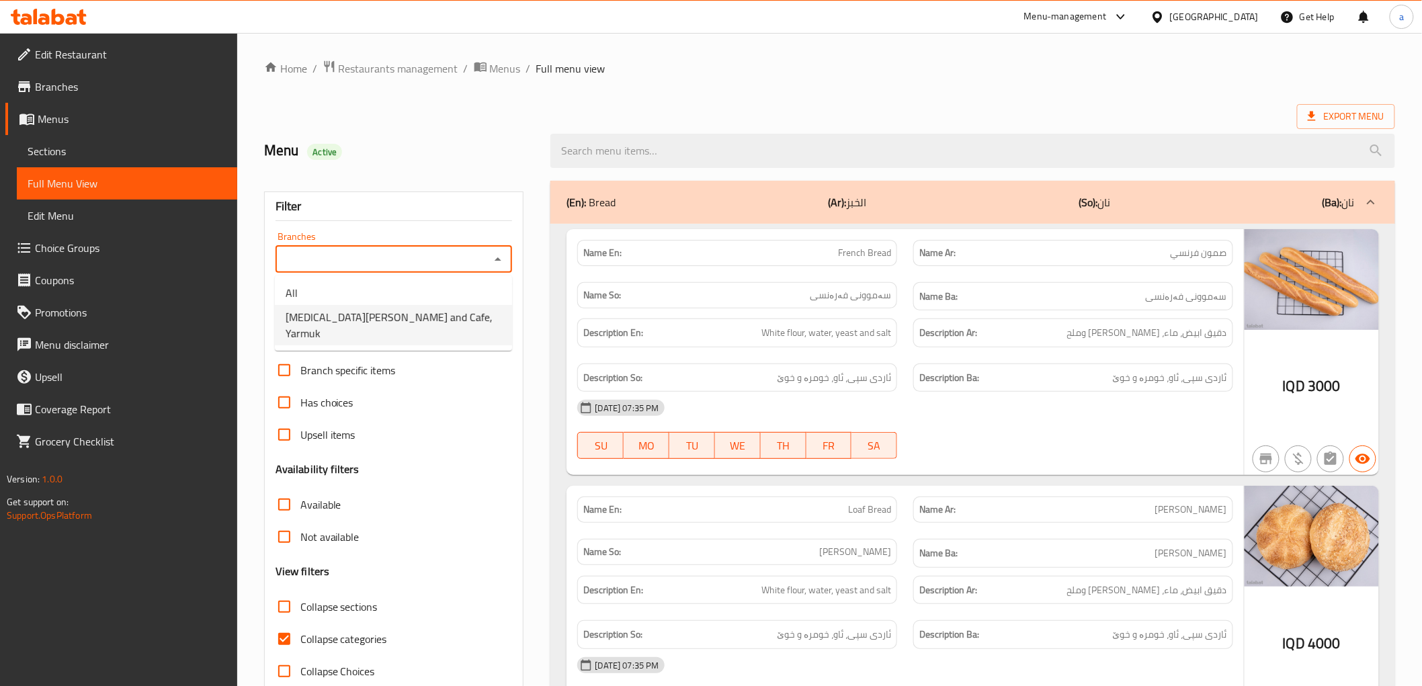
click at [371, 316] on span "[MEDICAL_DATA][PERSON_NAME] and Cafe, Yarmuk" at bounding box center [394, 325] width 216 height 32
type input "[MEDICAL_DATA][PERSON_NAME] and Cafe, Yarmuk"
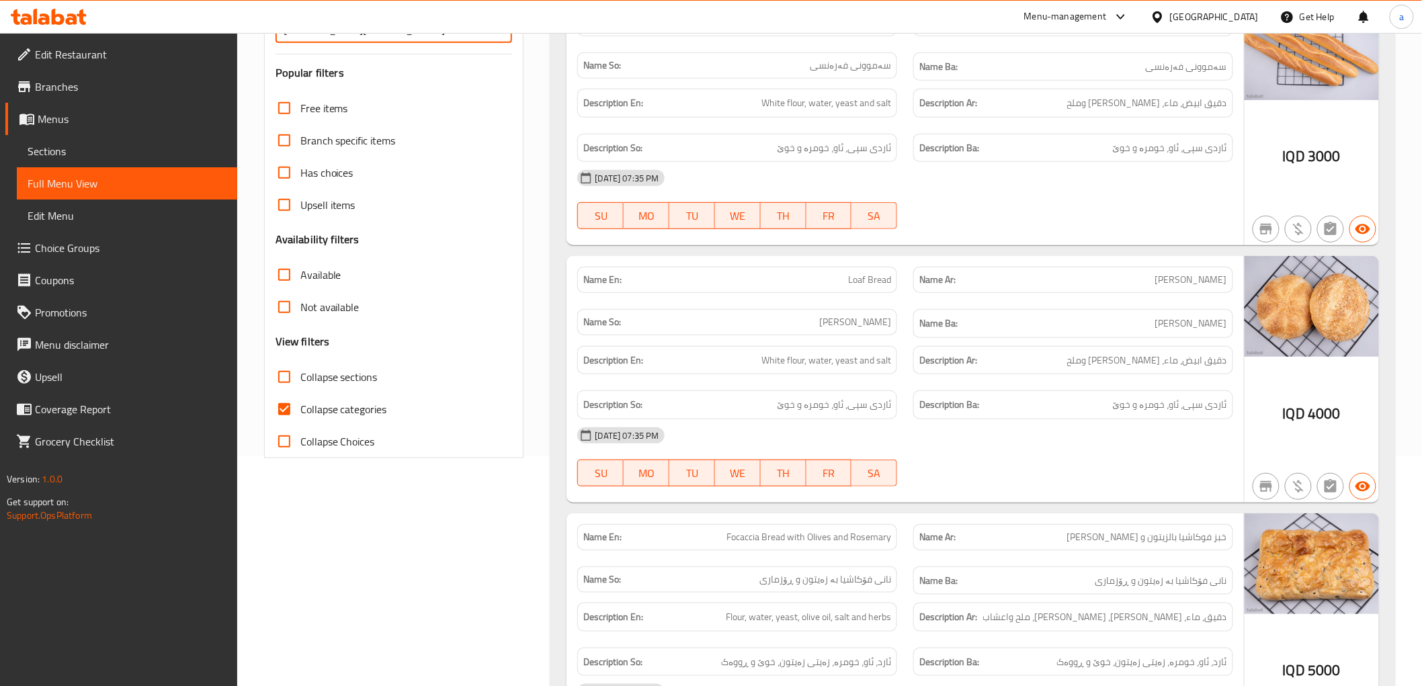
scroll to position [29, 0]
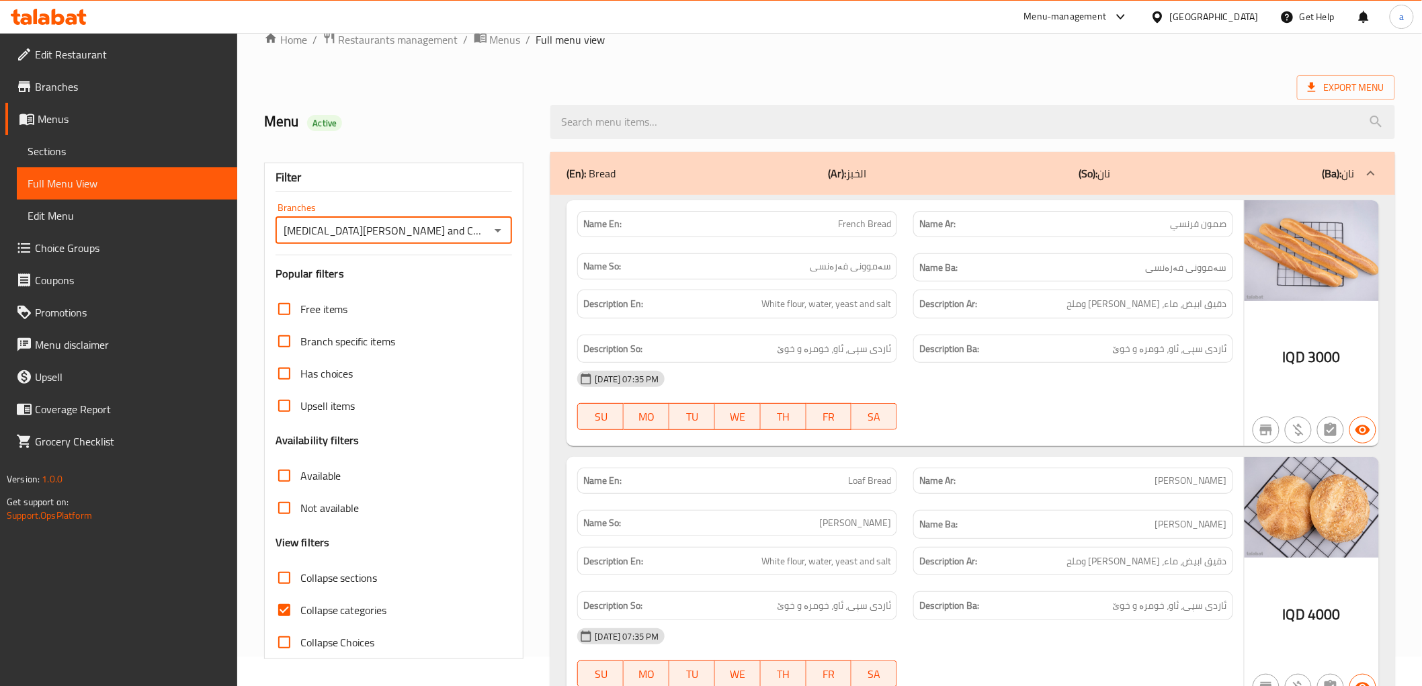
drag, startPoint x: 331, startPoint y: 581, endPoint x: 345, endPoint y: 609, distance: 31.0
click at [332, 581] on span "Collapse sections" at bounding box center [338, 578] width 77 height 16
click at [300, 581] on input "Collapse sections" at bounding box center [284, 578] width 32 height 32
checkbox input "true"
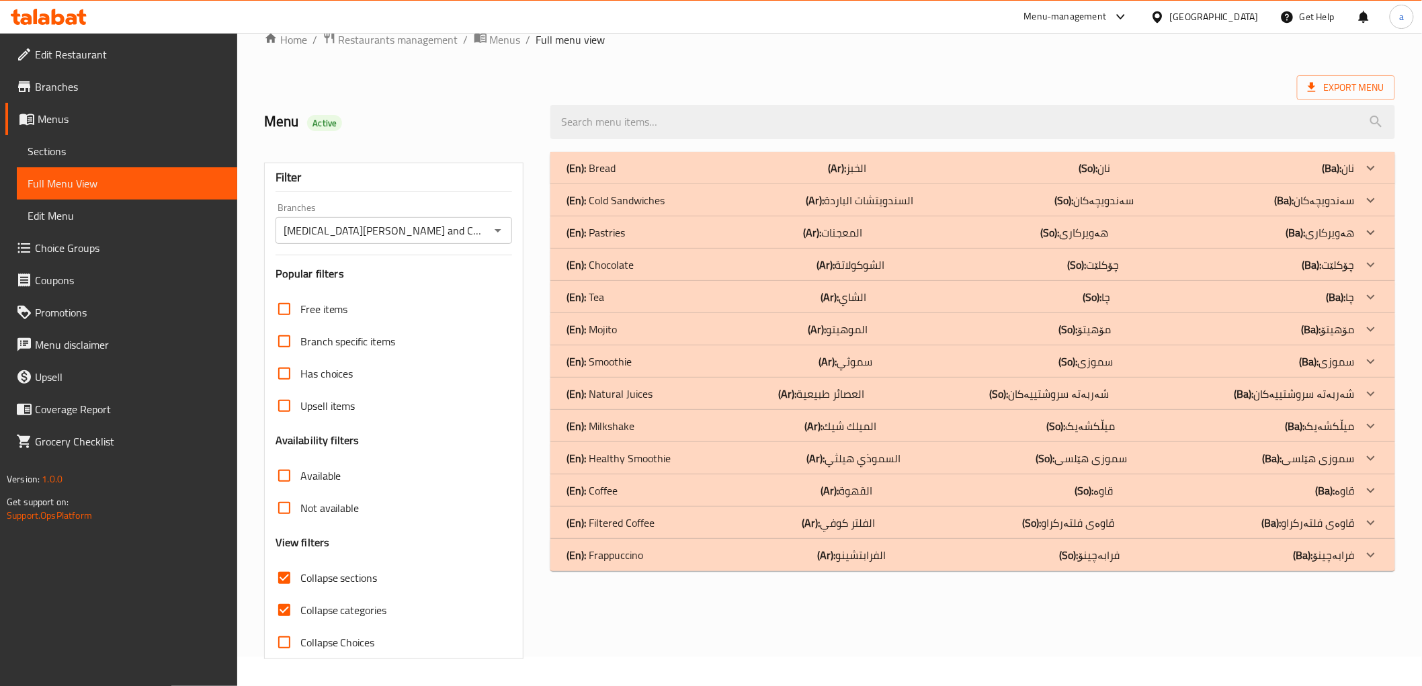
click at [354, 608] on span "Collapse categories" at bounding box center [343, 610] width 87 height 16
click at [300, 608] on input "Collapse categories" at bounding box center [284, 610] width 32 height 32
checkbox input "false"
click at [898, 176] on div "(En): Filtered Coffee (Ar): الفلتر كوفي (So): قاوەی فلتەرکراو (Ba): قاوەی فلتەر…" at bounding box center [961, 168] width 788 height 16
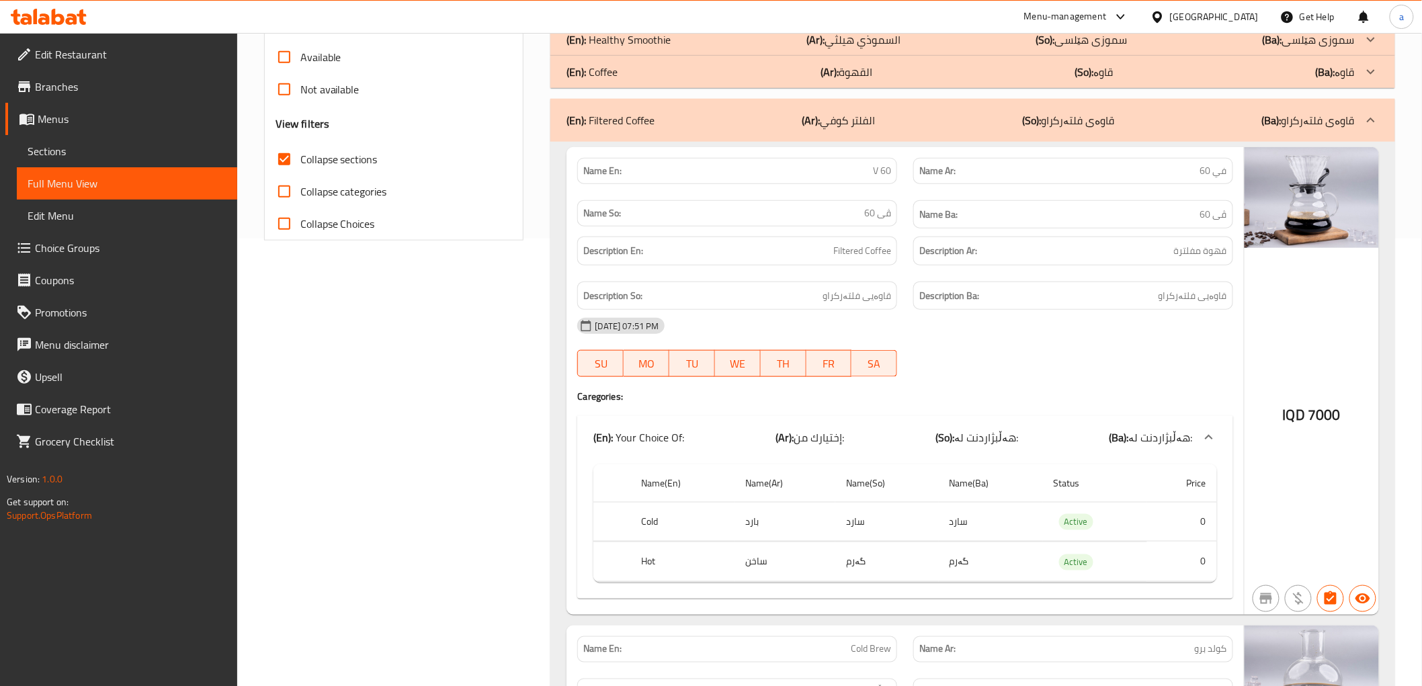
scroll to position [672, 0]
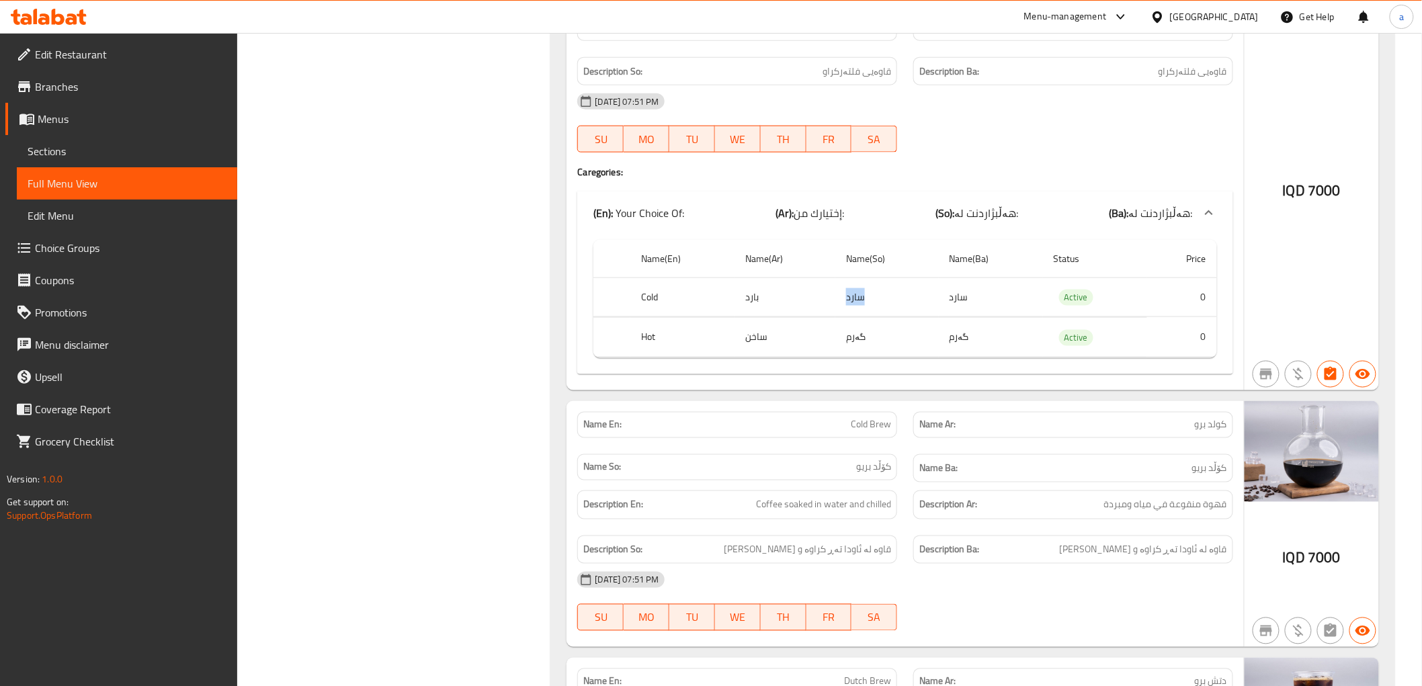
drag, startPoint x: 868, startPoint y: 300, endPoint x: 841, endPoint y: 300, distance: 26.2
click at [841, 300] on td "سارد" at bounding box center [886, 298] width 103 height 40
click at [921, 311] on td "سارد" at bounding box center [886, 298] width 103 height 40
drag, startPoint x: 943, startPoint y: 298, endPoint x: 1037, endPoint y: 303, distance: 94.2
click at [1037, 303] on td "سارد" at bounding box center [991, 298] width 104 height 40
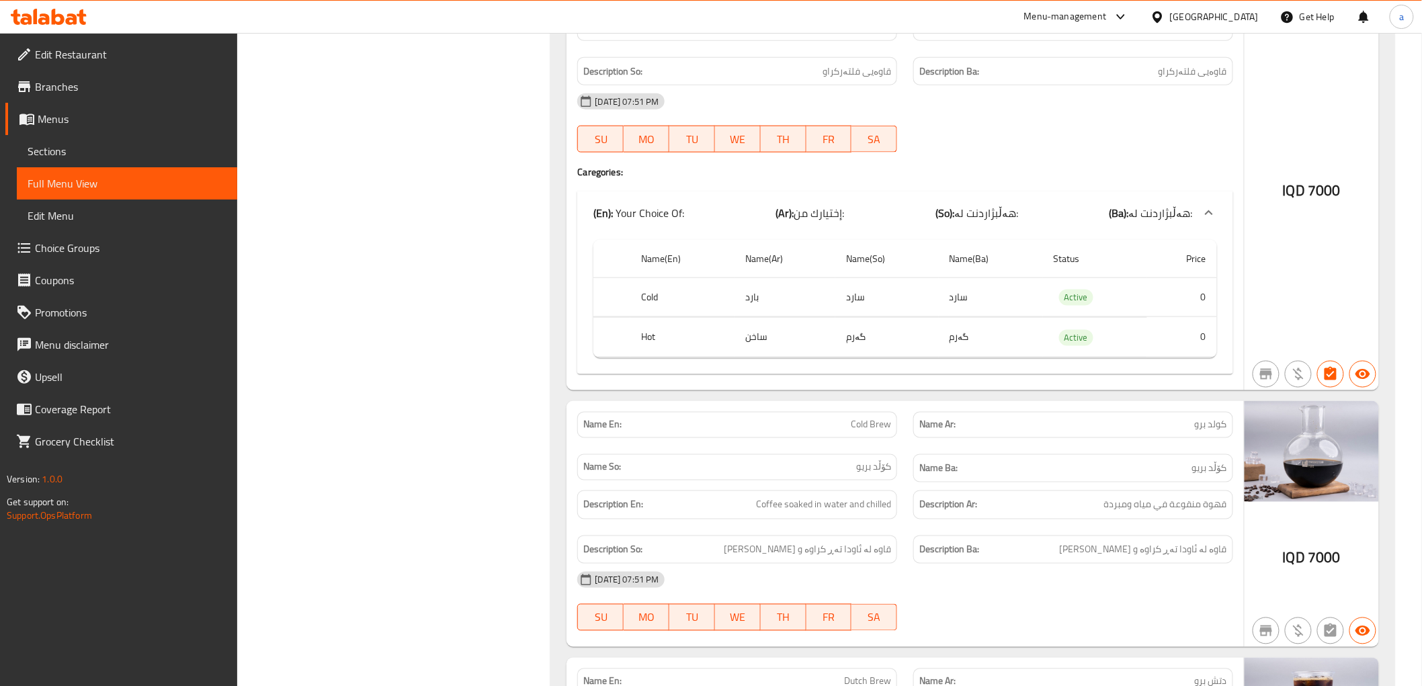
click at [984, 337] on td "گەرم" at bounding box center [991, 338] width 104 height 40
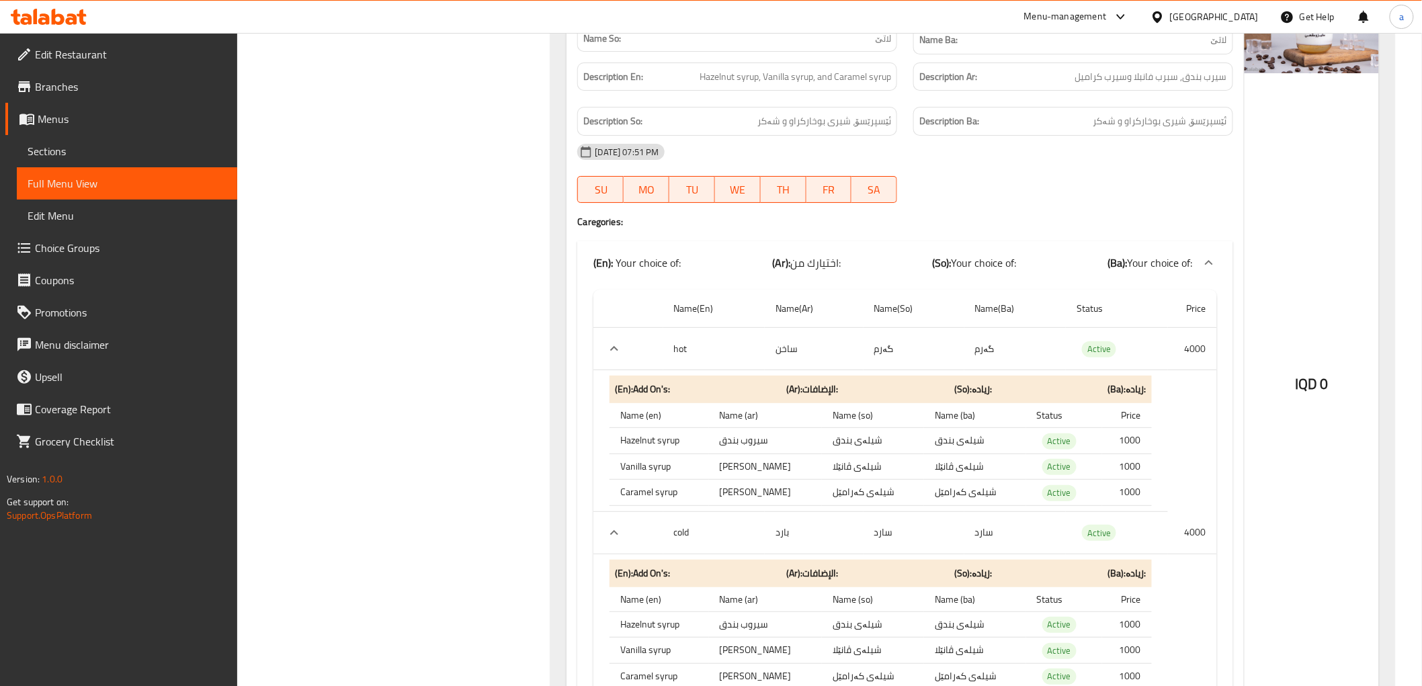
scroll to position [2240, 0]
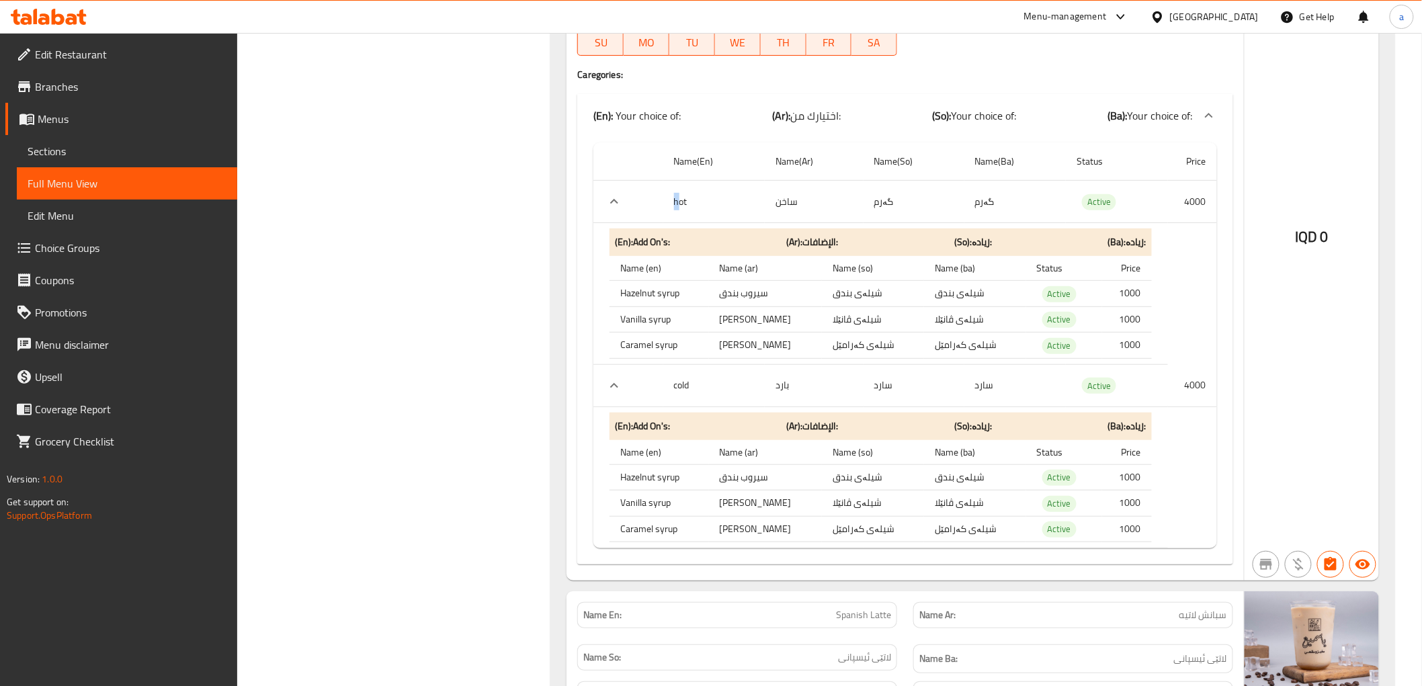
drag, startPoint x: 679, startPoint y: 204, endPoint x: 668, endPoint y: 200, distance: 11.5
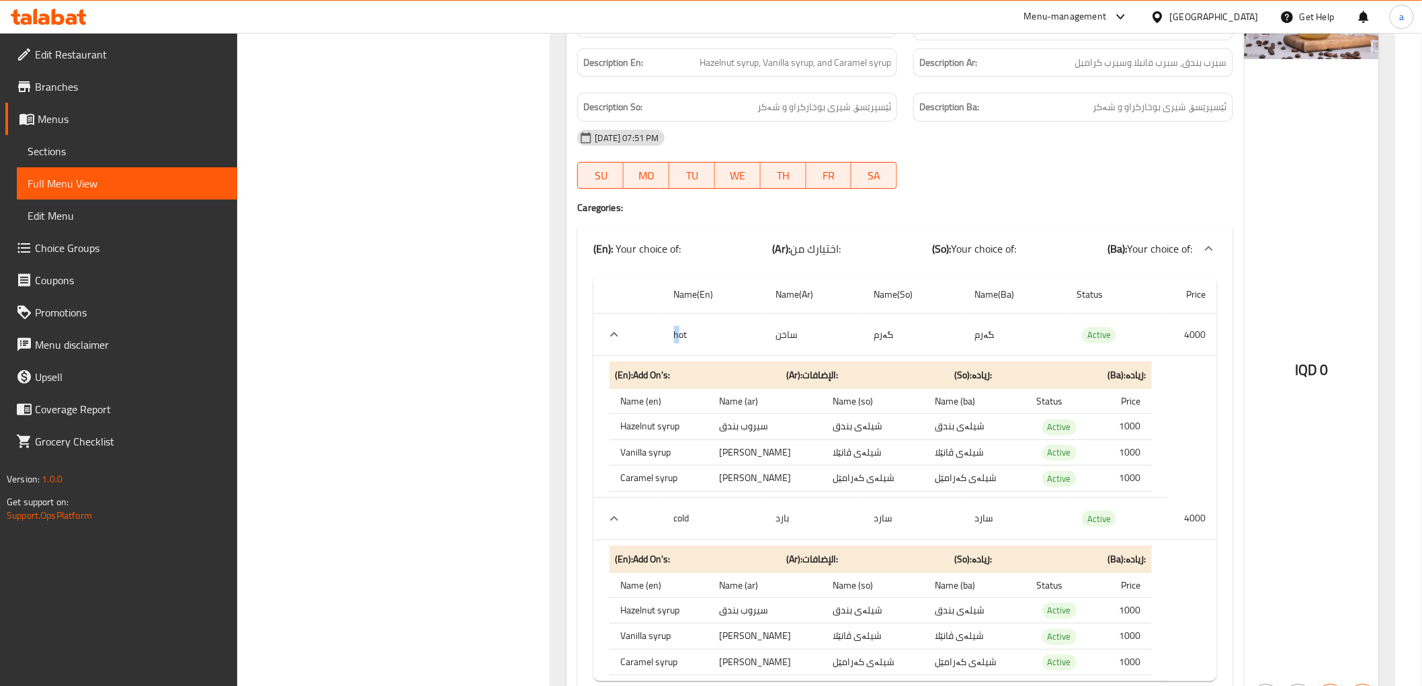
scroll to position [2105, 0]
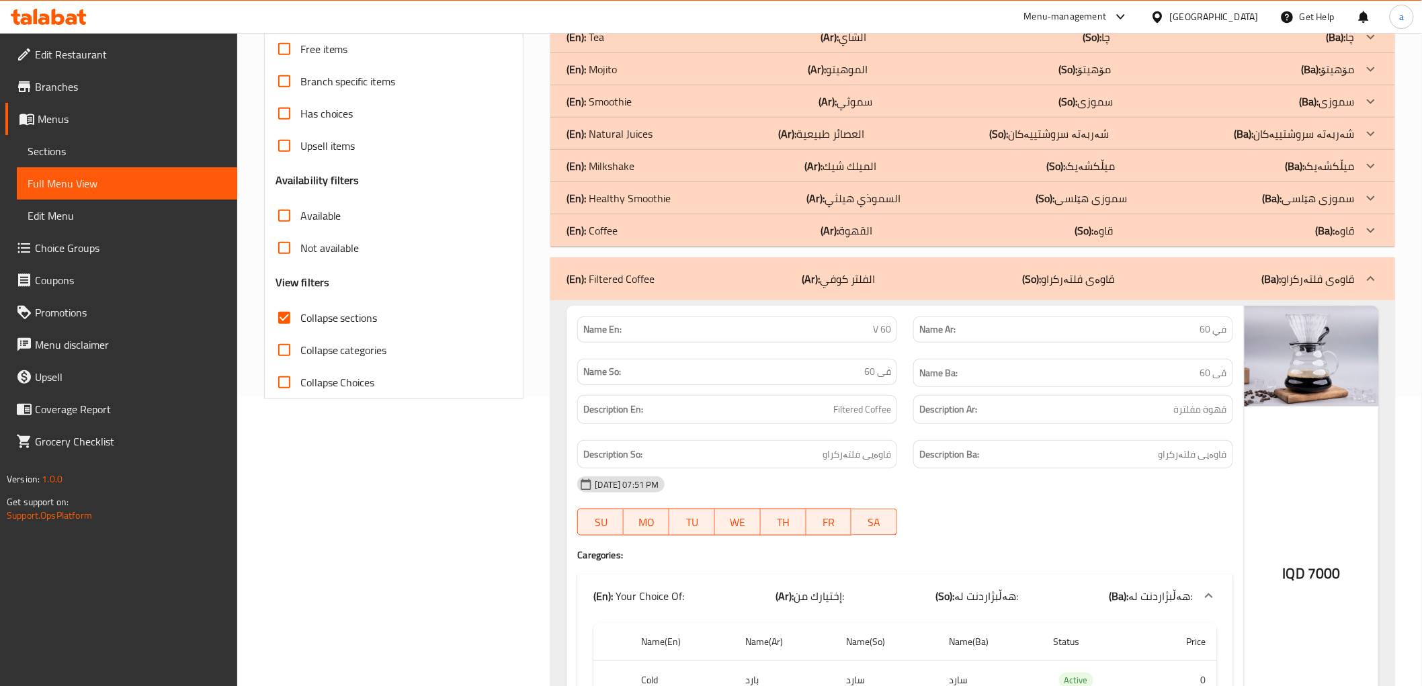
scroll to position [0, 0]
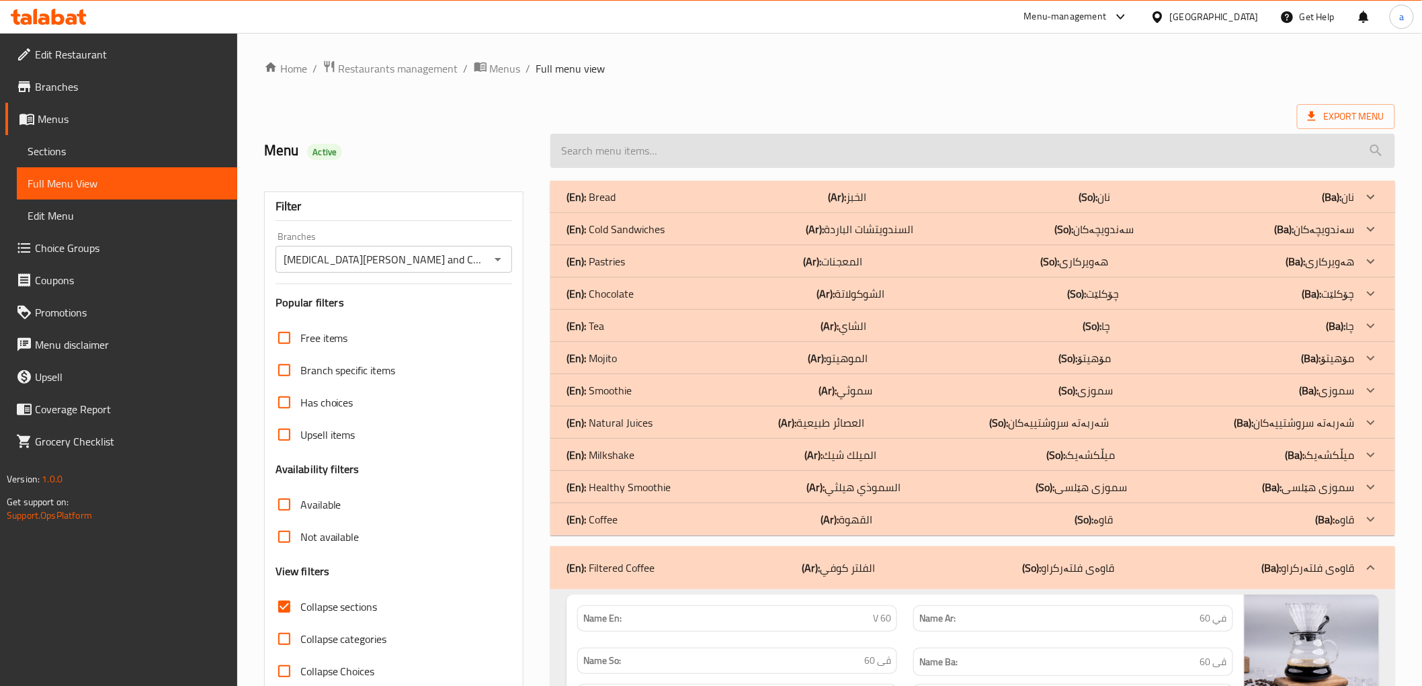
click at [788, 162] on input "search" at bounding box center [972, 151] width 844 height 34
paste input "Spanish Latte"
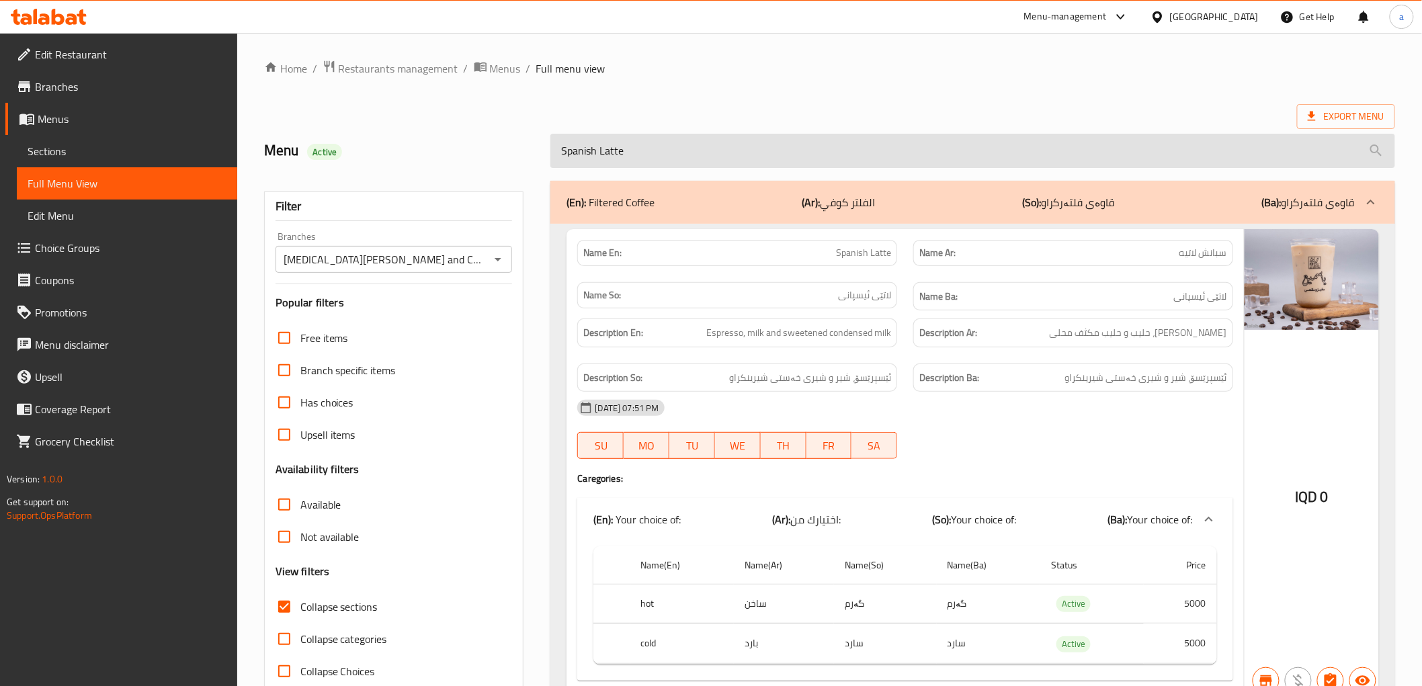
click at [676, 165] on input "Spanish Latte" at bounding box center [972, 151] width 844 height 34
paste input "search"
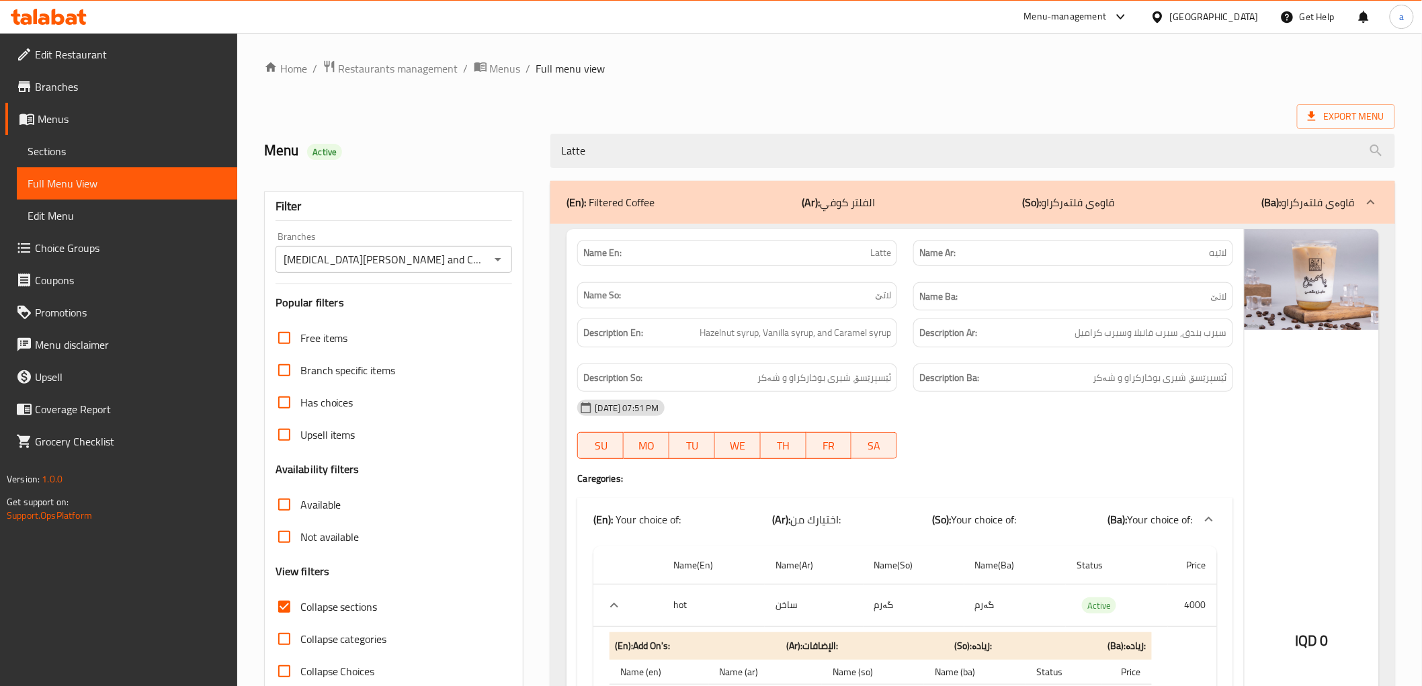
scroll to position [448, 0]
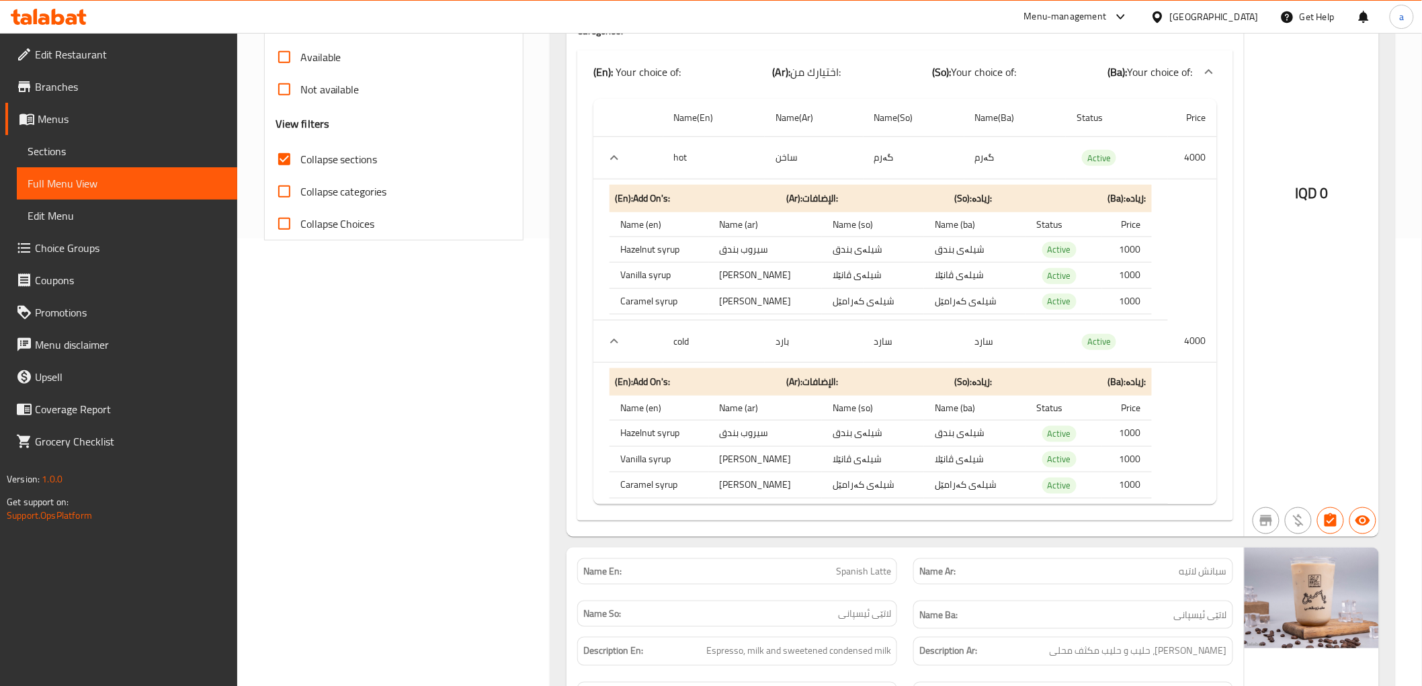
click at [828, 220] on th "Name (so)" at bounding box center [873, 224] width 102 height 25
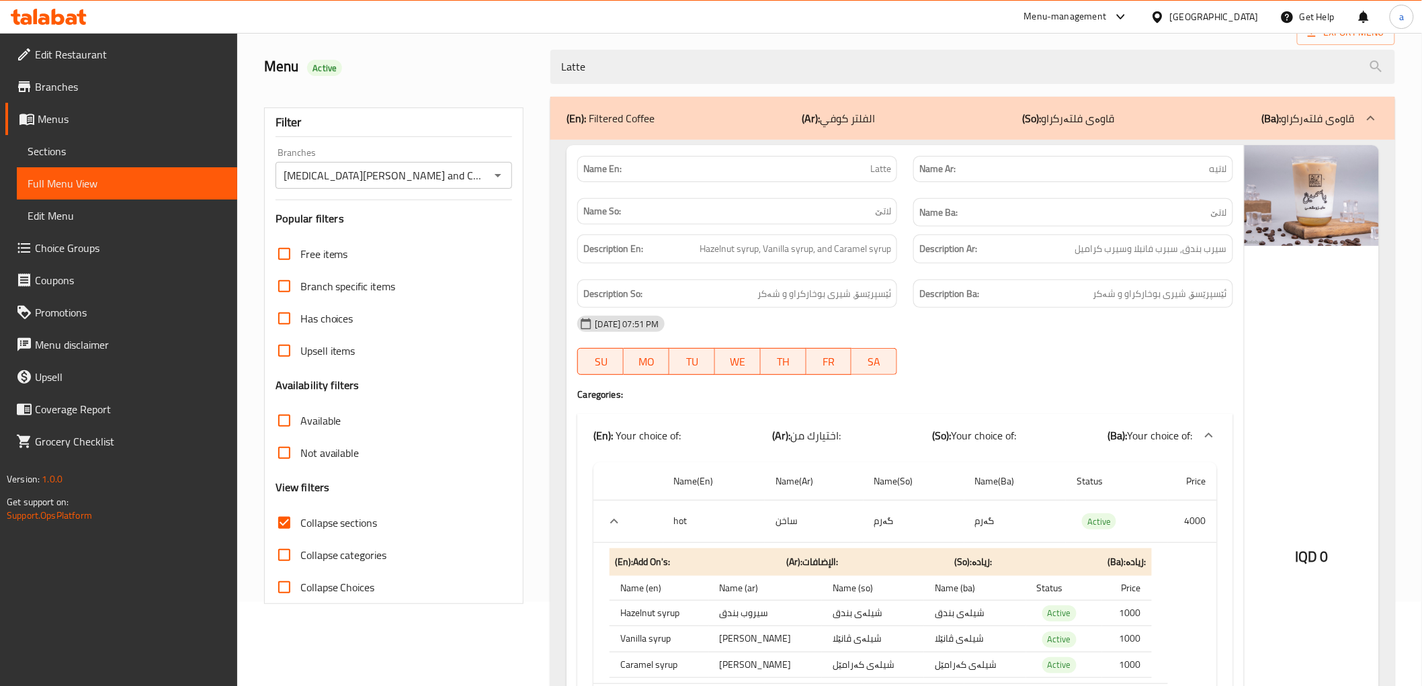
scroll to position [0, 0]
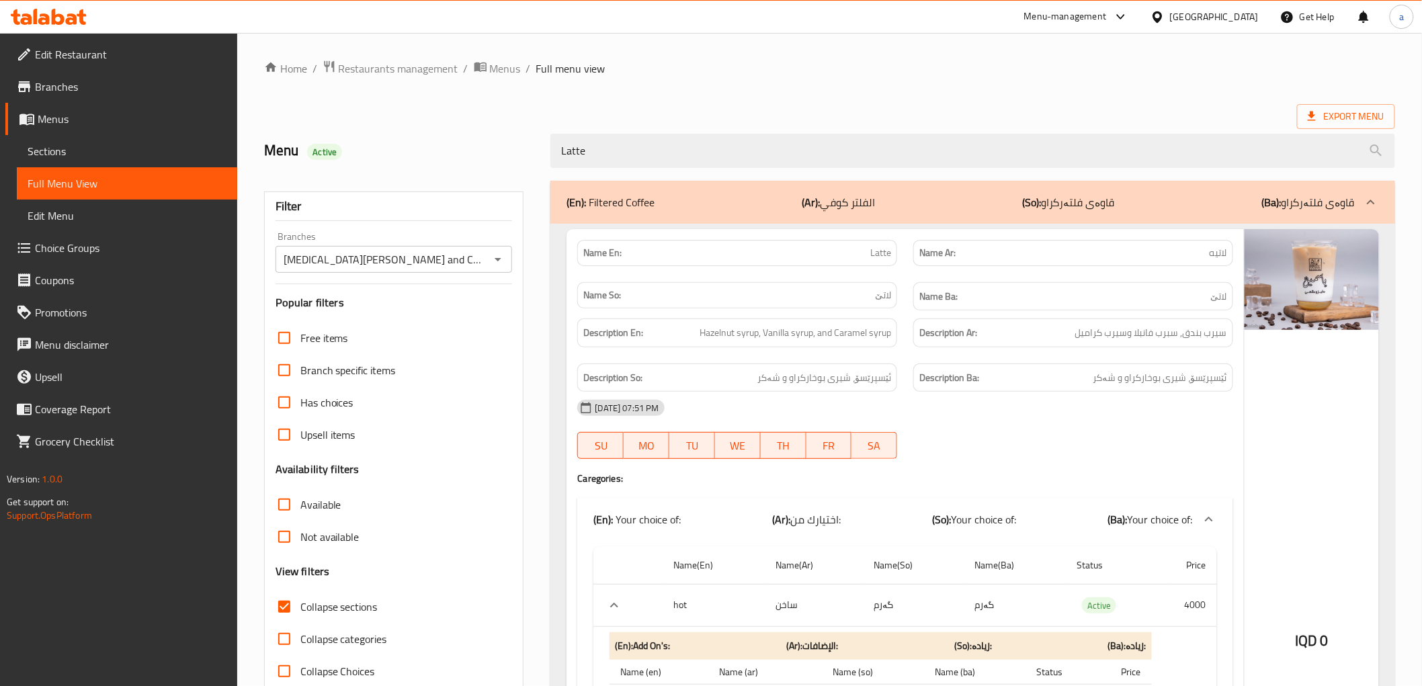
click at [665, 126] on div "Menu Active Latte" at bounding box center [829, 151] width 1147 height 60
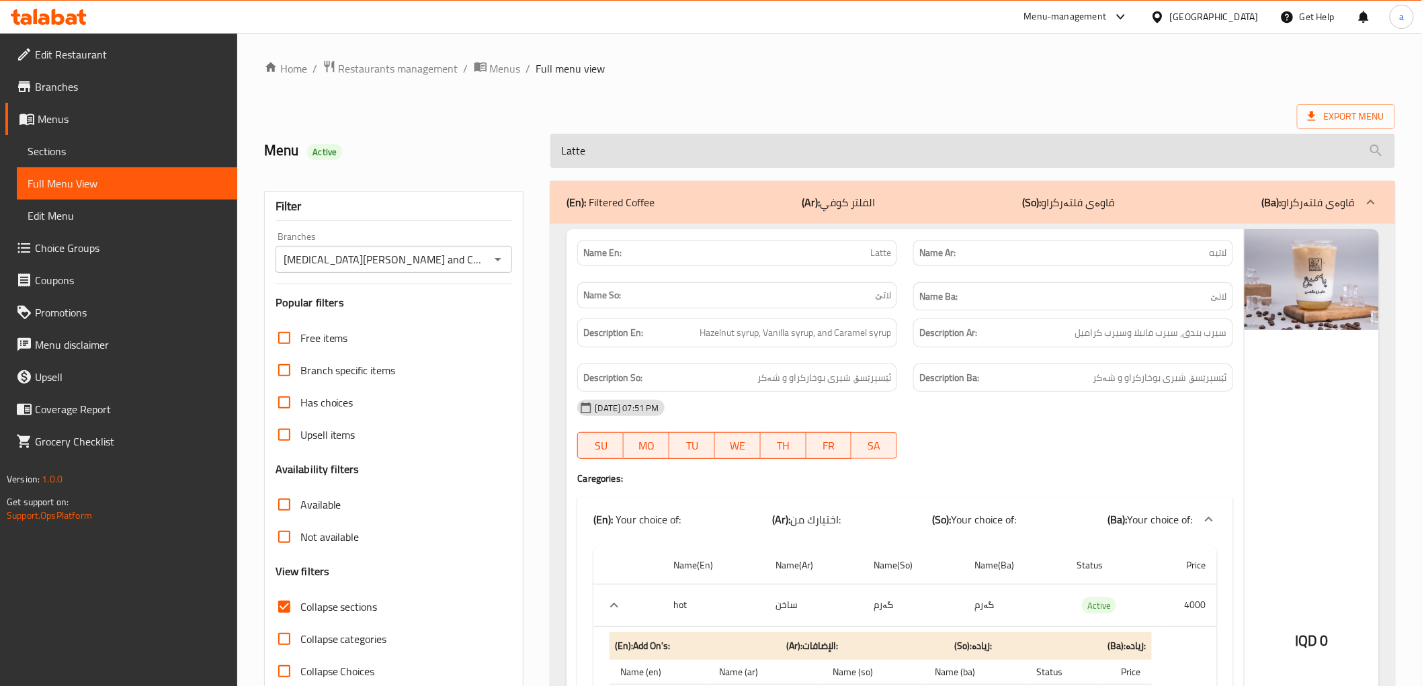
click at [675, 144] on input "Latte" at bounding box center [972, 151] width 844 height 34
paste input "Red Velvet"
click at [675, 144] on input "Latte" at bounding box center [972, 151] width 844 height 34
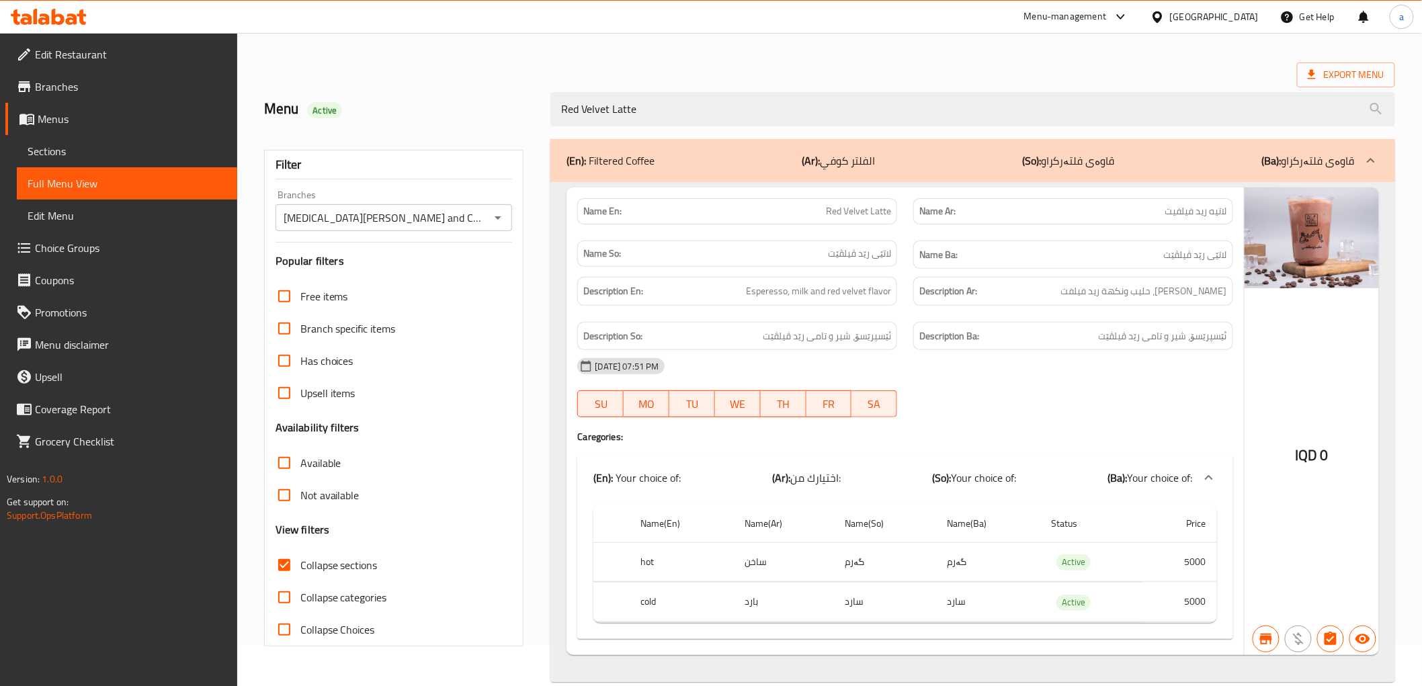
scroll to position [65, 0]
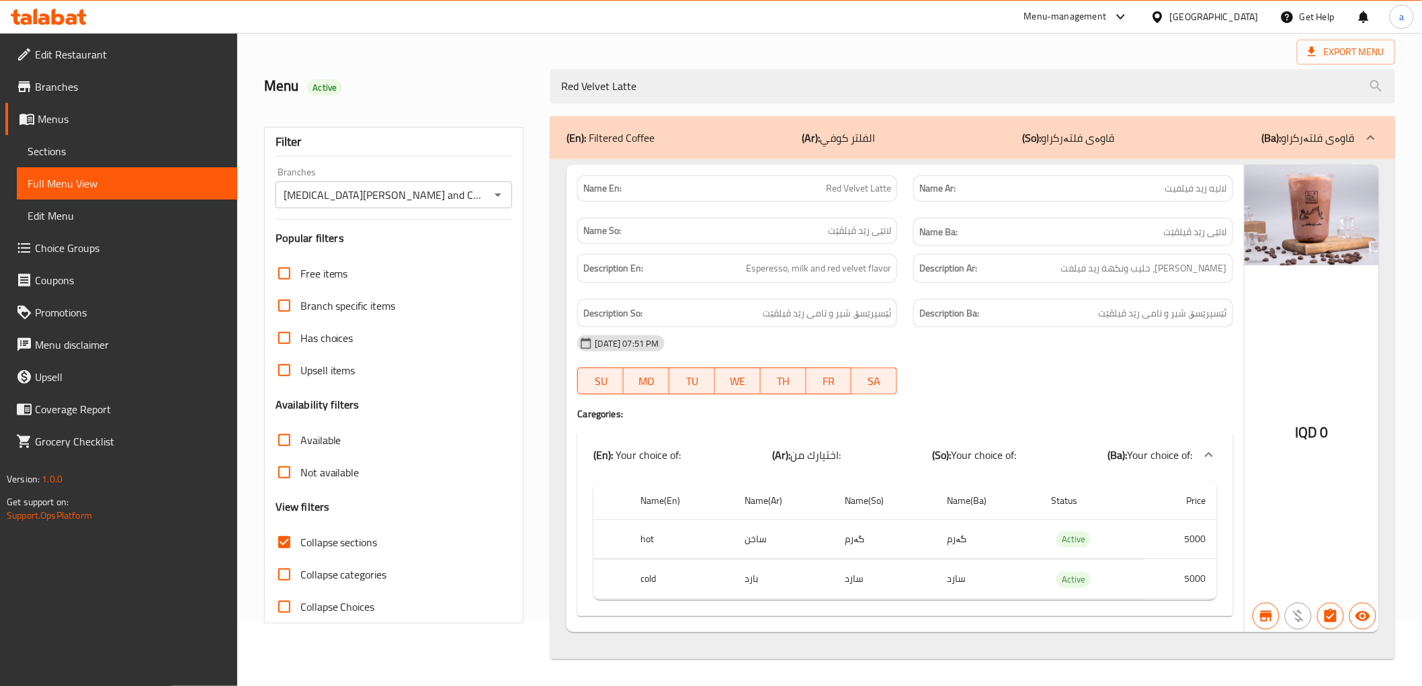
drag, startPoint x: 636, startPoint y: 50, endPoint x: 629, endPoint y: 68, distance: 19.6
click at [636, 50] on div "Export Menu" at bounding box center [829, 52] width 1131 height 25
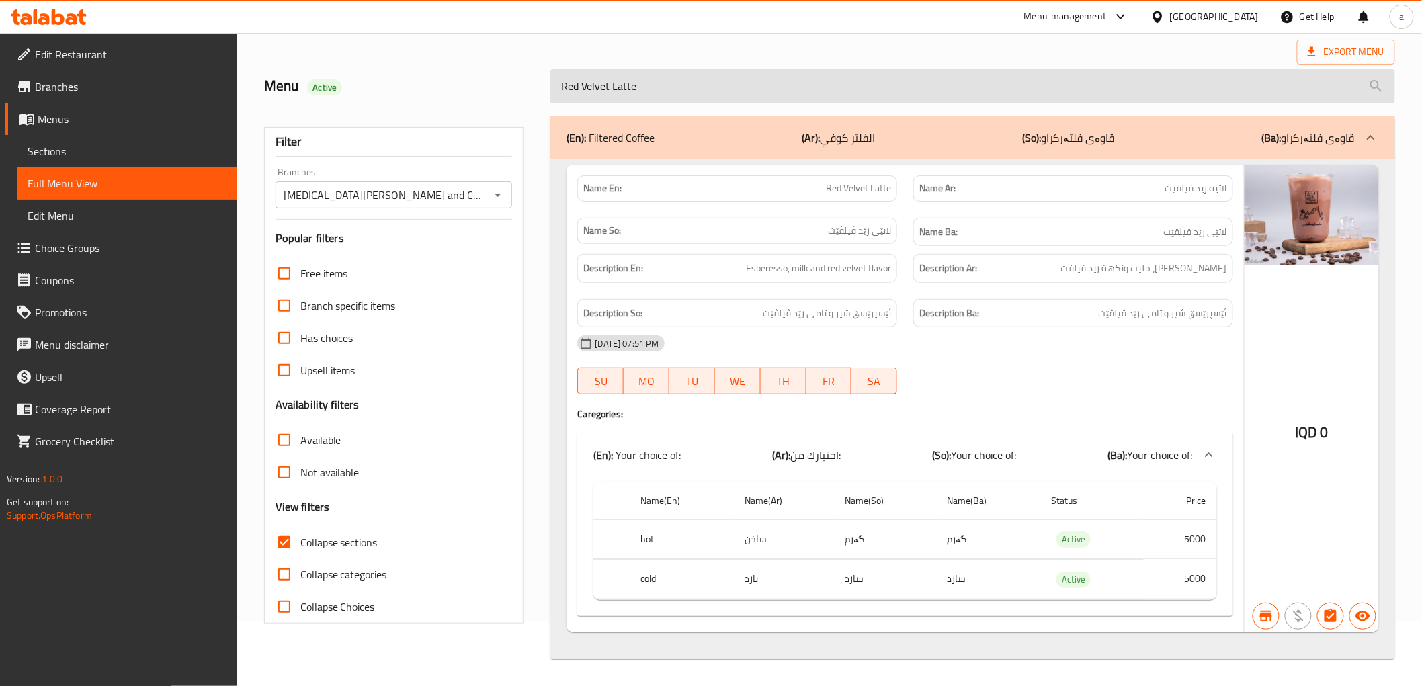
click at [628, 71] on input "Red Velvet Latte" at bounding box center [972, 86] width 844 height 34
paste input "Matcha"
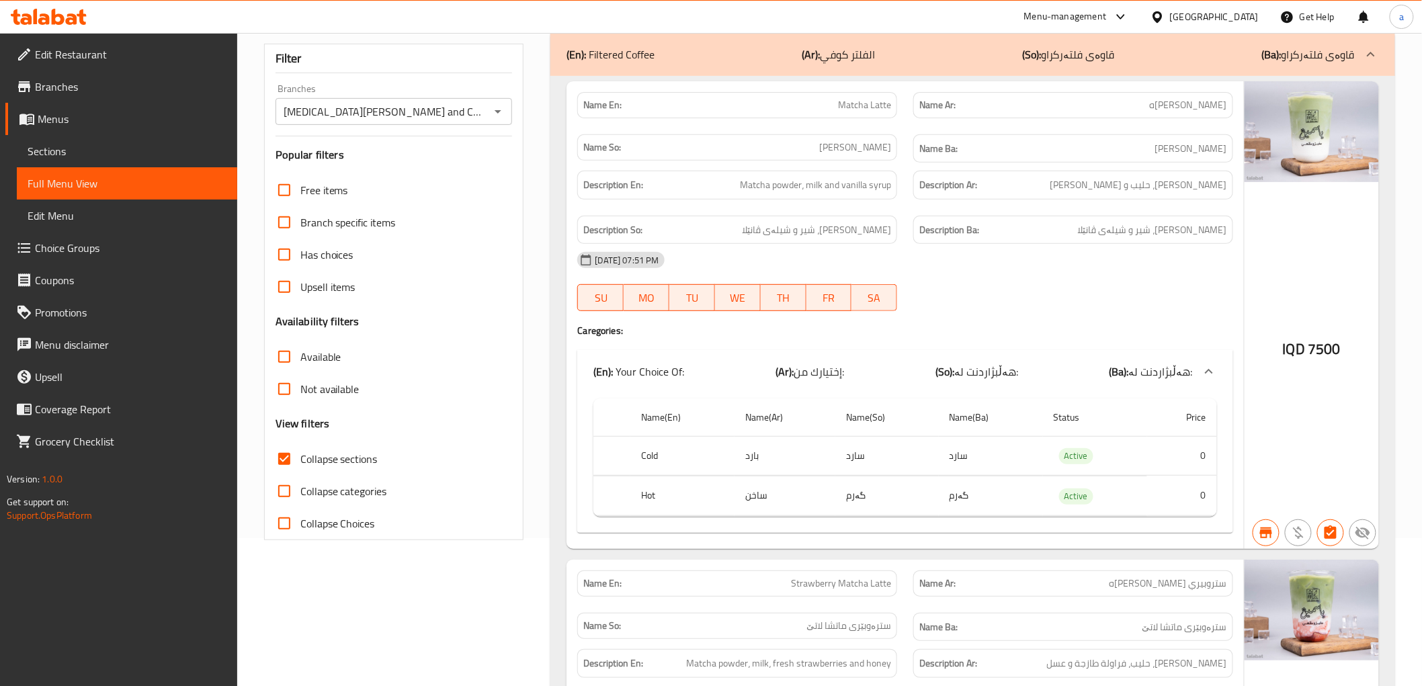
scroll to position [98, 0]
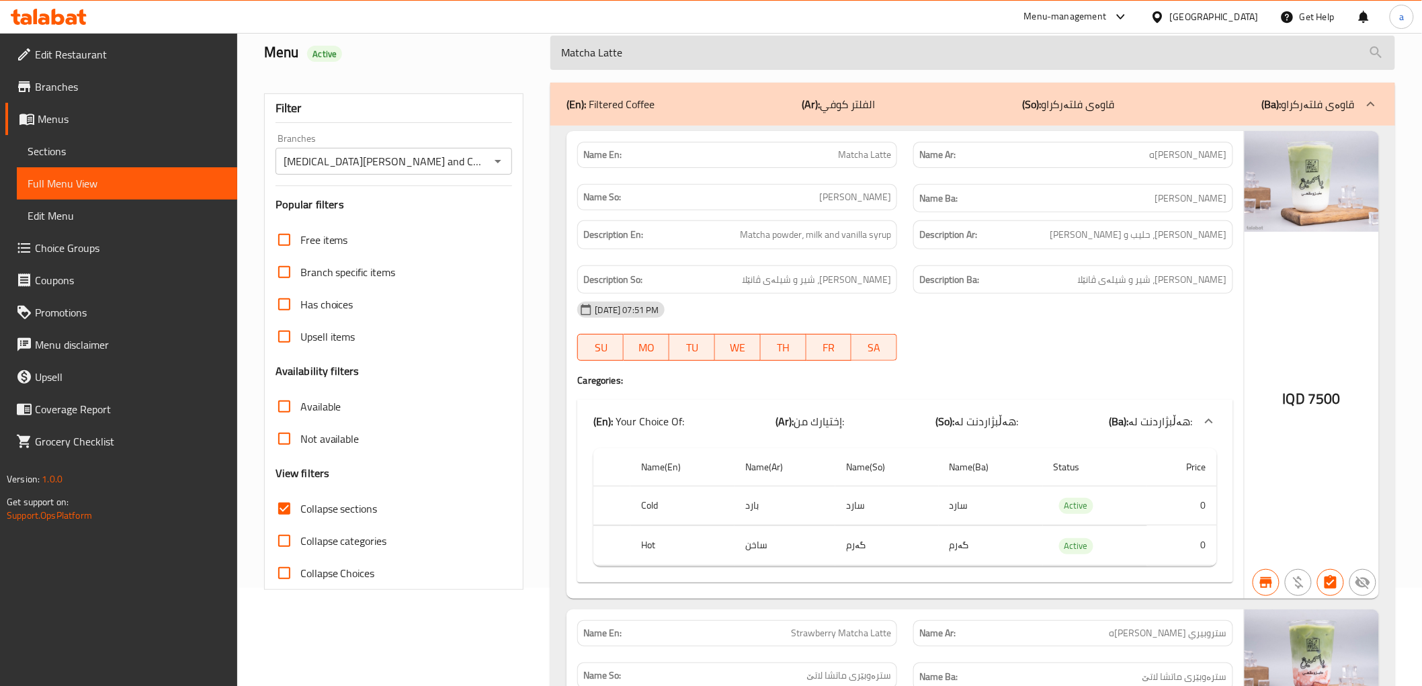
click at [586, 48] on input "Matcha Latte" at bounding box center [972, 53] width 844 height 34
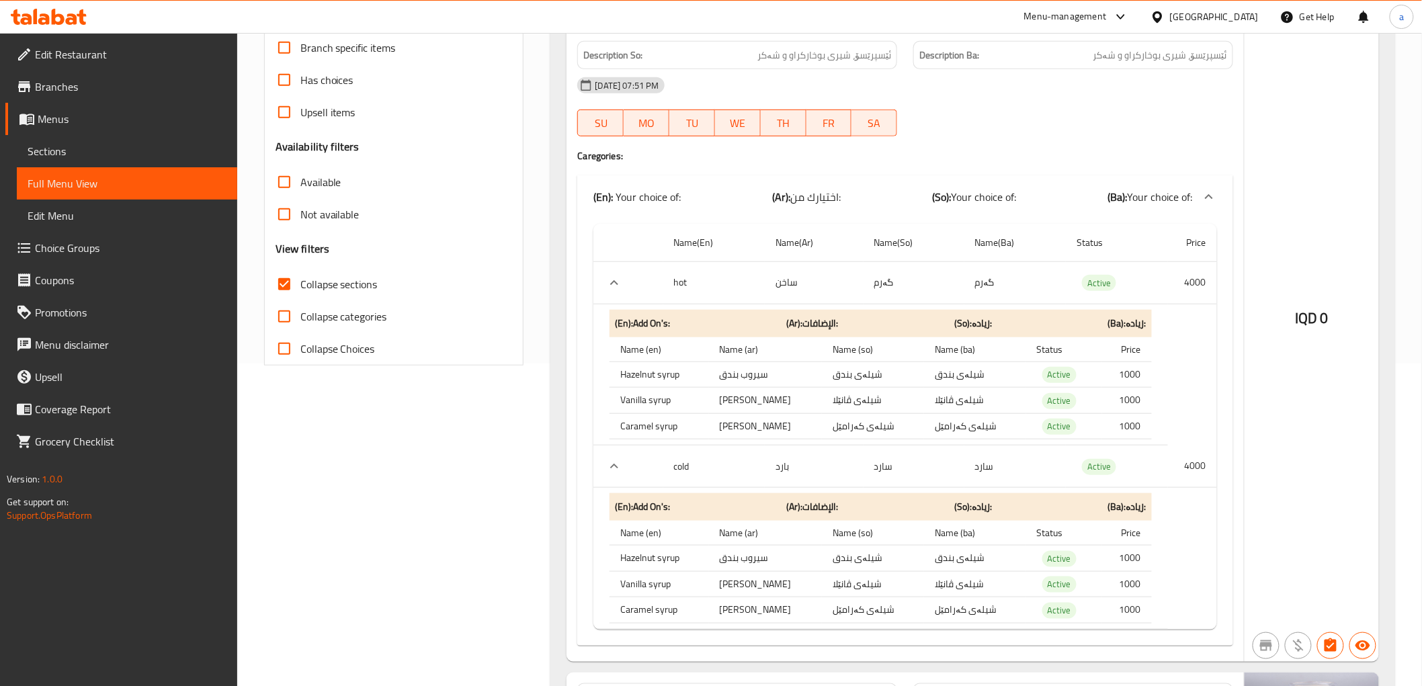
scroll to position [0, 0]
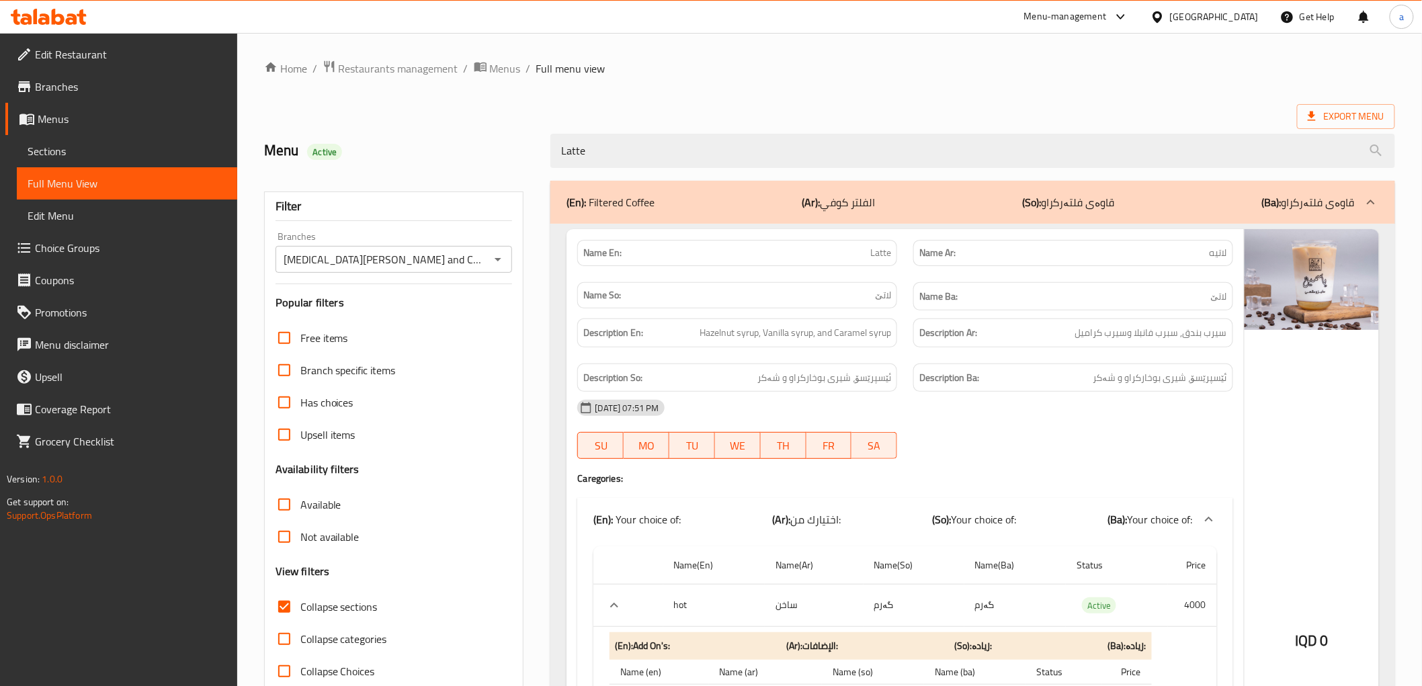
type input "Latte"
click at [108, 146] on span "Sections" at bounding box center [127, 151] width 199 height 16
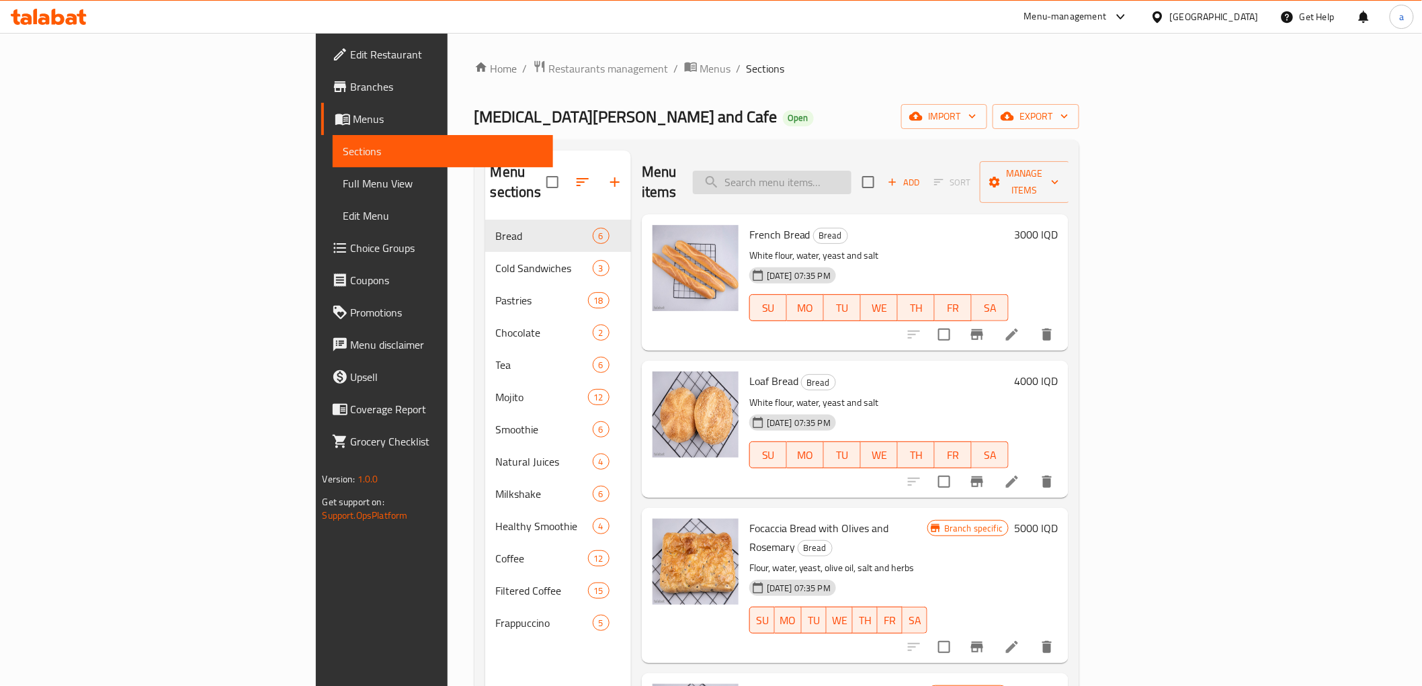
click at [851, 175] on input "search" at bounding box center [772, 183] width 159 height 24
paste input "Matcha Latte"
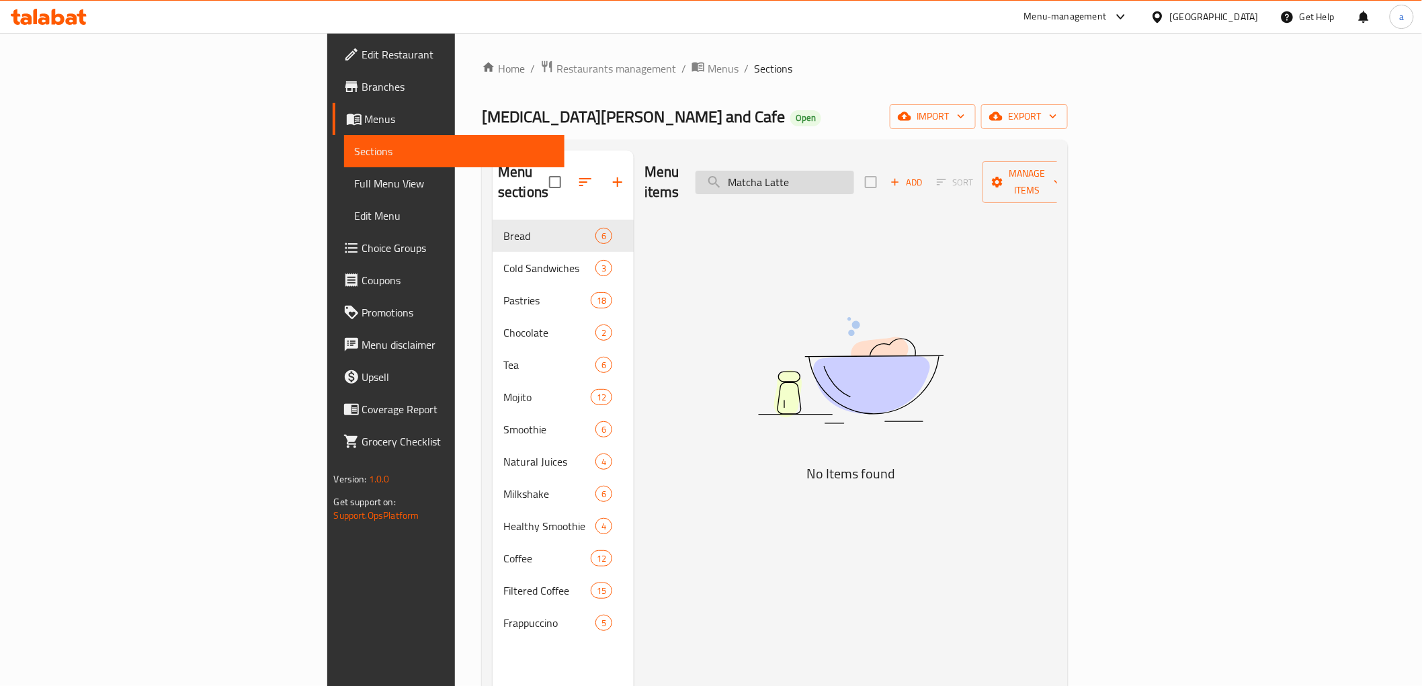
click at [854, 171] on input "Matcha Latte" at bounding box center [775, 183] width 159 height 24
paste input "search"
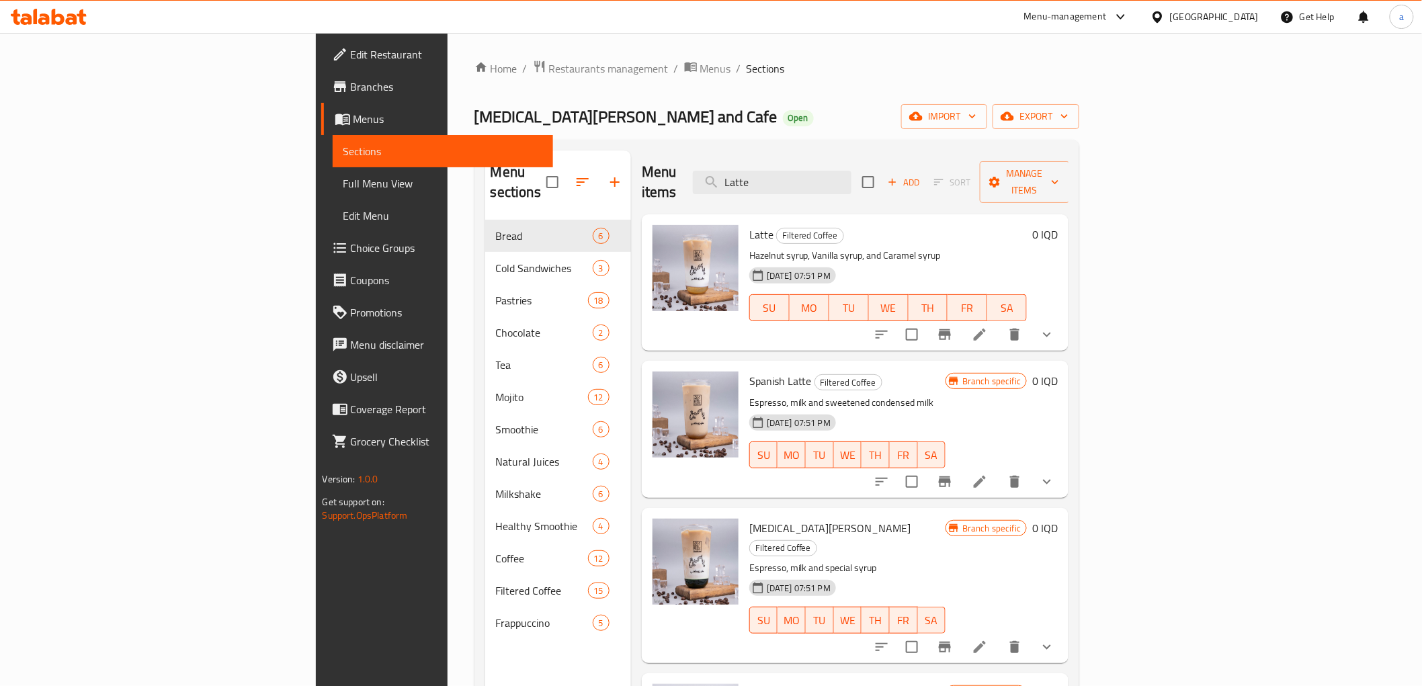
type input "Latte"
click at [988, 327] on icon at bounding box center [980, 335] width 16 height 16
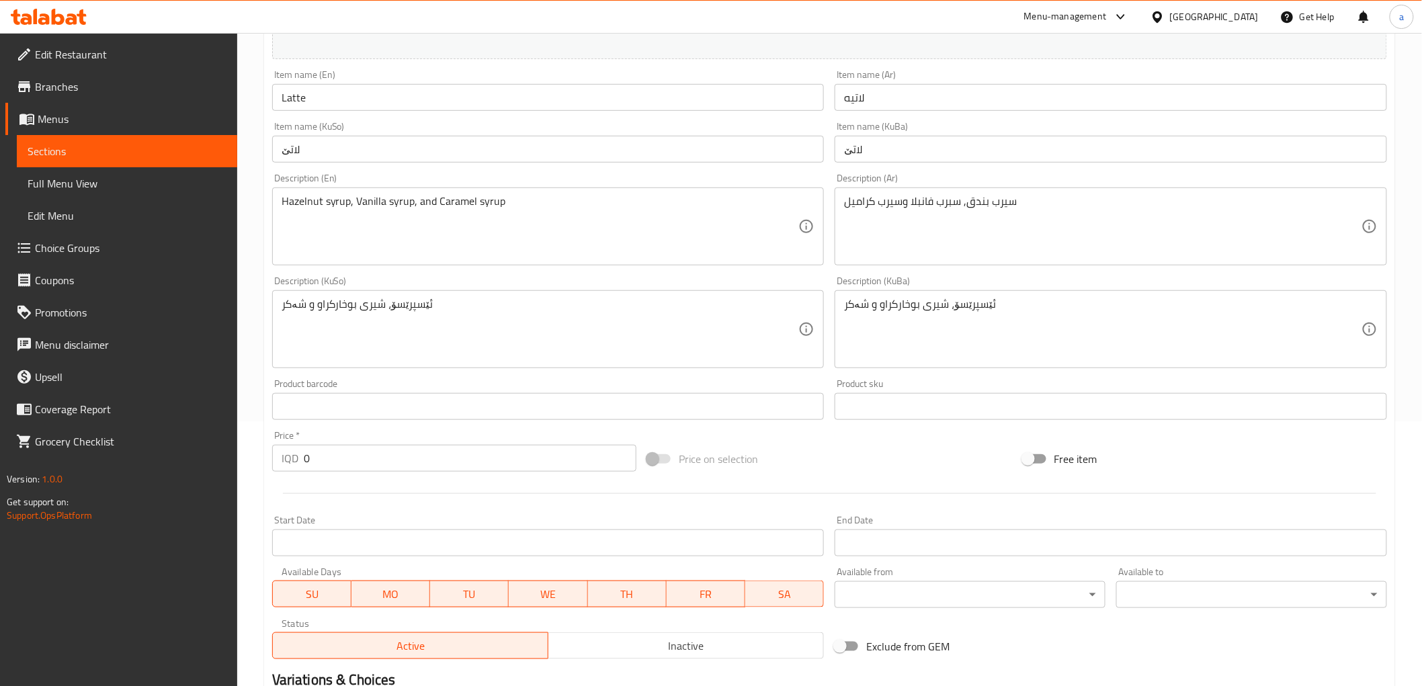
scroll to position [642, 0]
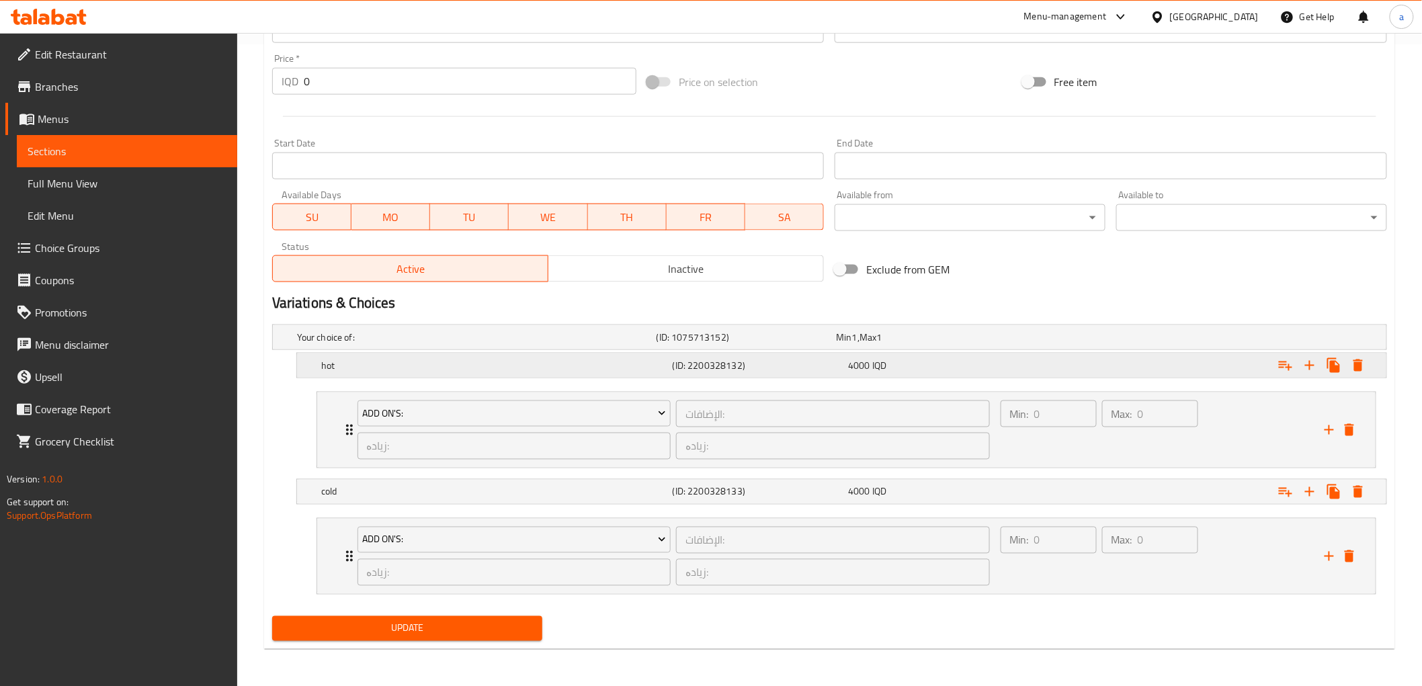
click at [388, 344] on h5 "hot" at bounding box center [474, 337] width 354 height 13
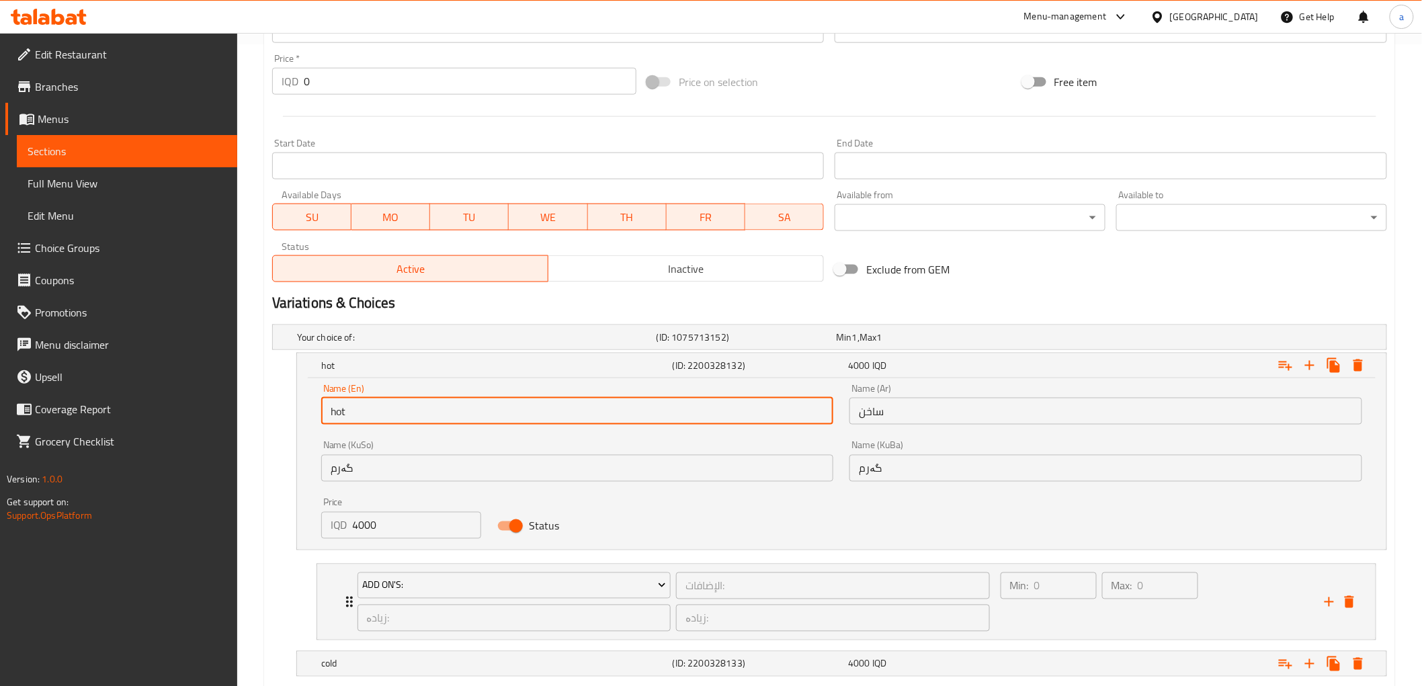
drag, startPoint x: 360, startPoint y: 411, endPoint x: 313, endPoint y: 413, distance: 46.4
click at [313, 413] on div "Name (En) hot Name (En)" at bounding box center [577, 404] width 529 height 57
type input "h"
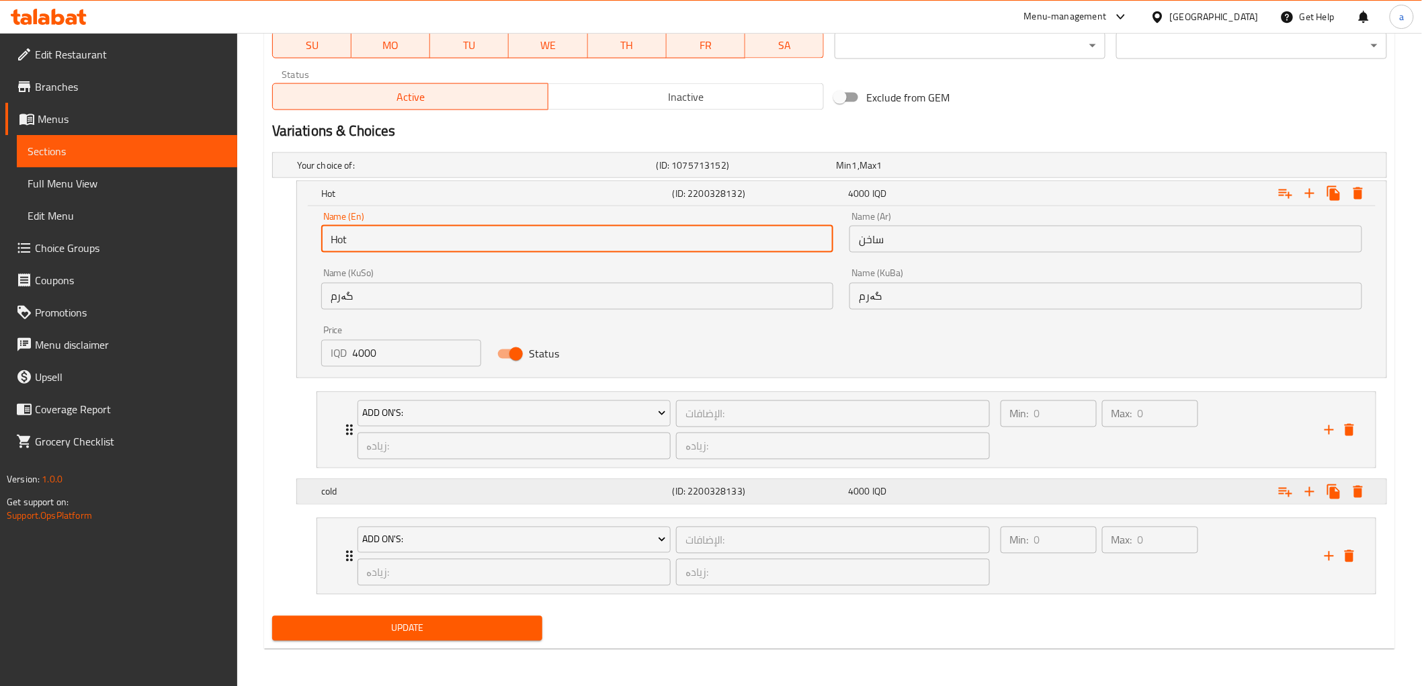
type input "Hot"
drag, startPoint x: 362, startPoint y: 487, endPoint x: 379, endPoint y: 488, distance: 17.5
click at [360, 172] on h5 "cold" at bounding box center [474, 165] width 354 height 13
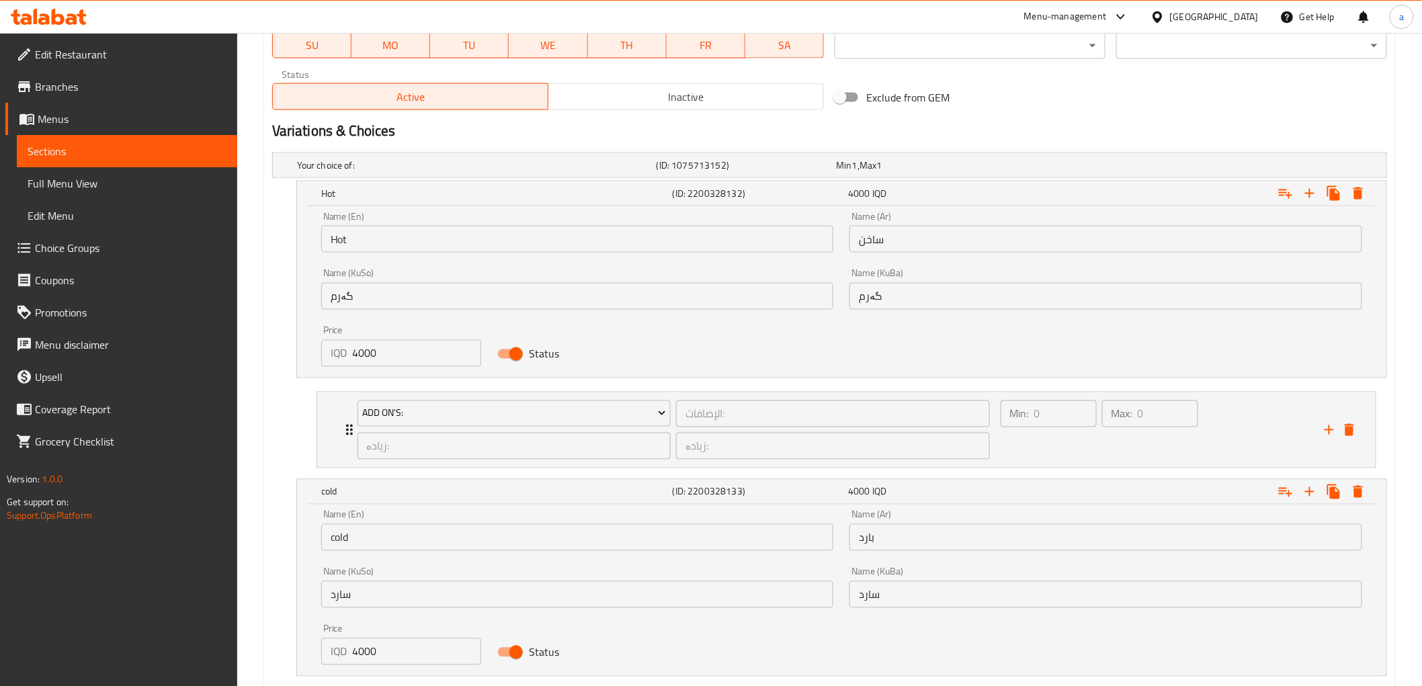
click at [331, 538] on input "cold" at bounding box center [577, 537] width 513 height 27
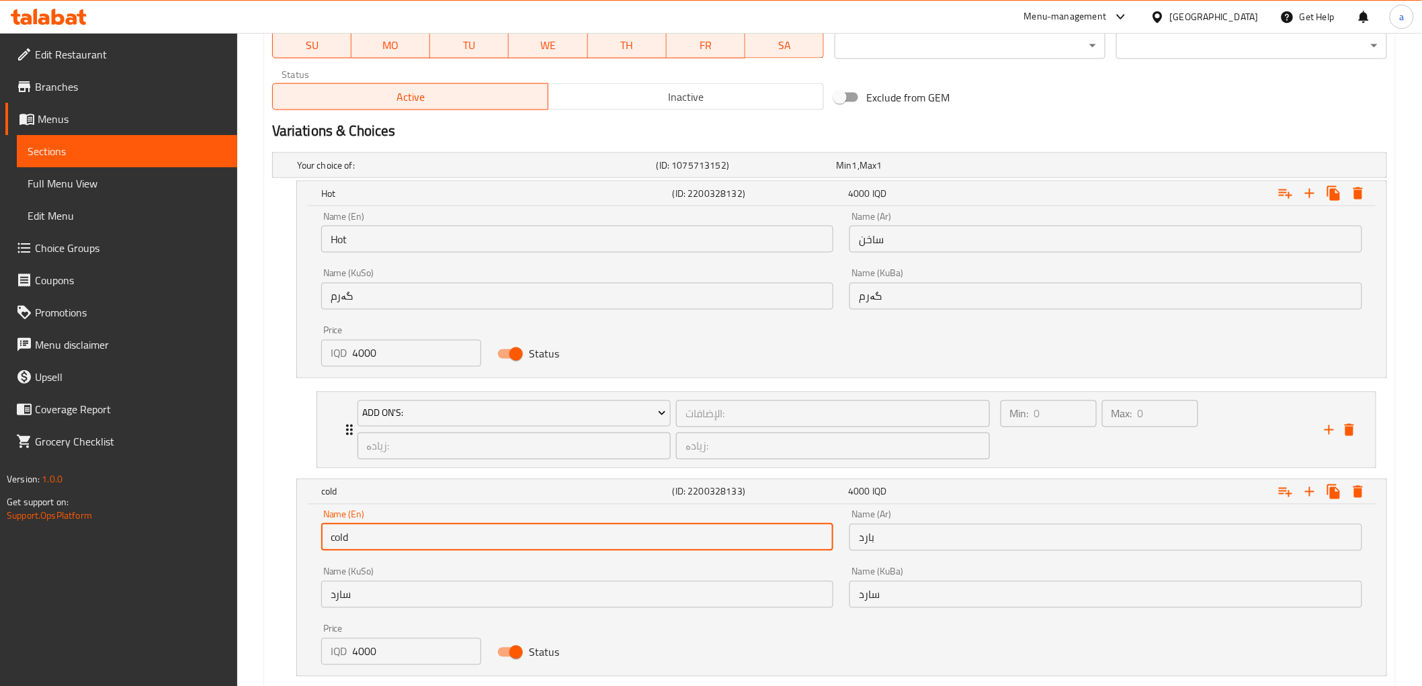
click at [357, 535] on input "cold" at bounding box center [577, 537] width 513 height 27
drag, startPoint x: 357, startPoint y: 535, endPoint x: 300, endPoint y: 542, distance: 57.6
click at [300, 542] on div "Name (En) cold Name (En) Name (Ar) بارد Name (Ar) Name (KuSo) سارد Name (KuSo) …" at bounding box center [841, 590] width 1089 height 171
click at [383, 540] on input "text" at bounding box center [577, 537] width 513 height 27
drag, startPoint x: 334, startPoint y: 544, endPoint x: 327, endPoint y: 544, distance: 7.4
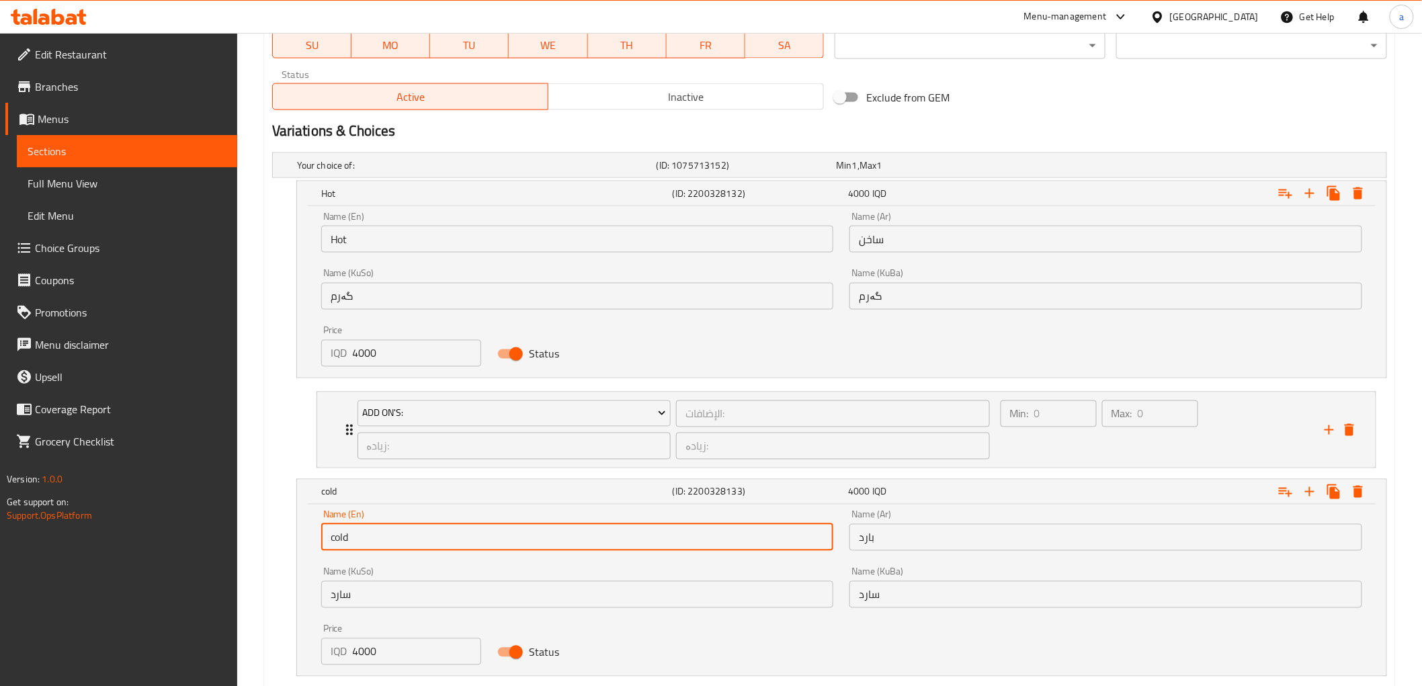
click at [327, 544] on input "cold" at bounding box center [577, 537] width 513 height 27
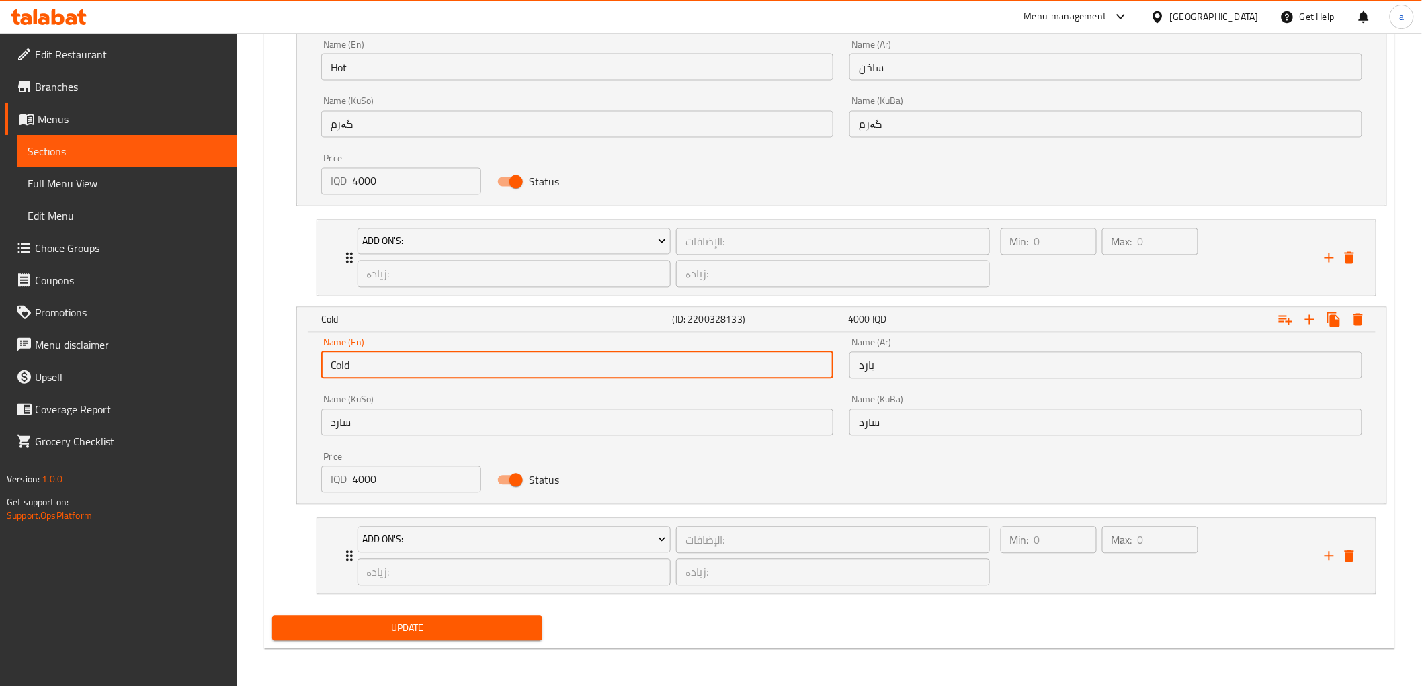
type input "Cold"
click at [424, 632] on span "Update" at bounding box center [407, 628] width 249 height 17
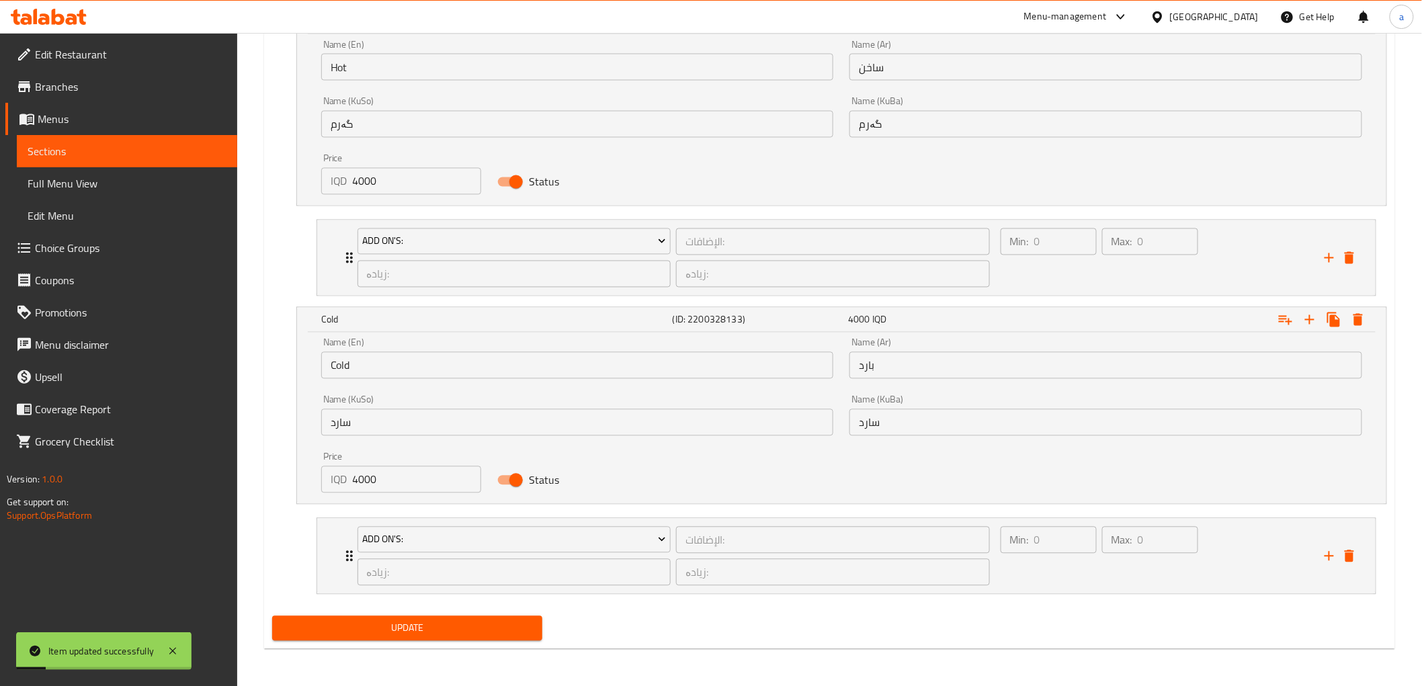
click at [84, 185] on span "Full Menu View" at bounding box center [127, 183] width 199 height 16
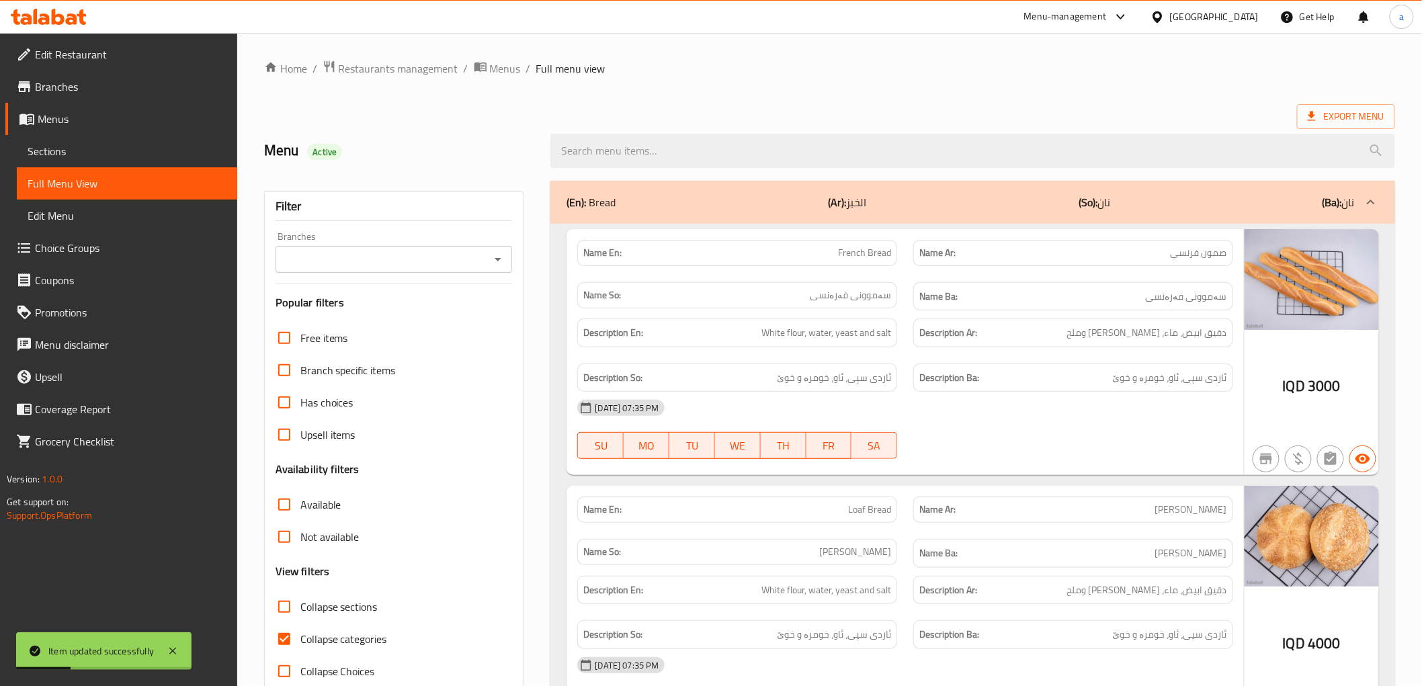
click at [481, 252] on input "Branches" at bounding box center [383, 259] width 207 height 19
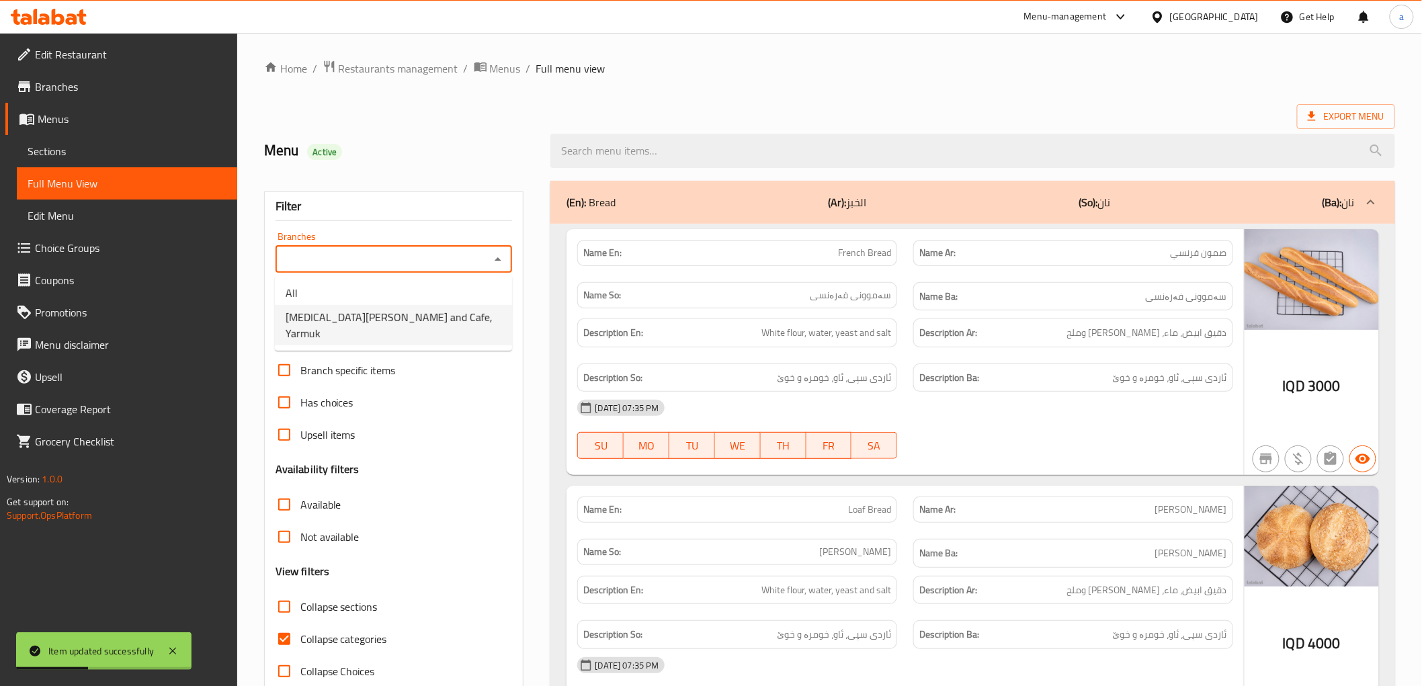
click at [424, 310] on span "[MEDICAL_DATA][PERSON_NAME] and Cafe, Yarmuk" at bounding box center [394, 325] width 216 height 32
type input "[MEDICAL_DATA][PERSON_NAME] and Cafe, Yarmuk"
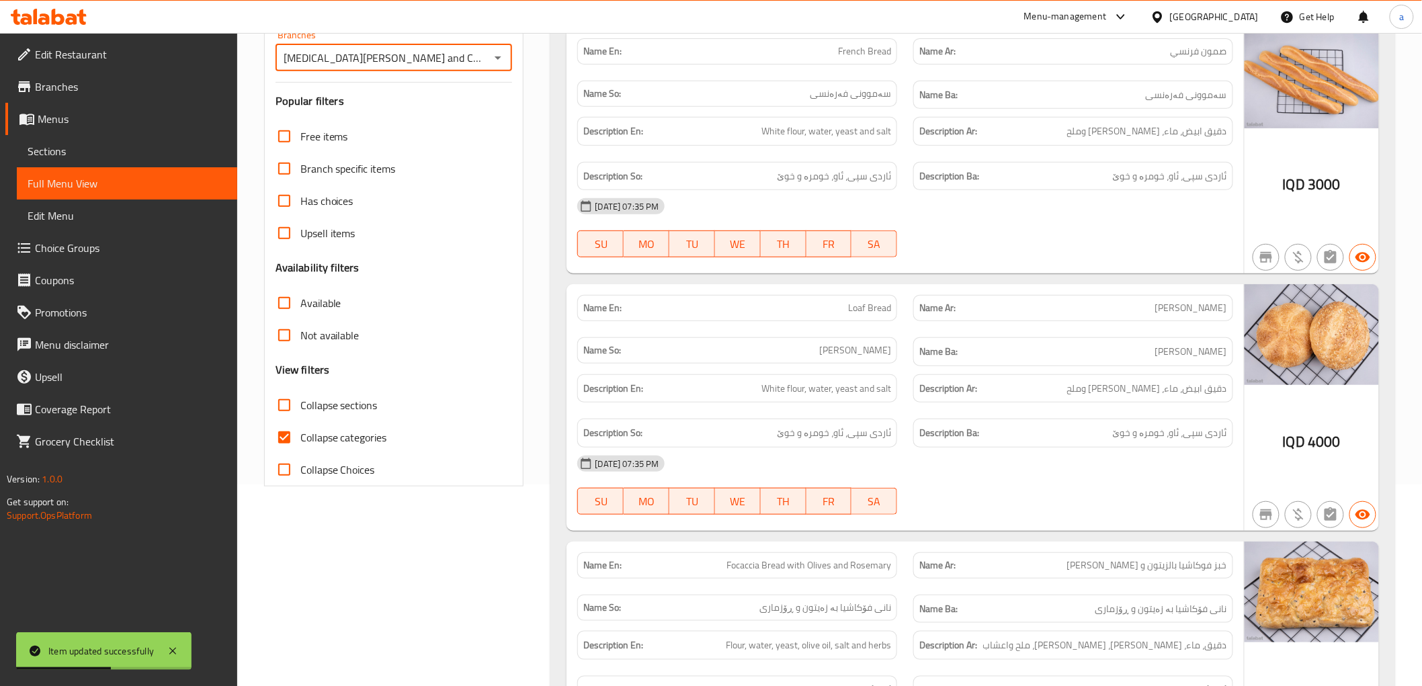
scroll to position [224, 0]
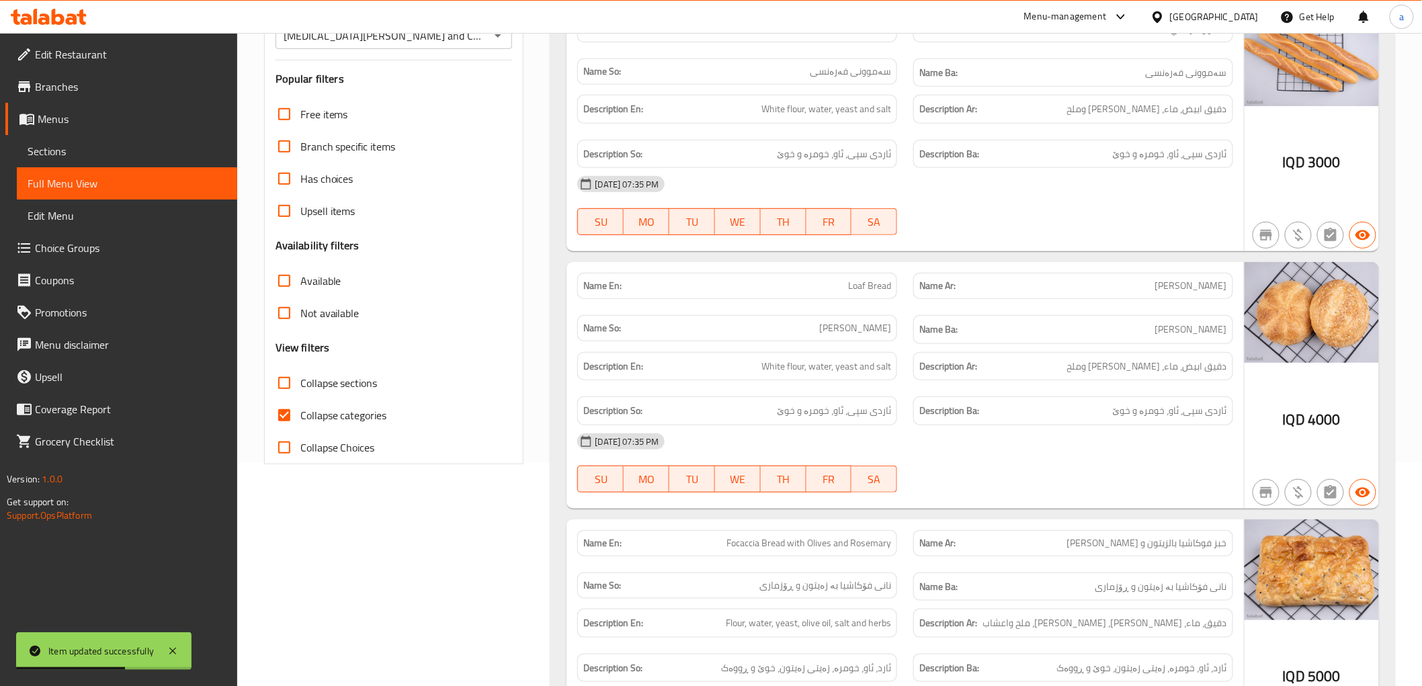
click at [366, 390] on span "Collapse sections" at bounding box center [338, 383] width 77 height 16
click at [300, 390] on input "Collapse sections" at bounding box center [284, 383] width 32 height 32
checkbox input "true"
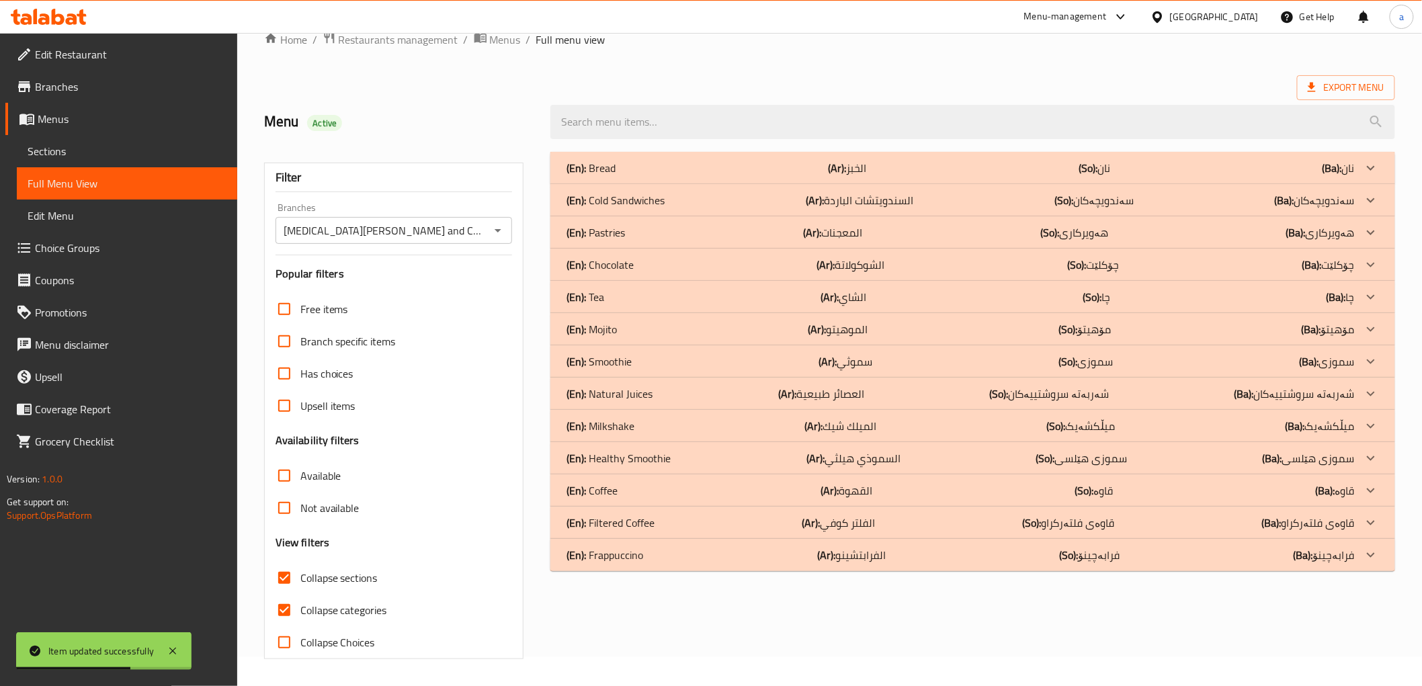
click at [370, 602] on span "Collapse categories" at bounding box center [343, 610] width 87 height 16
click at [300, 594] on input "Collapse categories" at bounding box center [284, 610] width 32 height 32
checkbox input "false"
click at [688, 176] on div "(En): Filtered Coffee (Ar): الفلتر كوفي (So): قاوەی فلتەرکراو (Ba): قاوەی فلتەر…" at bounding box center [961, 168] width 788 height 16
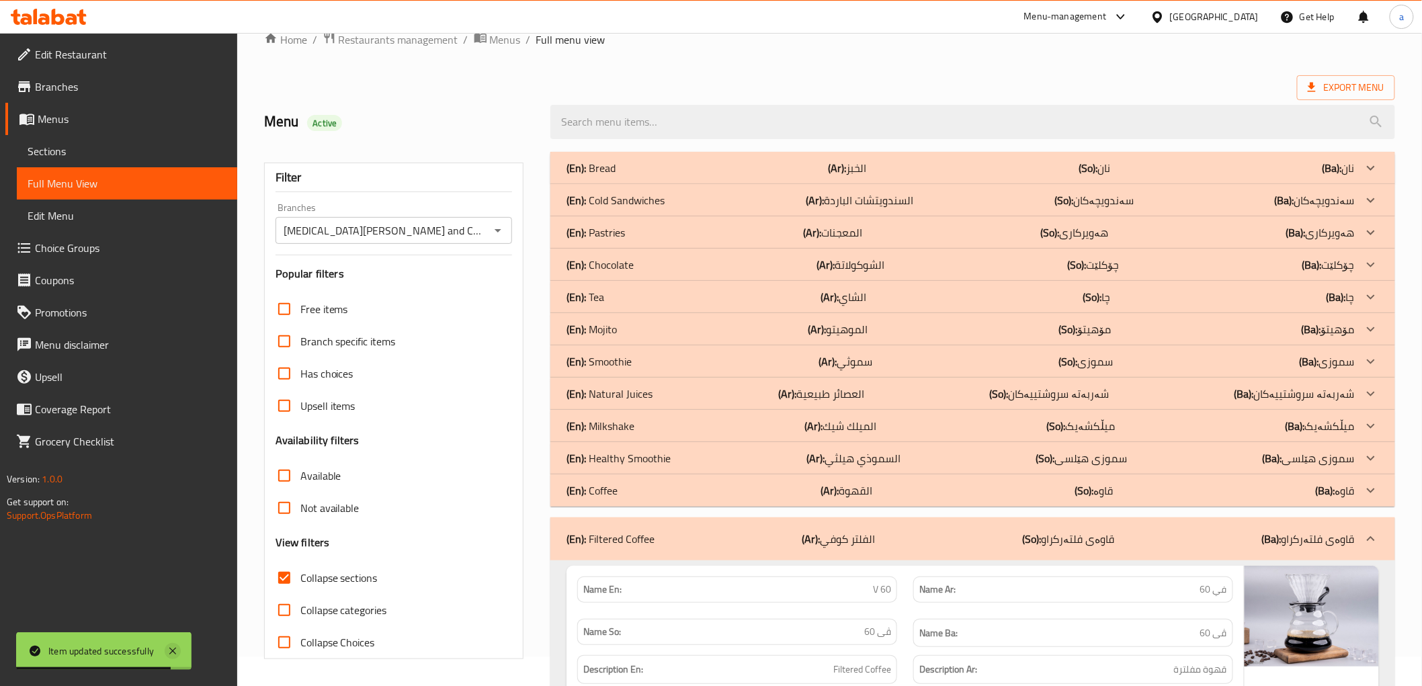
click at [177, 646] on icon at bounding box center [173, 651] width 16 height 16
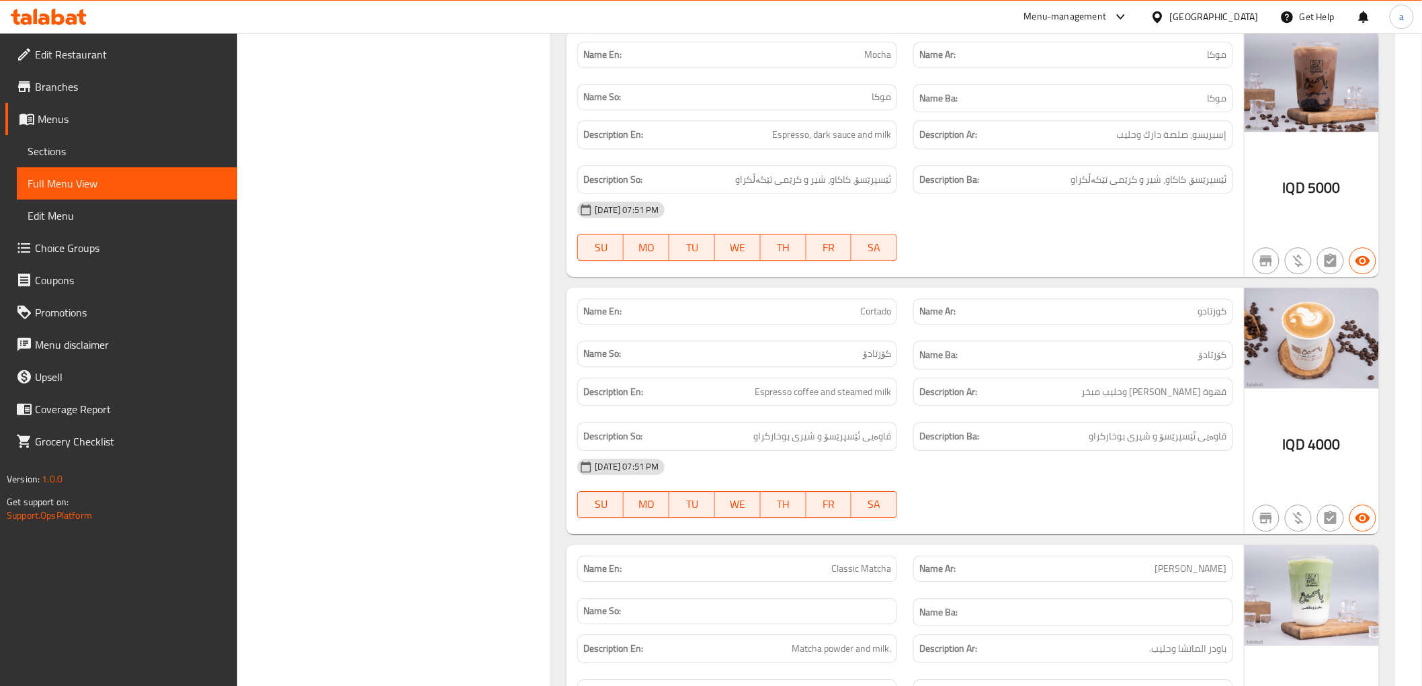
scroll to position [5689, 0]
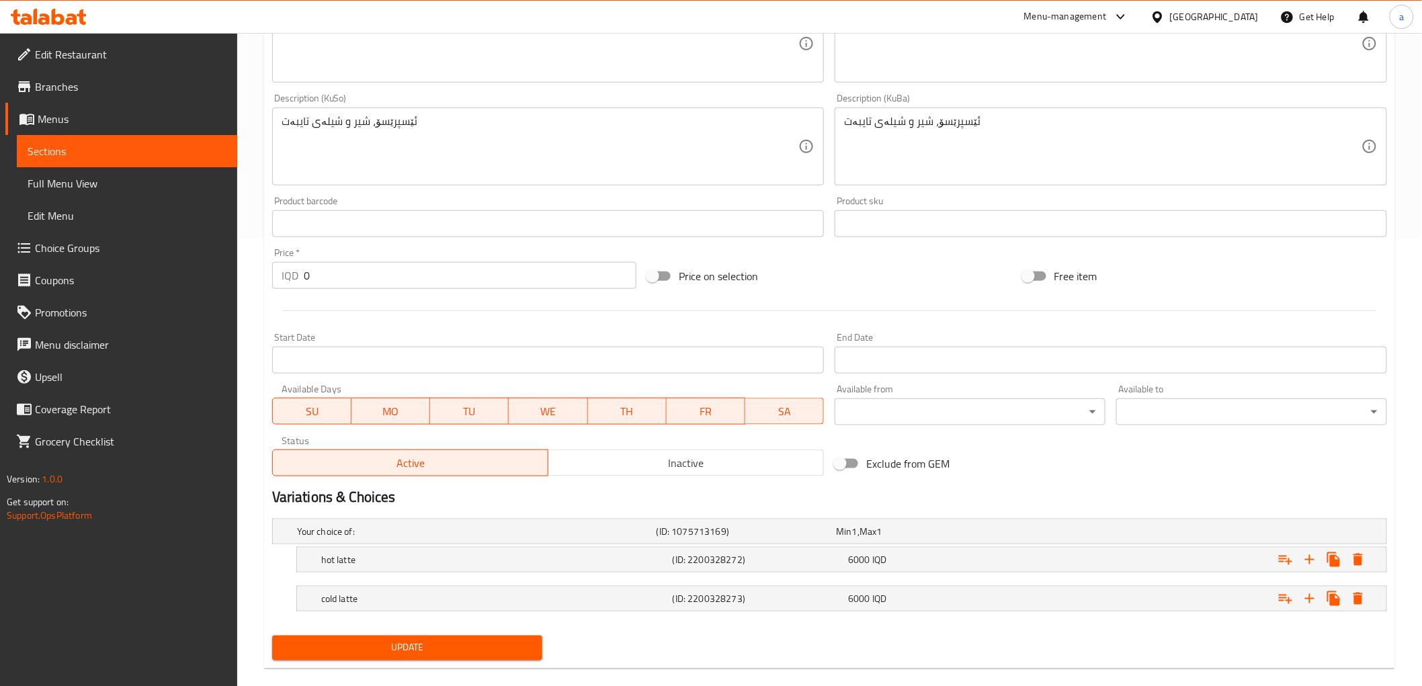
scroll to position [467, 0]
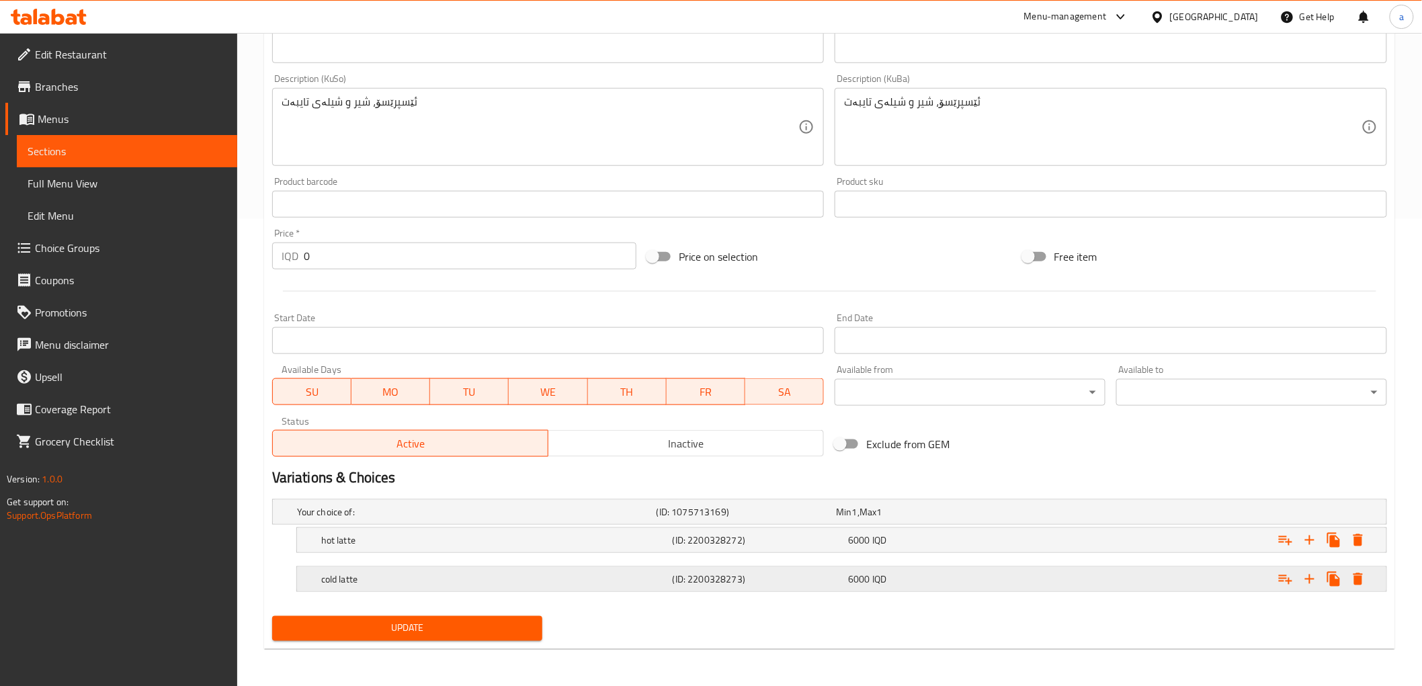
click at [400, 519] on h5 "cold latte" at bounding box center [474, 511] width 354 height 13
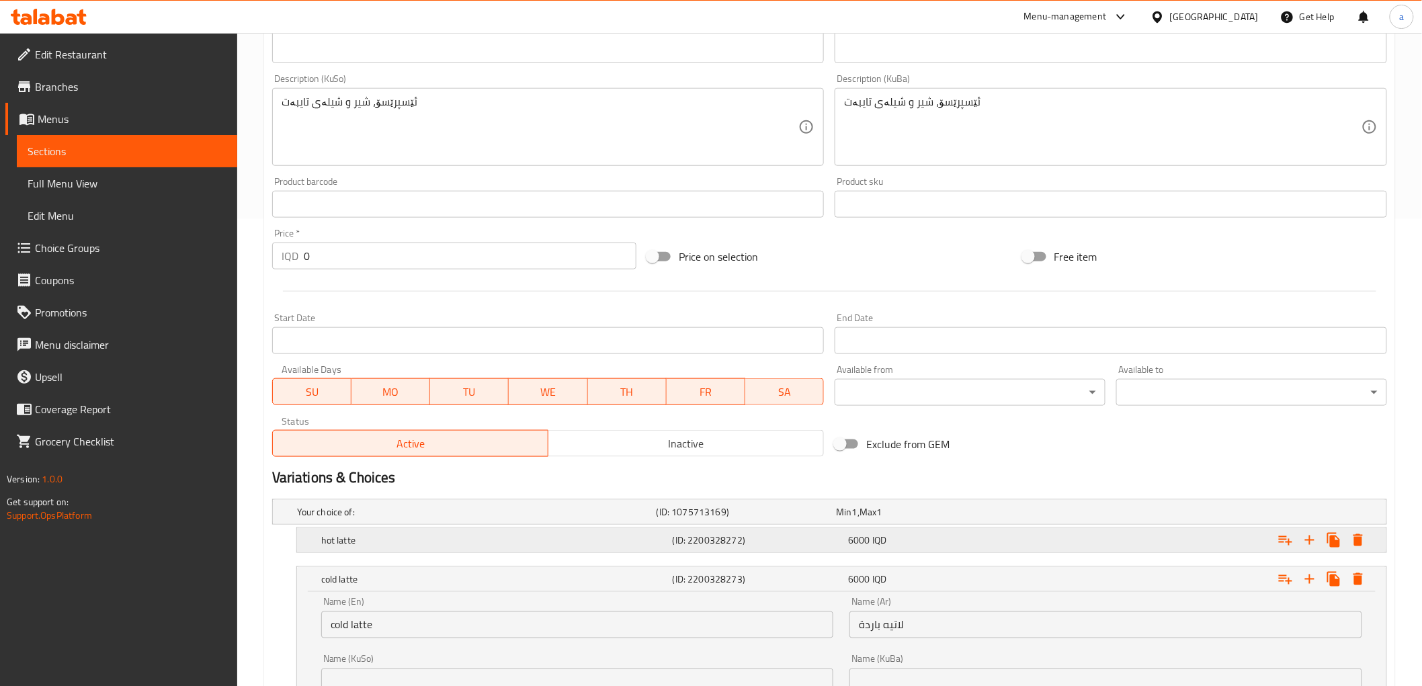
click at [384, 521] on div "hot latte" at bounding box center [474, 512] width 360 height 19
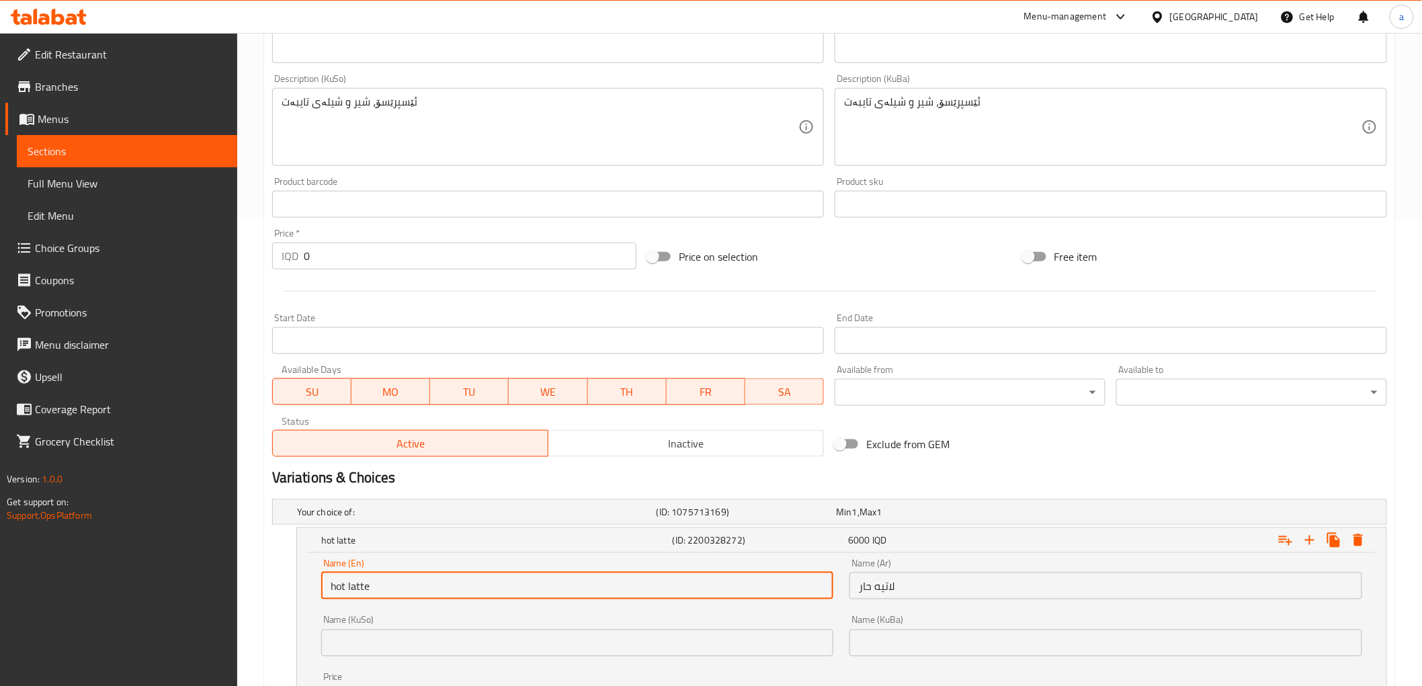
drag, startPoint x: 394, startPoint y: 593, endPoint x: 345, endPoint y: 593, distance: 48.4
click at [345, 593] on input "hot latte" at bounding box center [577, 586] width 513 height 27
drag, startPoint x: 359, startPoint y: 585, endPoint x: 320, endPoint y: 583, distance: 39.0
click at [320, 583] on div "Name (En) hot Name (En)" at bounding box center [577, 578] width 529 height 57
type input "hot"
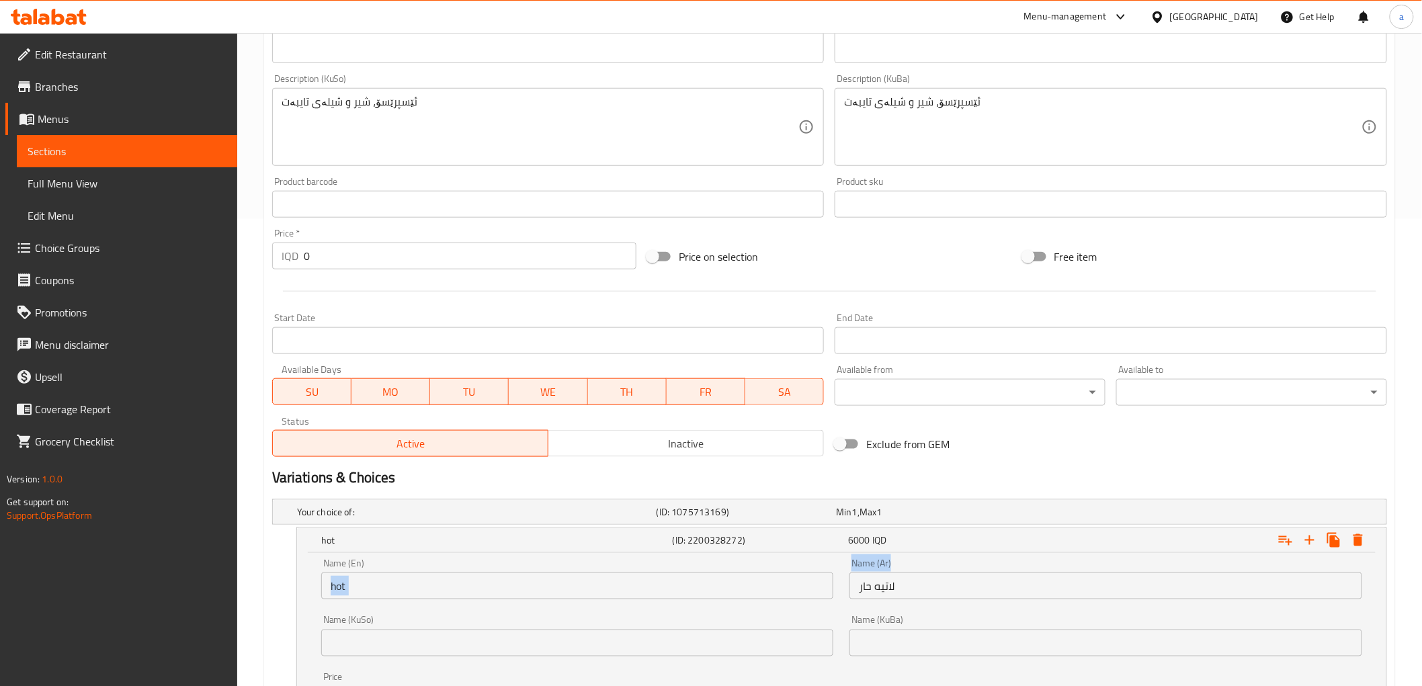
drag, startPoint x: 931, startPoint y: 570, endPoint x: 839, endPoint y: 579, distance: 93.1
click at [835, 577] on div "Name (En) hot Name (En) Name (Ar) لاتيه حار Name (Ar) Name (KuSo) Name (KuSo) N…" at bounding box center [841, 635] width 1057 height 171
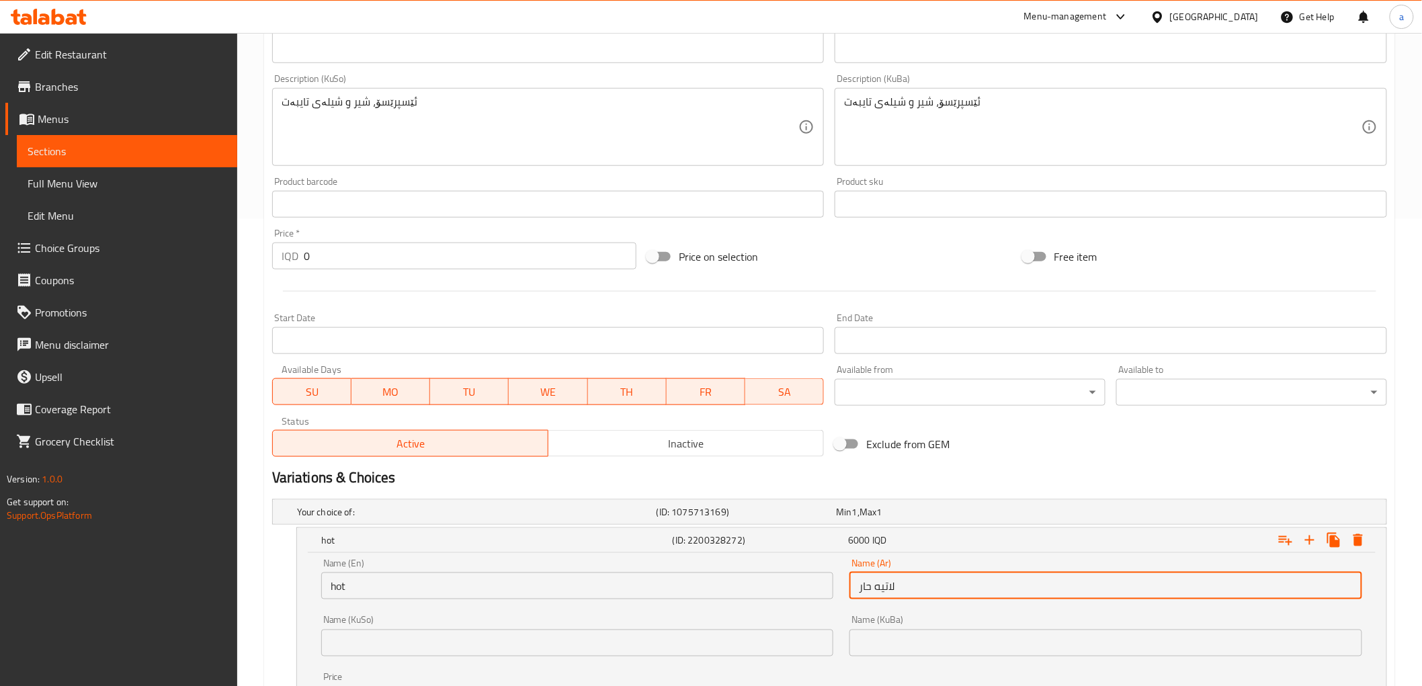
drag, startPoint x: 908, startPoint y: 586, endPoint x: 808, endPoint y: 585, distance: 99.5
click at [808, 585] on div "Name (En) hot Name (En) Name (Ar) لاتيه حار Name (Ar) Name (KuSo) Name (KuSo) N…" at bounding box center [841, 635] width 1057 height 171
type input "ساخن"
click at [781, 642] on input "text" at bounding box center [577, 643] width 513 height 27
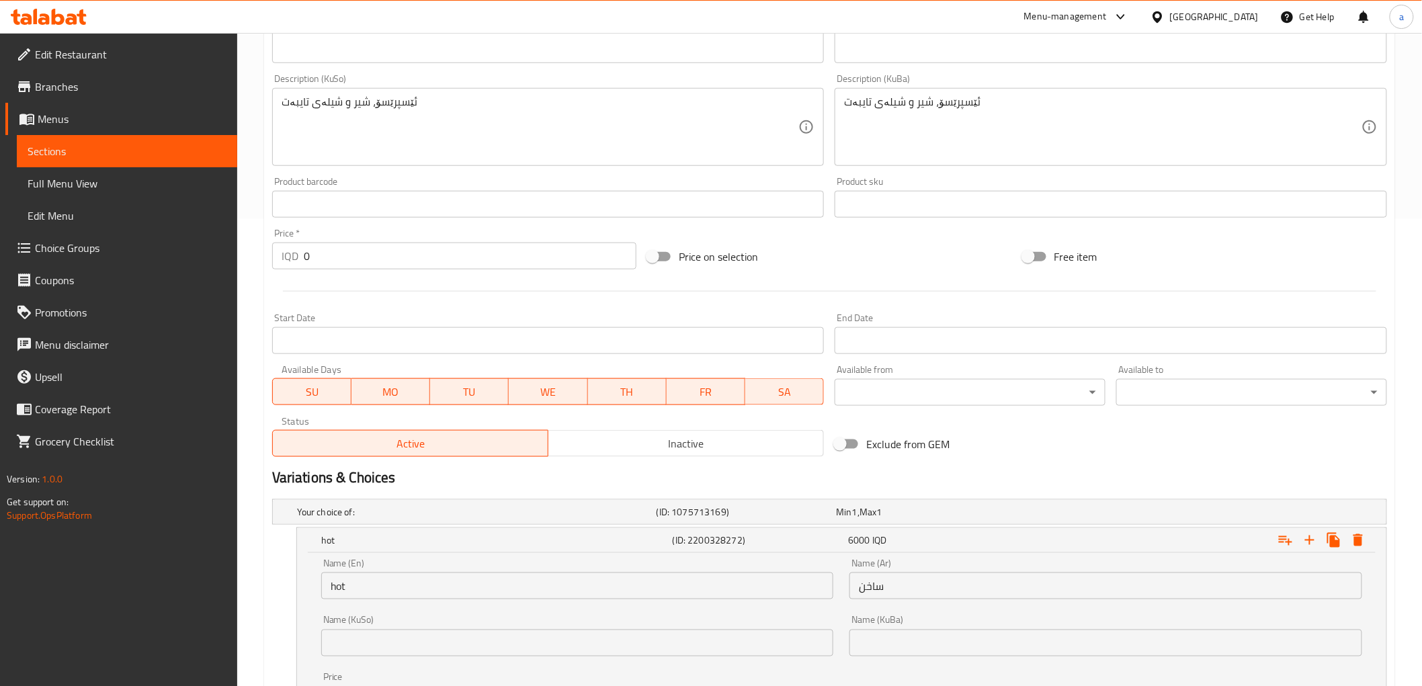
click at [452, 653] on input "text" at bounding box center [577, 643] width 513 height 27
type input "گەرم"
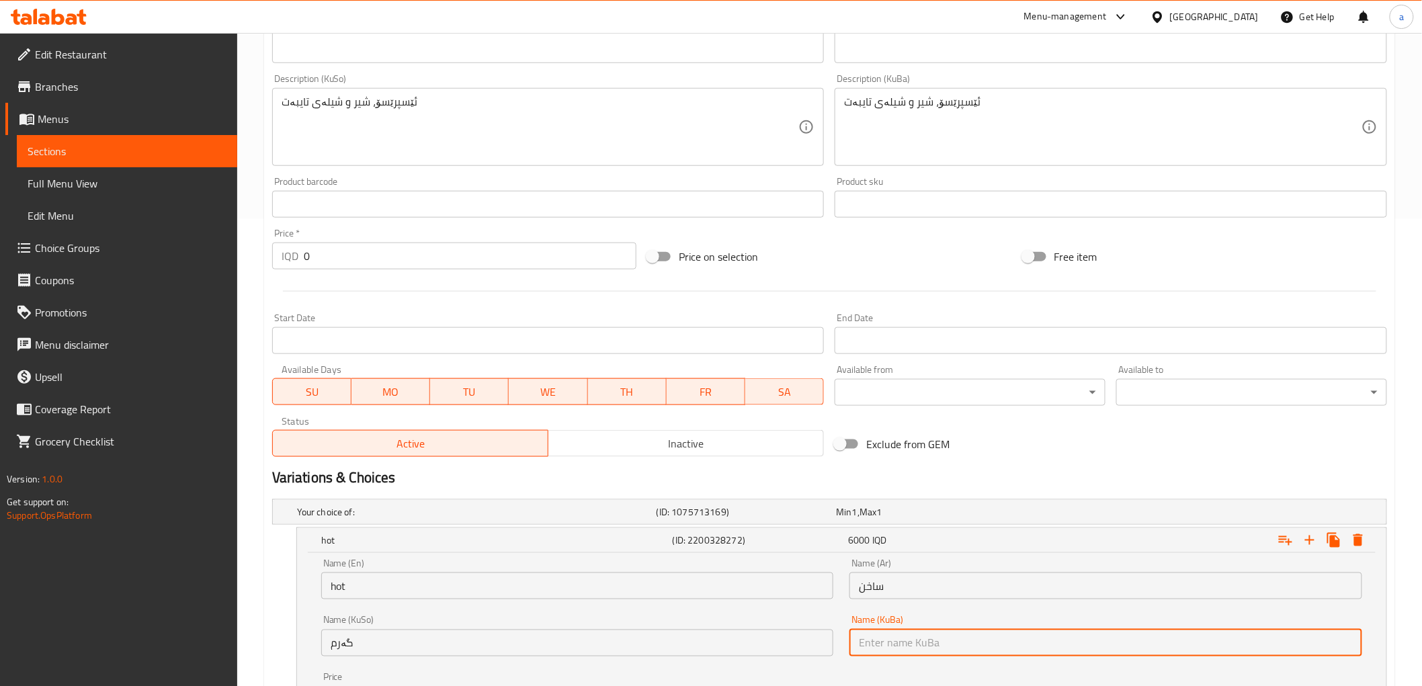
click at [936, 630] on input "text" at bounding box center [1105, 643] width 513 height 27
type input "گەرم"
click at [941, 638] on input "گەرم" at bounding box center [1105, 643] width 513 height 27
click at [805, 646] on div "Name (En) hot Name (En) Name (Ar) ساخن Name (Ar) Name (KuSo) گەرم Name (KuSo) N…" at bounding box center [841, 635] width 1057 height 171
click at [962, 608] on div "Name (KuBa) Name (KuBa)" at bounding box center [1105, 636] width 529 height 57
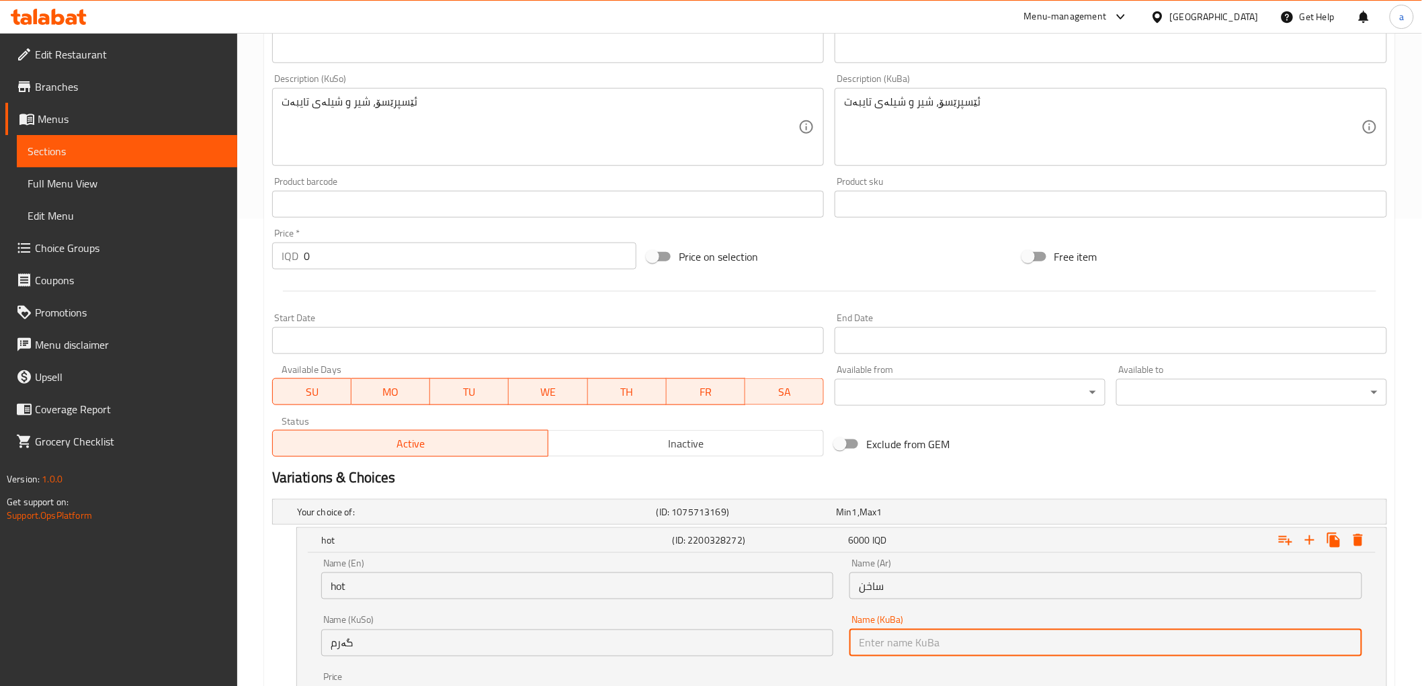
click at [939, 644] on input "text" at bounding box center [1105, 643] width 513 height 27
type input "گەرم"
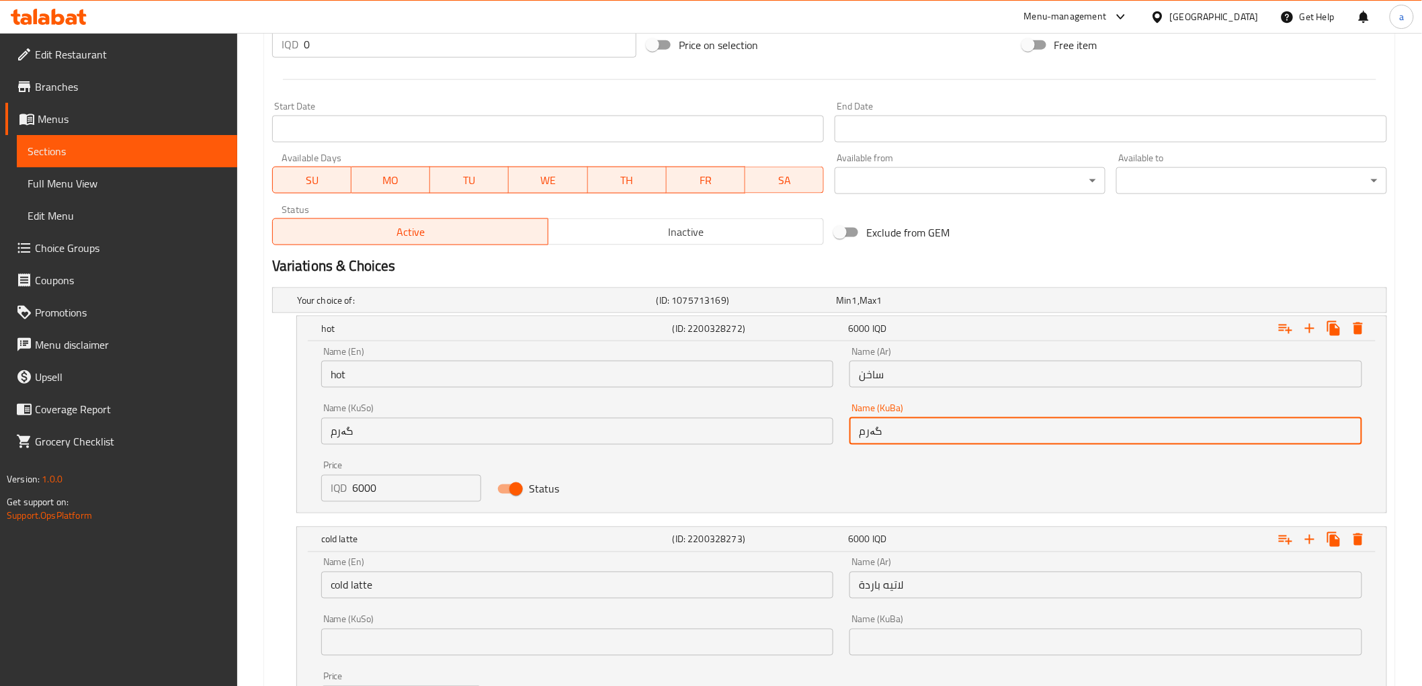
scroll to position [691, 0]
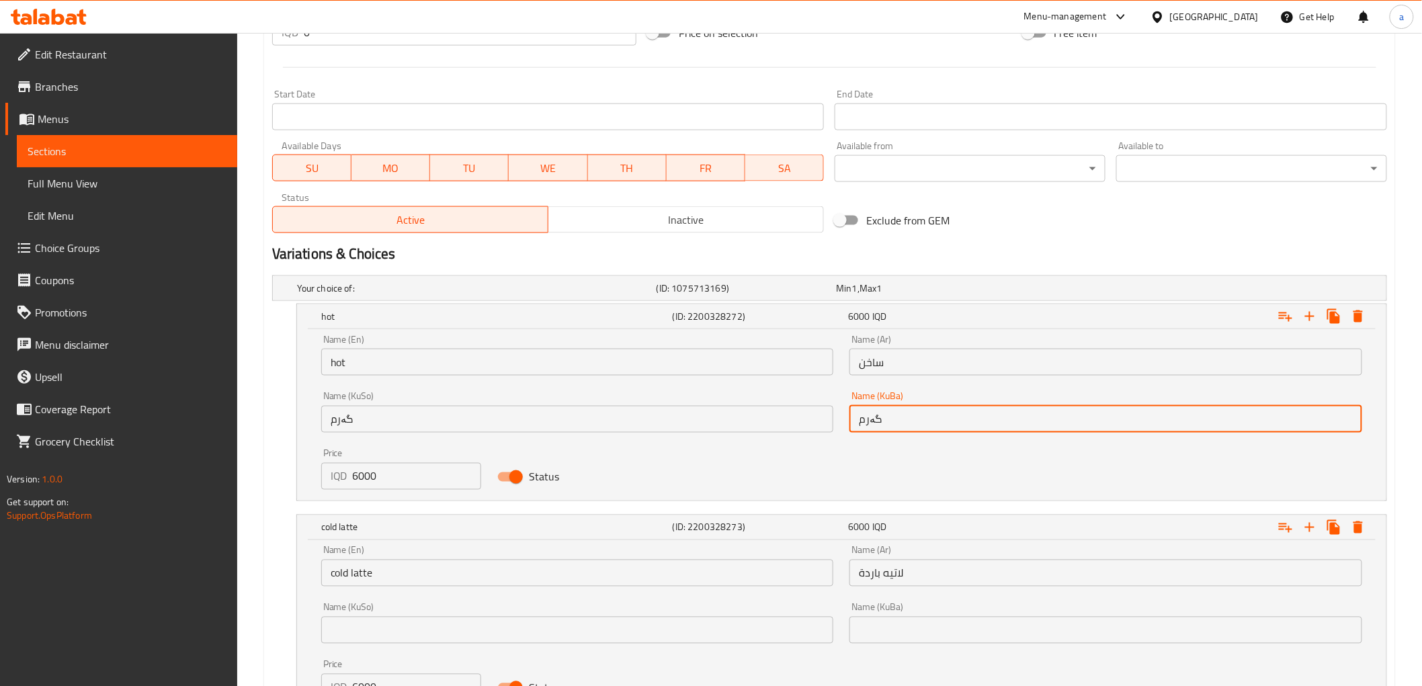
click at [517, 569] on input "cold latte" at bounding box center [577, 573] width 513 height 27
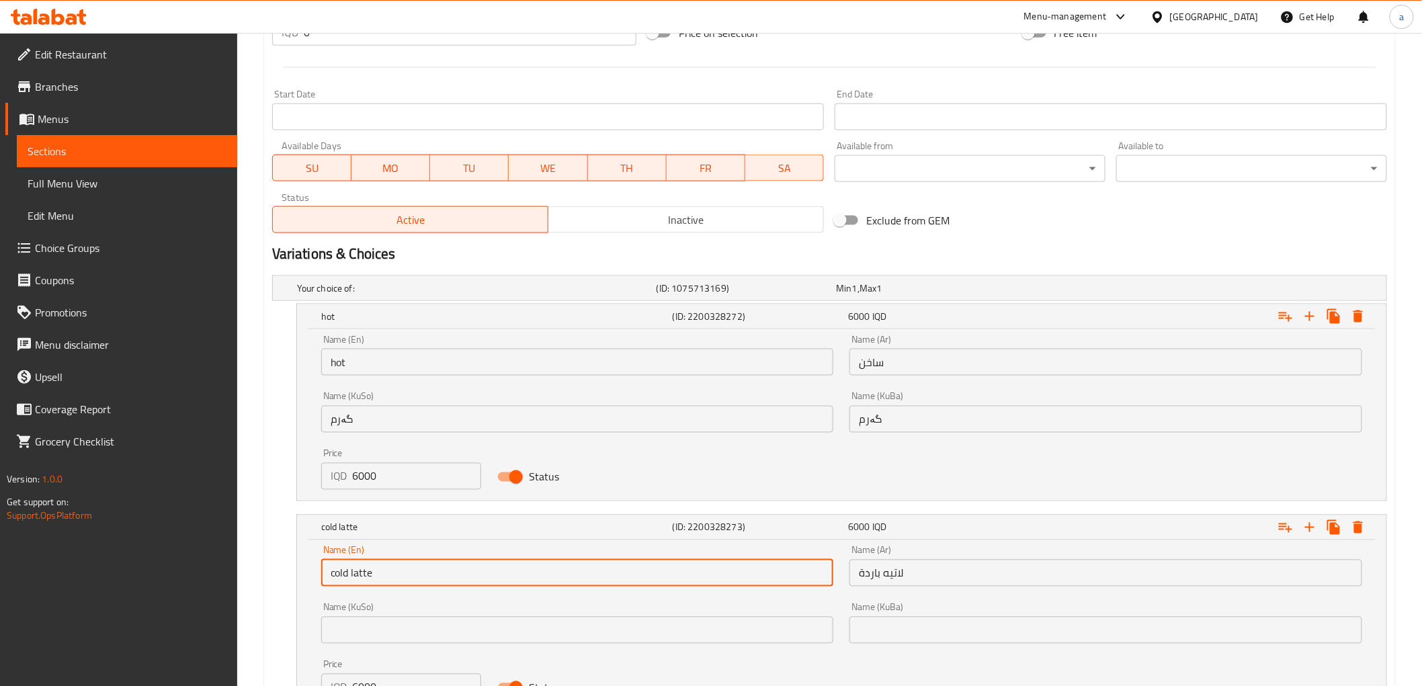
drag, startPoint x: 382, startPoint y: 570, endPoint x: 378, endPoint y: 579, distance: 9.4
click at [380, 578] on input "cold latte" at bounding box center [577, 573] width 513 height 27
click at [341, 569] on input "cold latte" at bounding box center [577, 573] width 513 height 27
click at [424, 570] on input "cold latte" at bounding box center [577, 573] width 513 height 27
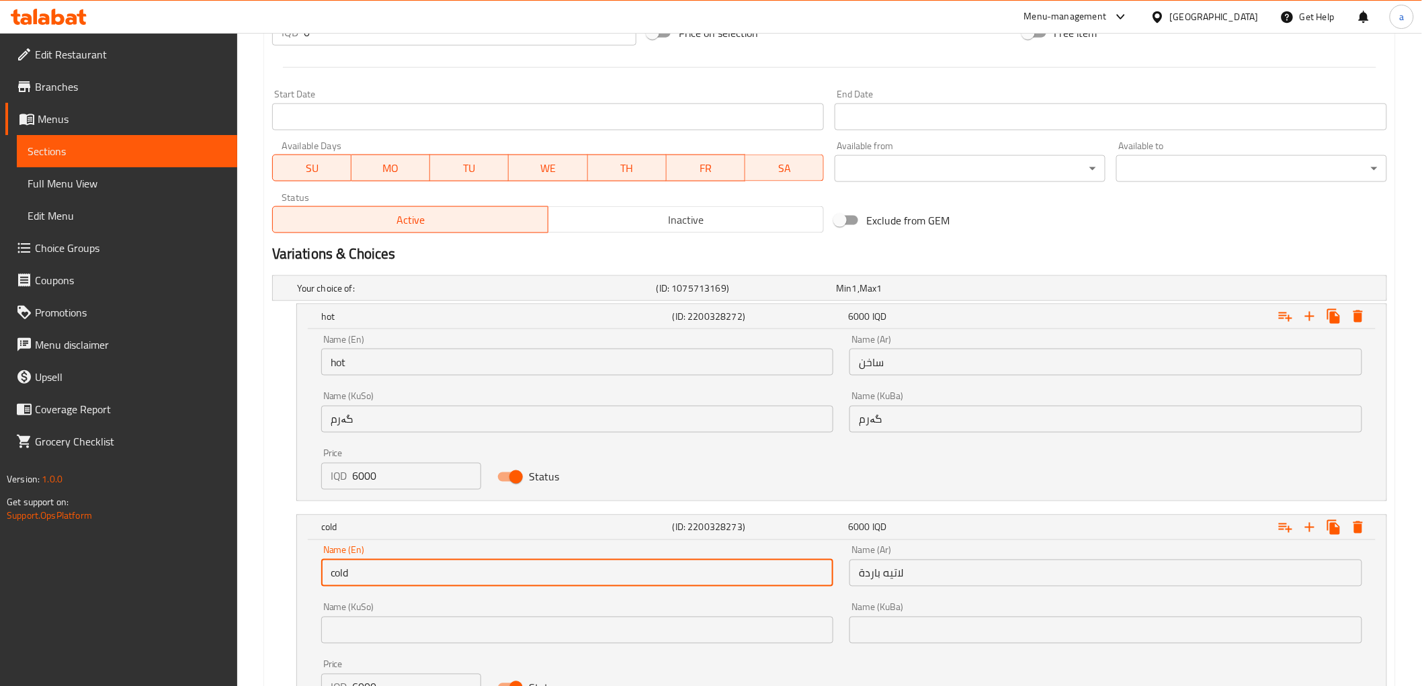
type input "cold"
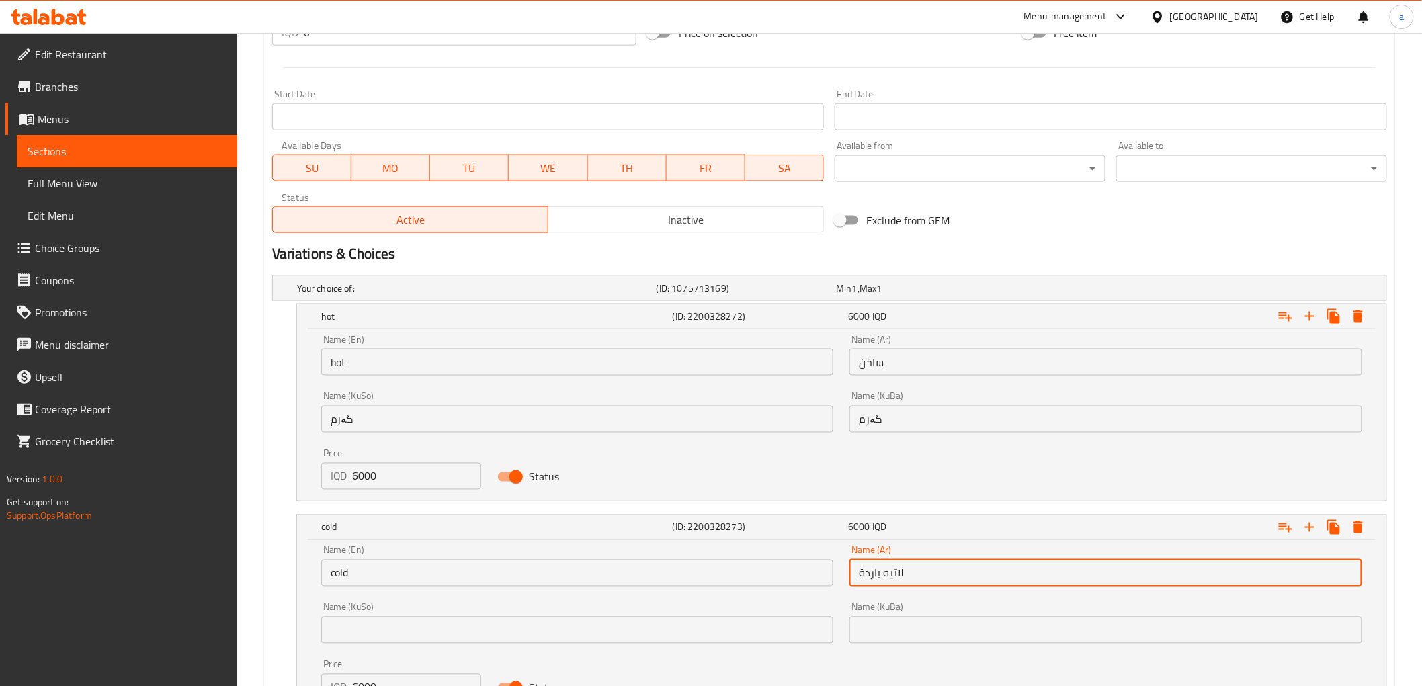
drag, startPoint x: 956, startPoint y: 579, endPoint x: 744, endPoint y: 590, distance: 212.0
click at [744, 590] on div "Name (En) cold Name (En) Name (Ar) لاتيه باردة Name (Ar) Name (KuSo) Name (KuSo…" at bounding box center [841, 623] width 1057 height 171
type input "بارد"
click at [744, 620] on input "text" at bounding box center [577, 630] width 513 height 27
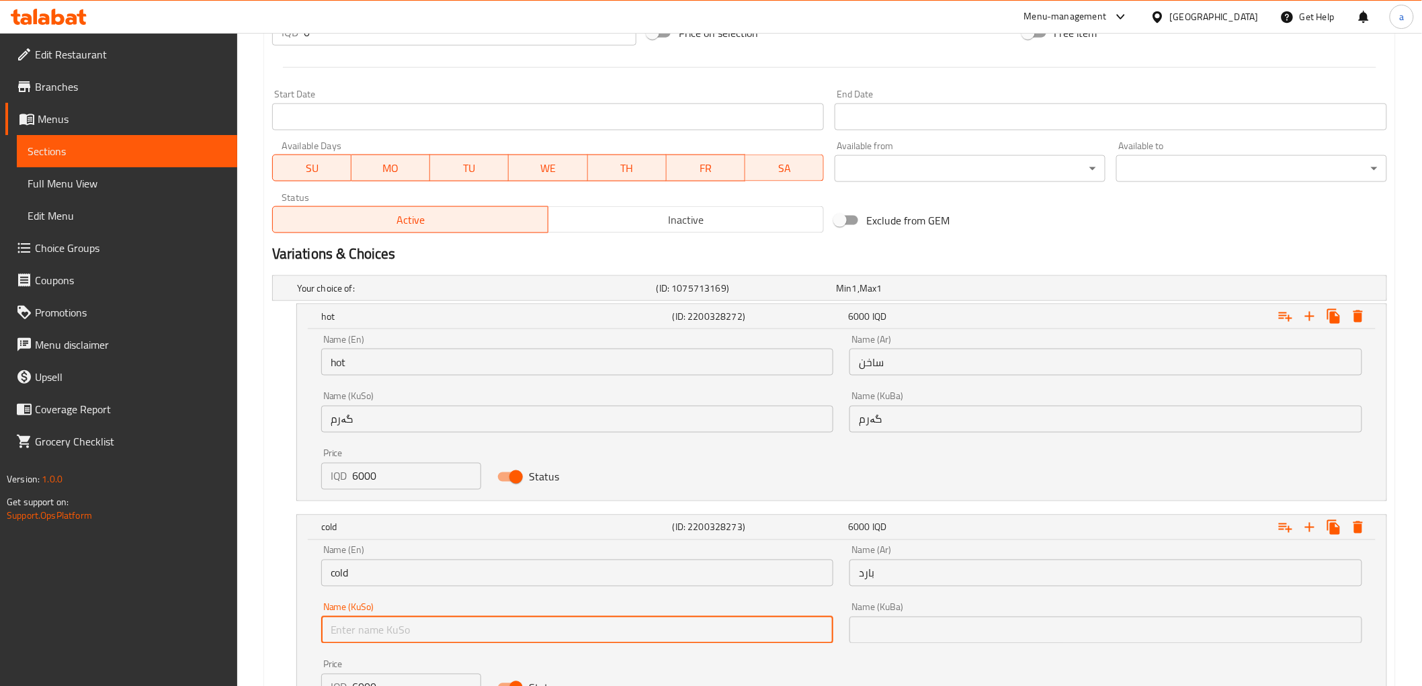
type input "سارد"
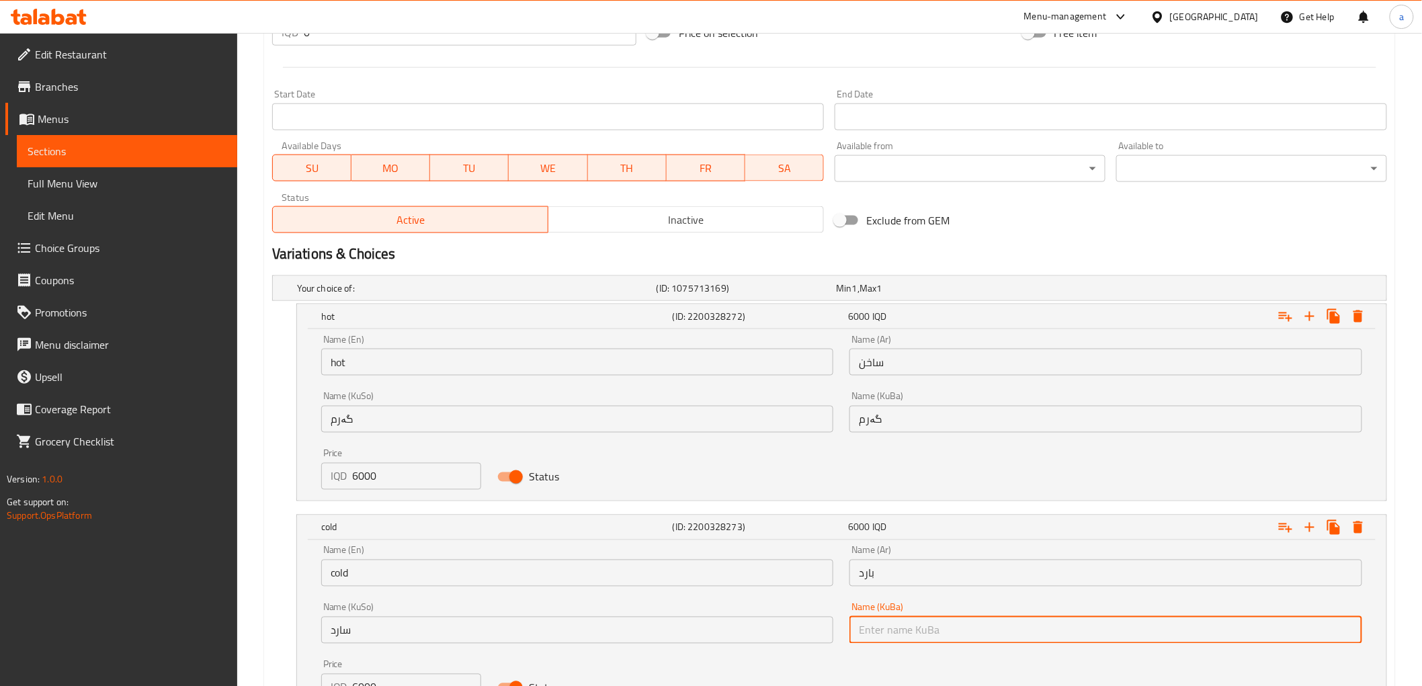
click at [935, 622] on input "text" at bounding box center [1105, 630] width 513 height 27
type input "سارد"
click at [957, 628] on input "سارد" at bounding box center [1105, 630] width 513 height 27
drag, startPoint x: 944, startPoint y: 627, endPoint x: 803, endPoint y: 638, distance: 140.9
click at [803, 638] on div "Name (En) cold Name (En) Name (Ar) بارد Name (Ar) Name (KuSo) سارد Name (KuSo) …" at bounding box center [841, 623] width 1057 height 171
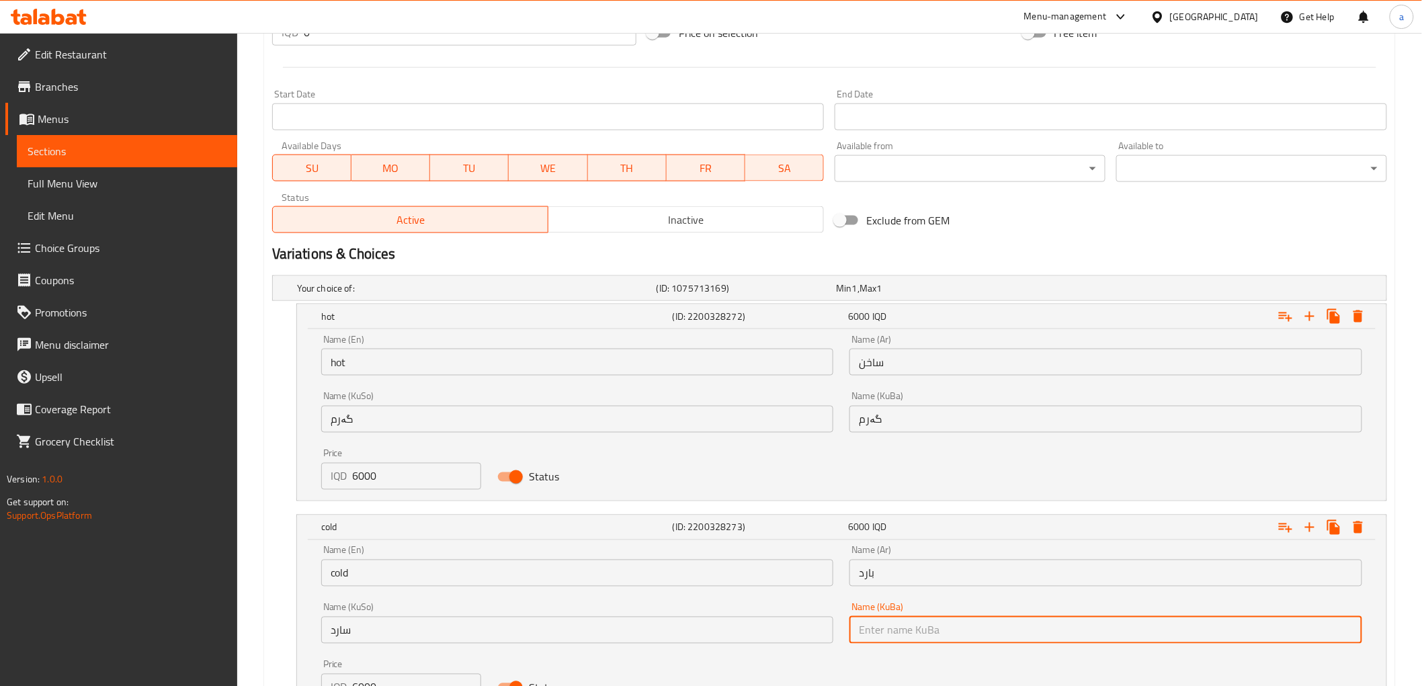
click at [993, 507] on nav at bounding box center [829, 509] width 1115 height 11
click at [912, 633] on input "text" at bounding box center [1105, 630] width 513 height 27
type input "سارد"
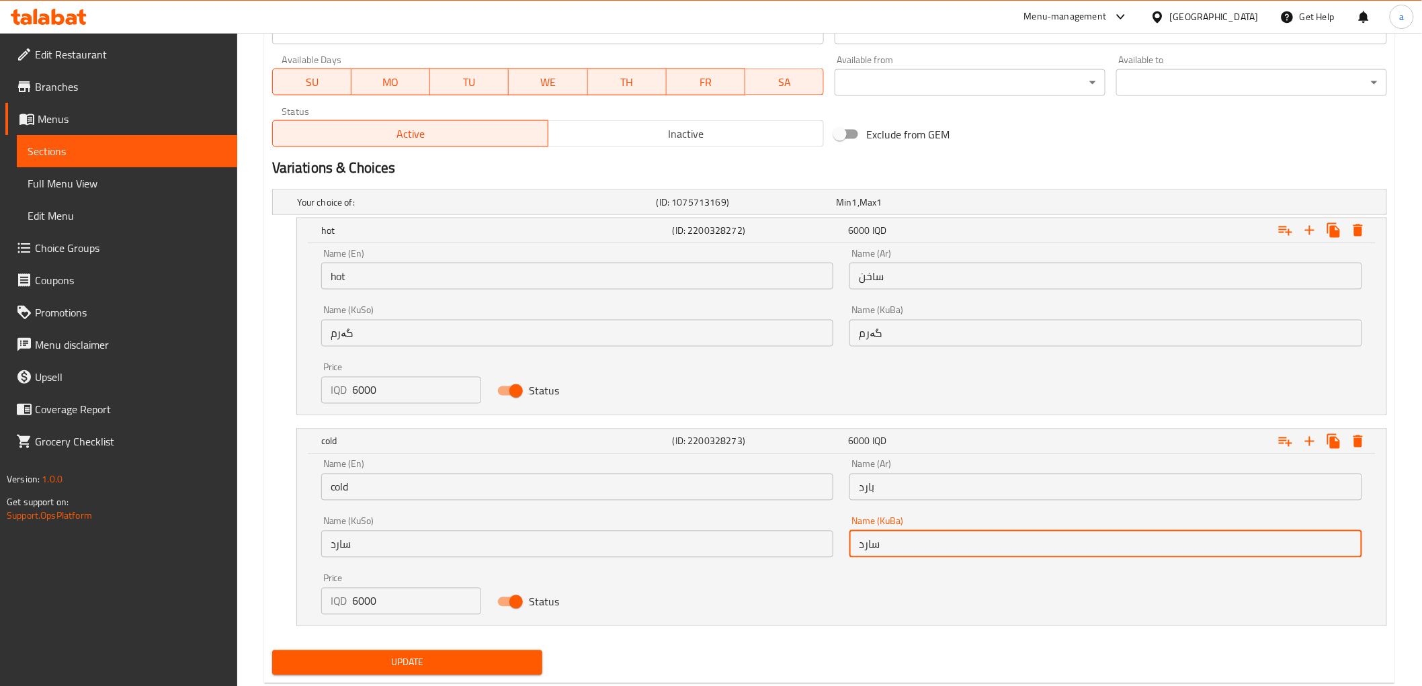
scroll to position [810, 0]
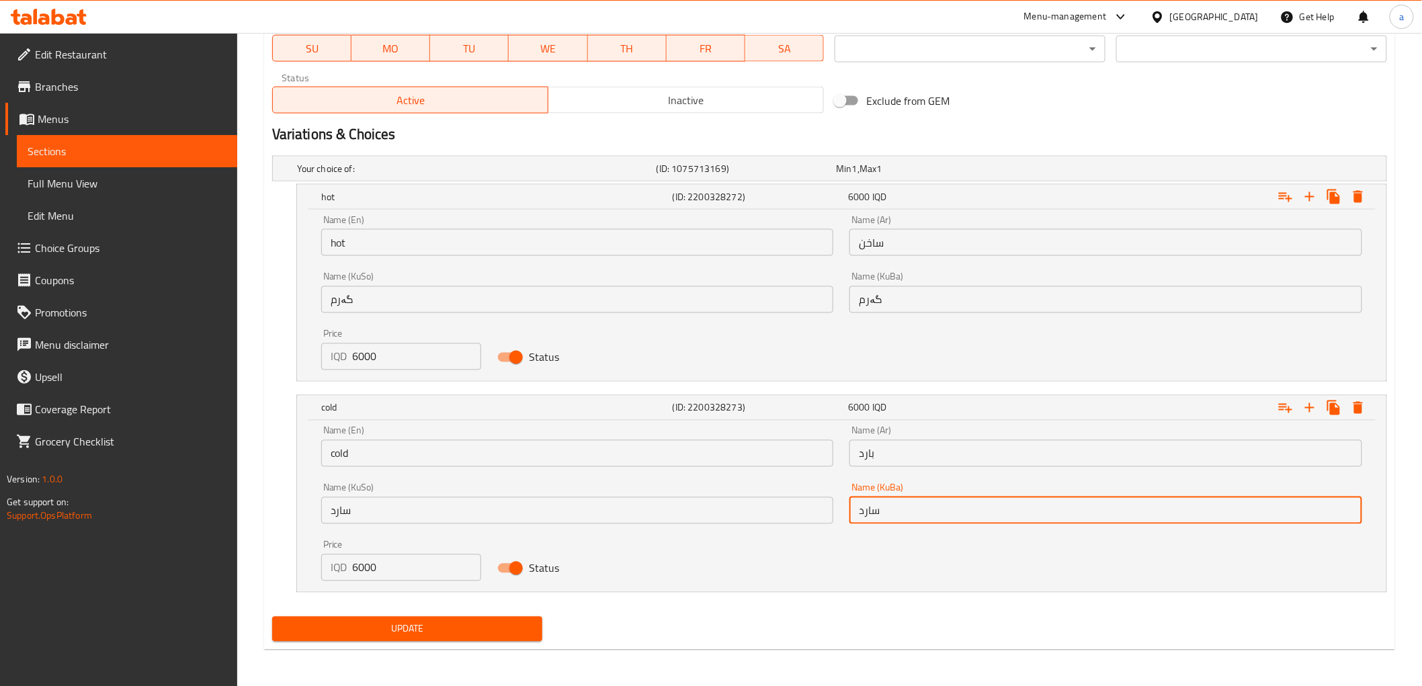
click at [381, 640] on button "Update" at bounding box center [407, 629] width 271 height 25
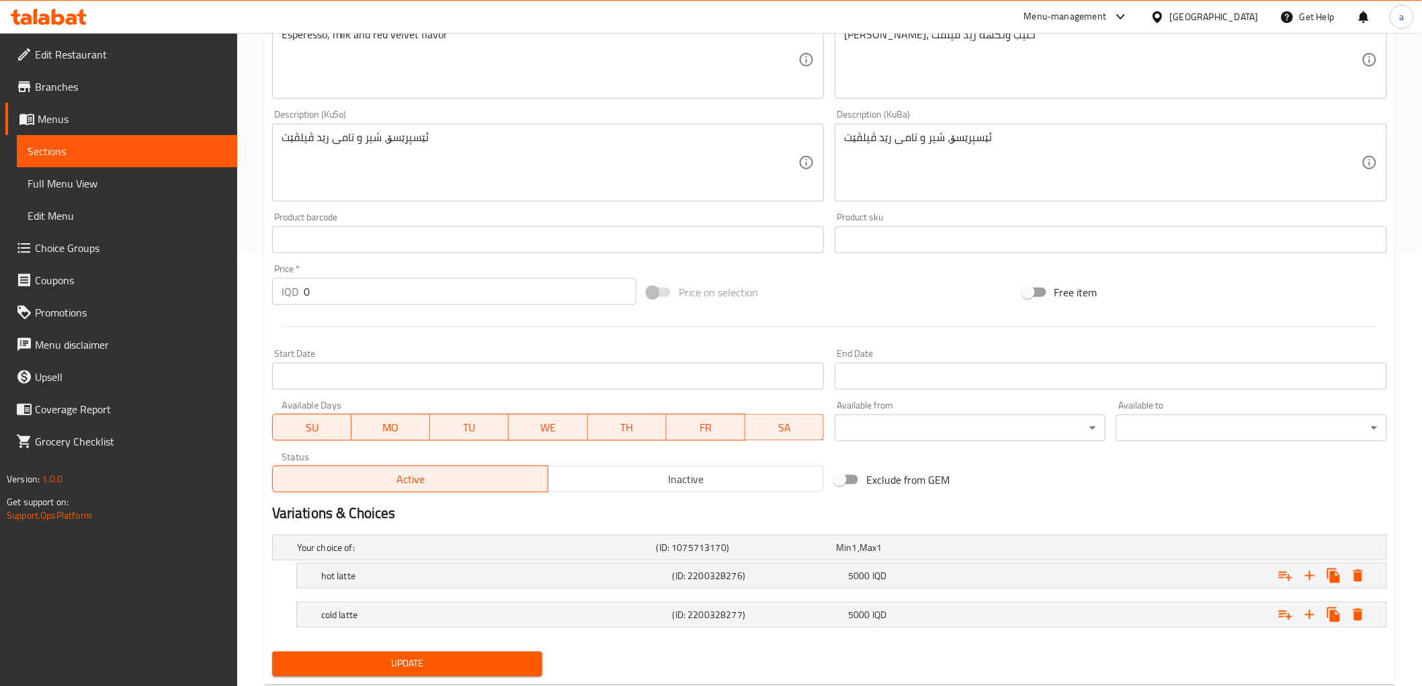
scroll to position [467, 0]
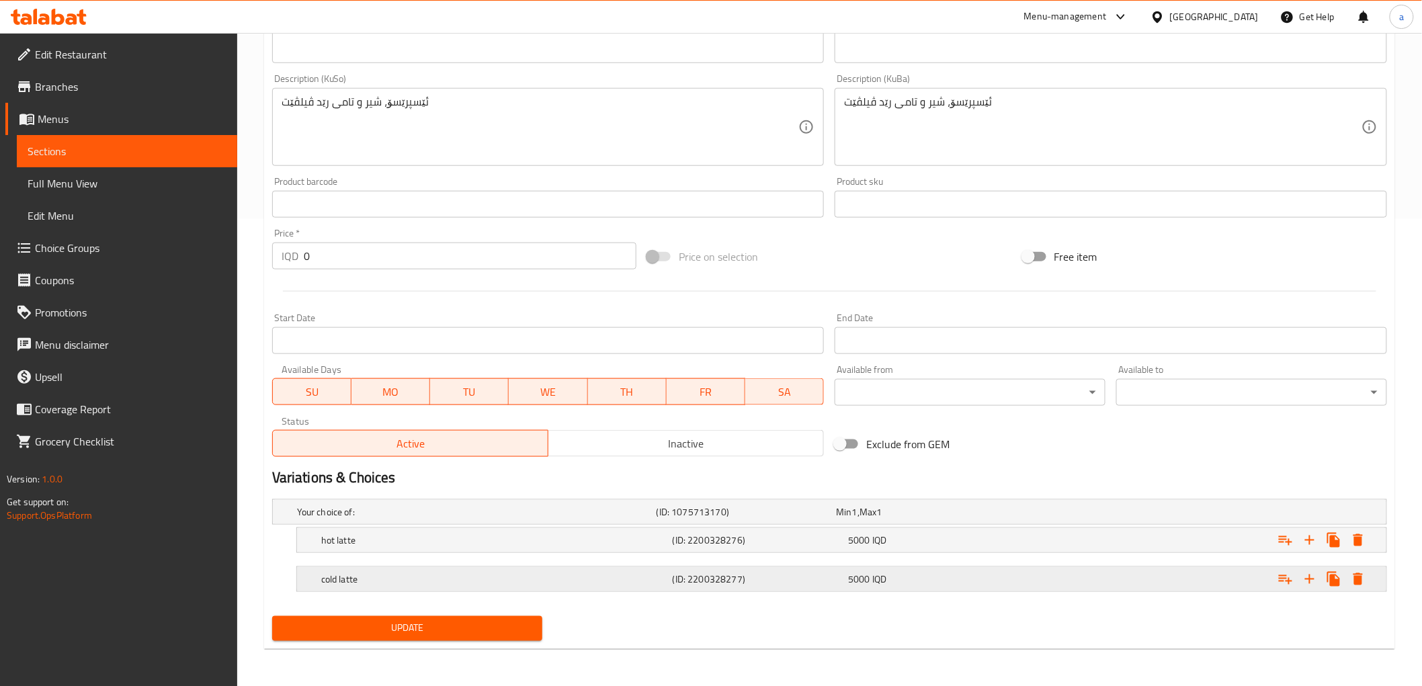
click at [417, 519] on h5 "cold latte" at bounding box center [474, 511] width 354 height 13
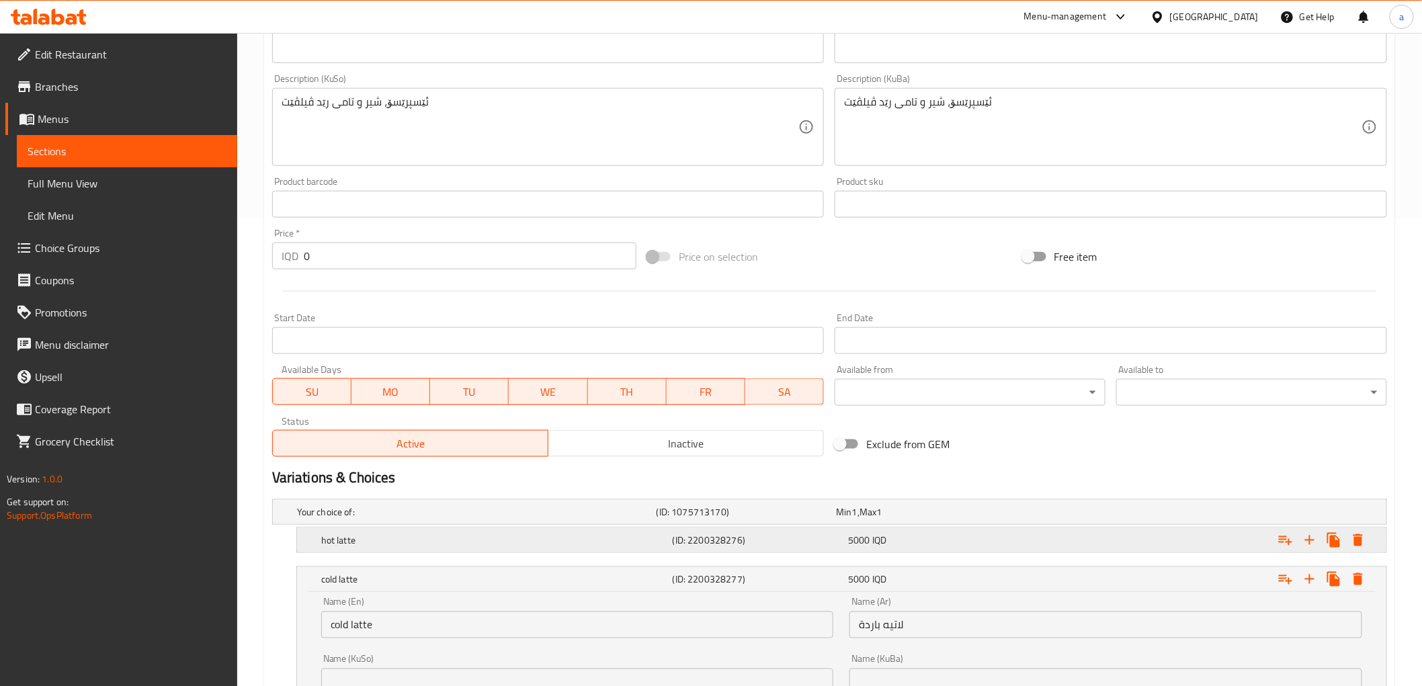
click at [417, 521] on div "hot latte" at bounding box center [474, 512] width 360 height 19
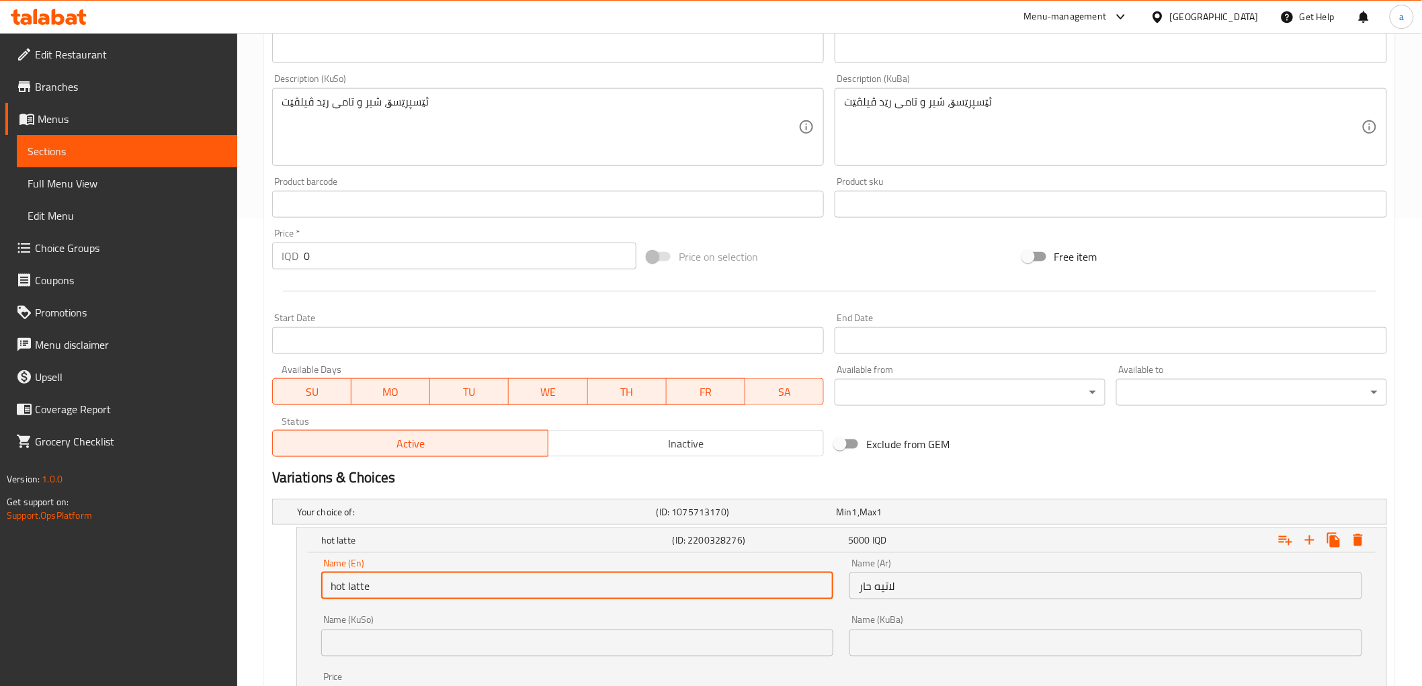
drag, startPoint x: 411, startPoint y: 583, endPoint x: 292, endPoint y: 573, distance: 119.4
click at [292, 573] on div "hot latte (ID: 2200328276) 5000 IQD Name (En) hot latte Name (En) Name (Ar) لات…" at bounding box center [829, 627] width 1115 height 198
paste input "text"
type input "hot"
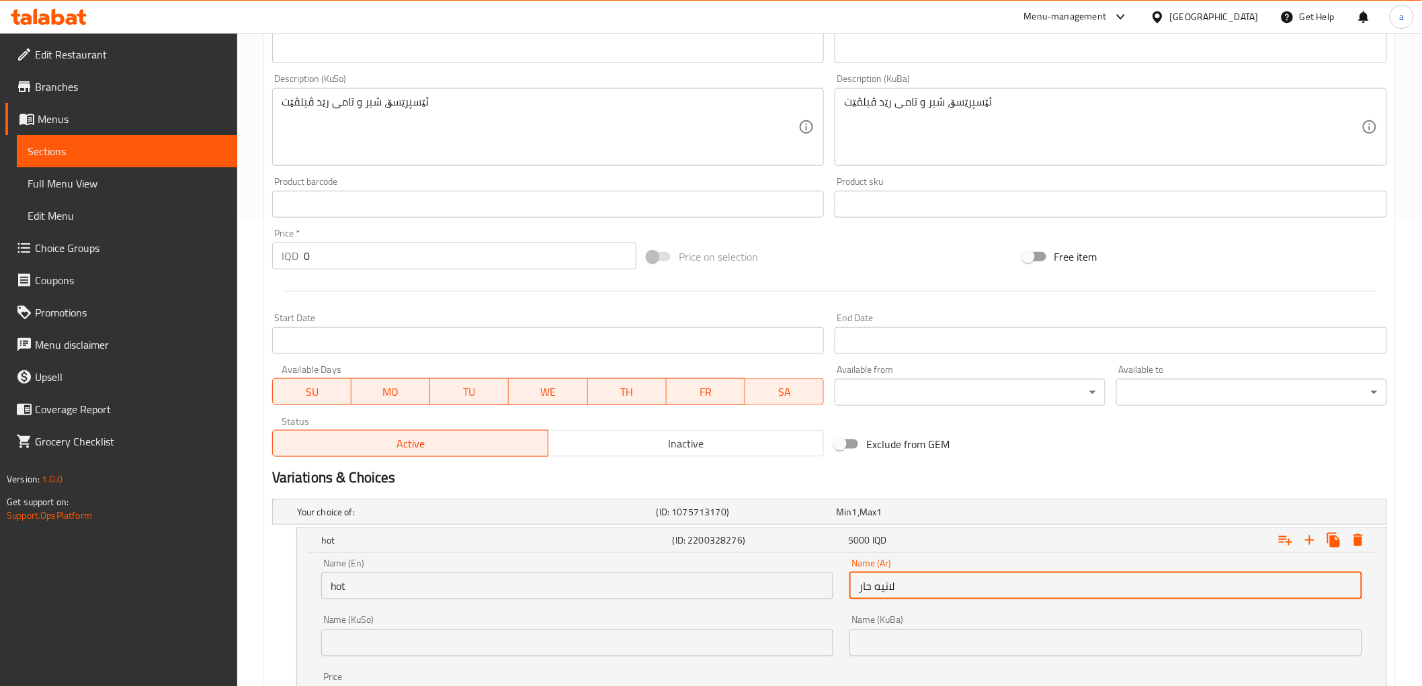
drag, startPoint x: 937, startPoint y: 579, endPoint x: 767, endPoint y: 599, distance: 170.5
click at [767, 599] on div "Name (En) hot Name (En) Name (Ar) لاتيه حار Name (Ar) Name (KuSo) Name (KuSo) N…" at bounding box center [841, 635] width 1057 height 171
paste input "ساخن"
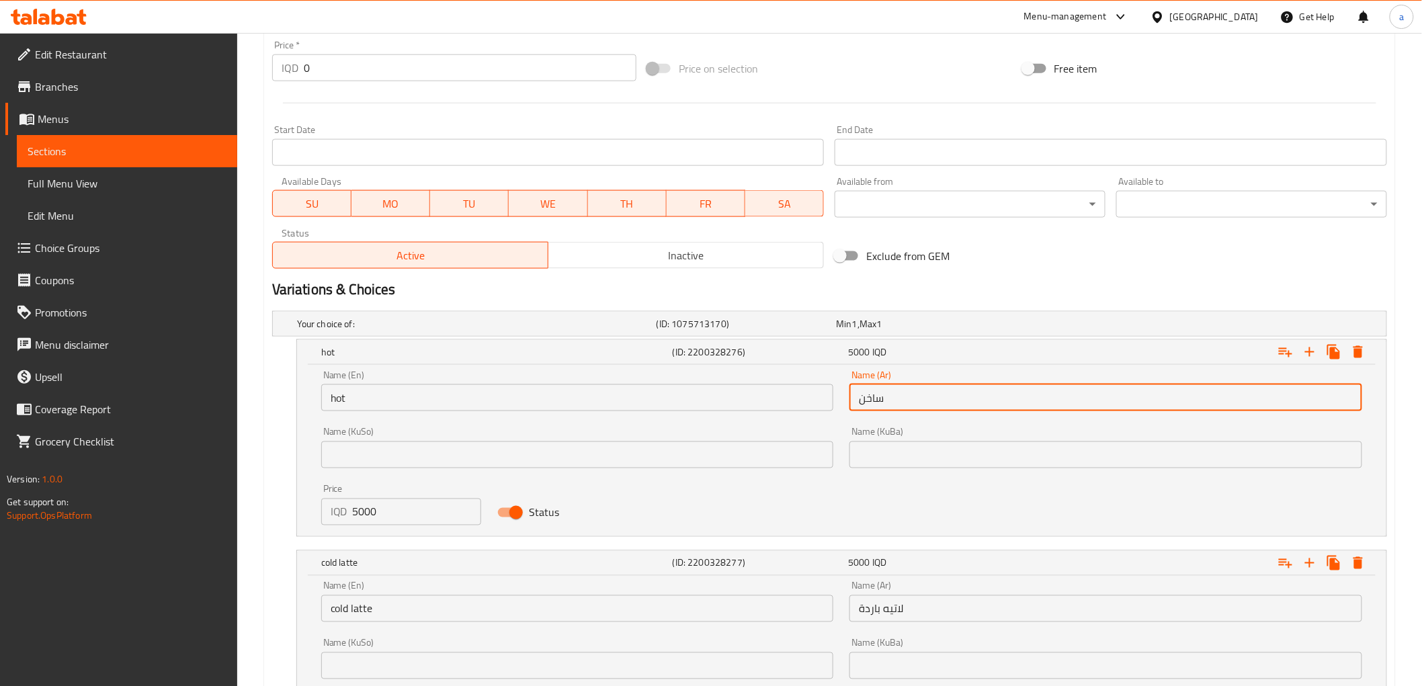
scroll to position [691, 0]
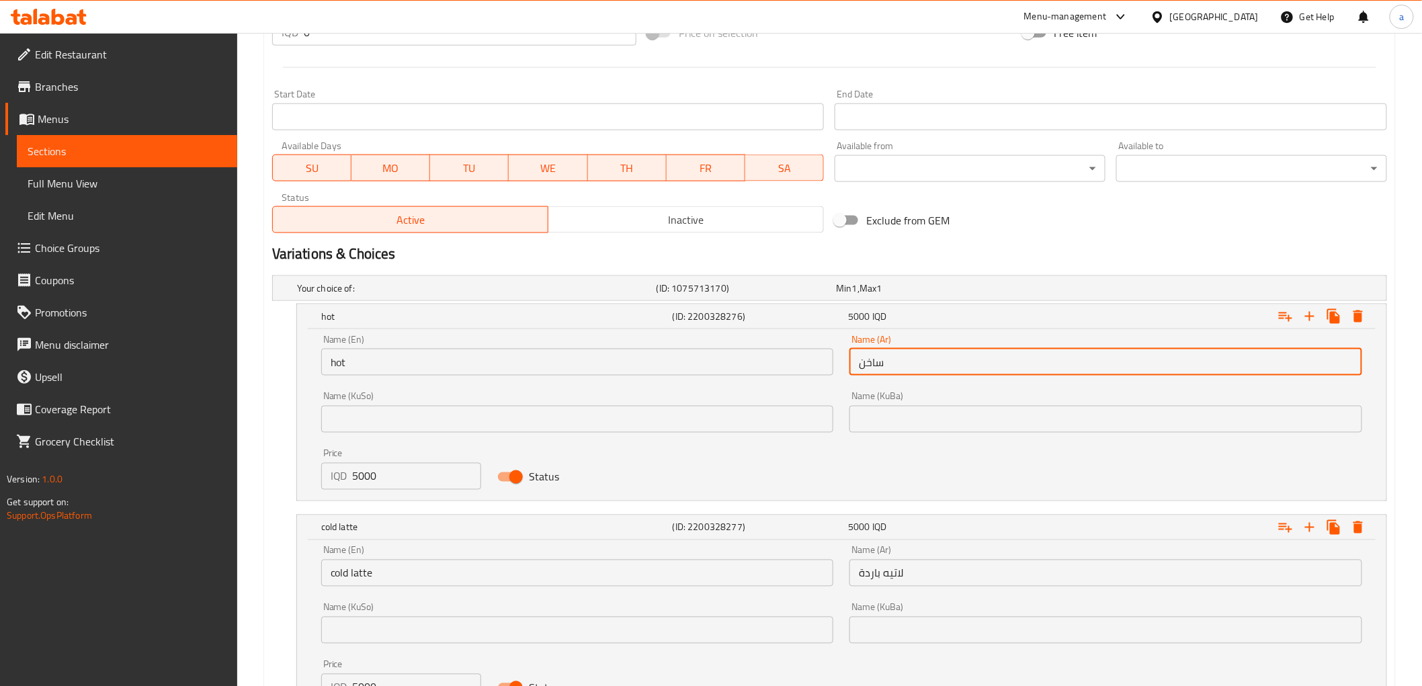
type input "ساخن"
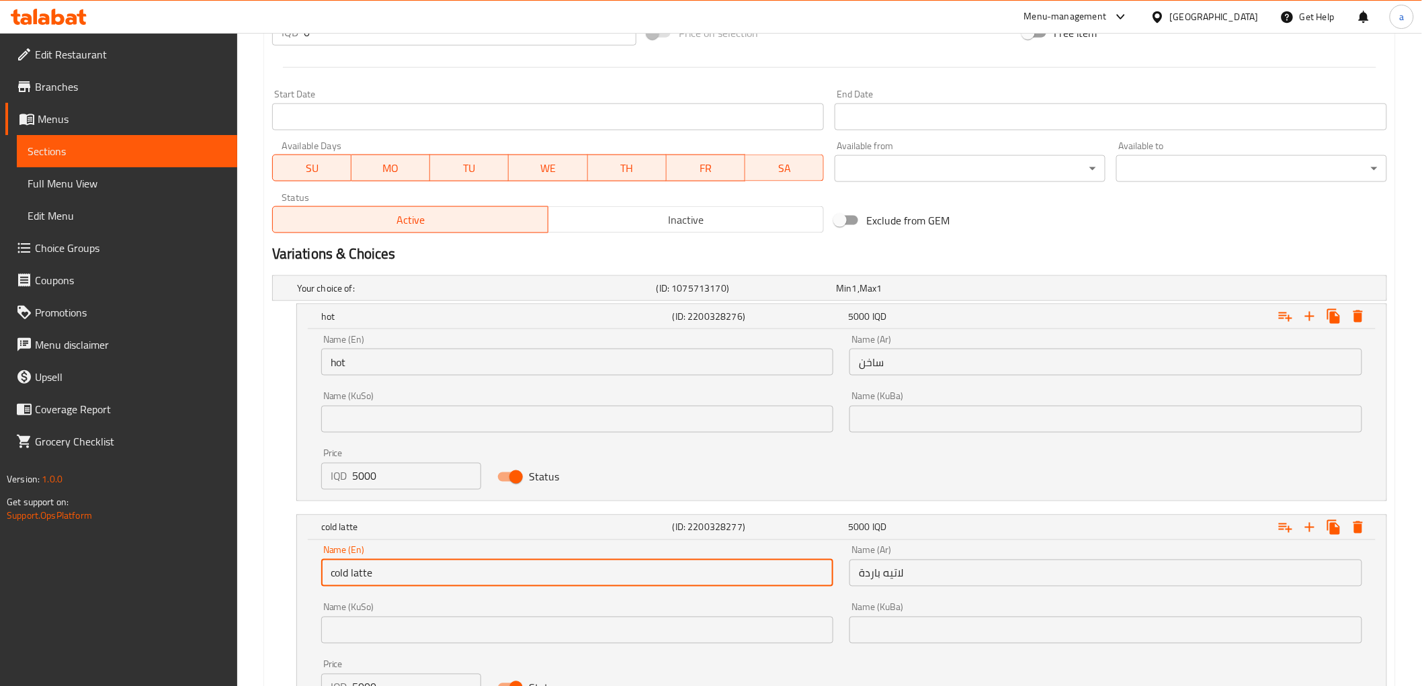
drag, startPoint x: 435, startPoint y: 576, endPoint x: 258, endPoint y: 573, distance: 177.4
click at [246, 578] on div "Home / Restaurants management / Menus / Sections / item / update Filtered Coffe…" at bounding box center [829, 74] width 1185 height 1465
paste input "text"
type input "cold"
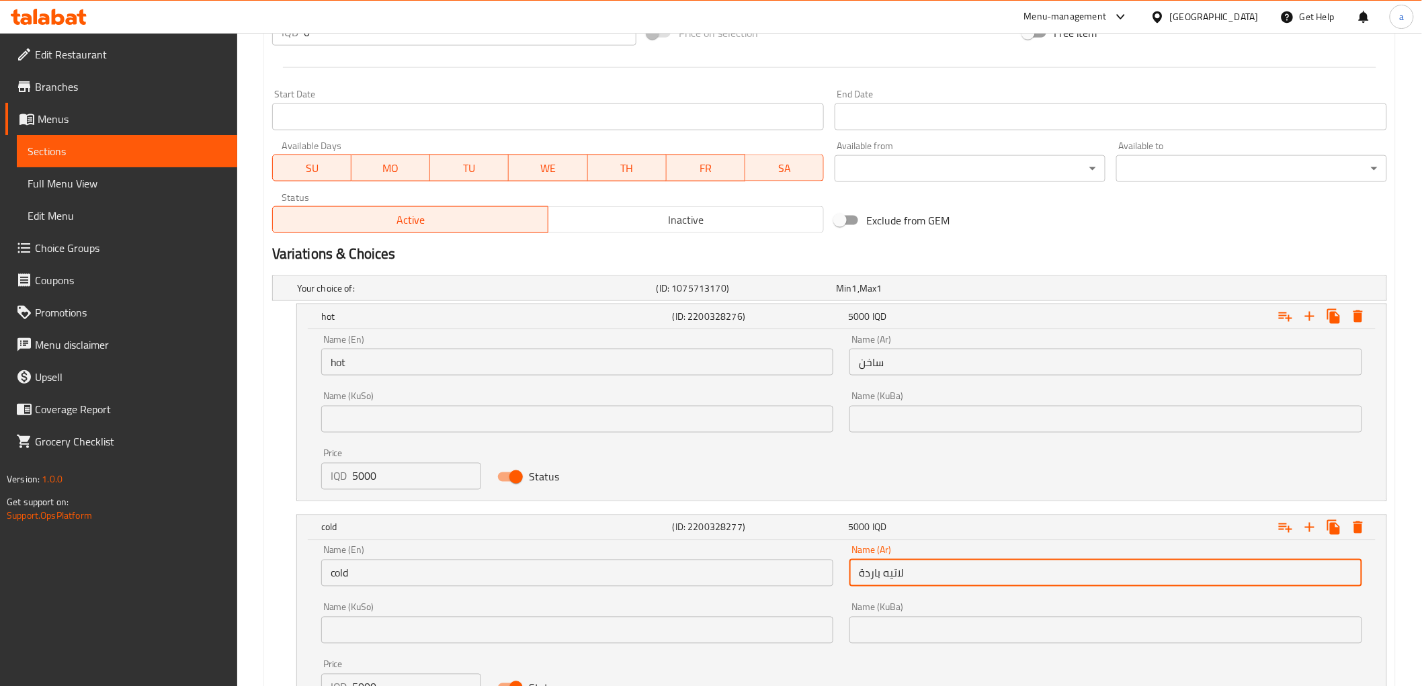
drag, startPoint x: 946, startPoint y: 572, endPoint x: 821, endPoint y: 569, distance: 125.0
click at [821, 569] on div "Name (En) cold Name (En) Name (Ar) لاتيه باردة Name (Ar) Name (KuSo) Name (KuSo…" at bounding box center [841, 623] width 1057 height 171
paste input "بارد"
type input "بارد"
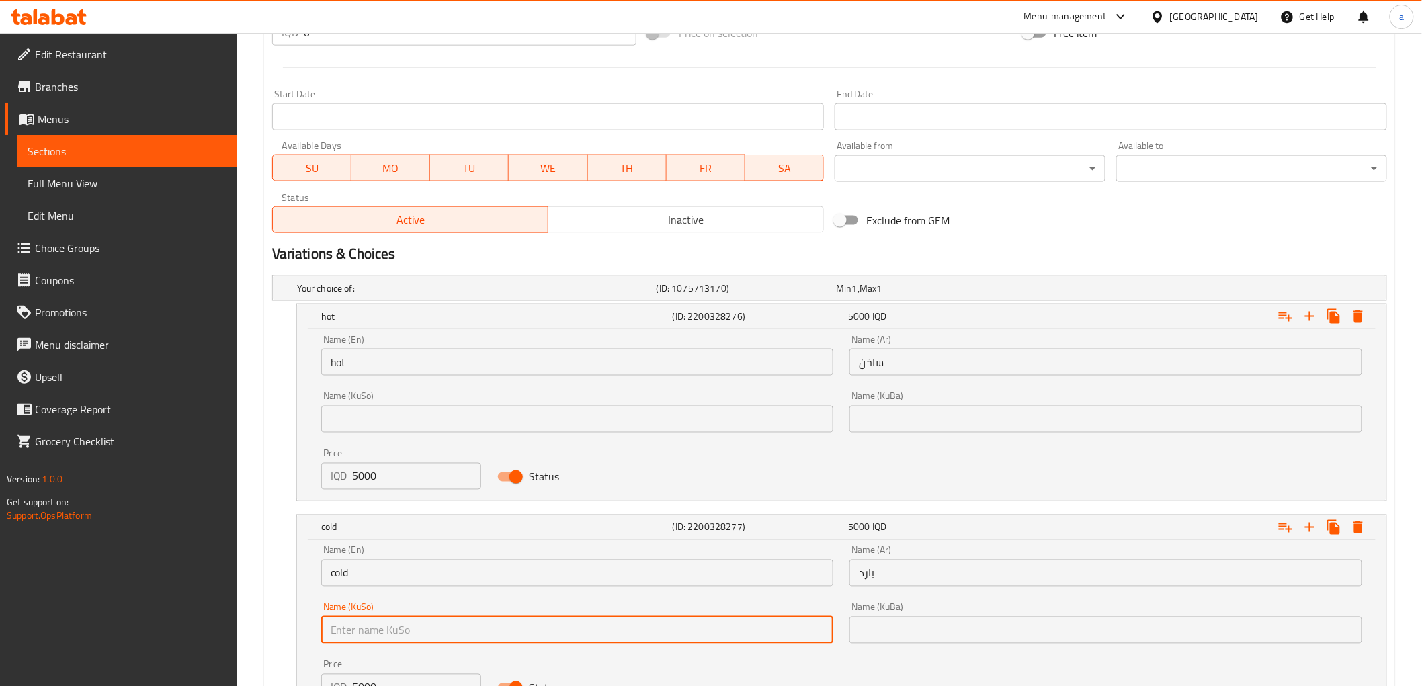
click at [716, 626] on input "text" at bounding box center [577, 630] width 513 height 27
type input "سارد"
click at [896, 630] on input "text" at bounding box center [1105, 630] width 513 height 27
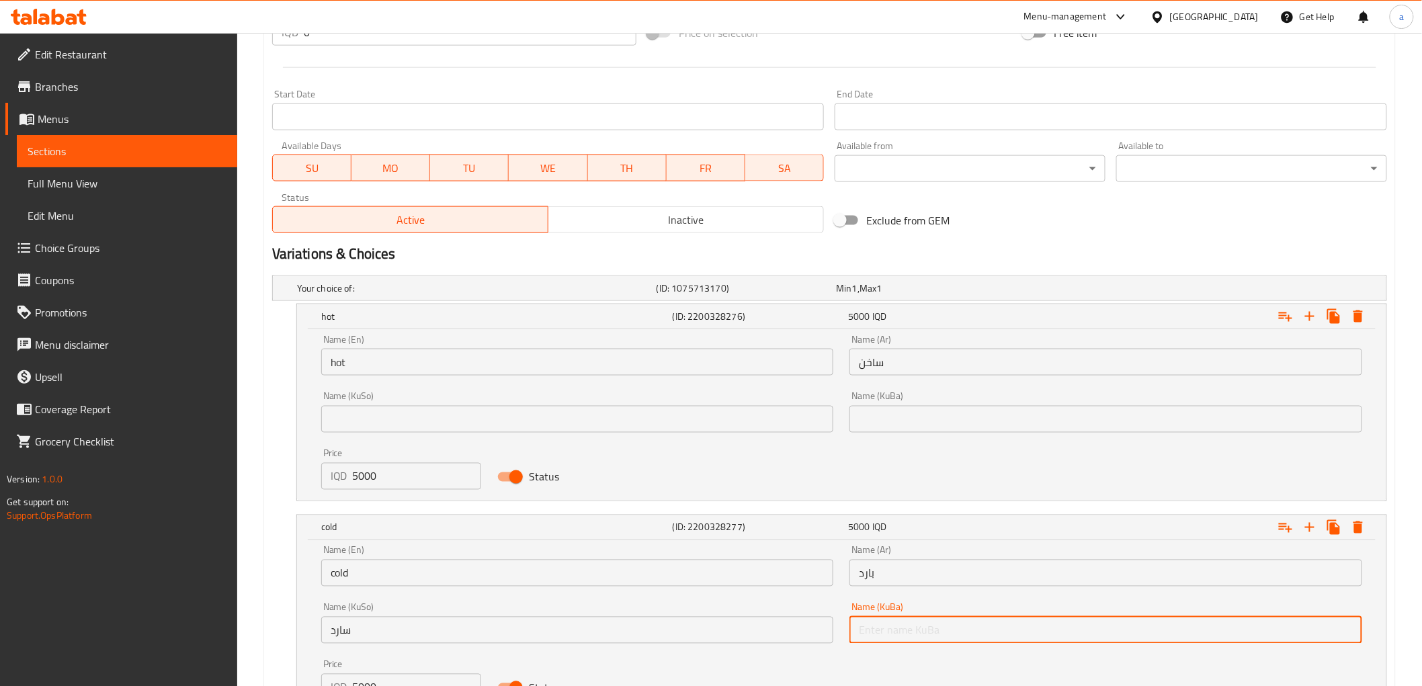
type input "سارد"
drag, startPoint x: 931, startPoint y: 402, endPoint x: 933, endPoint y: 409, distance: 7.0
click at [932, 408] on div "Name (KuBa) Name (KuBa)" at bounding box center [1105, 412] width 513 height 41
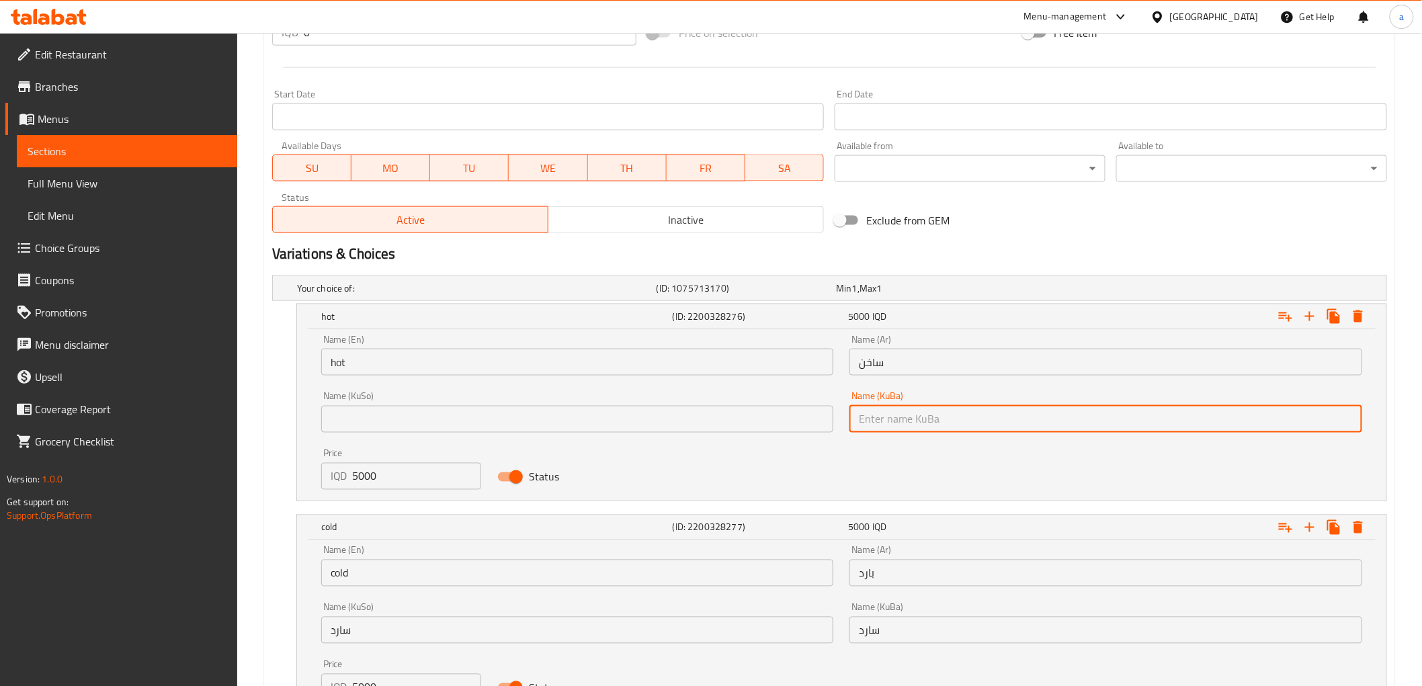
click at [935, 413] on input "text" at bounding box center [1105, 419] width 513 height 27
click at [745, 404] on div "Name (KuSo) Name (KuSo)" at bounding box center [577, 412] width 513 height 41
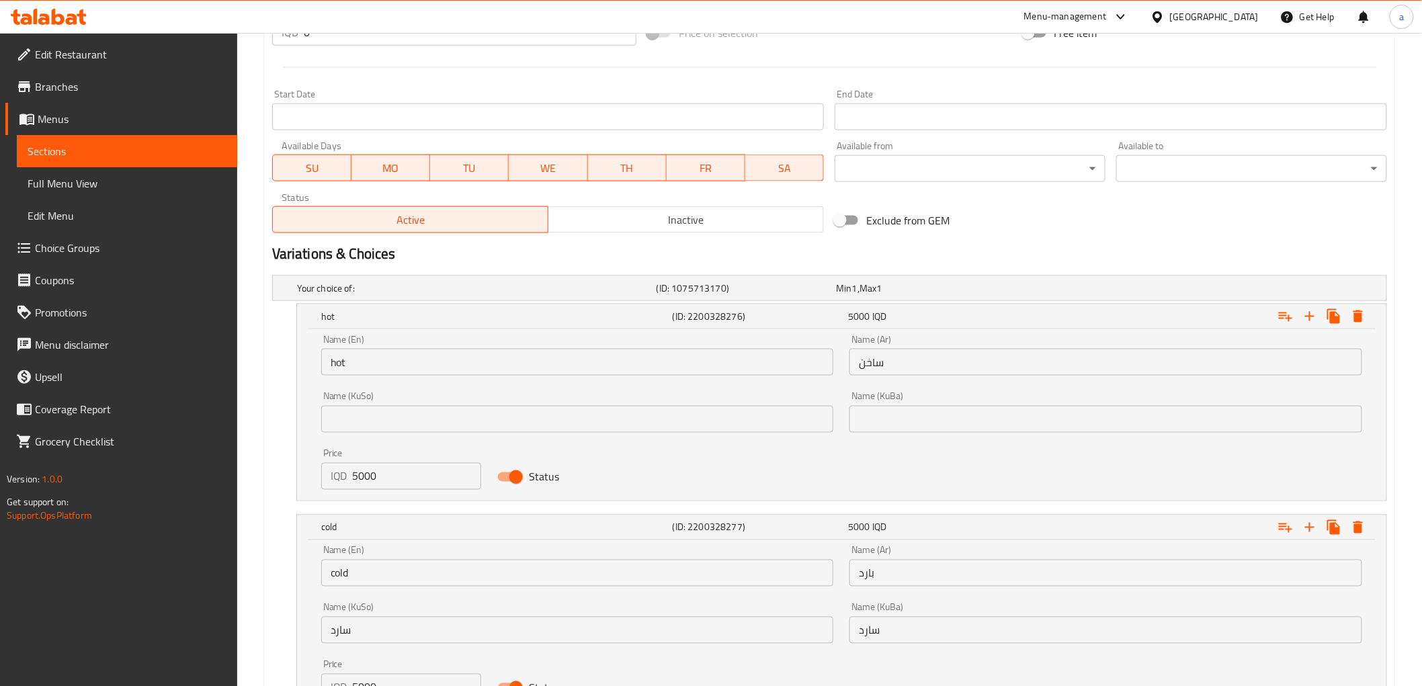
click at [757, 411] on input "text" at bounding box center [577, 419] width 513 height 27
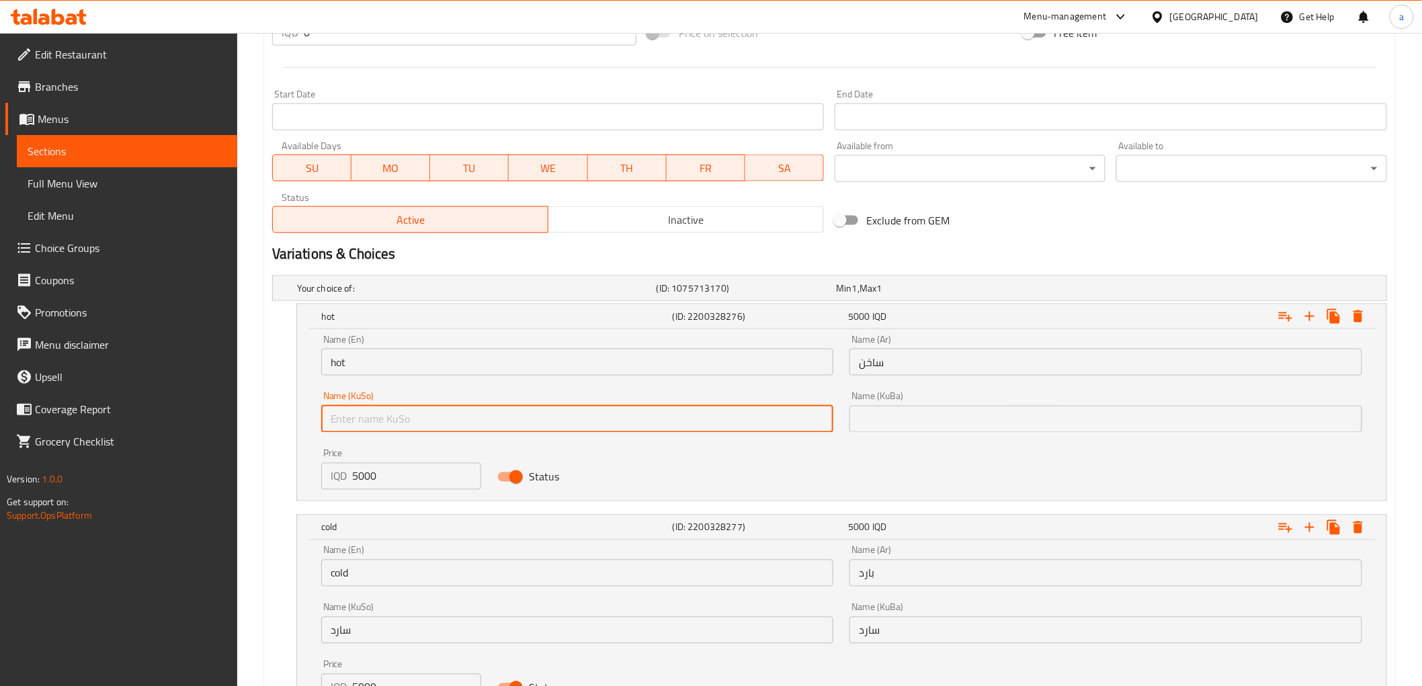
type input "گەرم"
click at [879, 415] on input "text" at bounding box center [1105, 419] width 513 height 27
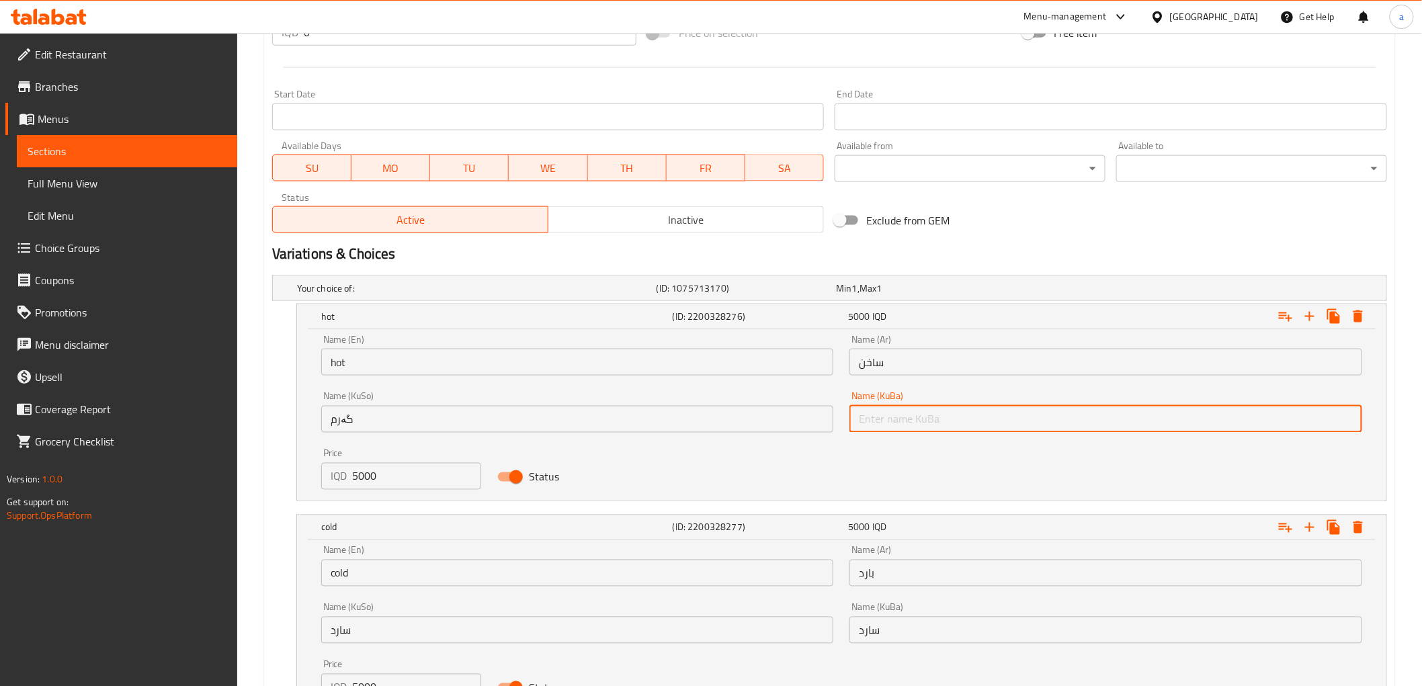
type input "گەرم"
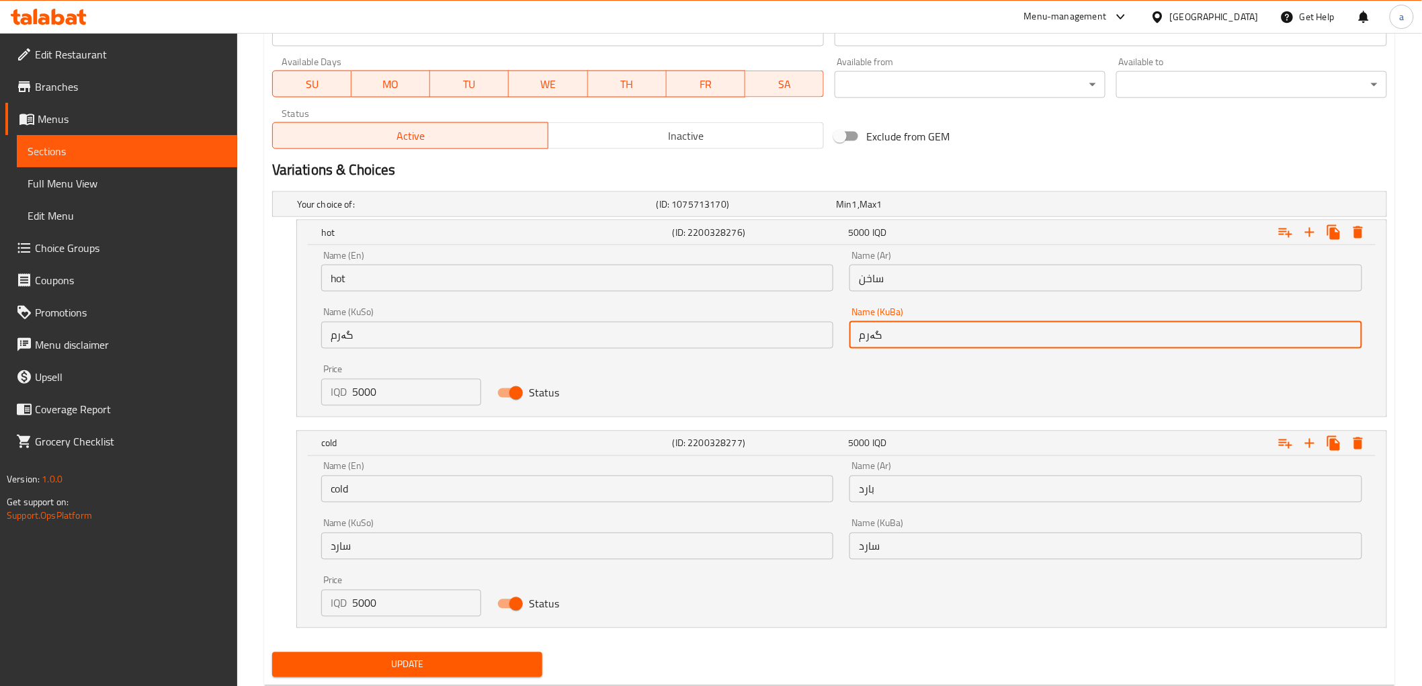
scroll to position [810, 0]
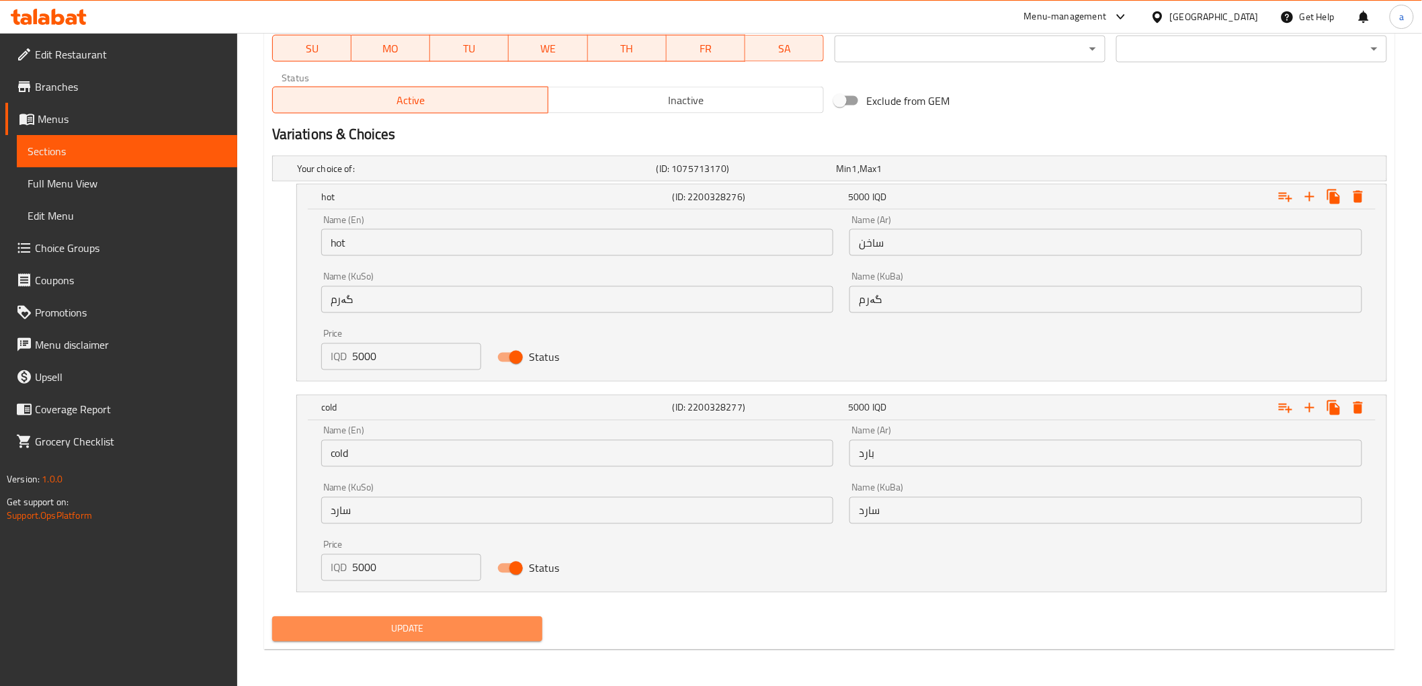
click at [417, 622] on span "Update" at bounding box center [407, 629] width 249 height 17
